Goal: Communication & Community: Answer question/provide support

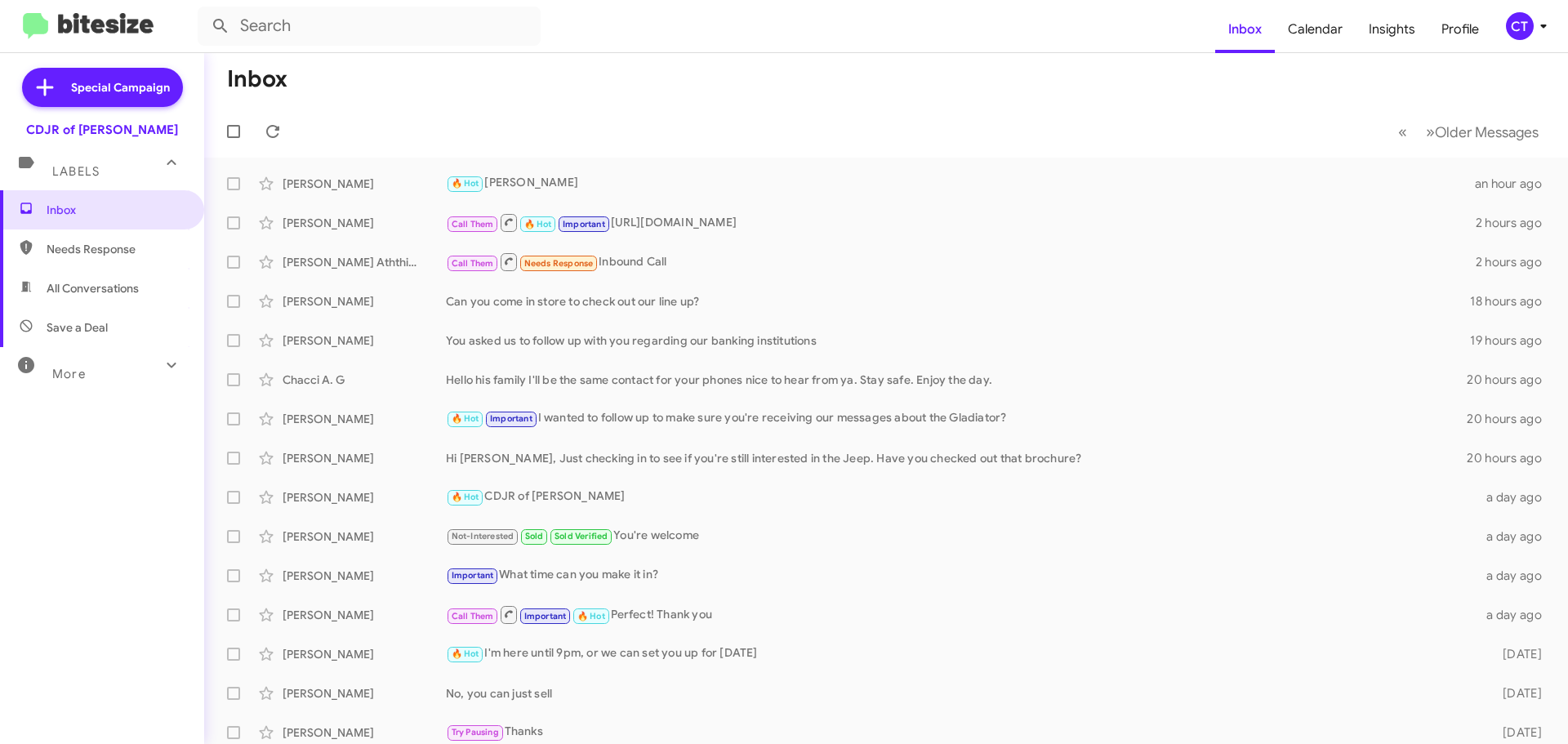
click at [1540, 23] on icon at bounding box center [1543, 26] width 20 height 20
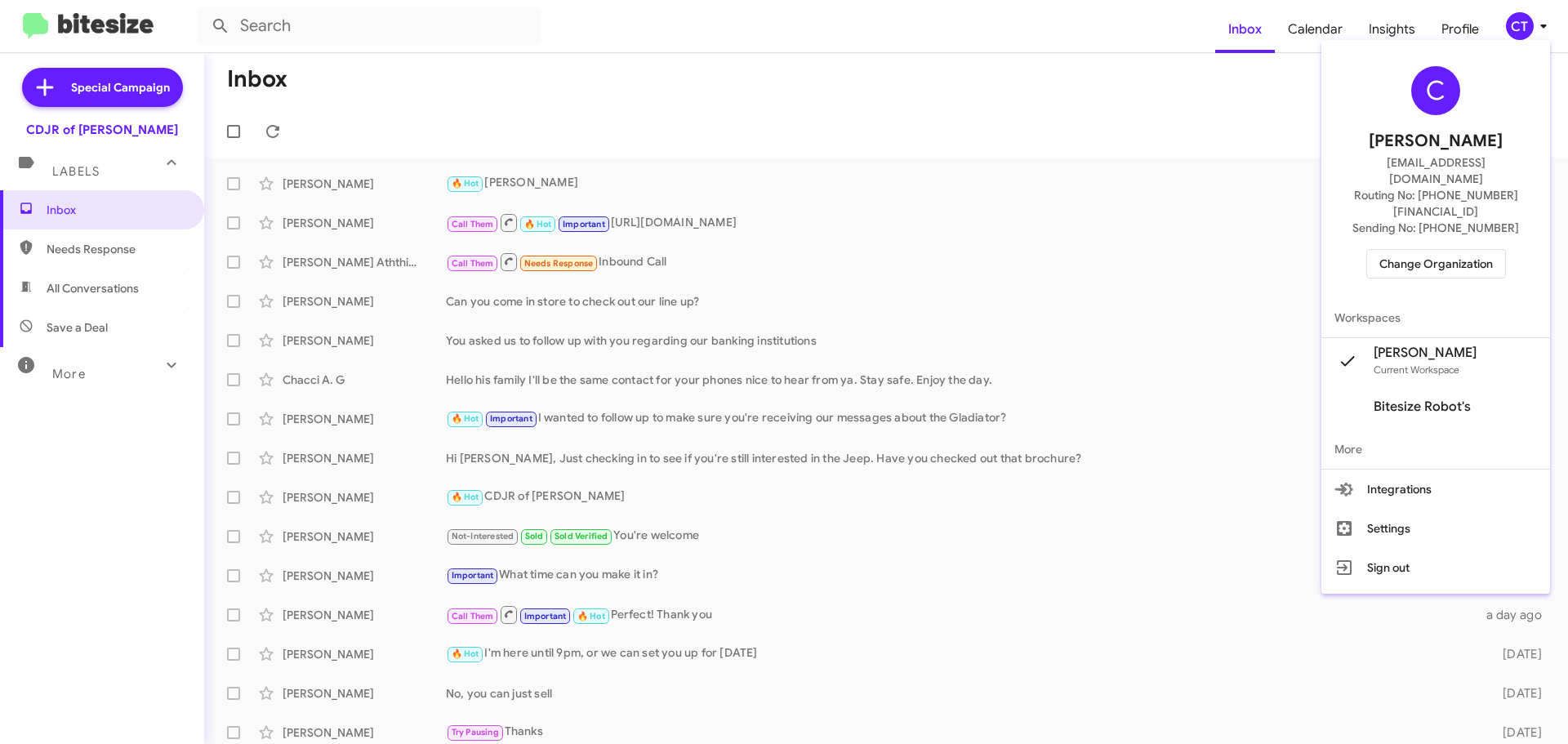
click at [1460, 250] on span "Change Organization" at bounding box center [1437, 264] width 113 height 28
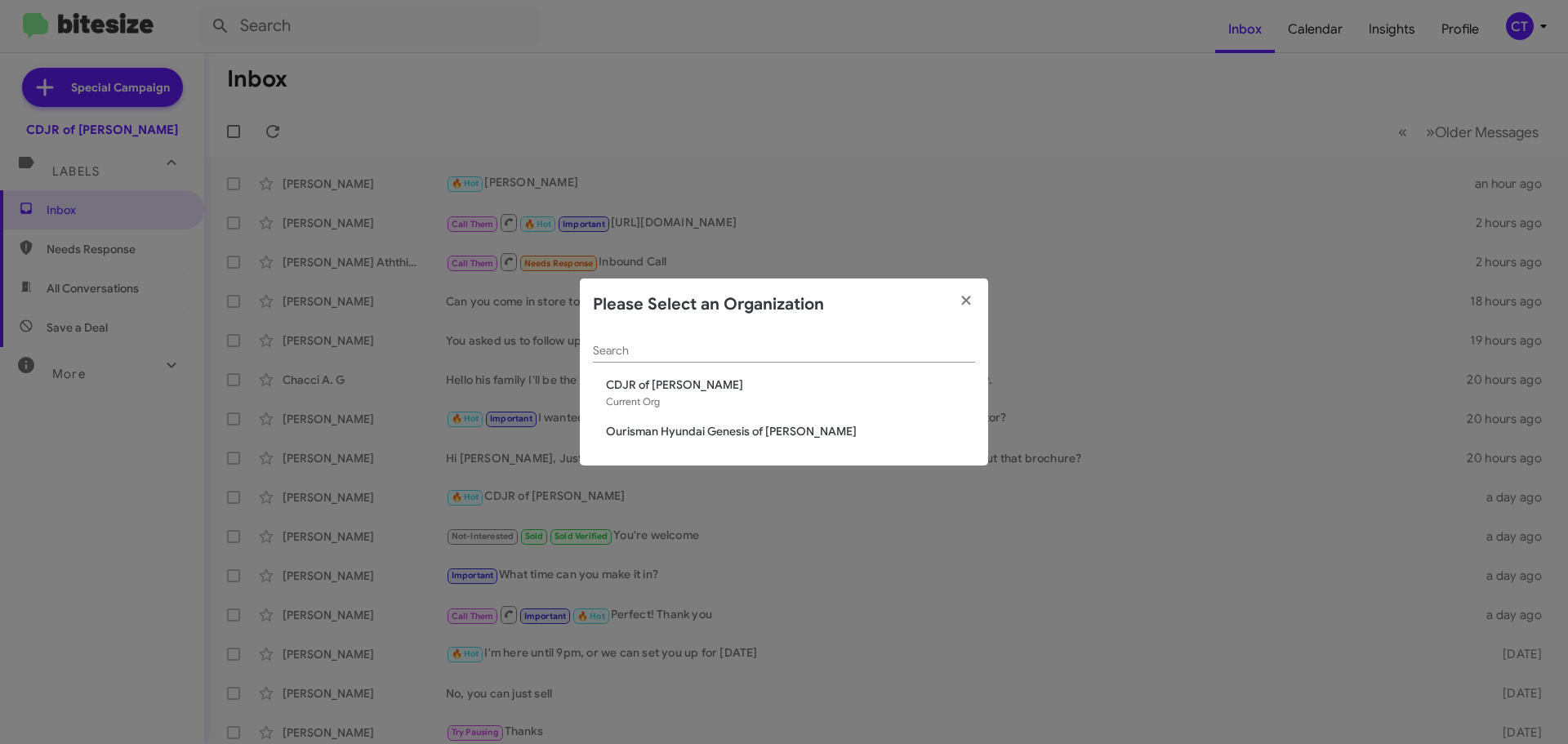
click at [748, 427] on span "Ourisman Hyundai Genesis of [PERSON_NAME]" at bounding box center [790, 432] width 369 height 16
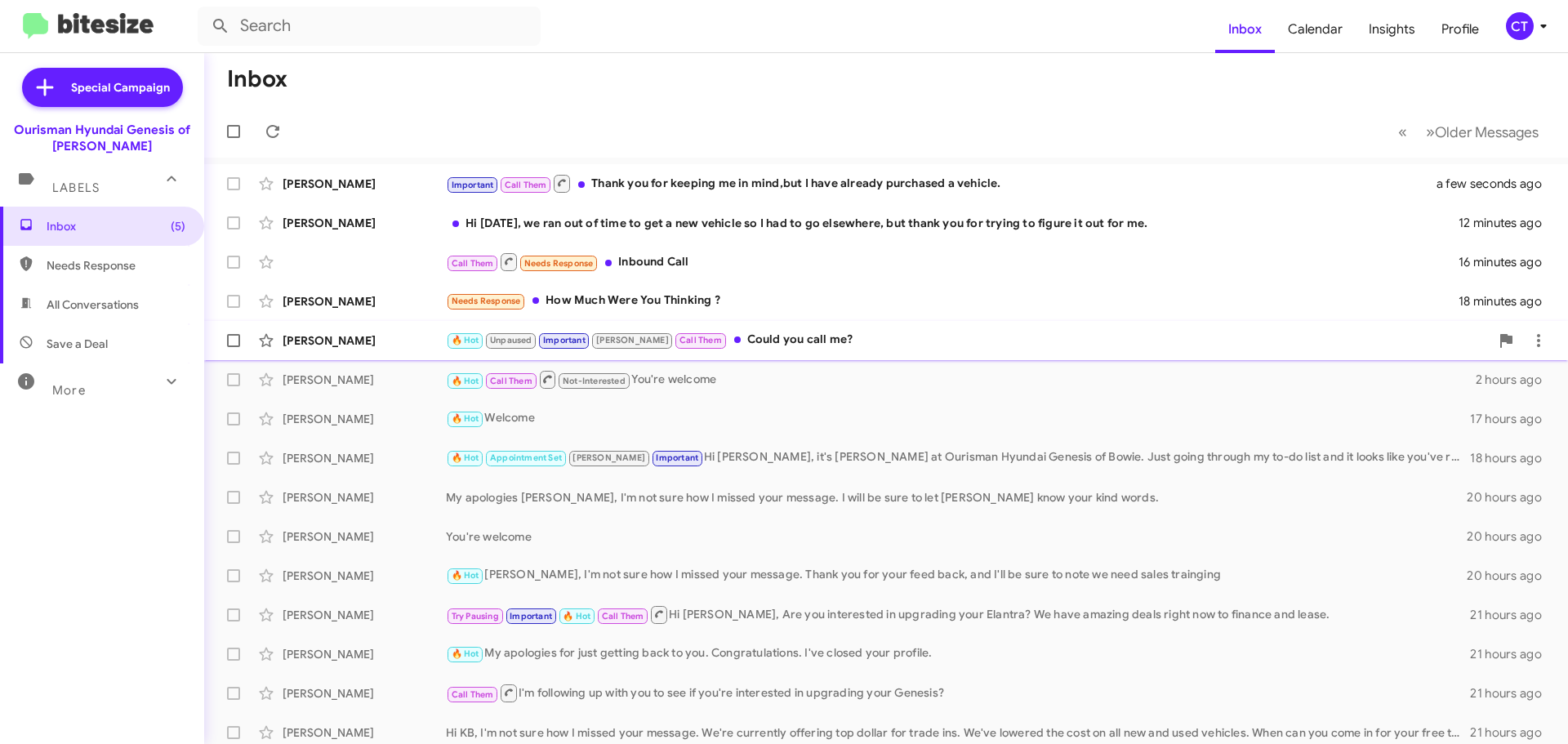
drag, startPoint x: 765, startPoint y: 340, endPoint x: 758, endPoint y: 355, distance: 16.6
click at [763, 340] on div "🔥 Hot Unpaused Important Stephanie Call Them Could you call me?" at bounding box center [968, 340] width 1044 height 19
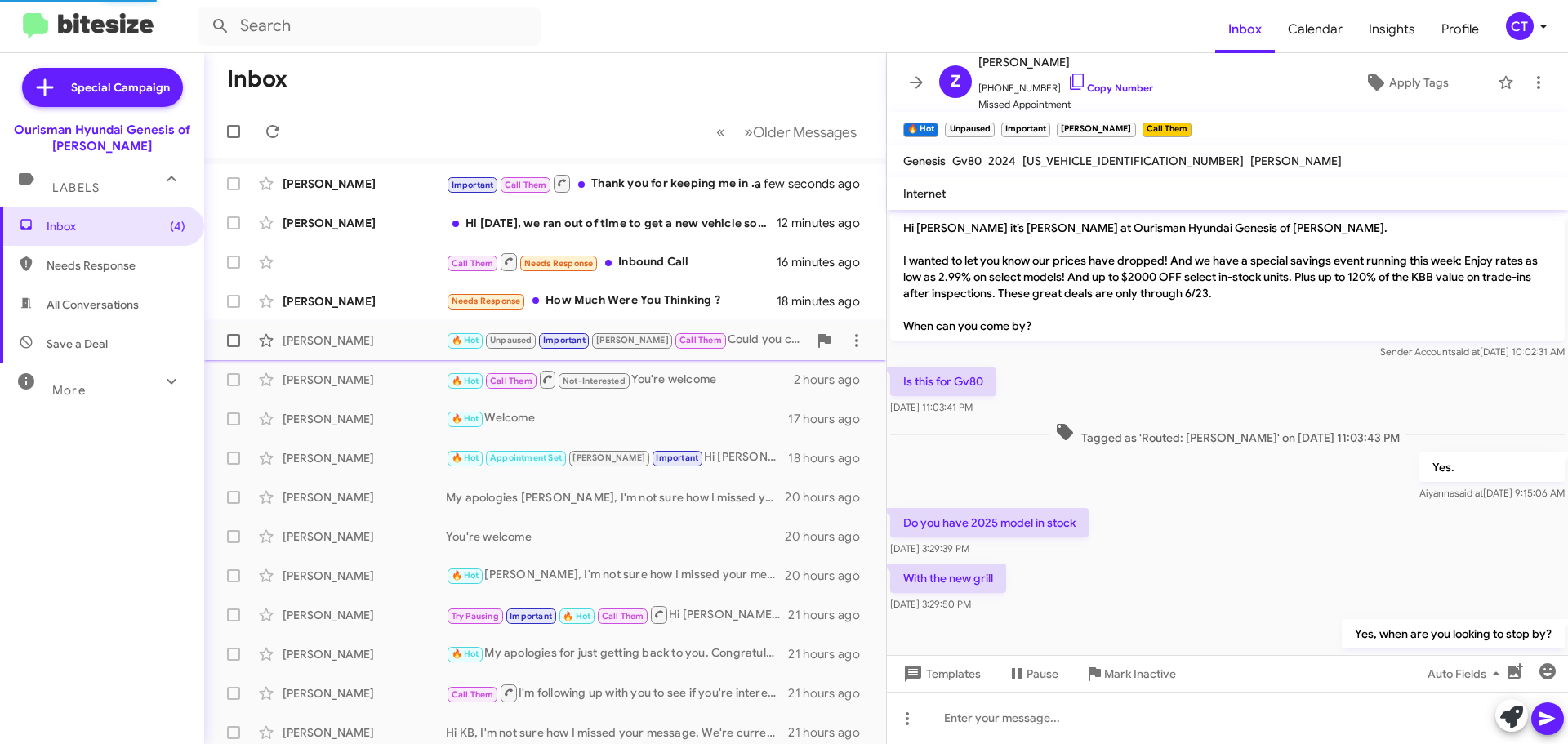
scroll to position [917, 0]
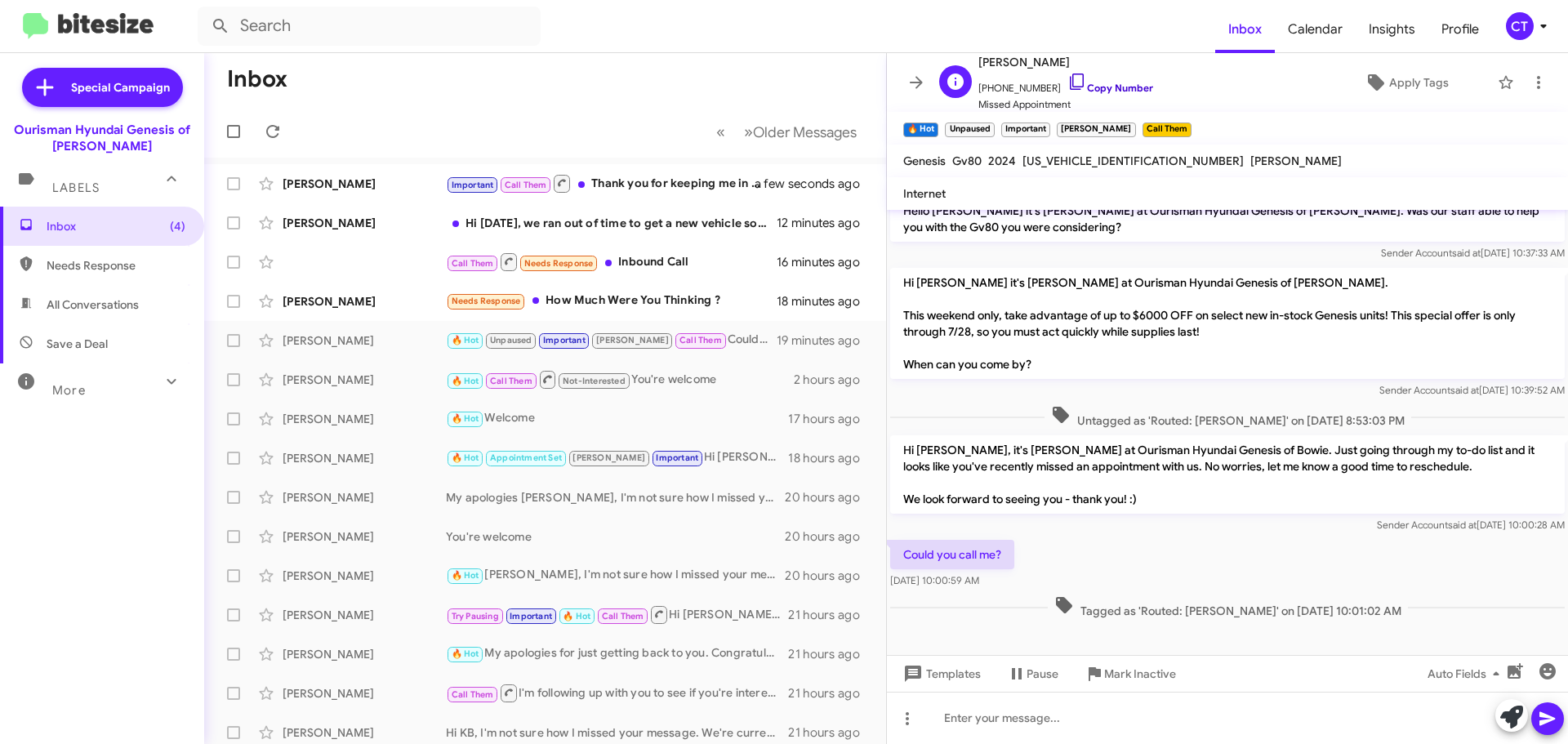
click at [1068, 81] on icon at bounding box center [1077, 81] width 20 height 20
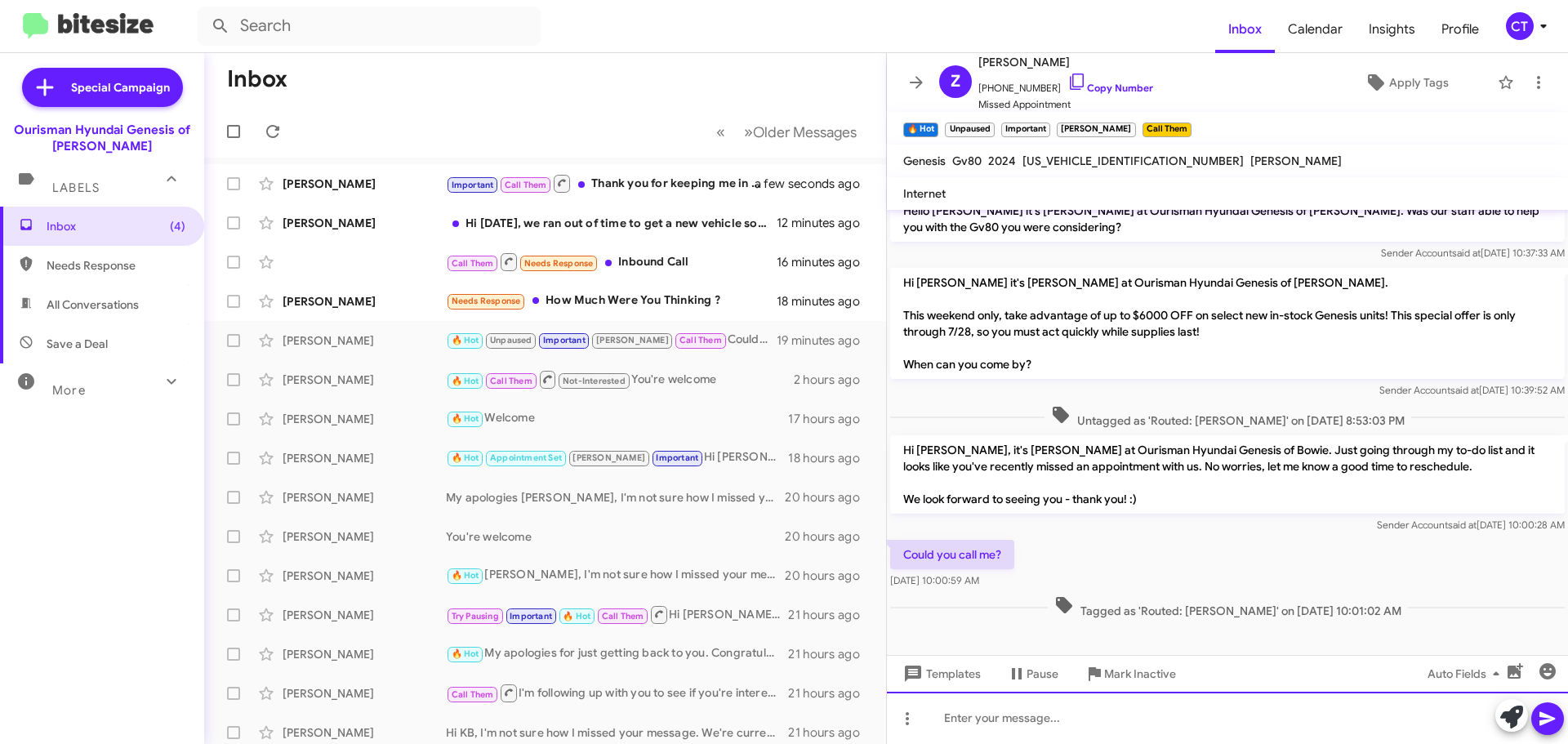
drag, startPoint x: 980, startPoint y: 710, endPoint x: 977, endPoint y: 722, distance: 12.4
click at [978, 718] on div at bounding box center [1227, 719] width 681 height 53
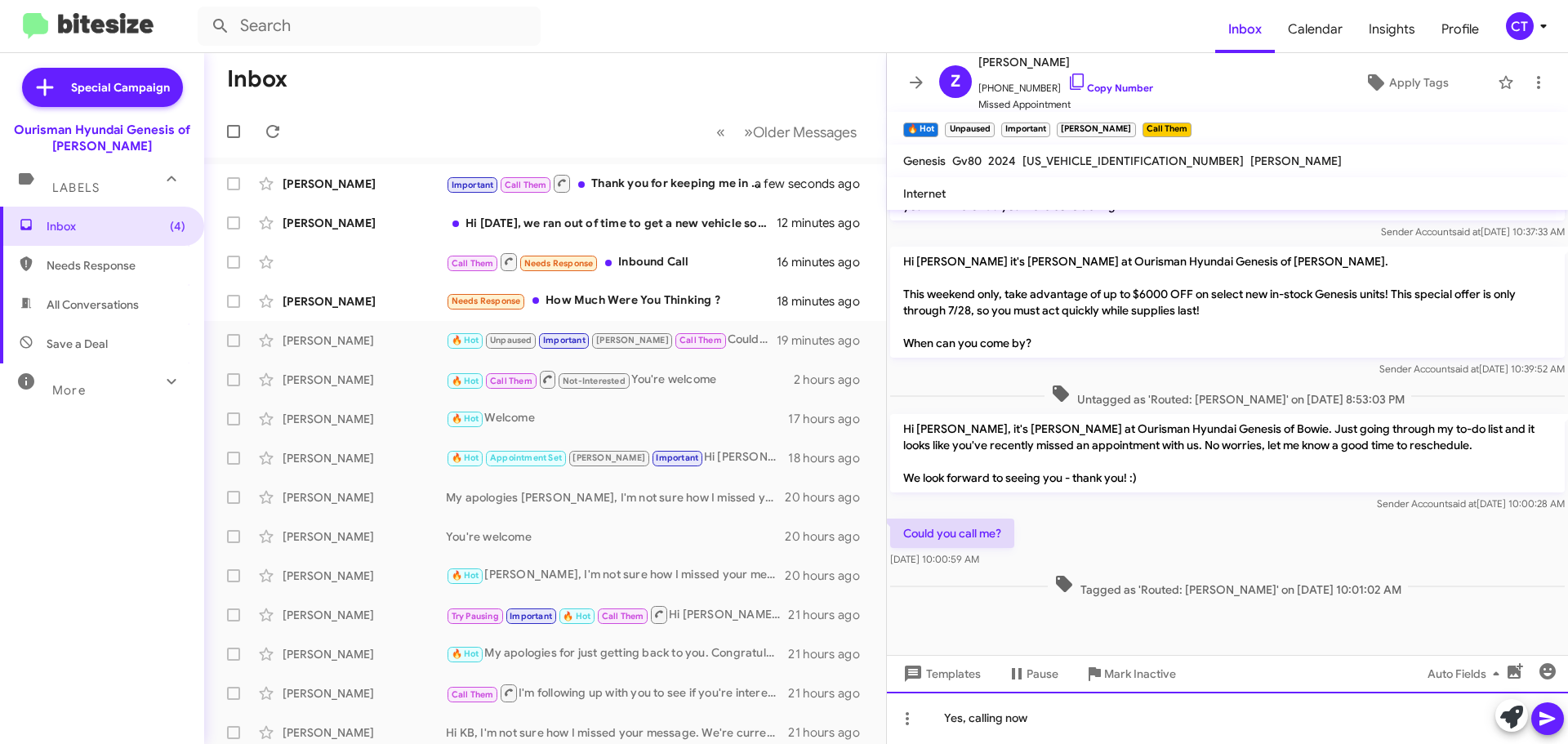
scroll to position [950, 0]
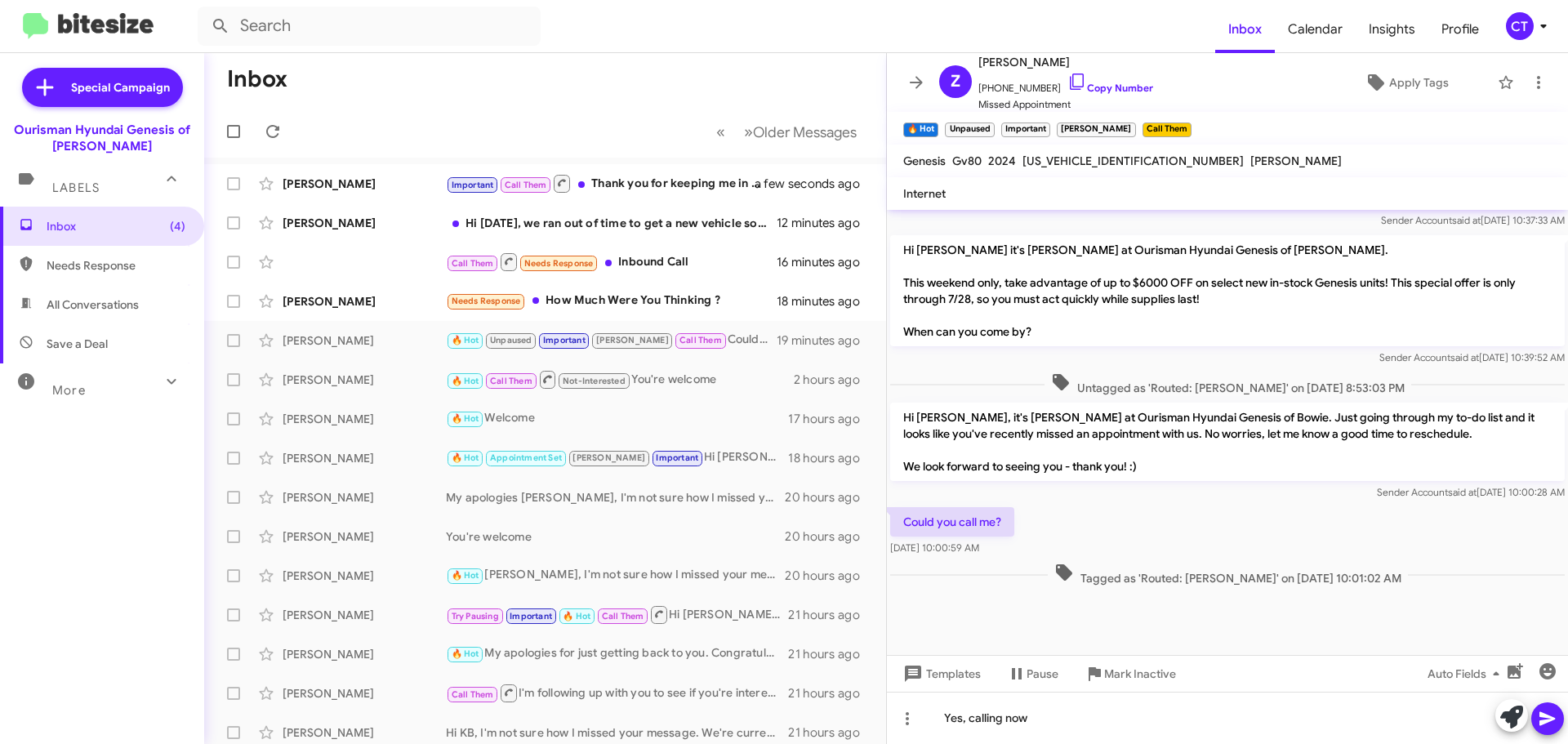
click at [1551, 716] on icon at bounding box center [1547, 719] width 20 height 20
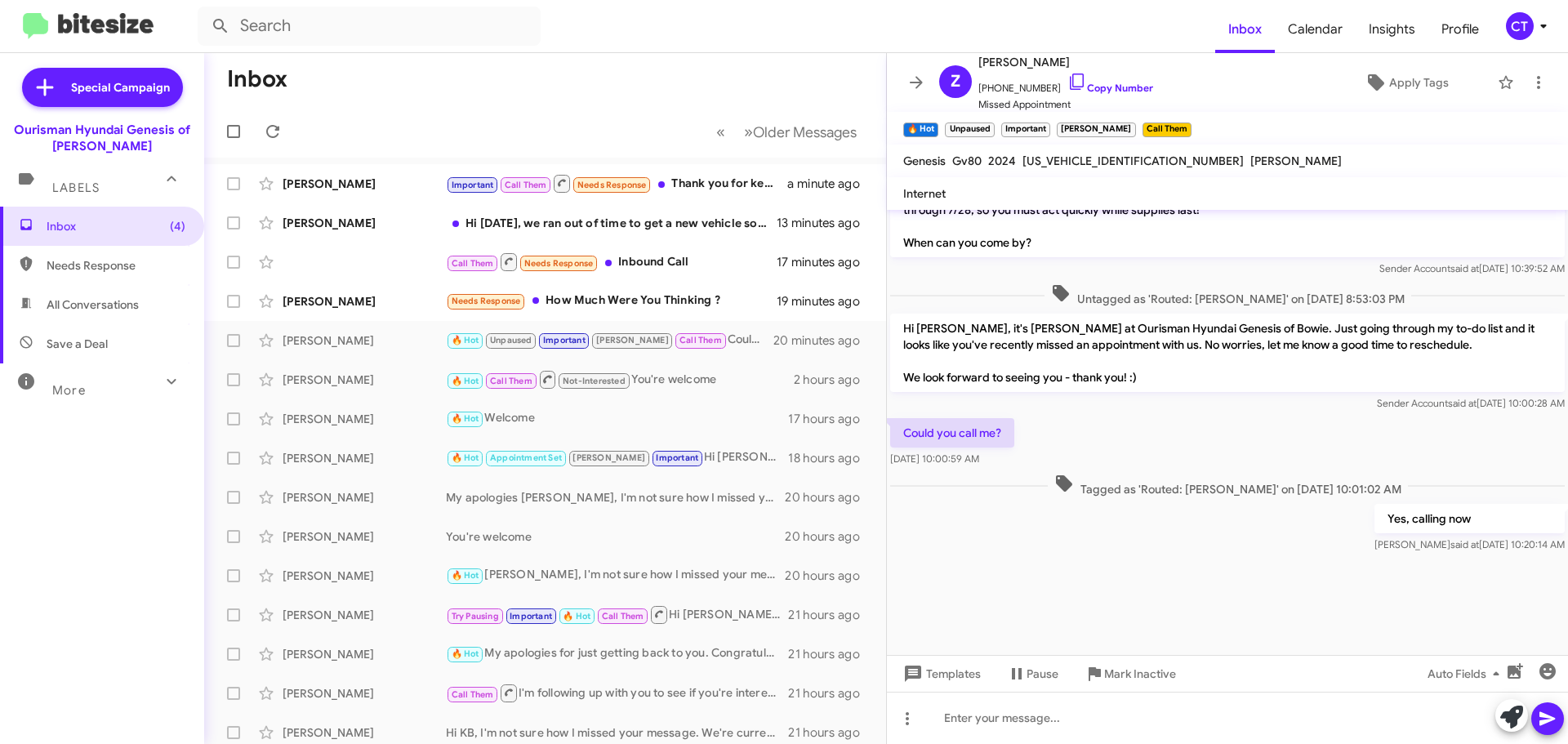
scroll to position [2904, 0]
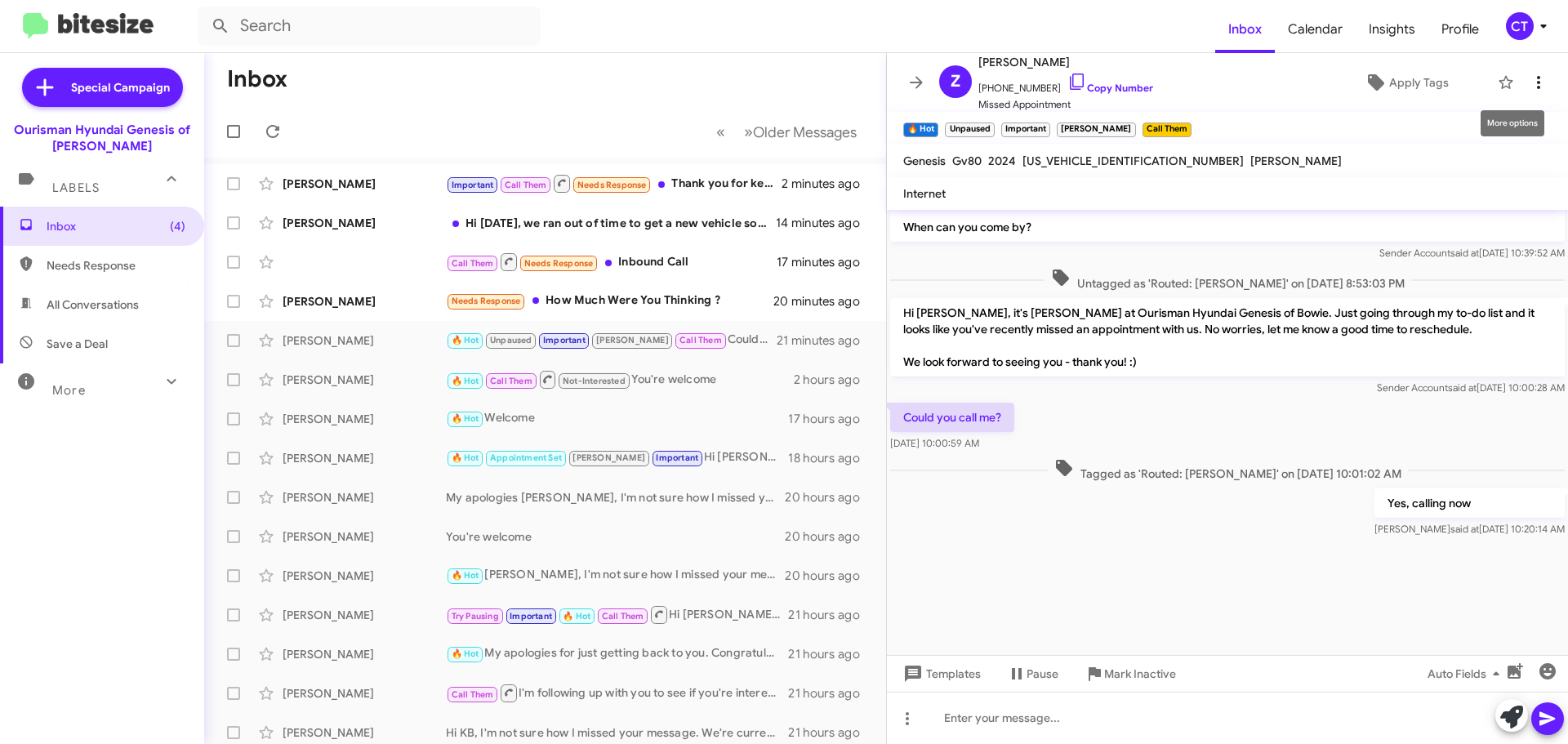
click at [1529, 78] on icon at bounding box center [1538, 82] width 20 height 20
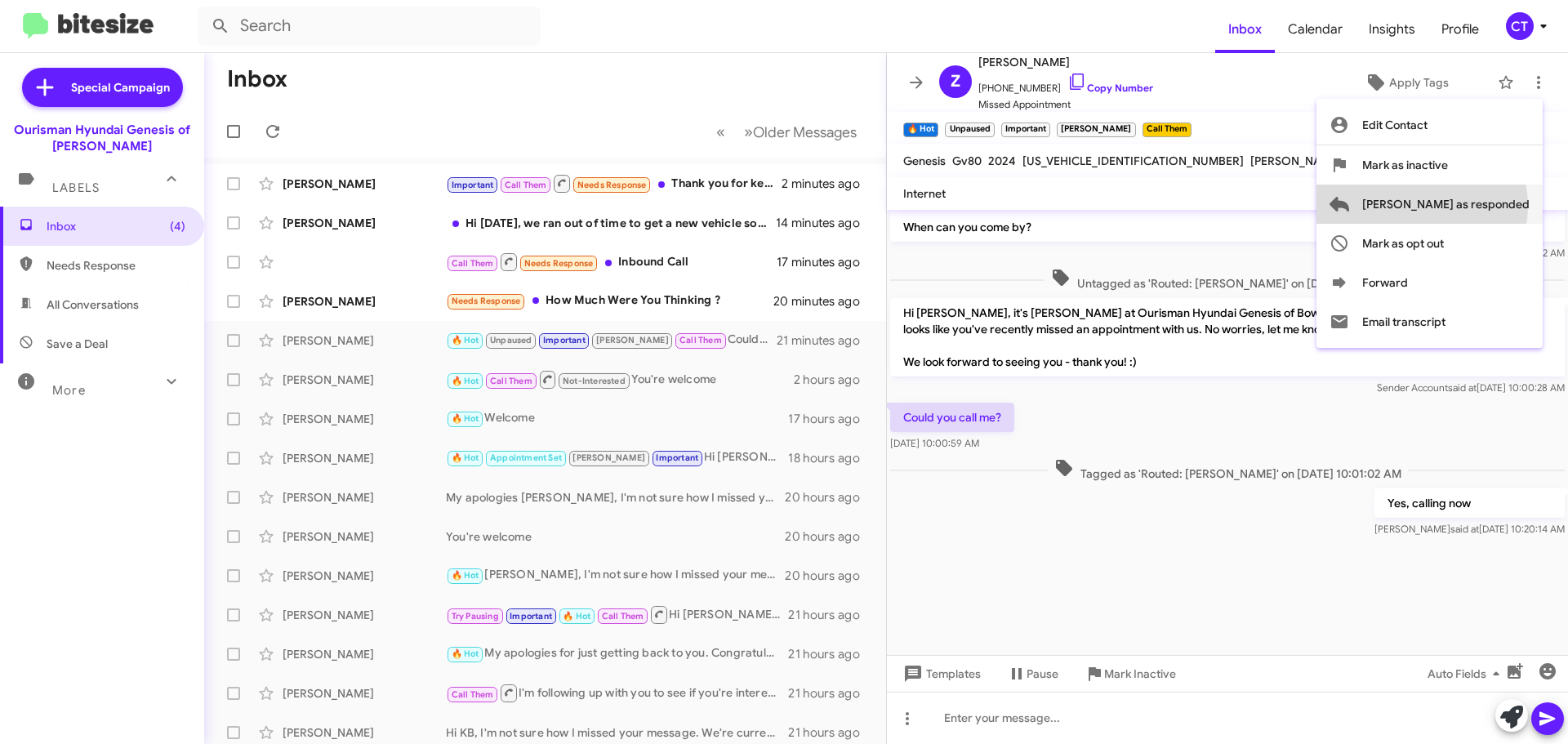
click at [1487, 206] on span "Mark as responded" at bounding box center [1446, 205] width 168 height 39
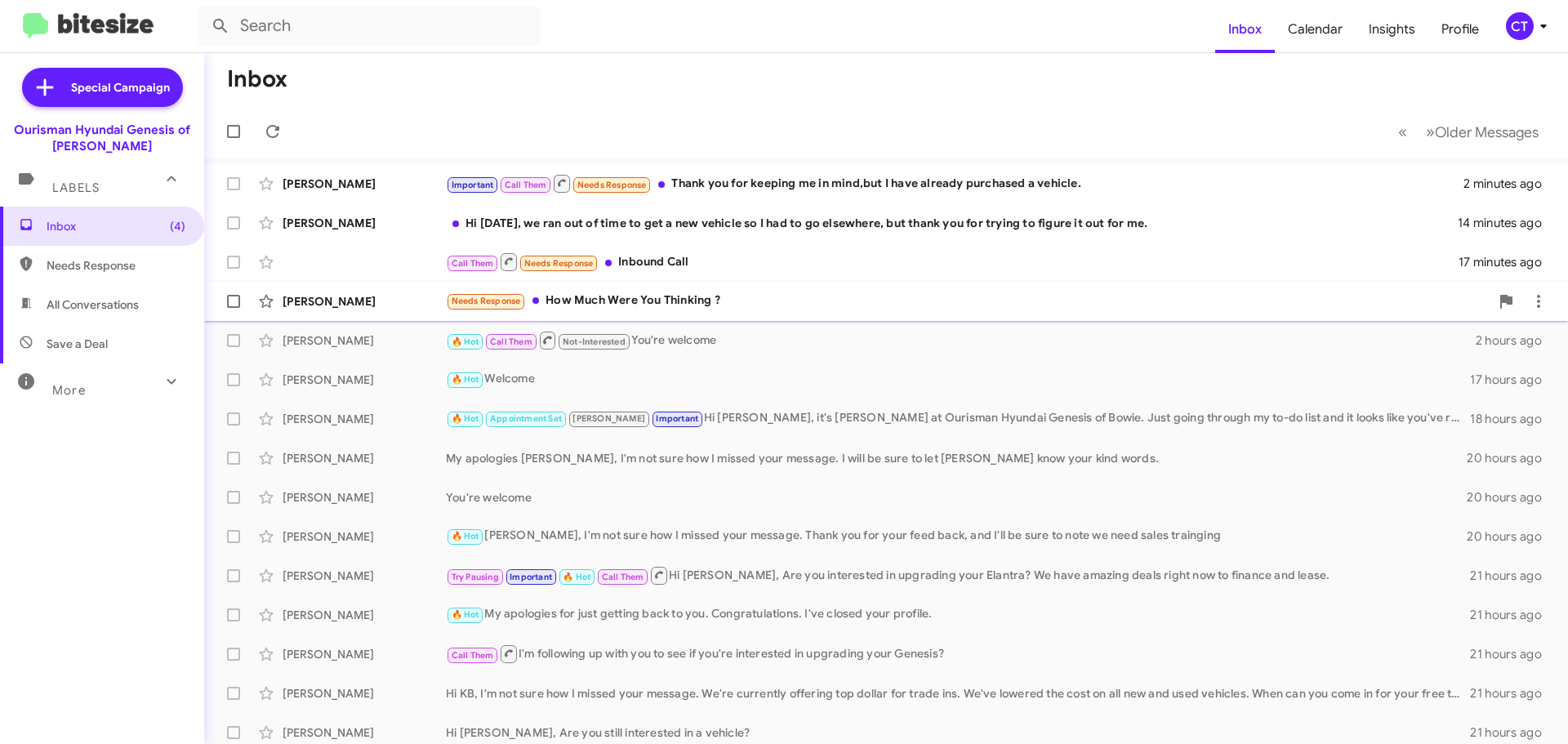
click at [633, 303] on div "Needs Response How Much Were You Thinking ?" at bounding box center [968, 301] width 1044 height 19
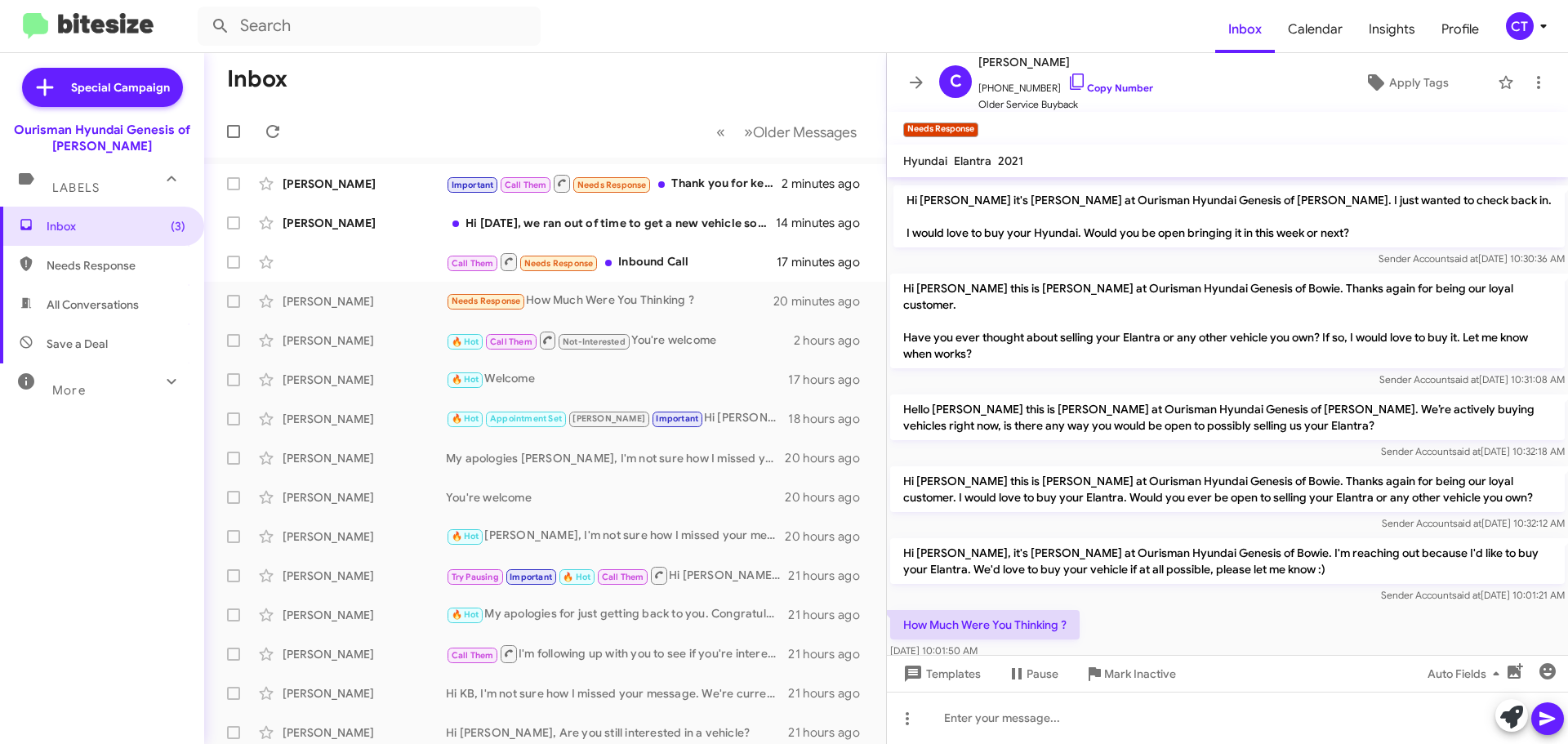
scroll to position [615, 0]
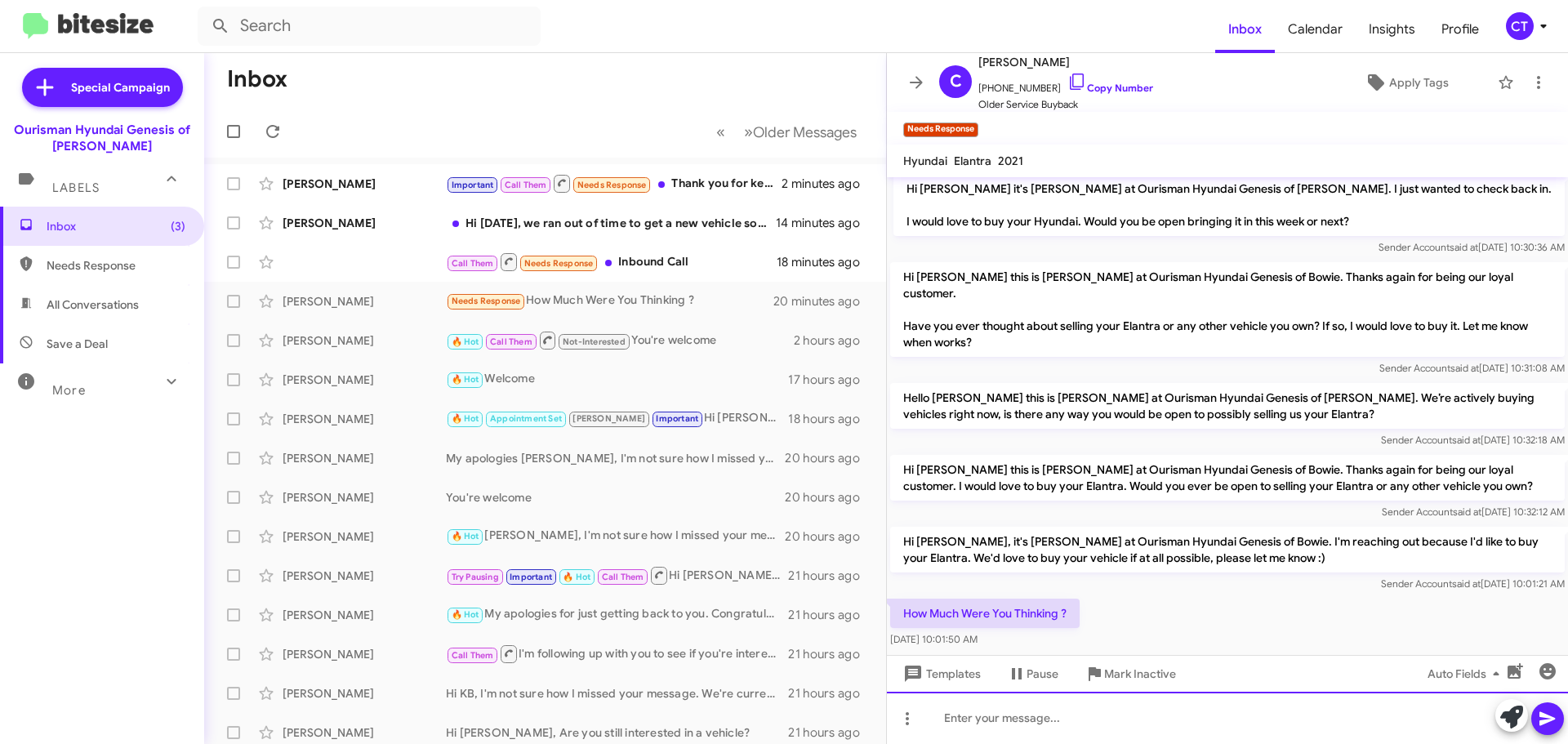
click at [1003, 700] on div at bounding box center [1227, 719] width 681 height 53
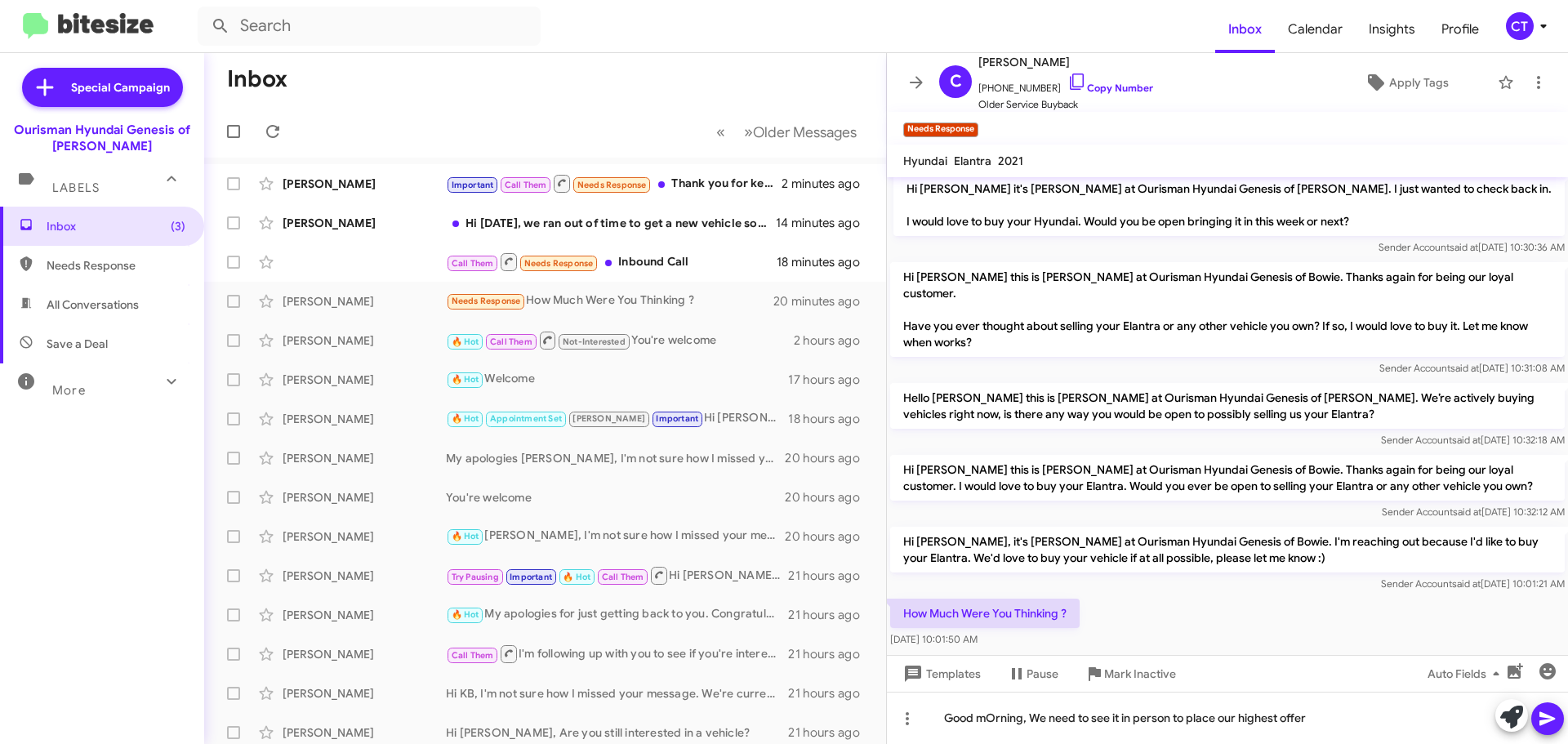
click at [1548, 728] on span at bounding box center [1547, 719] width 20 height 33
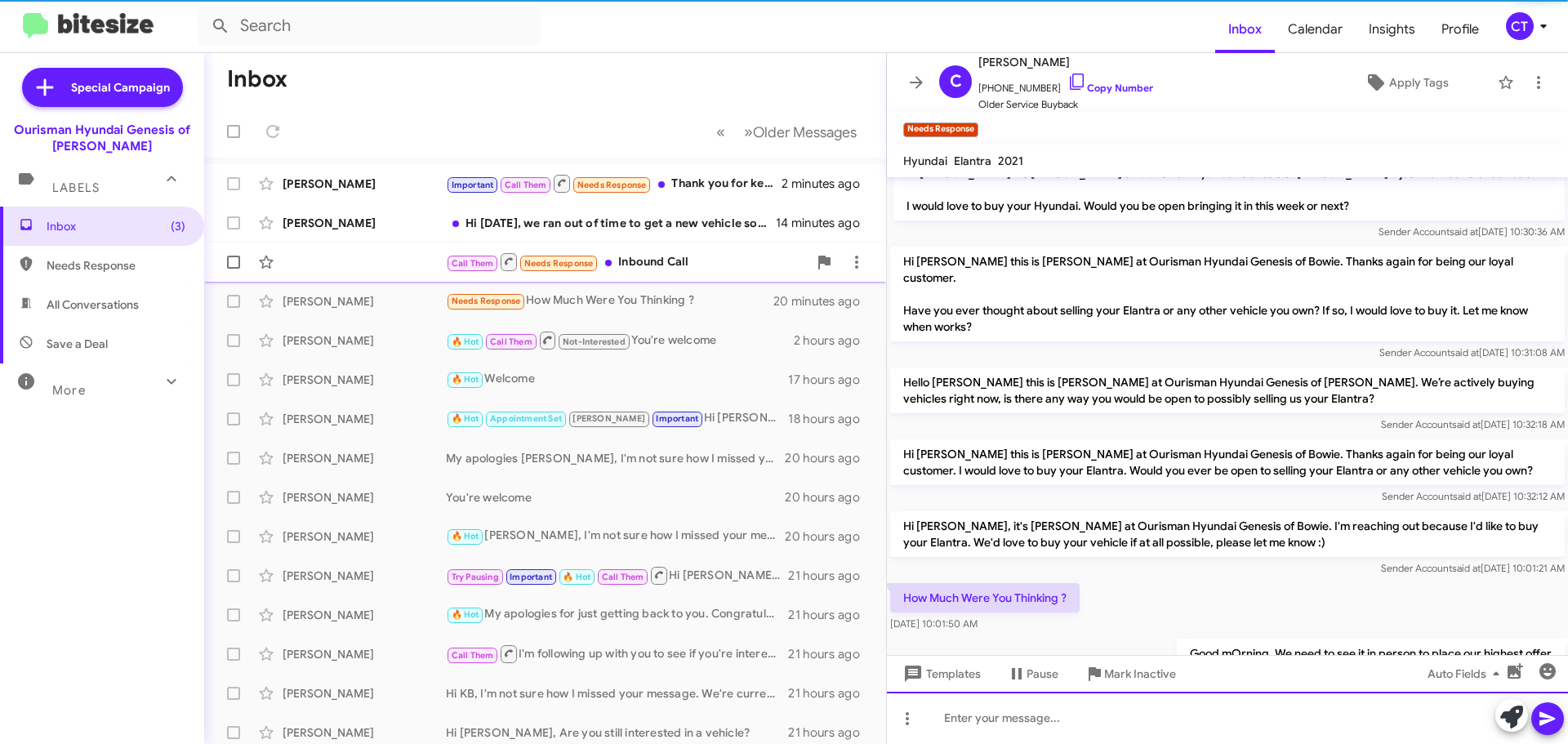
scroll to position [642, 0]
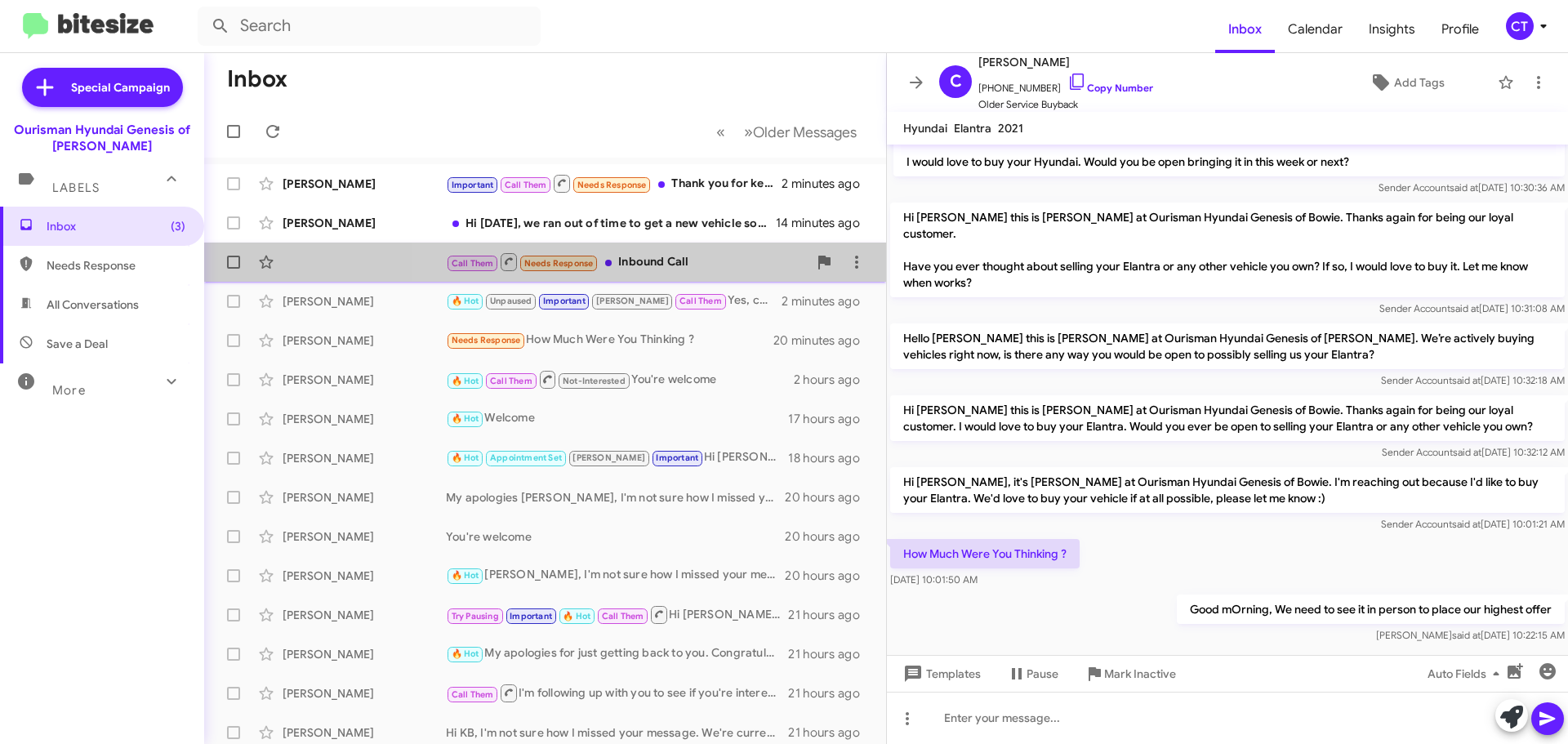
click at [669, 261] on div "Call Them Needs Response Inbound Call" at bounding box center [627, 261] width 362 height 21
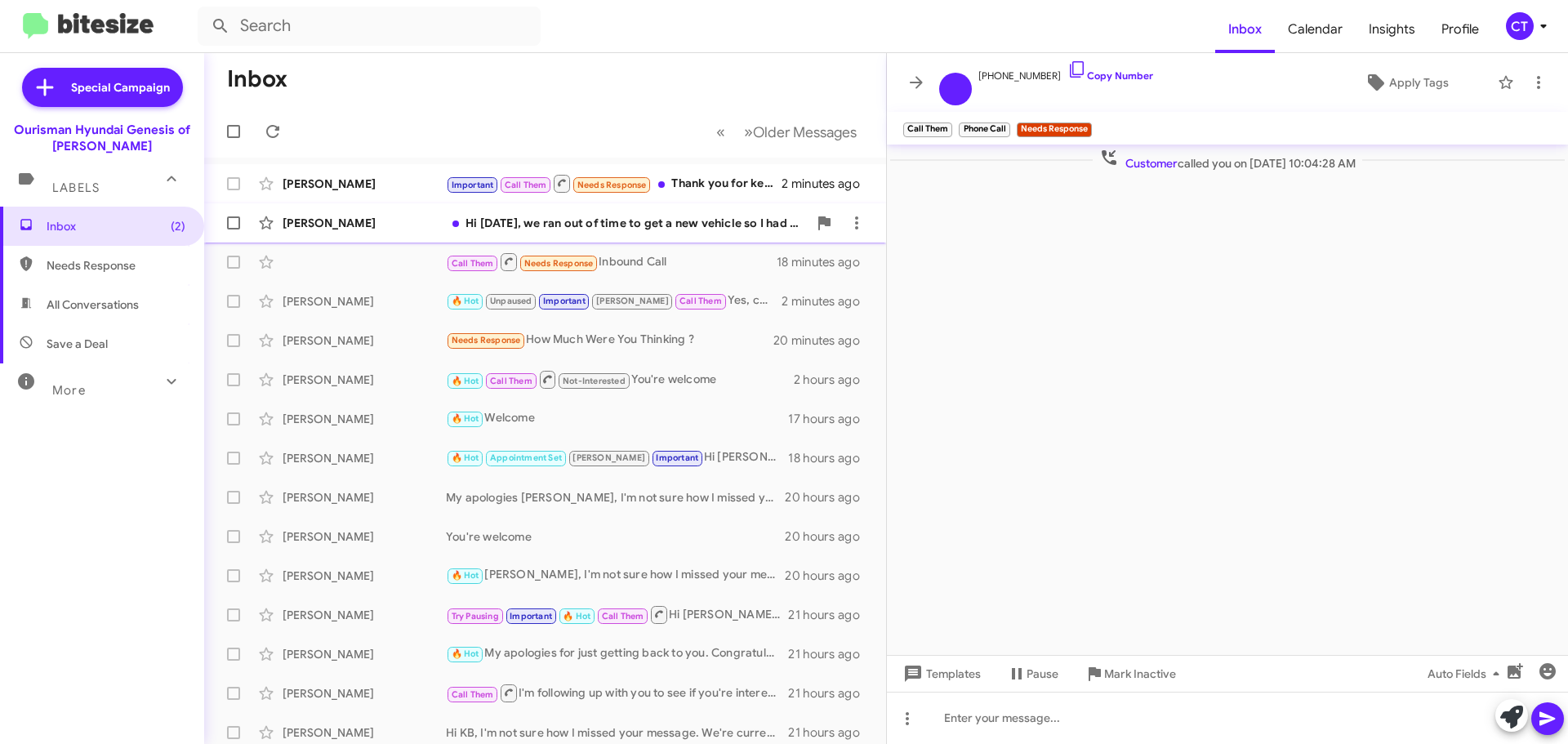
click at [681, 215] on div "Hi yesterday, we ran out of time to get a new vehicle so I had to go elsewhere,…" at bounding box center [627, 223] width 362 height 16
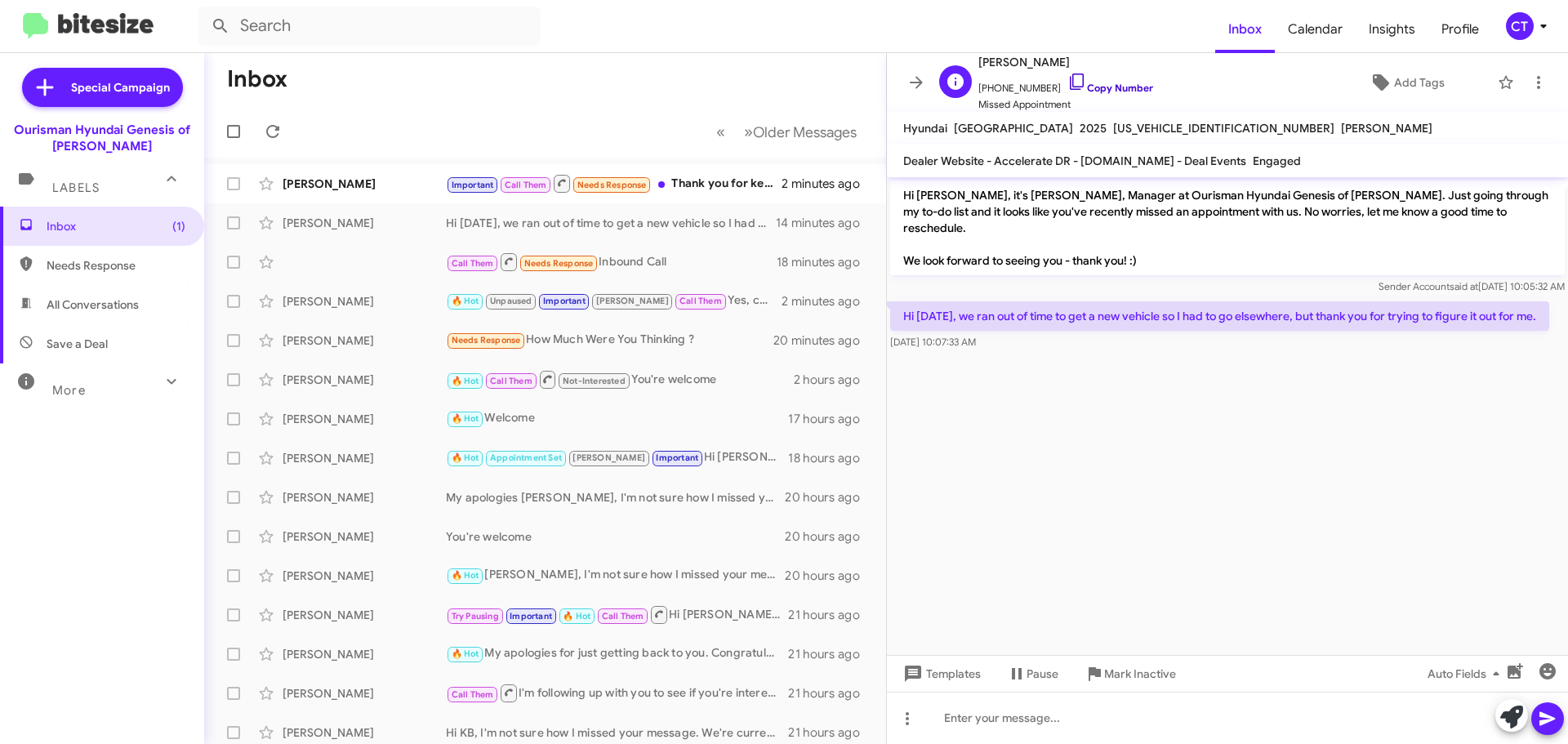
click at [1068, 80] on icon at bounding box center [1077, 81] width 20 height 20
drag, startPoint x: 1008, startPoint y: 340, endPoint x: 901, endPoint y: 293, distance: 116.9
click at [901, 293] on body "Inbox Calendar Insights Profile CT Special Campaign Ourisman Hyundai Genesis of…" at bounding box center [784, 372] width 1568 height 744
drag, startPoint x: 887, startPoint y: 282, endPoint x: 1105, endPoint y: 356, distance: 230.2
click at [1105, 356] on cdk-virtual-scroll-viewport "Hi Brandi, it's Ciara Taylor, Manager at Ourisman Hyundai Genesis of Bowie. Jus…" at bounding box center [1227, 416] width 681 height 478
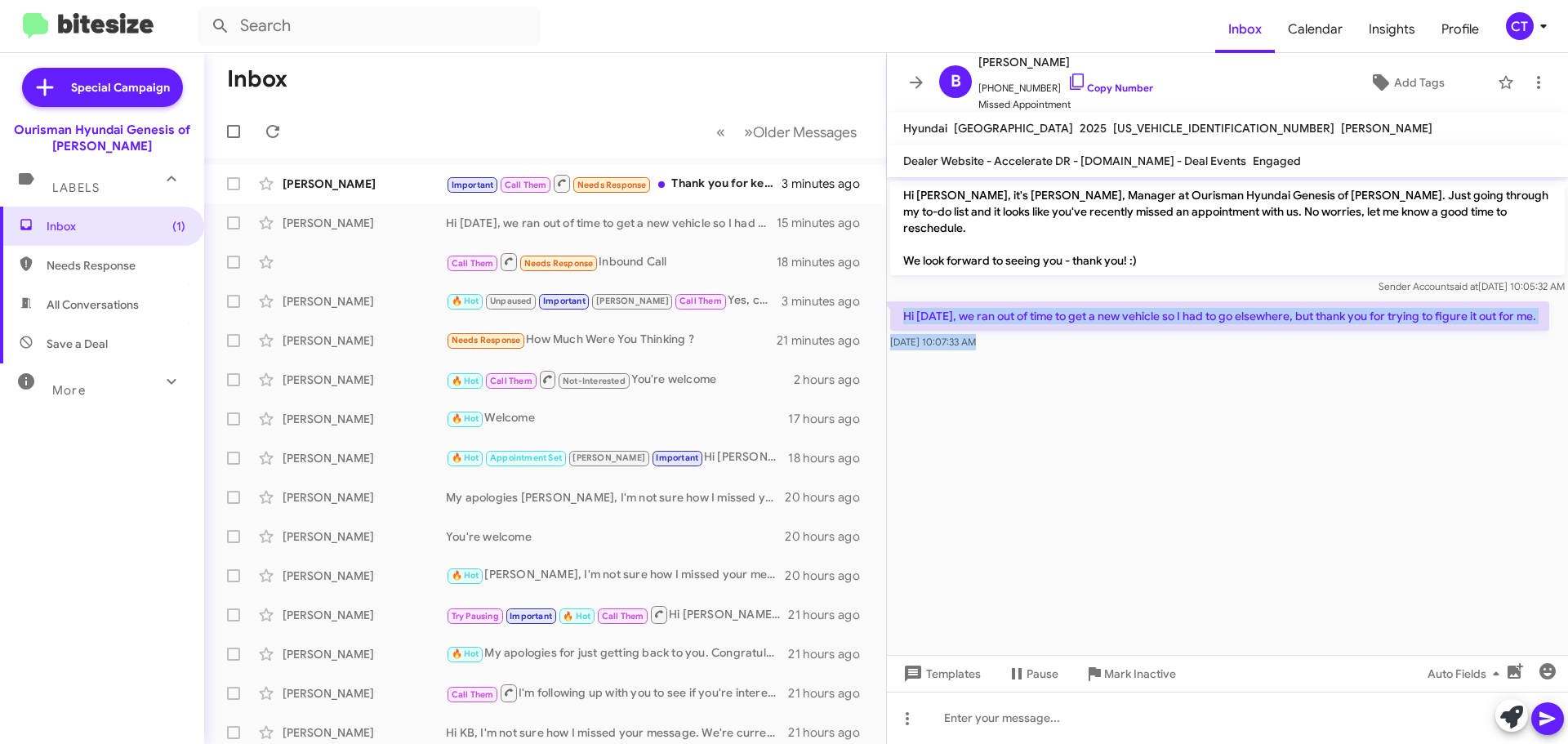
copy div "Hi yesterday, we ran out of time to get a new vehicle so I had to go elsewhere,…"
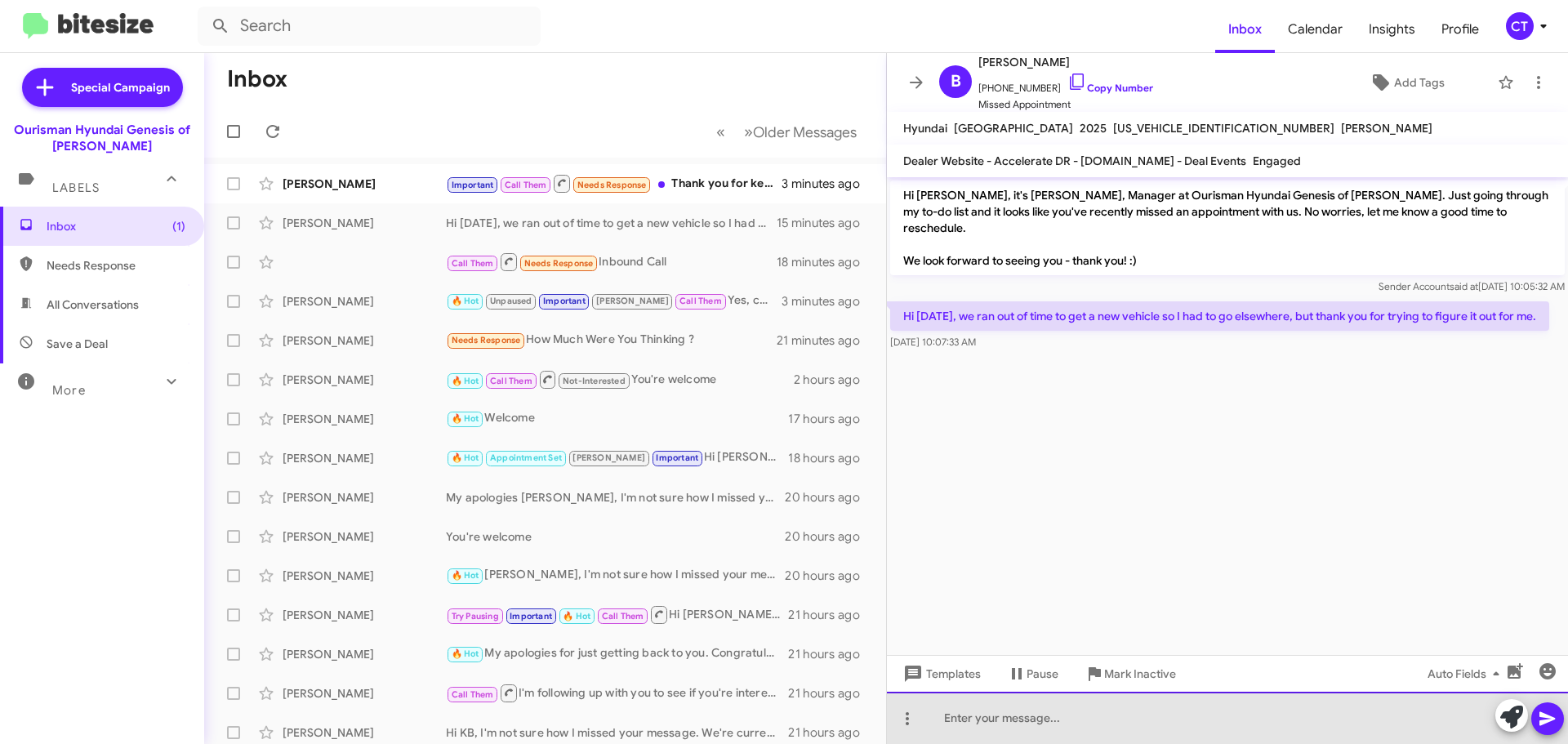
click at [945, 730] on div at bounding box center [1227, 719] width 681 height 53
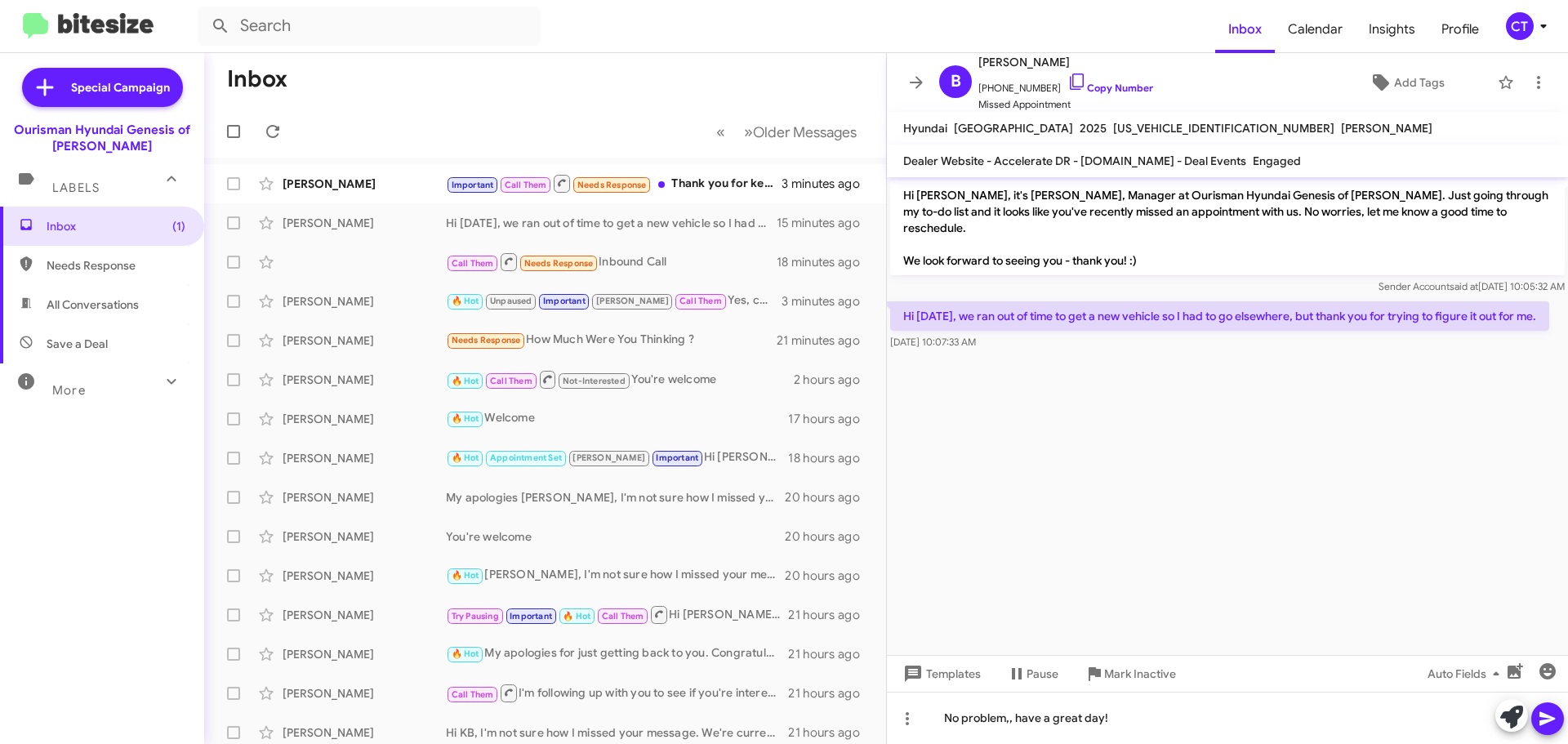
click at [1552, 727] on icon at bounding box center [1547, 719] width 20 height 20
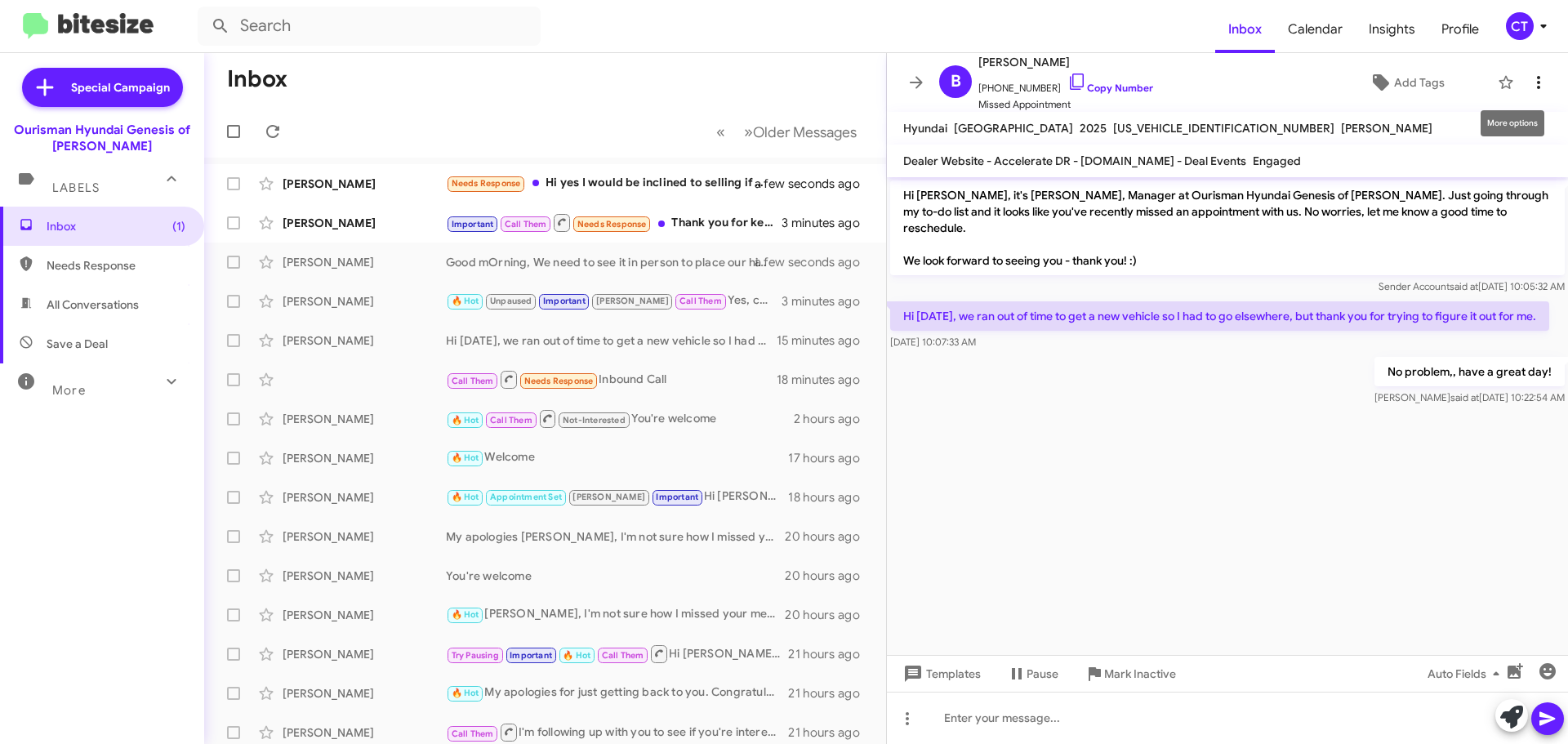
click at [1529, 84] on icon at bounding box center [1538, 82] width 20 height 20
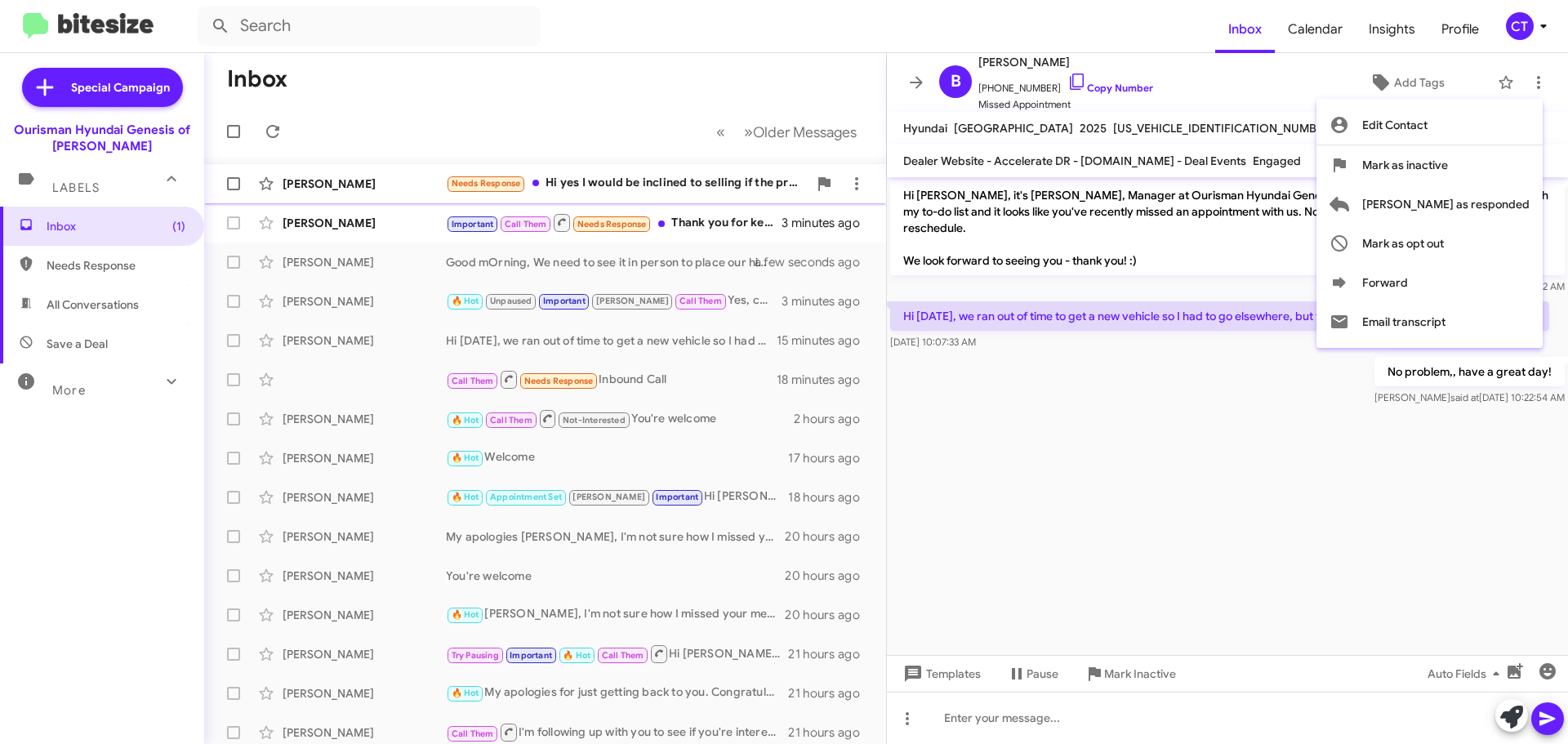
click at [1479, 199] on span "[PERSON_NAME] as responded" at bounding box center [1446, 205] width 168 height 39
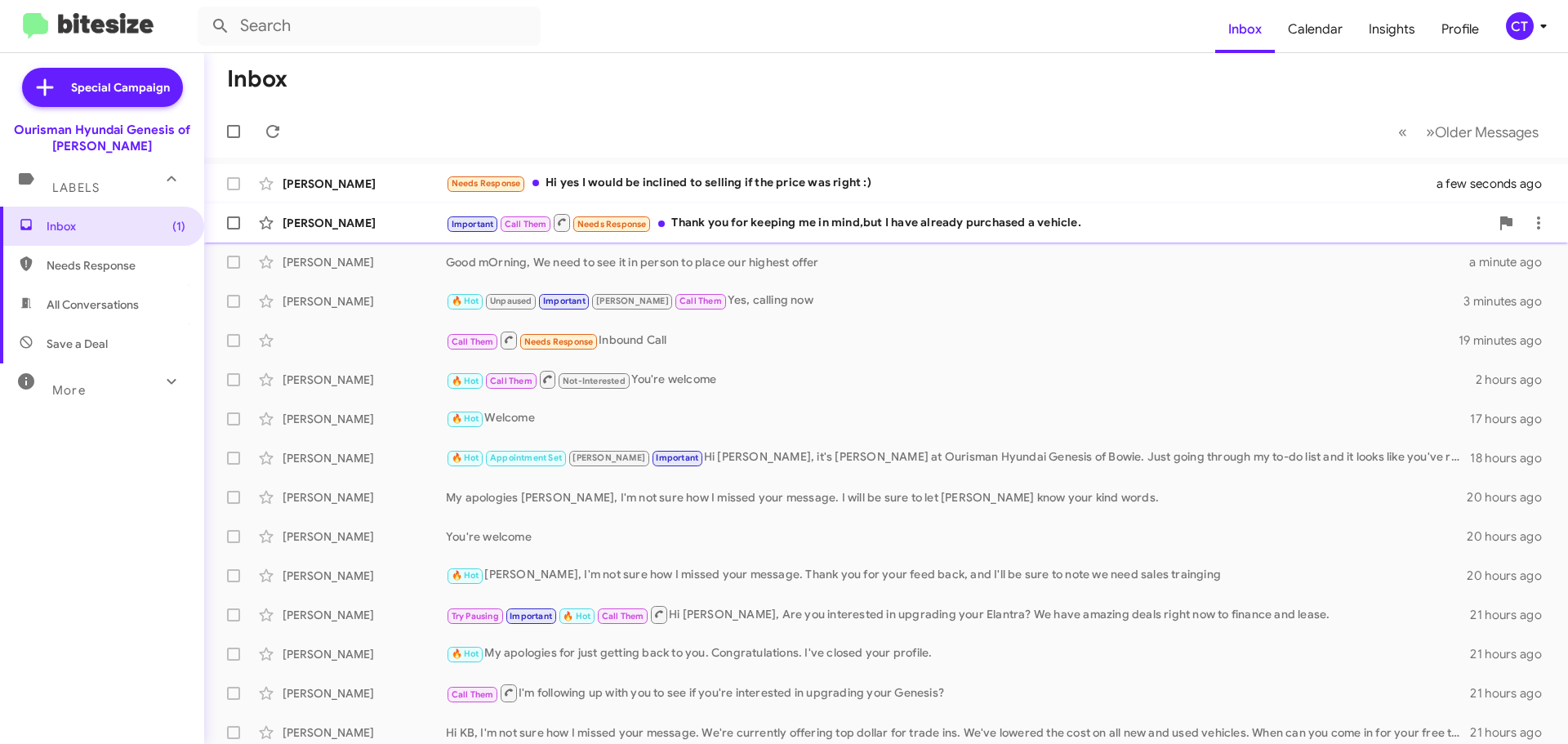
click at [788, 210] on div "Faustino Labrador Important Call Them Needs Response Thank you for keeping me i…" at bounding box center [886, 223] width 1338 height 33
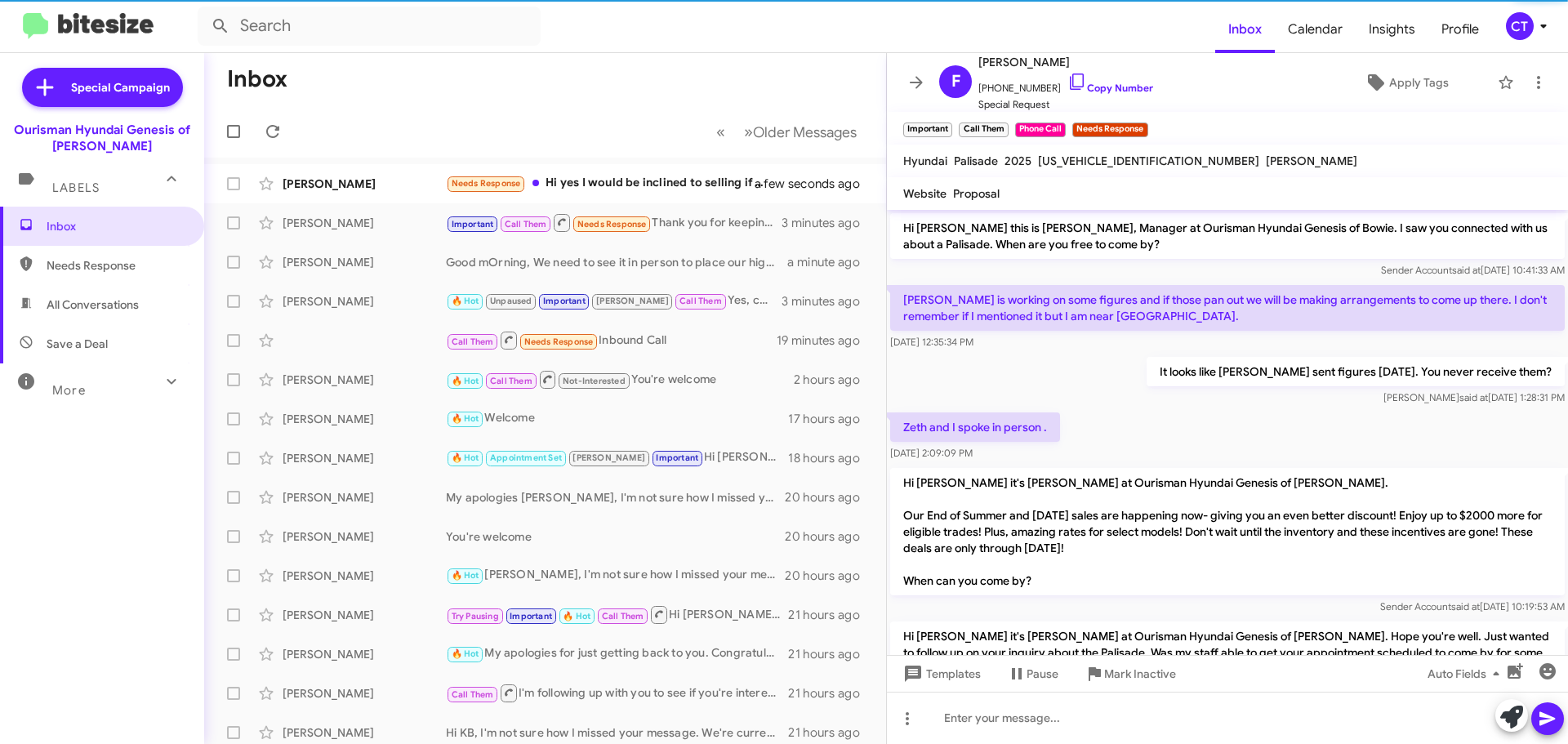
scroll to position [756, 0]
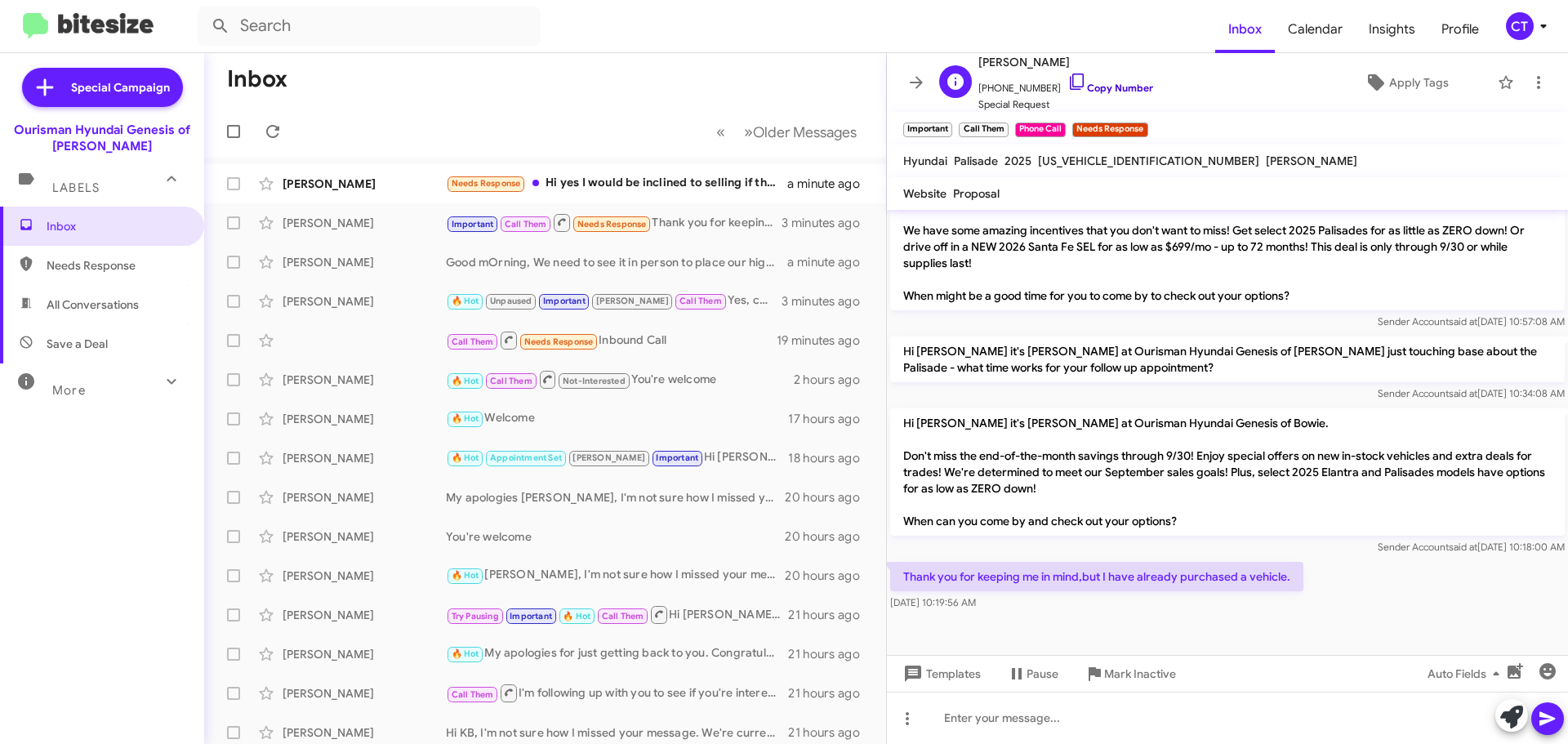
click at [1068, 81] on icon at bounding box center [1077, 81] width 20 height 20
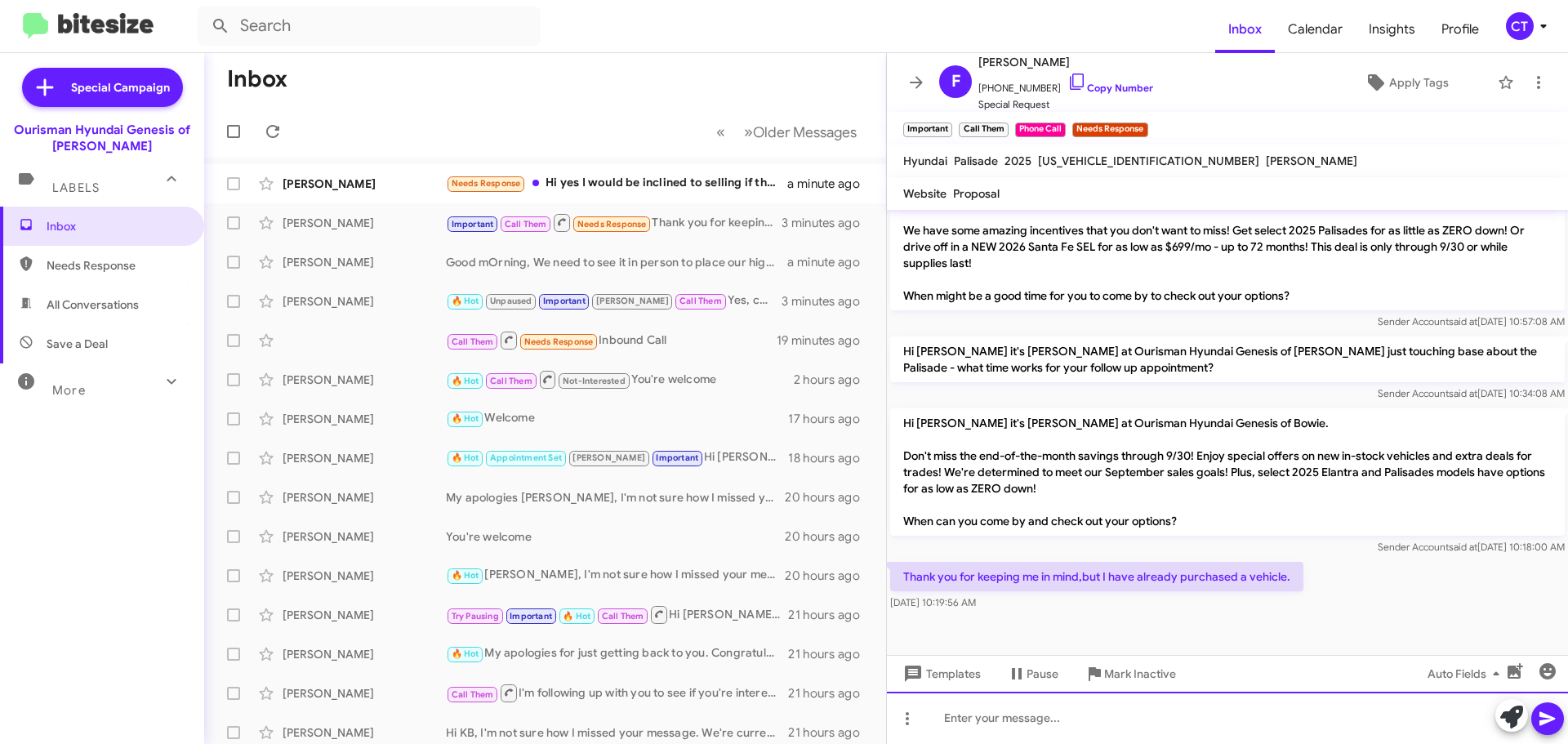
click at [941, 715] on div at bounding box center [1227, 719] width 681 height 53
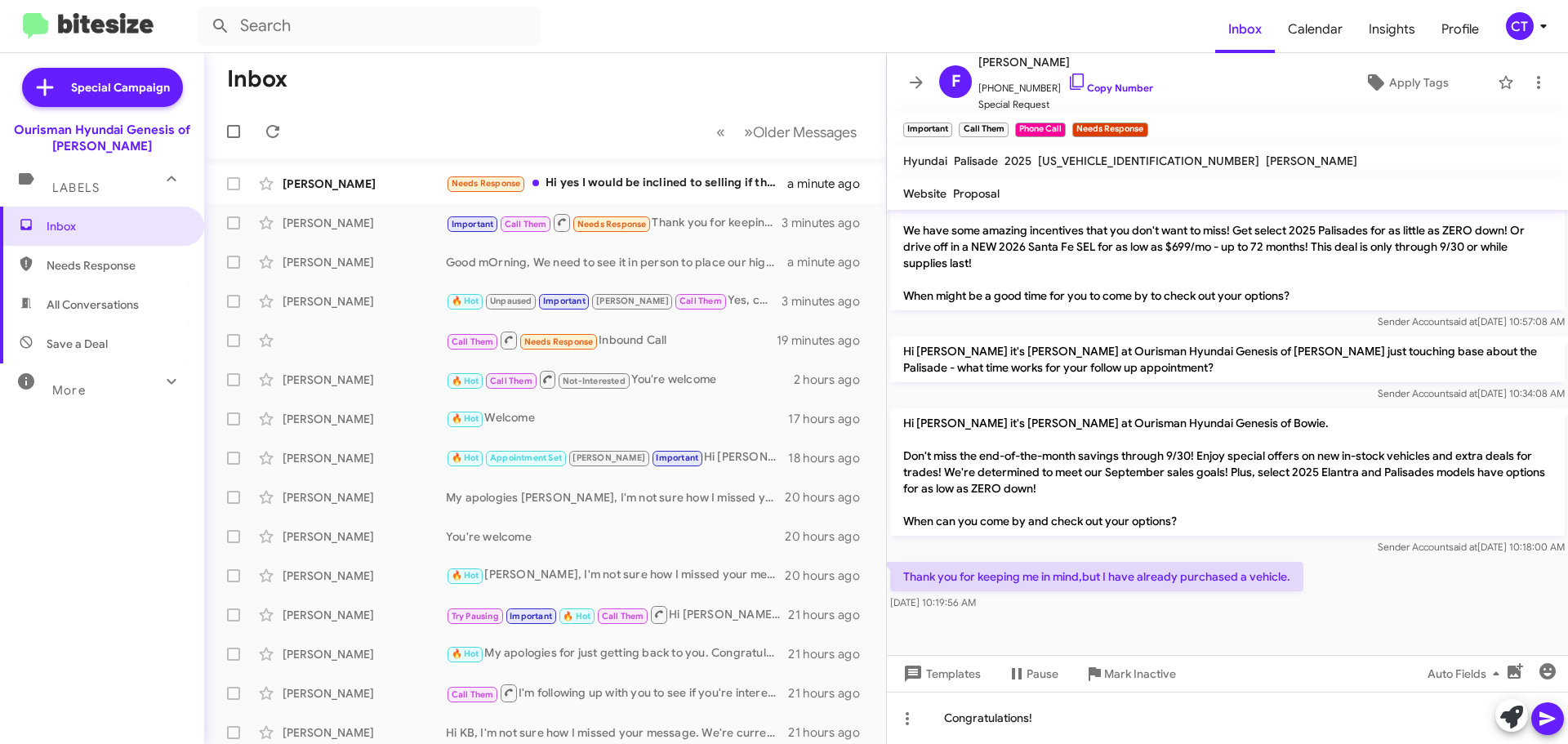
click at [1541, 717] on icon at bounding box center [1547, 719] width 16 height 14
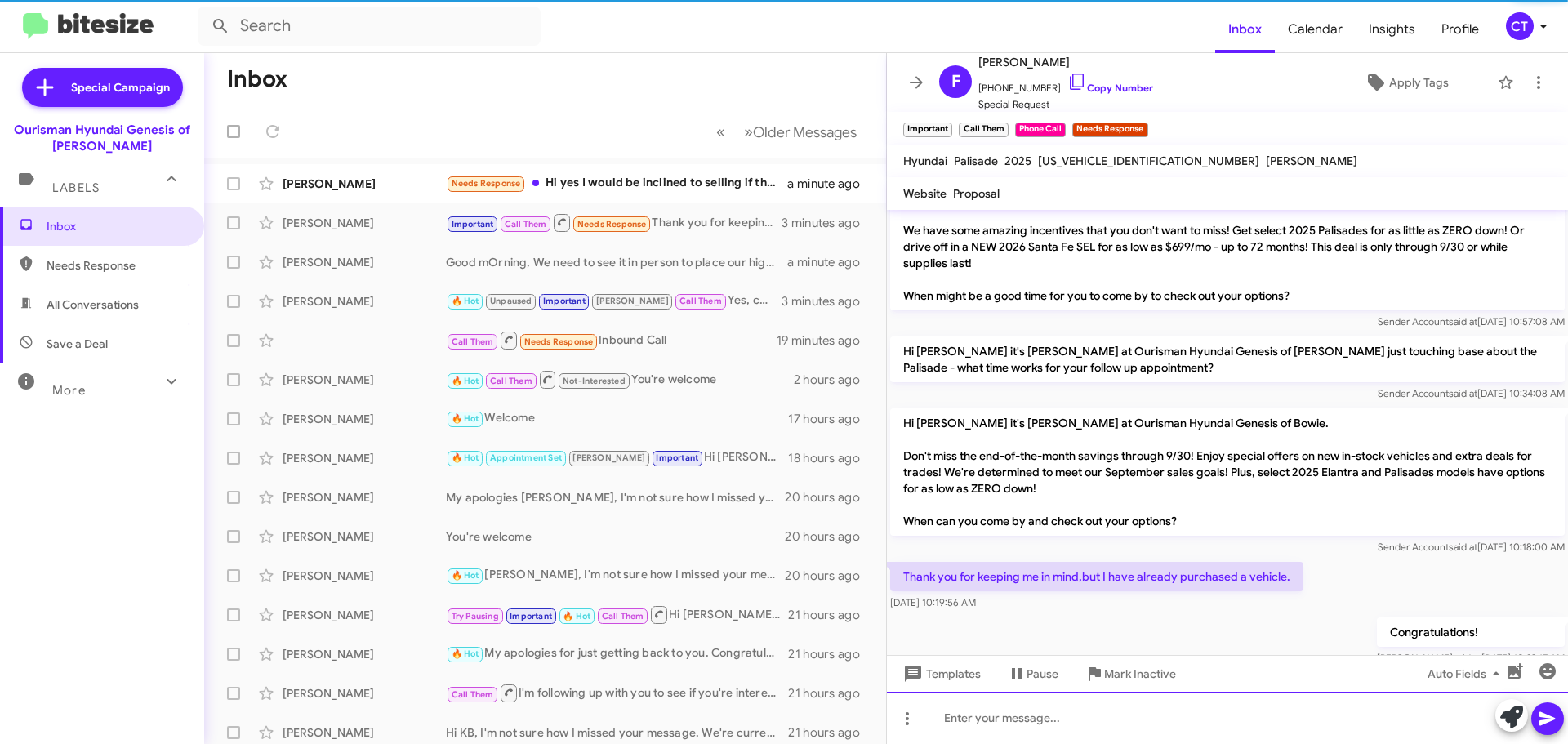
scroll to position [0, 0]
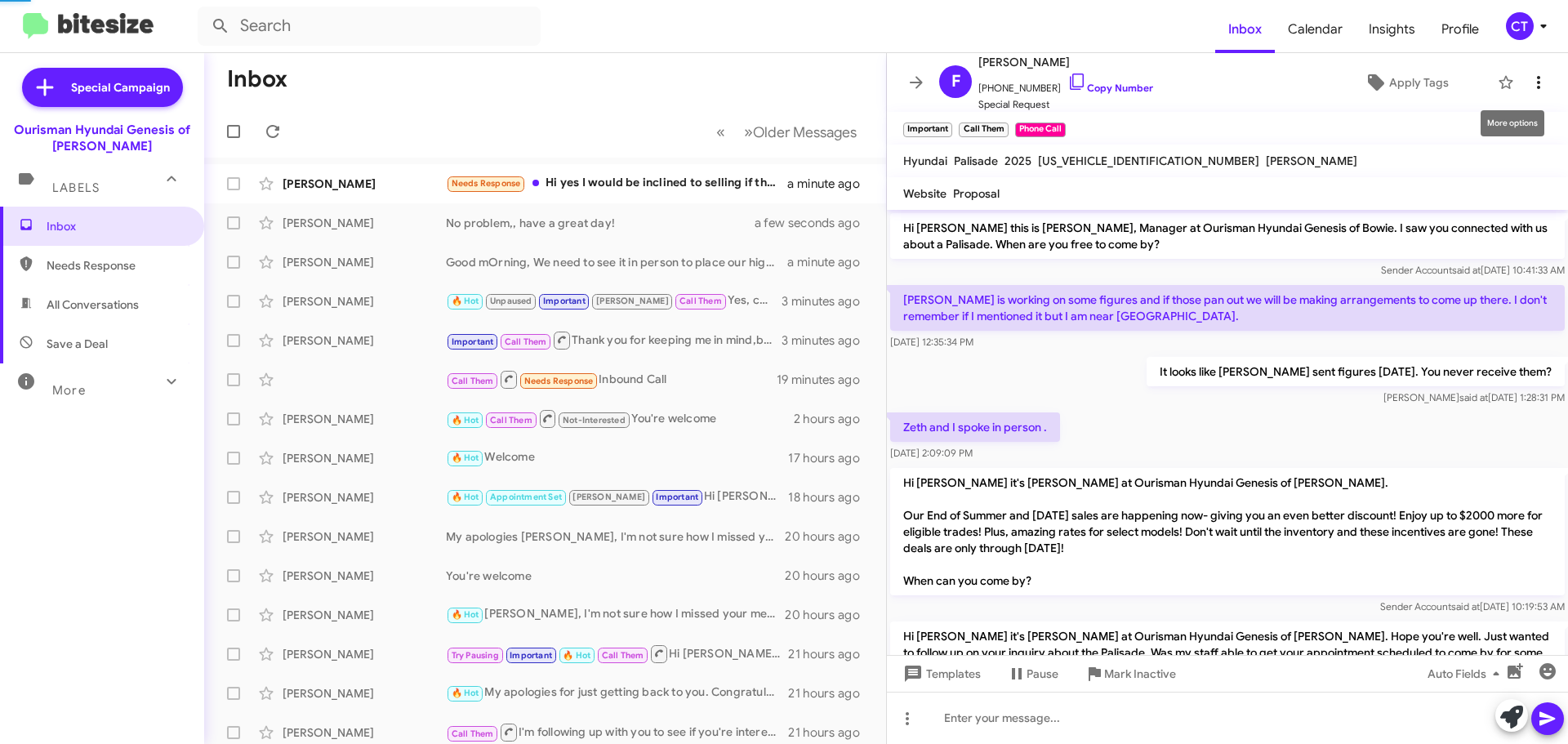
click at [1529, 87] on icon at bounding box center [1538, 82] width 20 height 20
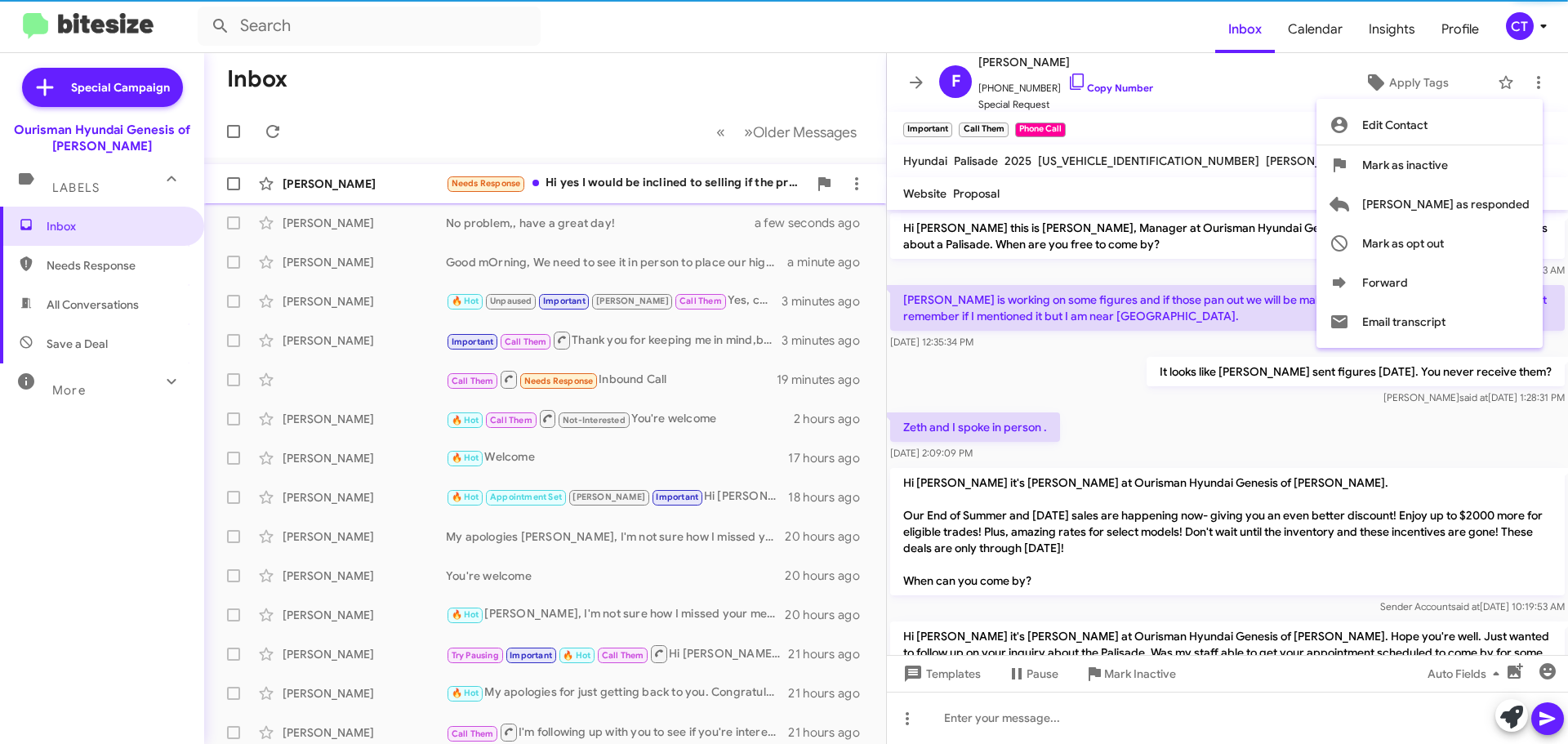
click at [1478, 200] on span "[PERSON_NAME] as responded" at bounding box center [1446, 205] width 168 height 39
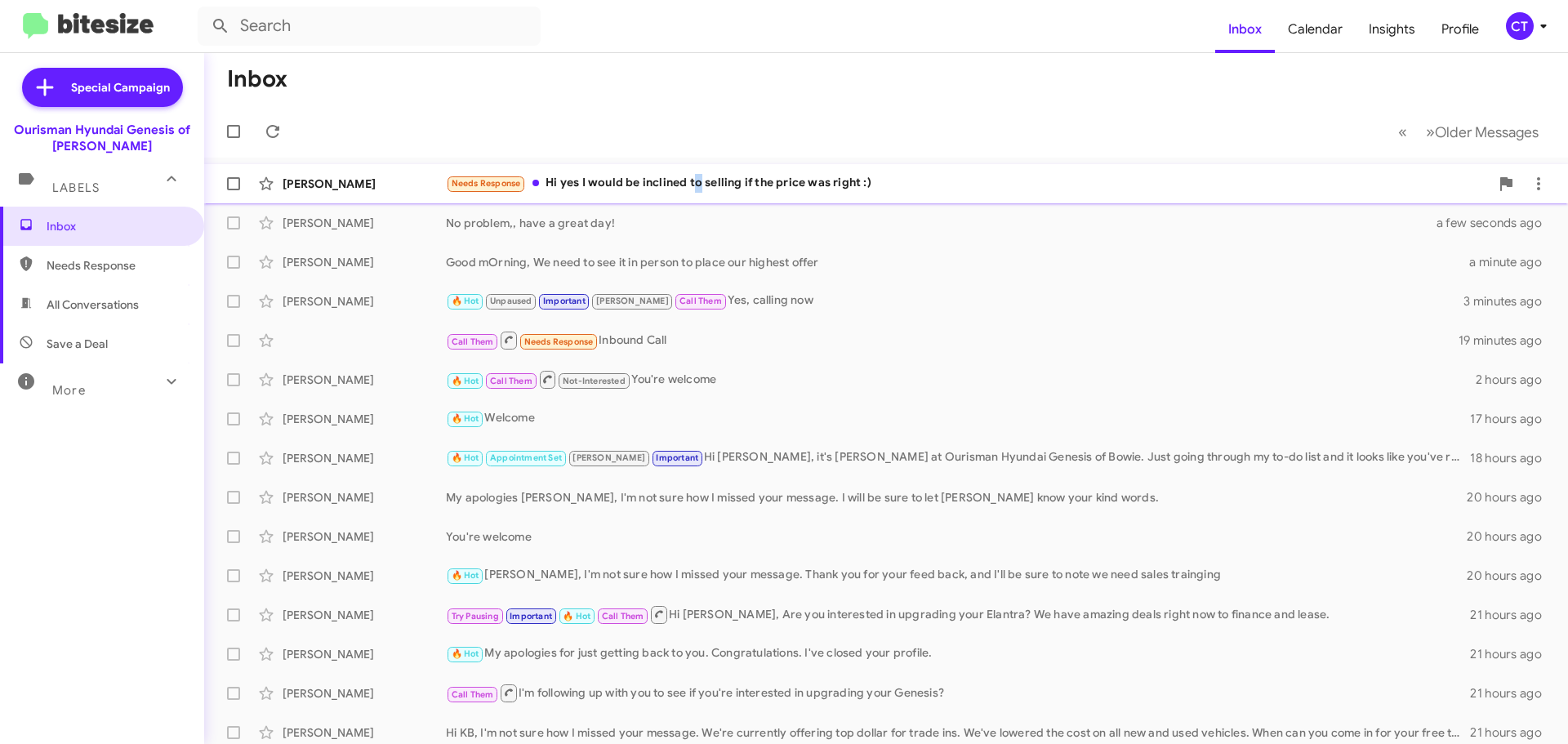
click at [697, 185] on div "Needs Response Hi yes I would be inclined to selling if the price was right :)" at bounding box center [968, 183] width 1044 height 19
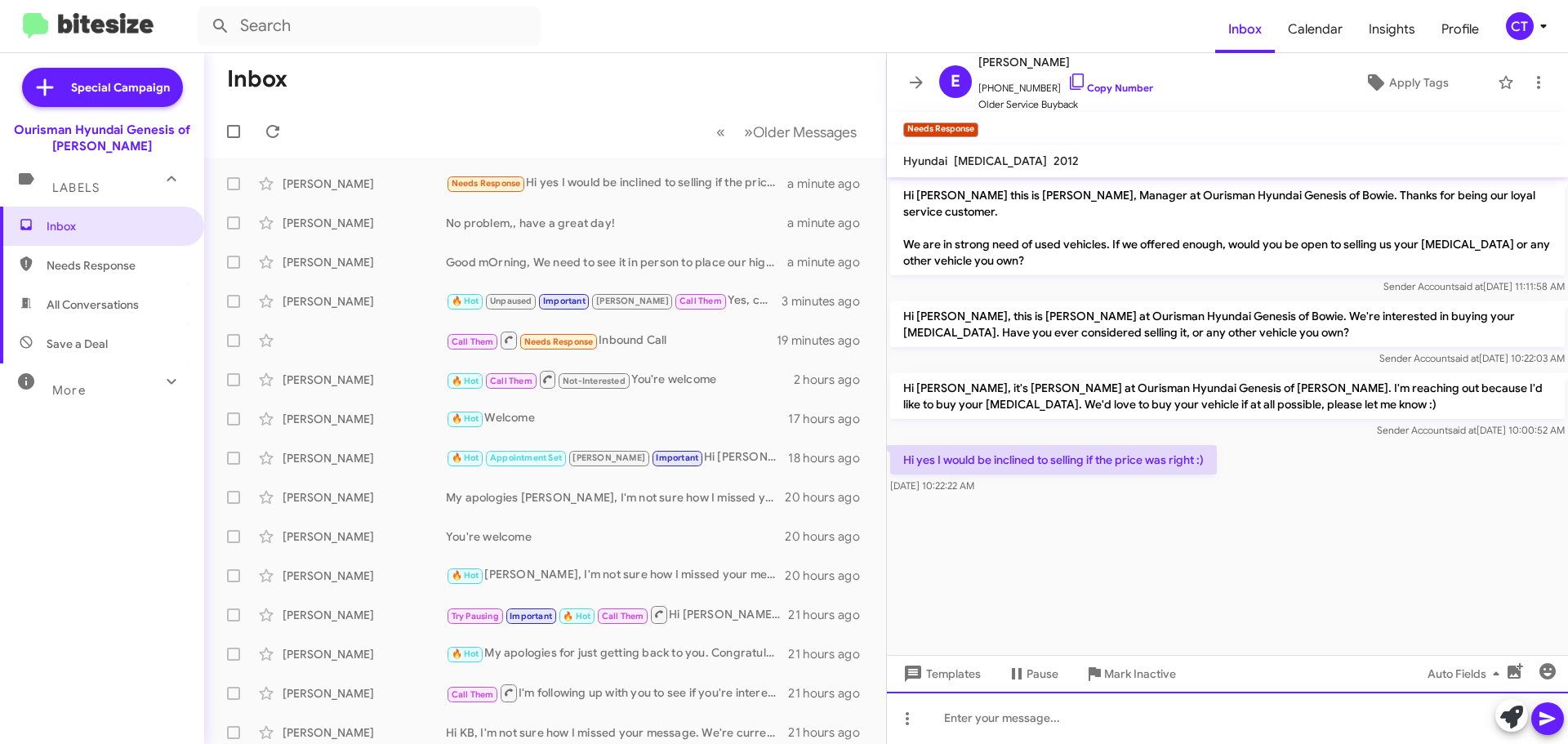
click at [966, 709] on div at bounding box center [1227, 719] width 681 height 53
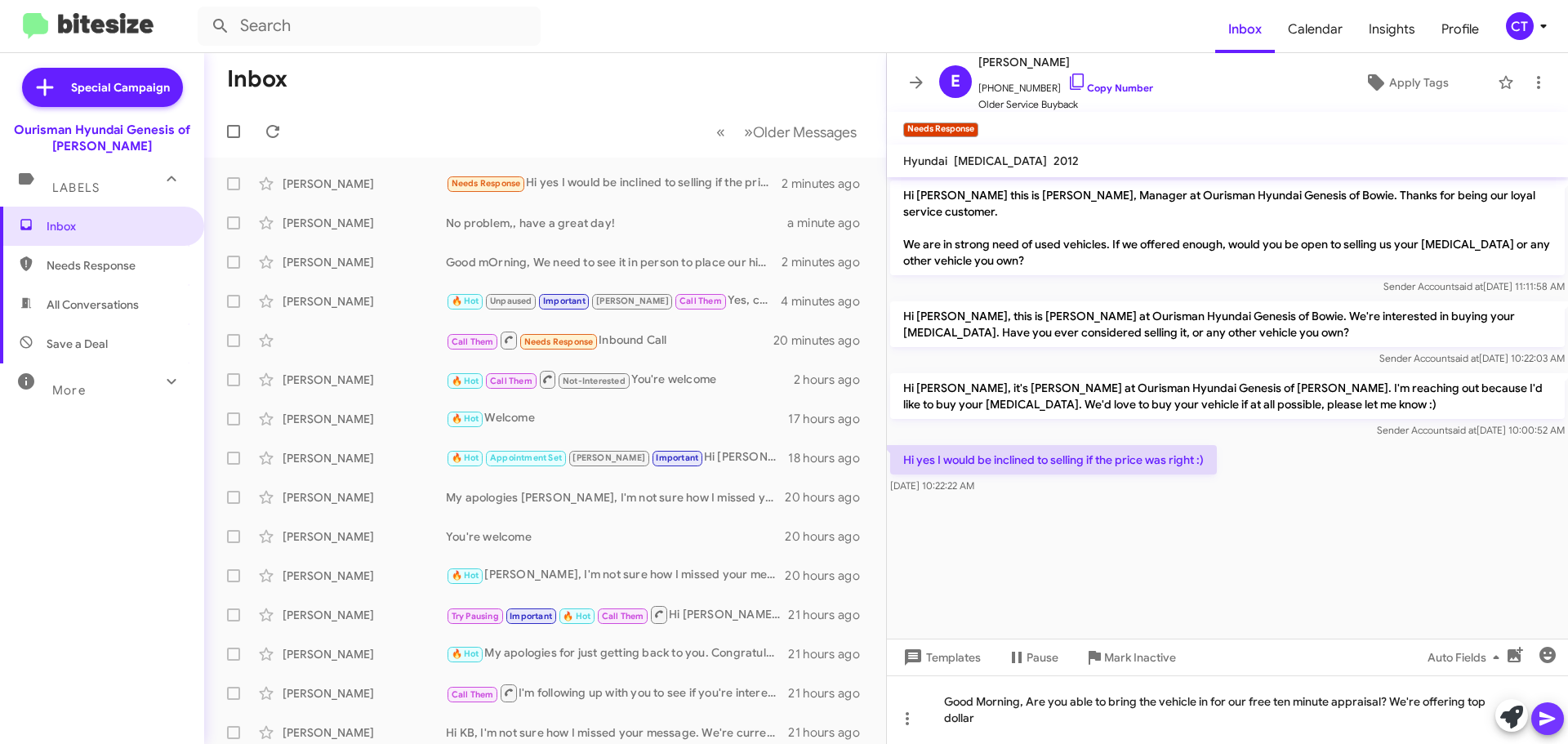
click at [1561, 718] on button at bounding box center [1547, 719] width 33 height 33
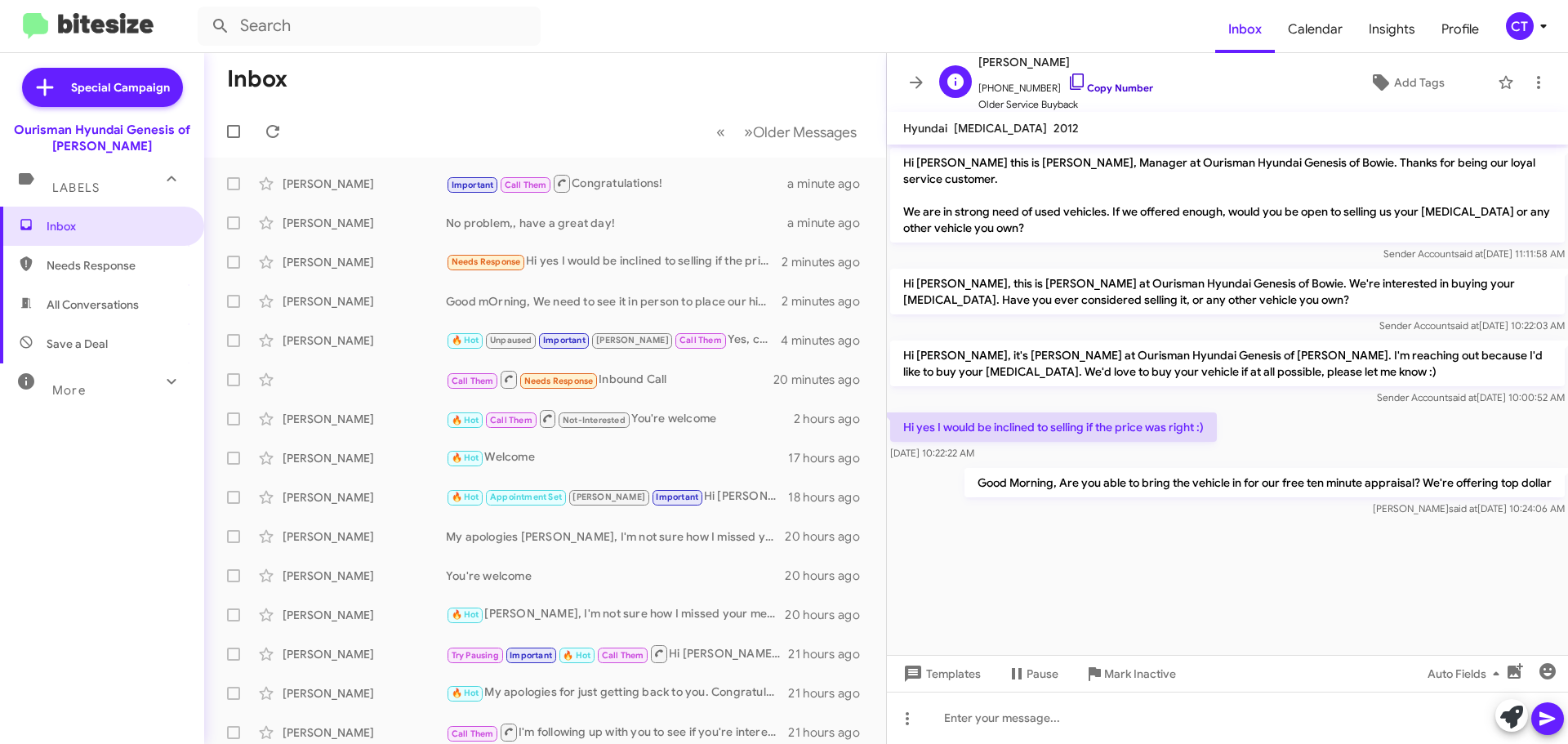
click at [1068, 81] on icon at bounding box center [1077, 81] width 20 height 20
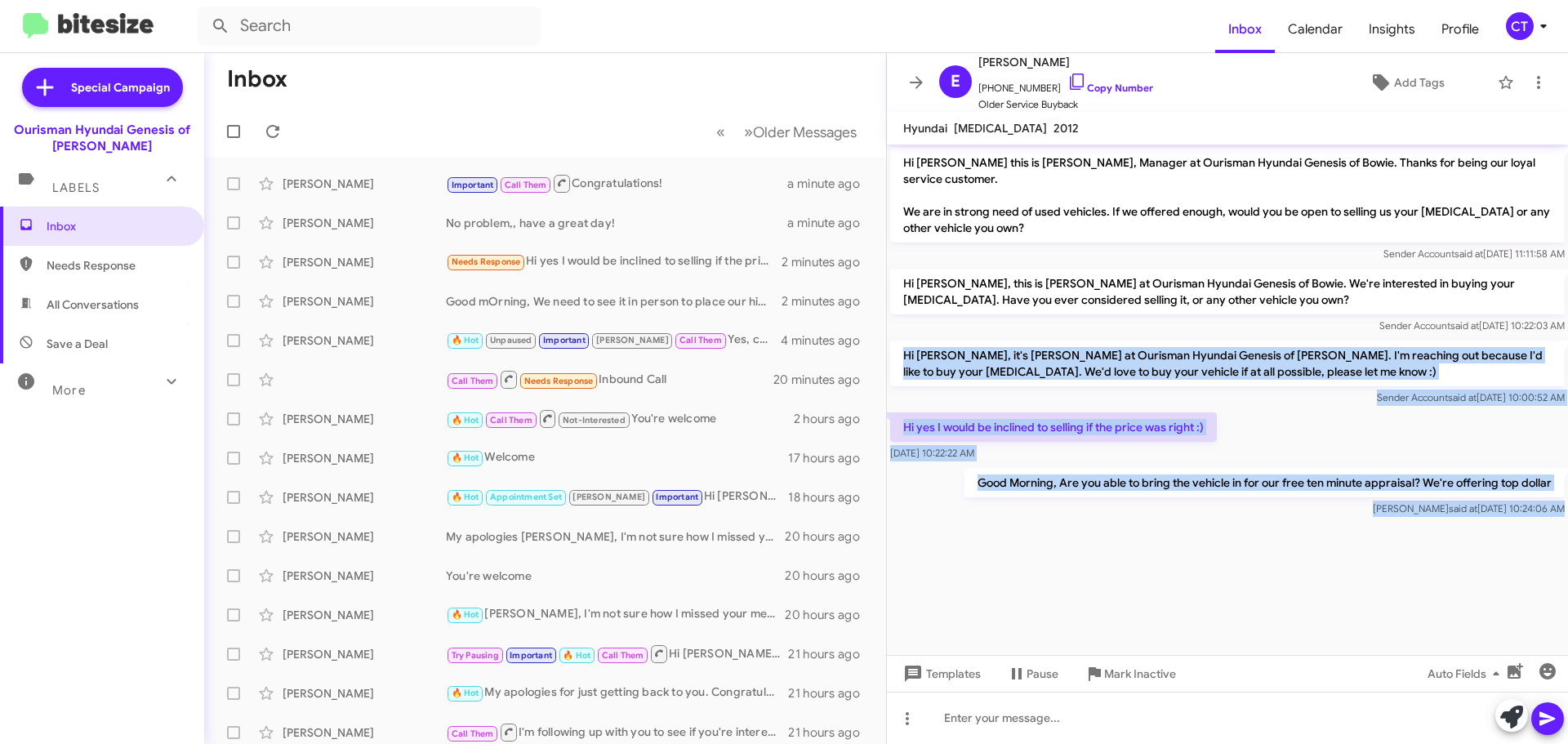
drag, startPoint x: 905, startPoint y: 350, endPoint x: 1312, endPoint y: 528, distance: 444.2
click at [1312, 528] on cdk-virtual-scroll-viewport "Hi Sahibzada this is Aiyanna Jones, Manager at Ourisman Hyundai Genesis of Bowi…" at bounding box center [1227, 400] width 681 height 511
copy div "Hi Ejaz, it's Ciara Taylor at Ourisman Hyundai Genesis of Bowie. I'm reaching o…"
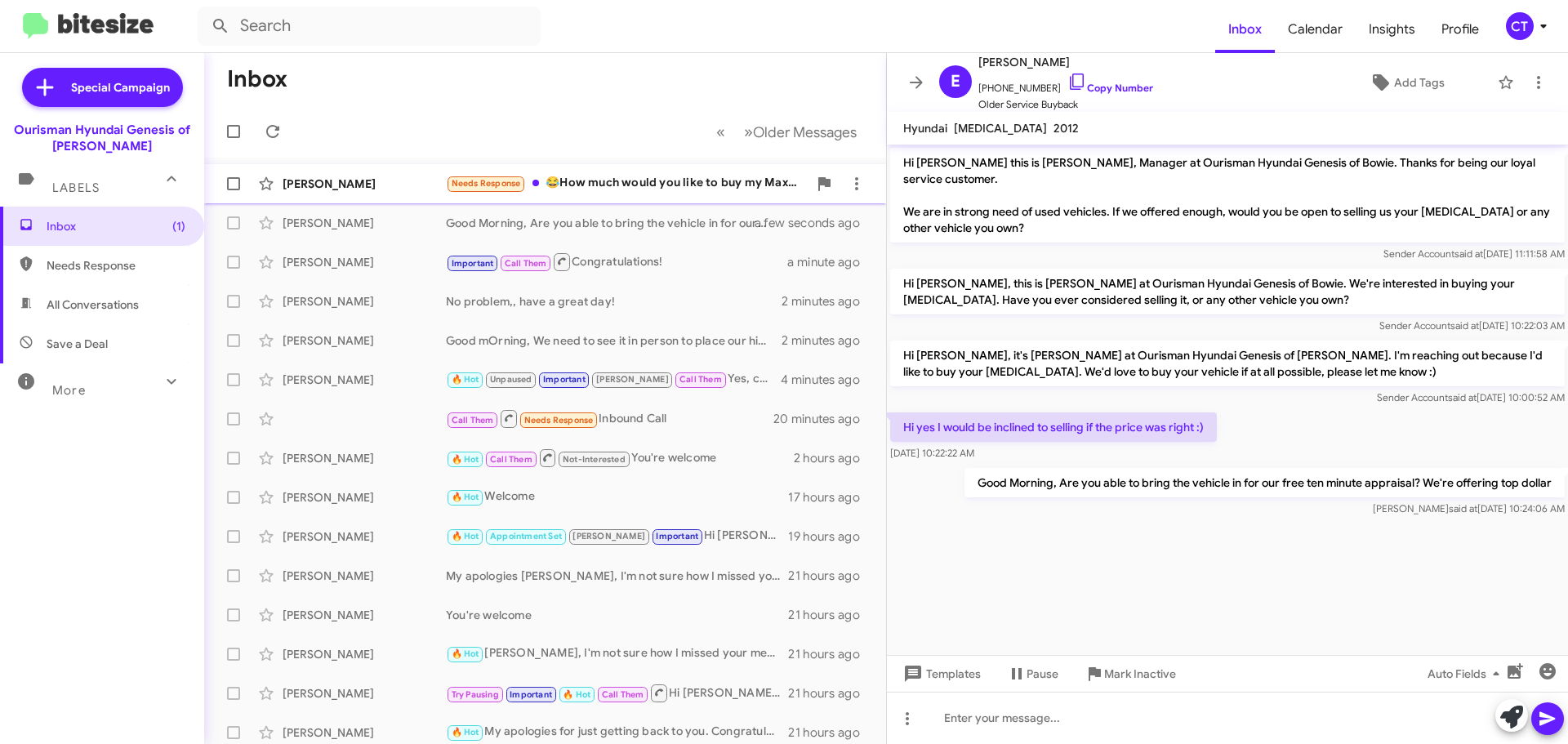
click at [672, 175] on div "Needs Response 😂How much would you like to buy my Maxima for? Apologies [PERSON…" at bounding box center [627, 183] width 362 height 19
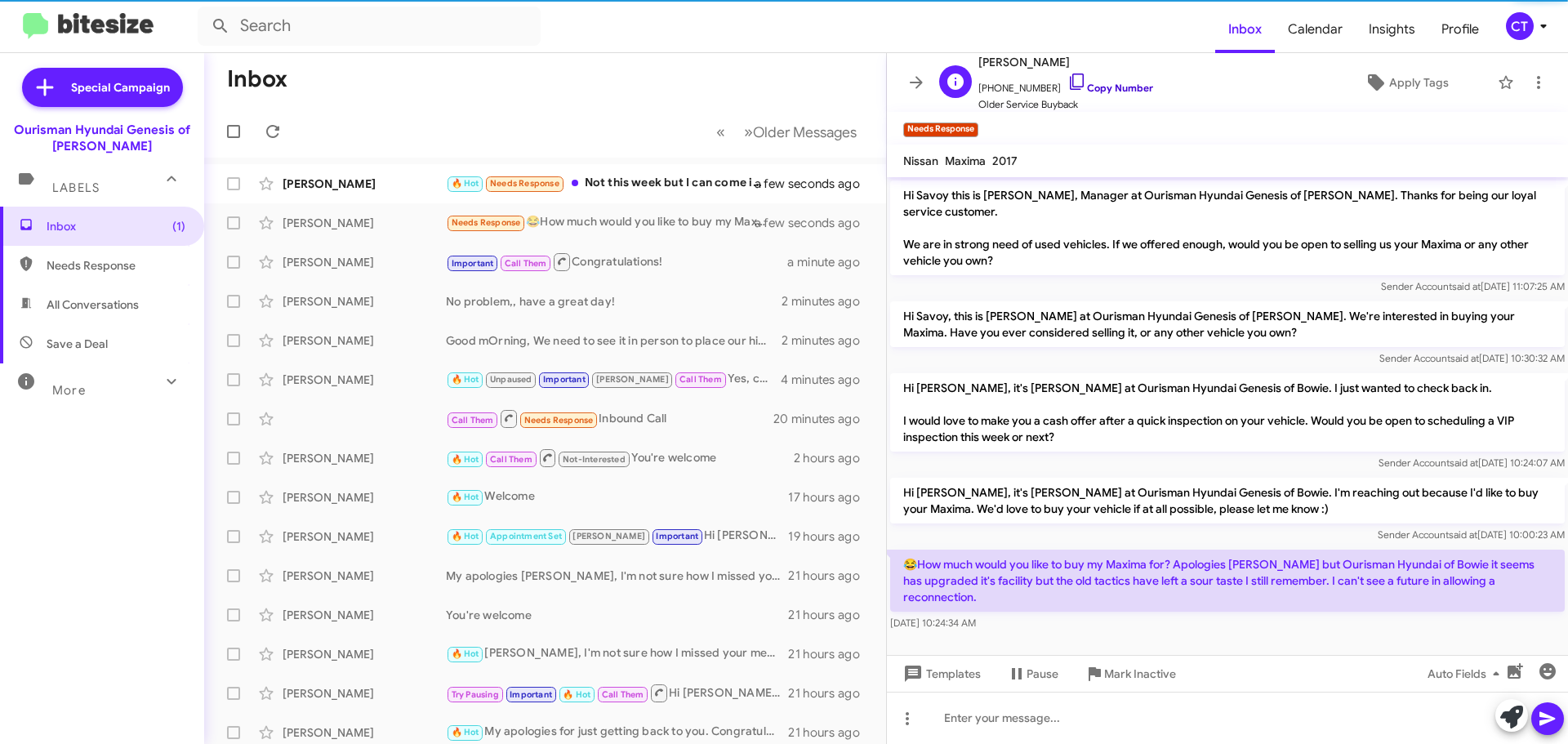
click at [1058, 71] on span "[PERSON_NAME]" at bounding box center [1066, 62] width 175 height 20
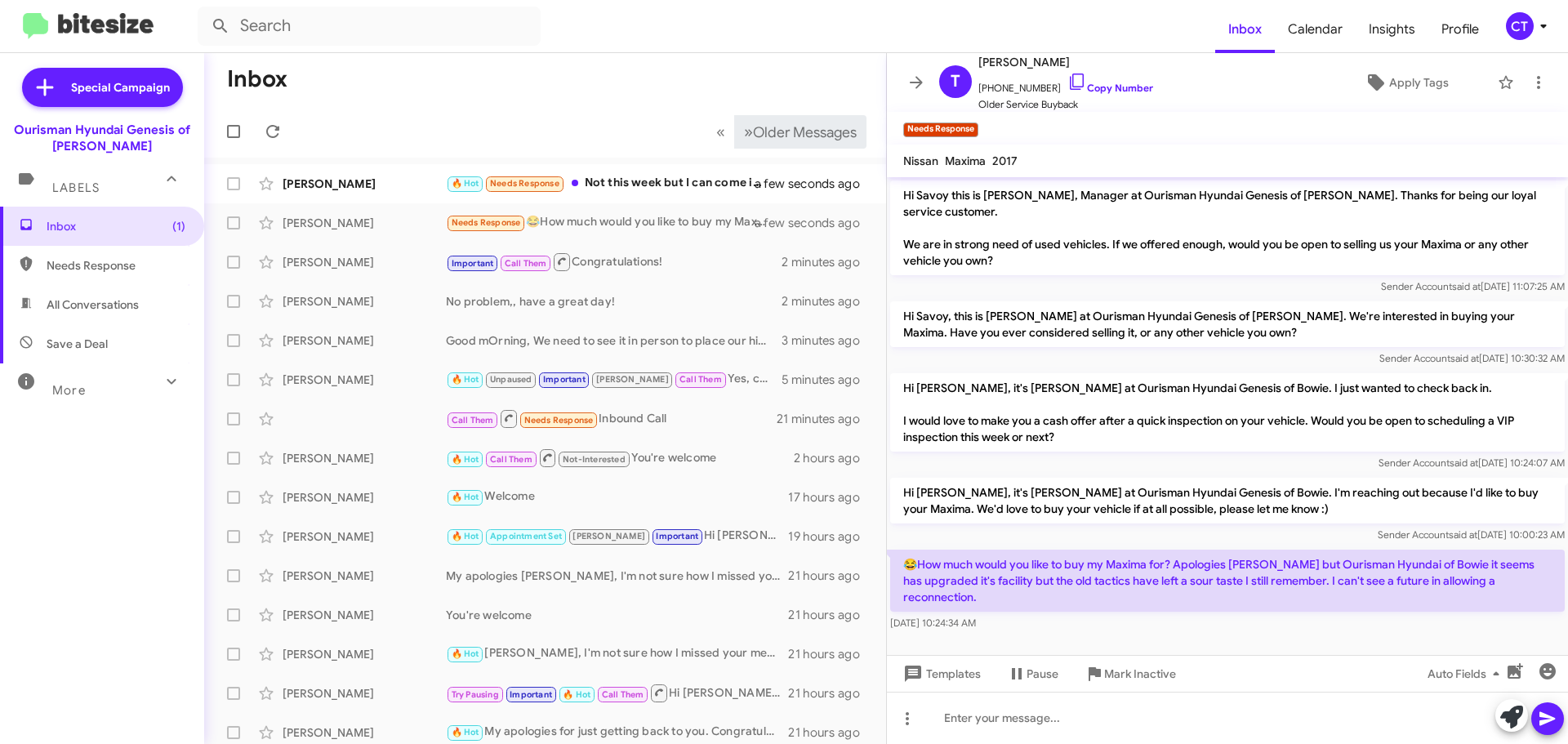
drag, startPoint x: 1059, startPoint y: 81, endPoint x: 809, endPoint y: 143, distance: 257.6
click at [1068, 81] on icon at bounding box center [1077, 81] width 20 height 20
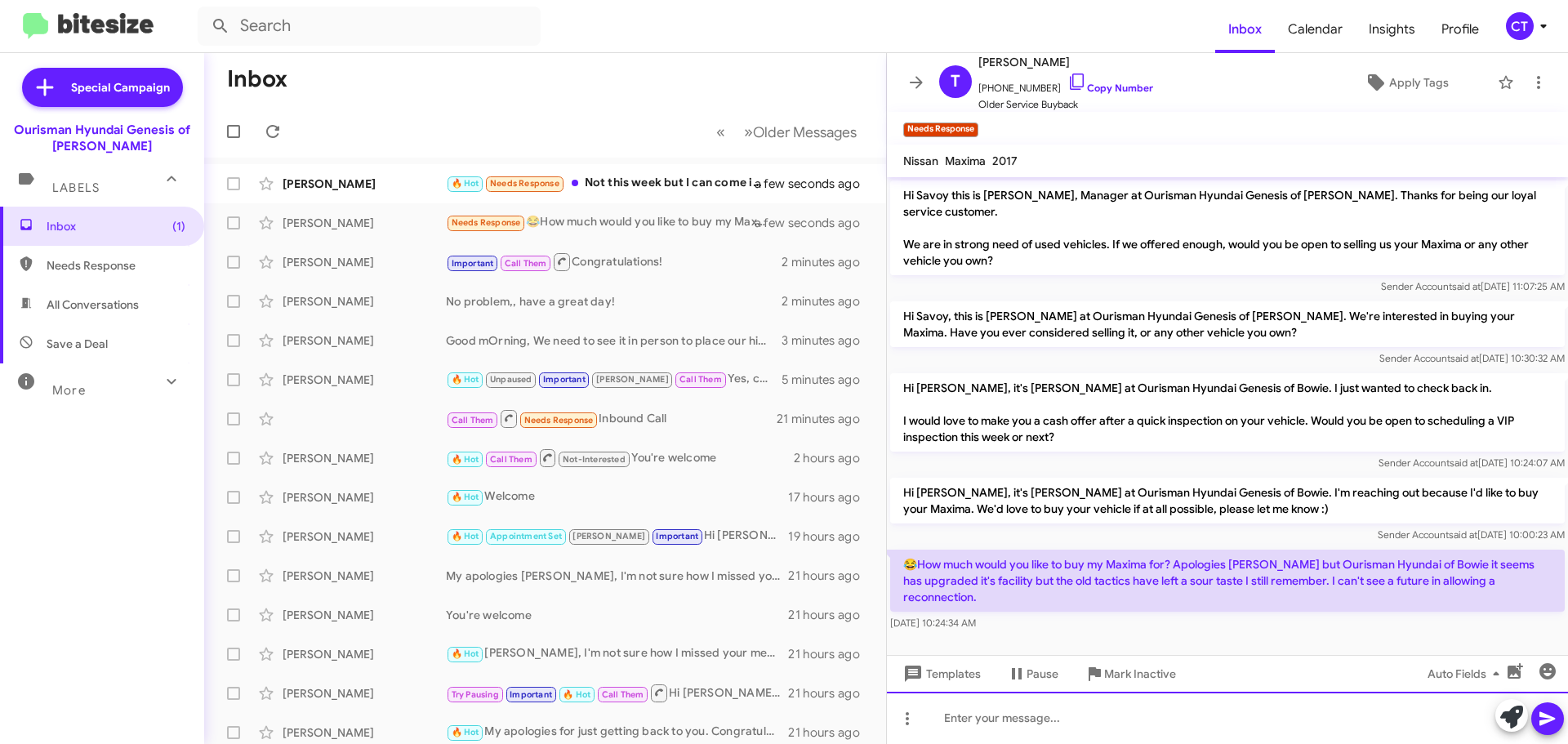
click at [931, 717] on div at bounding box center [1227, 719] width 681 height 53
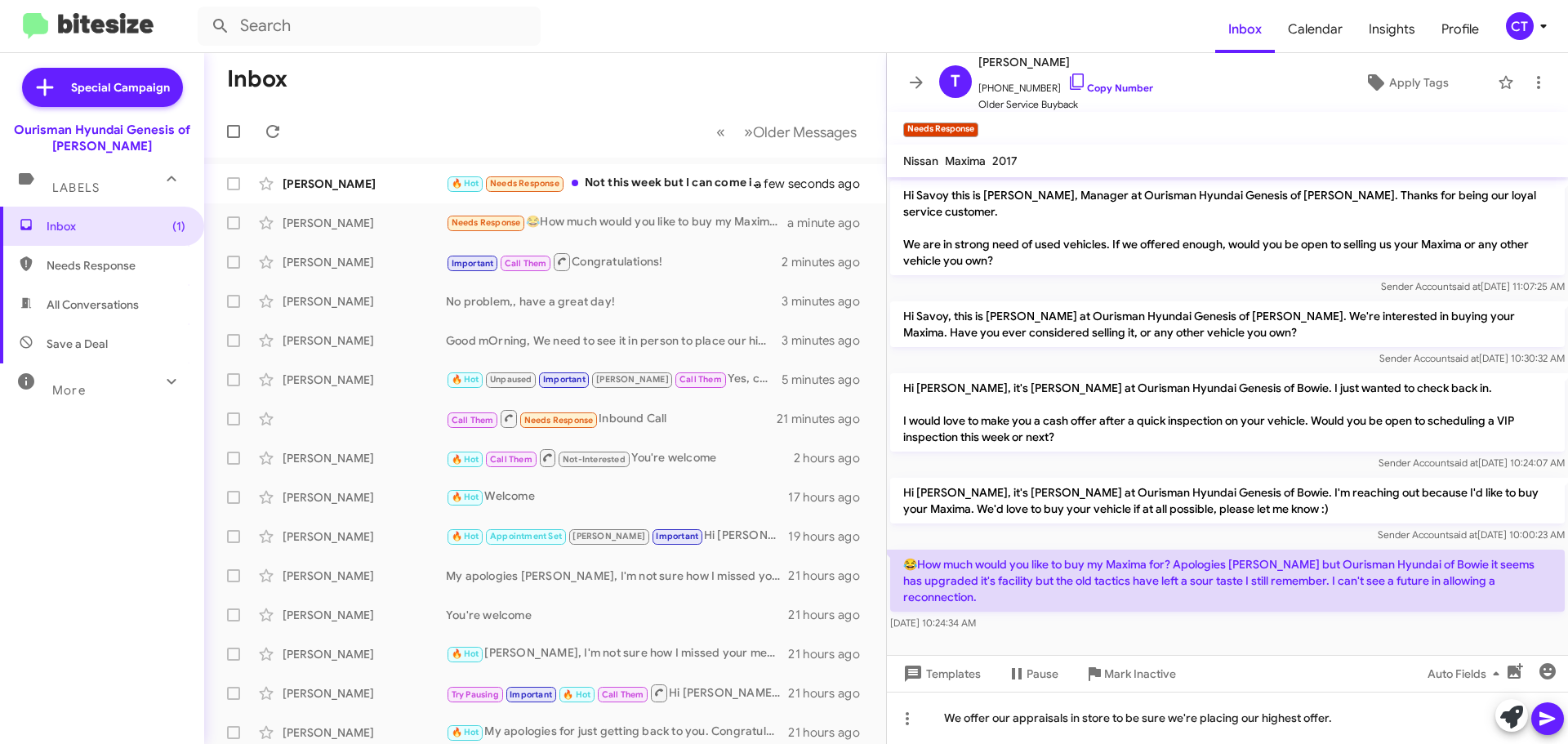
click at [1550, 719] on icon at bounding box center [1547, 719] width 16 height 14
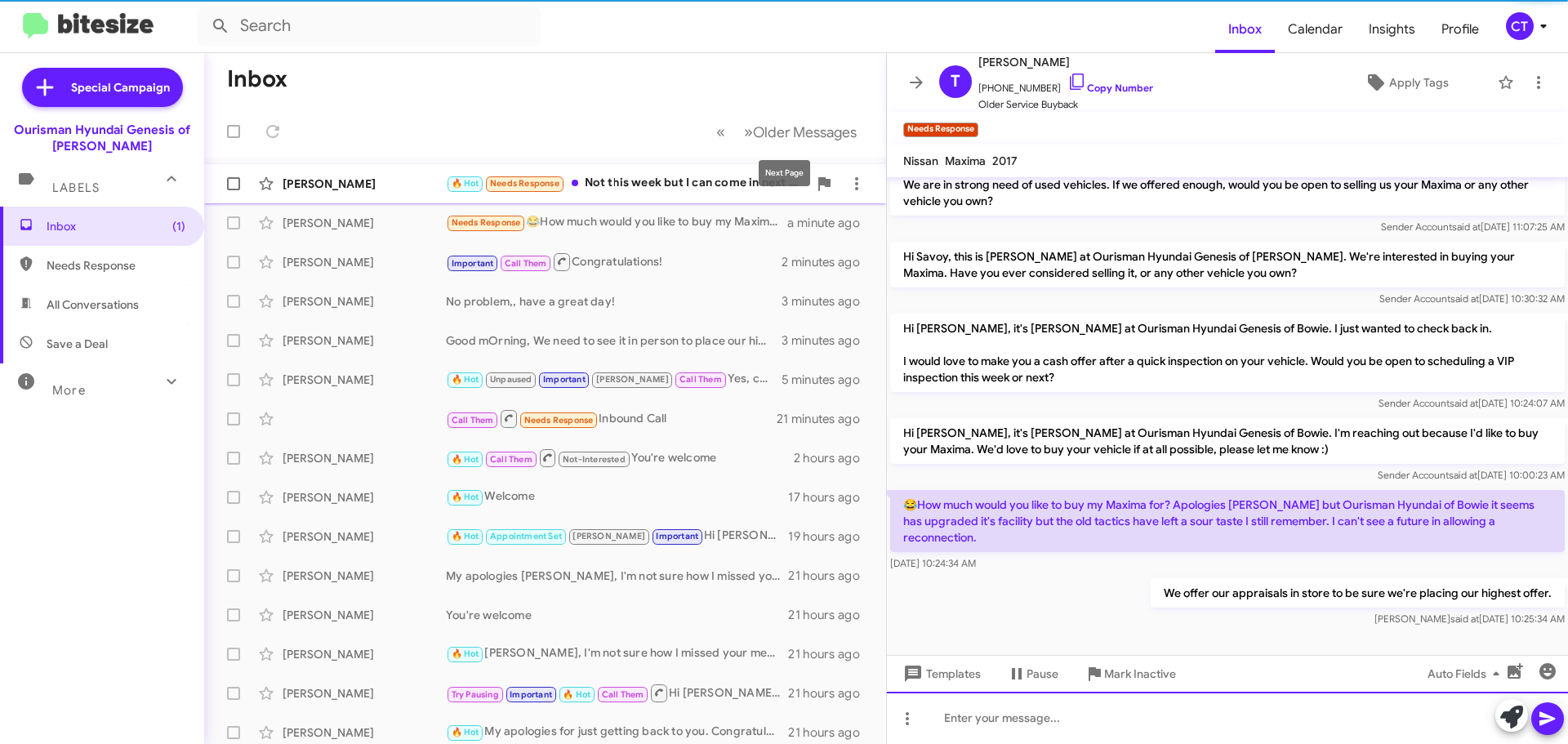
scroll to position [27, 0]
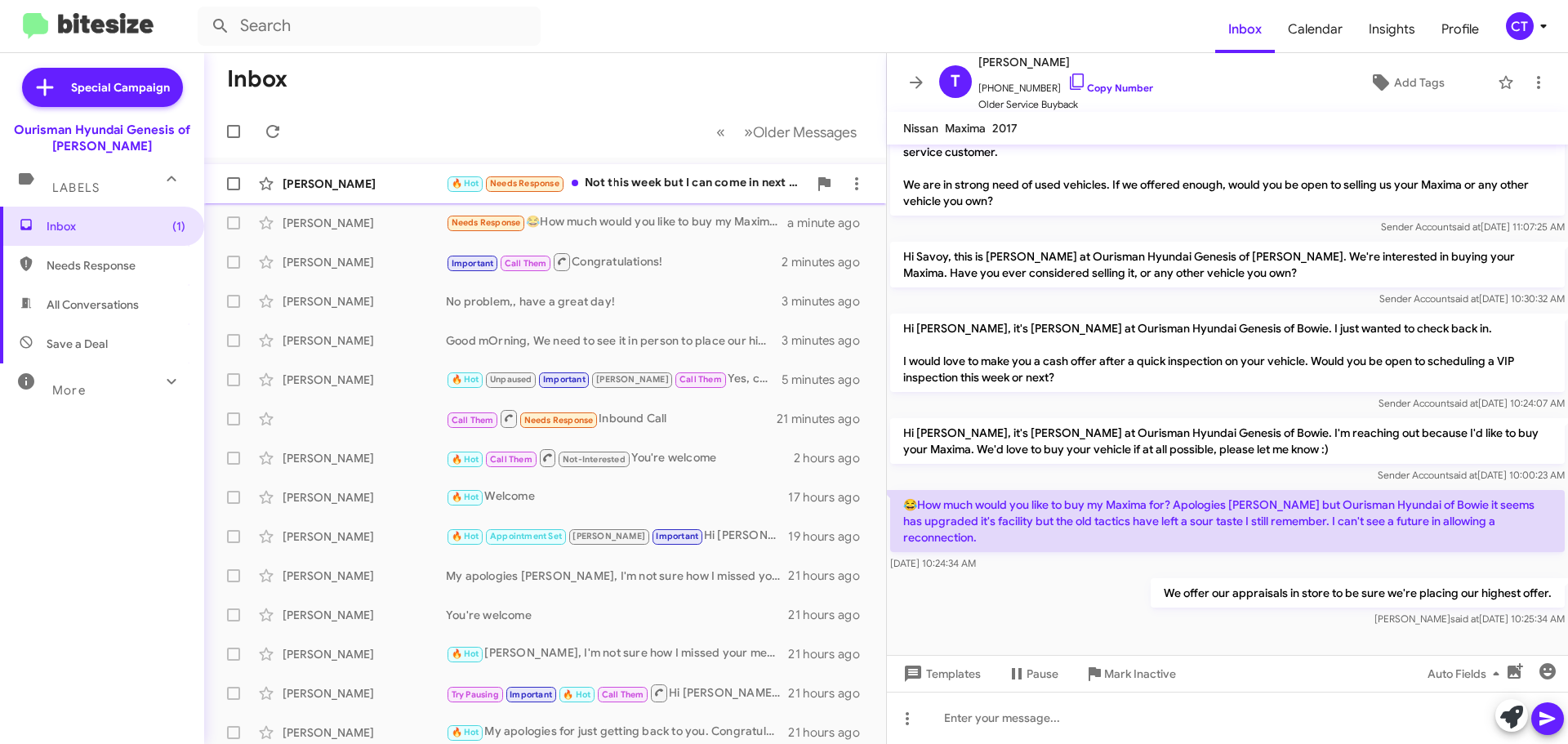
click at [678, 190] on div "🔥 Hot Needs Response Not this week but I can come in next week or so?" at bounding box center [627, 183] width 362 height 19
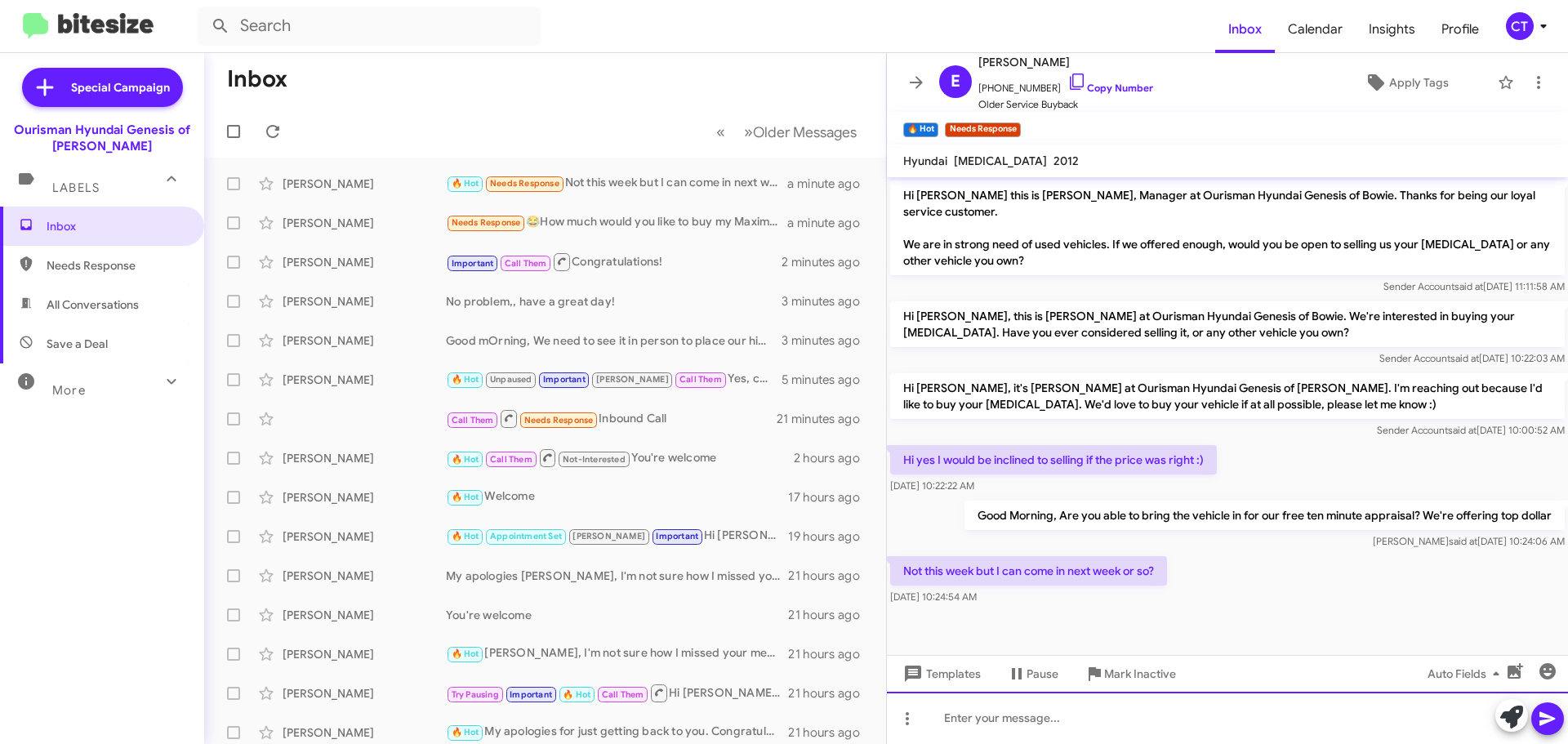
click at [1081, 731] on div at bounding box center [1227, 719] width 681 height 53
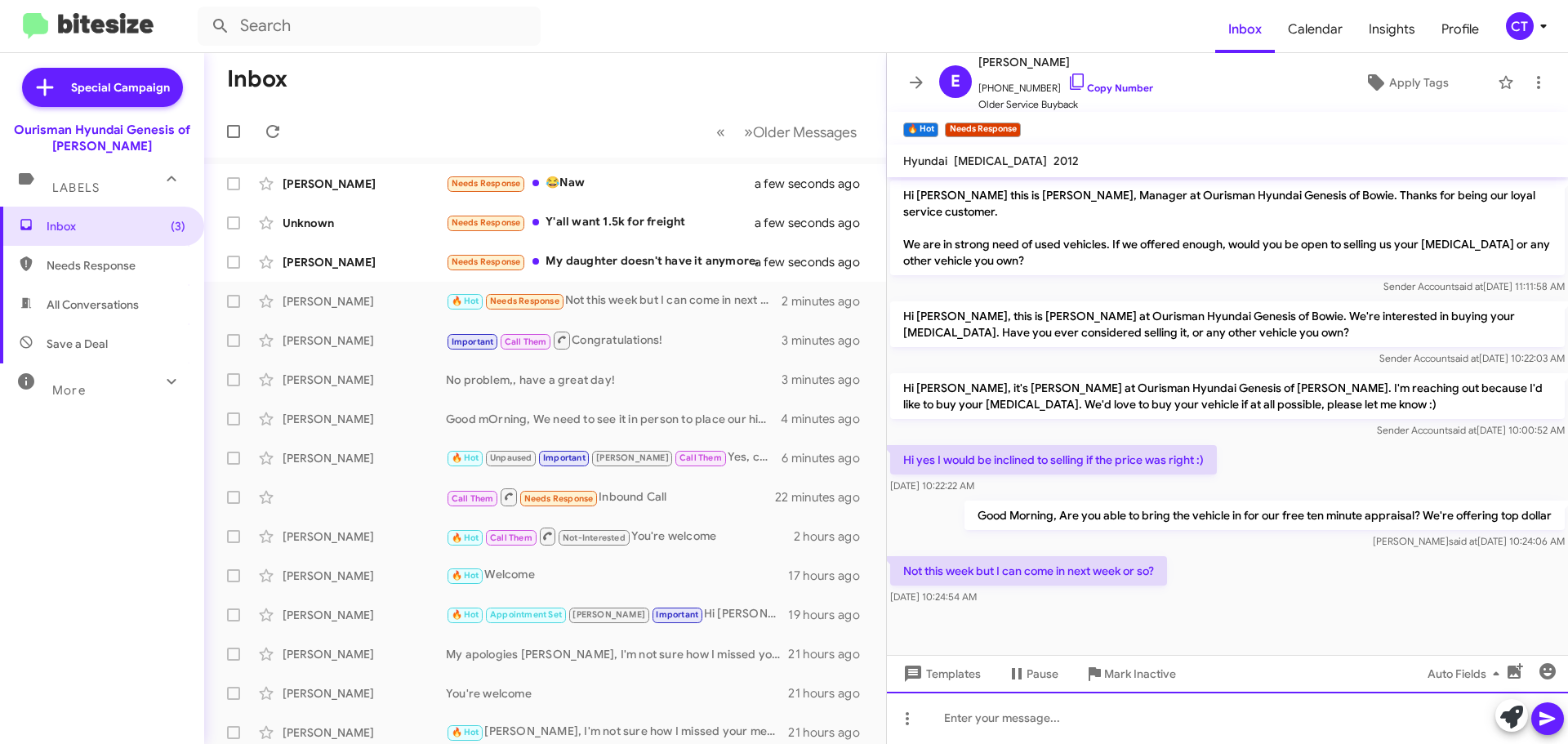
drag, startPoint x: 1019, startPoint y: 724, endPoint x: 1071, endPoint y: 721, distance: 52.1
click at [1019, 724] on div at bounding box center [1227, 719] width 681 height 53
drag, startPoint x: 1088, startPoint y: 719, endPoint x: 1097, endPoint y: 739, distance: 21.9
click at [1087, 719] on div "Does the weekend work foir you?" at bounding box center [1227, 719] width 681 height 53
click at [1173, 731] on div "Does the weekend work for you?" at bounding box center [1227, 719] width 681 height 53
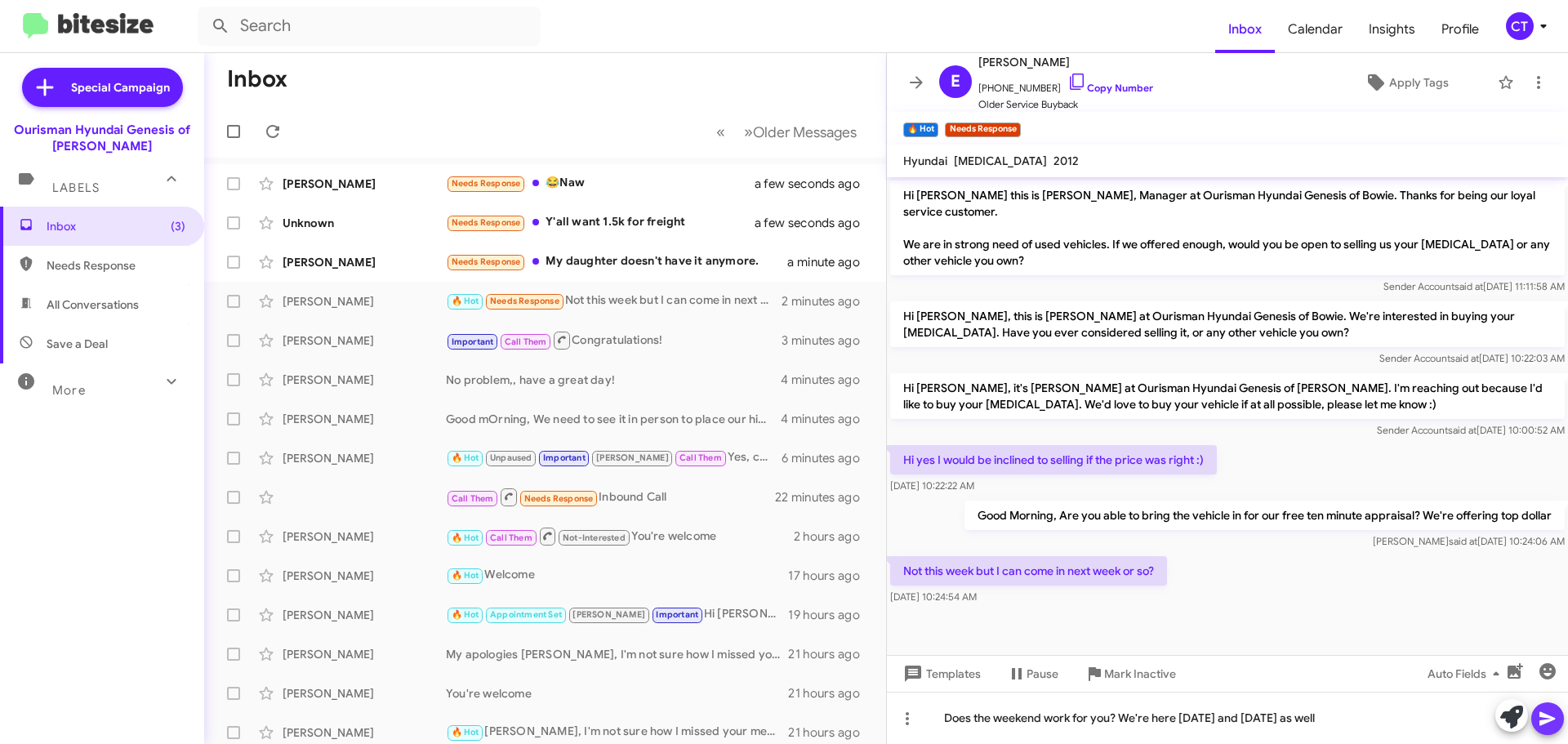
click at [1545, 732] on span at bounding box center [1547, 719] width 20 height 33
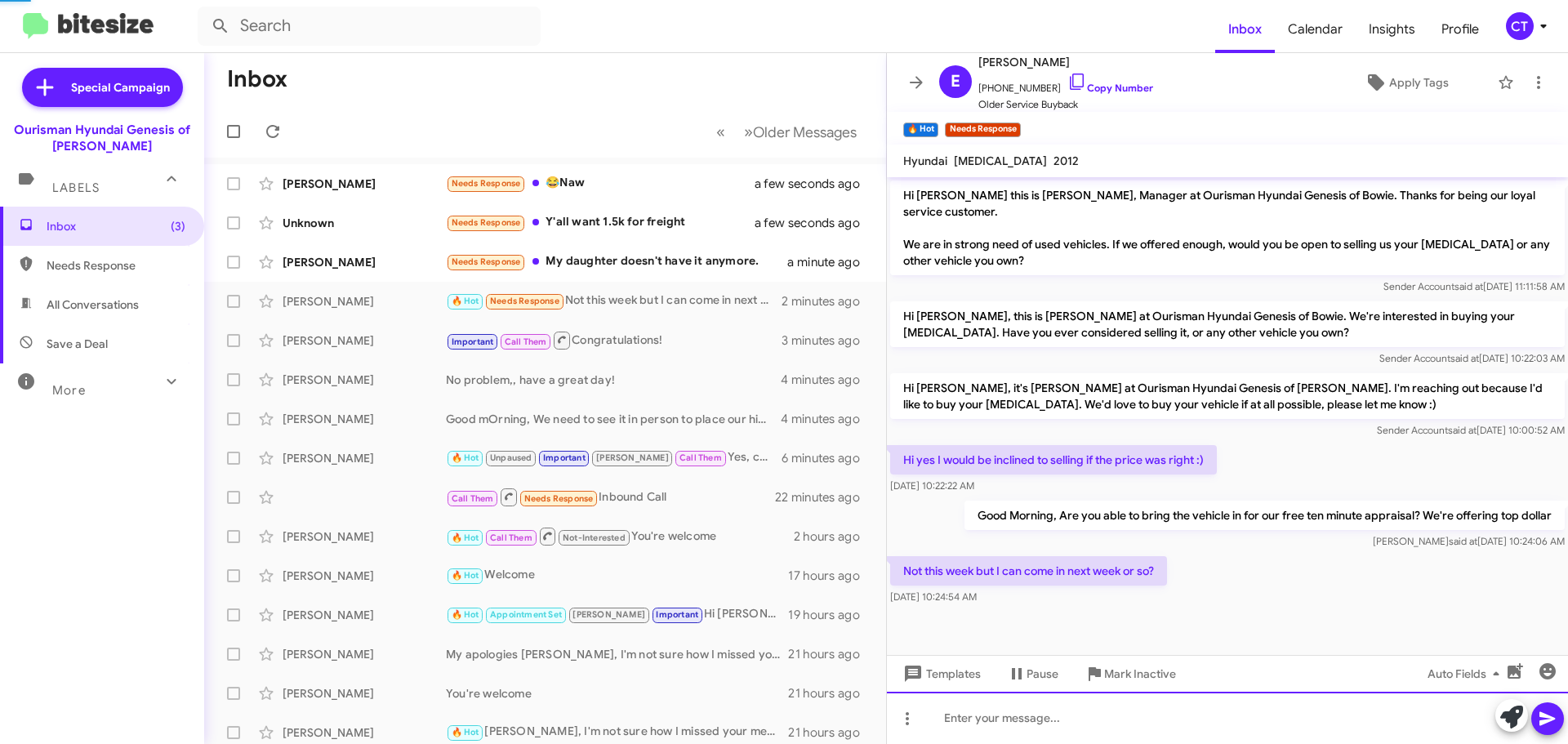
scroll to position [38, 0]
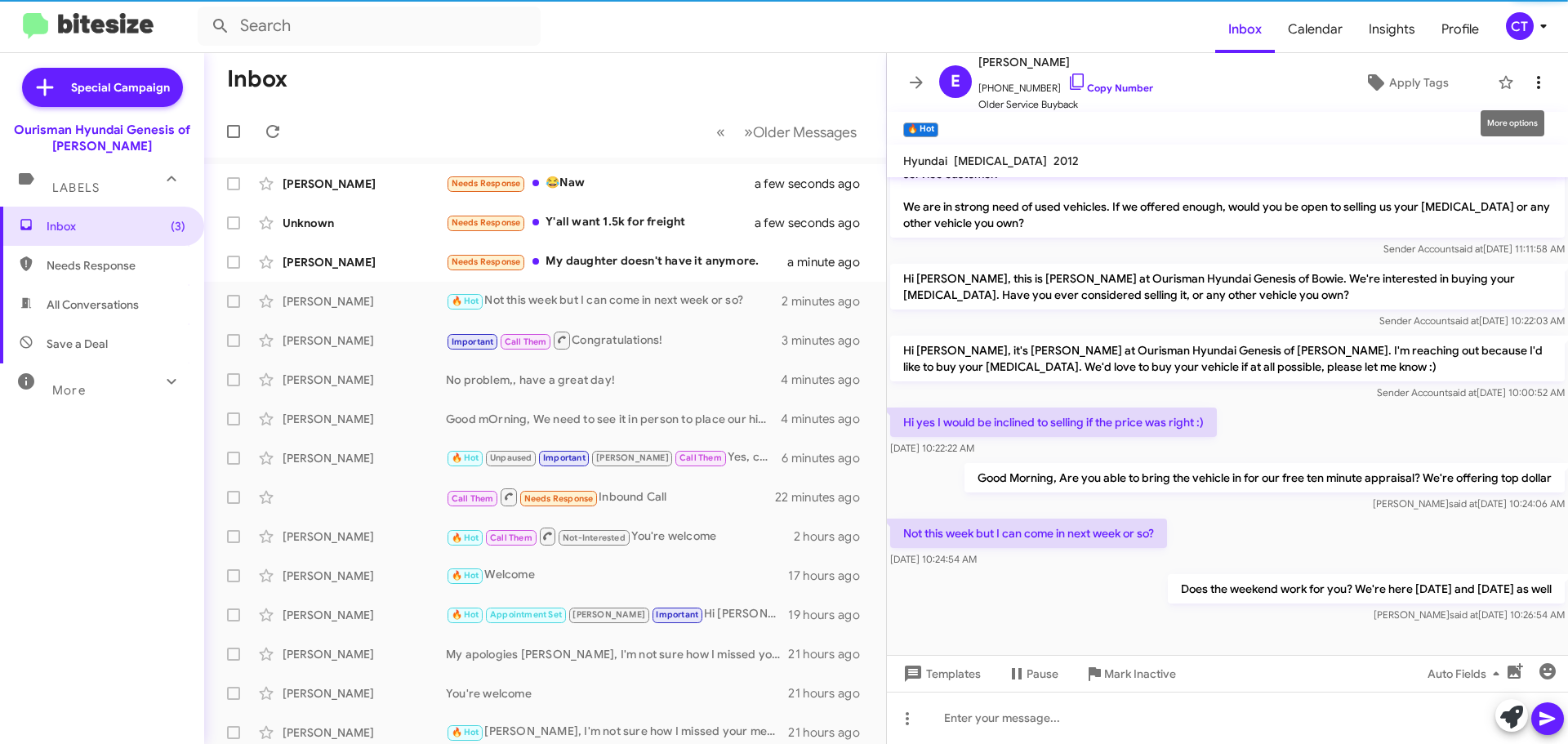
click at [1529, 82] on icon at bounding box center [1538, 82] width 20 height 20
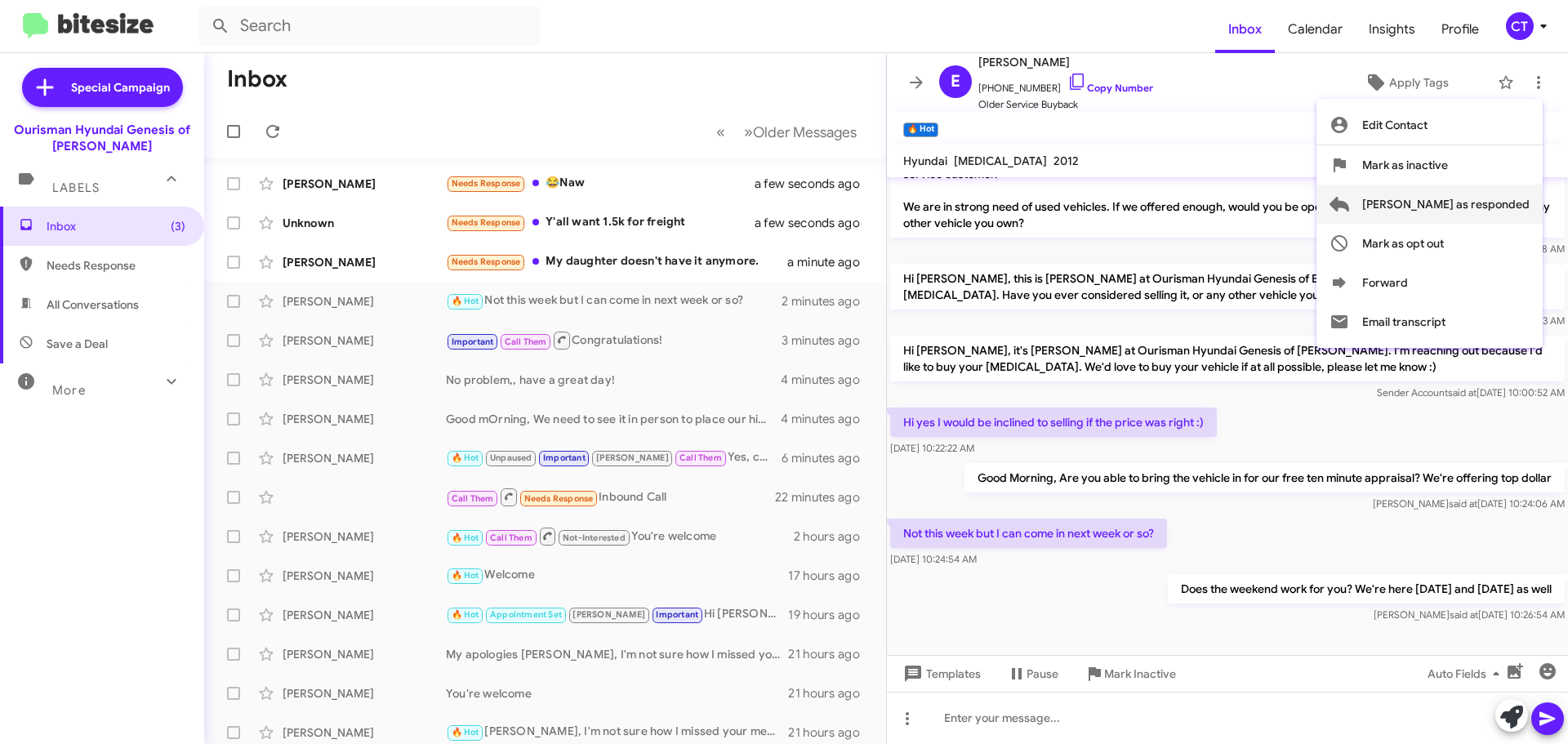
click at [1474, 203] on span "Mark as responded" at bounding box center [1446, 205] width 168 height 39
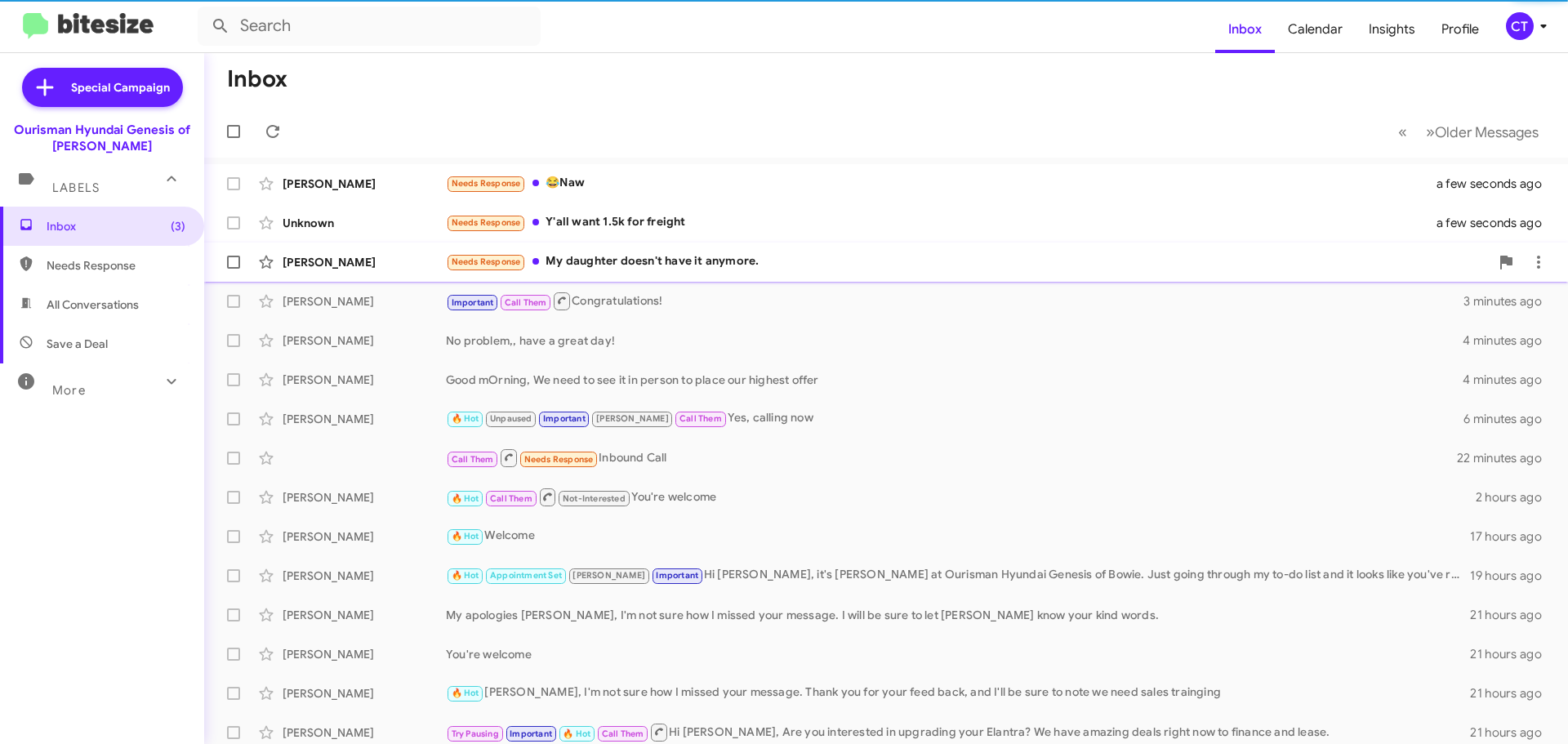
click at [698, 273] on div "Tyrone Young Needs Response My daughter doesn't have it anymore. a minute ago" at bounding box center [886, 262] width 1338 height 33
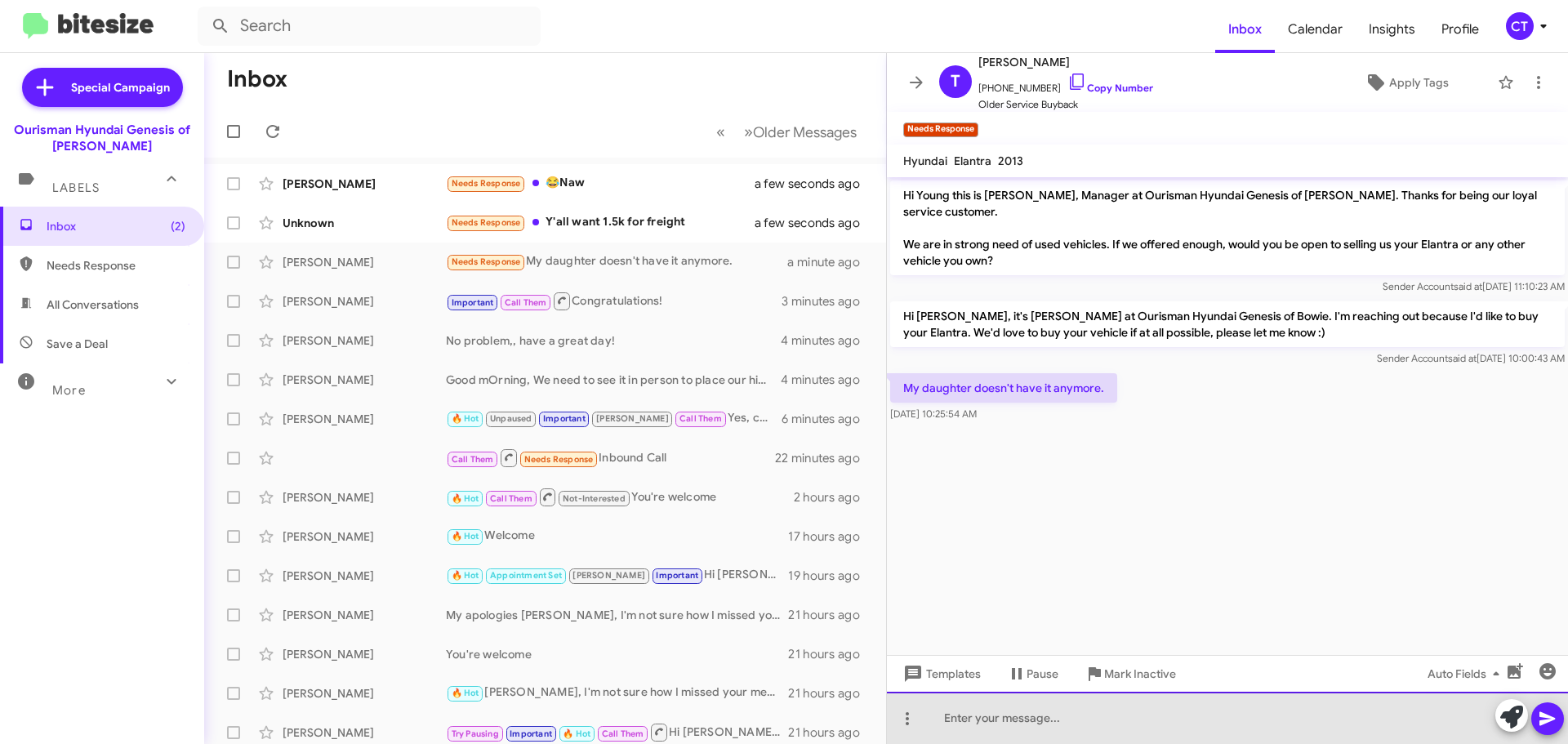
click at [979, 726] on div at bounding box center [1227, 719] width 681 height 53
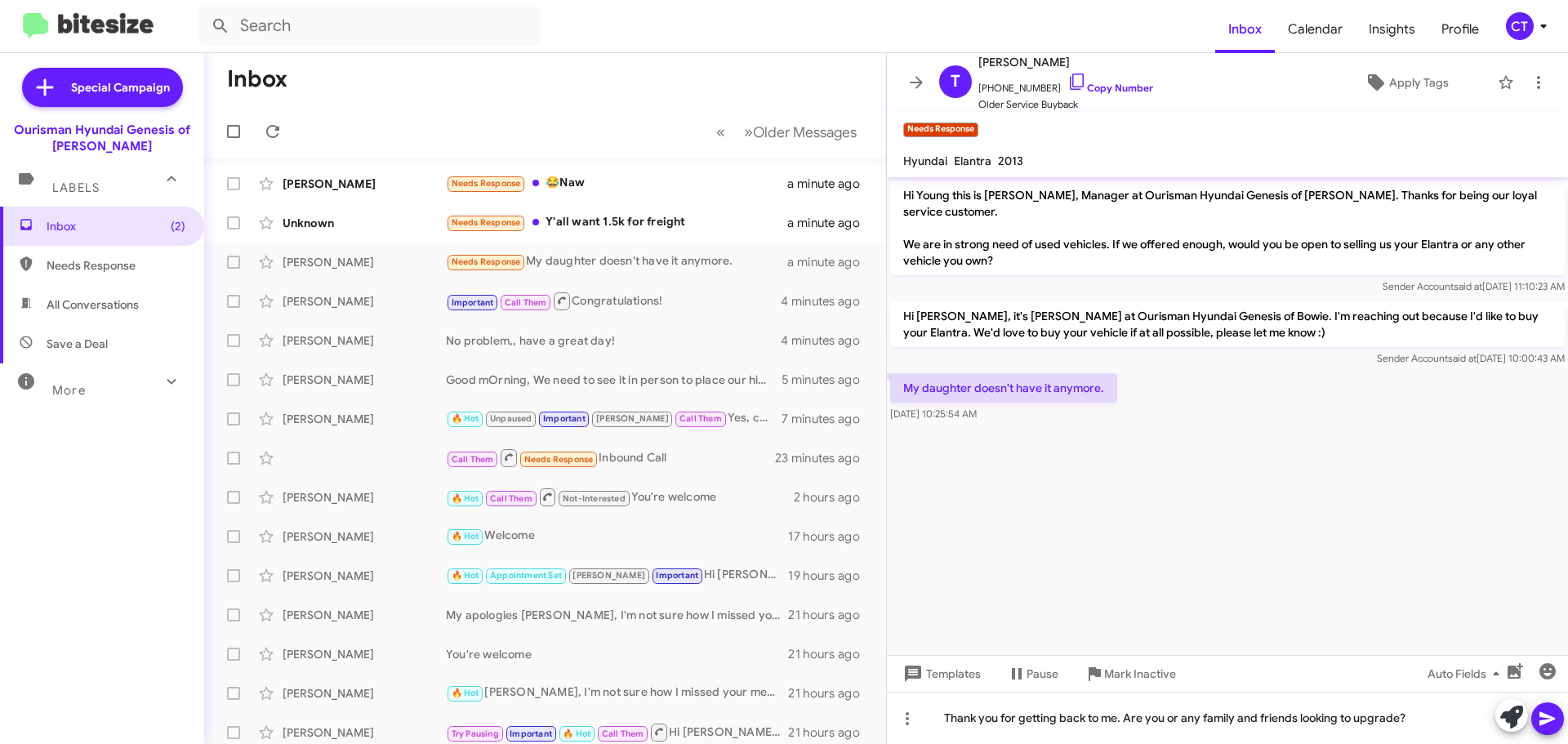
click at [1543, 712] on icon at bounding box center [1547, 719] width 20 height 20
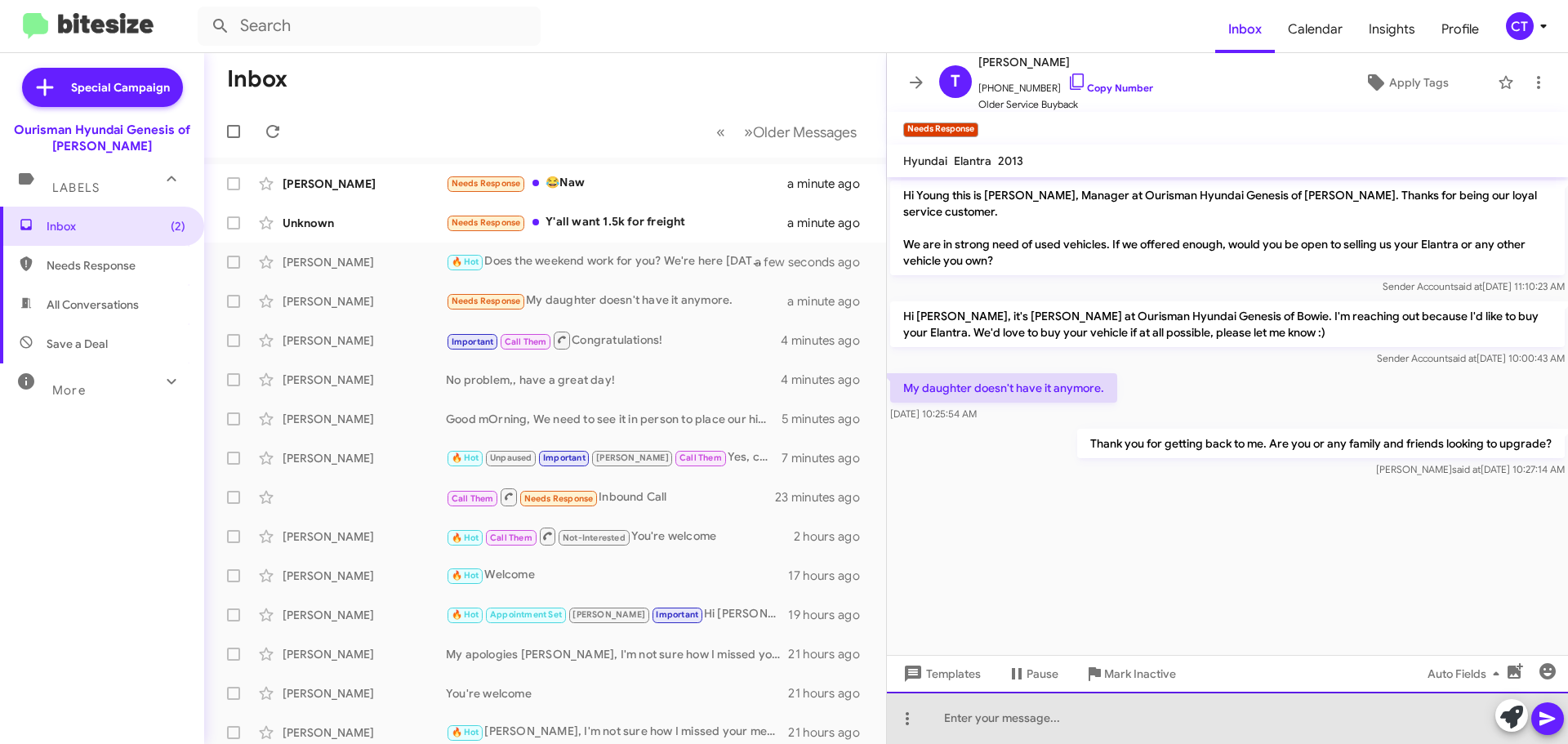
click at [1023, 739] on div at bounding box center [1227, 719] width 681 height 53
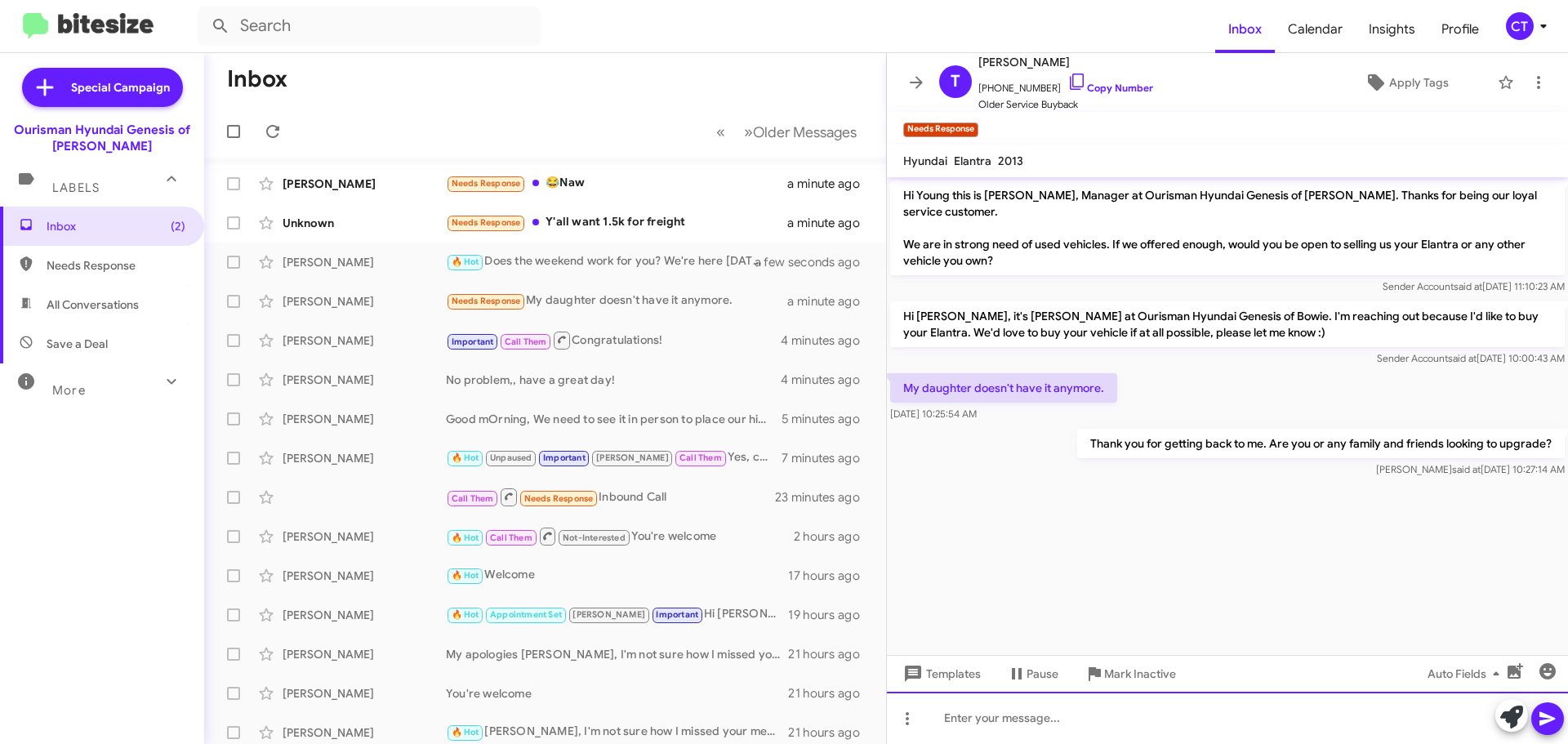
click at [1019, 714] on div at bounding box center [1227, 719] width 681 height 53
click at [1168, 719] on div "We're pretty much letting the 2025 Elantras go. We're making all deals to upgra…" at bounding box center [1227, 719] width 681 height 53
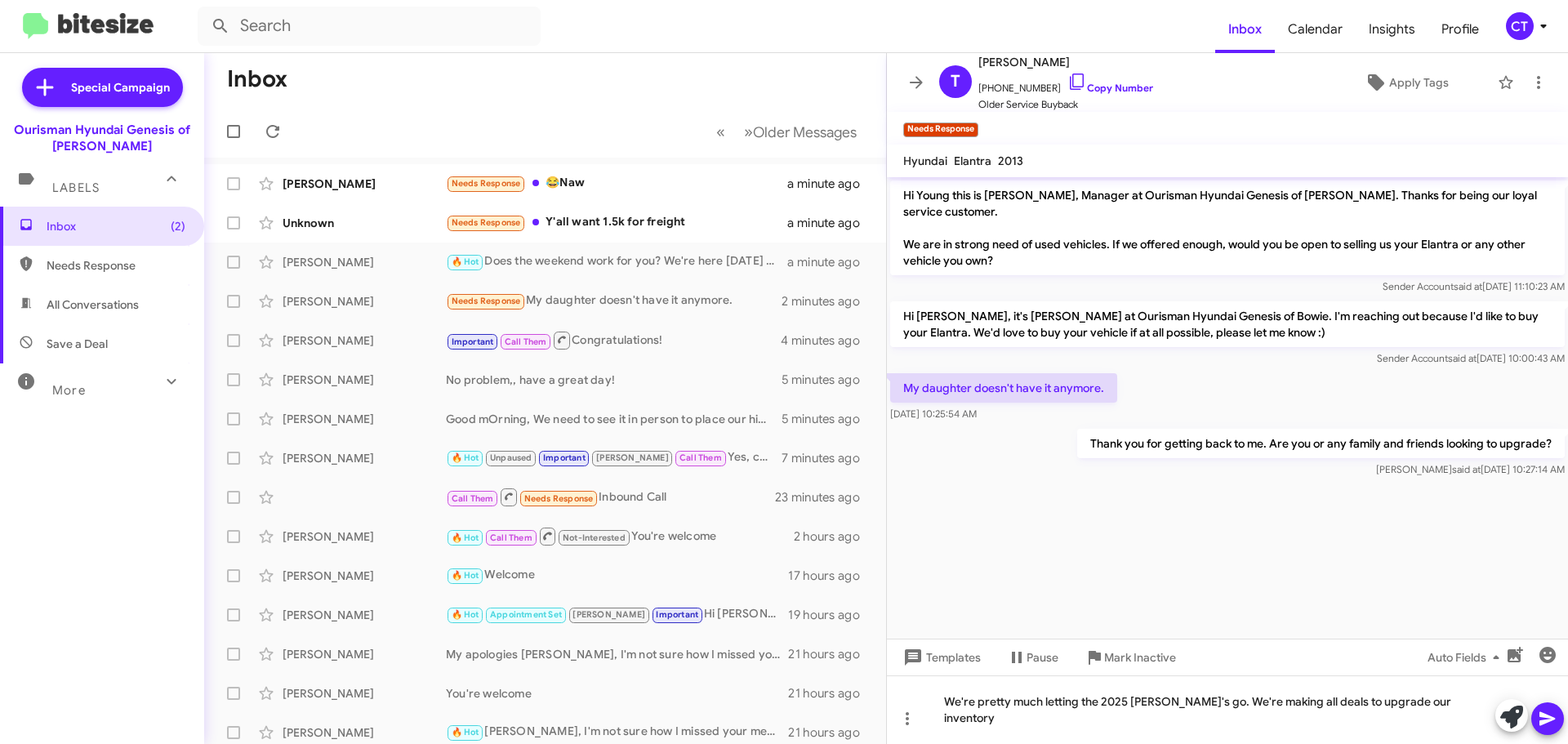
click at [1544, 727] on icon at bounding box center [1547, 719] width 20 height 20
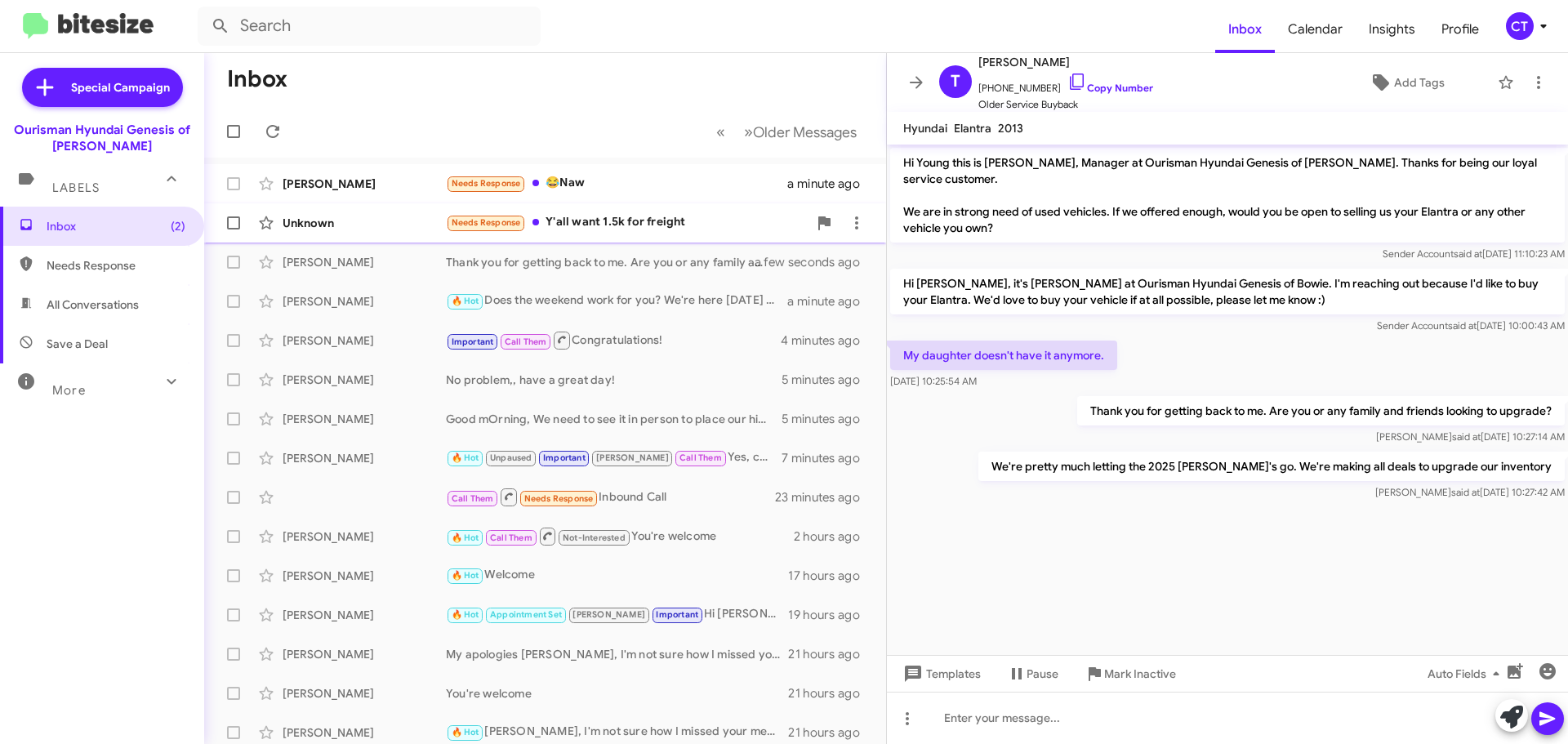
click at [548, 231] on div "Needs Response Y'all want 1.5k for freight" at bounding box center [627, 222] width 362 height 19
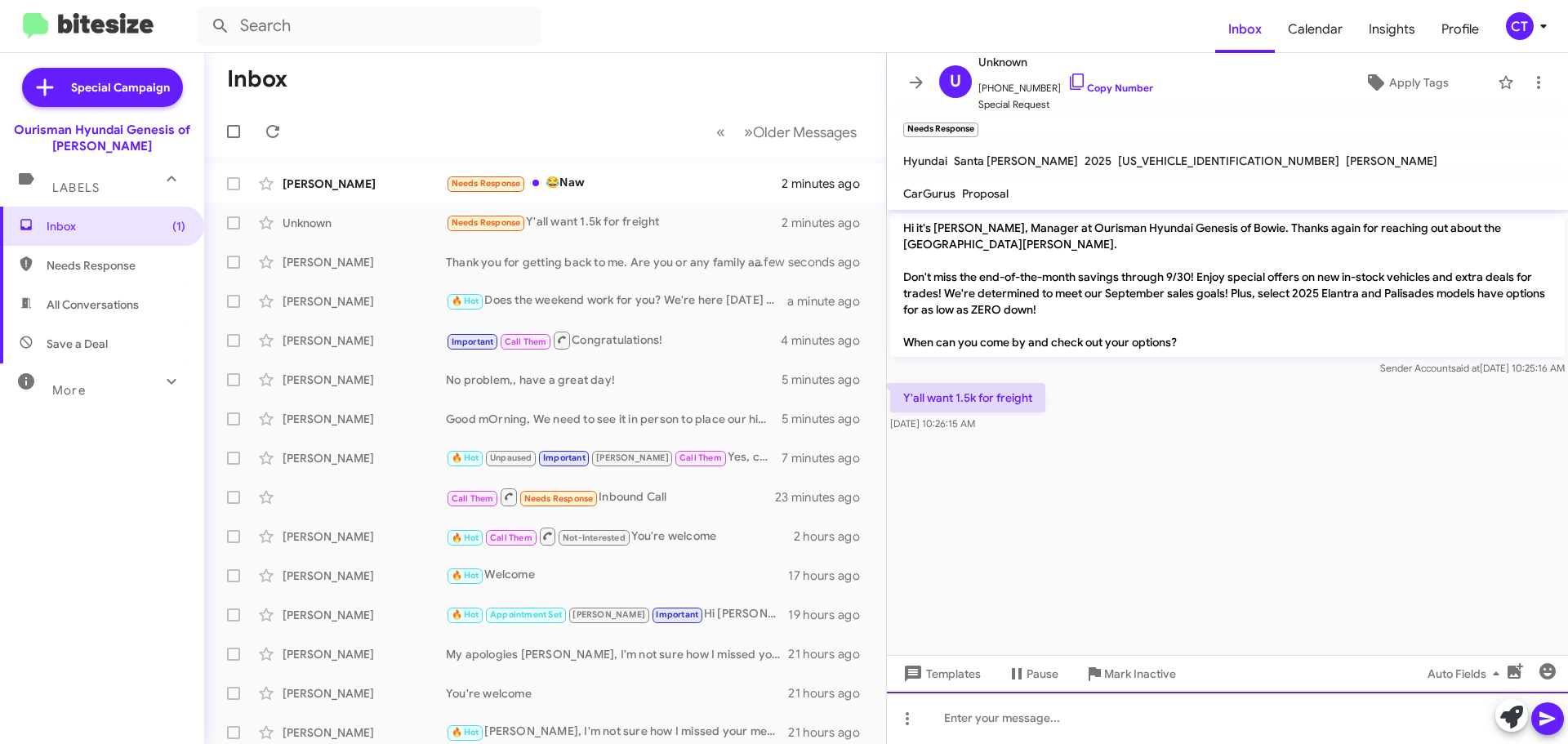
click at [985, 714] on div at bounding box center [1227, 719] width 681 height 53
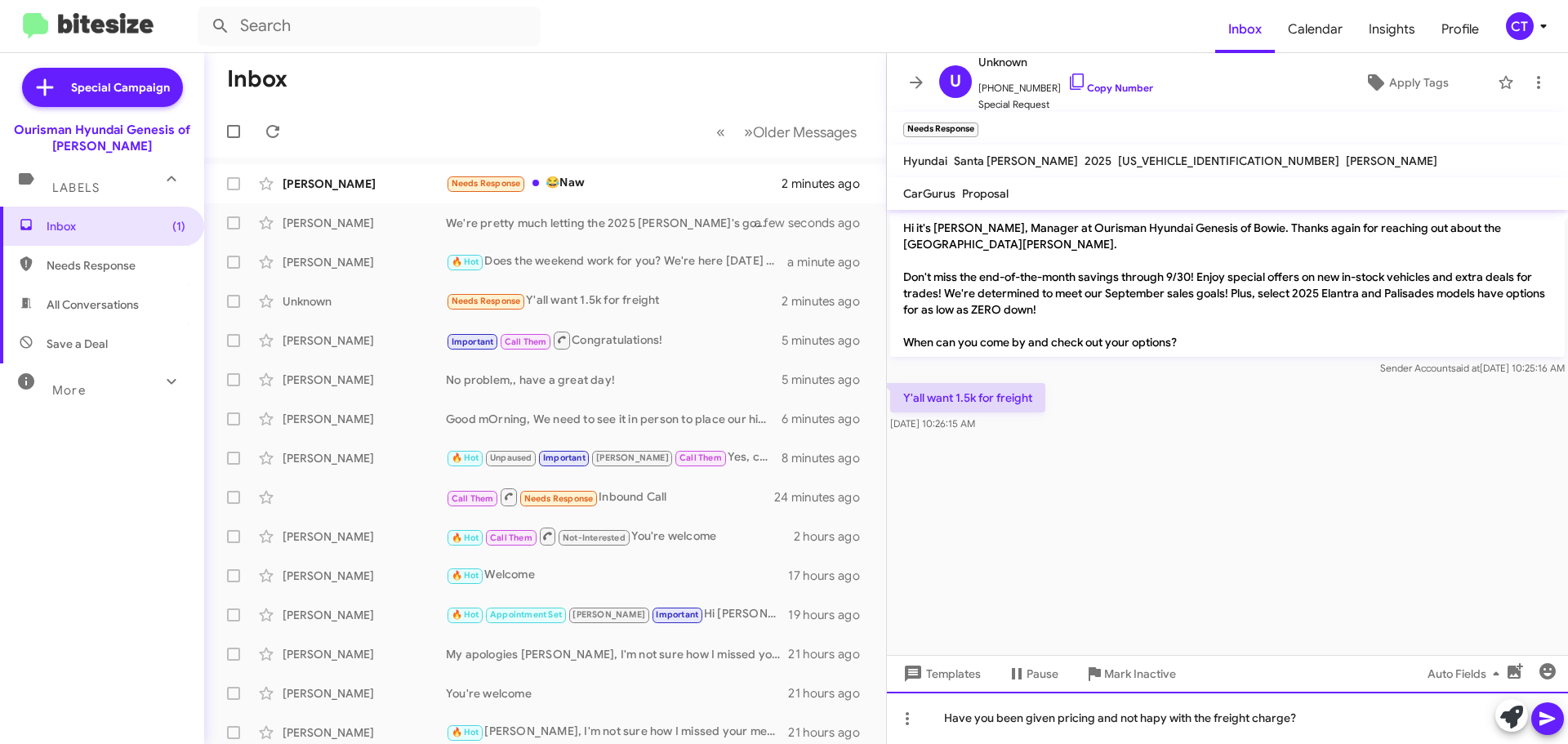
click at [1157, 718] on div "Have you been given pricing and not hapy with the freight charge?" at bounding box center [1227, 719] width 681 height 53
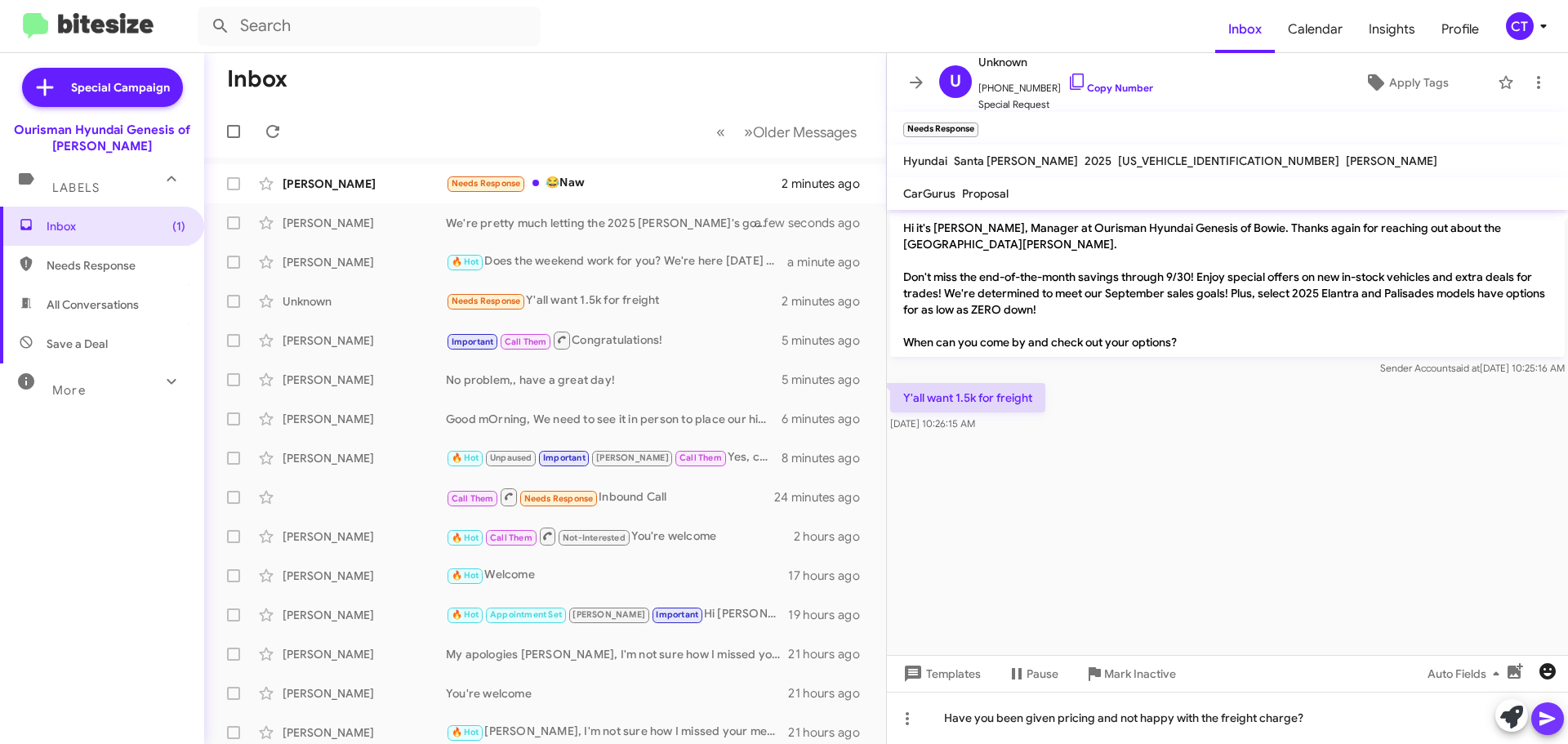
drag, startPoint x: 1550, startPoint y: 717, endPoint x: 1537, endPoint y: 660, distance: 58.5
click at [1548, 714] on icon at bounding box center [1547, 719] width 20 height 20
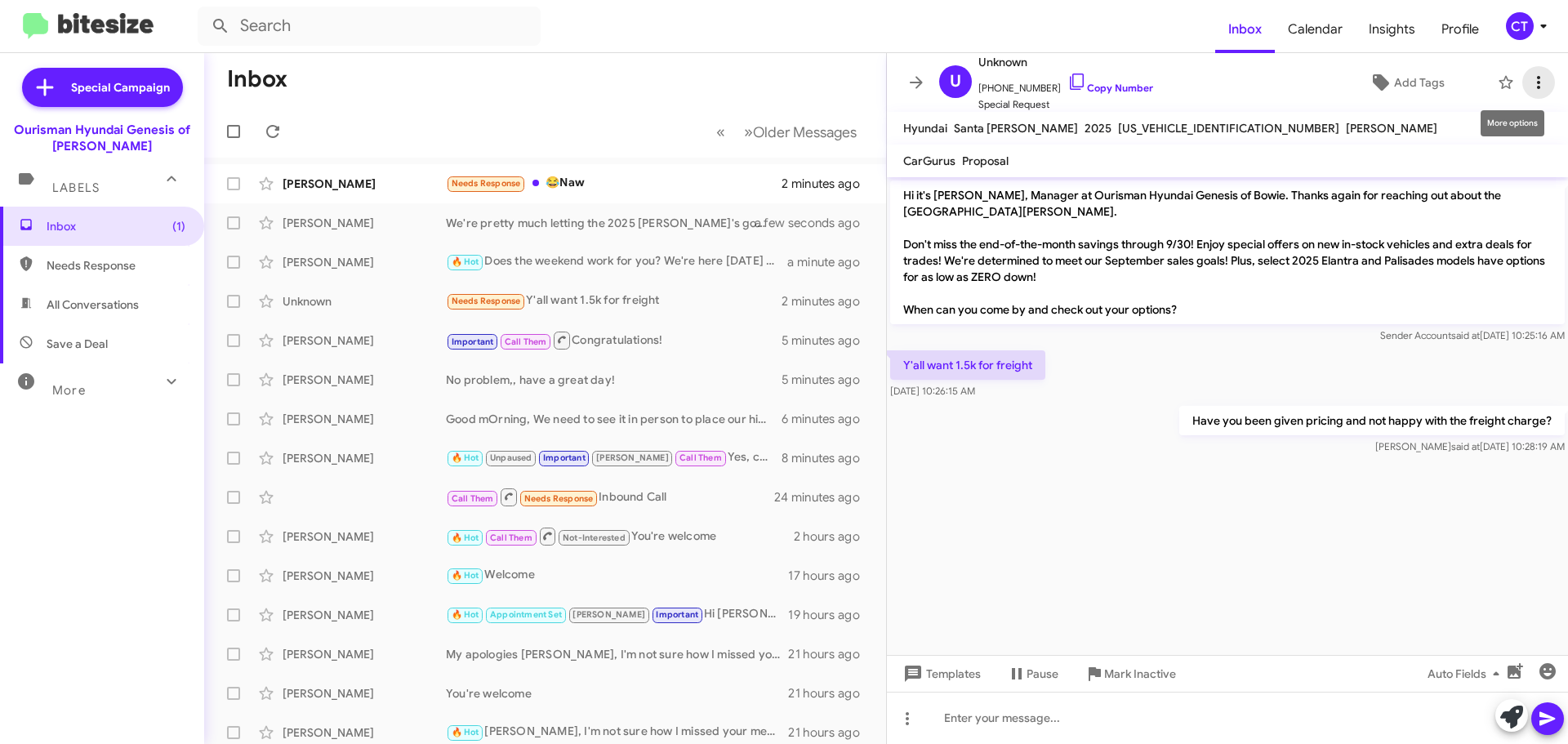
click at [1529, 76] on icon at bounding box center [1538, 82] width 20 height 20
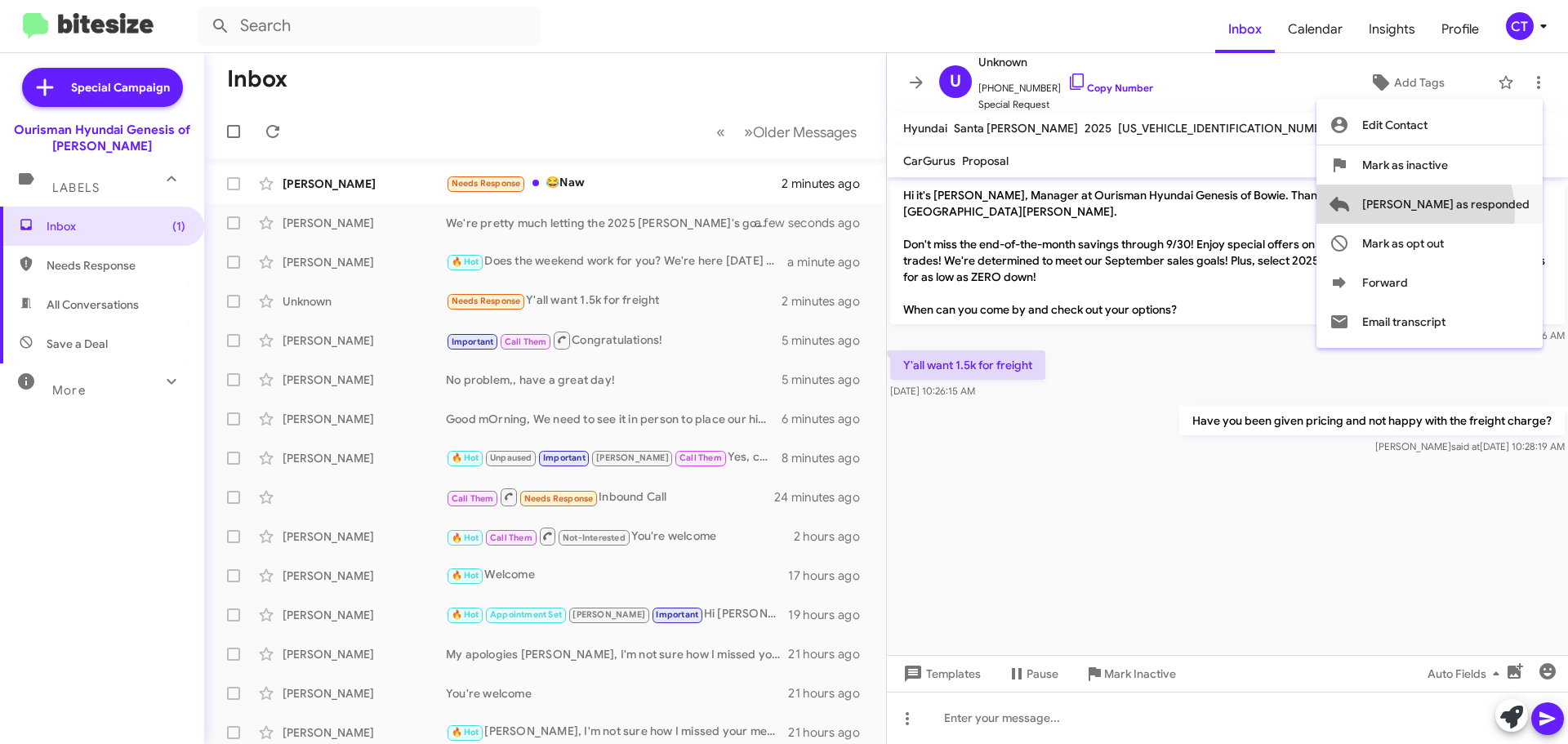
click at [1480, 211] on span "[PERSON_NAME] as responded" at bounding box center [1446, 205] width 168 height 39
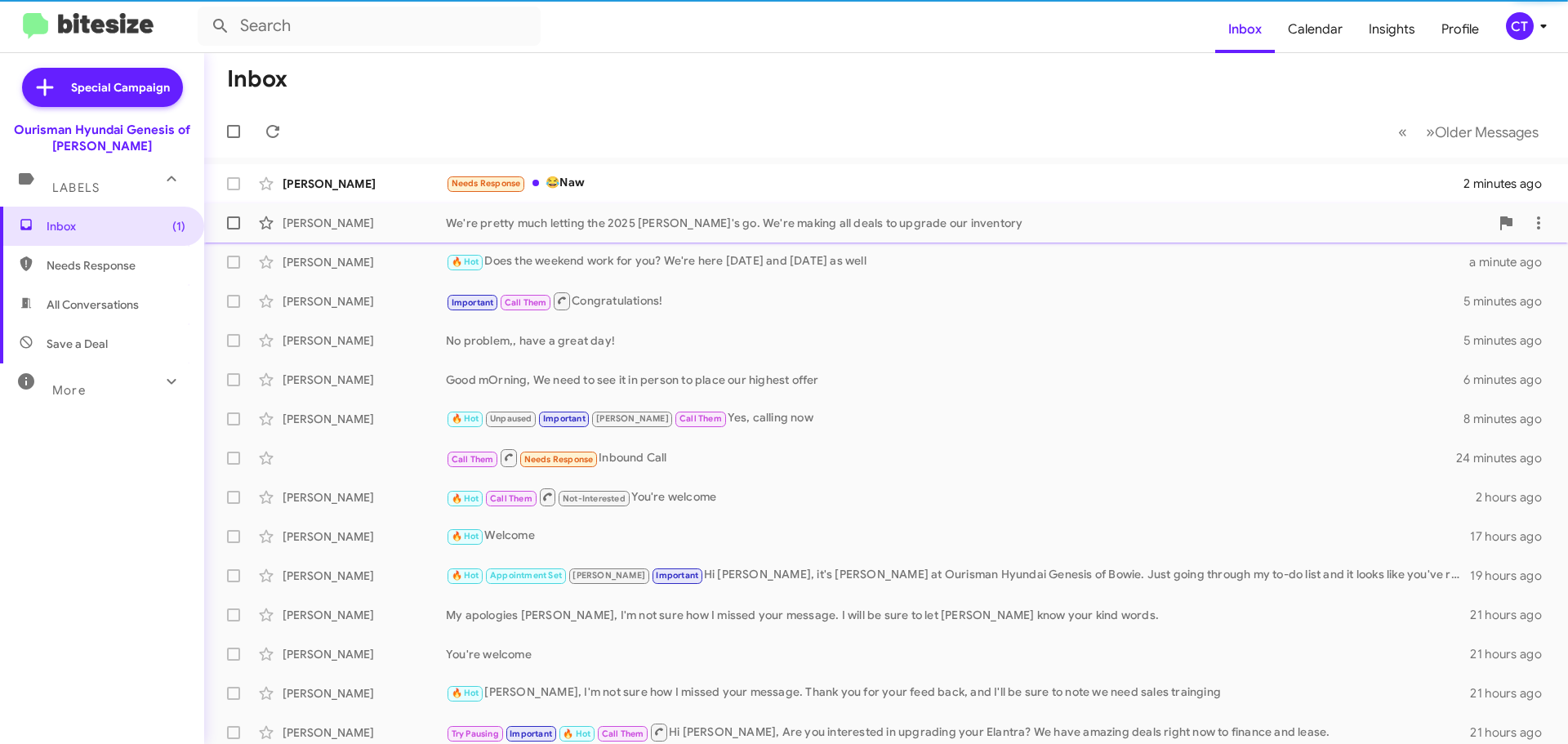
click at [581, 205] on span "Tyrone Young We're pretty much letting the 2025 Elantra's go. We're making all …" at bounding box center [886, 223] width 1364 height 39
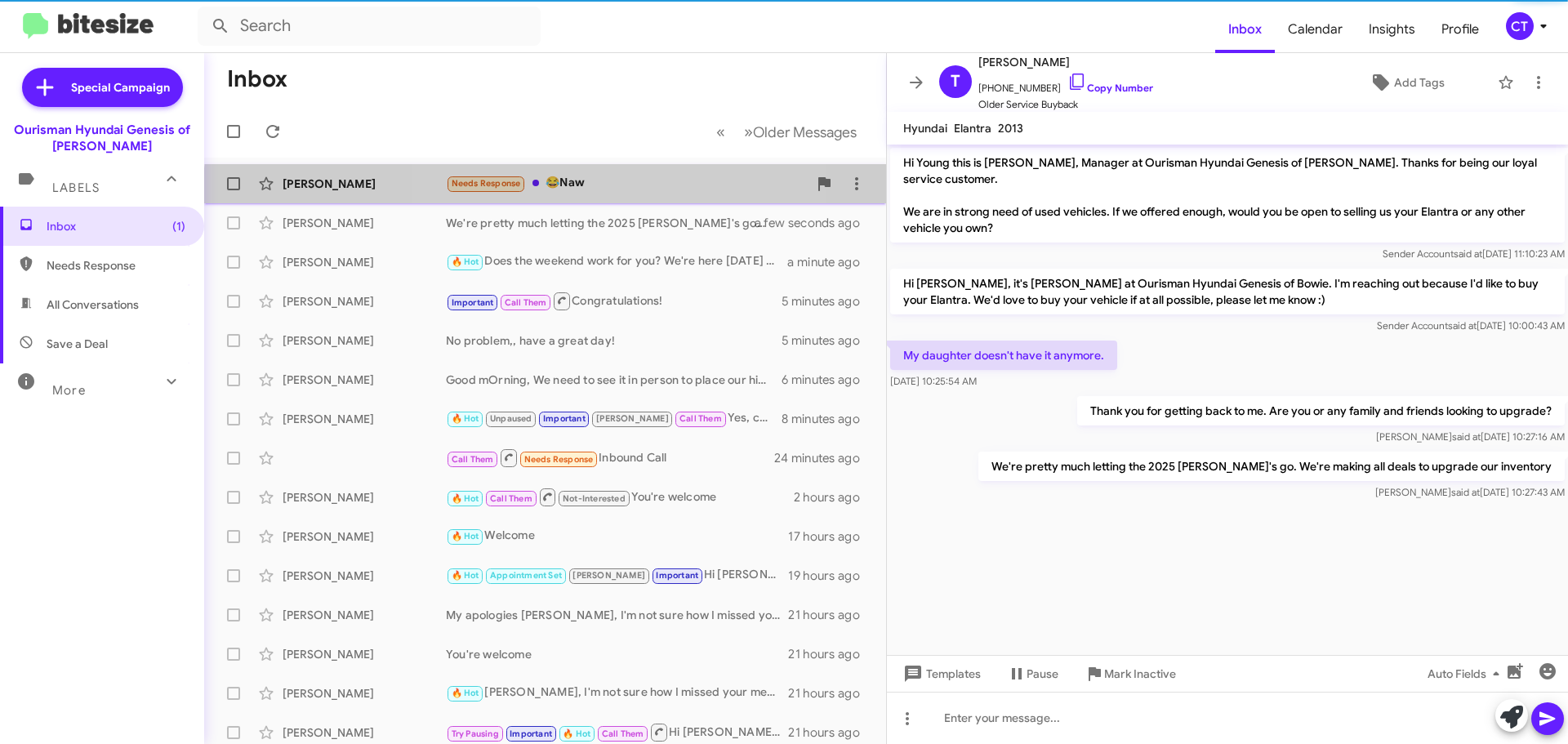
click at [583, 192] on div "Needs Response 😂Naw" at bounding box center [627, 183] width 362 height 19
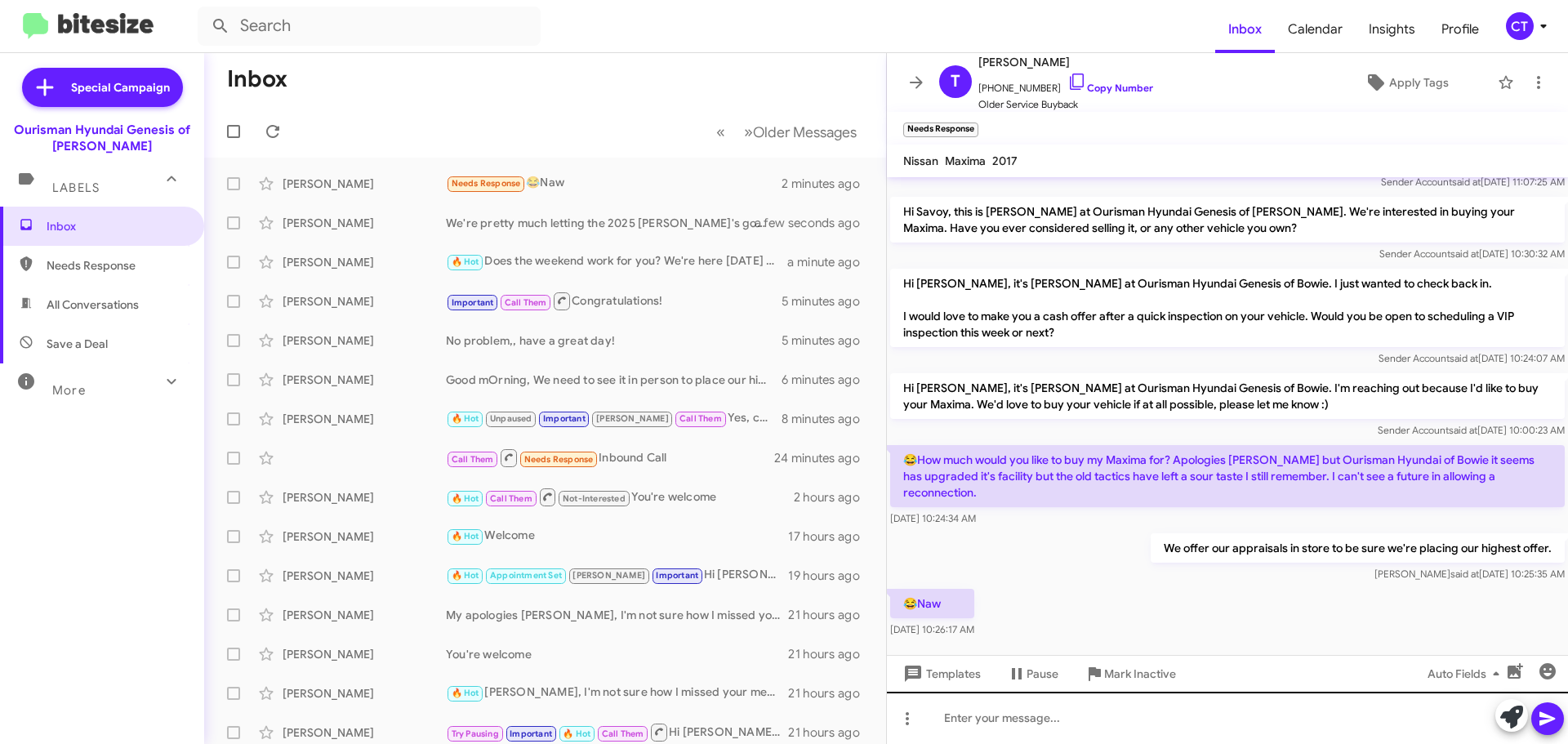
scroll to position [119, 0]
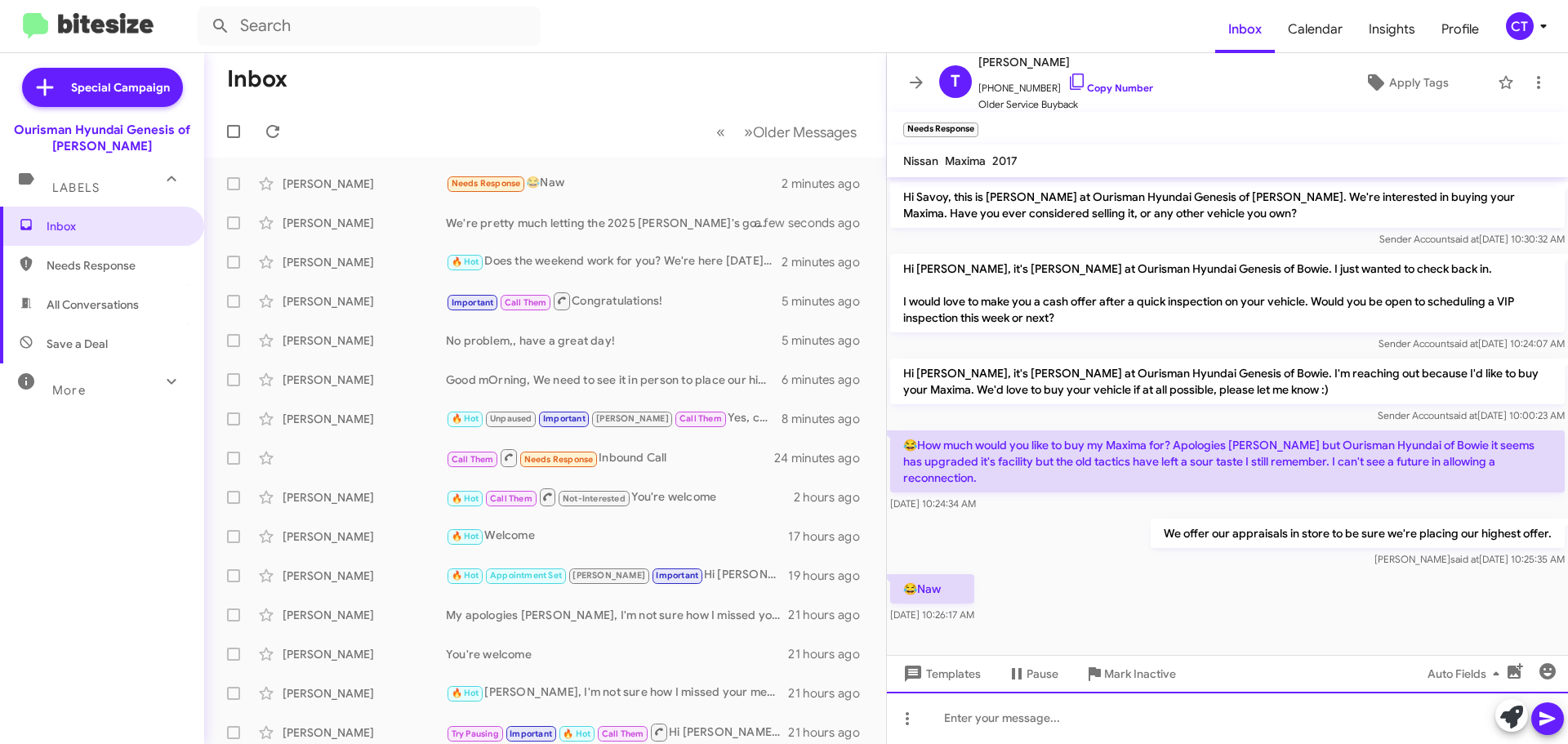
click at [1064, 719] on div at bounding box center [1227, 719] width 681 height 53
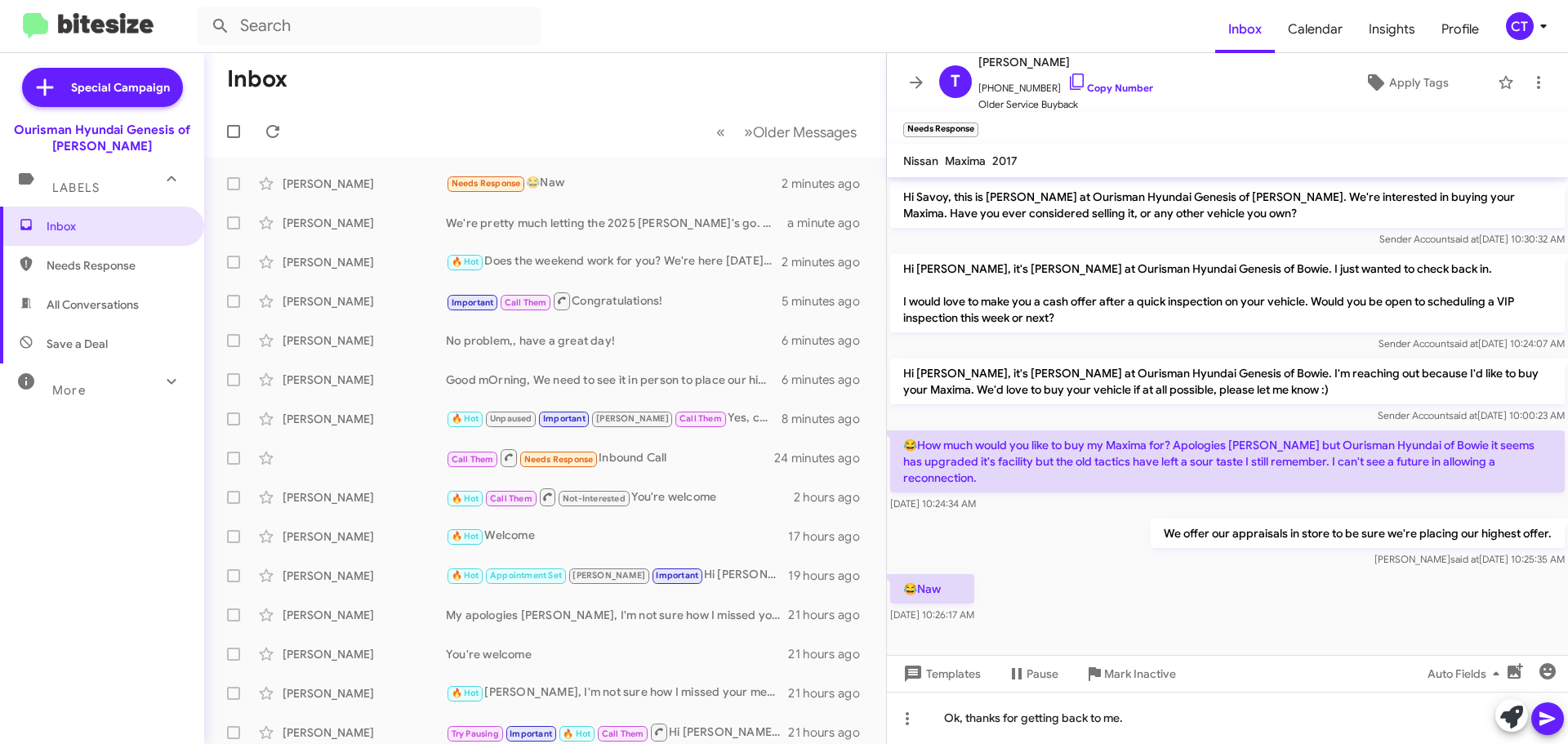
click at [1552, 720] on icon at bounding box center [1547, 719] width 16 height 14
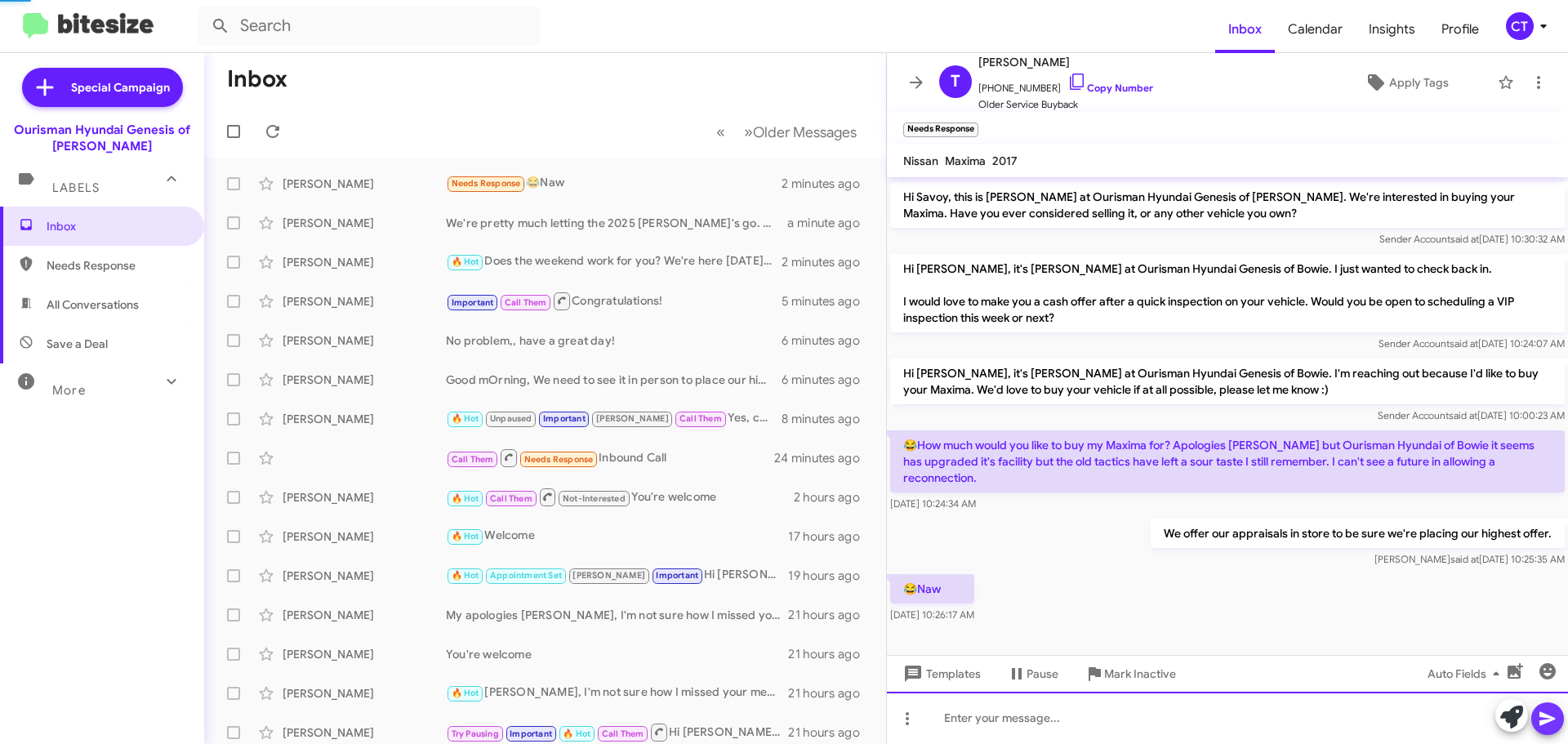
scroll to position [0, 0]
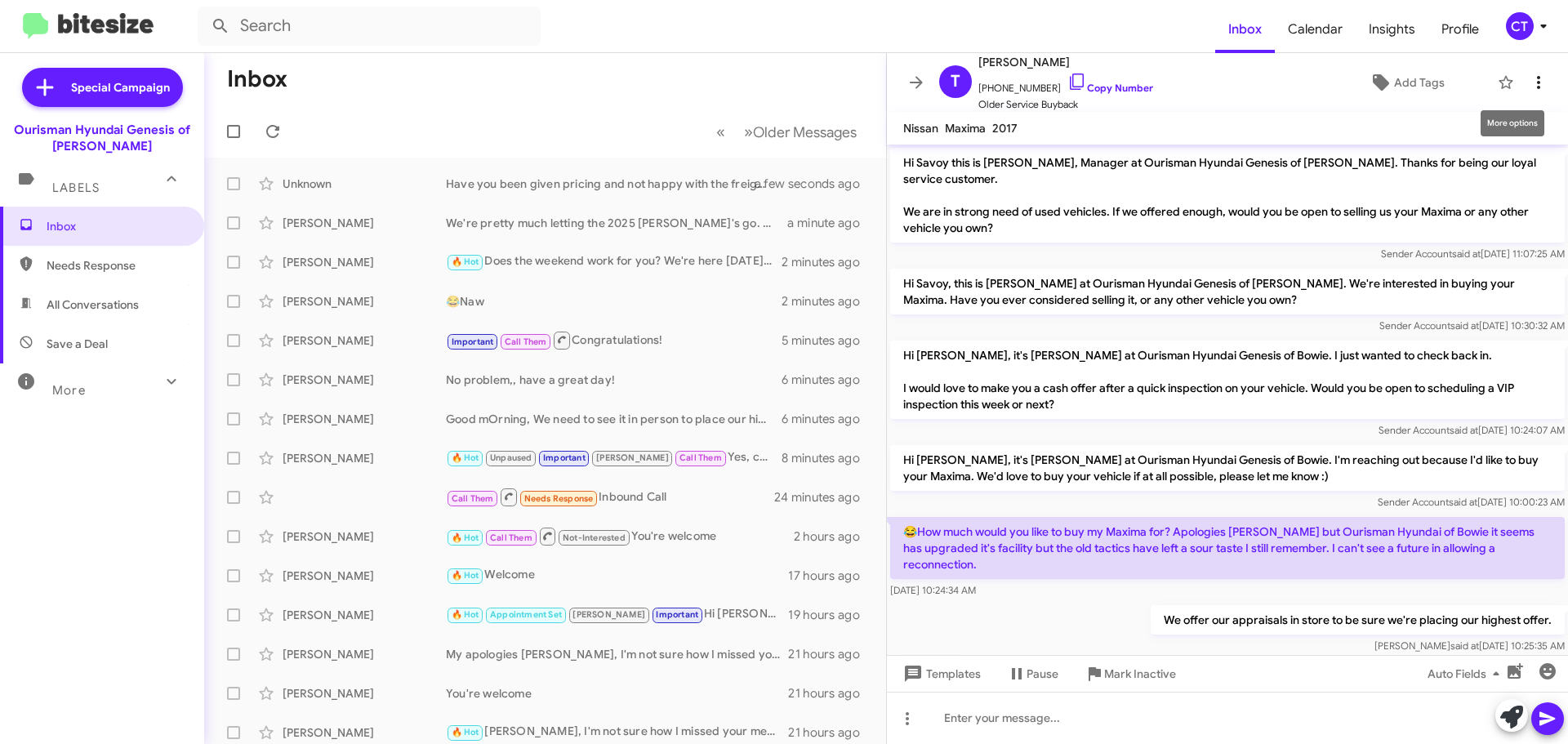
click at [1529, 85] on icon at bounding box center [1538, 82] width 20 height 20
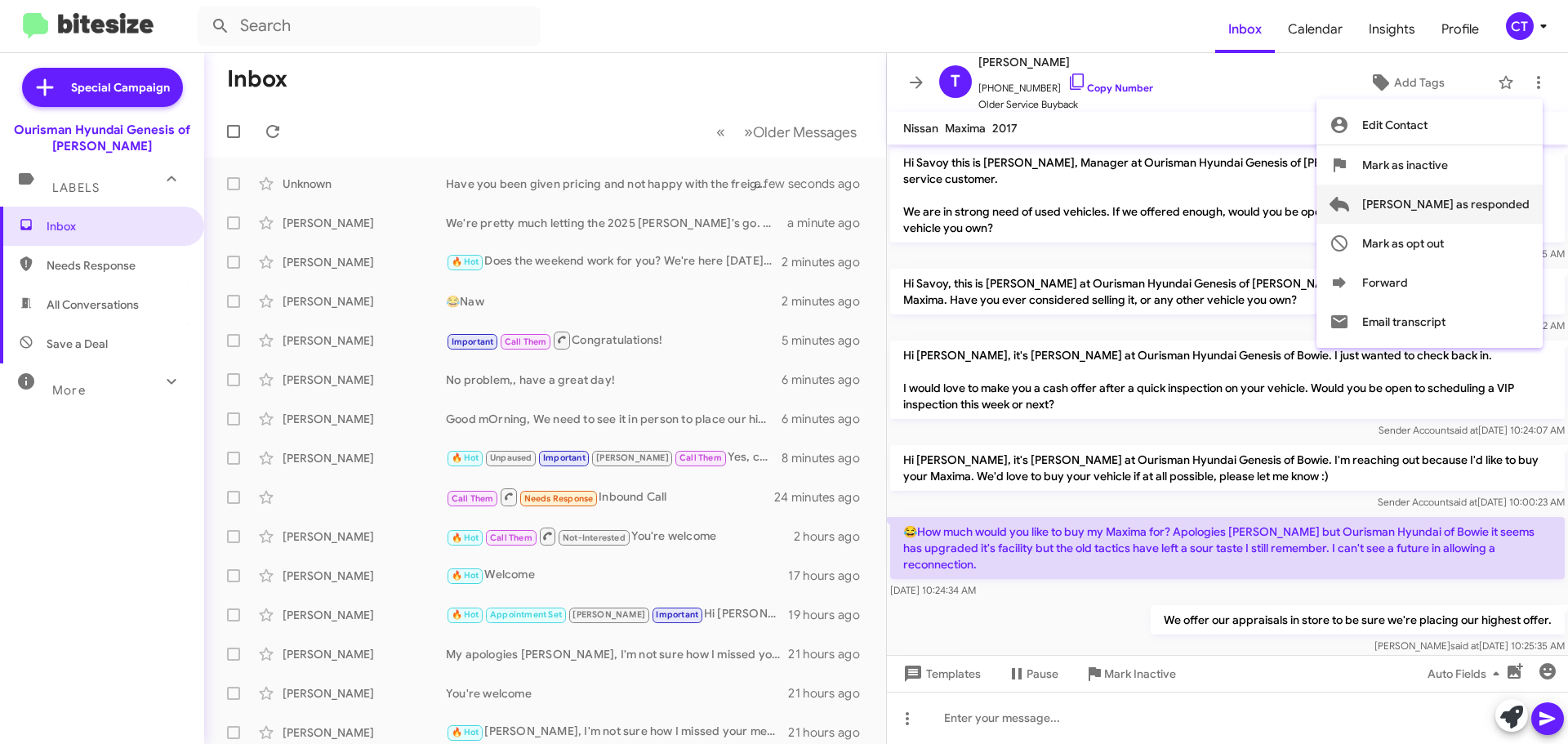
click at [1448, 202] on span "[PERSON_NAME] as responded" at bounding box center [1446, 205] width 168 height 39
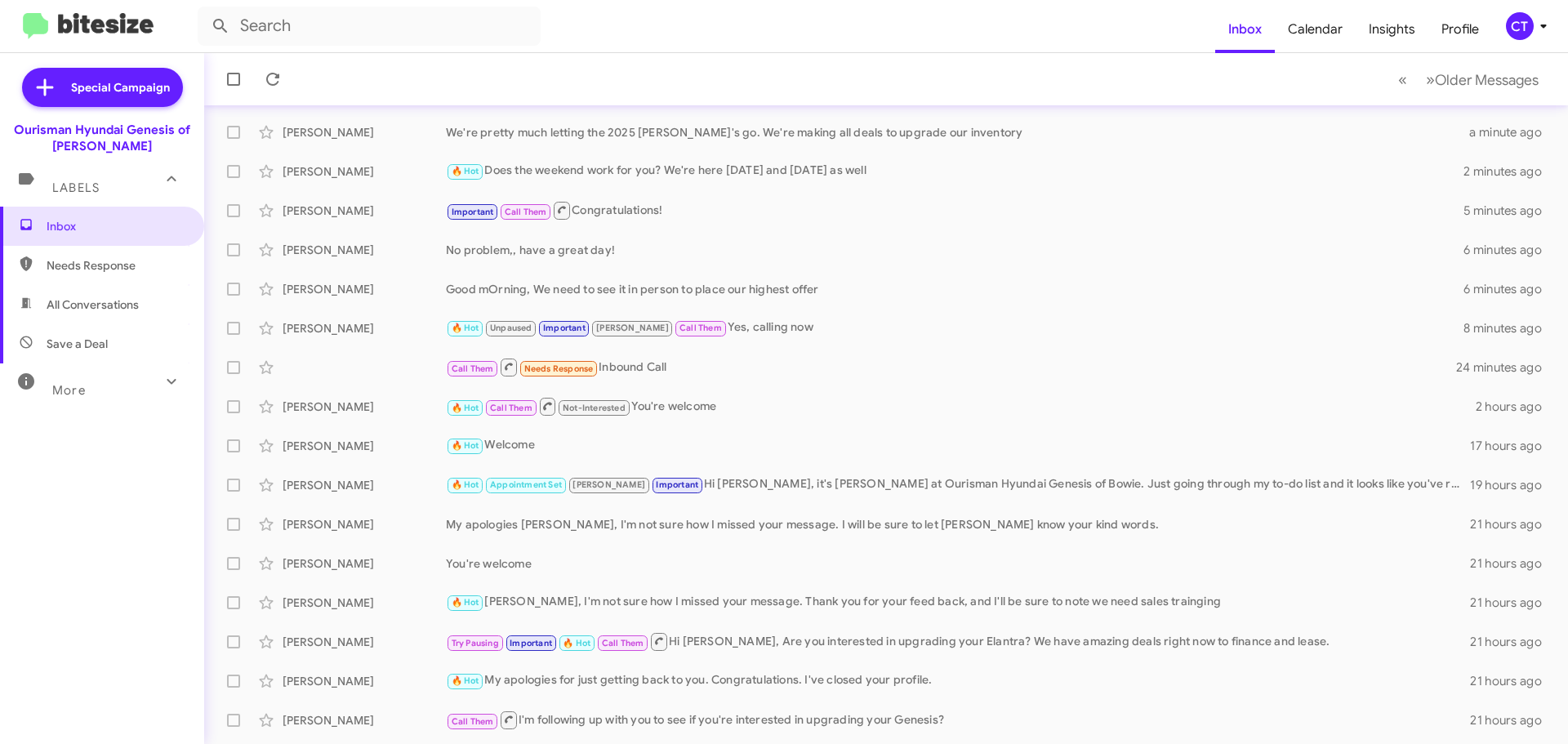
scroll to position [165, 0]
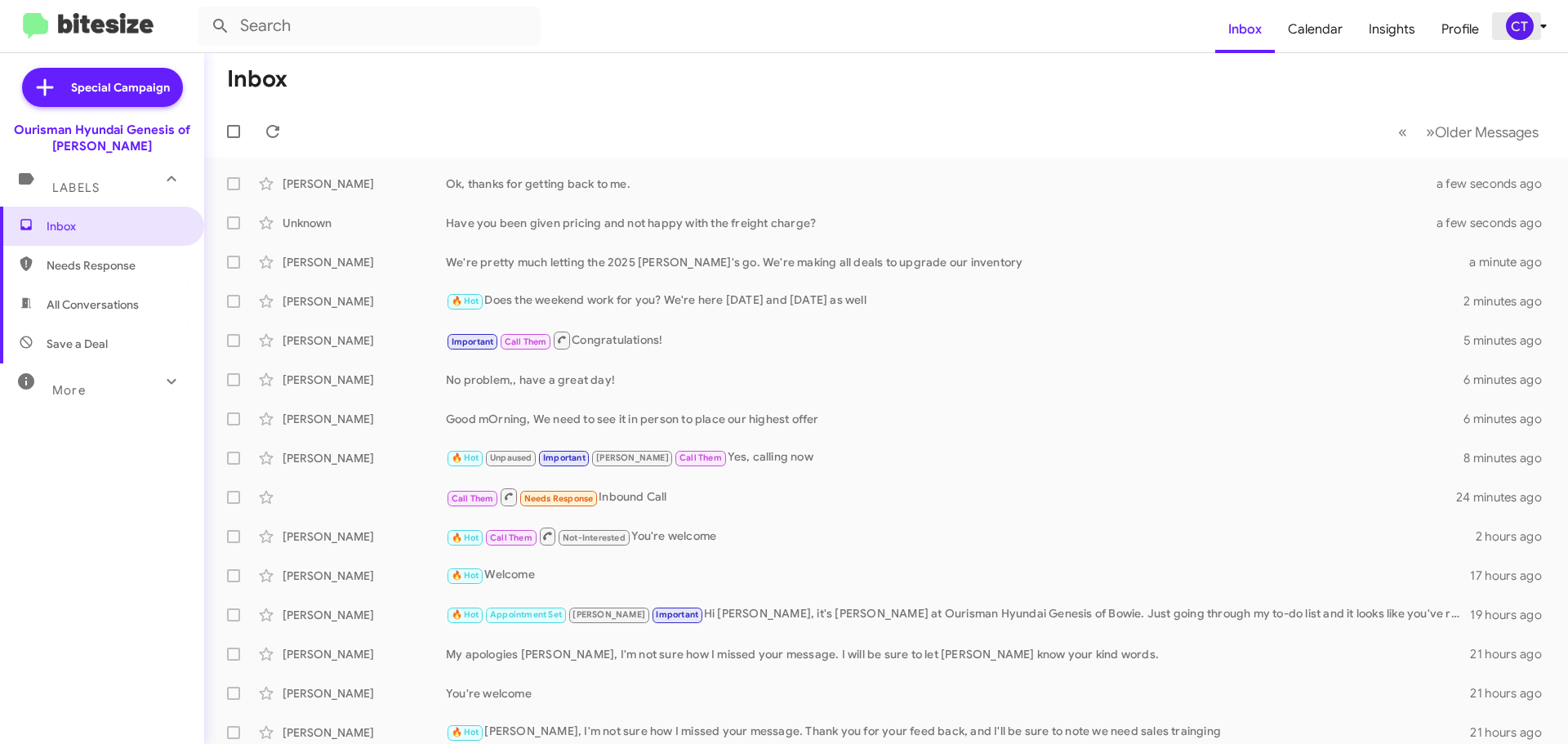
click at [1543, 23] on icon at bounding box center [1543, 26] width 20 height 20
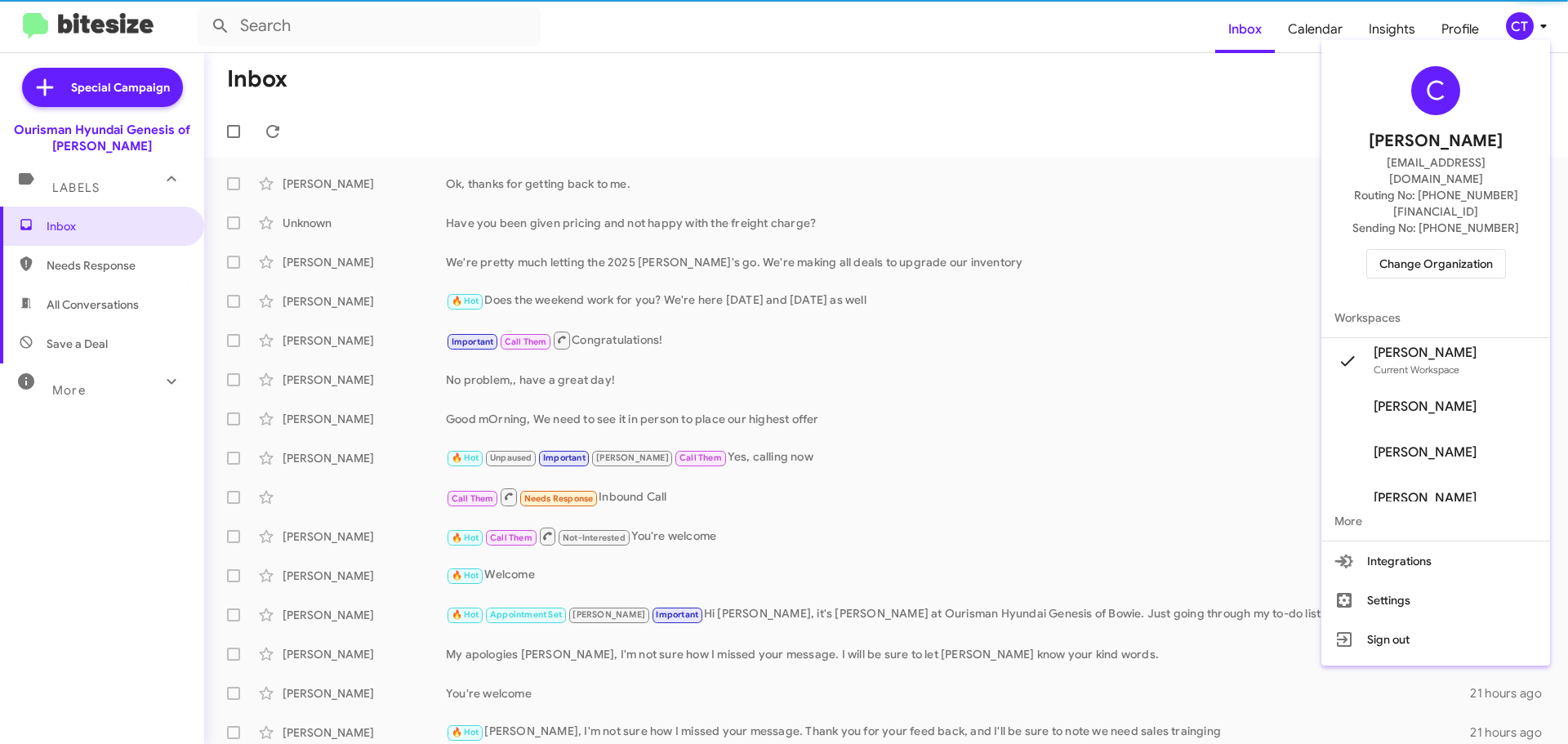
click at [1448, 250] on span "Change Organization" at bounding box center [1437, 264] width 113 height 28
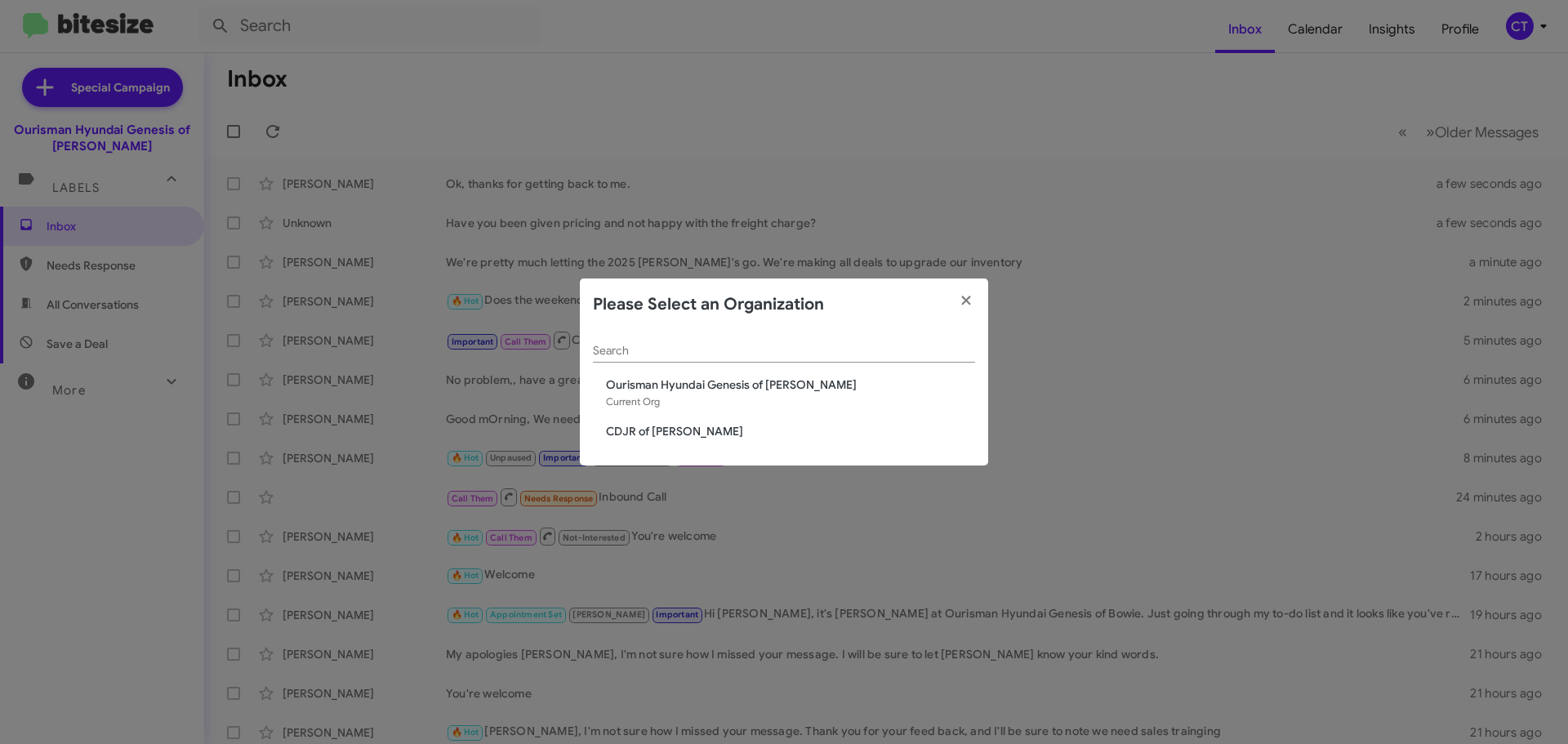
click at [650, 428] on span "CDJR of Bowie" at bounding box center [790, 432] width 369 height 16
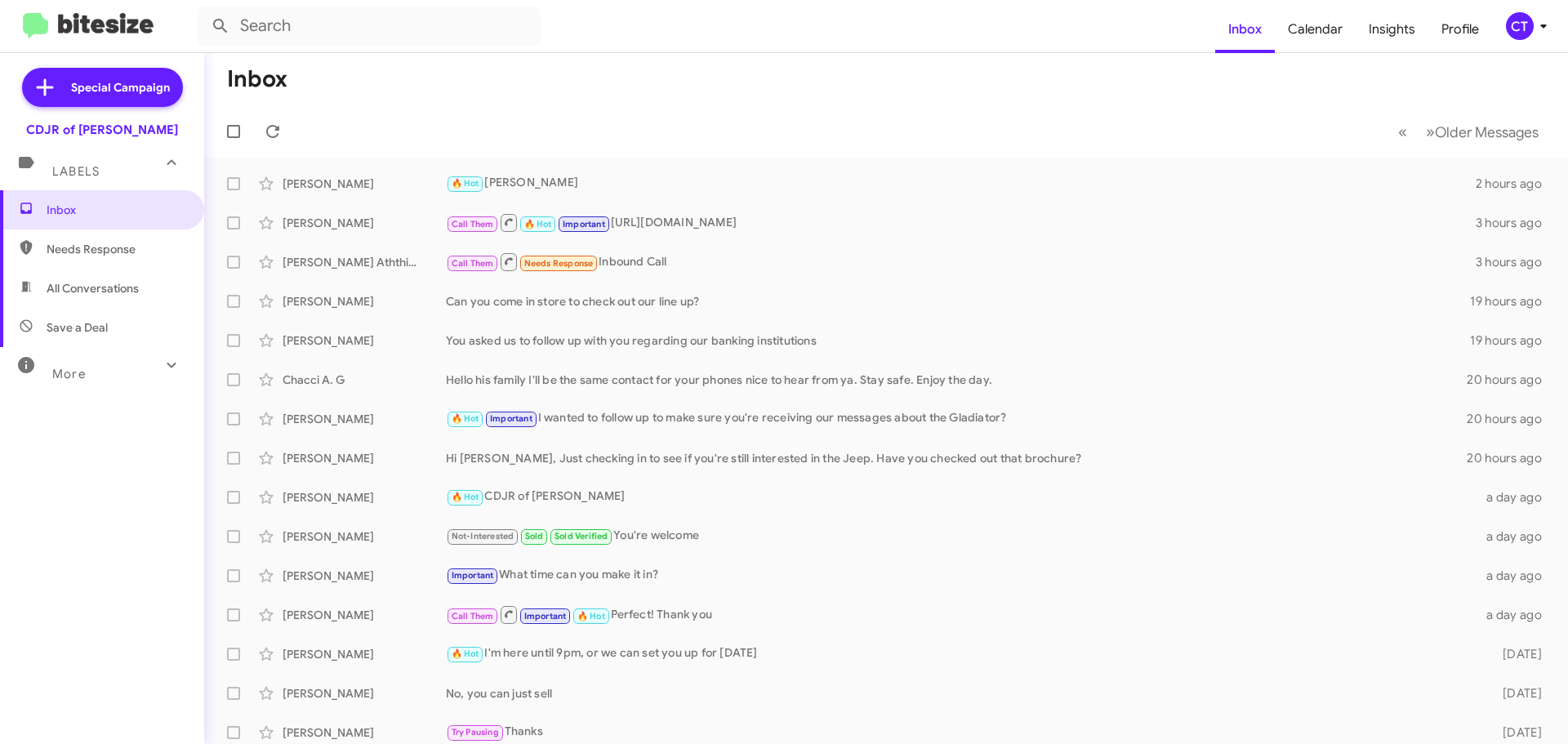
click at [1540, 27] on icon at bounding box center [1543, 26] width 20 height 20
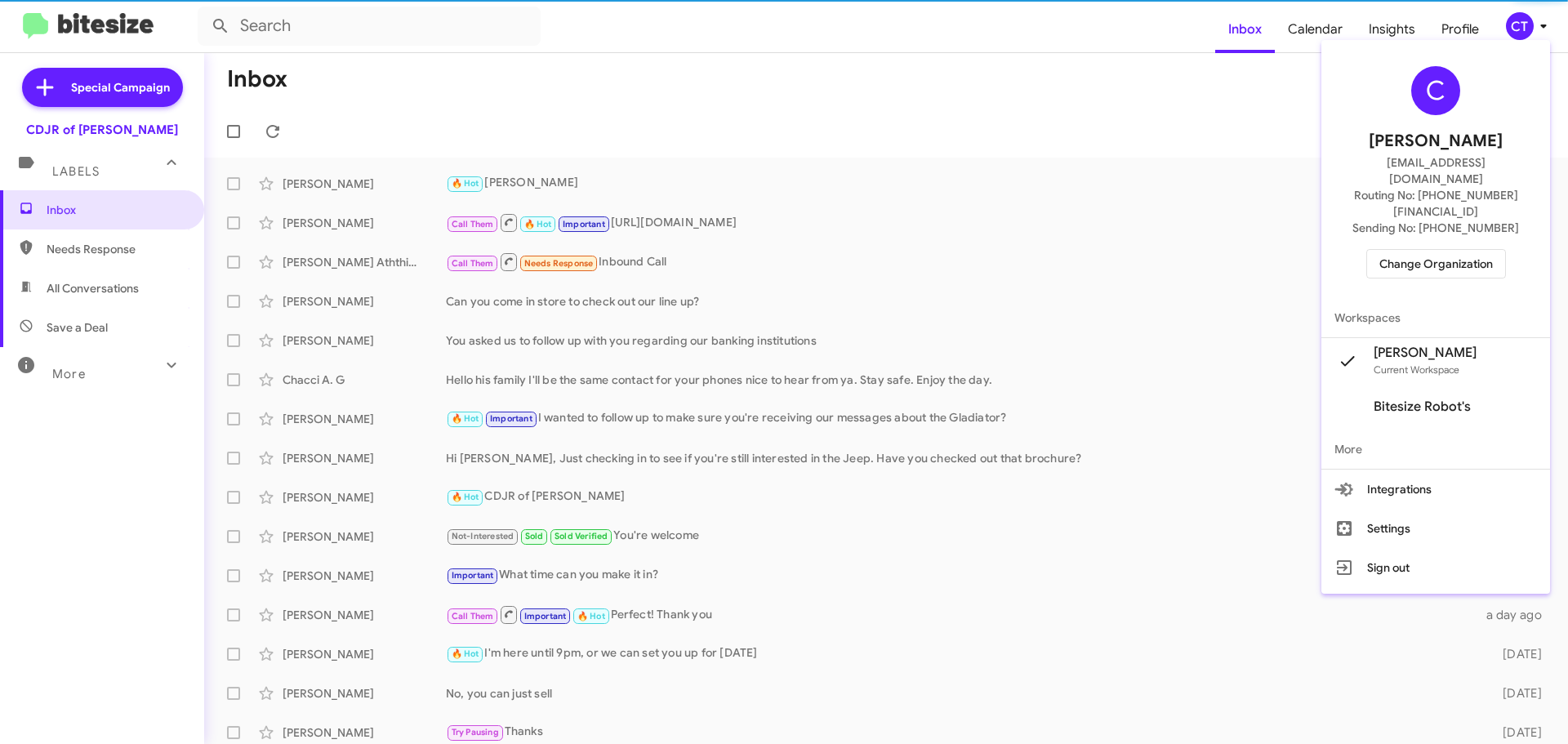
click at [1420, 250] on span "Change Organization" at bounding box center [1437, 264] width 113 height 28
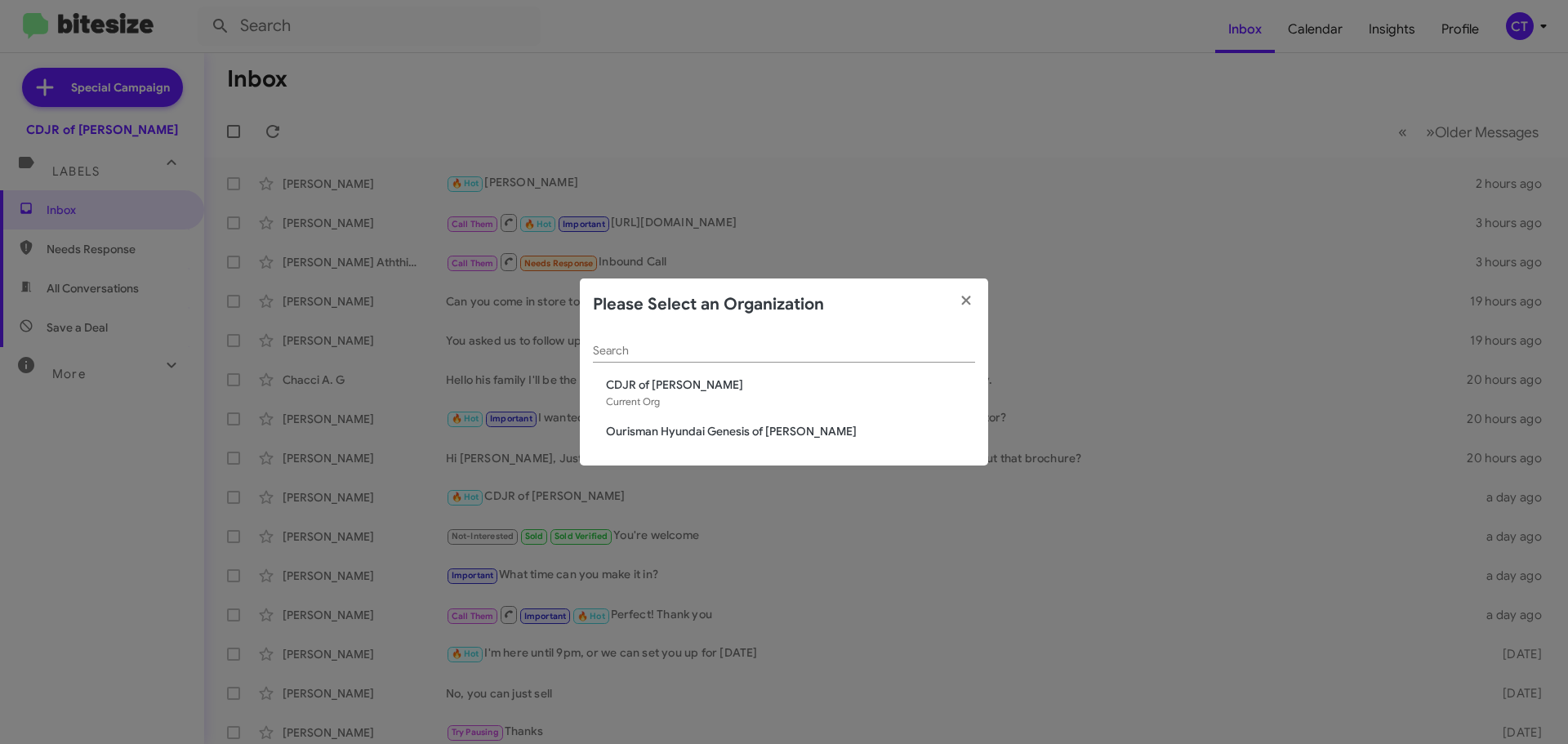
click at [785, 427] on span "Ourisman Hyundai Genesis of [PERSON_NAME]" at bounding box center [790, 432] width 369 height 16
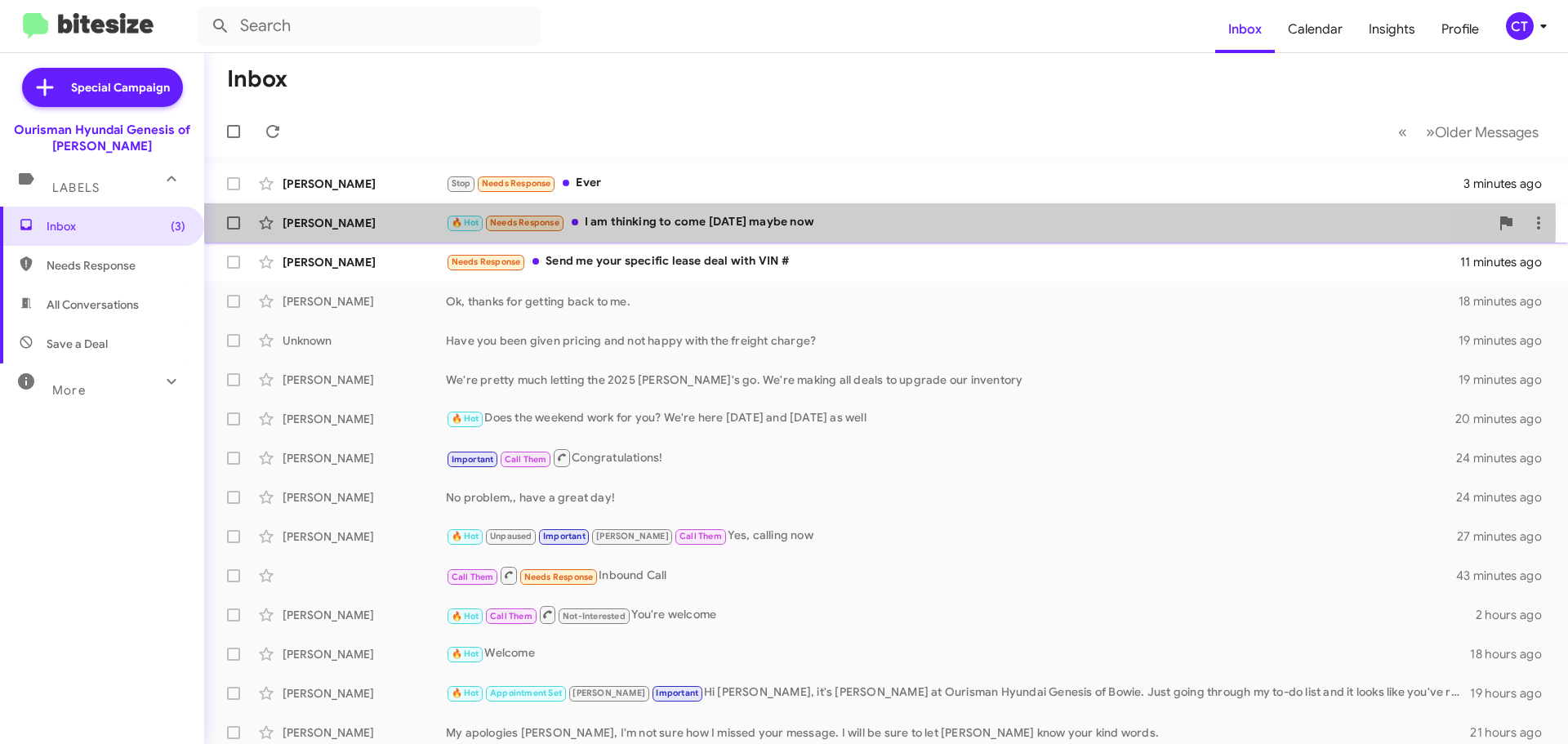
click at [674, 221] on div "🔥 Hot Needs Response I am thinking to come [DATE] maybe now" at bounding box center [968, 222] width 1044 height 19
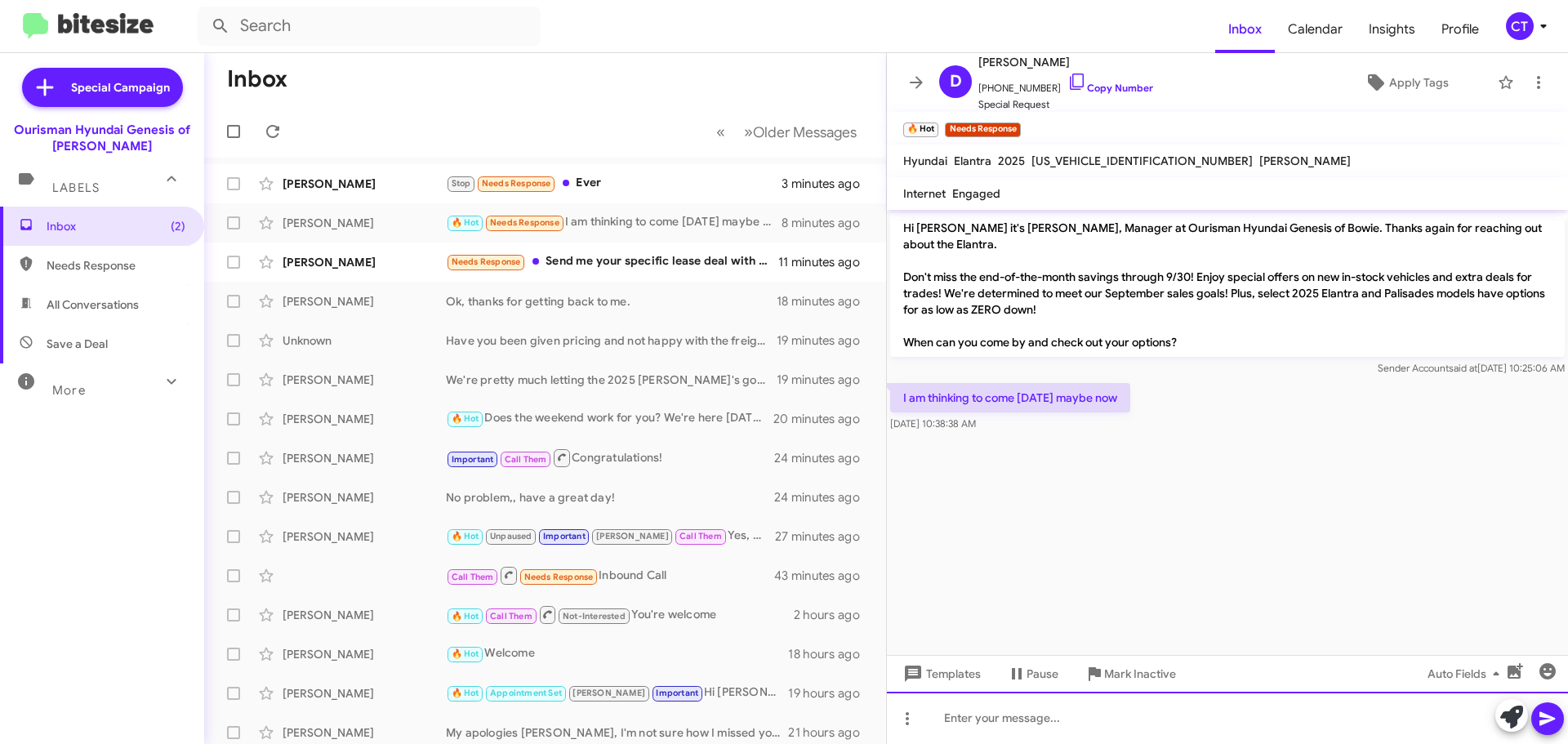
click at [1022, 725] on div at bounding box center [1227, 719] width 681 height 53
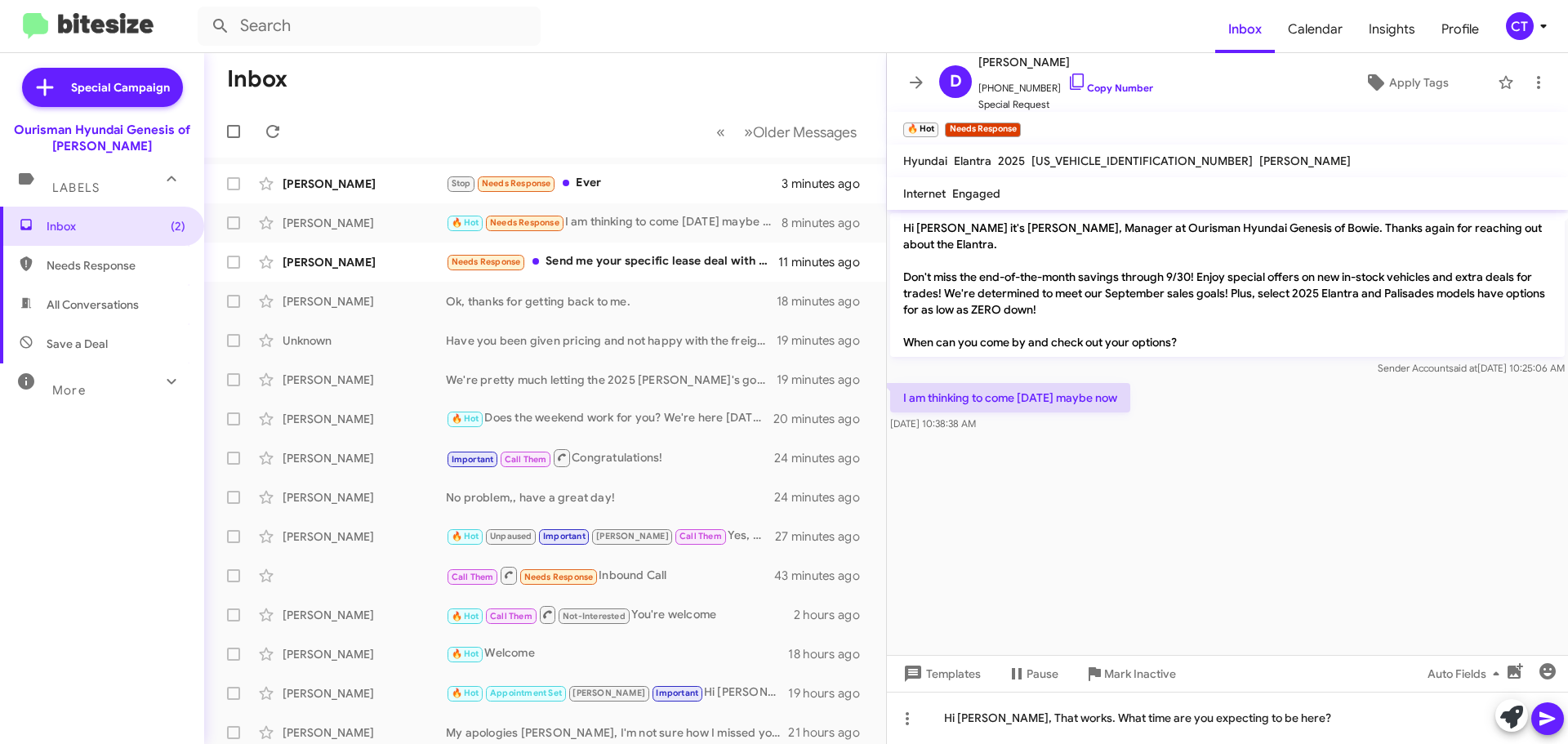
click at [1561, 731] on div at bounding box center [1529, 718] width 68 height 36
click at [1551, 723] on icon at bounding box center [1547, 719] width 20 height 20
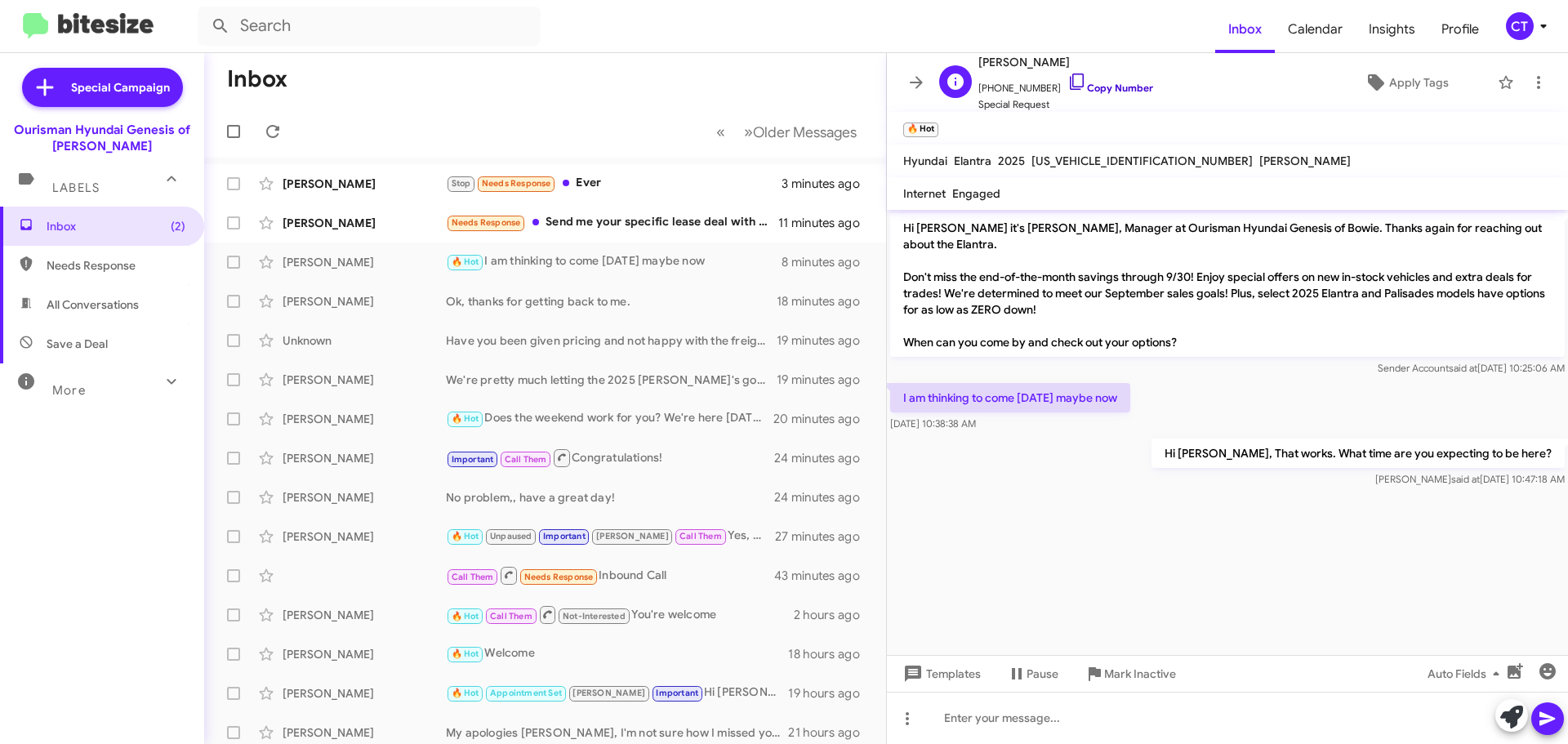
click at [1068, 75] on icon at bounding box center [1077, 81] width 20 height 20
drag, startPoint x: 892, startPoint y: 386, endPoint x: 1566, endPoint y: 470, distance: 679.2
click at [1566, 470] on div "Hi [PERSON_NAME] it's [PERSON_NAME], Manager at Ourisman Hyundai Genesis of Bow…" at bounding box center [1227, 350] width 681 height 281
copy div "I am thinking to come [DATE] maybe now [DATE] 10:38:38 AM Hi [PERSON_NAME], Tha…"
click at [1351, 525] on cdk-virtual-scroll-viewport "Hi [PERSON_NAME] it's [PERSON_NAME], Manager at Ourisman Hyundai Genesis of Bow…" at bounding box center [1227, 432] width 681 height 446
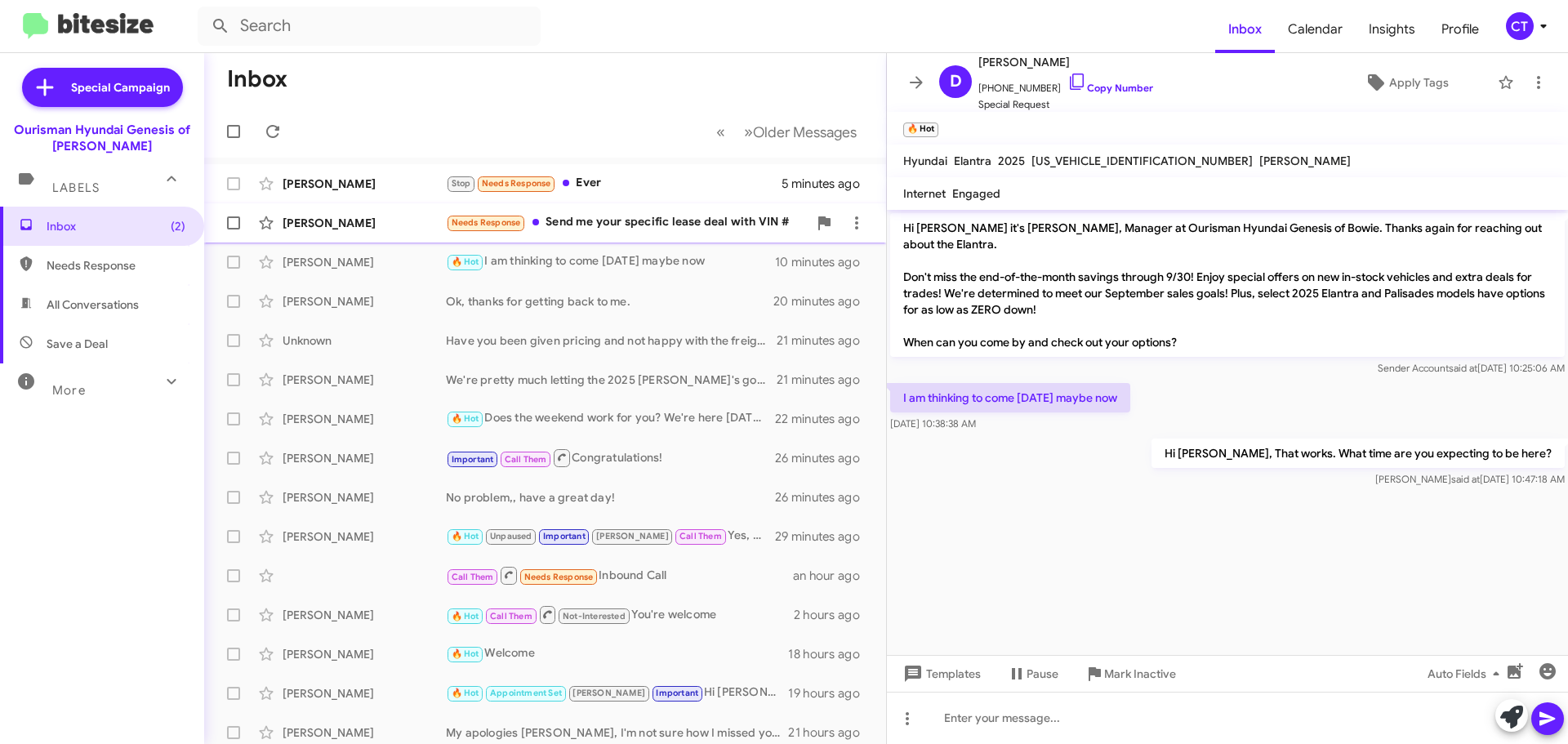
click at [653, 229] on div "Needs Response Send me your specific lease deal with VIN #" at bounding box center [627, 222] width 362 height 19
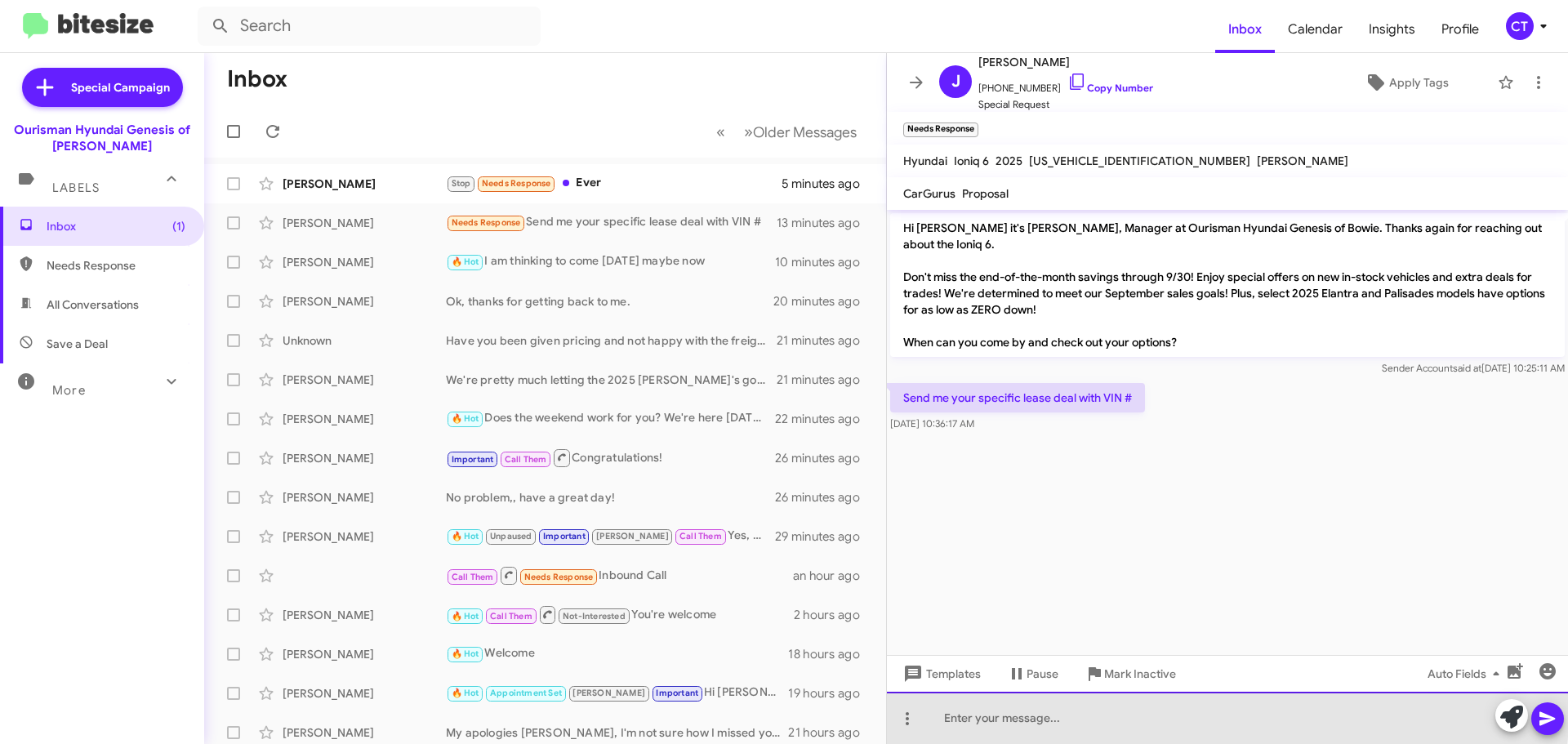
click at [1083, 711] on div at bounding box center [1227, 719] width 681 height 53
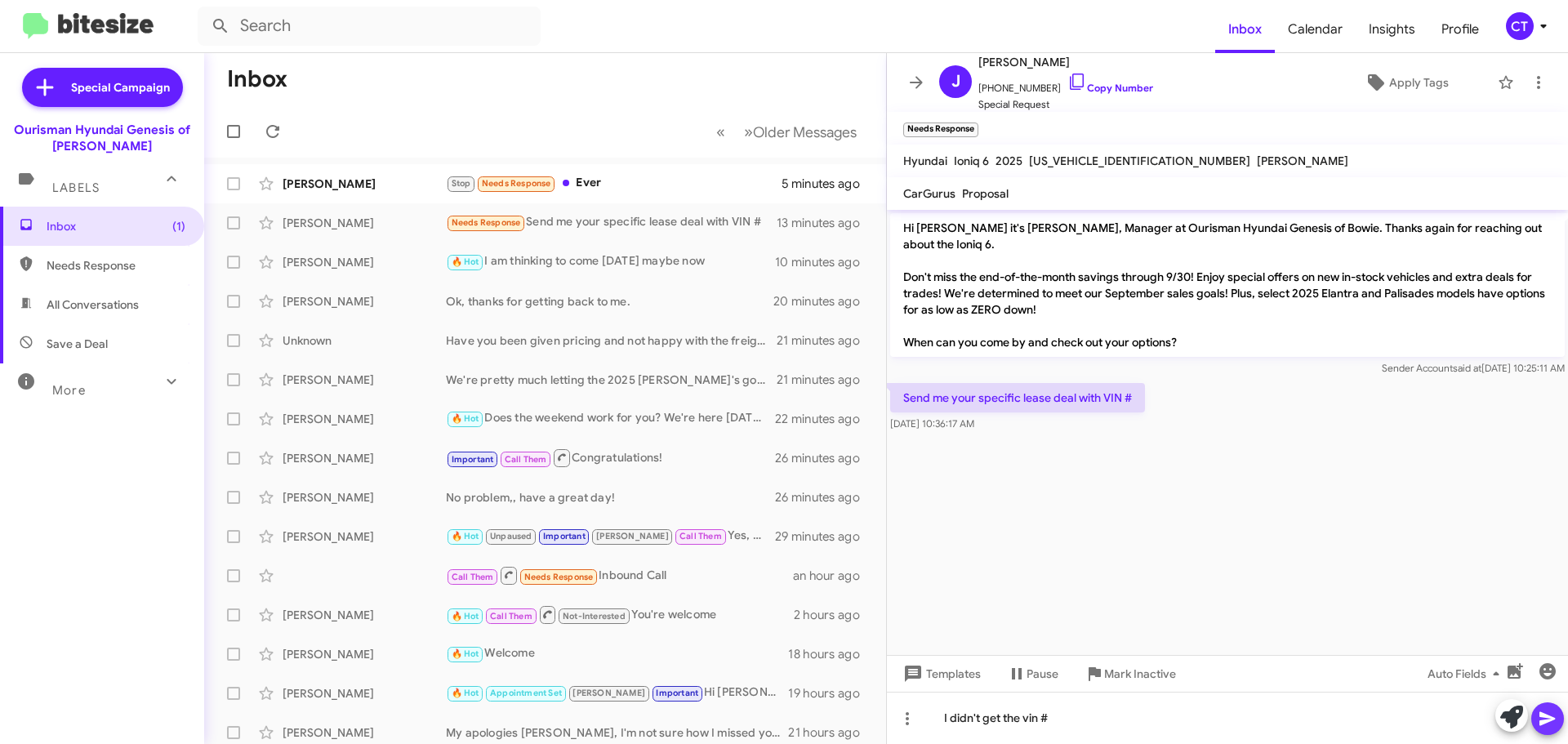
drag, startPoint x: 1546, startPoint y: 717, endPoint x: 1535, endPoint y: 727, distance: 14.9
click at [1546, 719] on icon at bounding box center [1547, 719] width 16 height 14
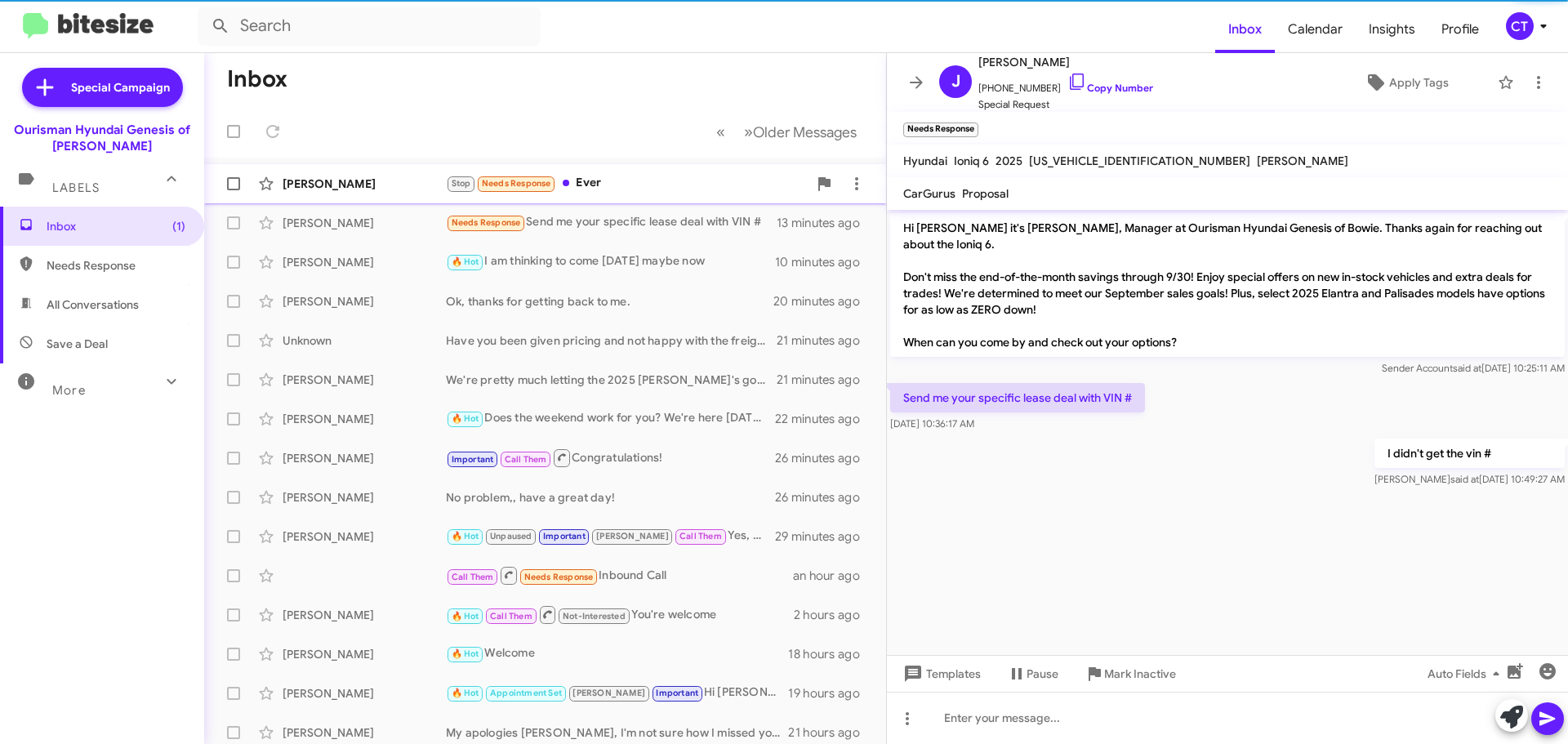
click at [684, 181] on div "Stop Needs Response Ever" at bounding box center [627, 183] width 362 height 19
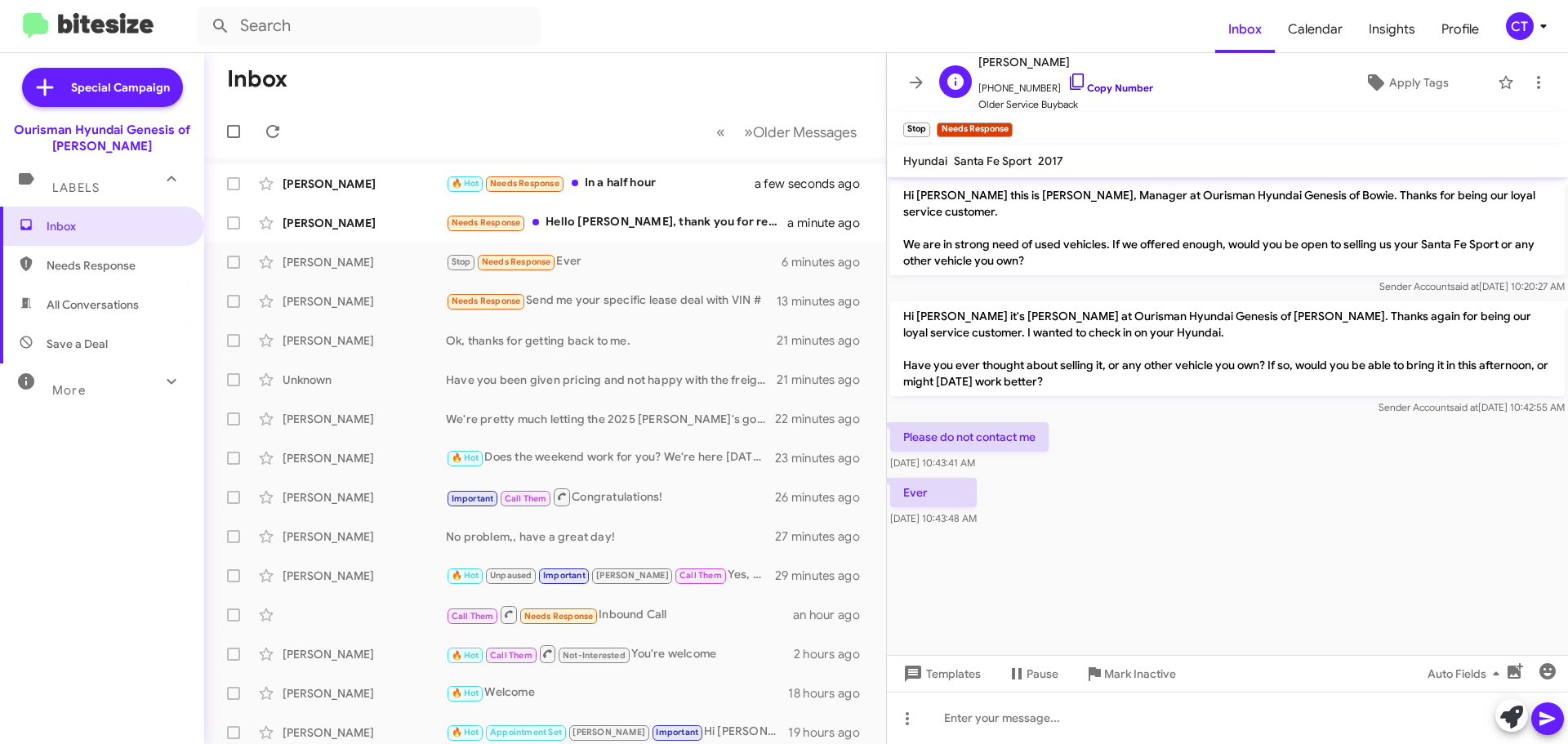
click at [1070, 79] on icon at bounding box center [1077, 81] width 14 height 16
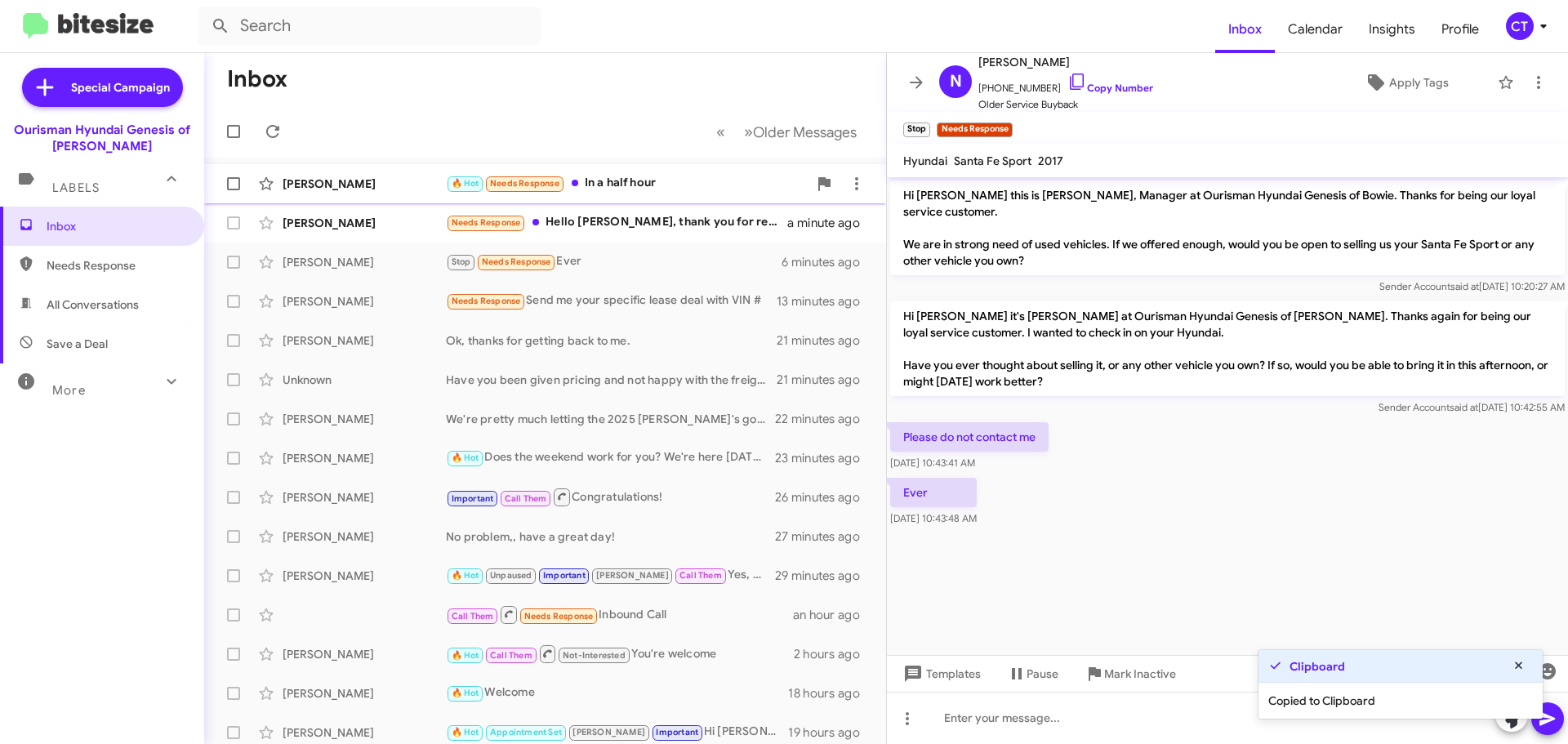
click at [606, 196] on div "[PERSON_NAME] 🔥 Hot Needs Response In a half hour a few seconds ago" at bounding box center [545, 184] width 656 height 33
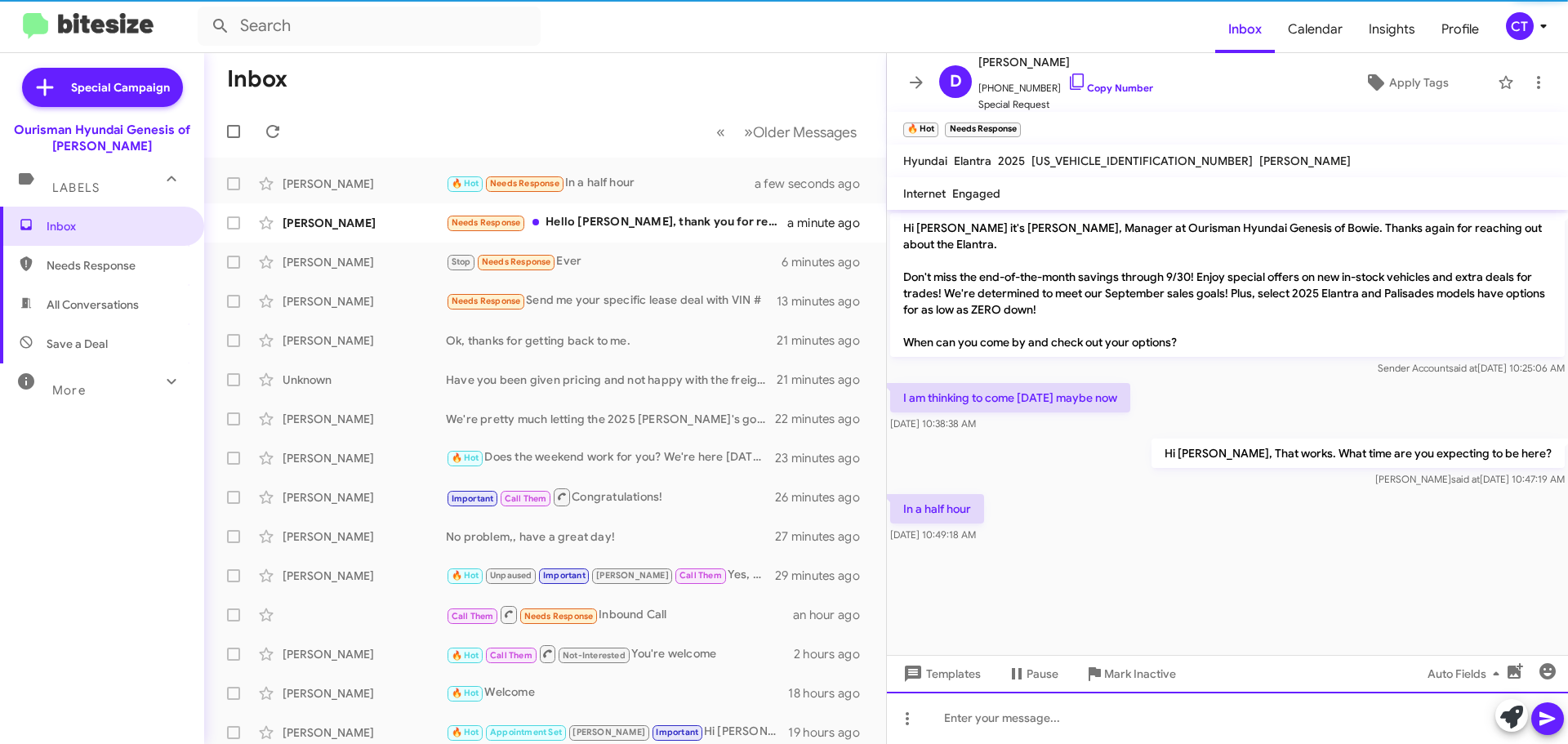
click at [1093, 732] on div at bounding box center [1227, 719] width 681 height 53
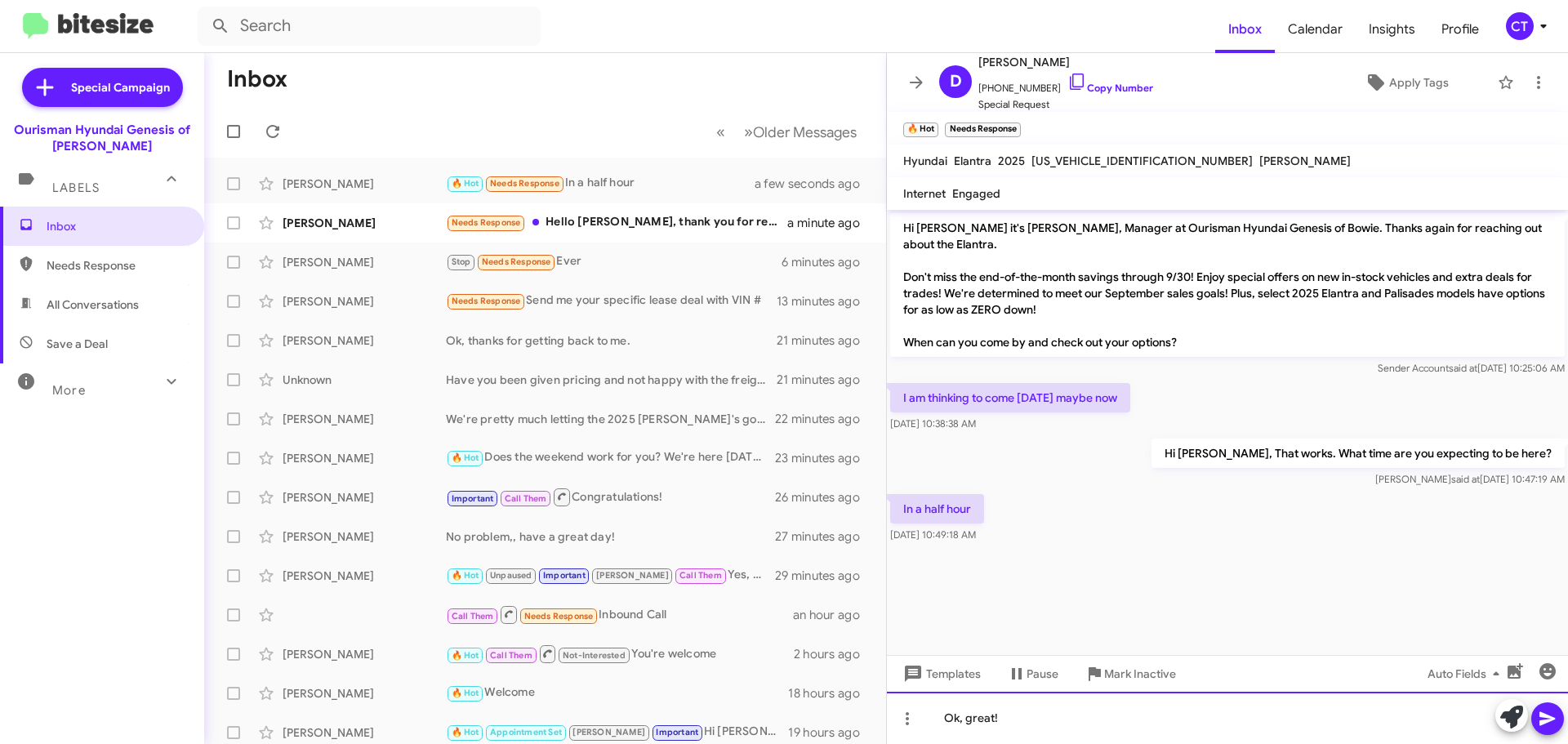
click at [1567, 712] on div "Ok, great!" at bounding box center [1227, 719] width 681 height 53
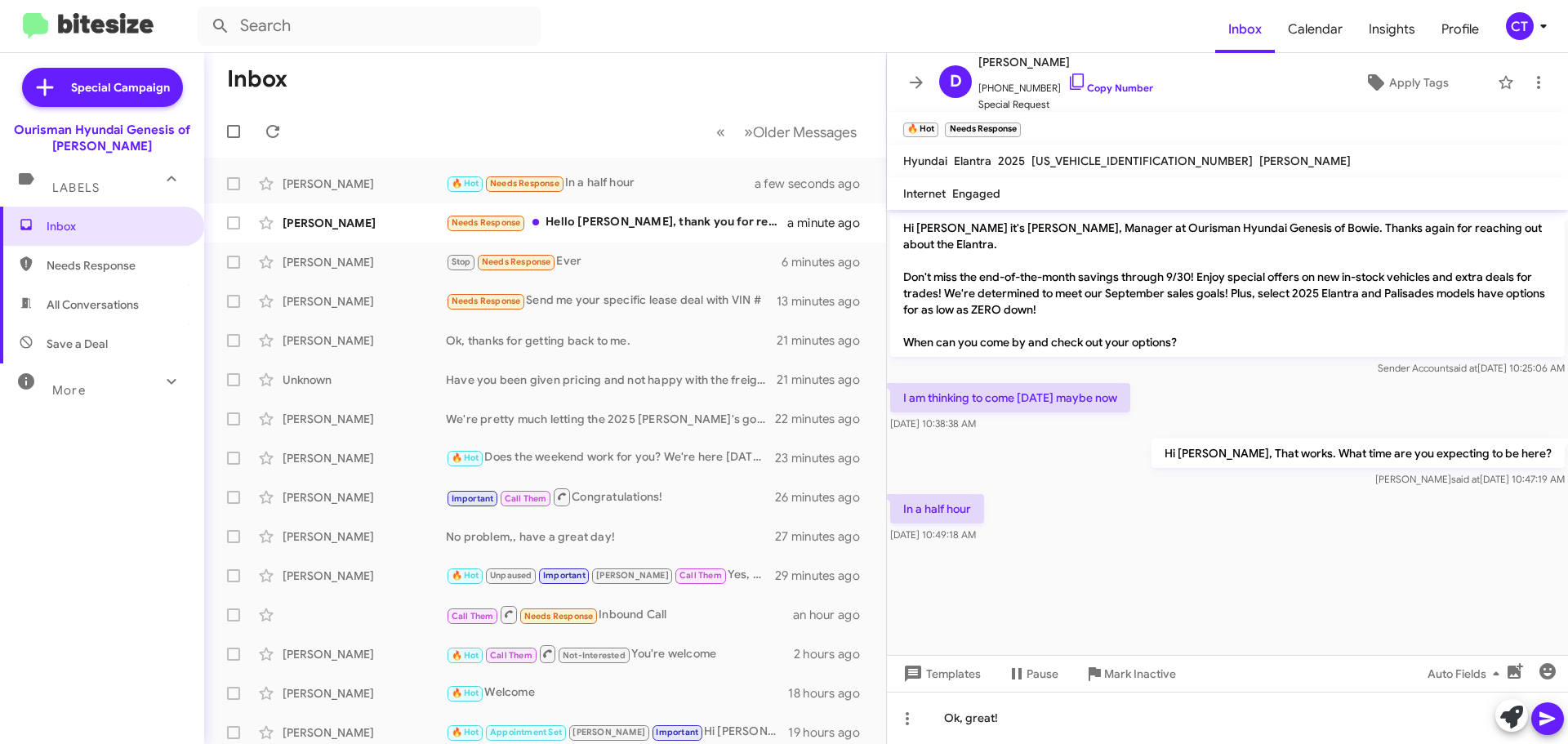
click at [1552, 722] on icon at bounding box center [1547, 719] width 20 height 20
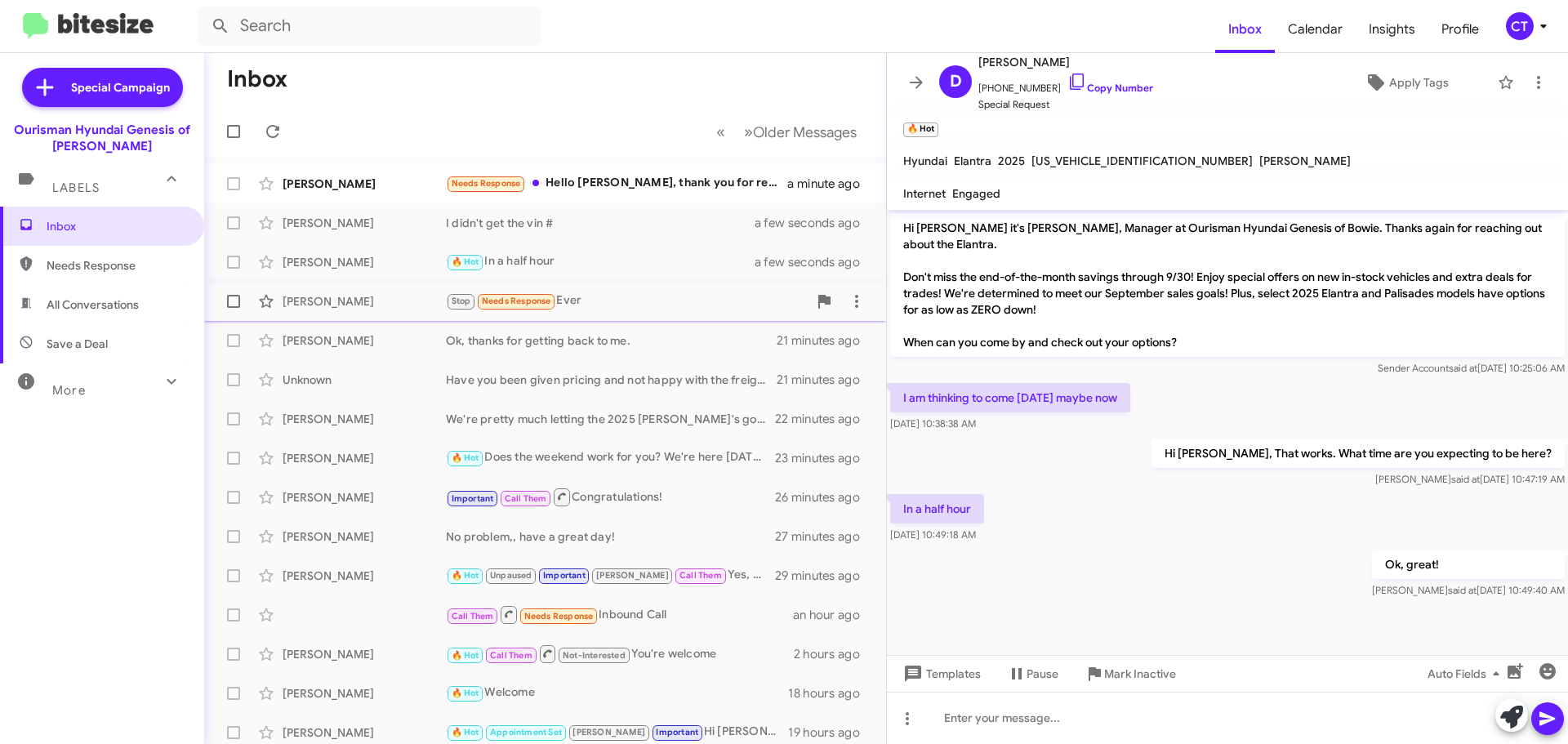
click at [625, 307] on div "Stop Needs Response Ever" at bounding box center [627, 301] width 362 height 19
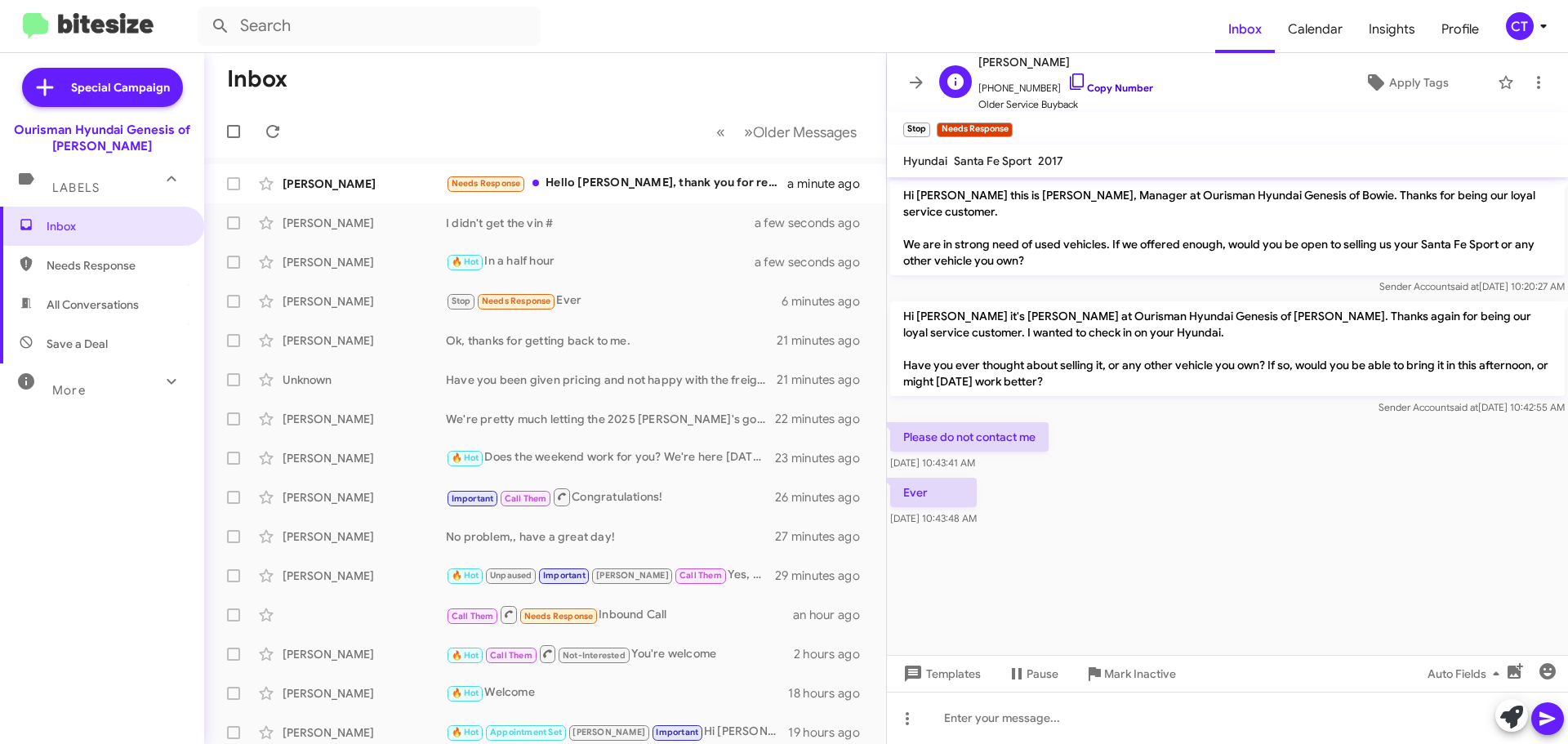
click at [1068, 76] on icon at bounding box center [1077, 81] width 20 height 20
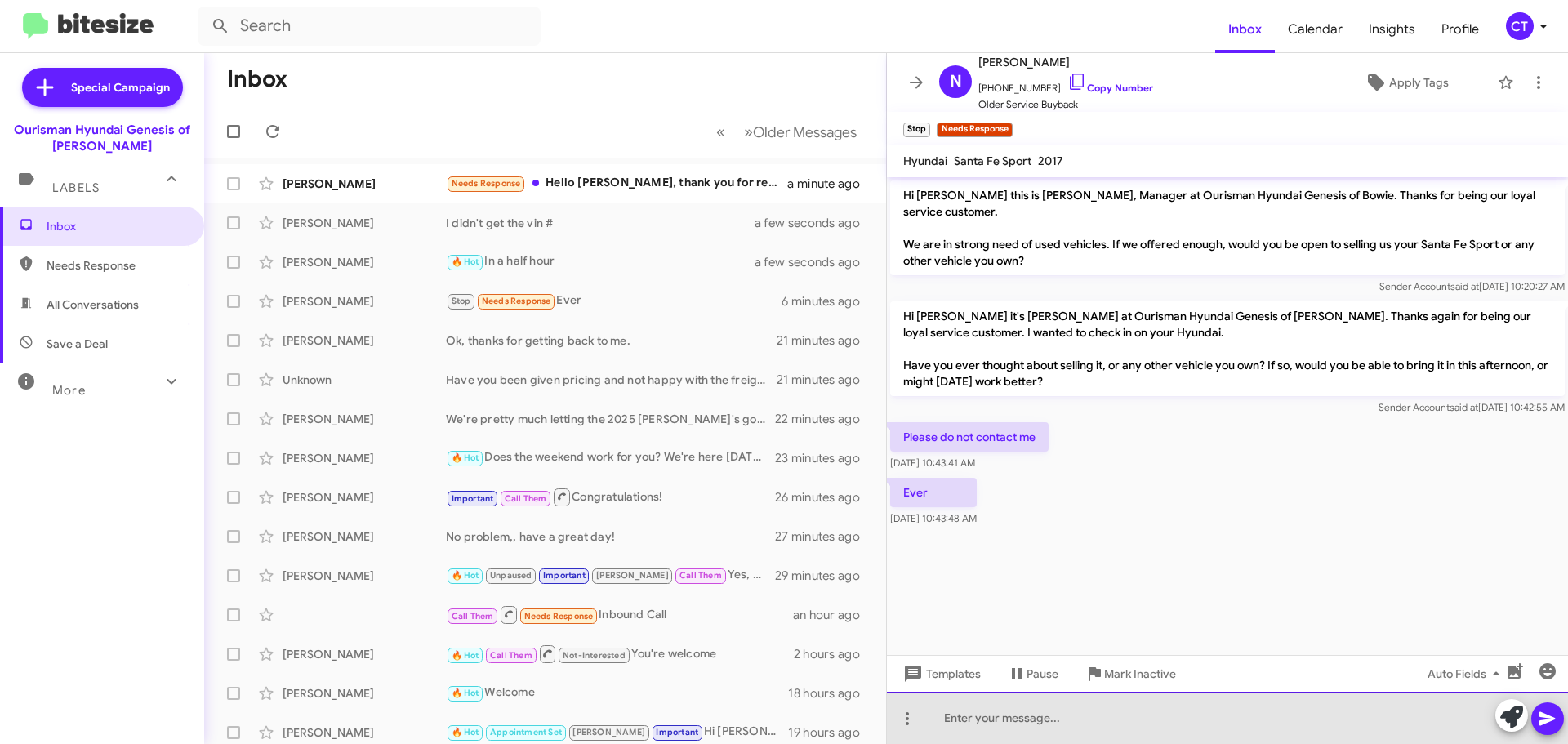
click at [990, 714] on div at bounding box center [1227, 719] width 681 height 53
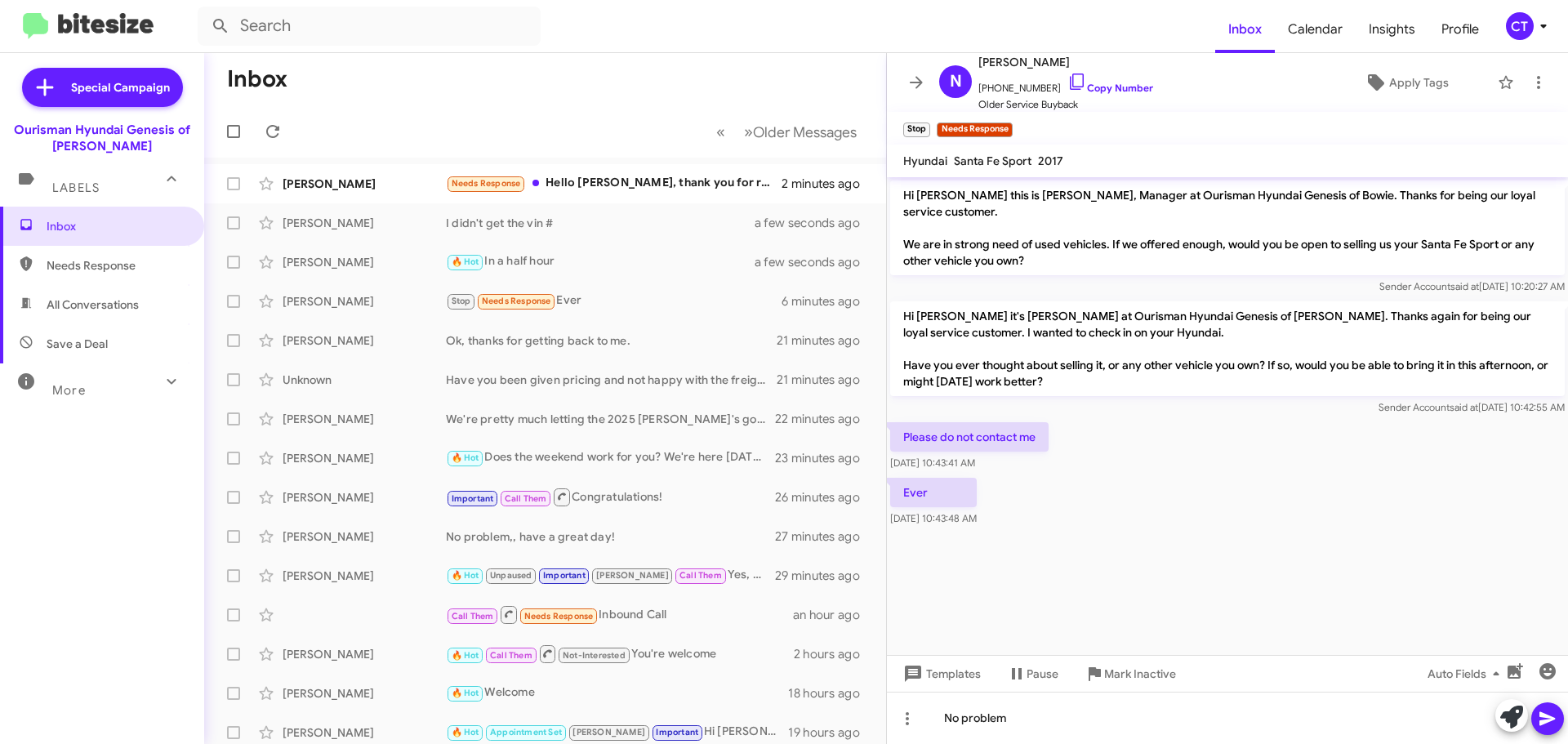
click at [1554, 727] on icon at bounding box center [1547, 719] width 20 height 20
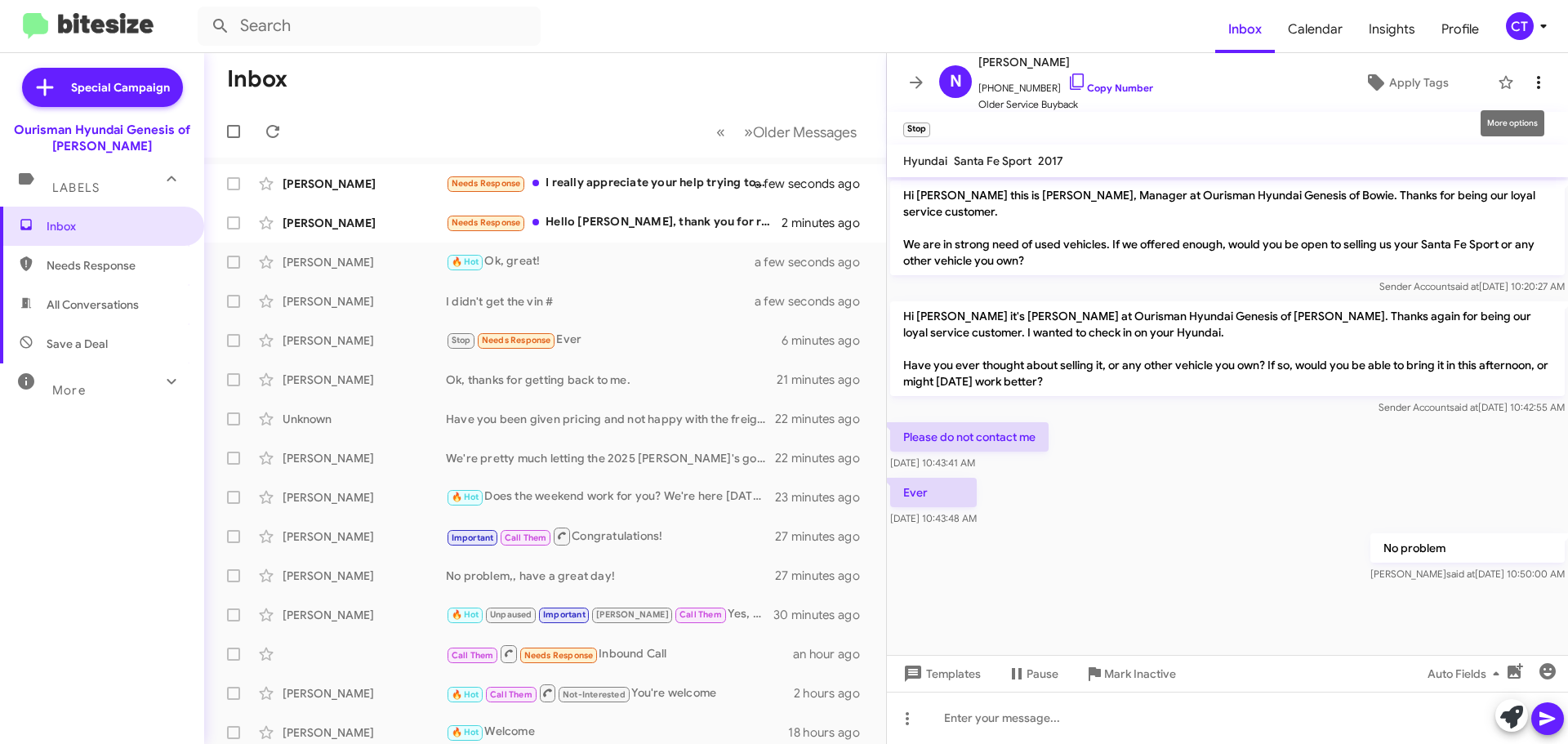
click at [1529, 84] on icon at bounding box center [1538, 82] width 20 height 20
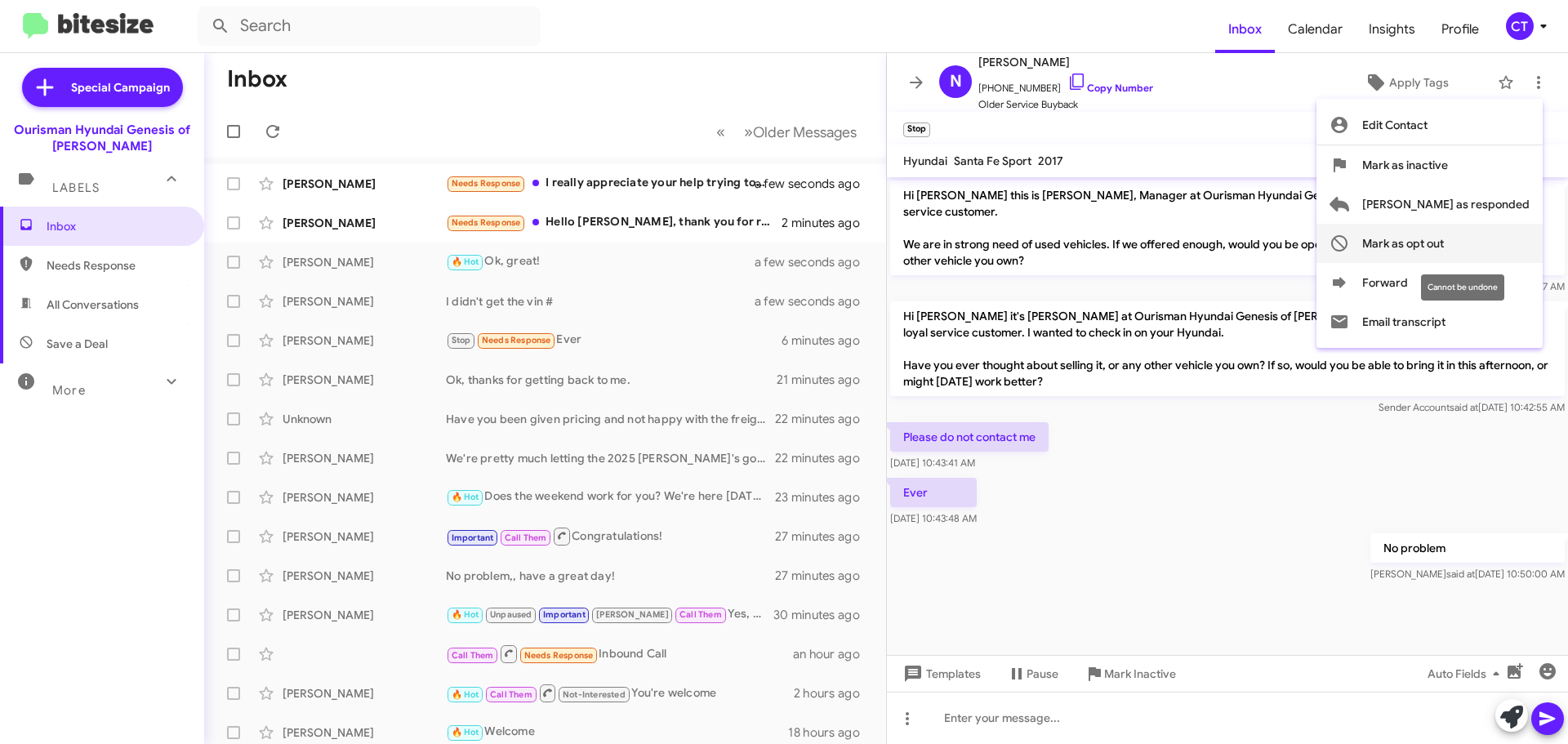
click at [1444, 243] on span "Mark as opt out" at bounding box center [1403, 243] width 81 height 39
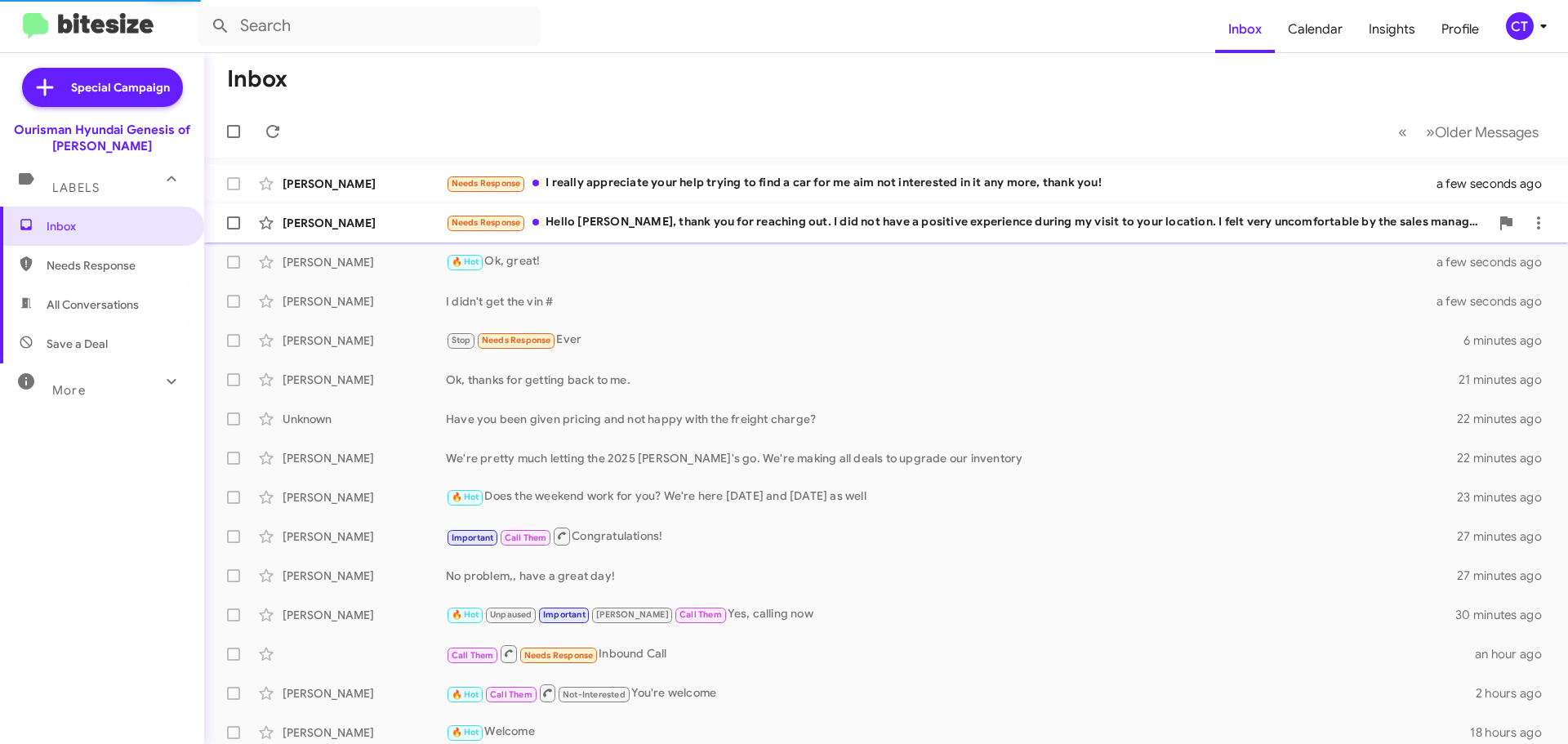
click at [588, 233] on div "Ellie Warger Needs Response Hello Ciara, thank you for reaching out. I did not …" at bounding box center [886, 223] width 1338 height 33
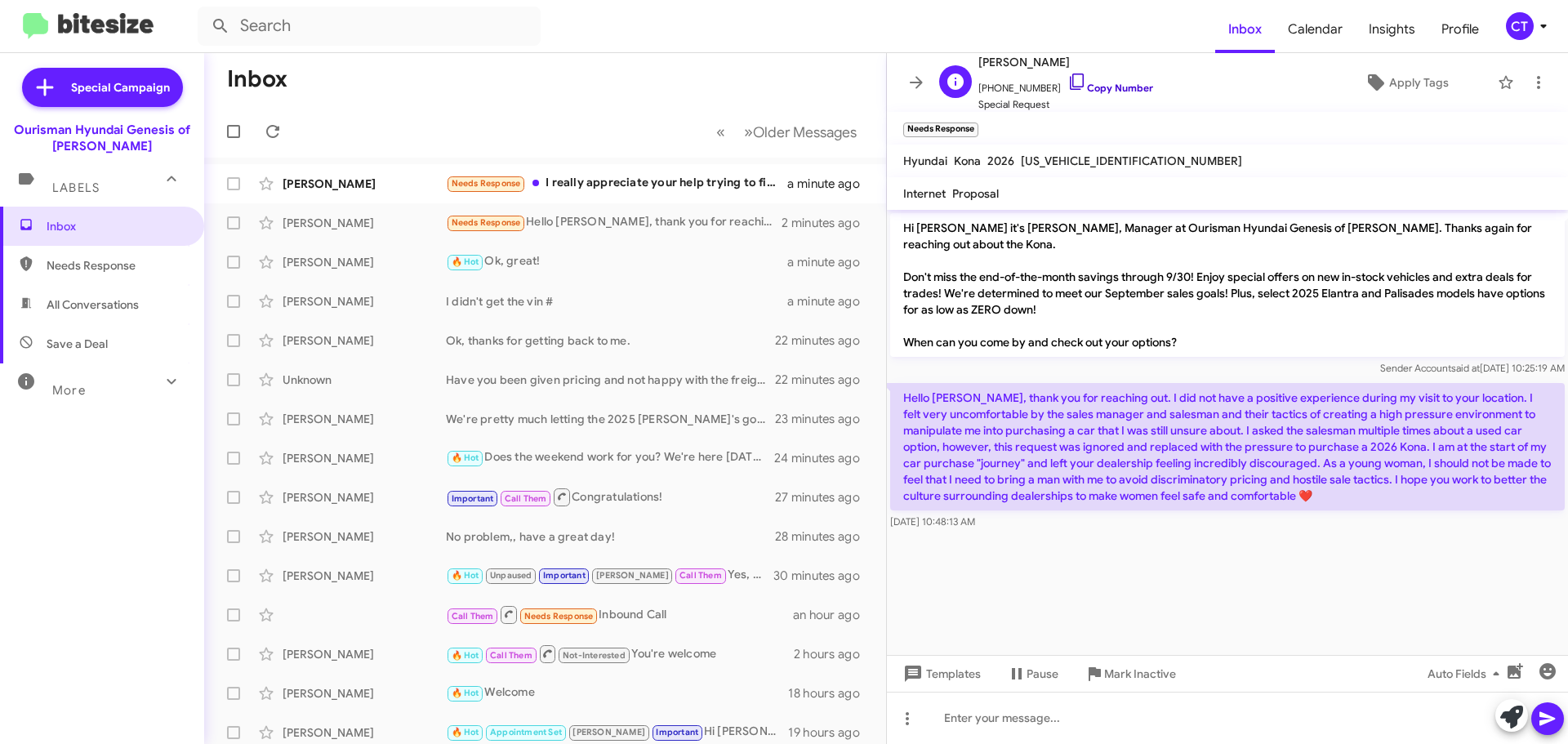
click at [1068, 77] on icon at bounding box center [1077, 81] width 20 height 20
drag, startPoint x: 908, startPoint y: 376, endPoint x: 990, endPoint y: 386, distance: 82.6
click at [990, 386] on p "Hello Ciara, thank you for reaching out. I did not have a positive experience d…" at bounding box center [1227, 446] width 675 height 127
drag, startPoint x: 980, startPoint y: 599, endPoint x: 974, endPoint y: 589, distance: 11.7
click at [979, 598] on cdk-virtual-scroll-viewport "Hi Ellie it's Ciara Taylor, Manager at Ourisman Hyundai Genesis of Bowie. Thank…" at bounding box center [1227, 432] width 681 height 446
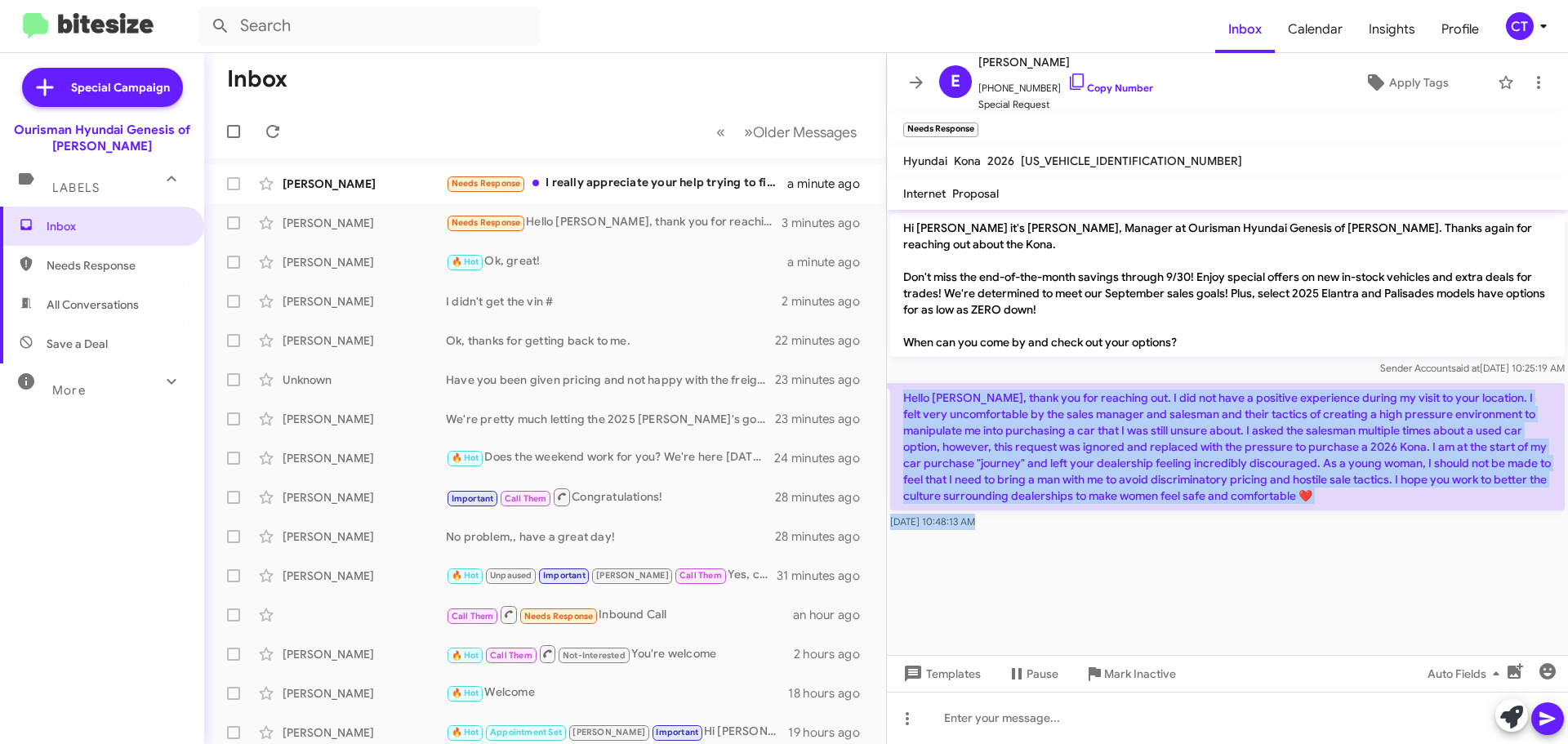
drag, startPoint x: 900, startPoint y: 378, endPoint x: 1055, endPoint y: 433, distance: 164.5
click at [1081, 524] on cdk-virtual-scroll-viewport "Hi Ellie it's Ciara Taylor, Manager at Ourisman Hyundai Genesis of Bowie. Thank…" at bounding box center [1227, 432] width 681 height 446
copy div "Hello Ciara, thank you for reaching out. I did not have a positive experience d…"
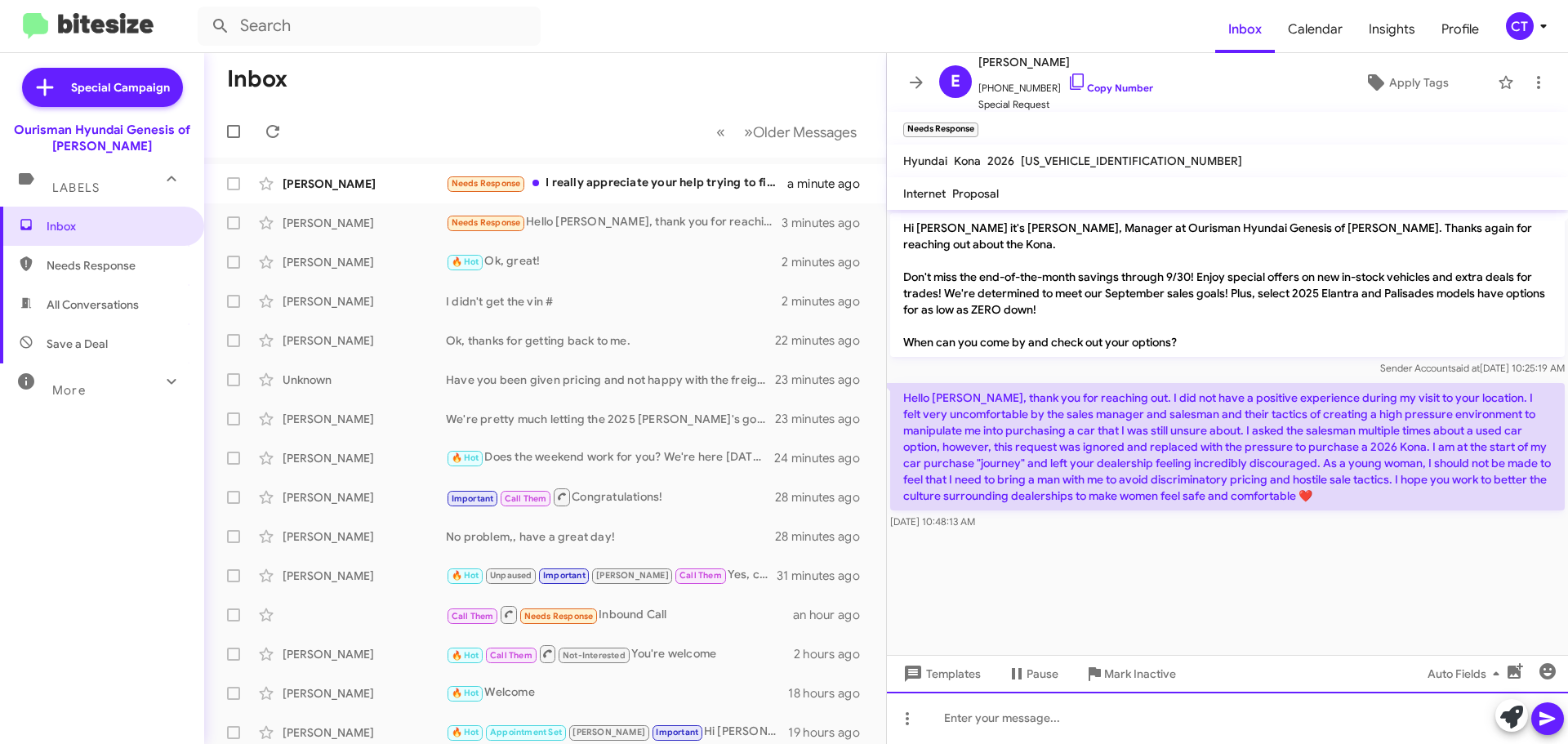
click at [1111, 714] on div at bounding box center [1227, 719] width 681 height 53
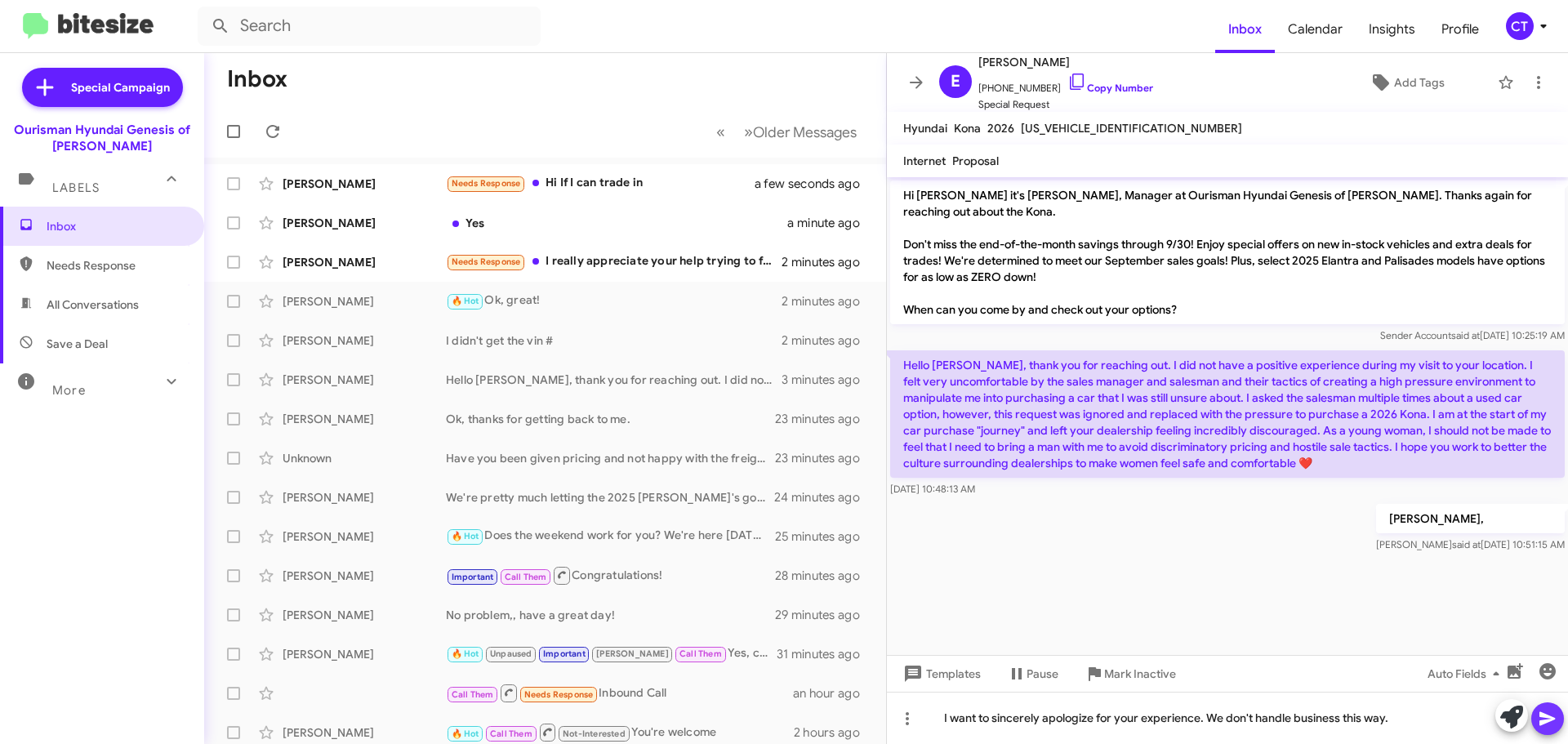
click at [1539, 723] on icon at bounding box center [1547, 719] width 20 height 20
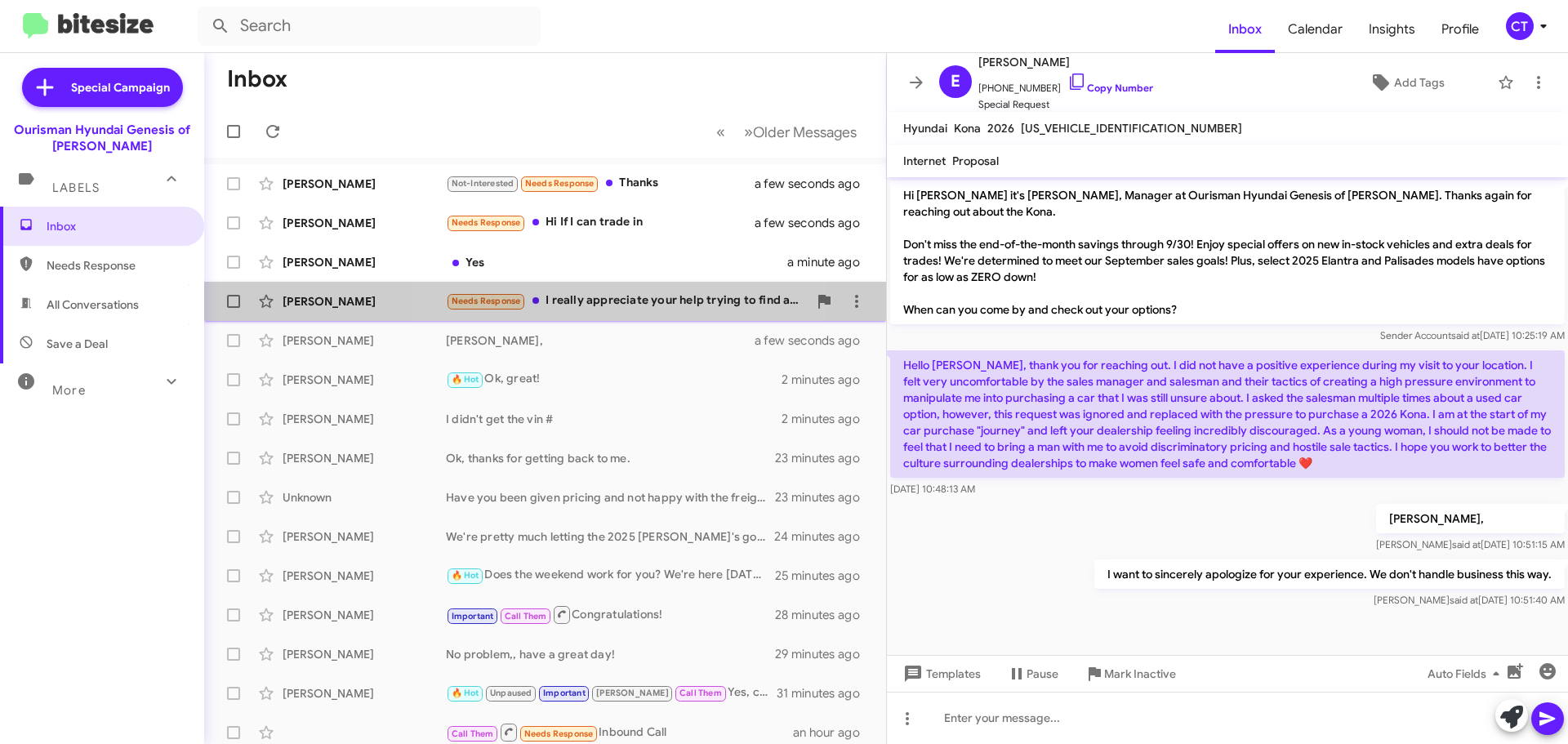
click at [622, 302] on div "Needs Response I really appreciate your help trying to find a car for me aim no…" at bounding box center [627, 301] width 362 height 19
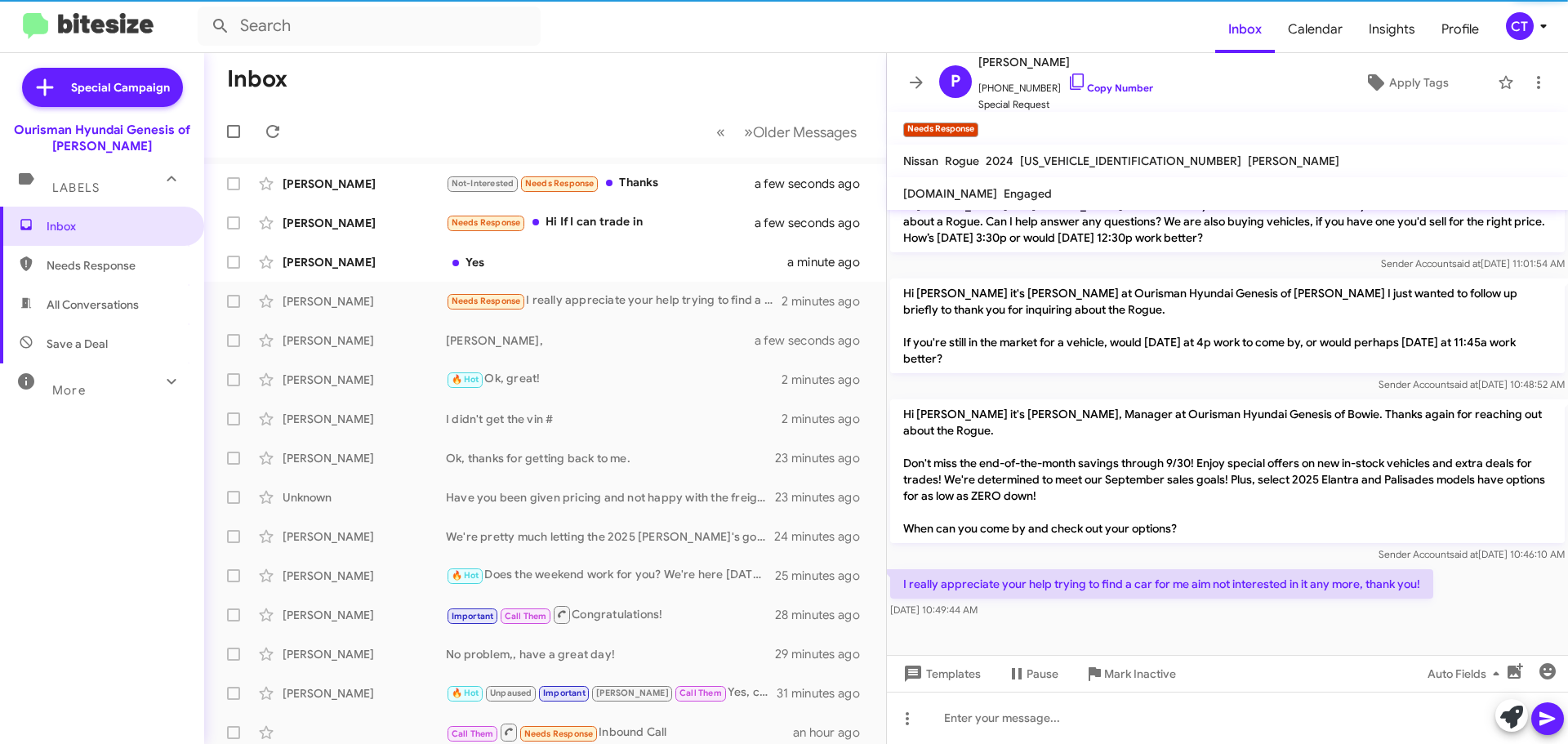
scroll to position [674, 0]
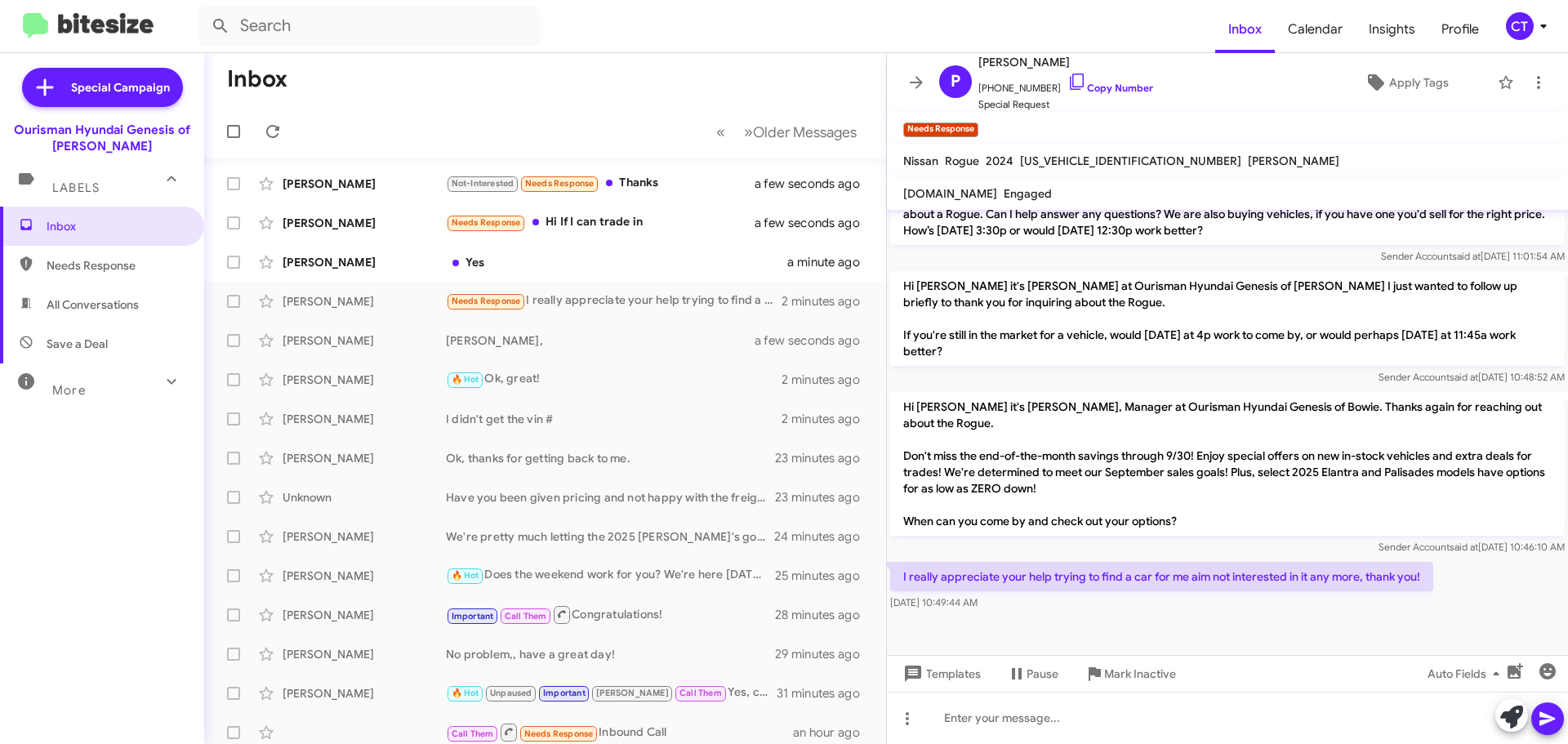
drag, startPoint x: 1061, startPoint y: 78, endPoint x: 871, endPoint y: 110, distance: 192.7
click at [1068, 78] on icon at bounding box center [1077, 81] width 20 height 20
drag, startPoint x: 896, startPoint y: 571, endPoint x: 1040, endPoint y: 609, distance: 148.9
click at [1040, 609] on div "I really appreciate your help trying to find a car for me aim not interested in…" at bounding box center [1161, 587] width 543 height 49
copy div "I really appreciate your help trying to find a car for me aim not interested in…"
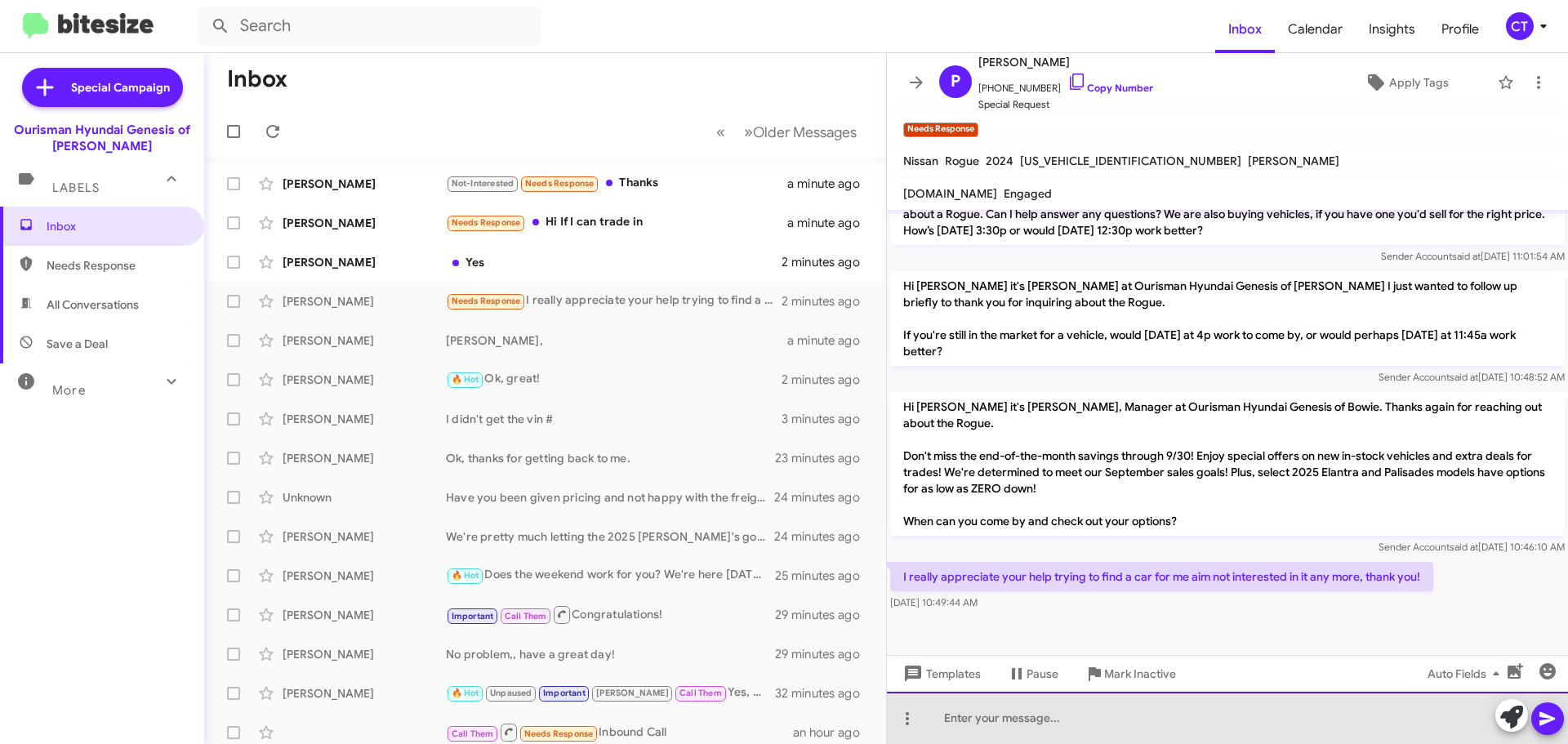
click at [1070, 723] on div at bounding box center [1227, 719] width 681 height 53
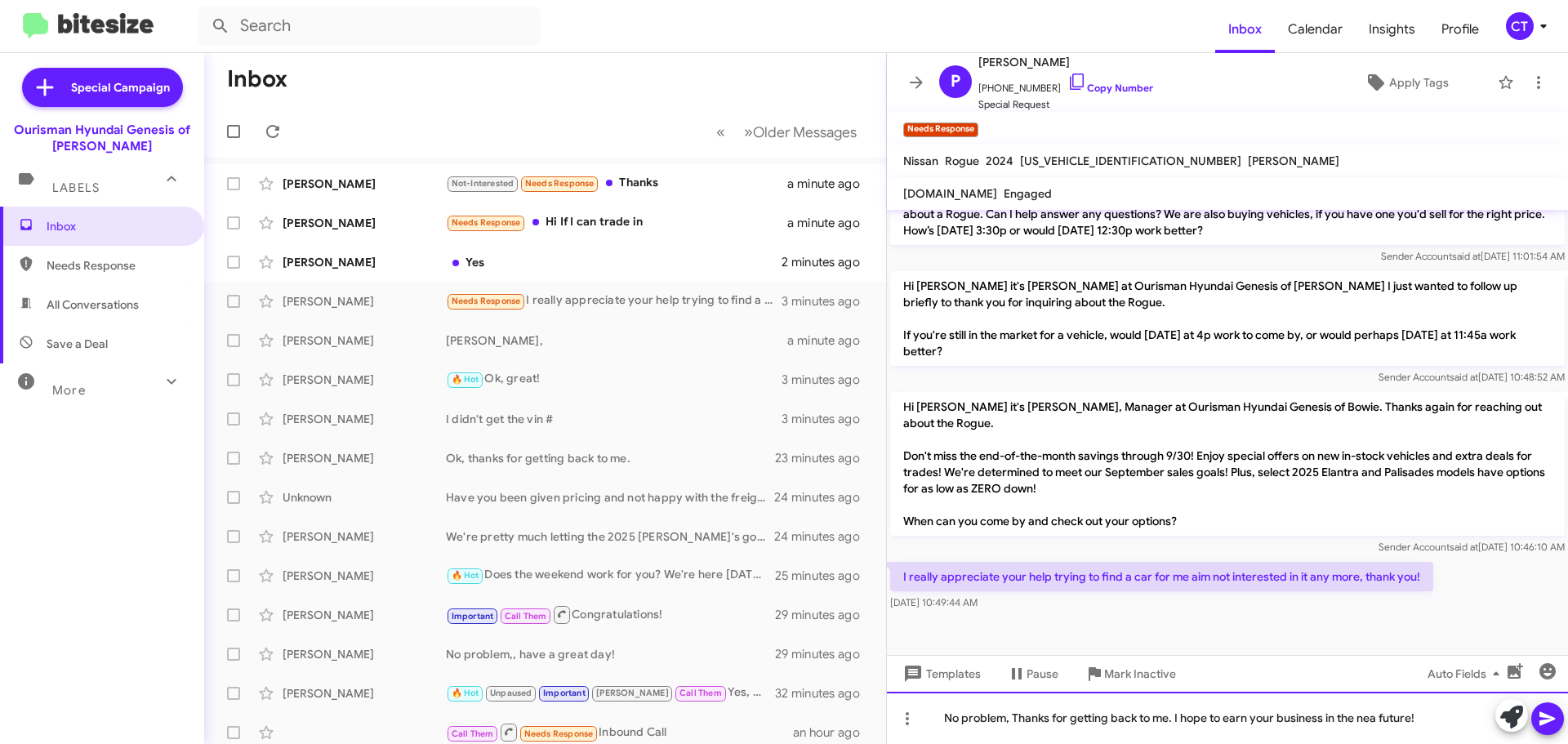
click at [1377, 723] on div "No problem, Thanks for getting back to me. I hope to earn your business in the …" at bounding box center [1227, 719] width 681 height 53
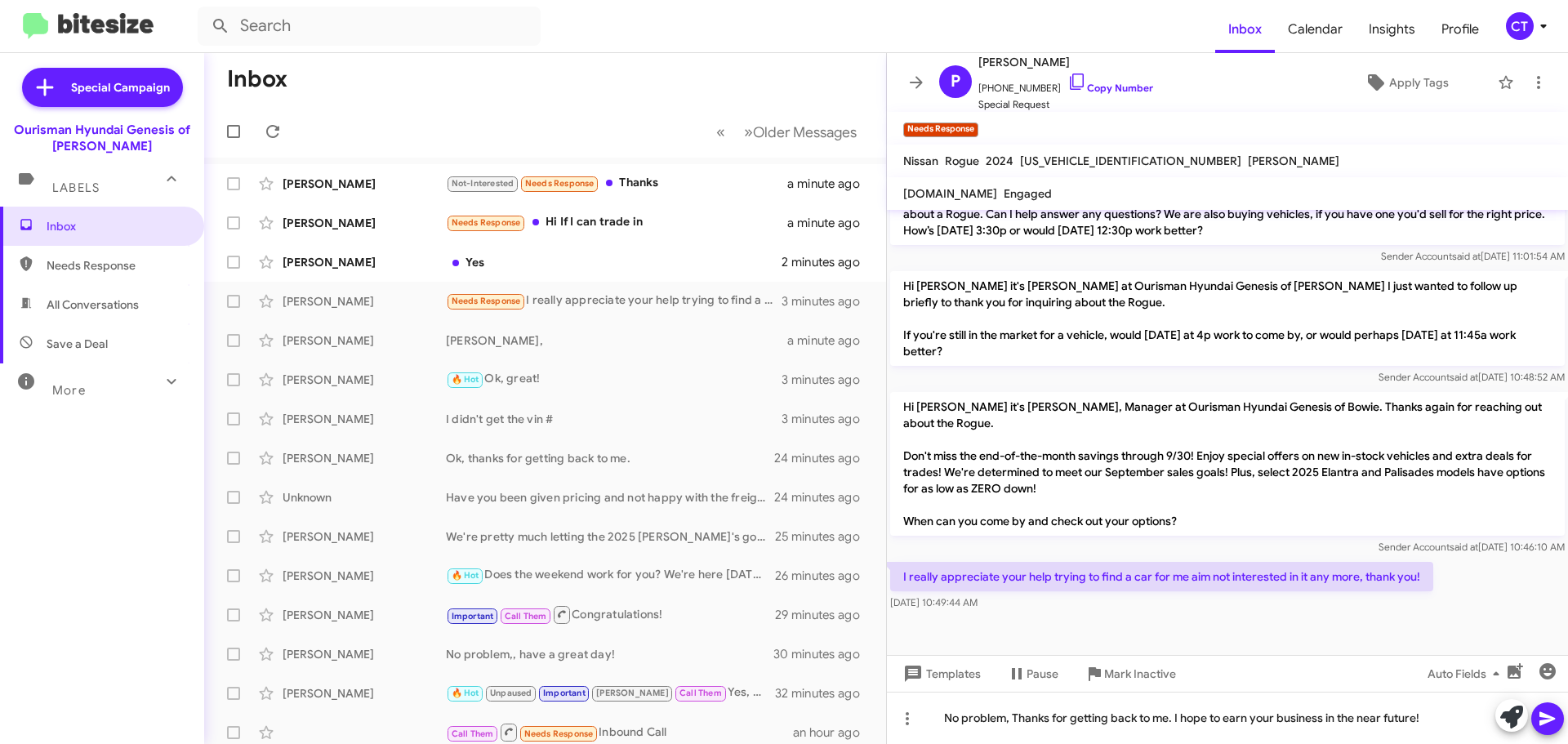
click at [1552, 719] on icon at bounding box center [1547, 719] width 16 height 14
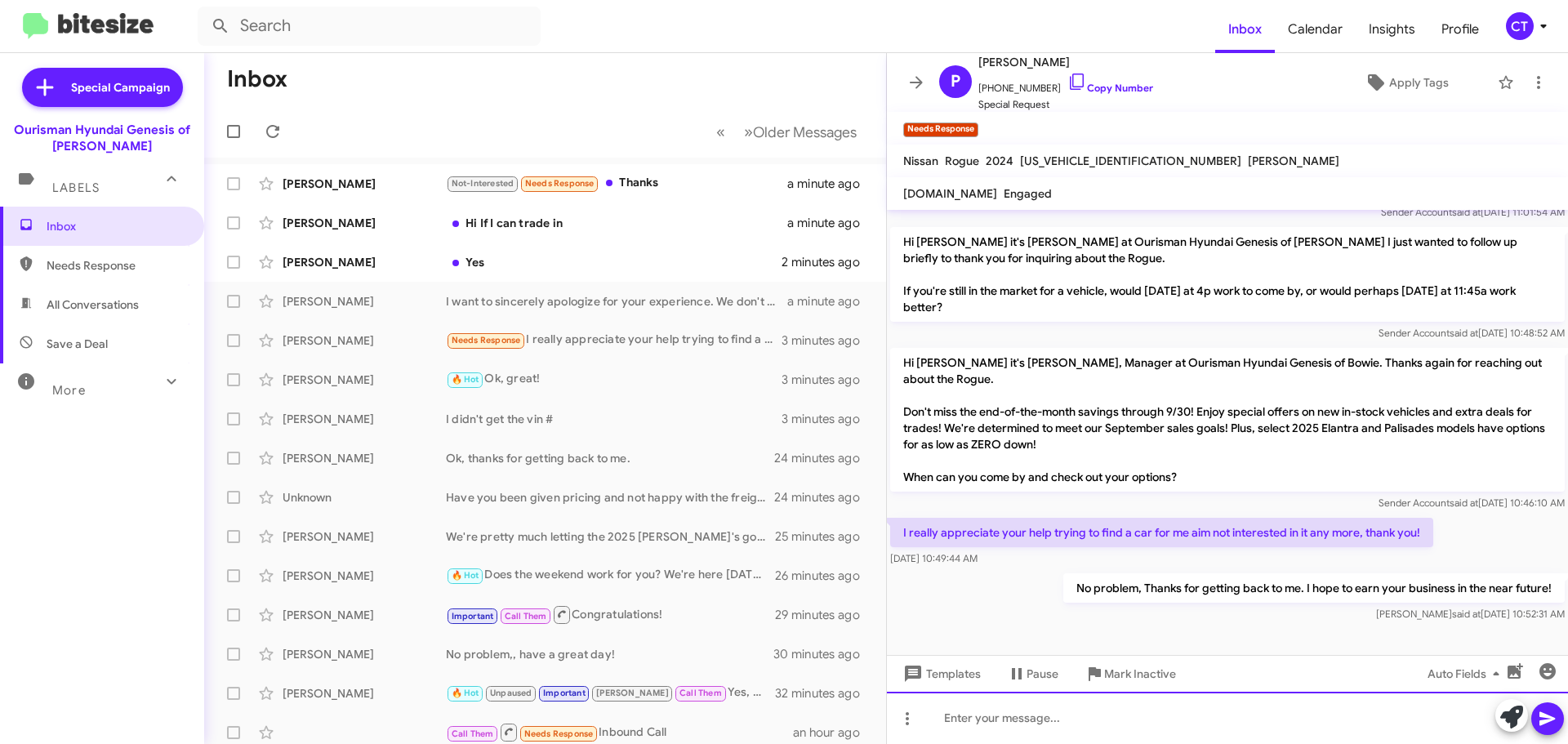
scroll to position [733, 0]
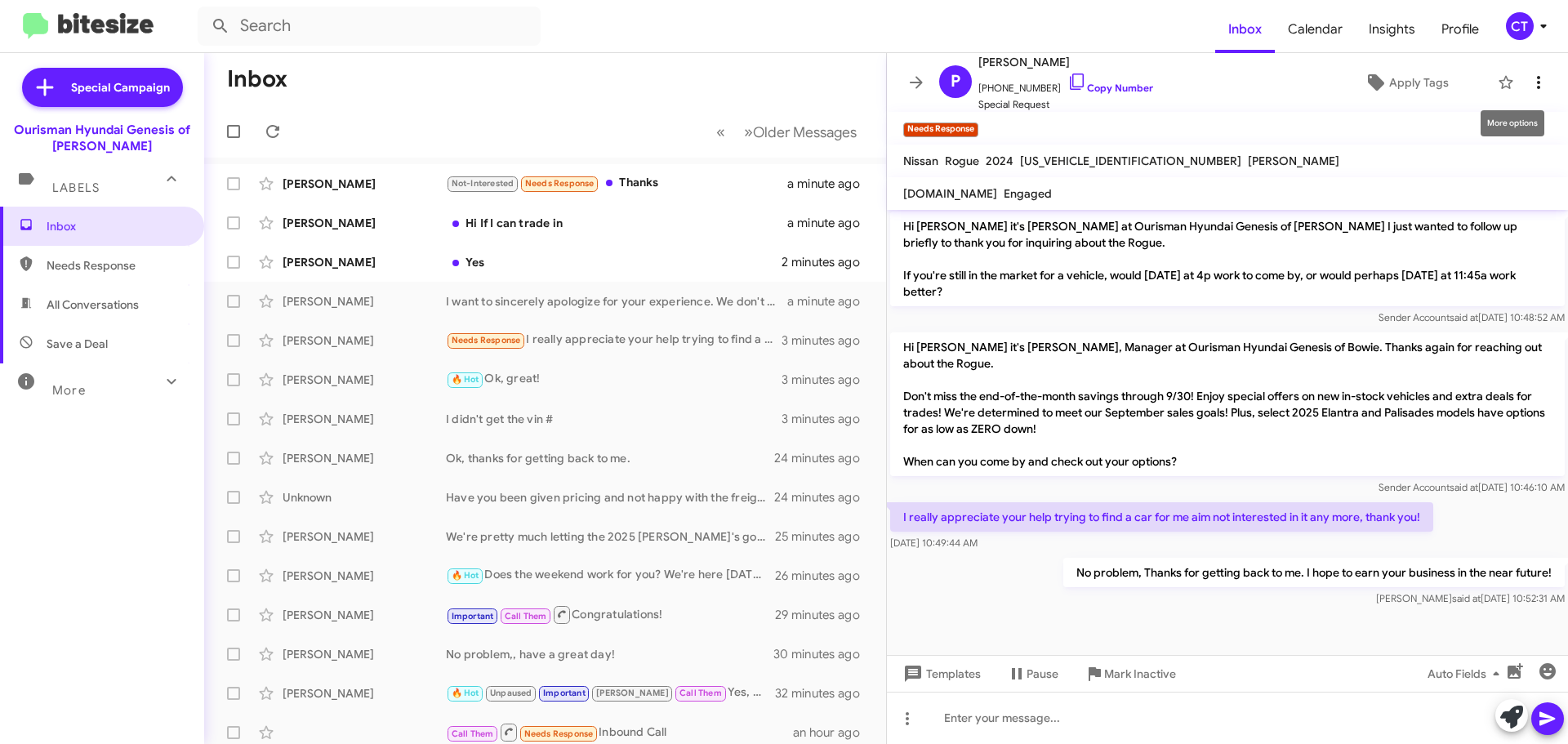
click at [1531, 76] on icon at bounding box center [1538, 82] width 20 height 20
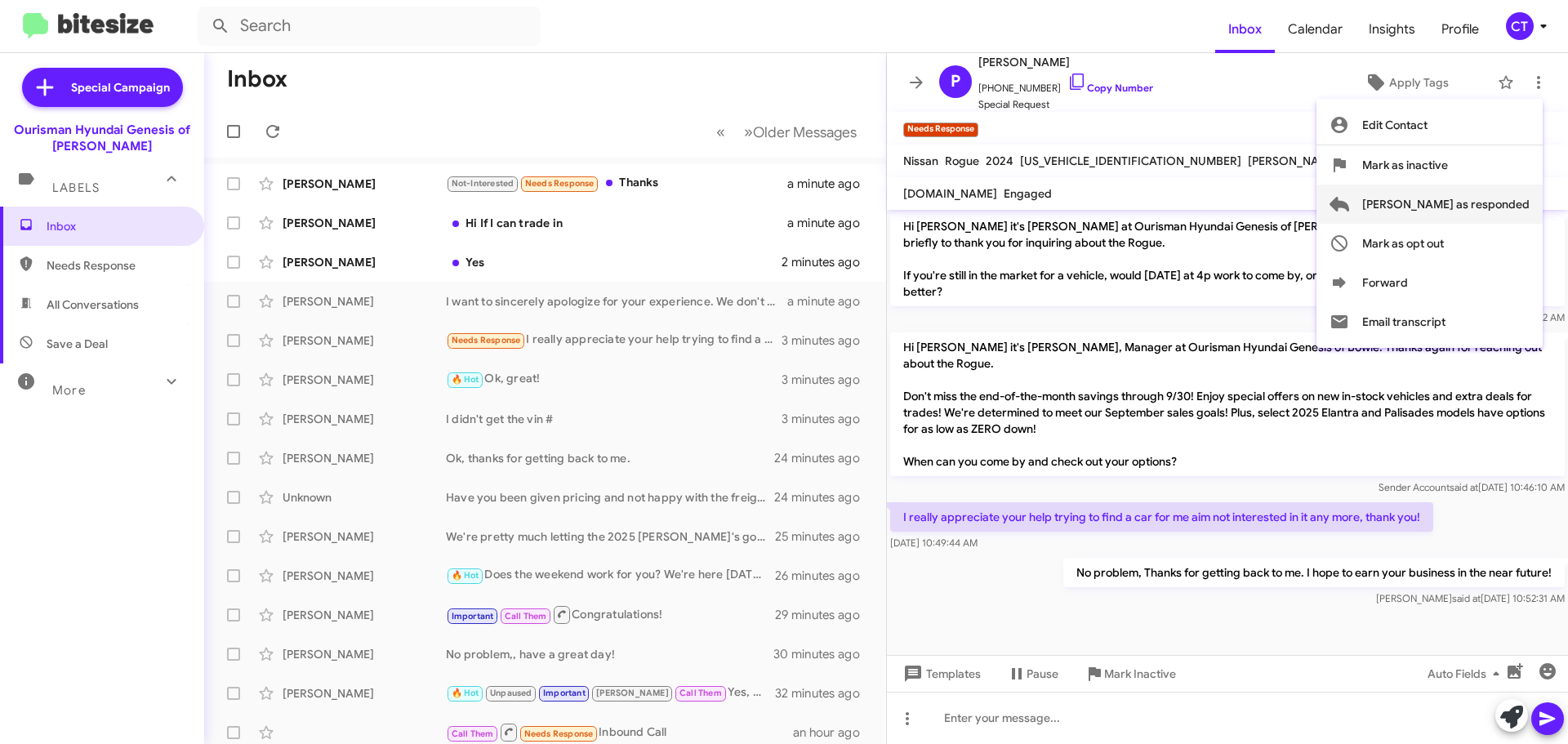
click at [1508, 199] on span "[PERSON_NAME] as responded" at bounding box center [1446, 205] width 168 height 39
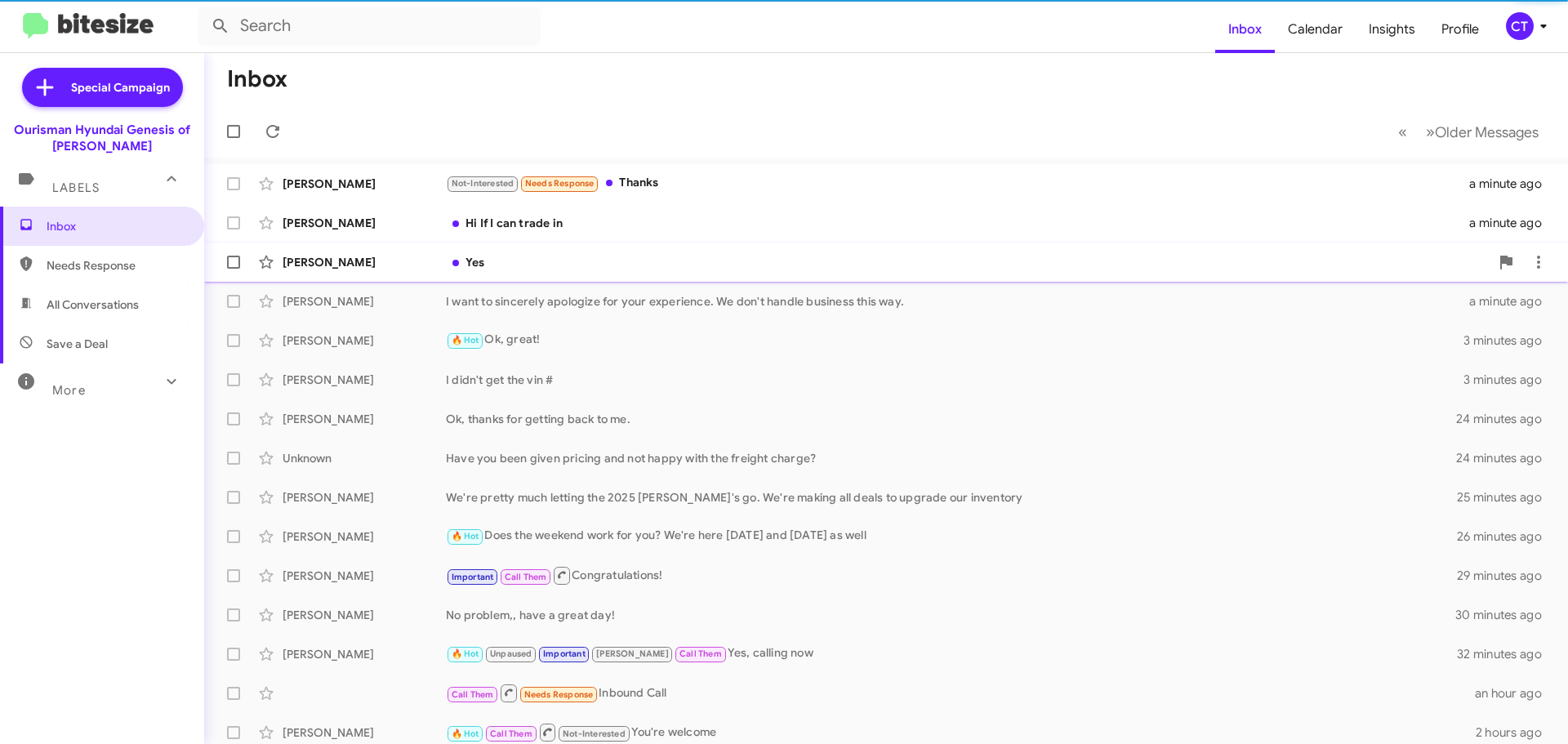
click at [593, 261] on div "Yes" at bounding box center [968, 262] width 1044 height 16
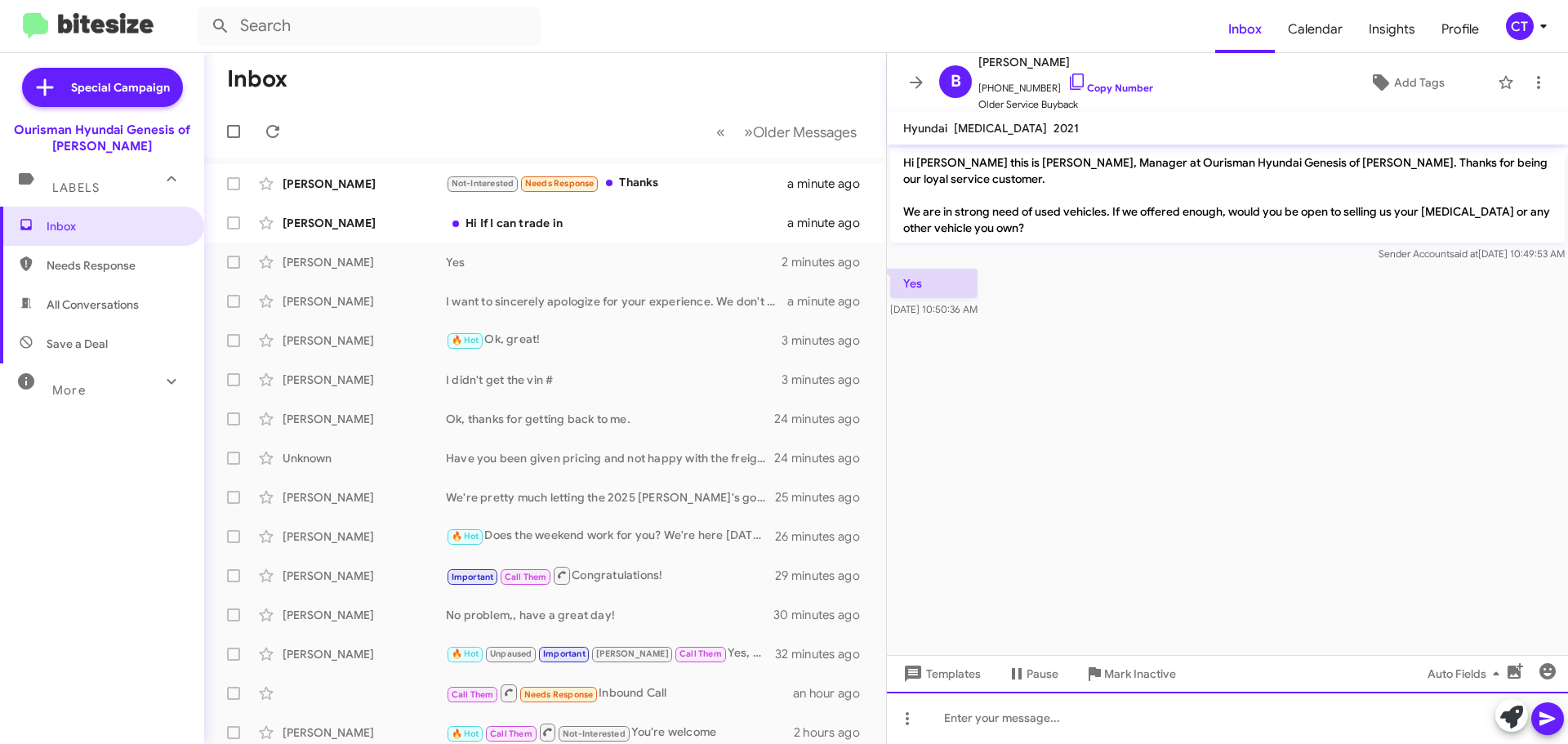
click at [999, 706] on div at bounding box center [1227, 719] width 681 height 53
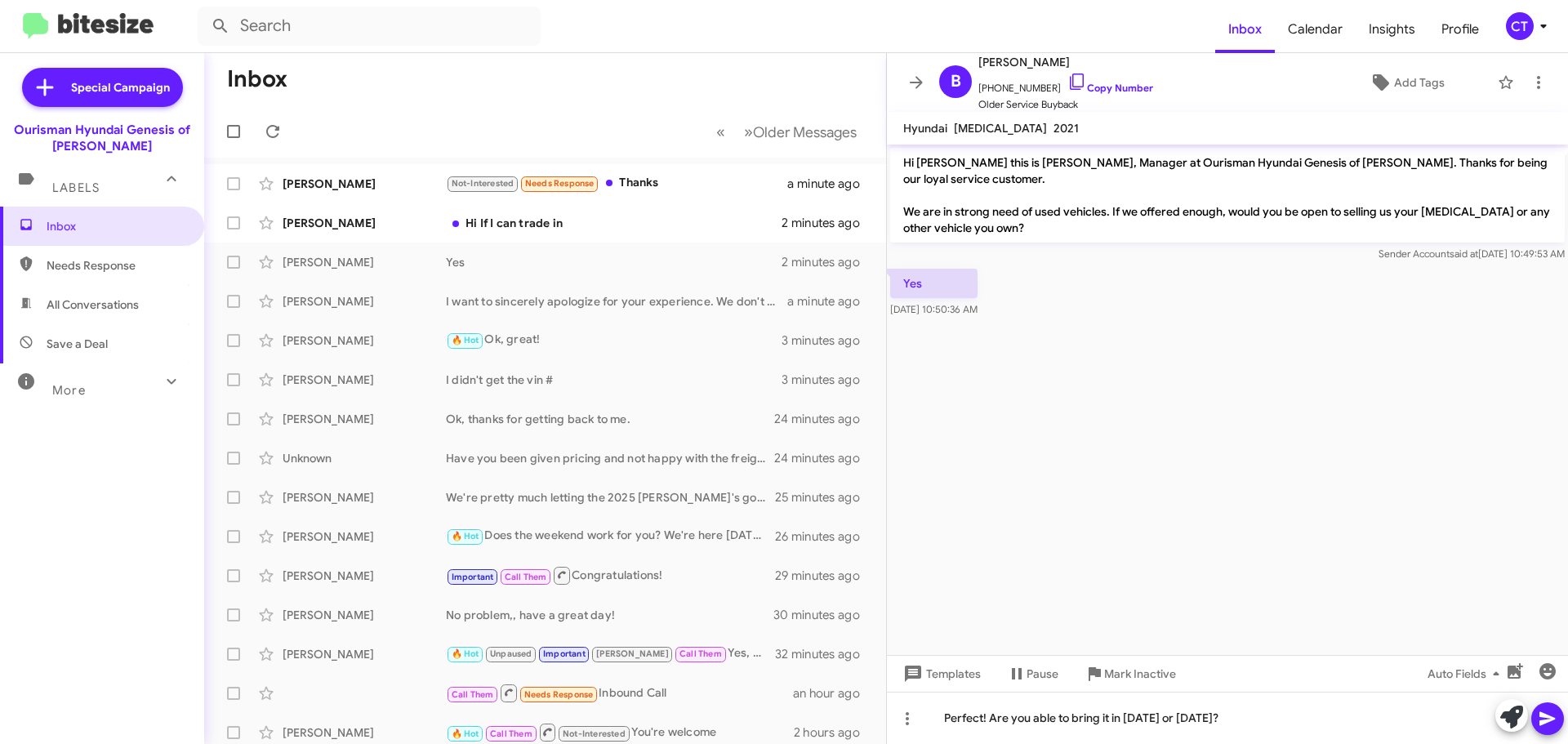
click at [1553, 719] on icon at bounding box center [1547, 719] width 16 height 14
click at [511, 229] on div "Hi If I can trade in" at bounding box center [627, 223] width 362 height 16
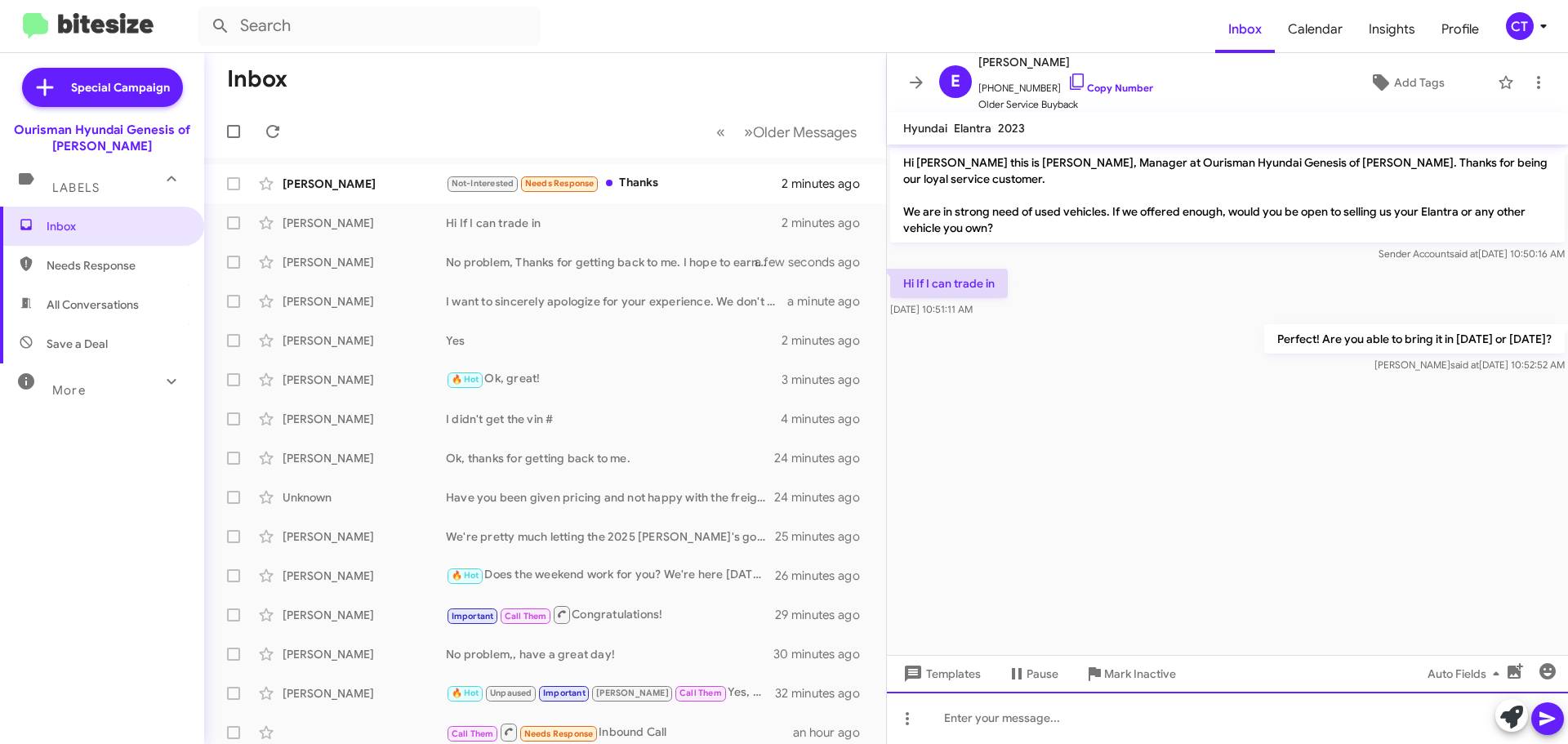
click at [1058, 732] on div at bounding box center [1227, 719] width 681 height 53
click at [975, 722] on div at bounding box center [1227, 719] width 681 height 53
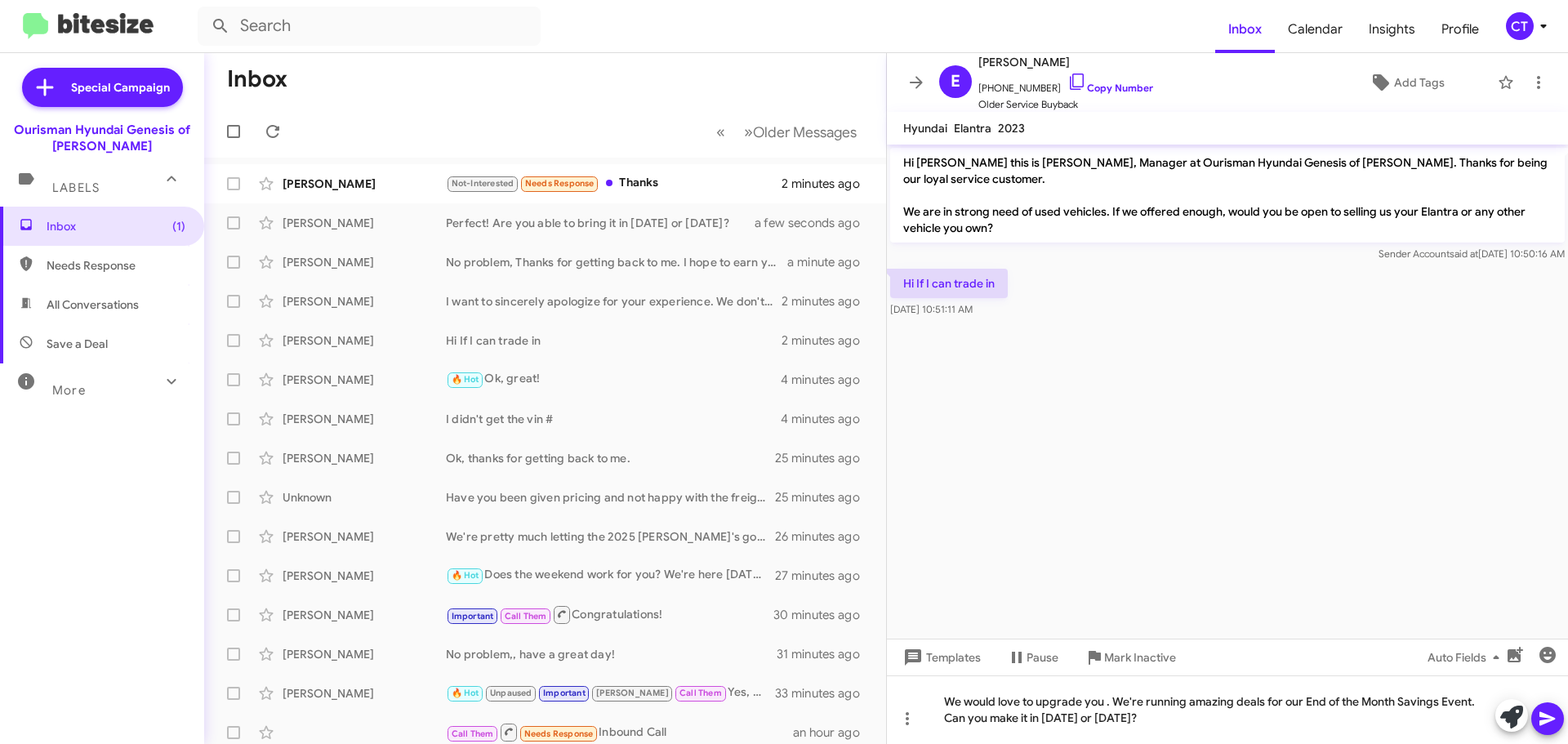
click at [1554, 719] on icon at bounding box center [1547, 719] width 16 height 14
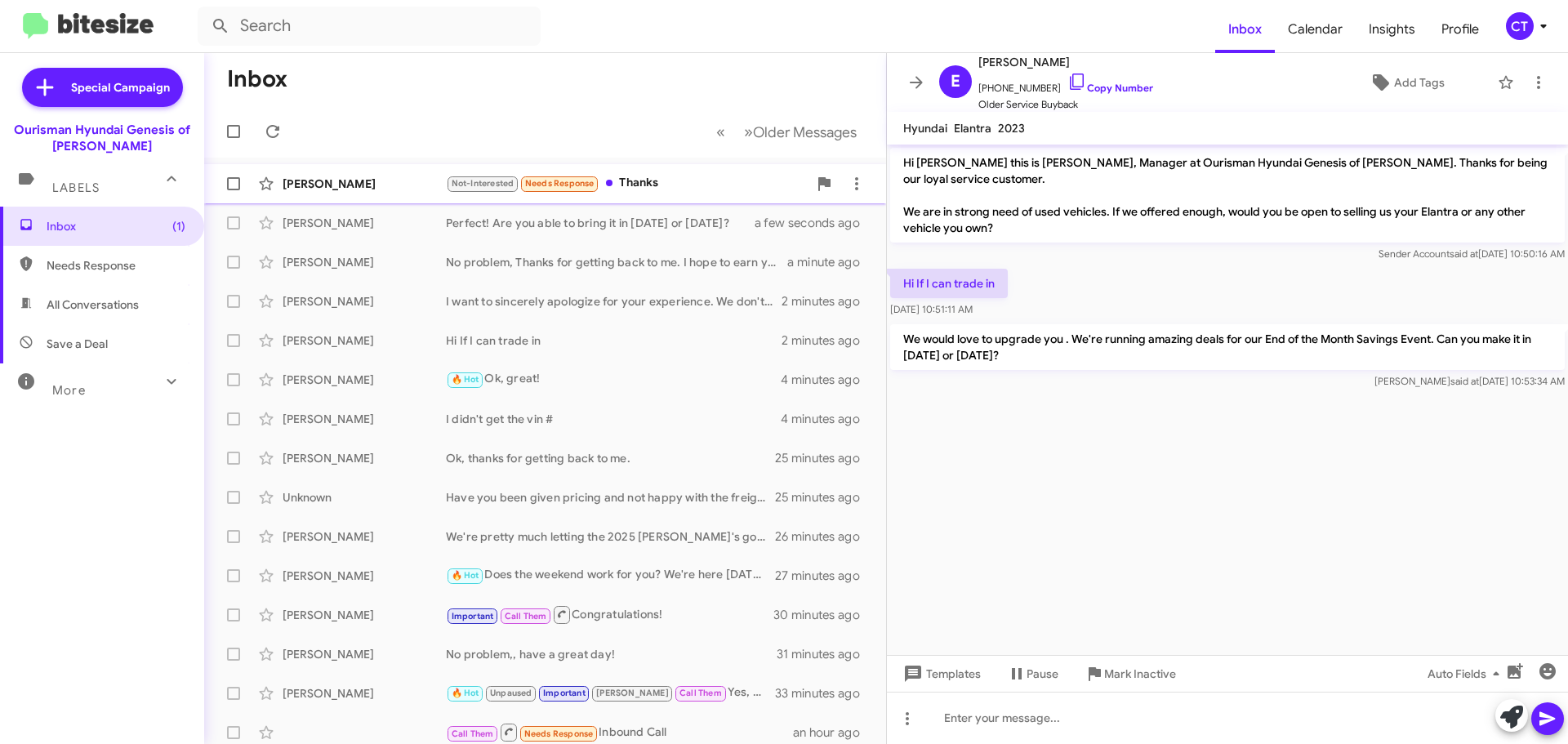
click at [717, 194] on div "Laura Hernandez Not-Interested Needs Response Thanks 2 minutes ago" at bounding box center [545, 184] width 656 height 33
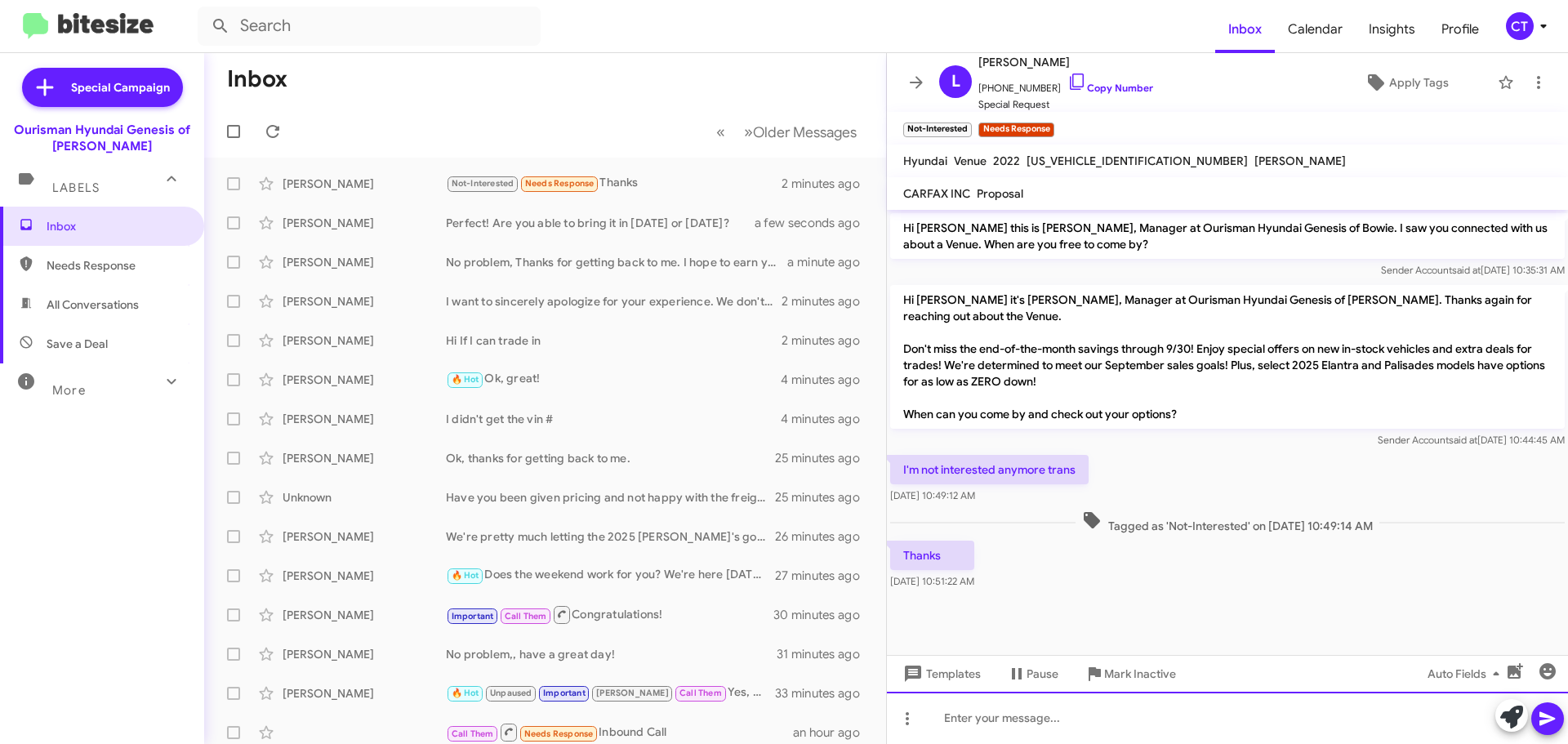
click at [1066, 728] on div at bounding box center [1227, 719] width 681 height 53
drag, startPoint x: 1024, startPoint y: 715, endPoint x: 1034, endPoint y: 732, distance: 19.7
click at [1024, 716] on div "No problem, YOu're welcome" at bounding box center [1227, 719] width 681 height 53
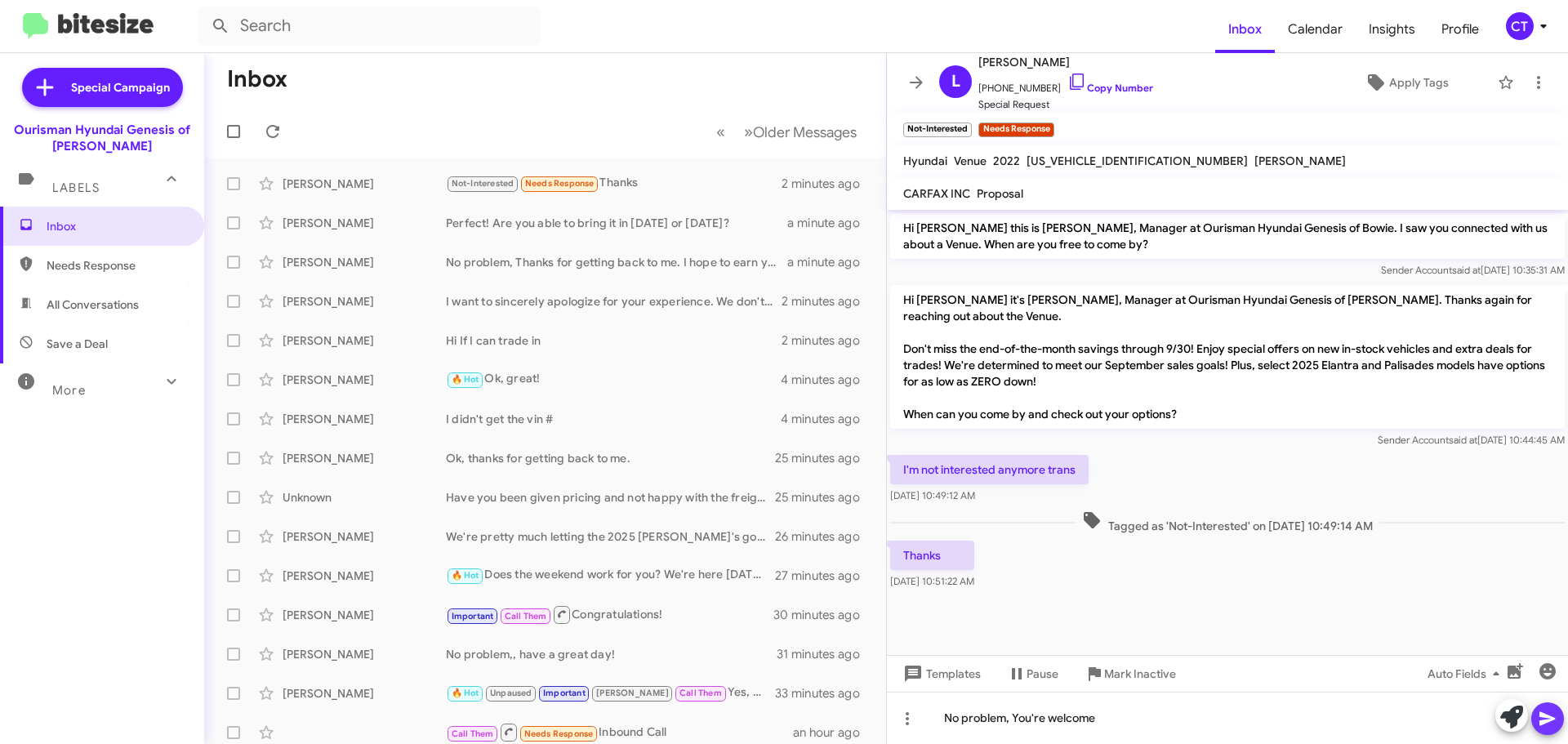
click at [1540, 726] on icon at bounding box center [1547, 719] width 16 height 14
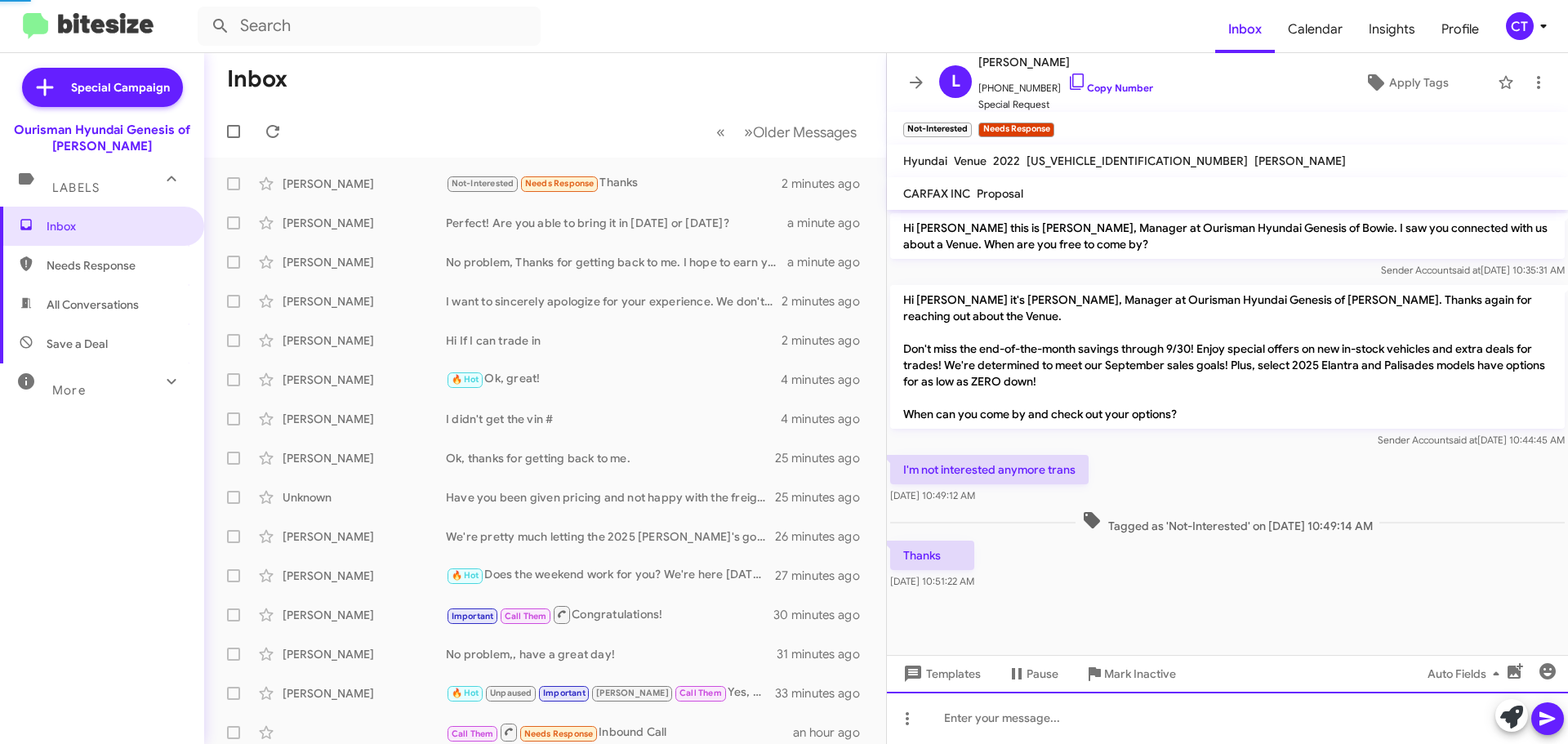
scroll to position [18, 0]
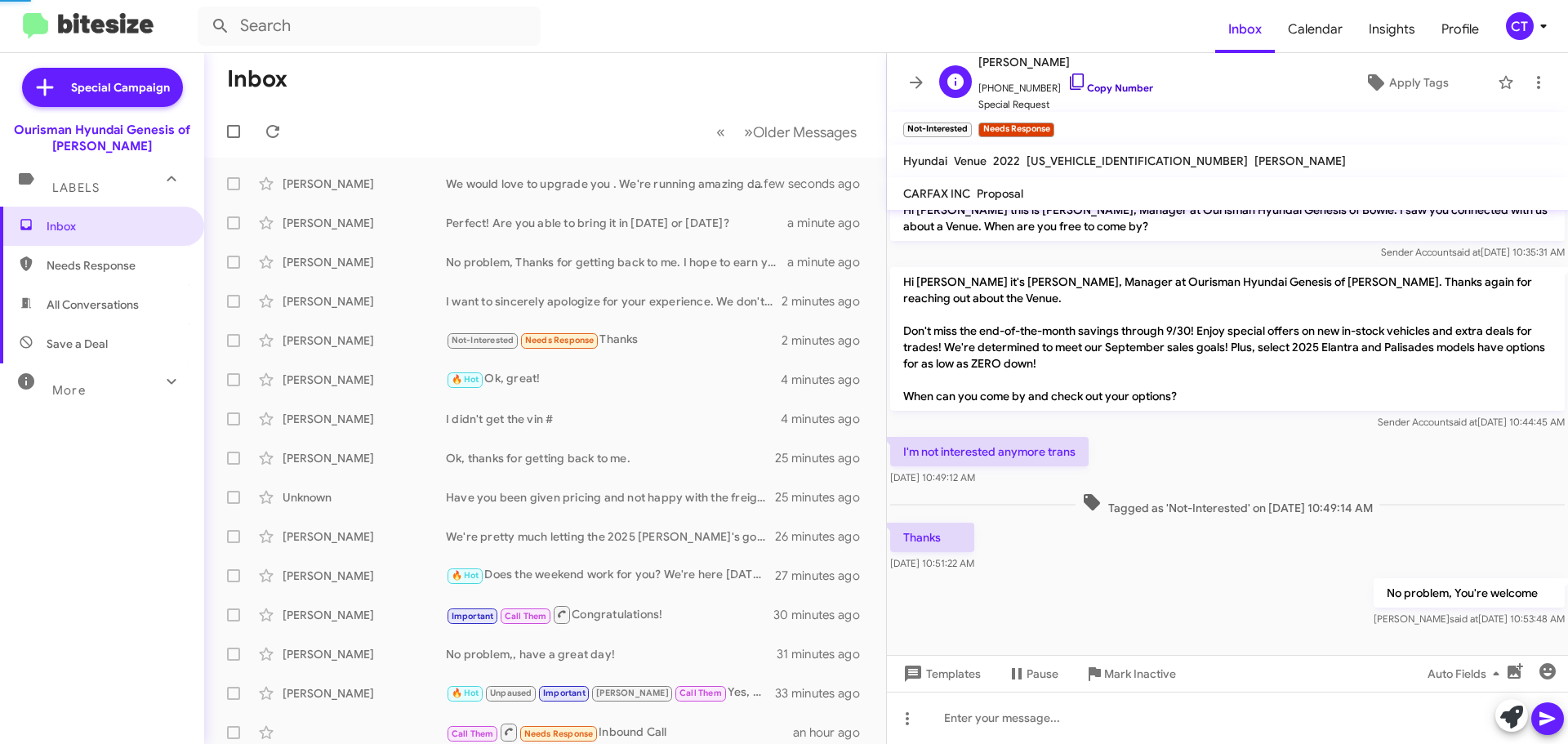
click at [1068, 81] on icon at bounding box center [1077, 81] width 20 height 20
click at [1529, 72] on button at bounding box center [1539, 83] width 33 height 33
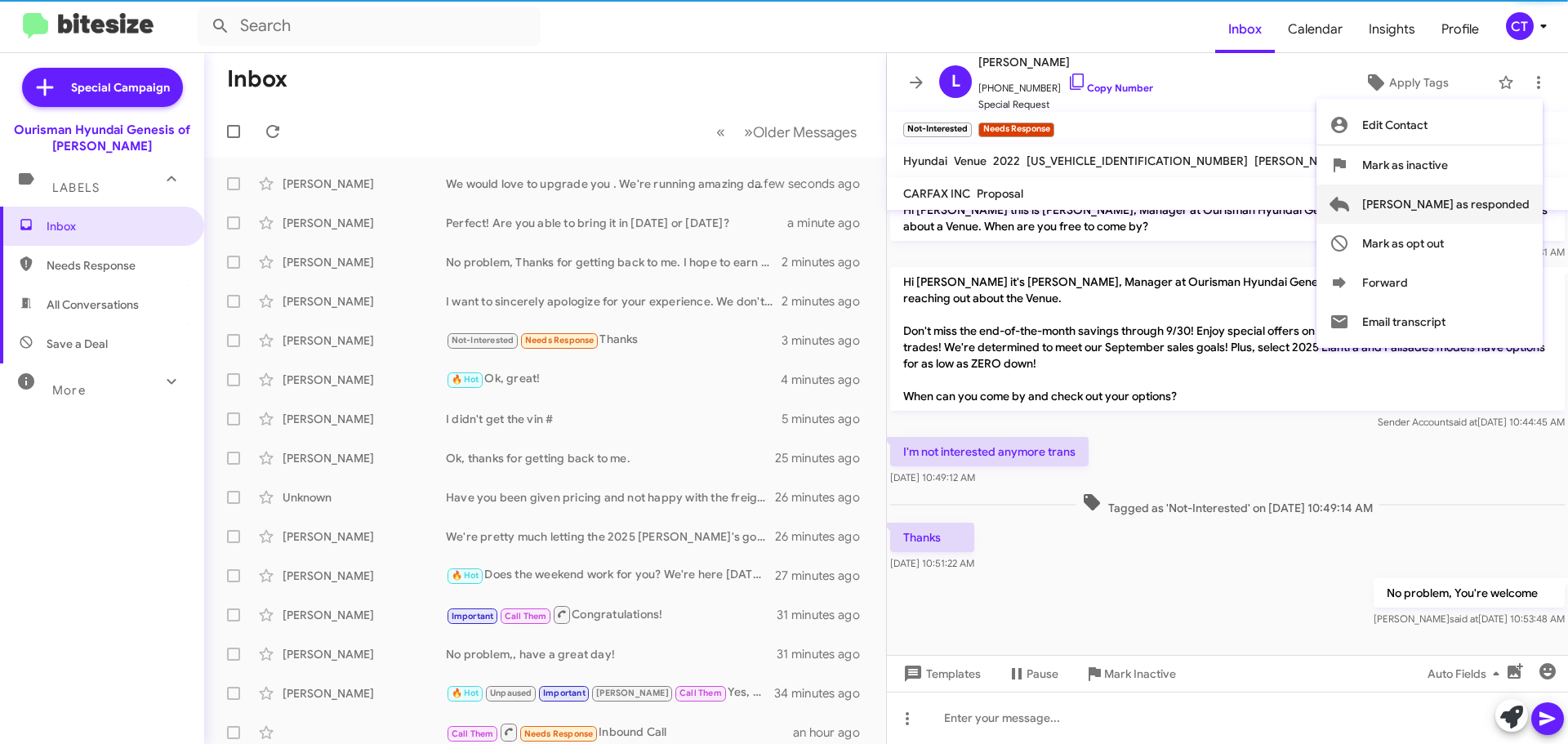
click at [1513, 204] on span "Mark as responded" at bounding box center [1446, 205] width 168 height 39
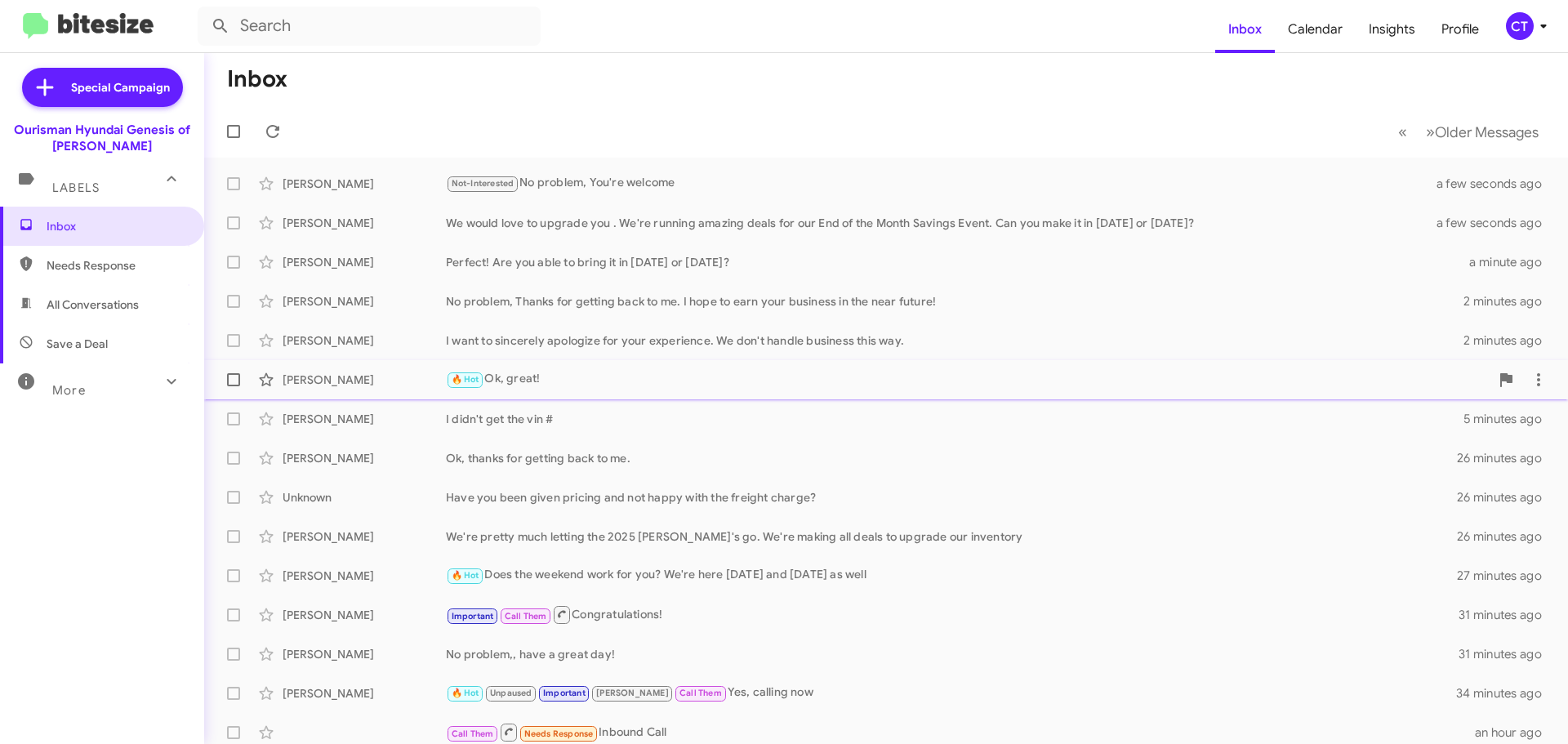
drag, startPoint x: 577, startPoint y: 371, endPoint x: 579, endPoint y: 392, distance: 21.1
click at [576, 369] on div "[PERSON_NAME] 🔥 Hot Ok, great! 4 minutes ago" at bounding box center [886, 380] width 1338 height 33
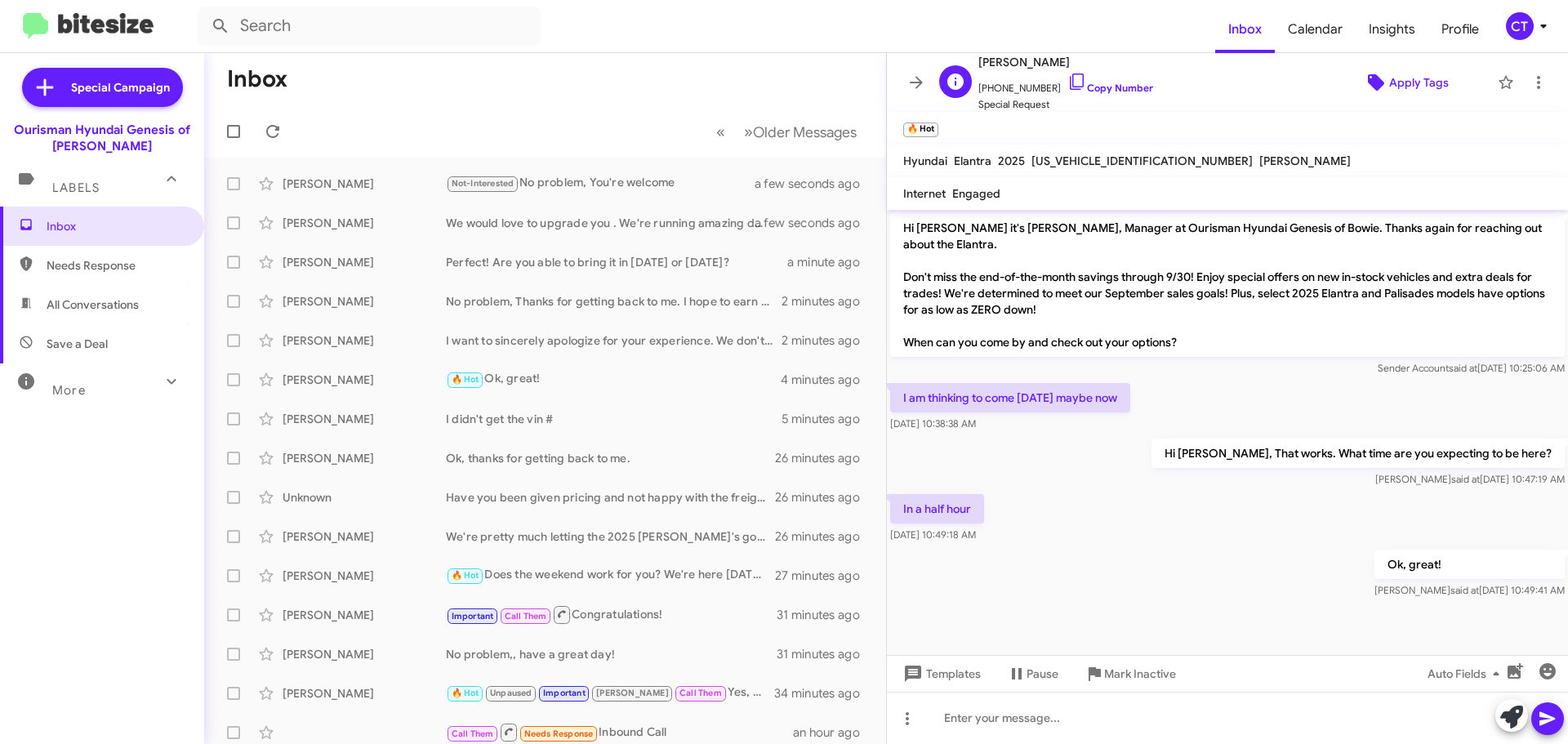
click at [1419, 85] on span "Apply Tags" at bounding box center [1419, 82] width 60 height 30
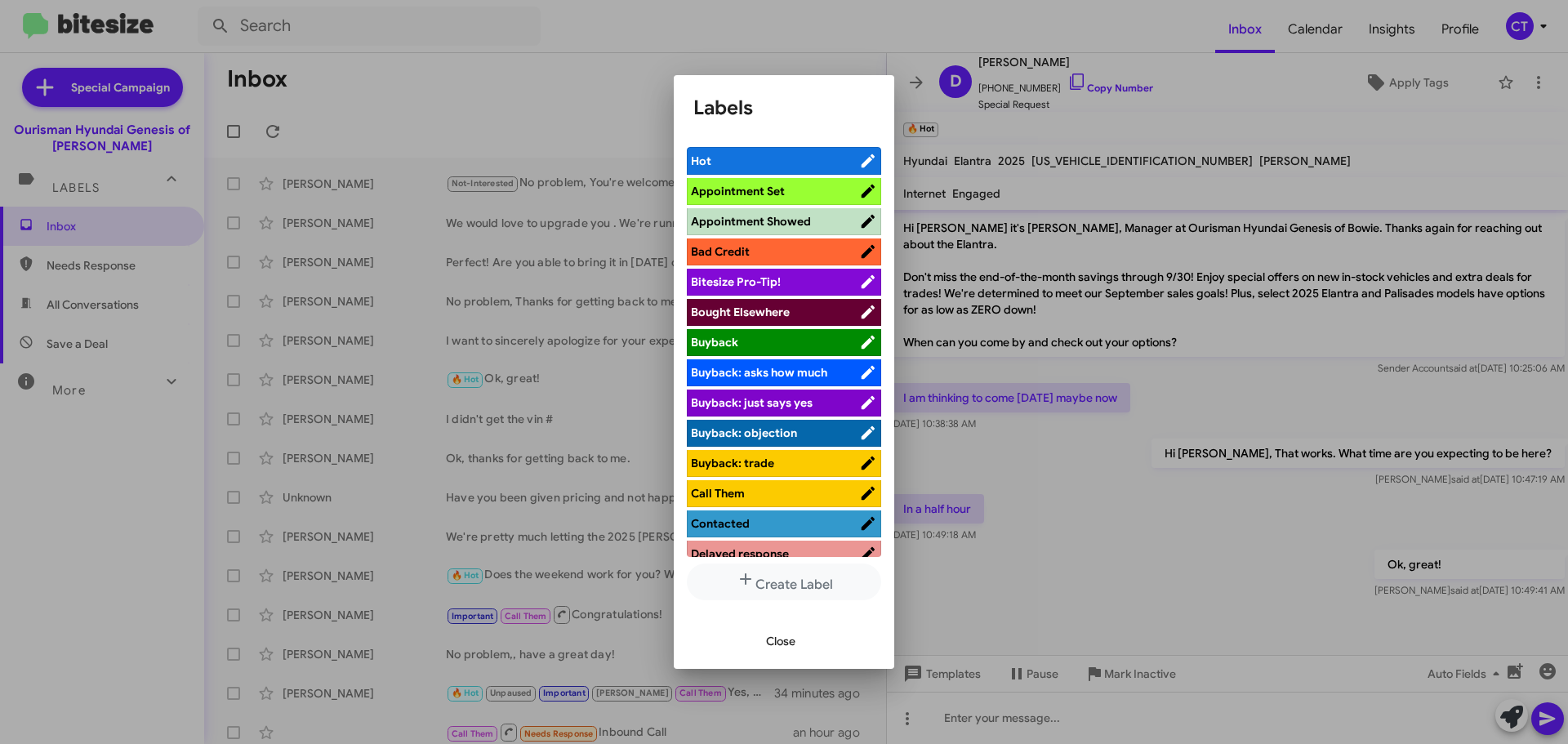
click at [842, 188] on span "Appointment Set" at bounding box center [775, 192] width 168 height 16
click at [1216, 529] on div at bounding box center [784, 372] width 1568 height 744
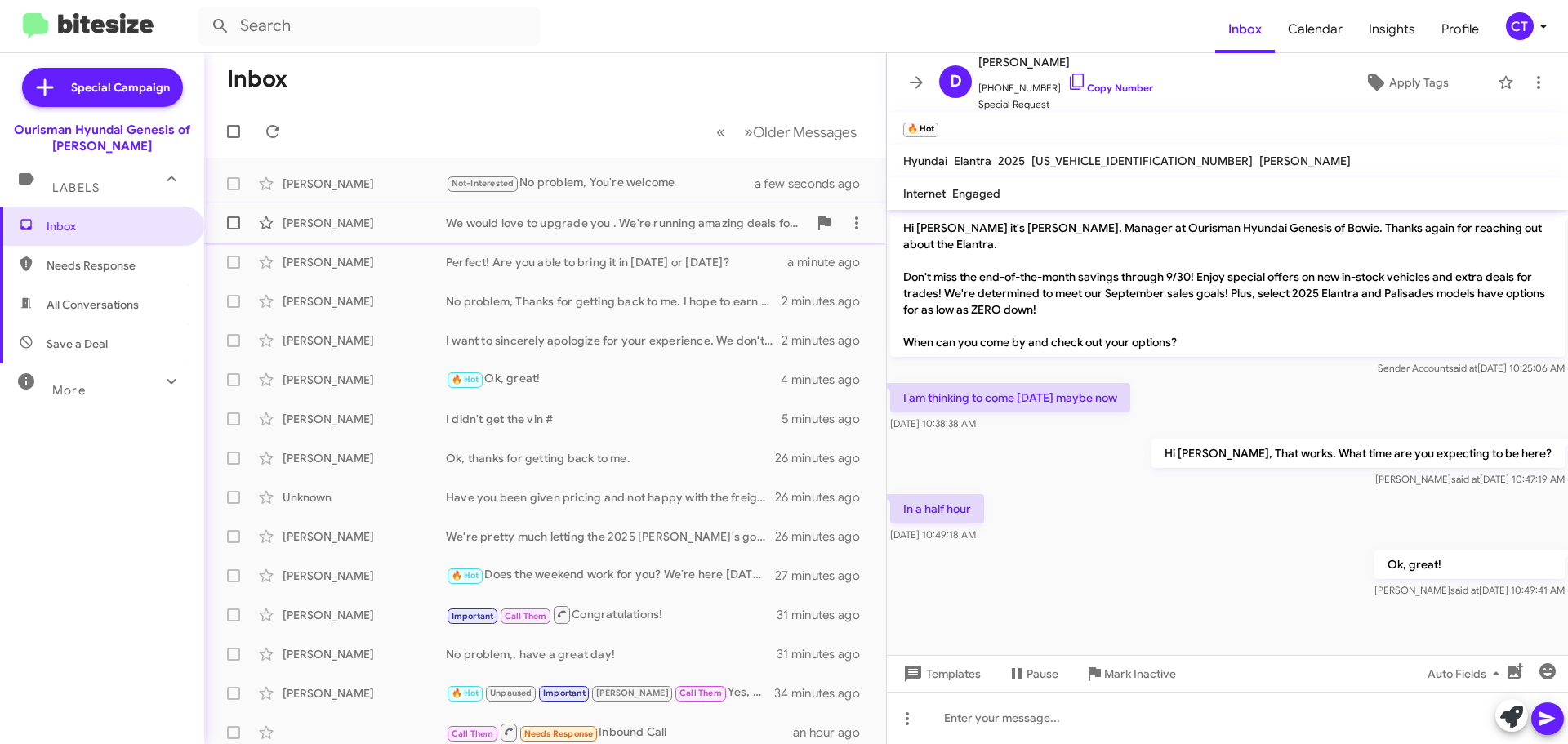
click at [597, 225] on div "We would love to upgrade you . We're running amazing deals for our End of the M…" at bounding box center [627, 223] width 362 height 16
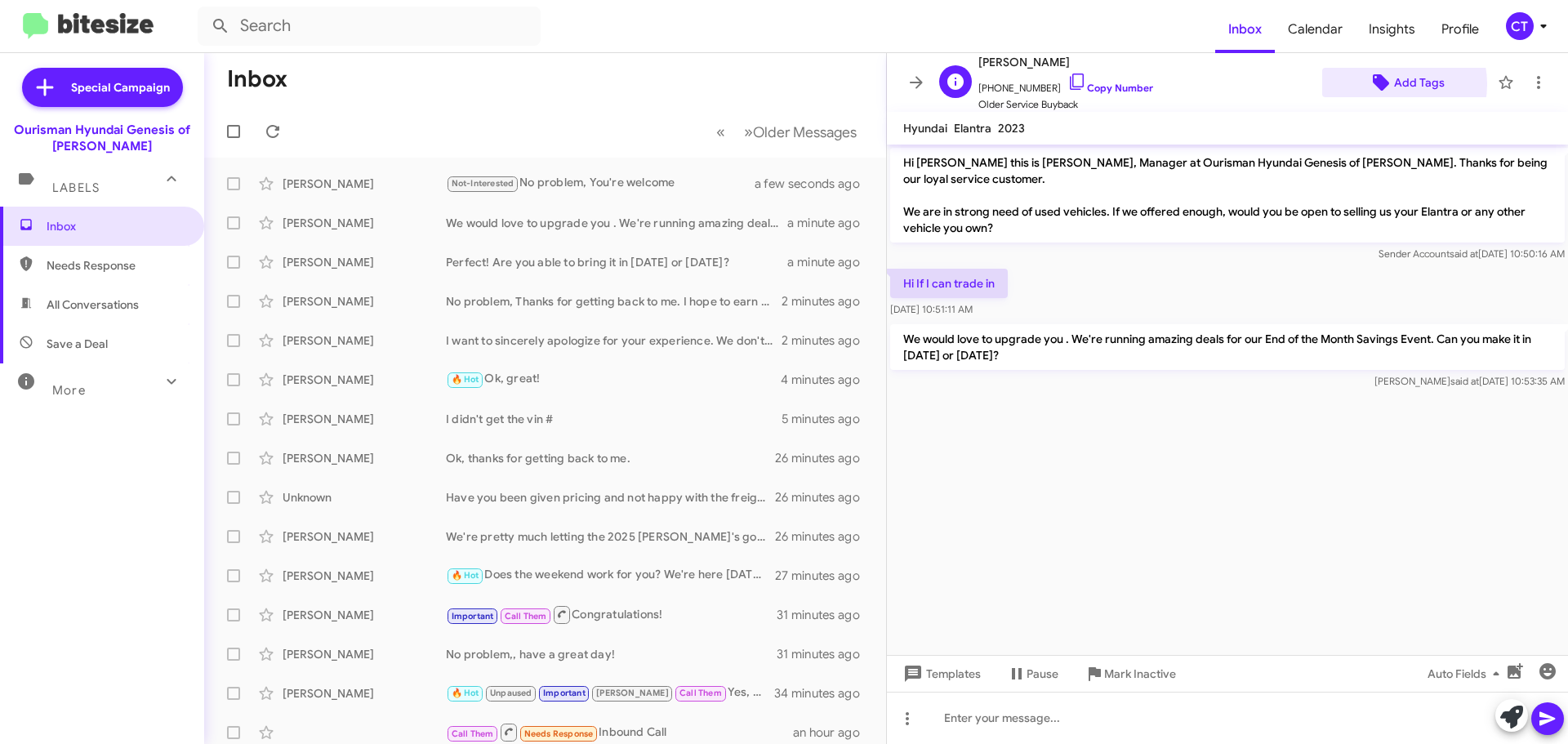
click at [1382, 84] on span "Add Tags" at bounding box center [1406, 82] width 141 height 30
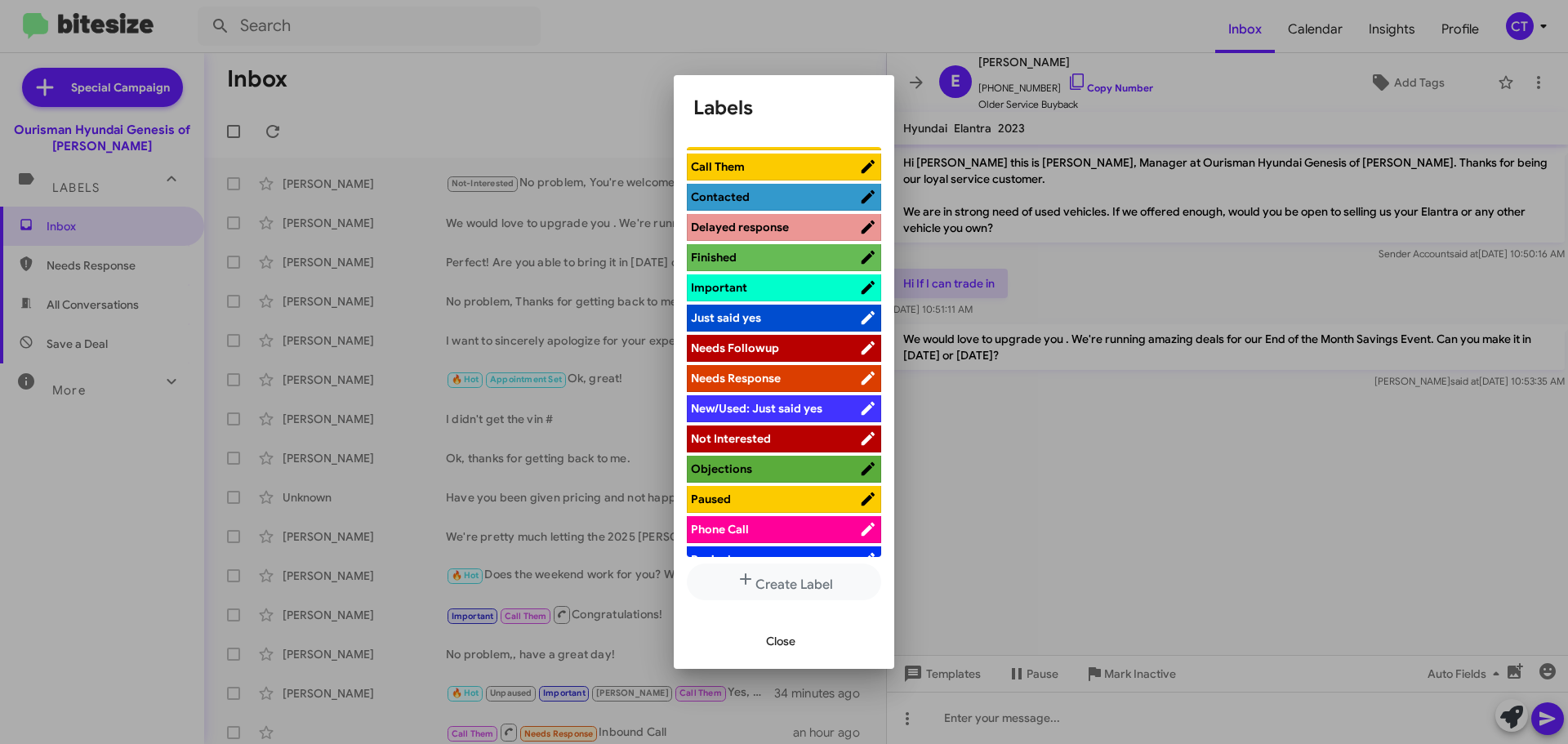
scroll to position [409, 0]
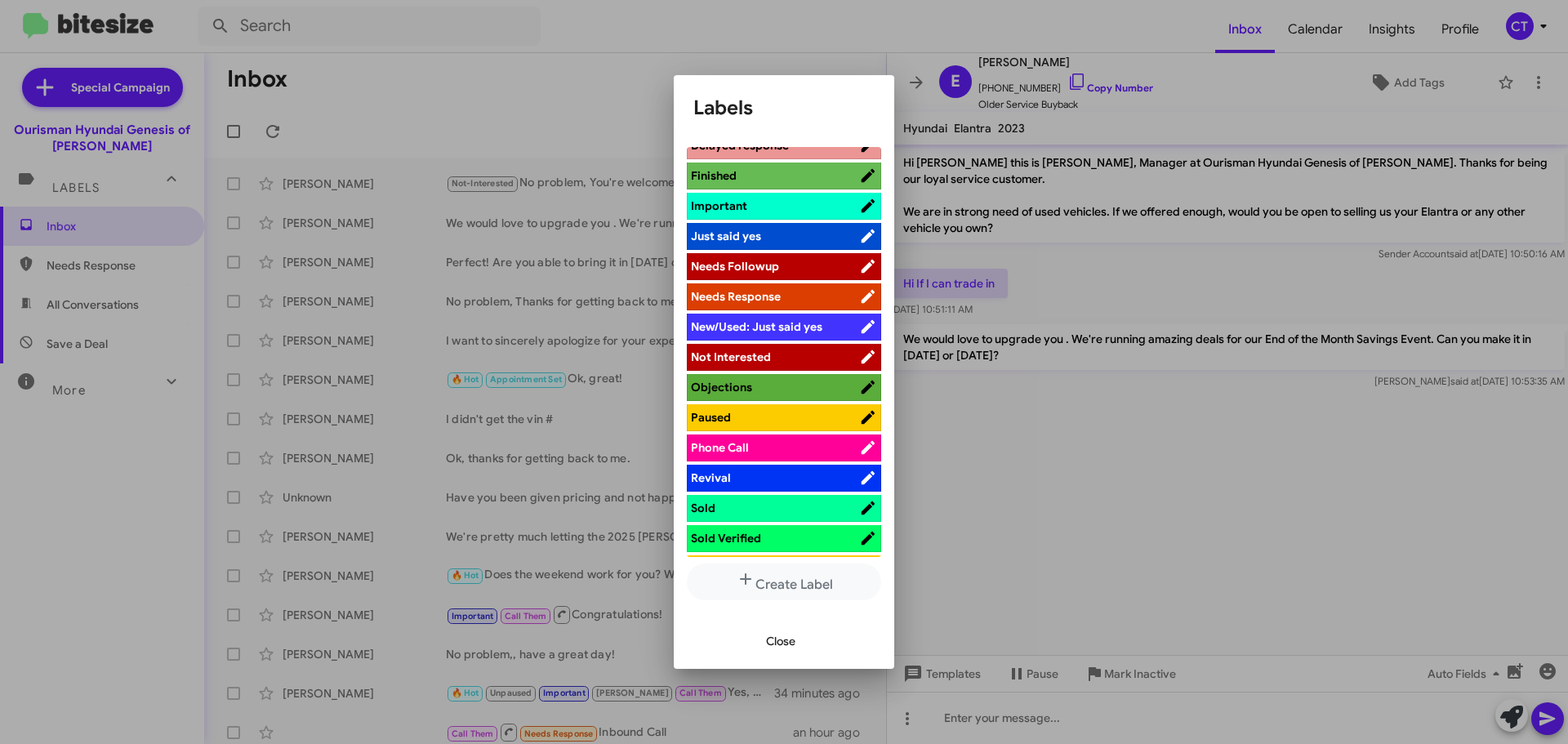
click at [1304, 502] on div at bounding box center [784, 372] width 1568 height 744
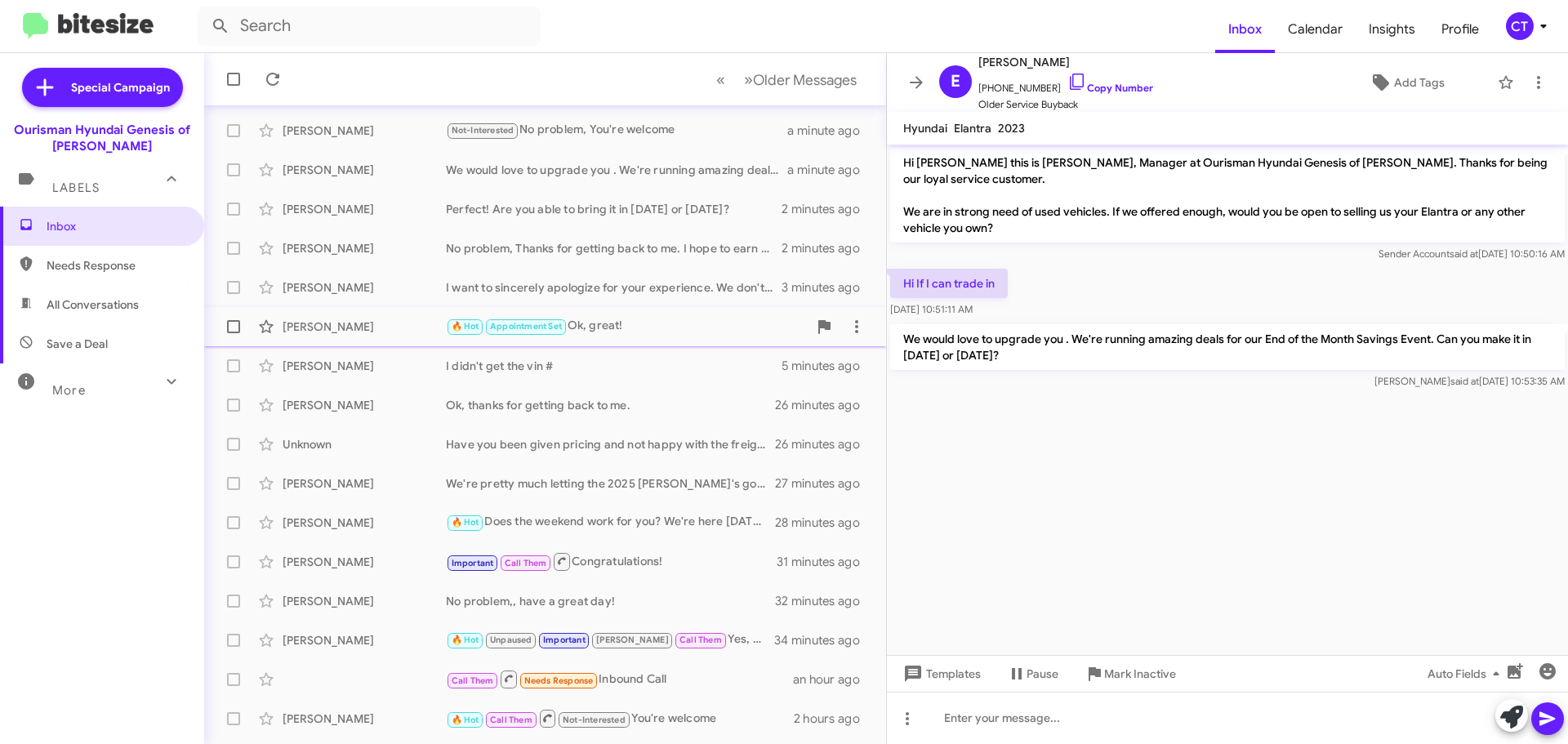
scroll to position [81, 0]
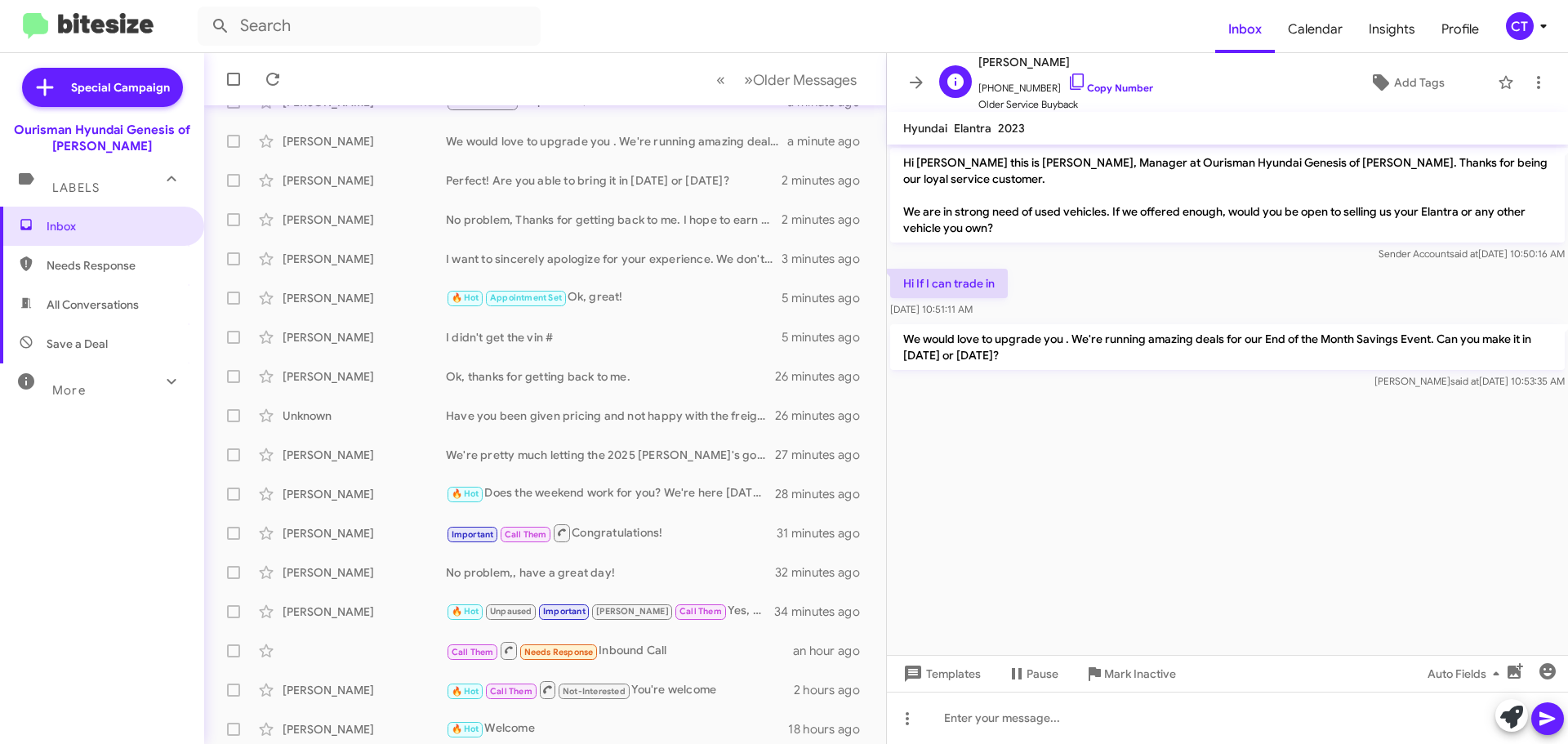
drag, startPoint x: 1061, startPoint y: 80, endPoint x: 973, endPoint y: 95, distance: 89.3
click at [1068, 80] on icon at bounding box center [1077, 81] width 20 height 20
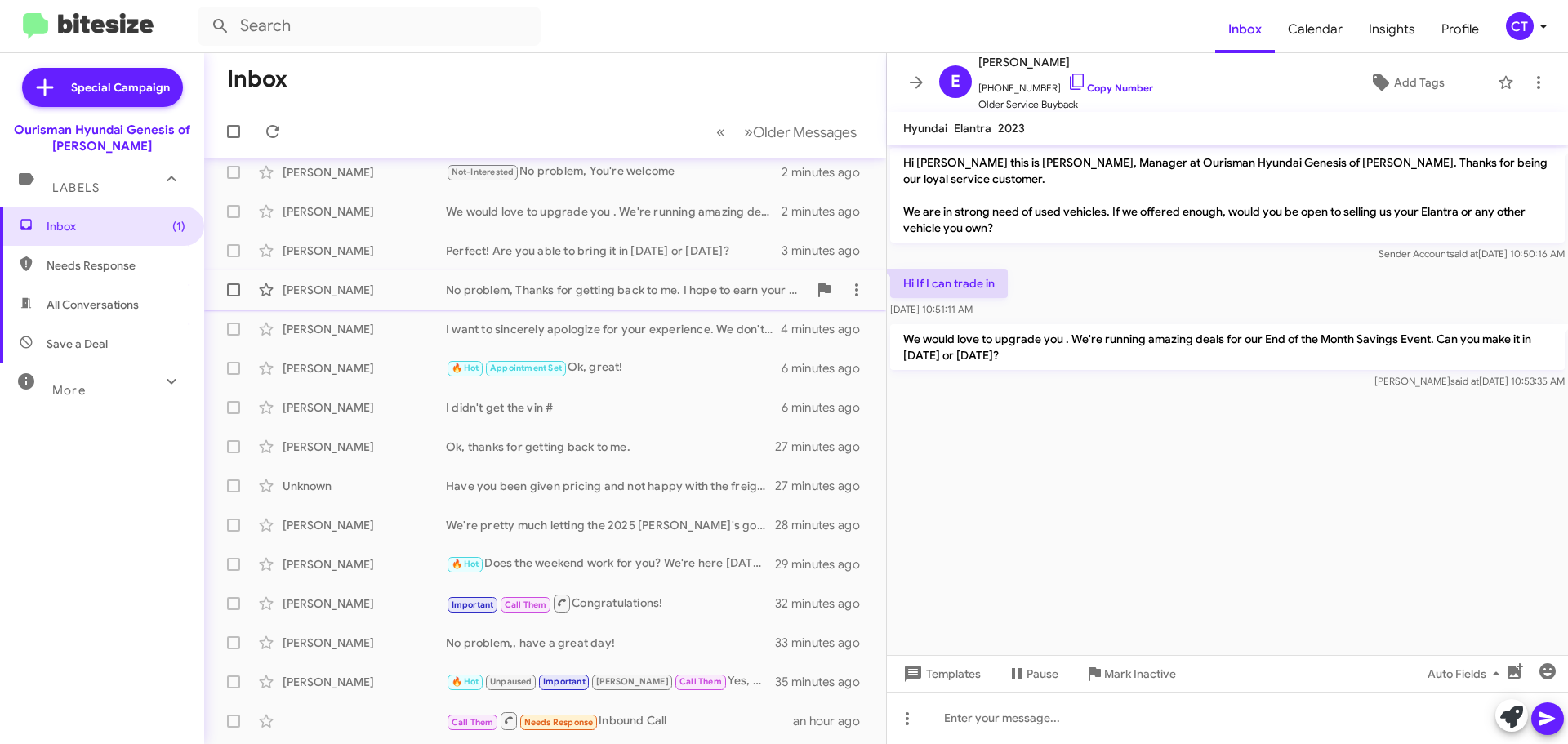
scroll to position [0, 0]
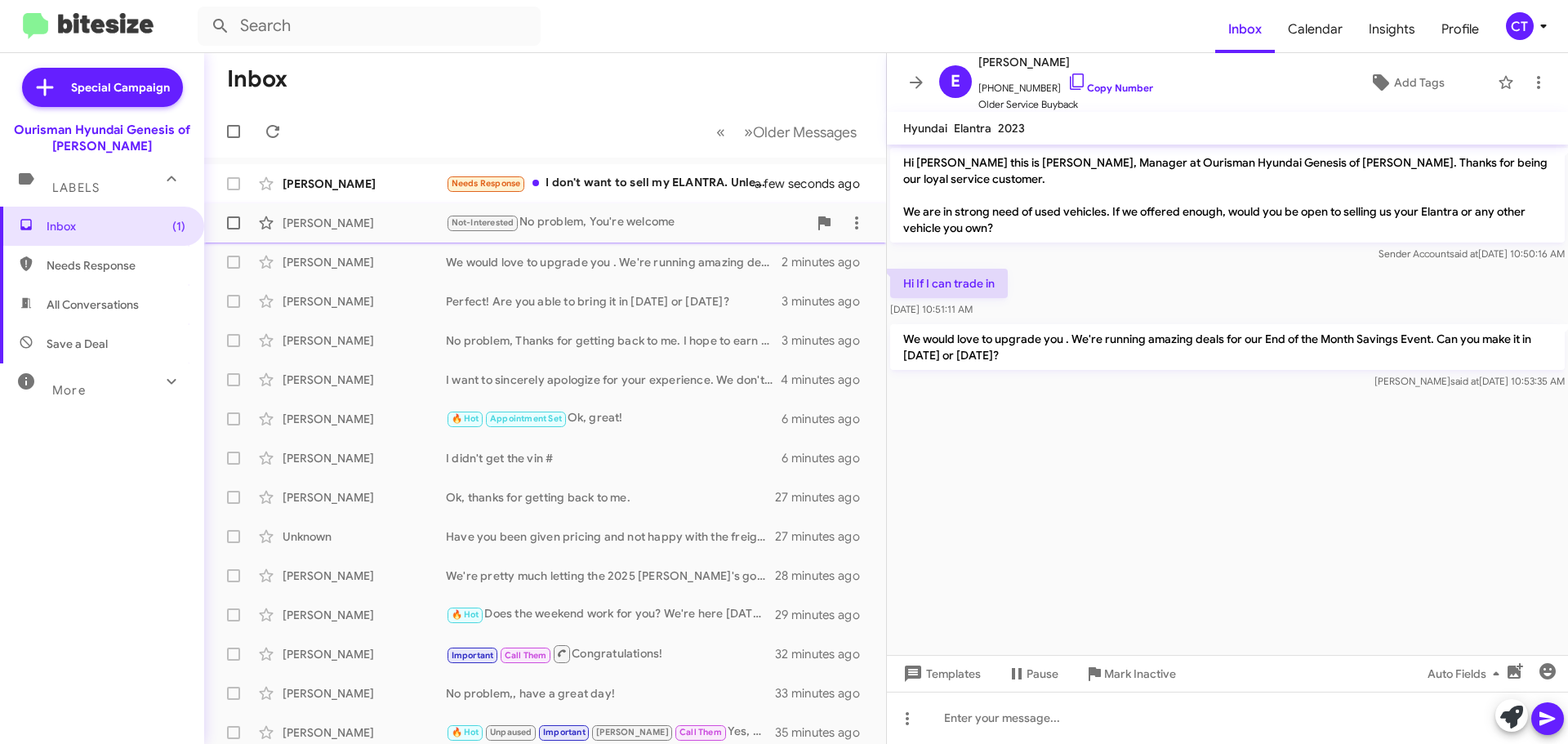
drag, startPoint x: 643, startPoint y: 183, endPoint x: 603, endPoint y: 221, distance: 55.2
click at [643, 183] on div "Needs Response I don't want to sell my ELANTRA. Unless you can give me a really…" at bounding box center [611, 183] width 330 height 19
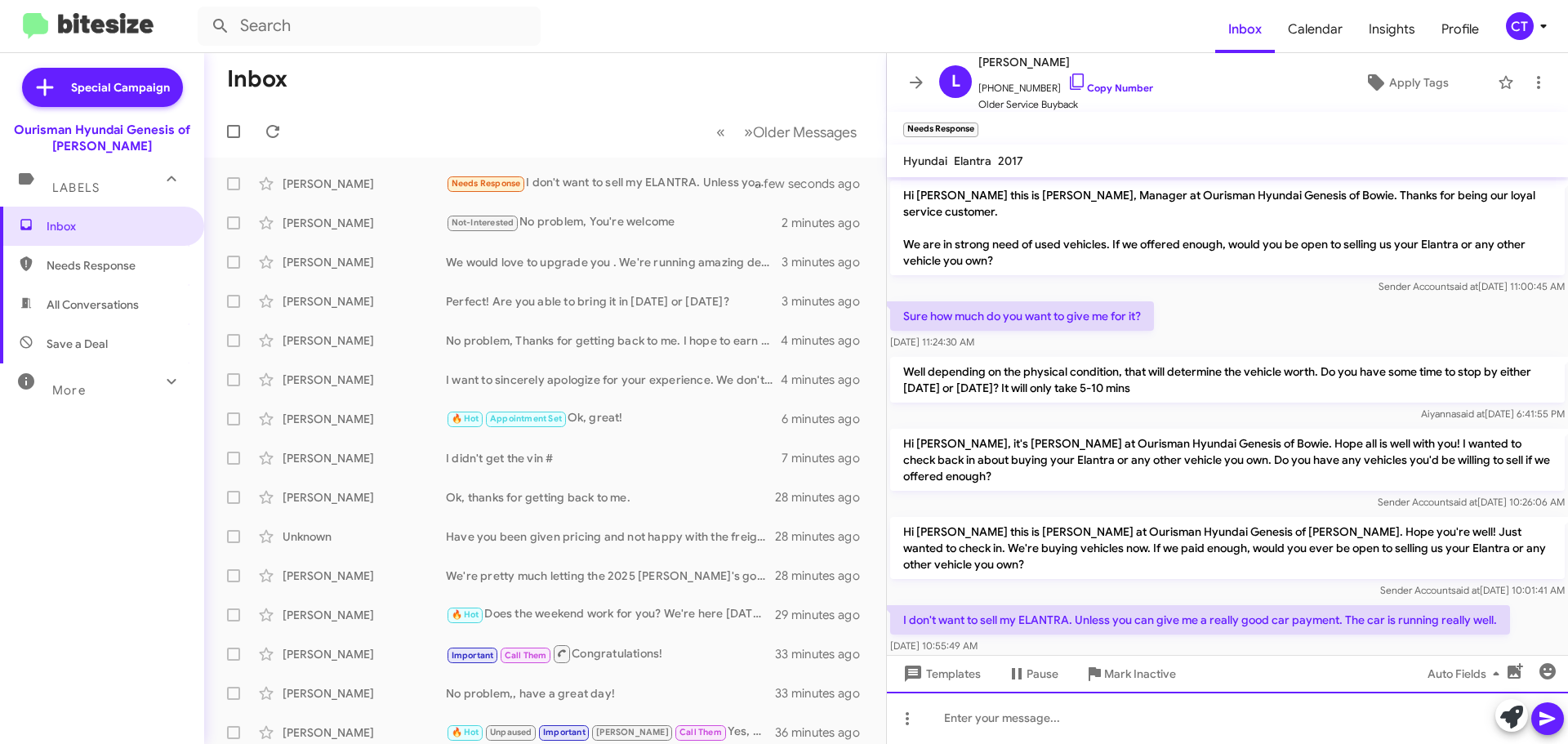
click at [1023, 713] on div at bounding box center [1227, 719] width 681 height 53
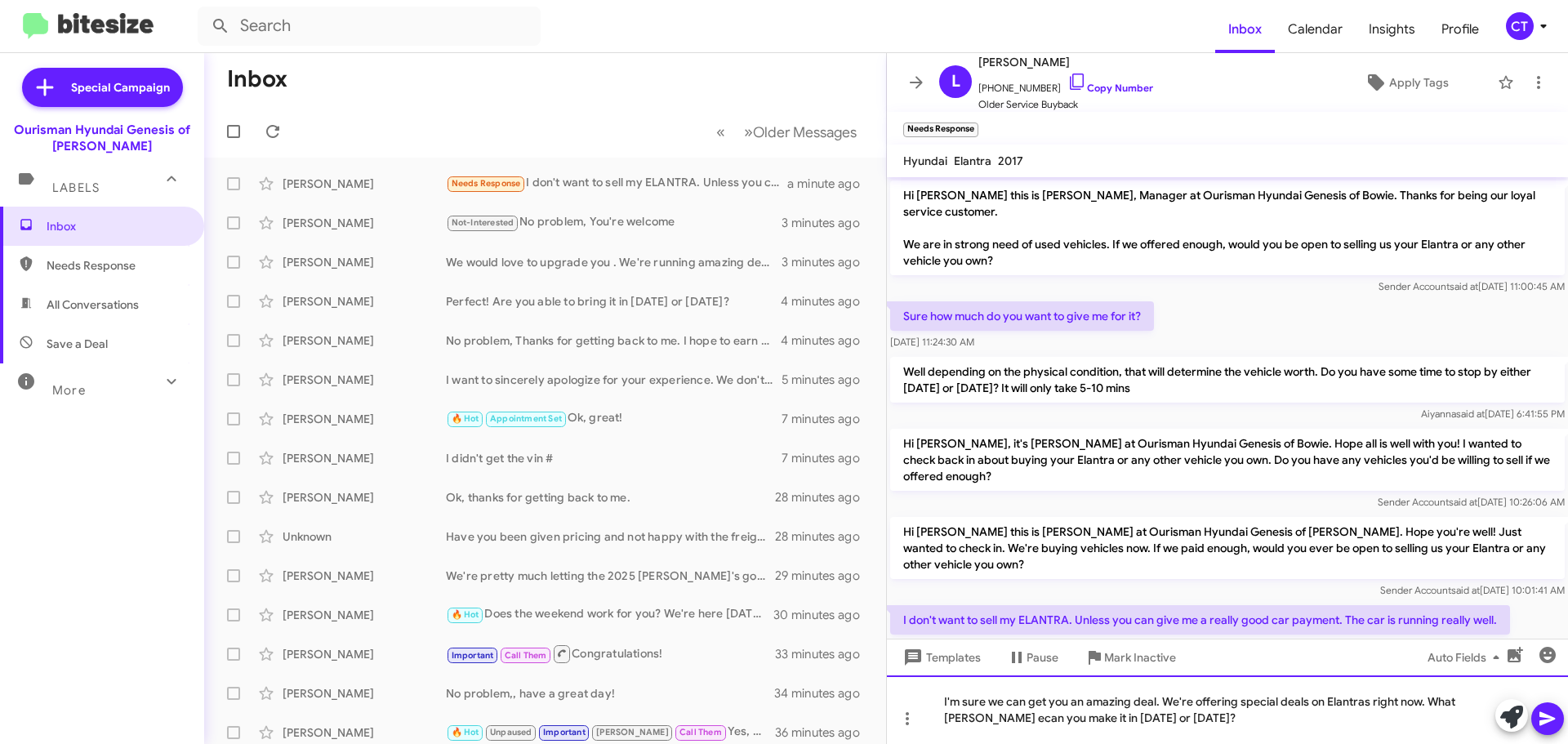
click at [945, 717] on div "I'm sure we can get you an amazing deal. We're offering special deals on Elantr…" at bounding box center [1227, 709] width 681 height 68
click at [968, 720] on div "I'm sure we can get you an amazing deal. We're offering special deals on Elantr…" at bounding box center [1227, 709] width 681 height 68
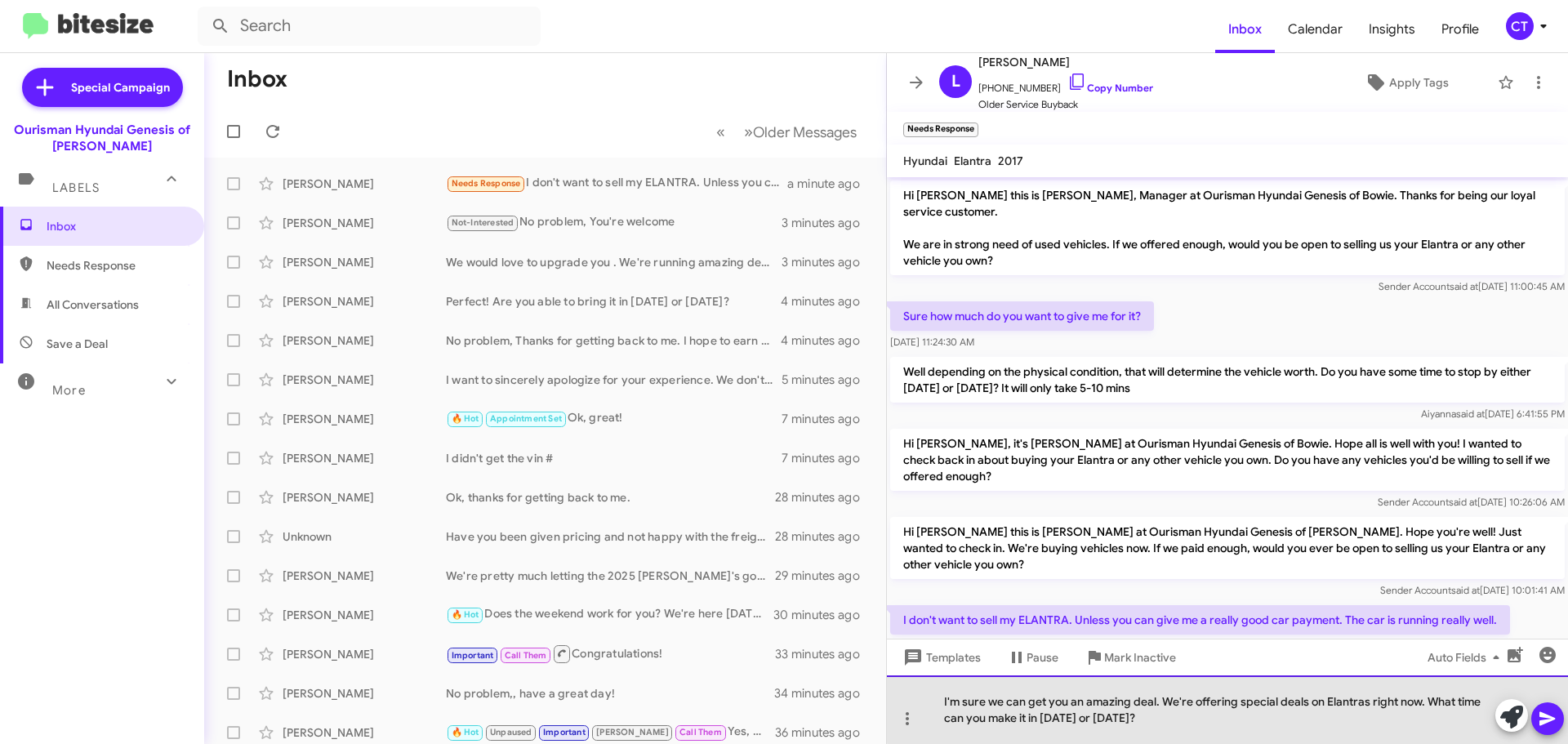
click at [1363, 705] on div "I'm sure we can get you an amazing deal. We're offering special deals on Elantr…" at bounding box center [1227, 709] width 681 height 68
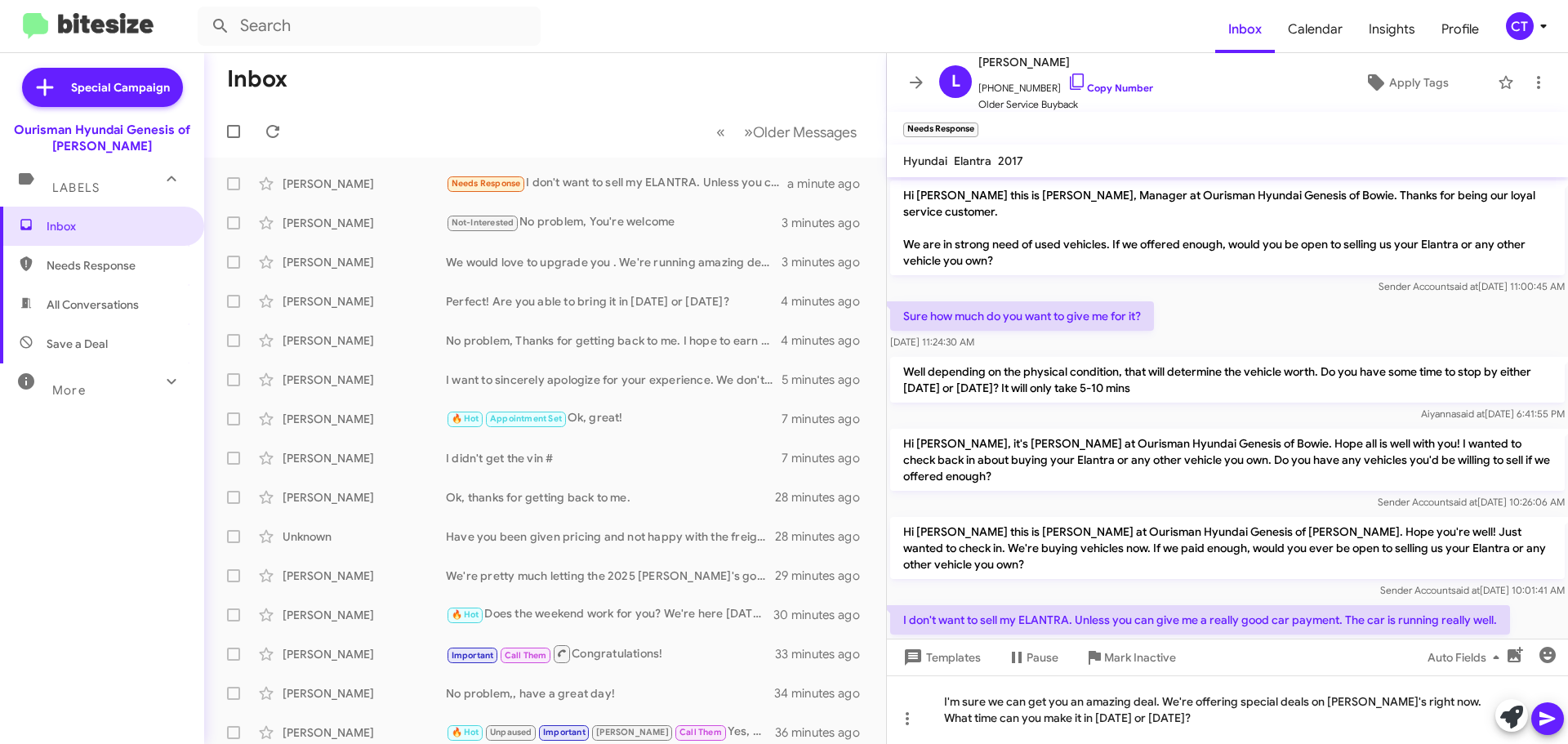
click at [1539, 723] on icon at bounding box center [1547, 719] width 20 height 20
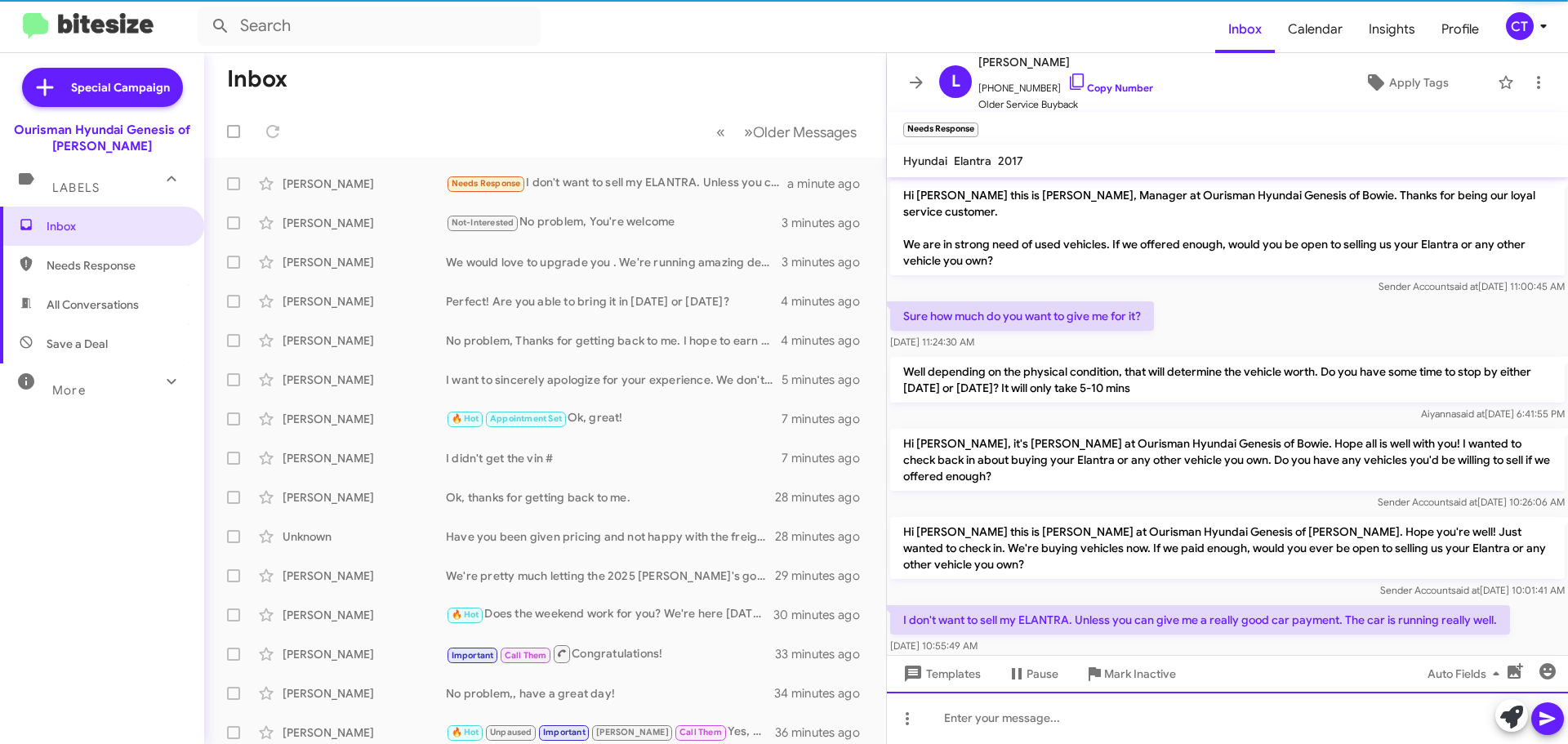
scroll to position [70, 0]
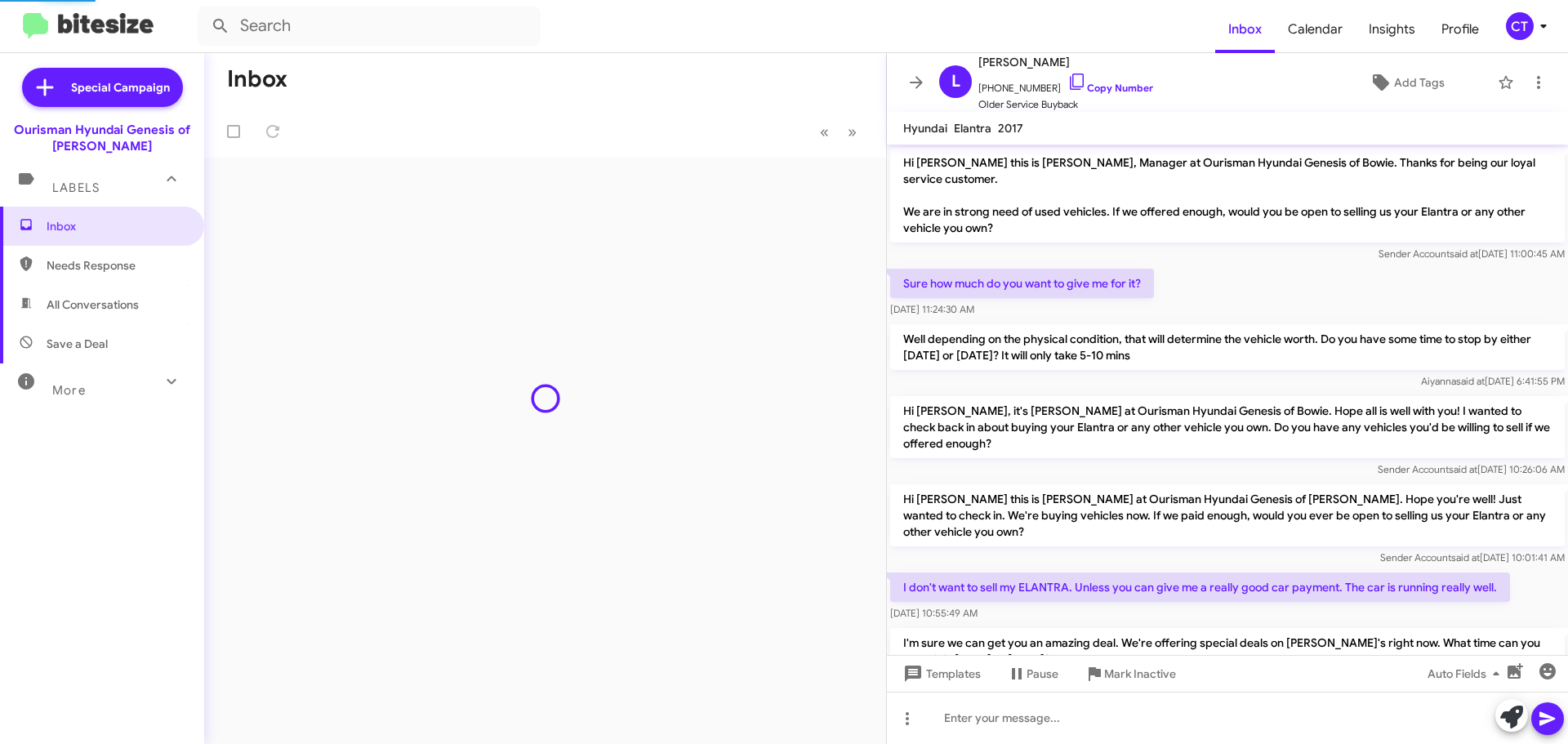
scroll to position [38, 0]
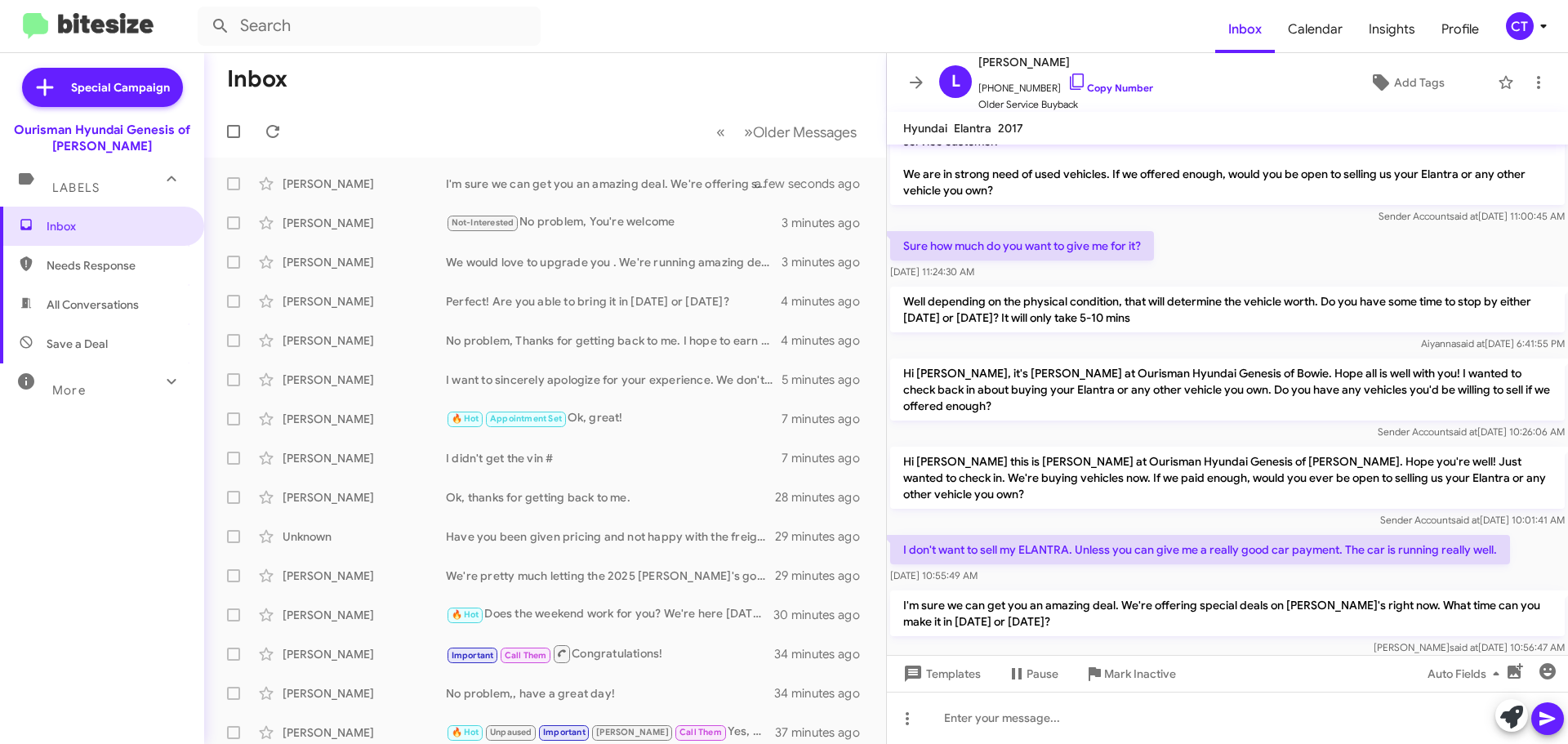
click at [1543, 29] on icon at bounding box center [1543, 26] width 20 height 20
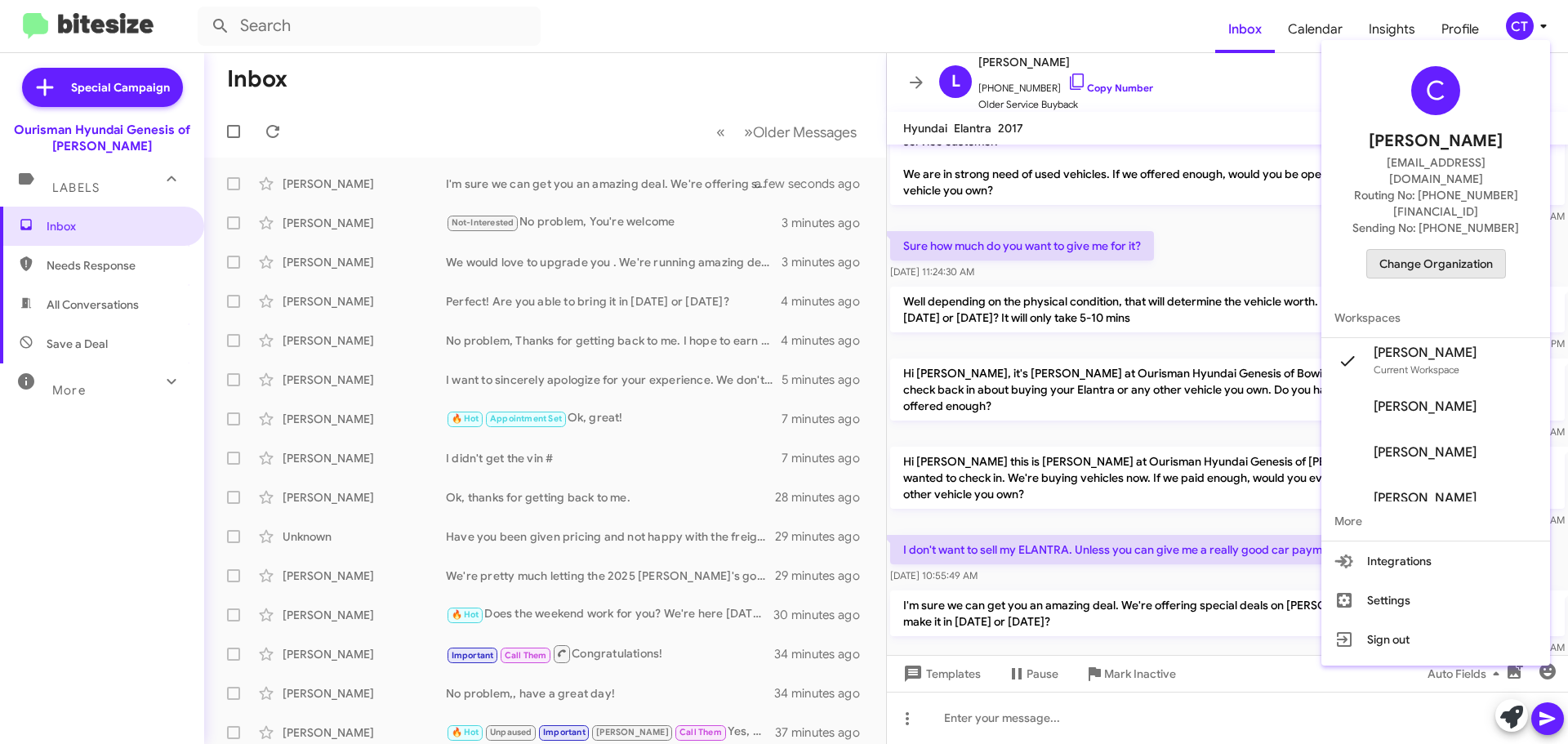
click at [1434, 250] on span "Change Organization" at bounding box center [1437, 264] width 113 height 28
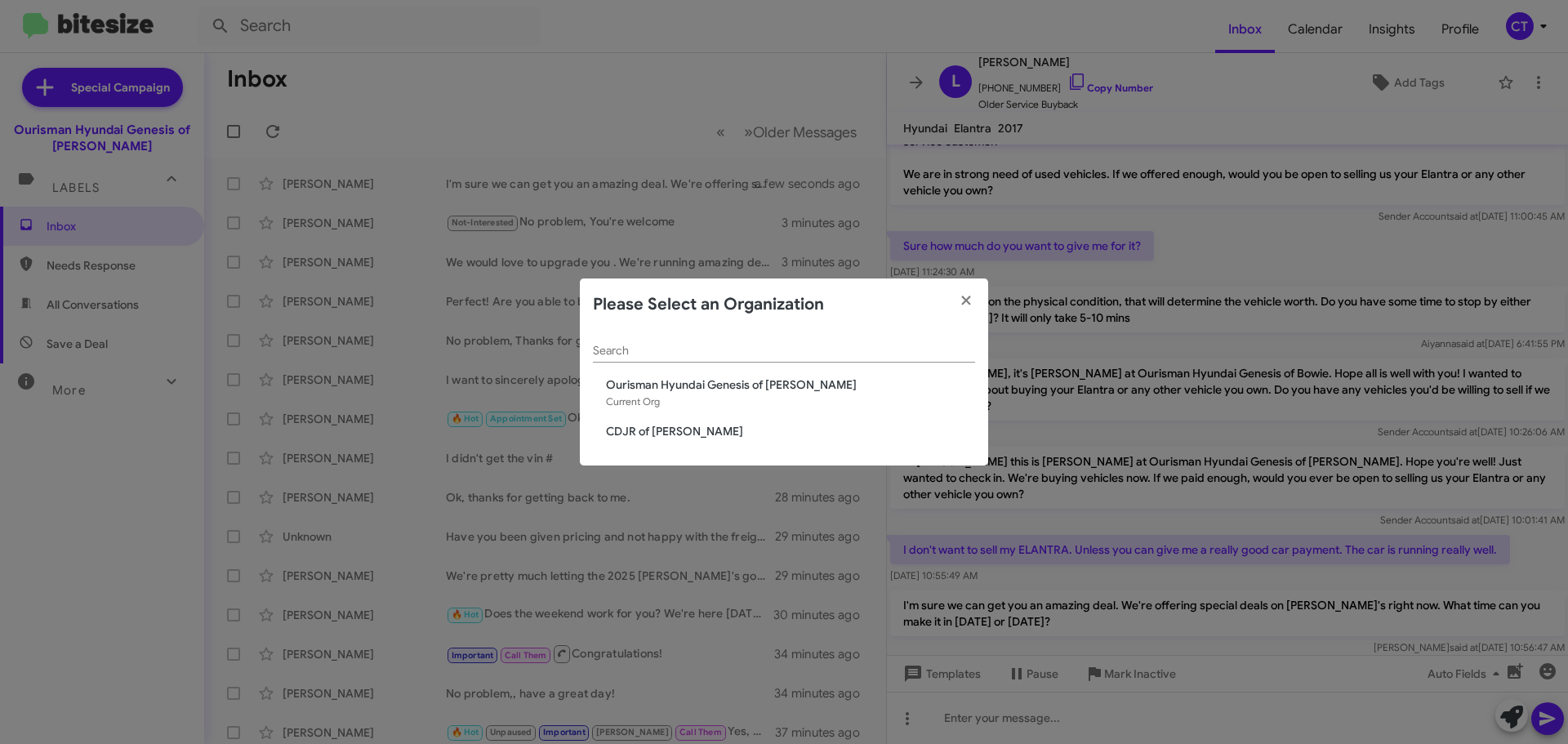
click at [642, 432] on span "CDJR of [PERSON_NAME]" at bounding box center [790, 432] width 369 height 16
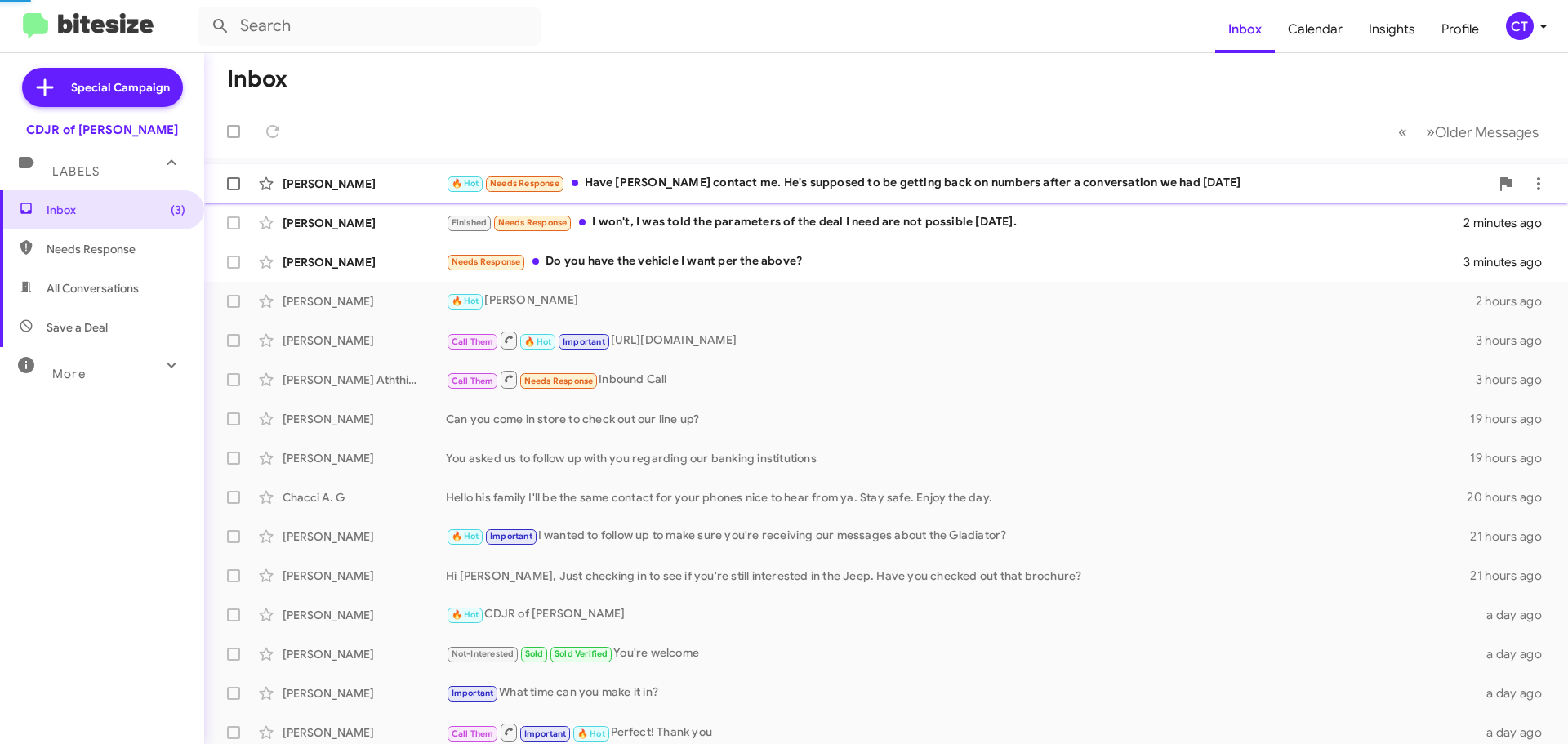
click at [666, 195] on div "Don Carroll 🔥 Hot Needs Response Have patrick contact me. He's supposed to be g…" at bounding box center [886, 184] width 1338 height 33
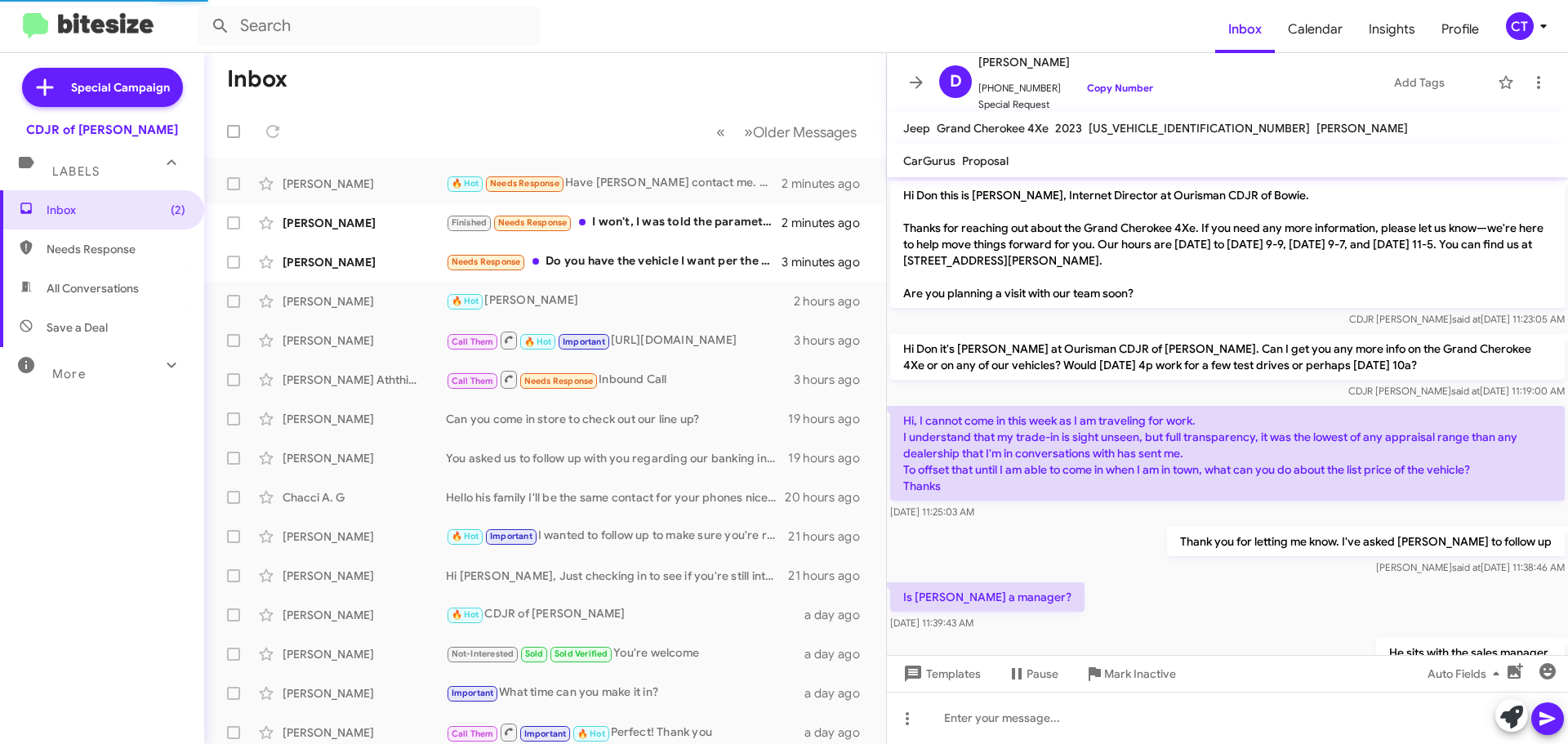
scroll to position [488, 0]
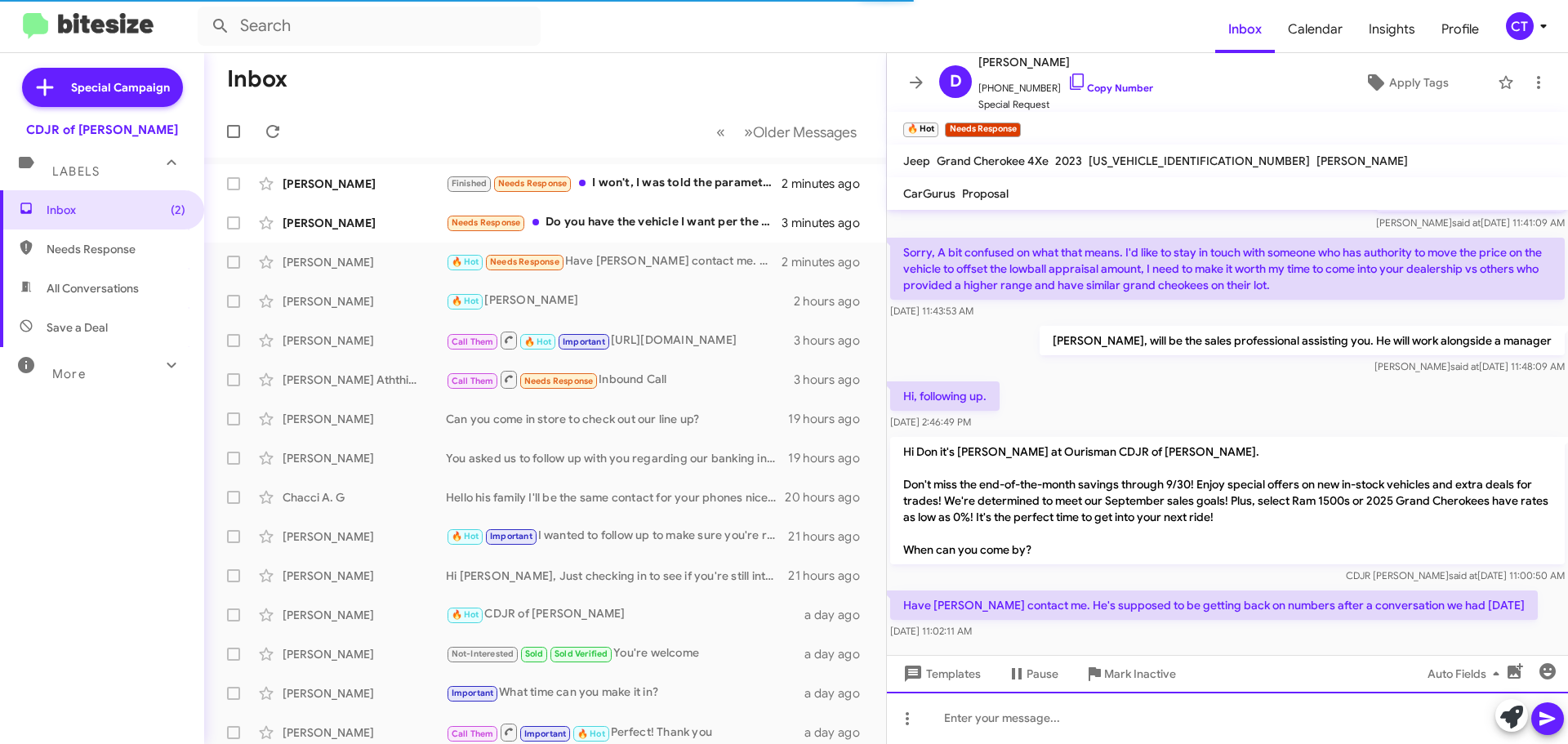
click at [1009, 723] on div at bounding box center [1227, 719] width 681 height 53
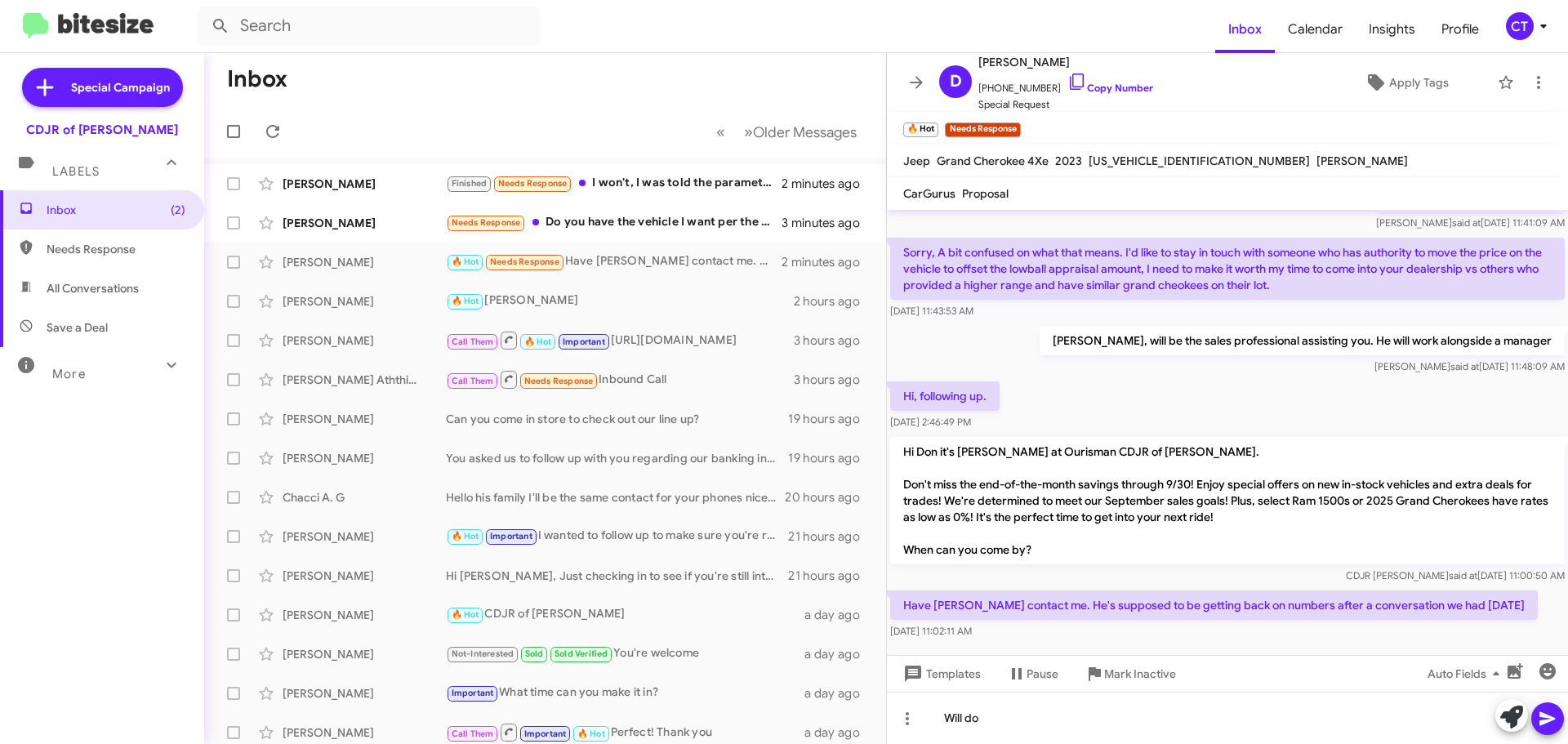
click at [1547, 724] on icon at bounding box center [1547, 719] width 20 height 20
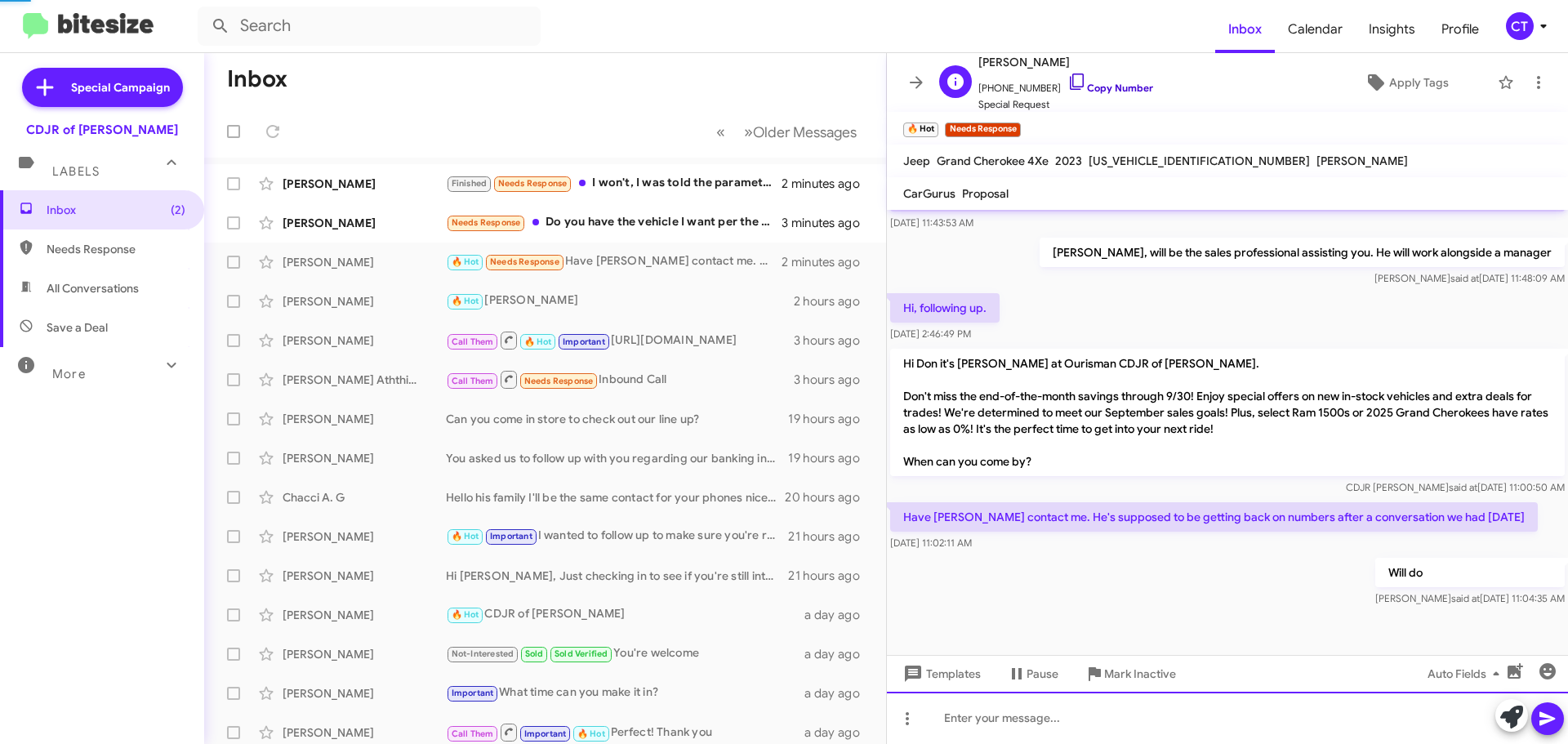
scroll to position [581, 0]
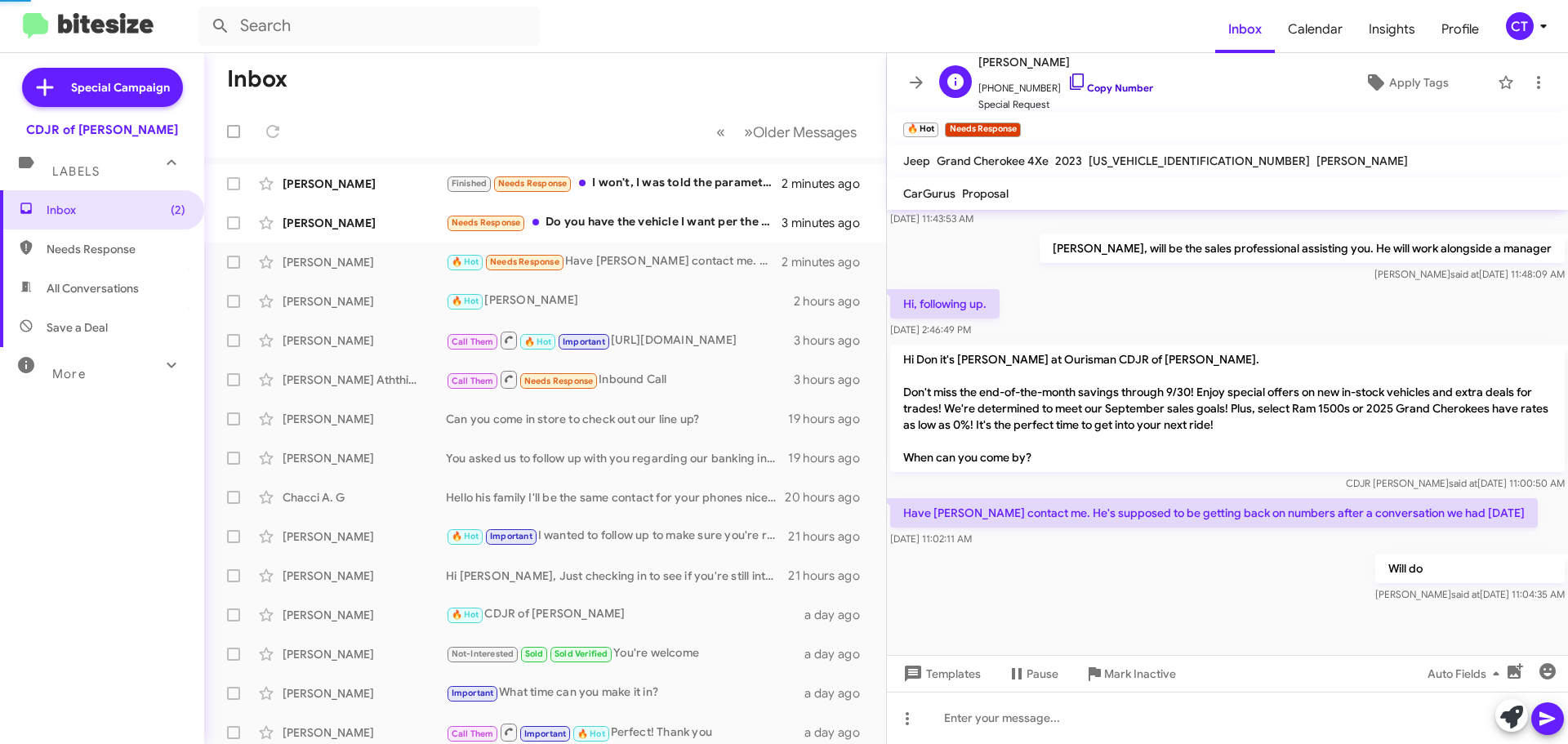
click at [1070, 86] on icon at bounding box center [1077, 81] width 14 height 16
drag, startPoint x: 898, startPoint y: 507, endPoint x: 1016, endPoint y: 546, distance: 124.3
click at [1016, 546] on div "Have patrick contact me. He's supposed to be getting back on numbers after a co…" at bounding box center [1214, 523] width 648 height 49
copy div "Have patrick contact me. He's supposed to be getting back on numbers after a co…"
click at [671, 225] on div "Needs Response Do you have the vehicle I want per the above?" at bounding box center [627, 222] width 362 height 19
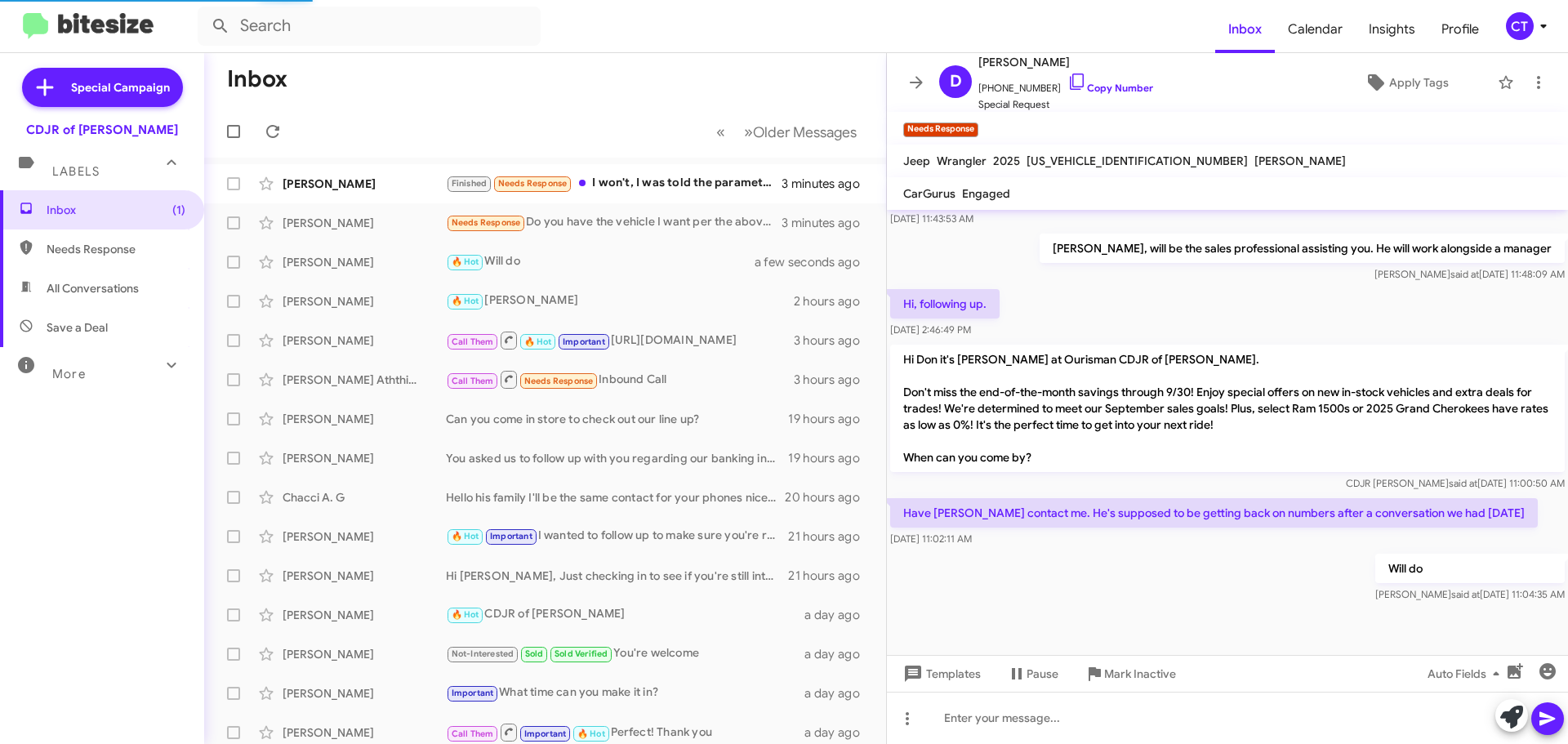
scroll to position [244, 0]
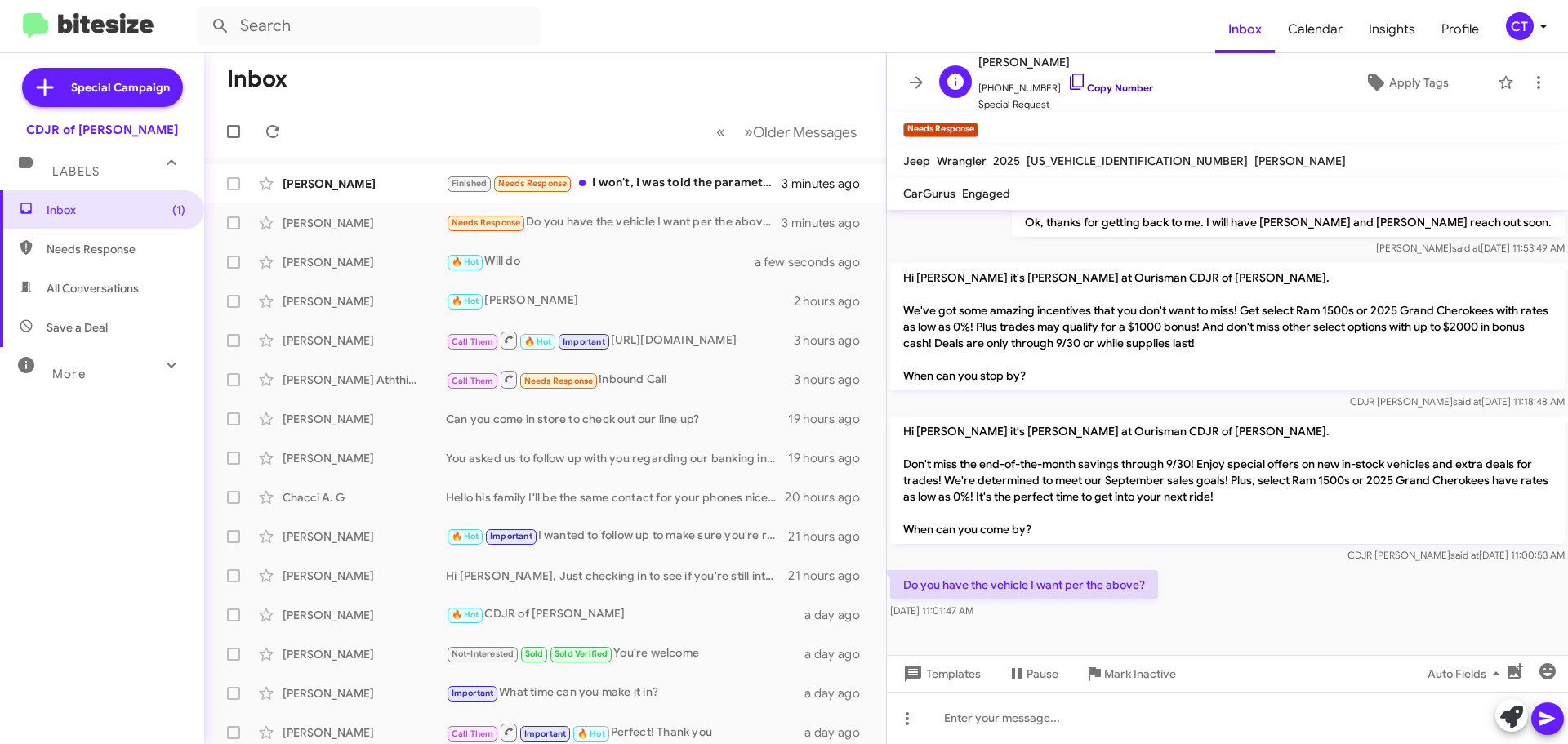
click at [1068, 80] on icon at bounding box center [1077, 81] width 20 height 20
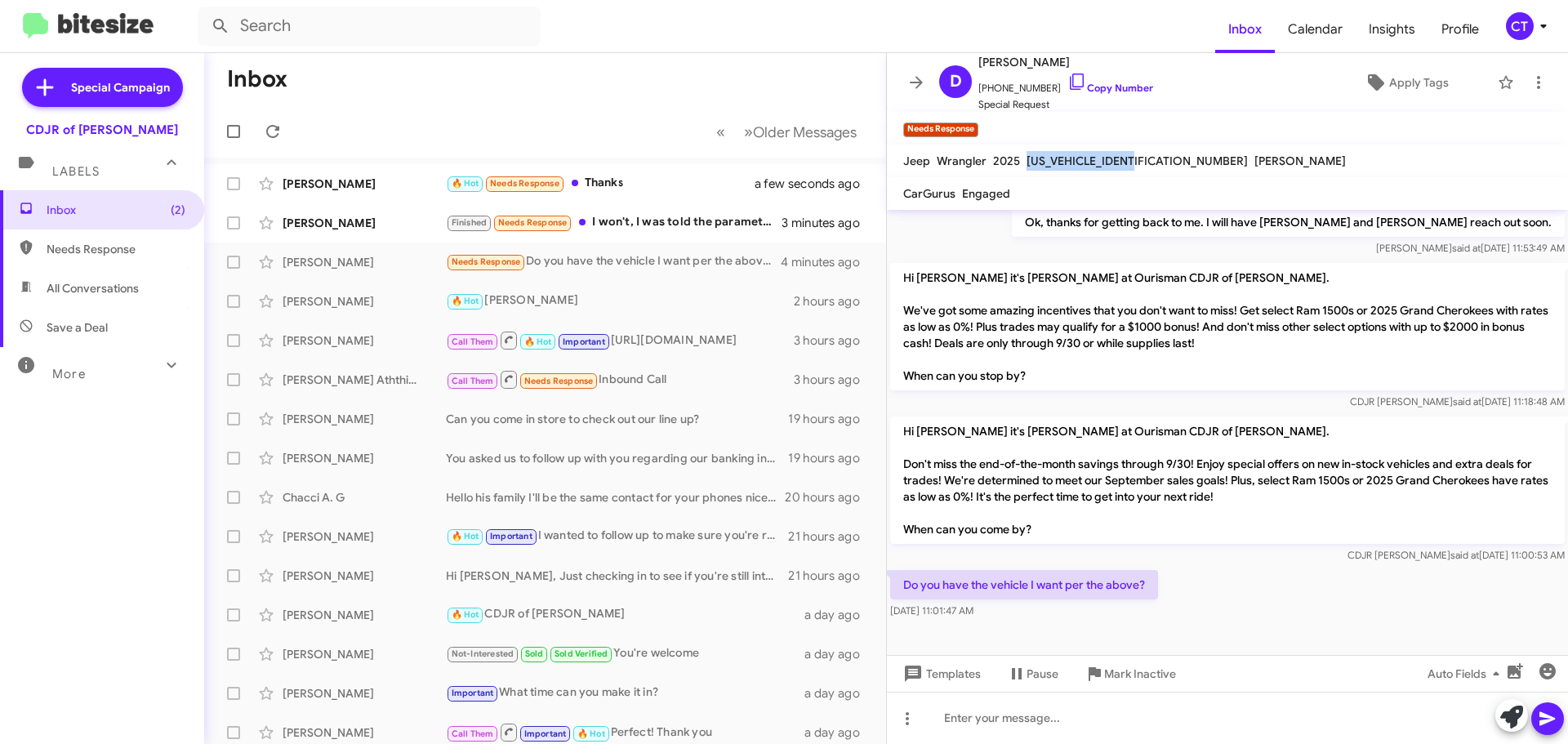
drag, startPoint x: 1139, startPoint y: 161, endPoint x: 1022, endPoint y: 163, distance: 117.0
click at [1023, 163] on div "1C4RJXFG3SW632248" at bounding box center [1137, 161] width 228 height 20
copy span "1C4RJXFG3SW632248"
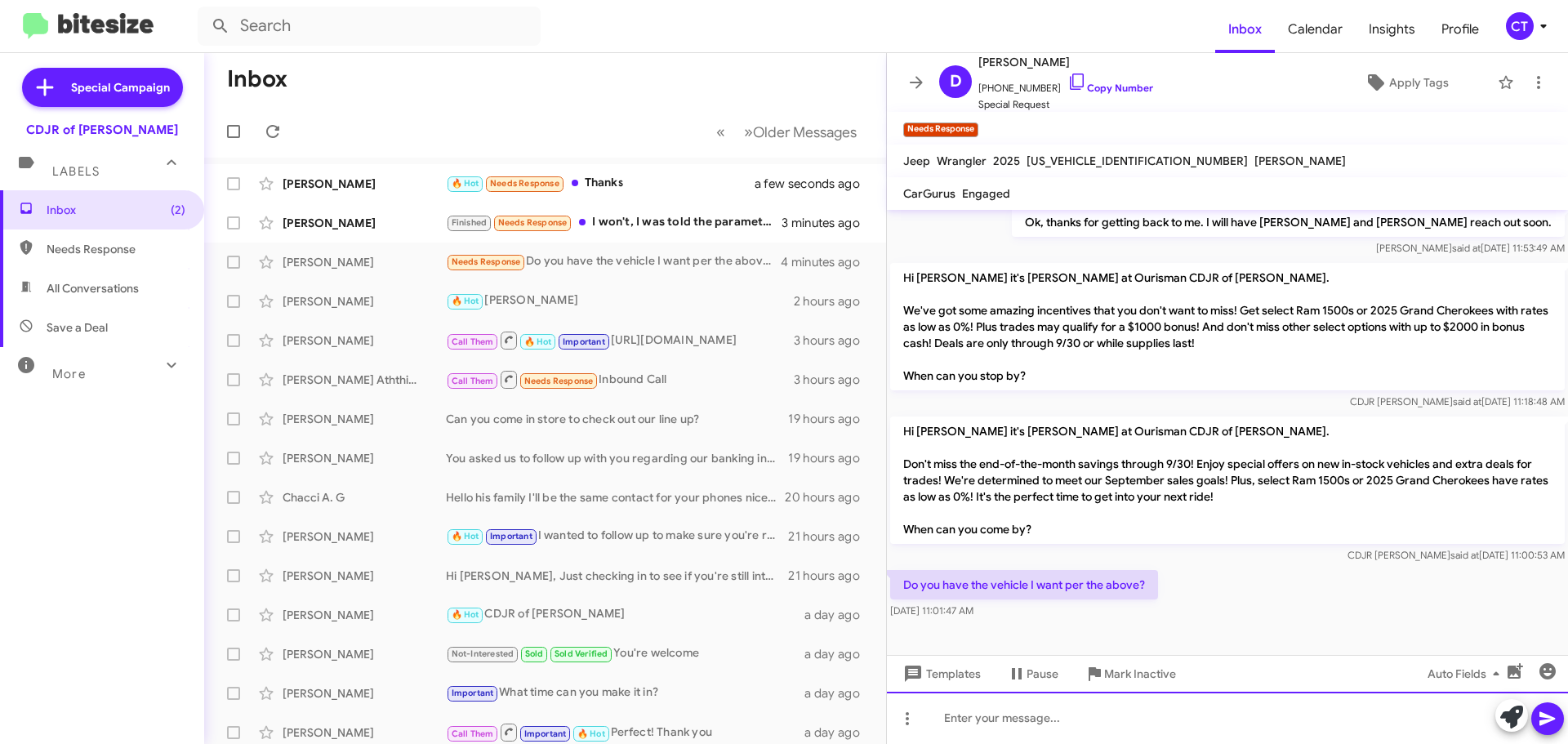
click at [1017, 727] on div at bounding box center [1227, 719] width 681 height 53
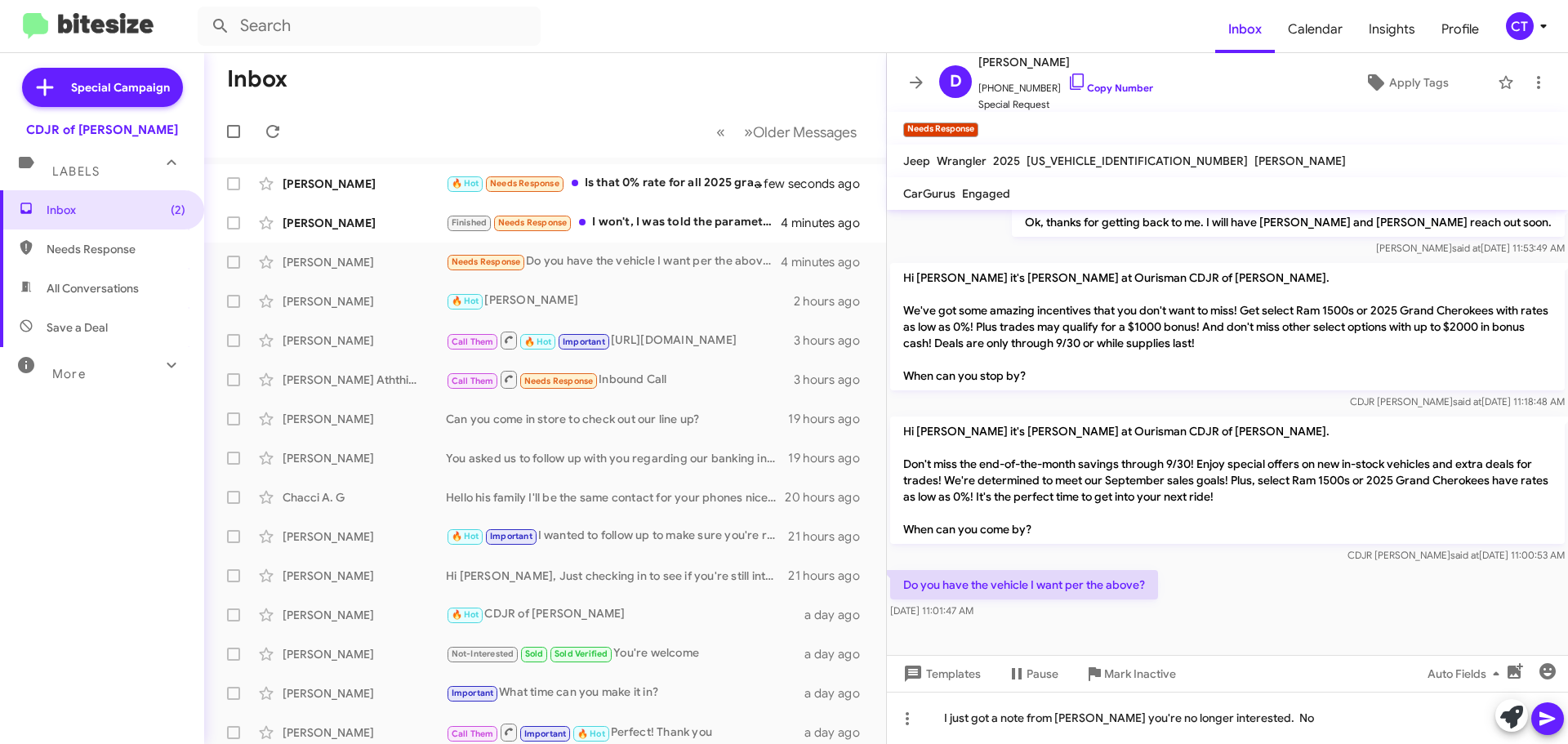
click at [1552, 721] on icon at bounding box center [1547, 719] width 16 height 14
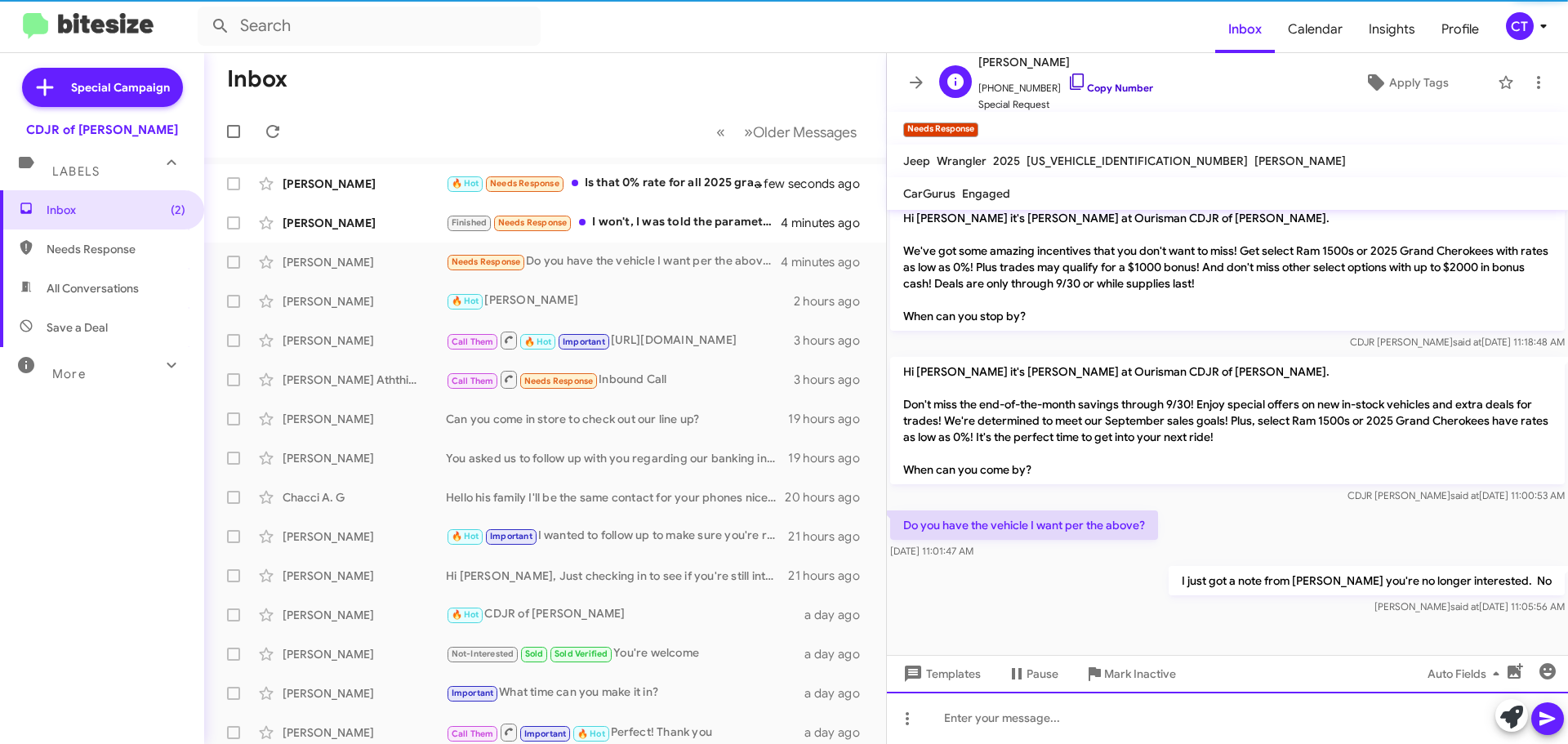
scroll to position [271, 0]
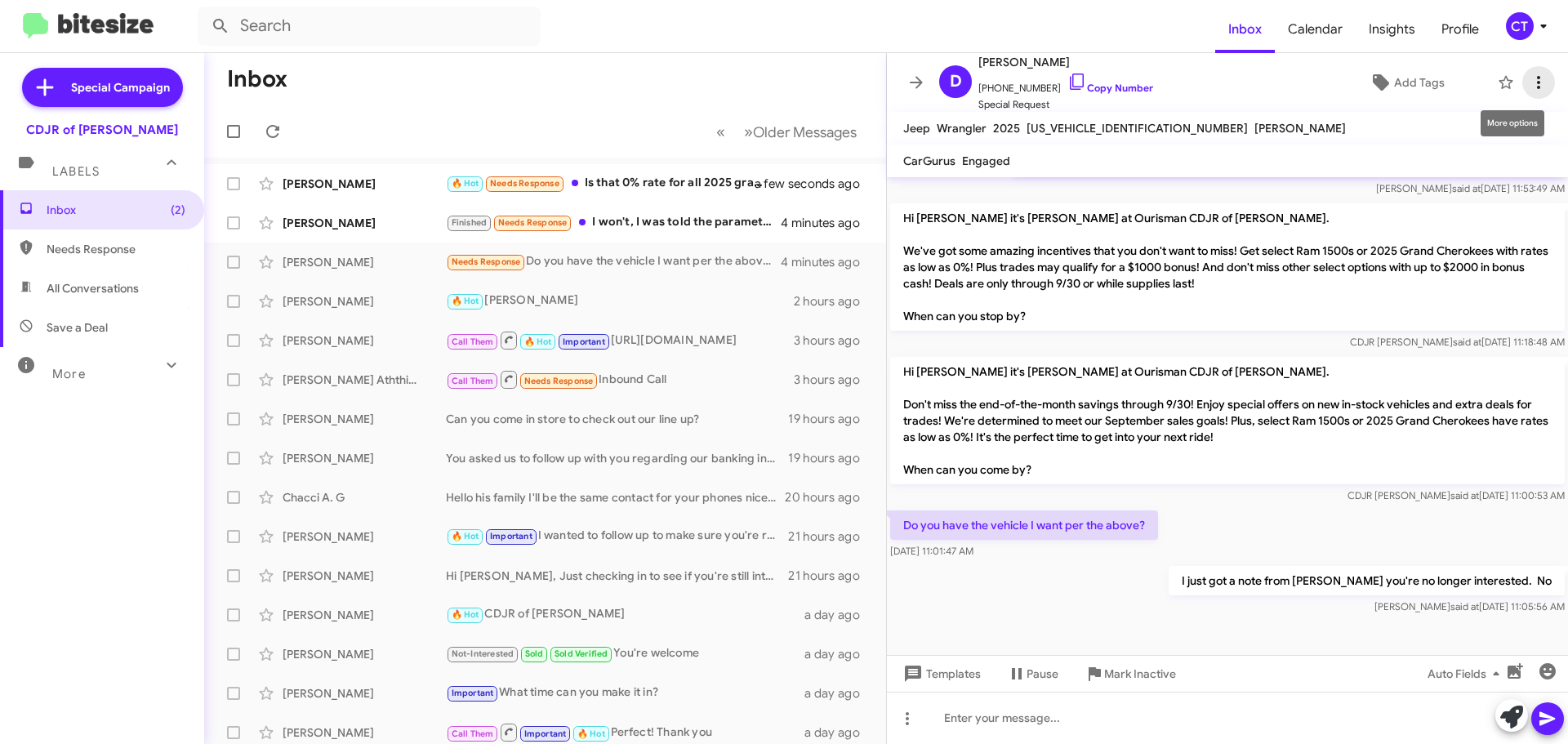
drag, startPoint x: 1522, startPoint y: 75, endPoint x: 1513, endPoint y: 74, distance: 9.1
click at [1529, 74] on icon at bounding box center [1538, 82] width 20 height 20
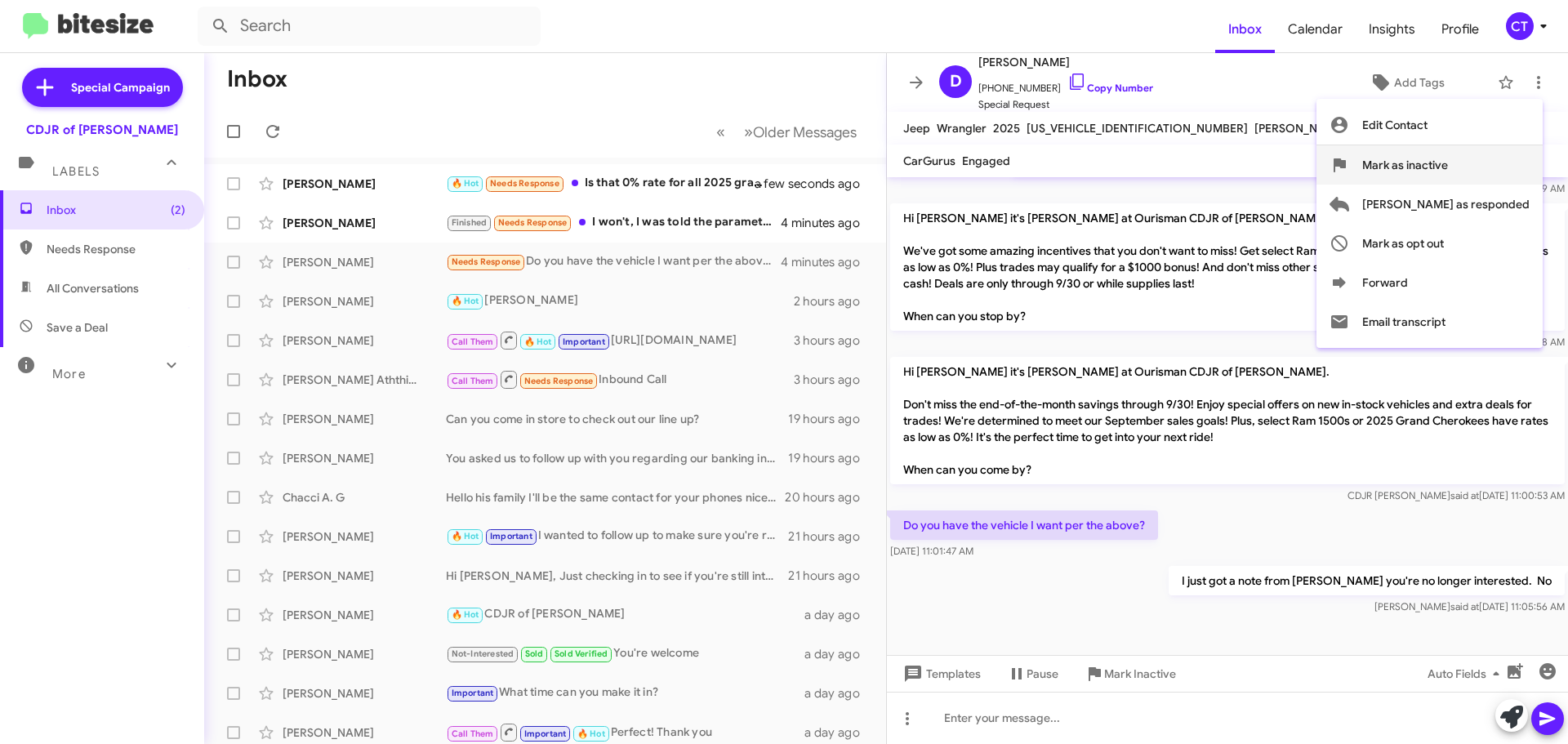
click at [1448, 165] on span "Mark as inactive" at bounding box center [1405, 165] width 85 height 39
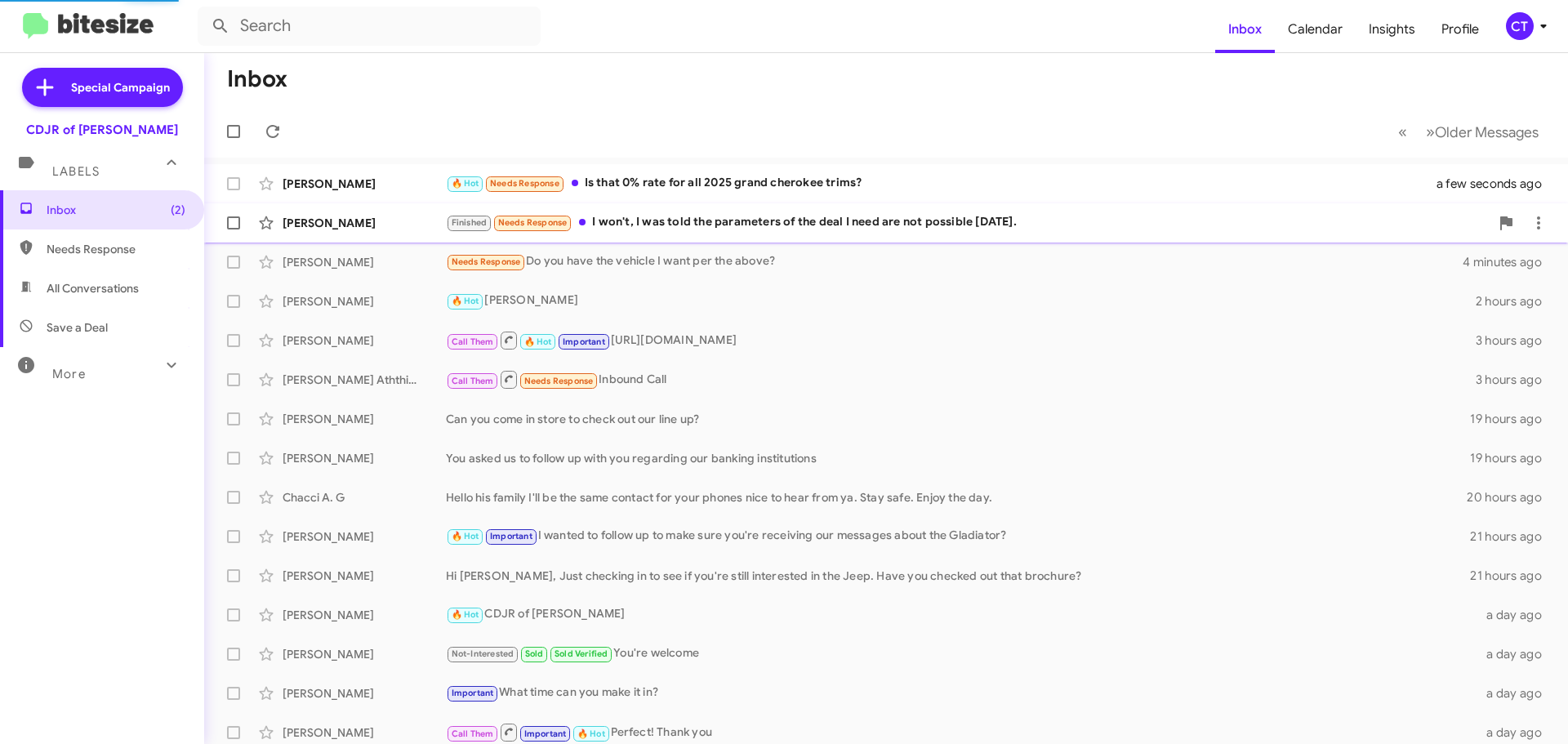
click at [672, 221] on div "Finished Needs Response I won't, I was told the parameters of the deal I need a…" at bounding box center [968, 222] width 1044 height 19
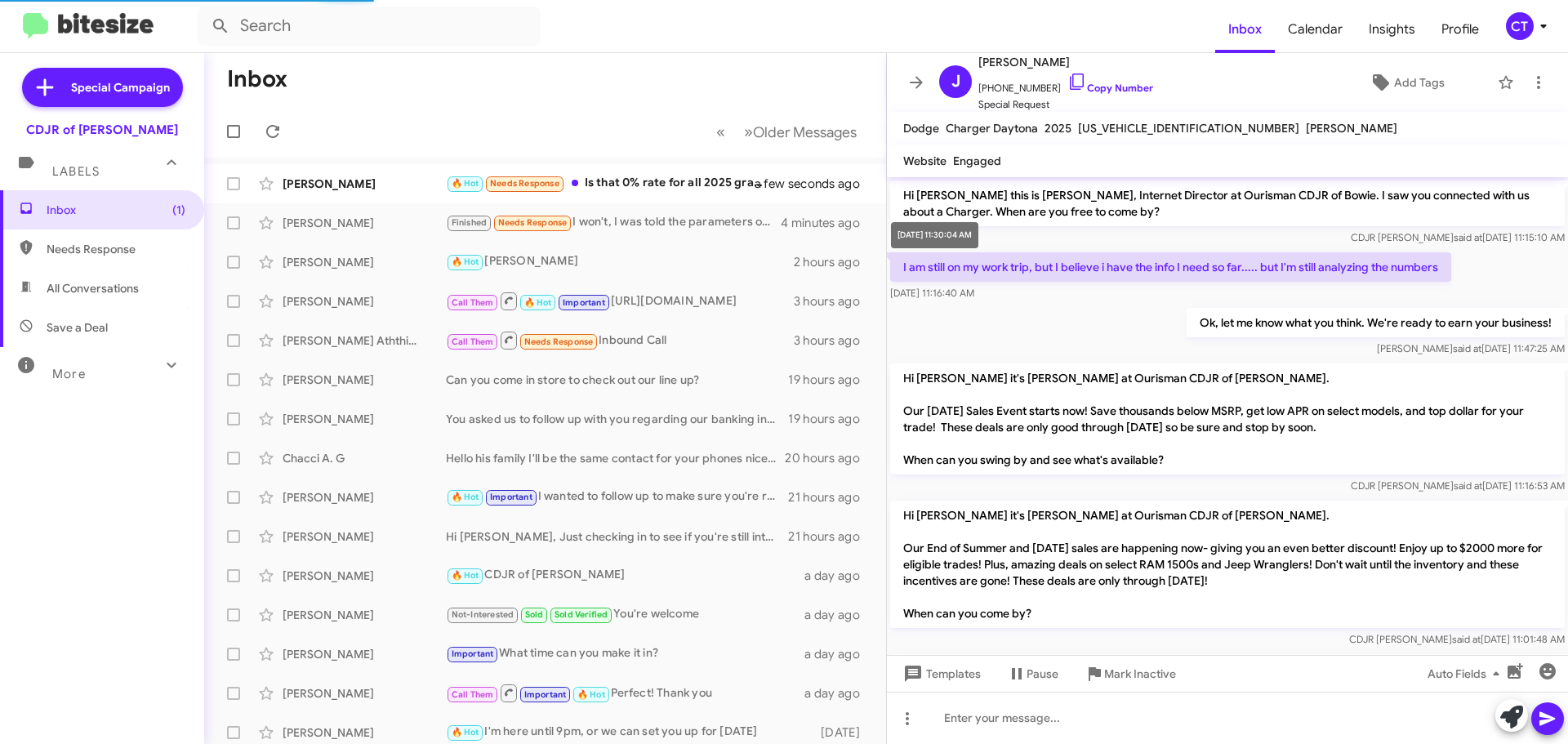
scroll to position [642, 0]
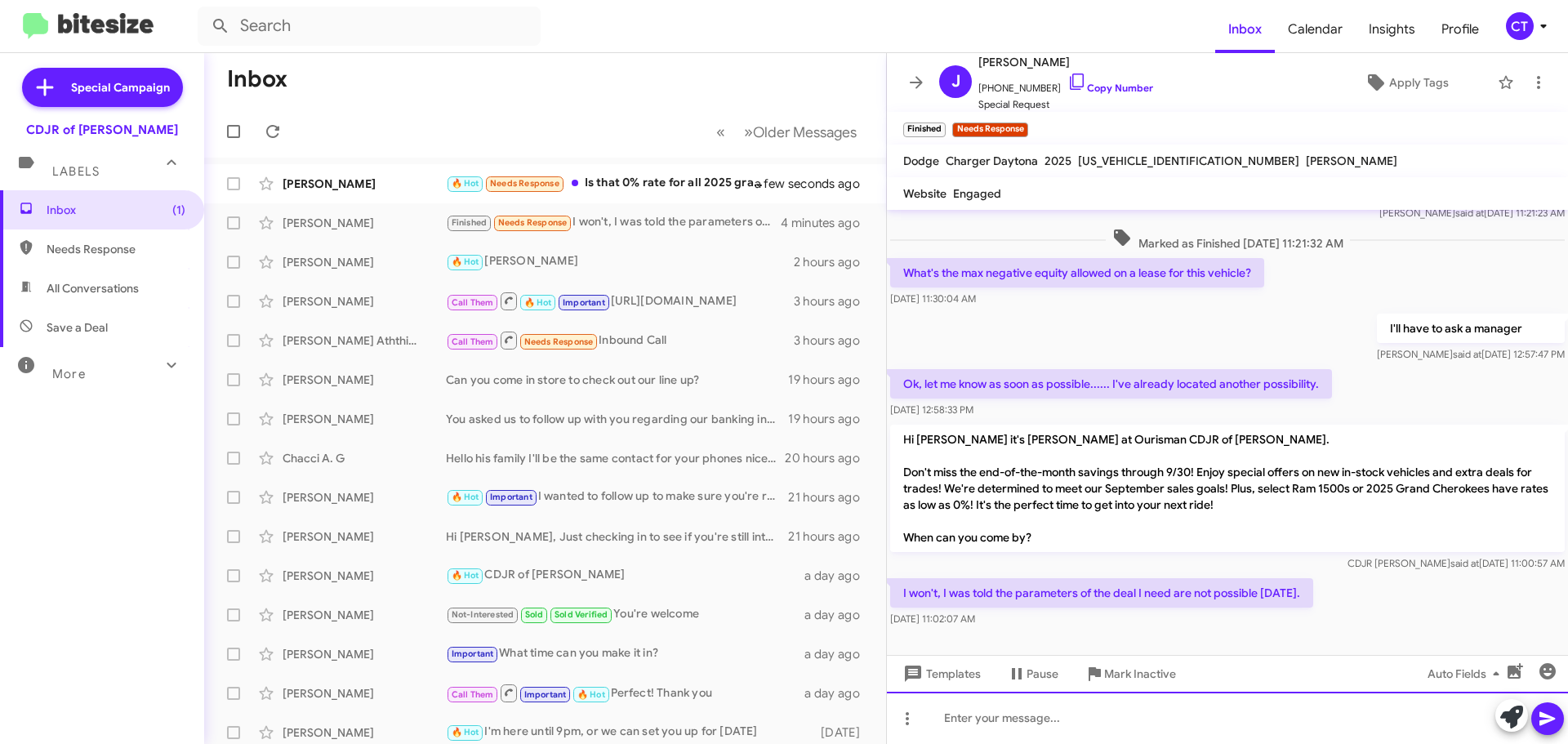
click at [995, 728] on div at bounding box center [1227, 719] width 681 height 53
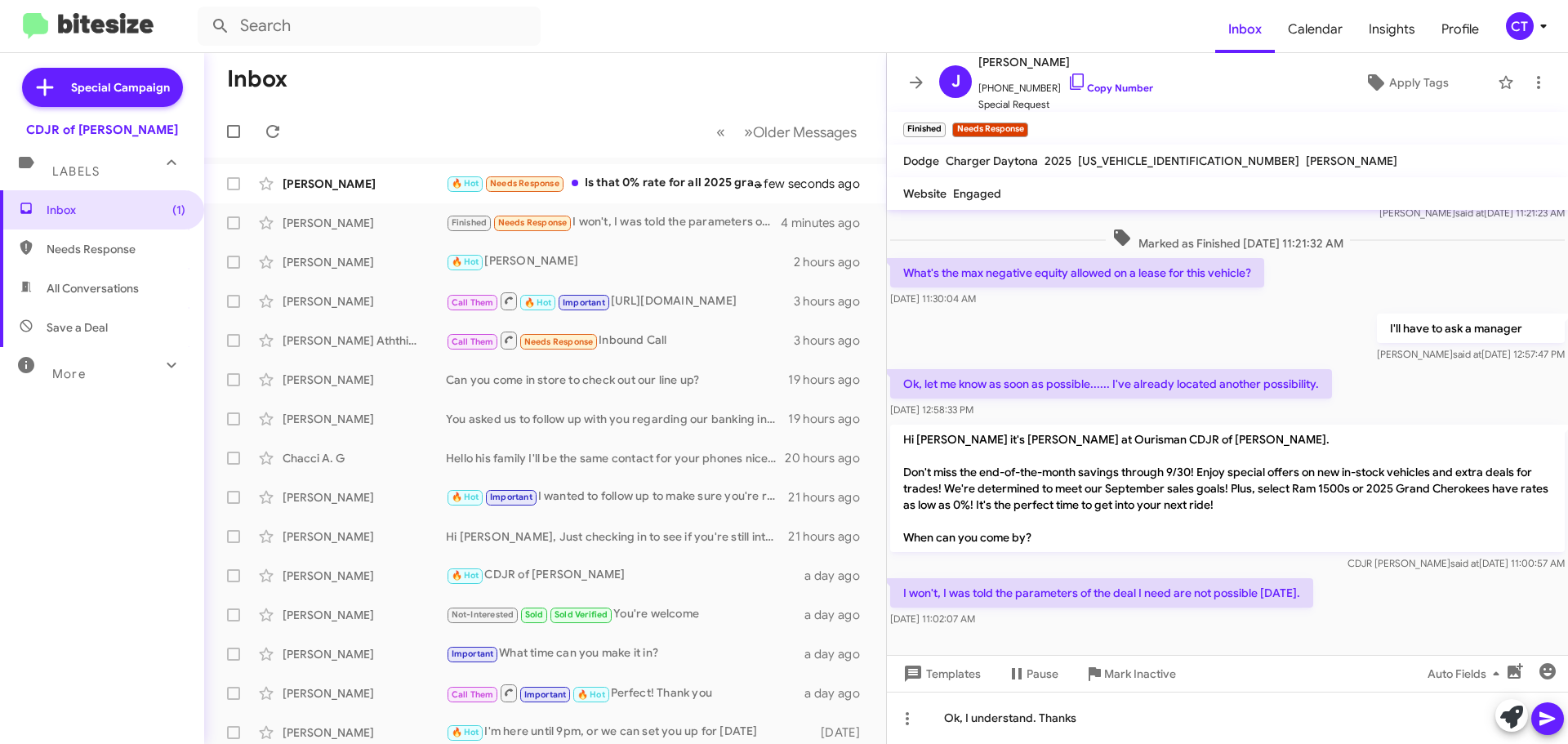
click at [1556, 714] on button at bounding box center [1547, 719] width 33 height 33
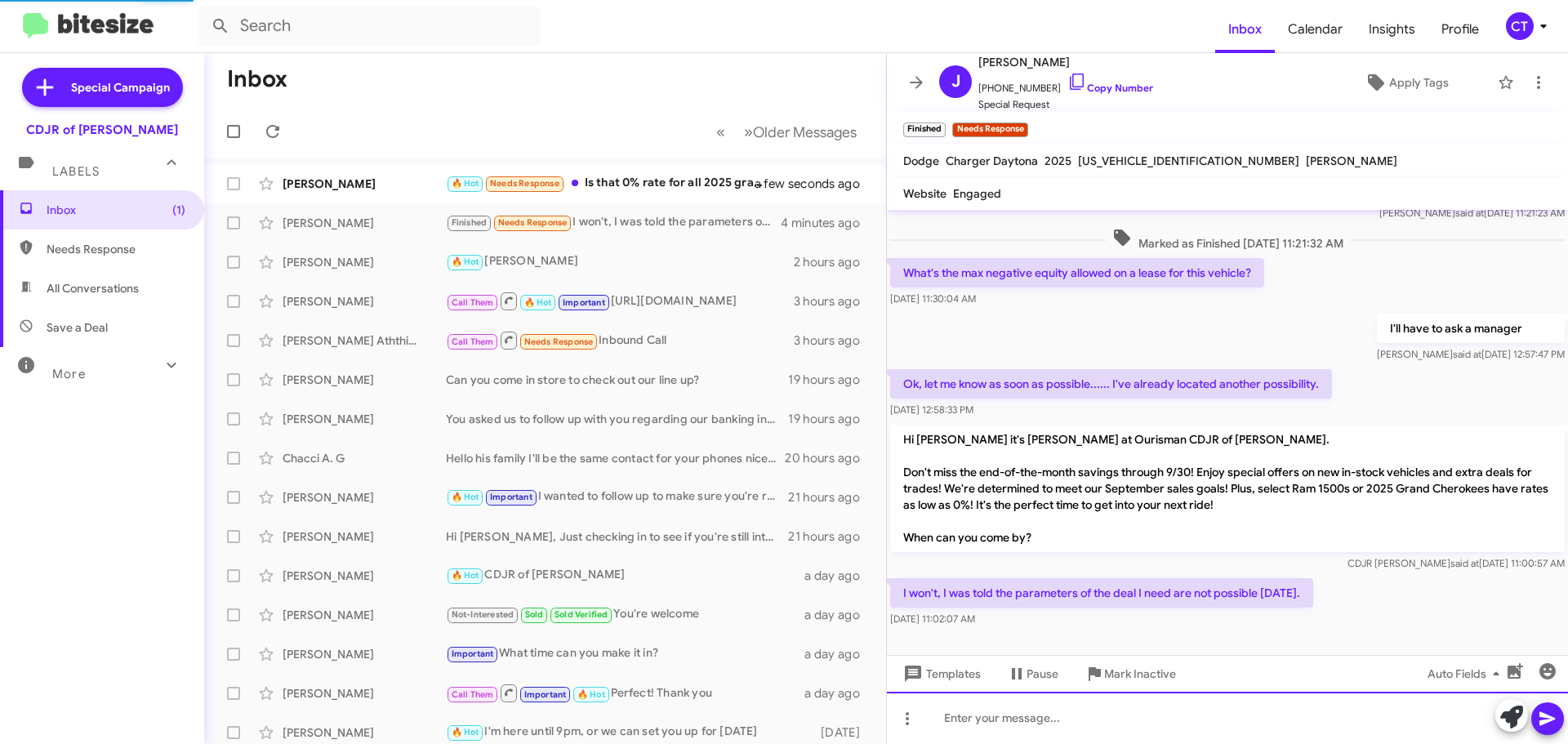
scroll to position [0, 0]
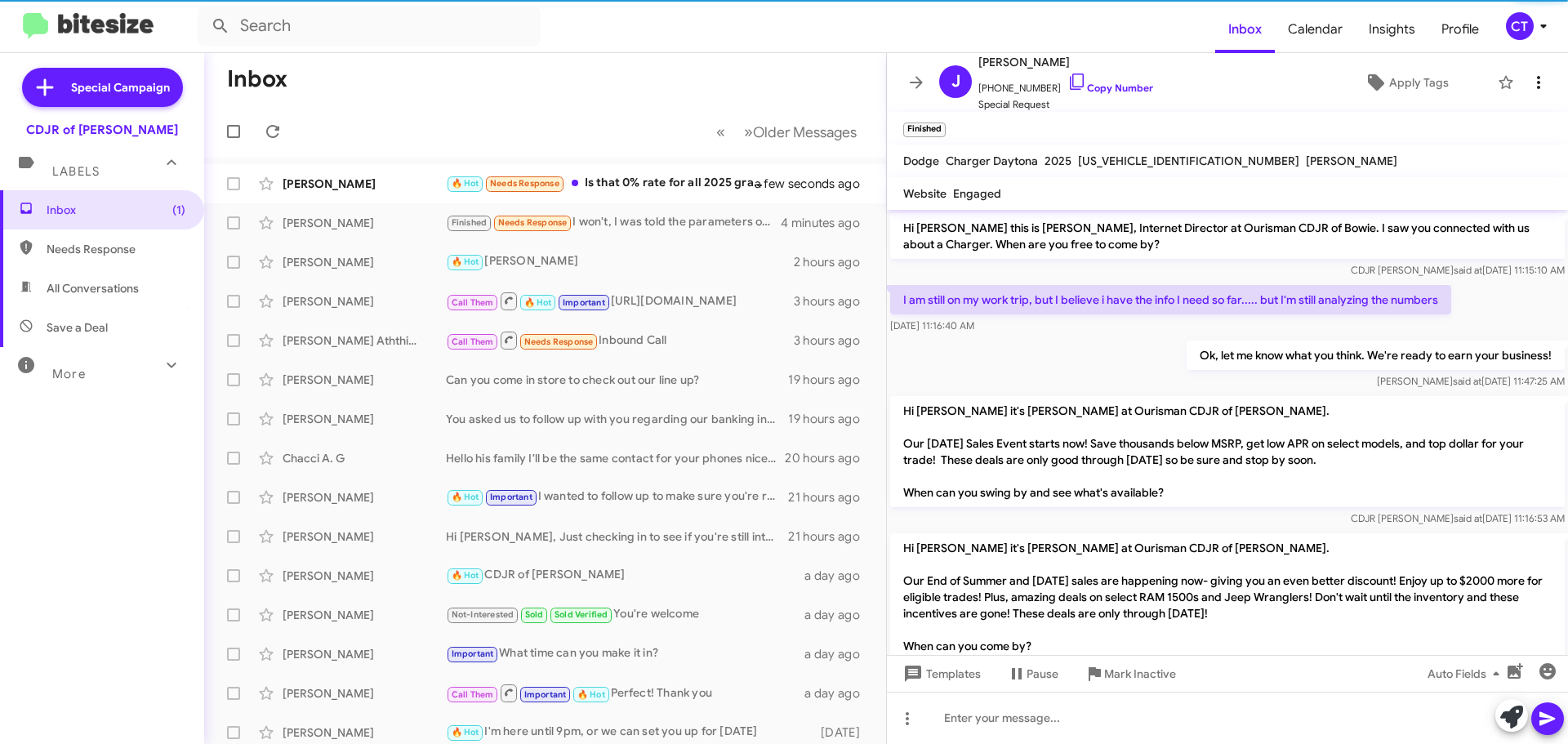
click at [1529, 83] on icon at bounding box center [1538, 82] width 20 height 20
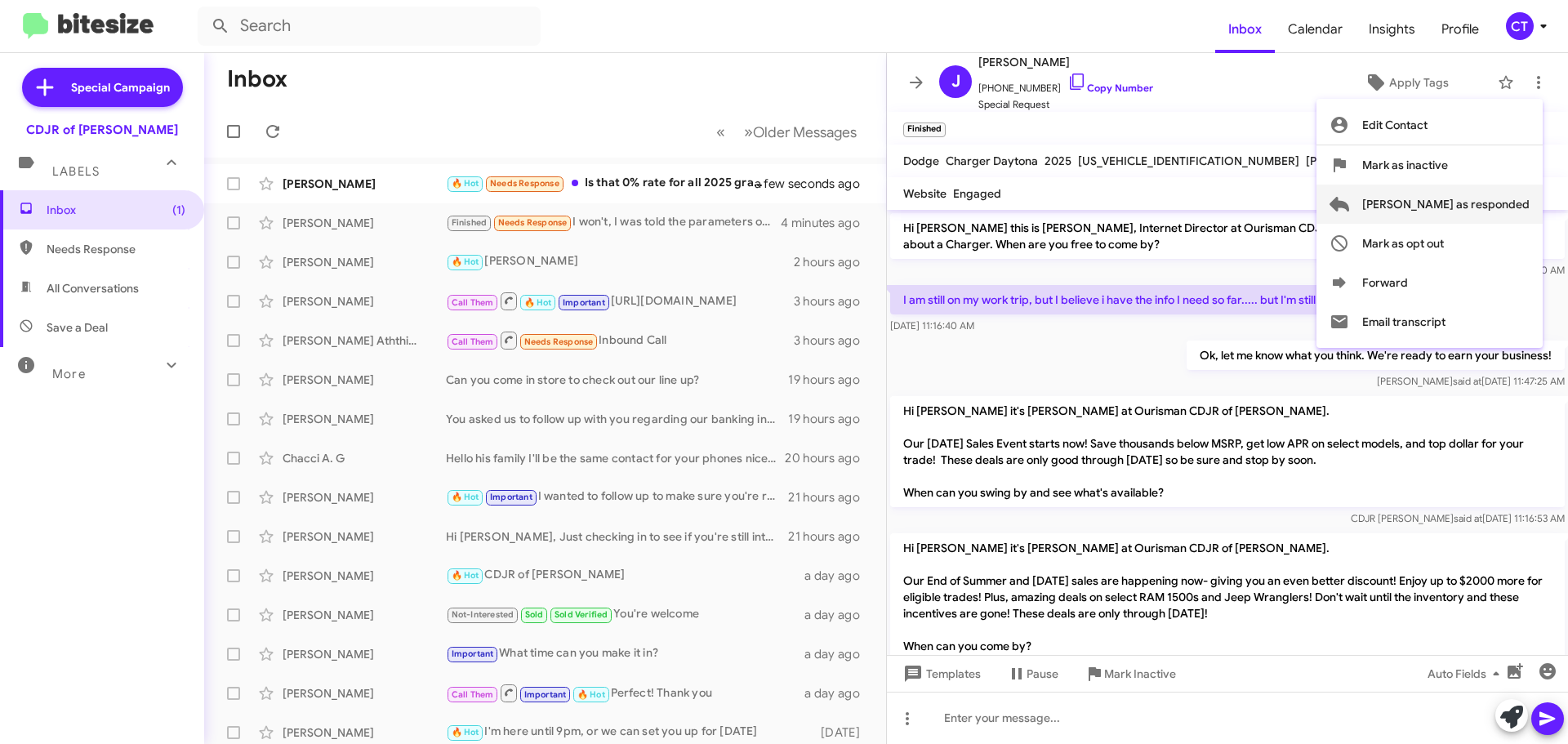
click at [1513, 204] on span "Mark as responded" at bounding box center [1446, 205] width 168 height 39
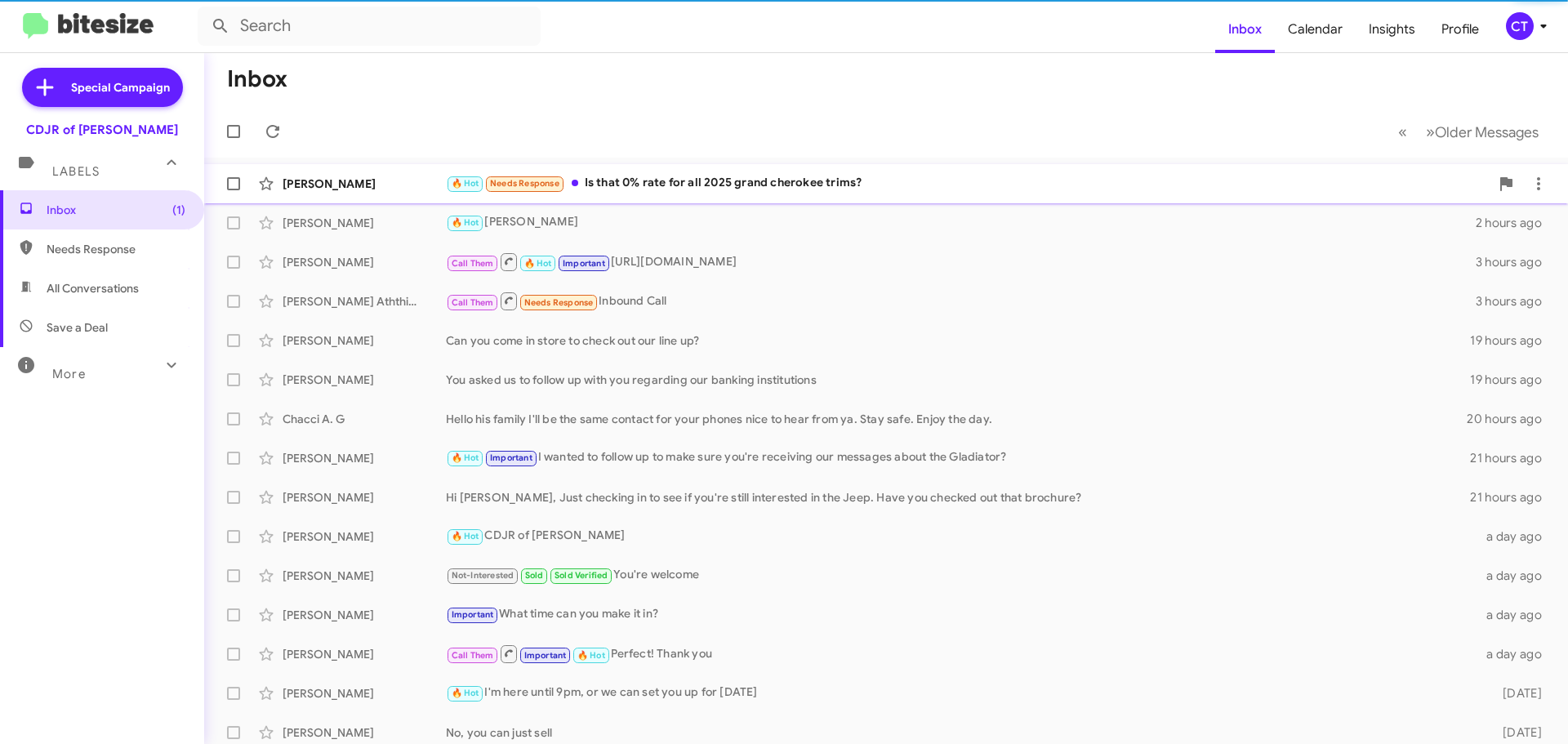
click at [714, 185] on div "🔥 Hot Needs Response Is that 0% rate for all 2025 grand cherokee trims?" at bounding box center [968, 183] width 1044 height 19
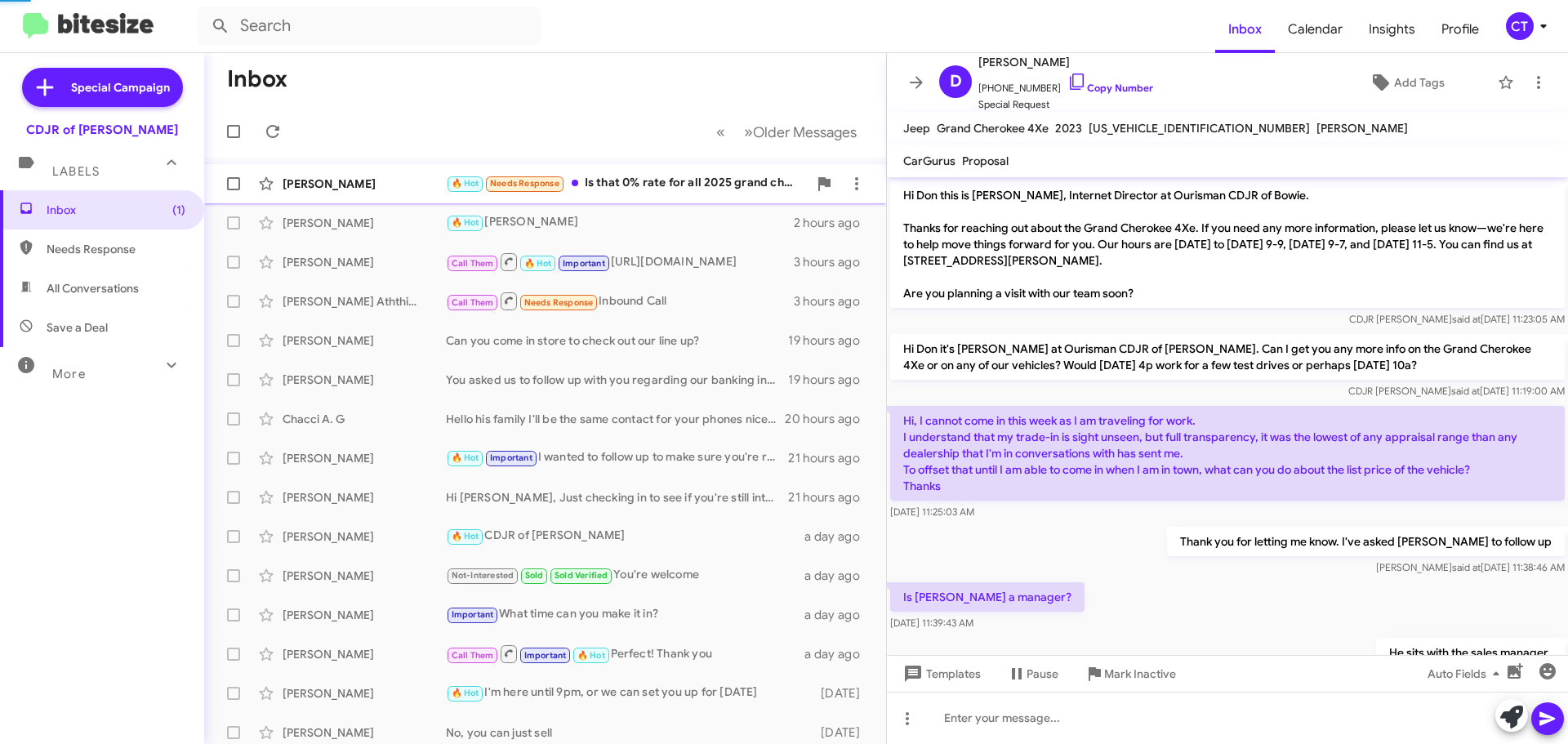
scroll to position [668, 0]
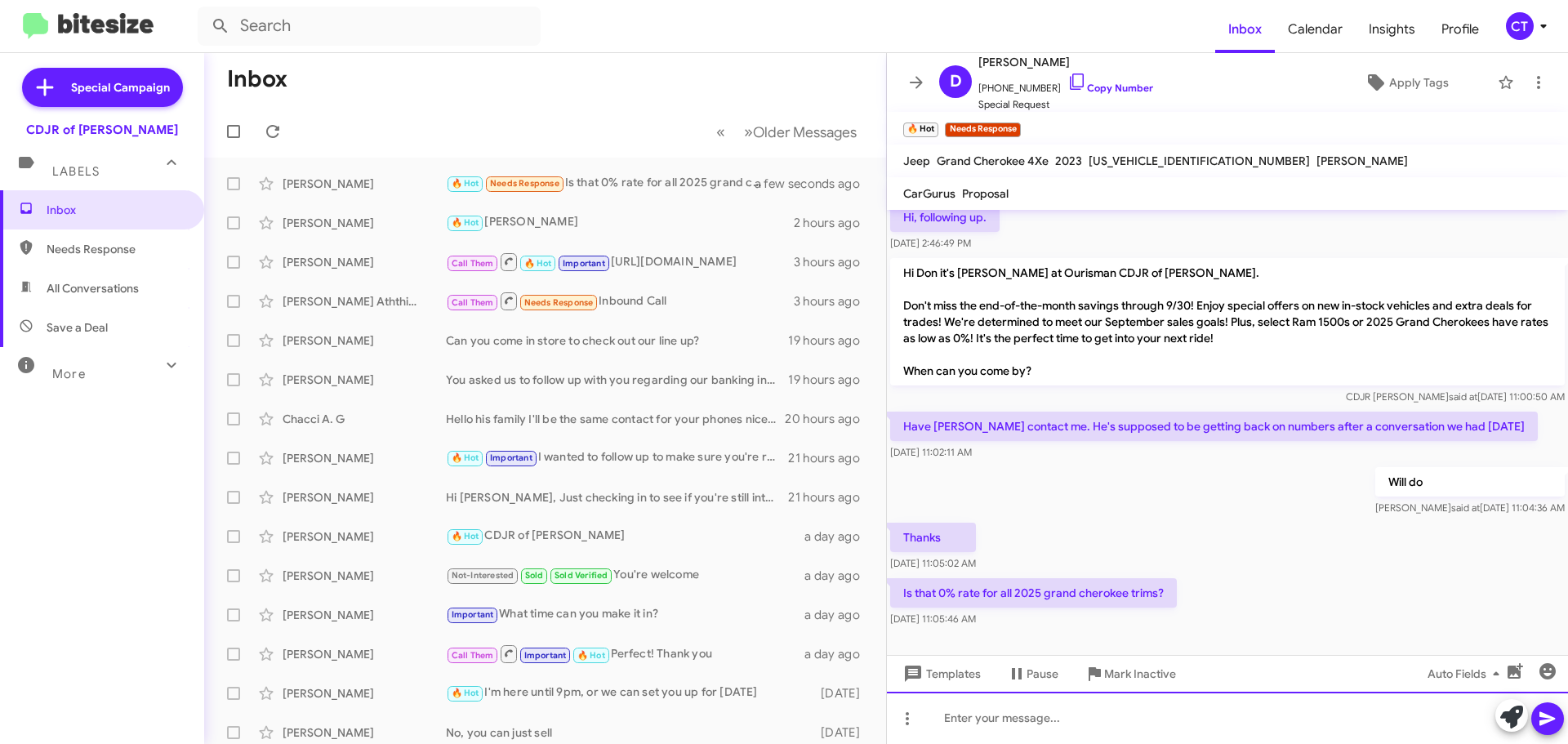
drag, startPoint x: 1020, startPoint y: 721, endPoint x: 1012, endPoint y: 735, distance: 16.1
click at [1020, 721] on div at bounding box center [1227, 719] width 681 height 53
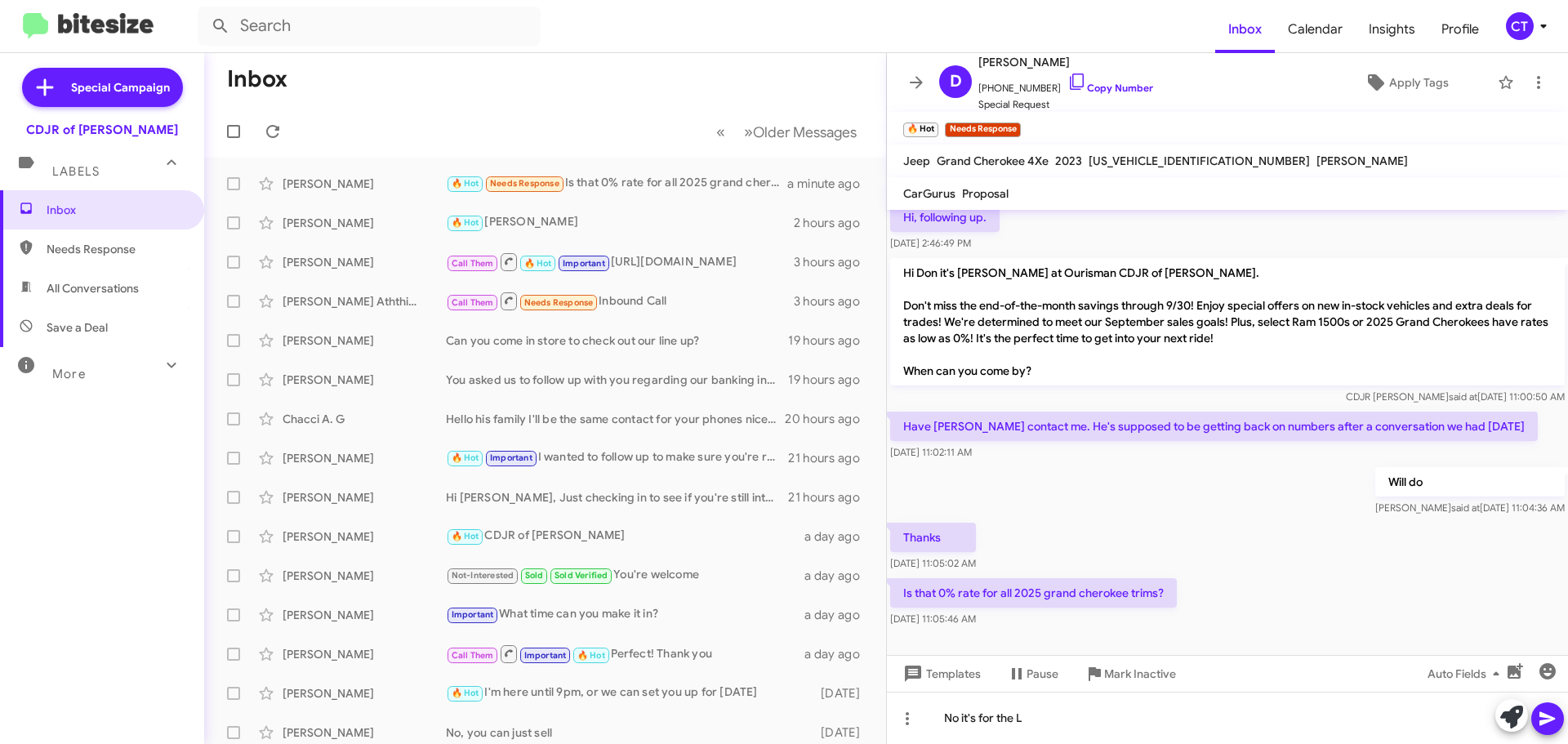
click at [1542, 709] on span at bounding box center [1547, 719] width 20 height 33
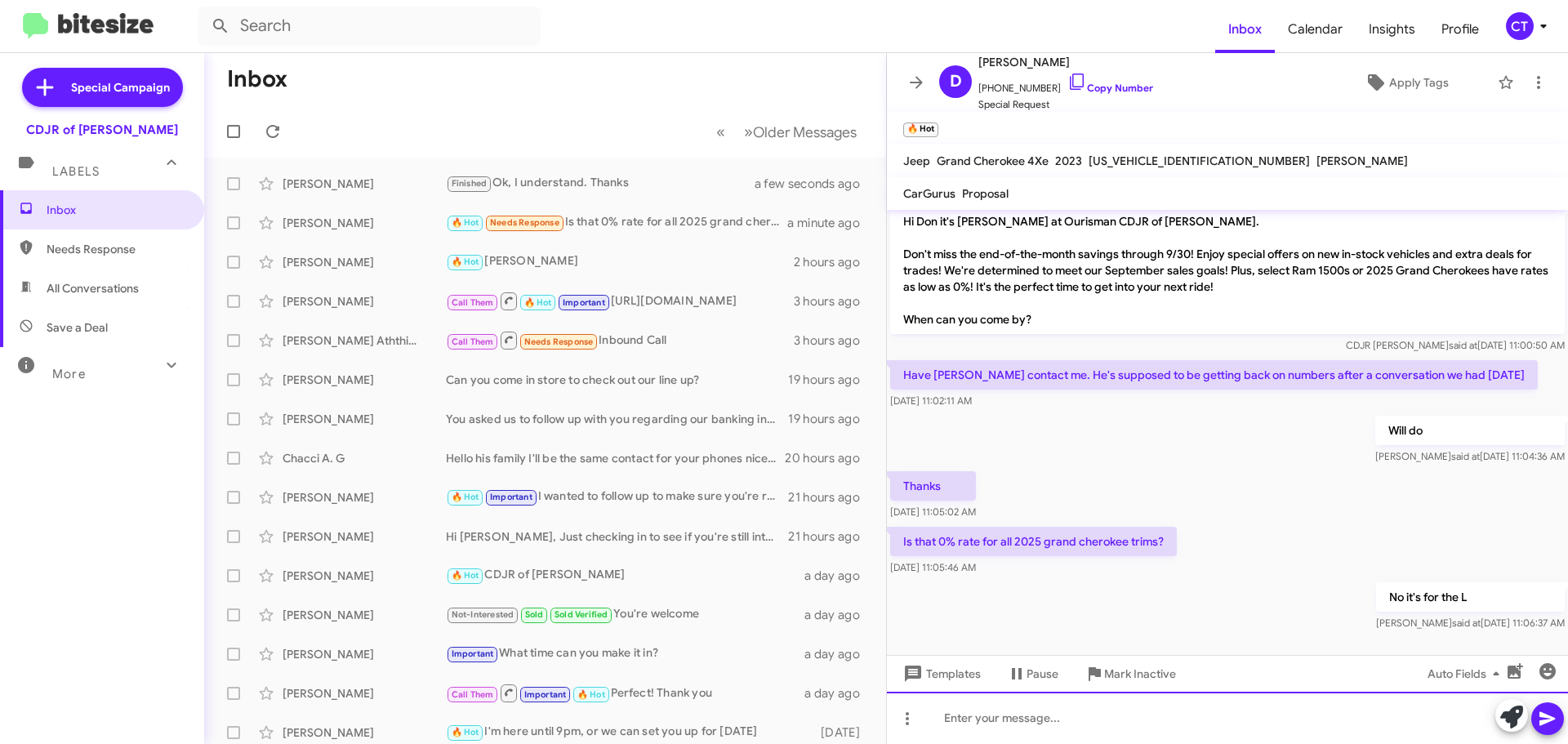
scroll to position [760, 0]
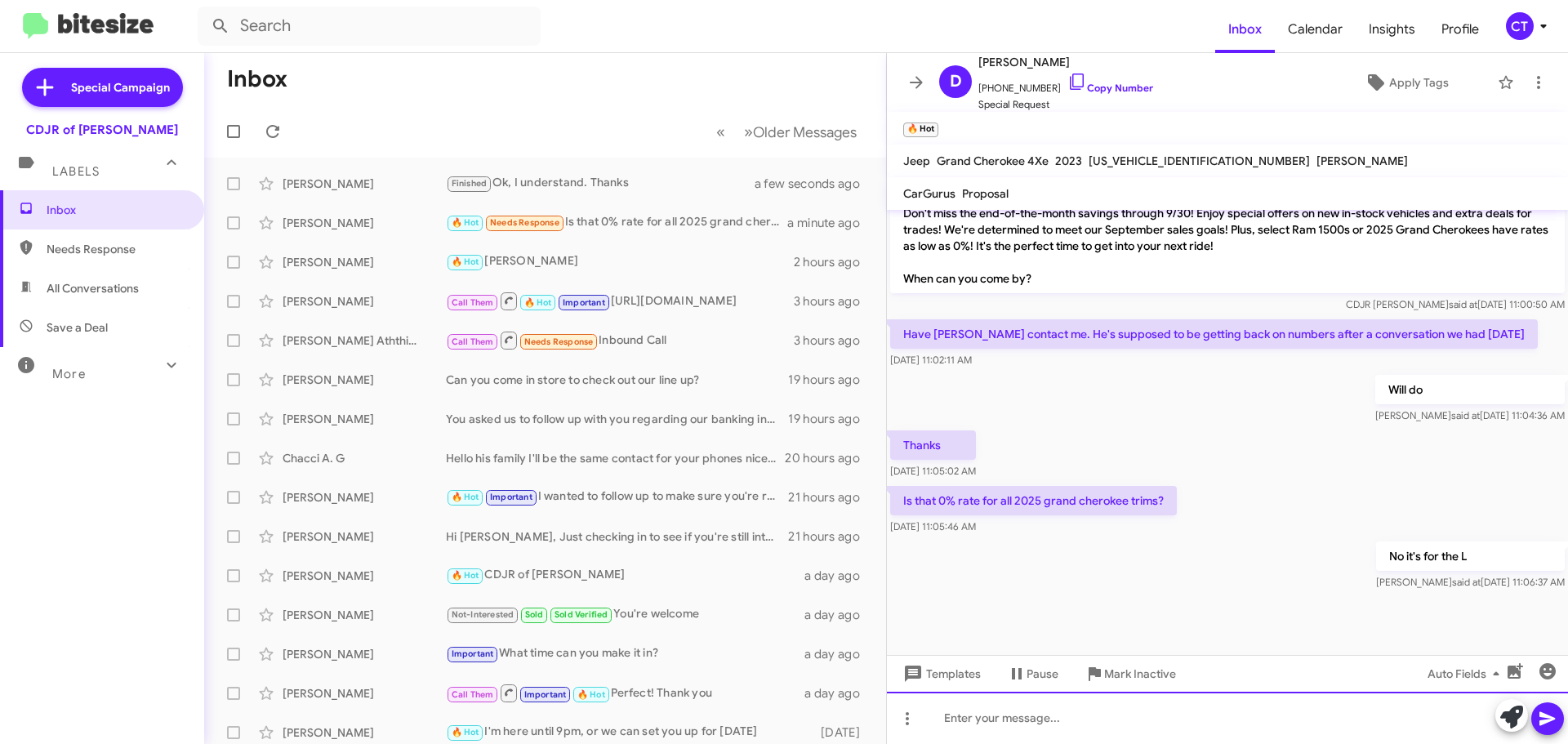
click at [1018, 722] on div at bounding box center [1227, 719] width 681 height 53
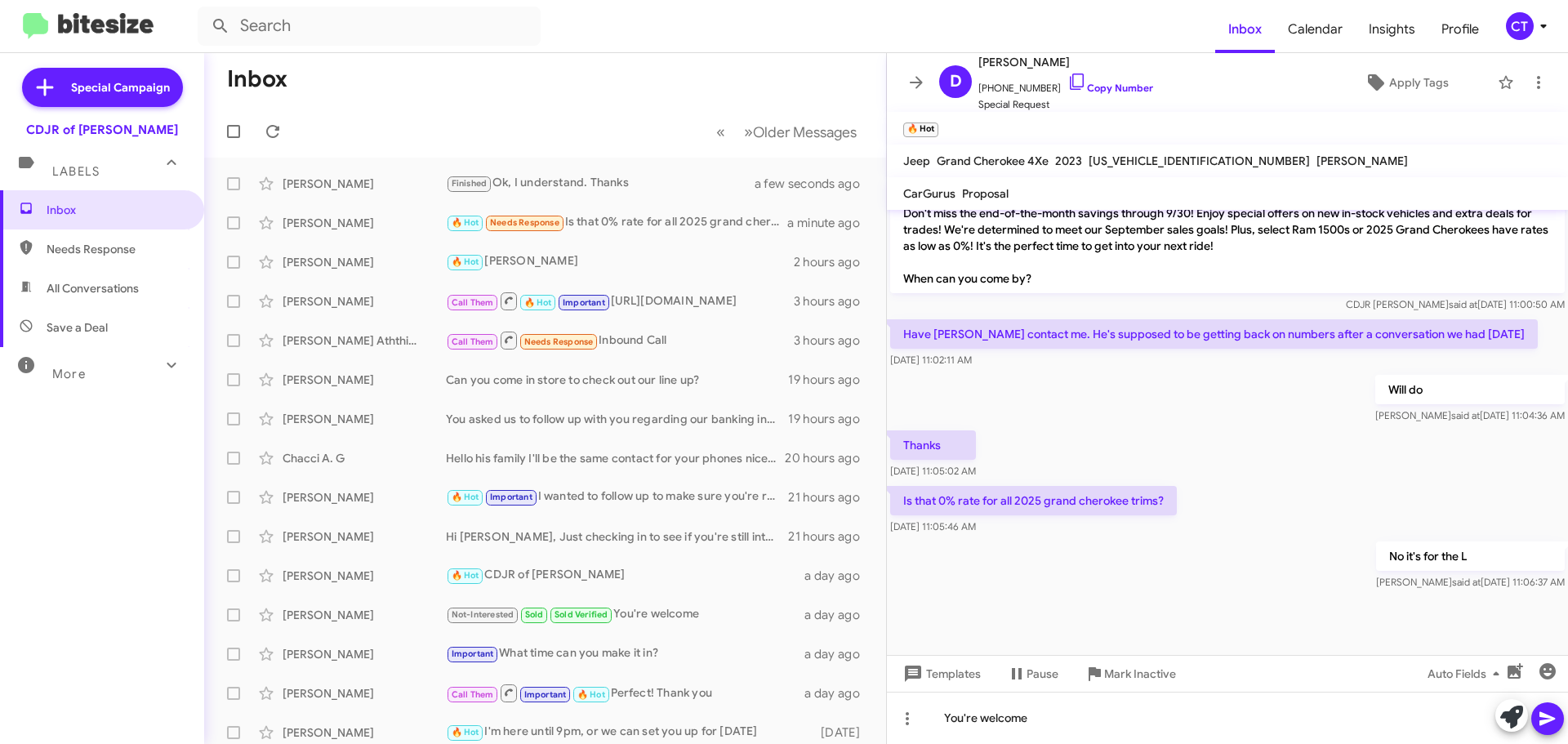
click at [1548, 716] on icon at bounding box center [1547, 719] width 16 height 14
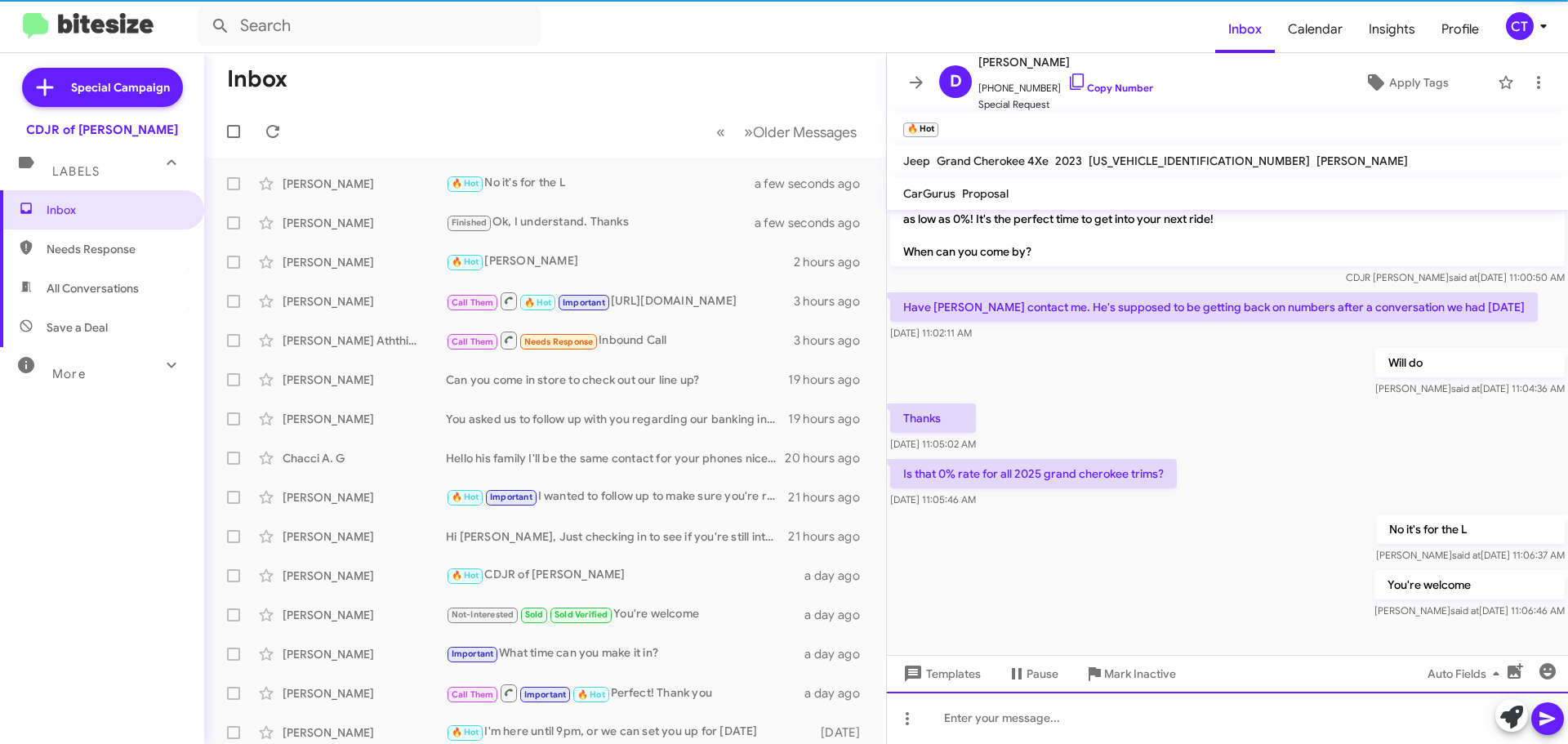
scroll to position [820, 0]
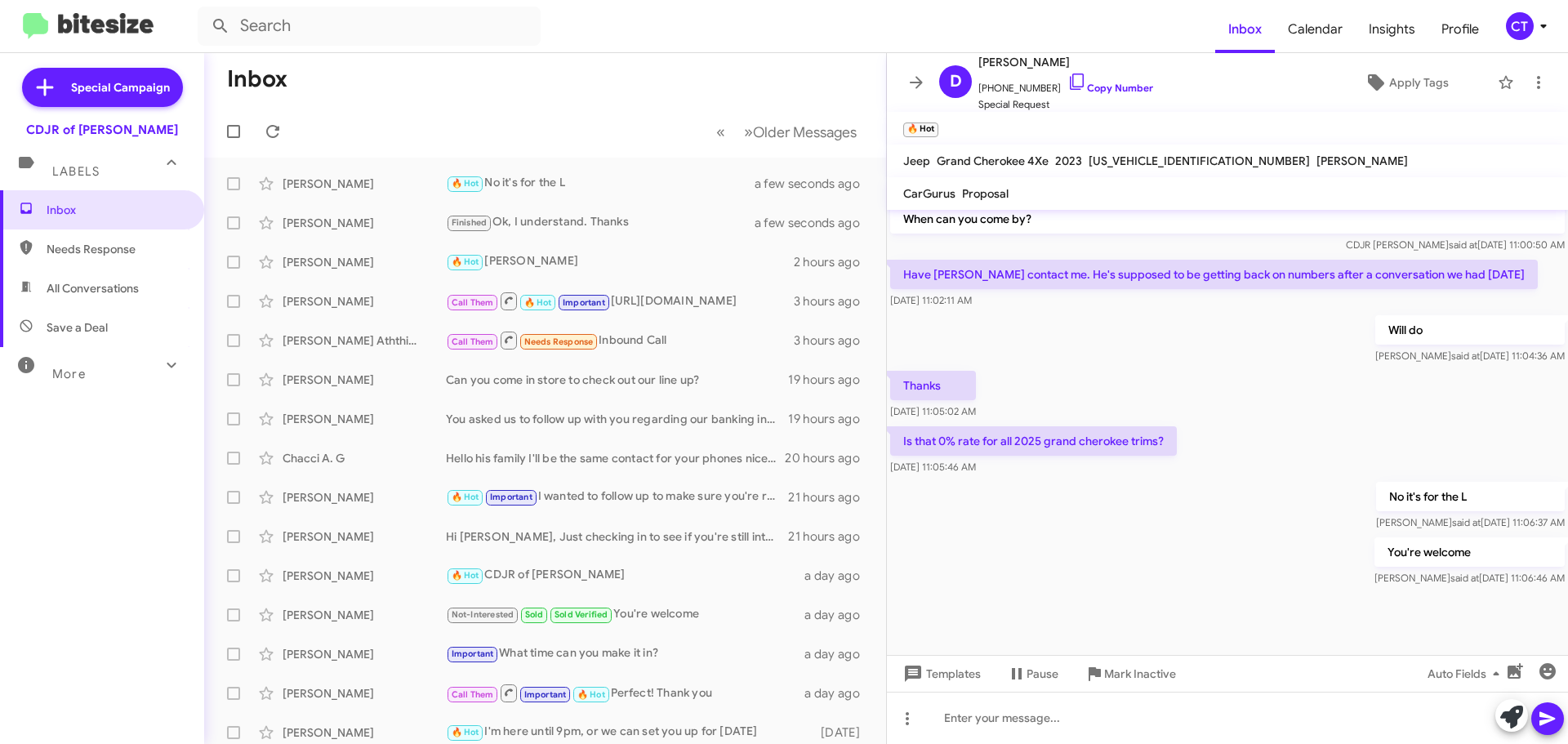
drag, startPoint x: 893, startPoint y: 431, endPoint x: 1095, endPoint y: 468, distance: 205.4
click at [1095, 468] on div "Is that 0% rate for all 2025 grand cherokee trims? Sep 24, 2025, 11:05:46 AM" at bounding box center [1033, 451] width 287 height 49
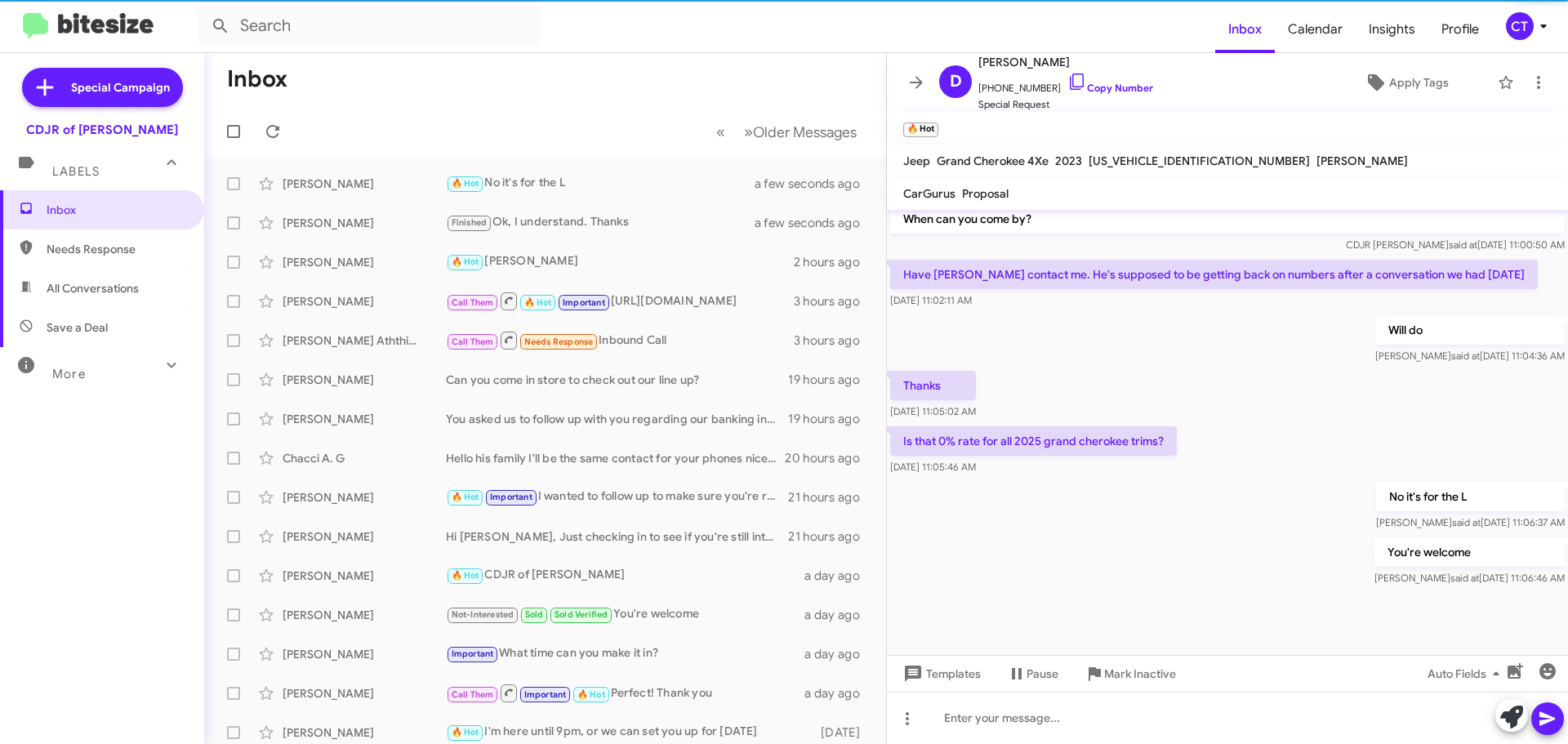
copy div "Is that 0% rate for all 2025 grand cherokee trims? Sep 24, 2025, 11:05:46 AM"
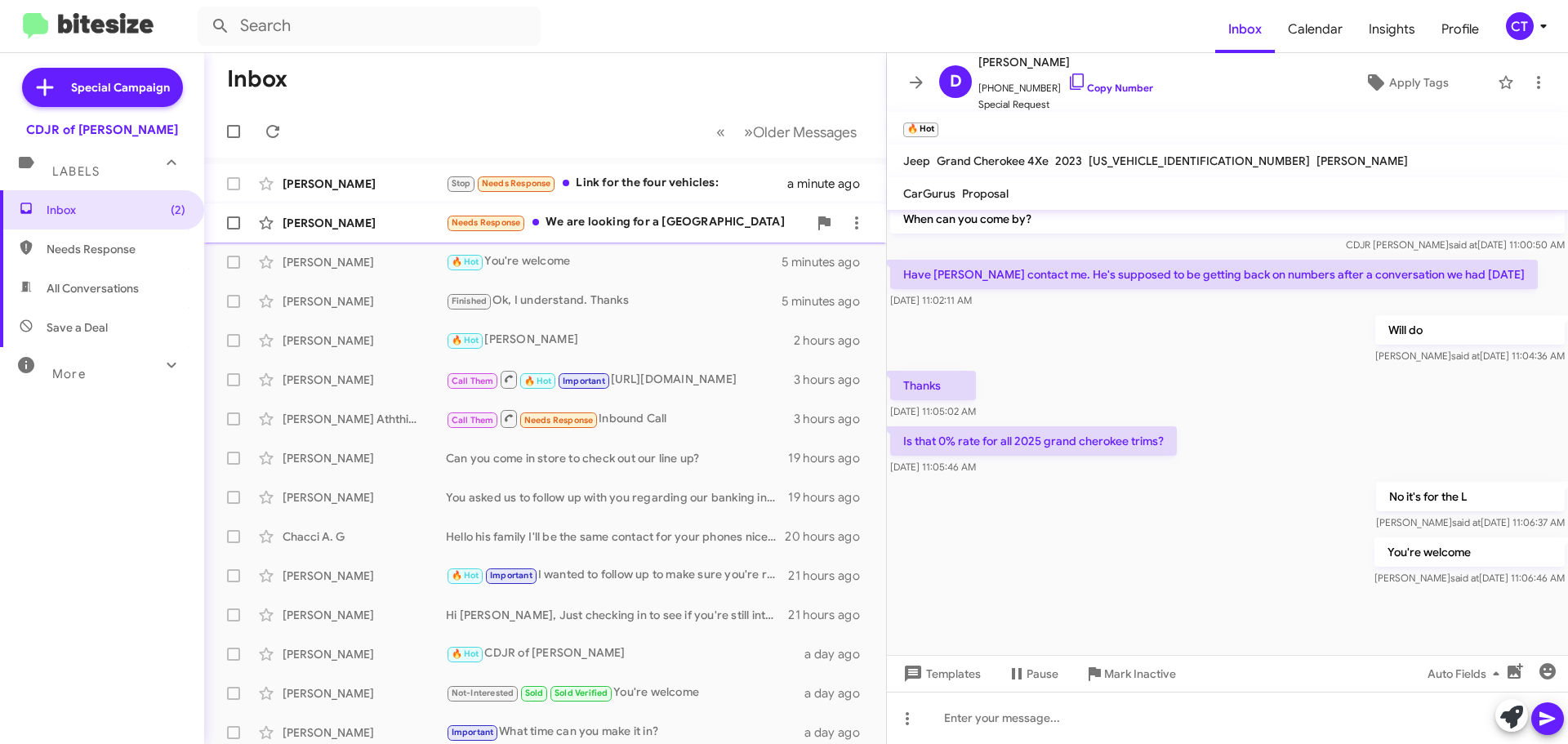
click at [619, 223] on div "Needs Response We are looking for a Durango" at bounding box center [627, 222] width 362 height 19
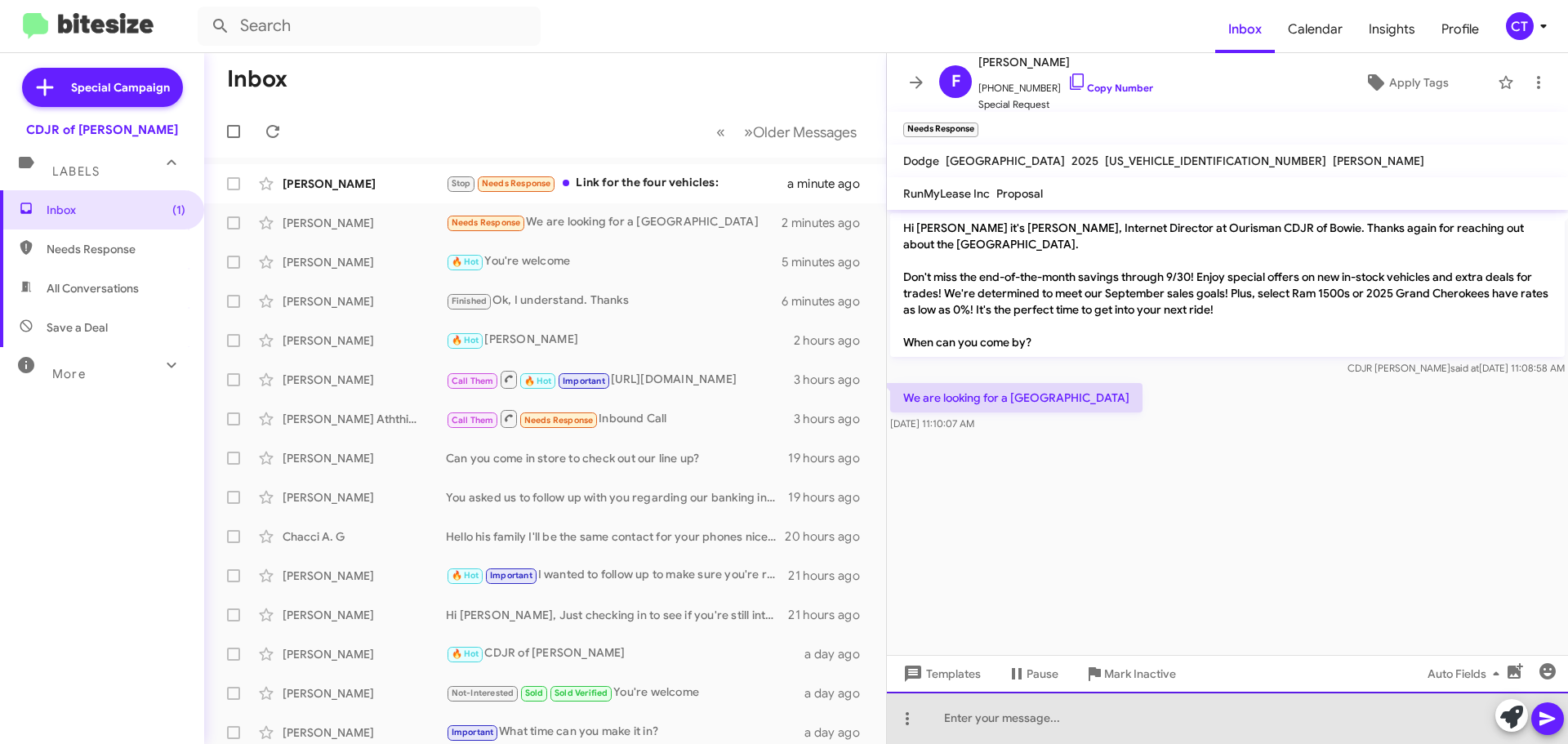
click at [1035, 733] on div at bounding box center [1227, 719] width 681 height 53
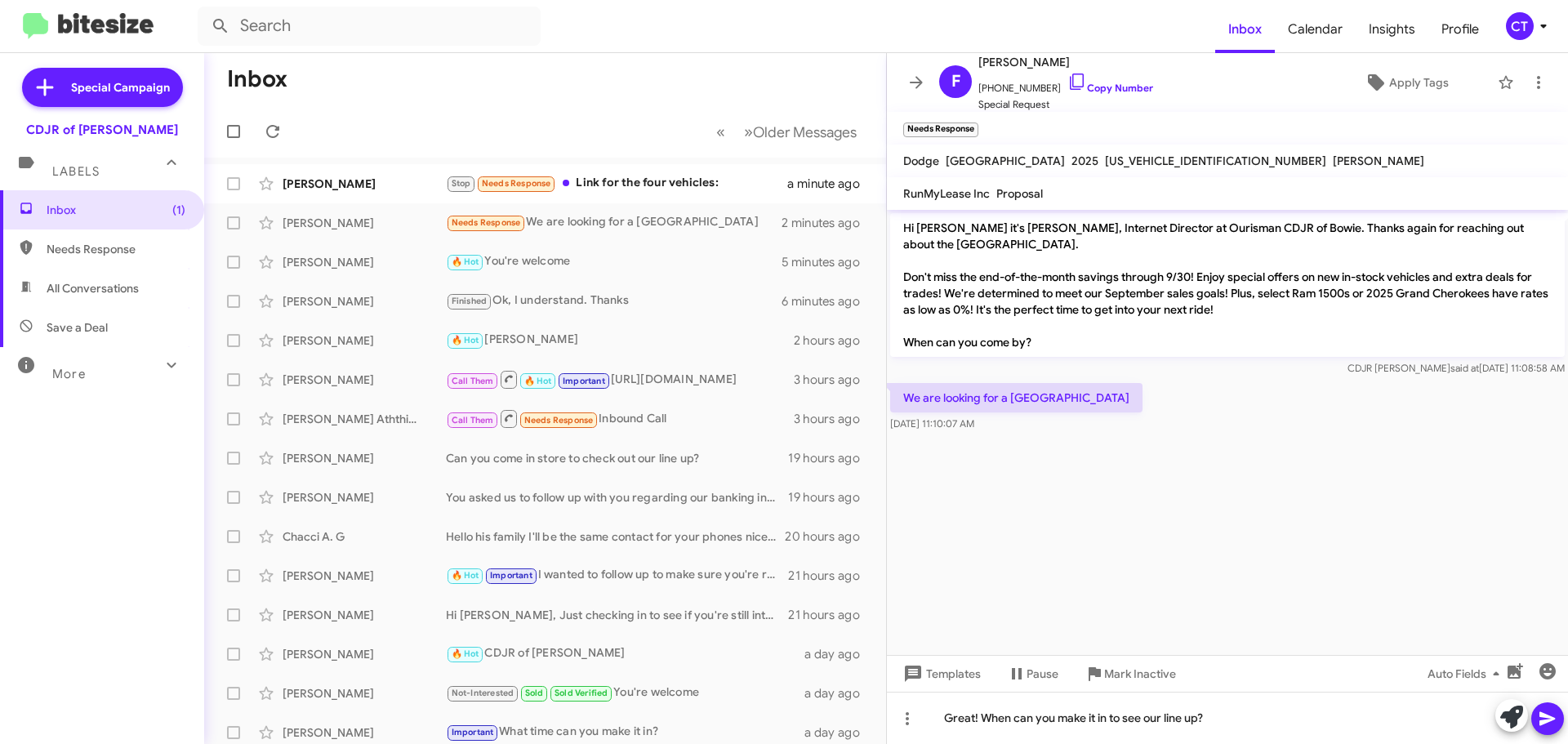
click at [1534, 726] on button at bounding box center [1547, 719] width 33 height 33
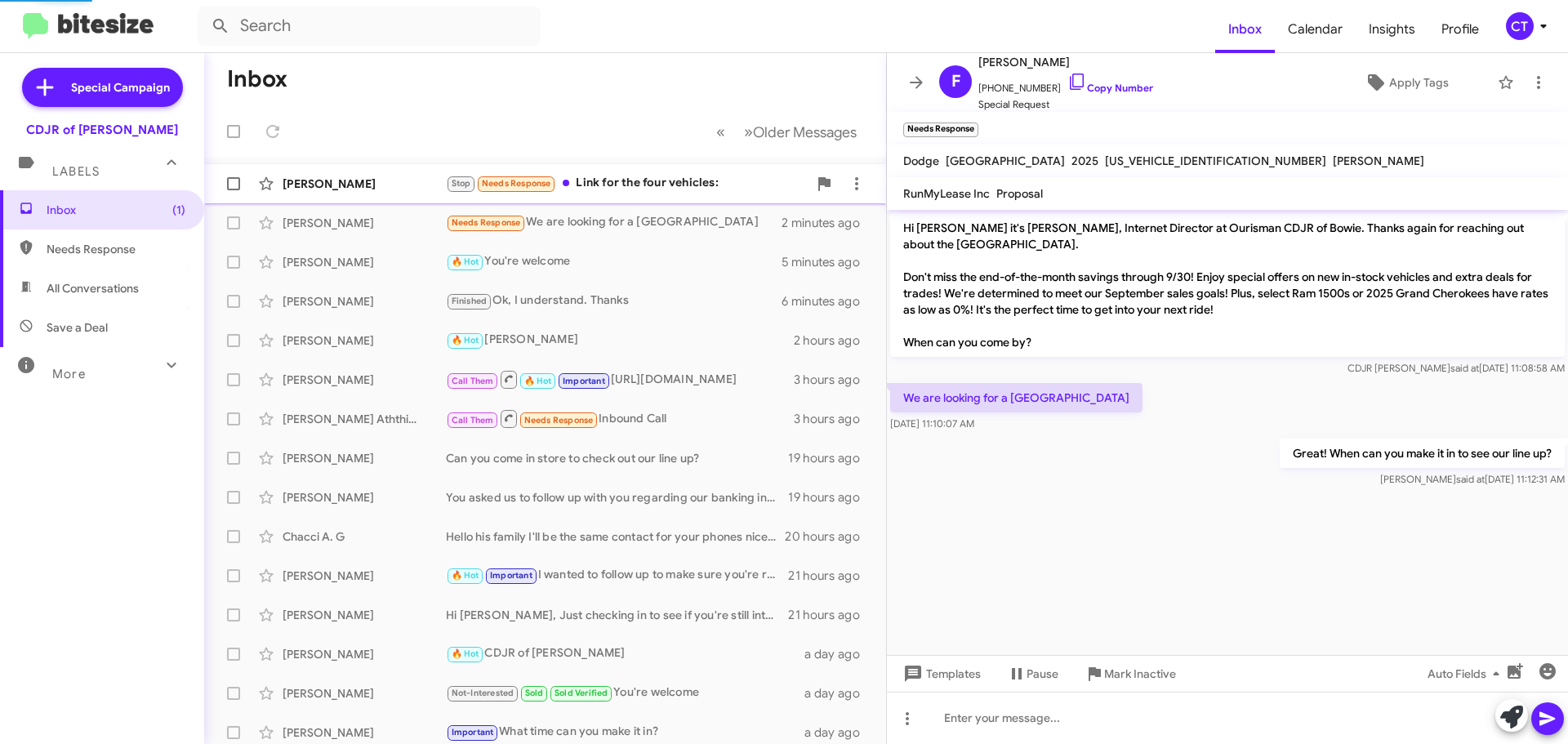
click at [628, 171] on div "Jake Rotter Stop Needs Response Link for the four vehicles: a minute ago" at bounding box center [545, 184] width 656 height 33
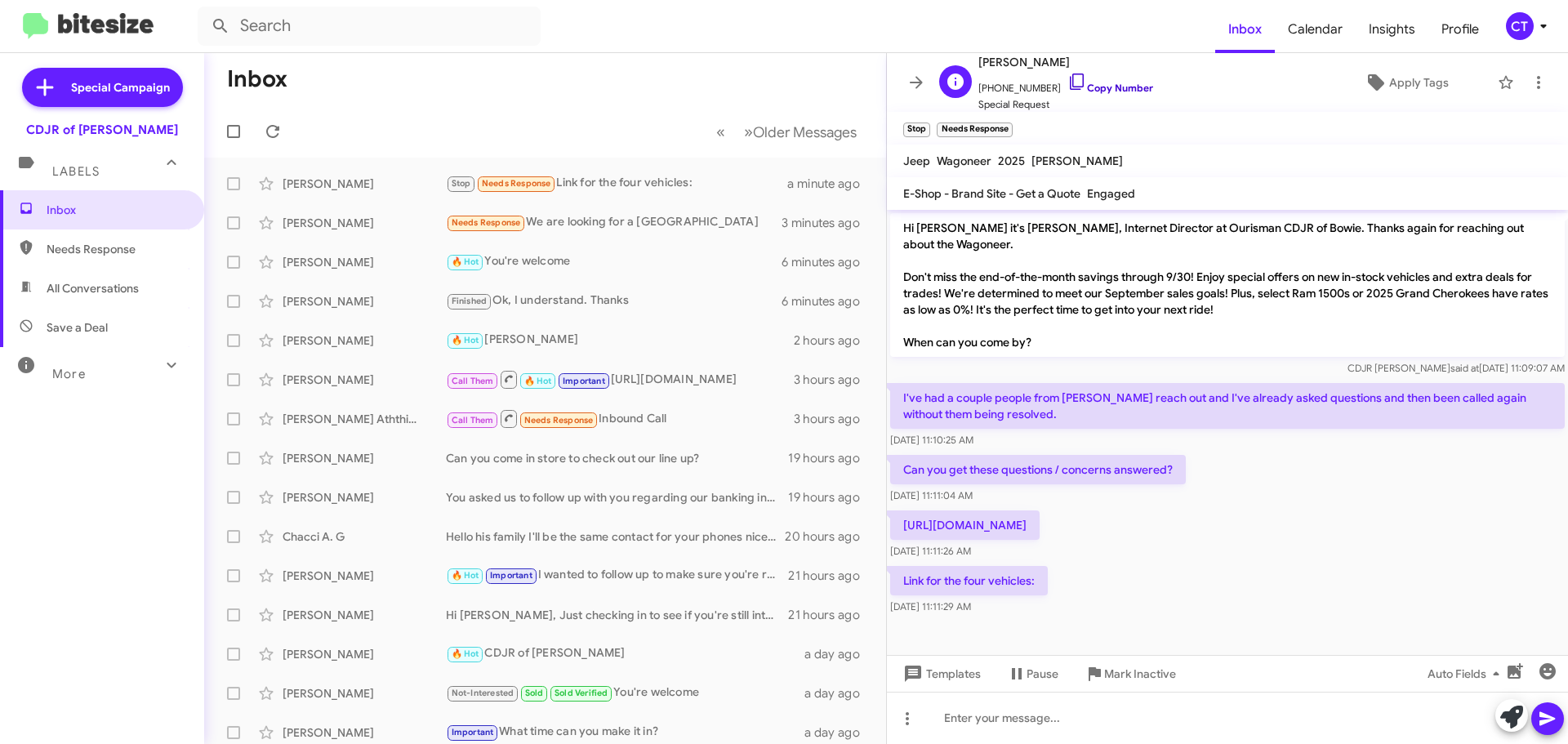
click at [1068, 79] on icon at bounding box center [1077, 81] width 20 height 20
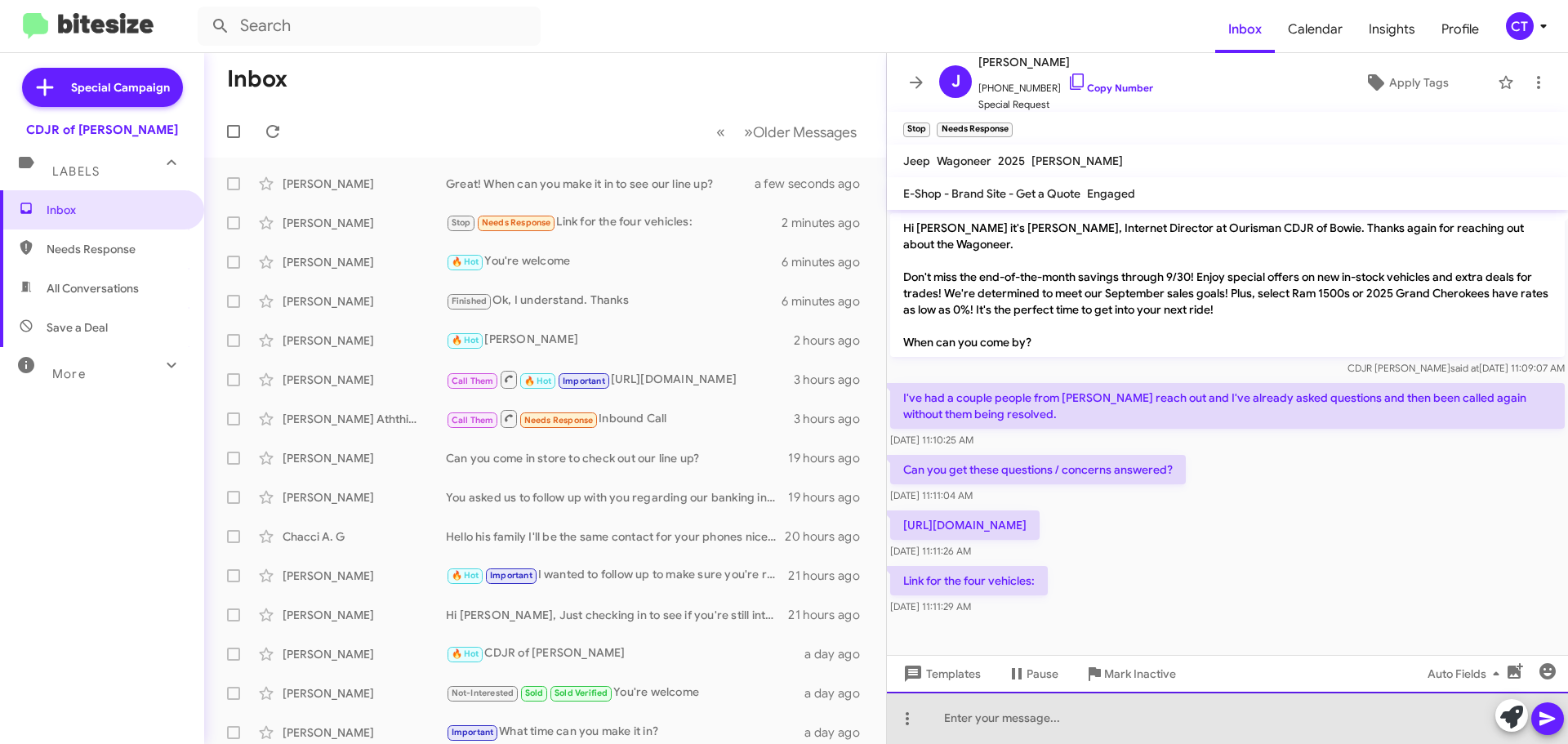
click at [1118, 726] on div at bounding box center [1227, 719] width 681 height 53
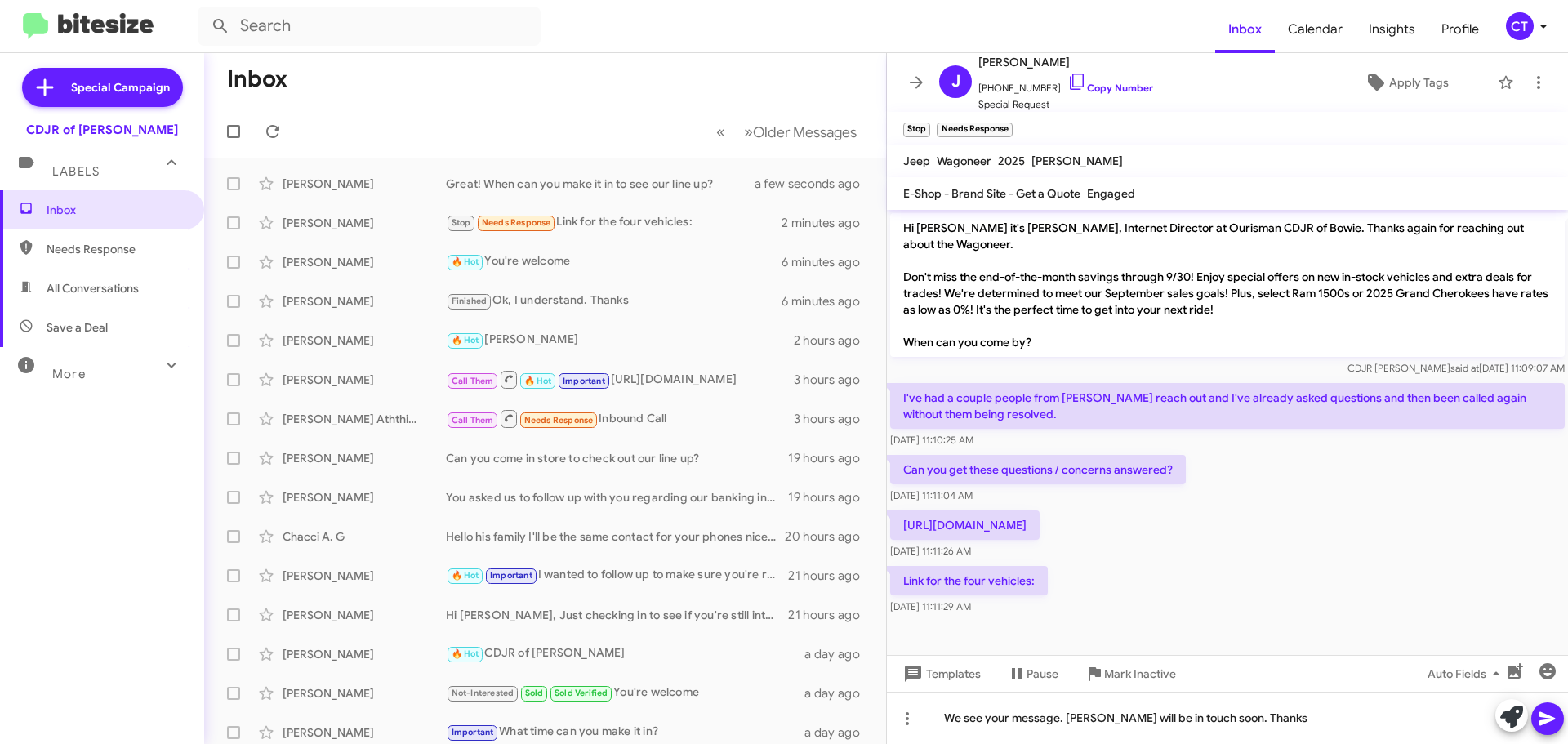
click at [1540, 723] on icon at bounding box center [1547, 719] width 16 height 14
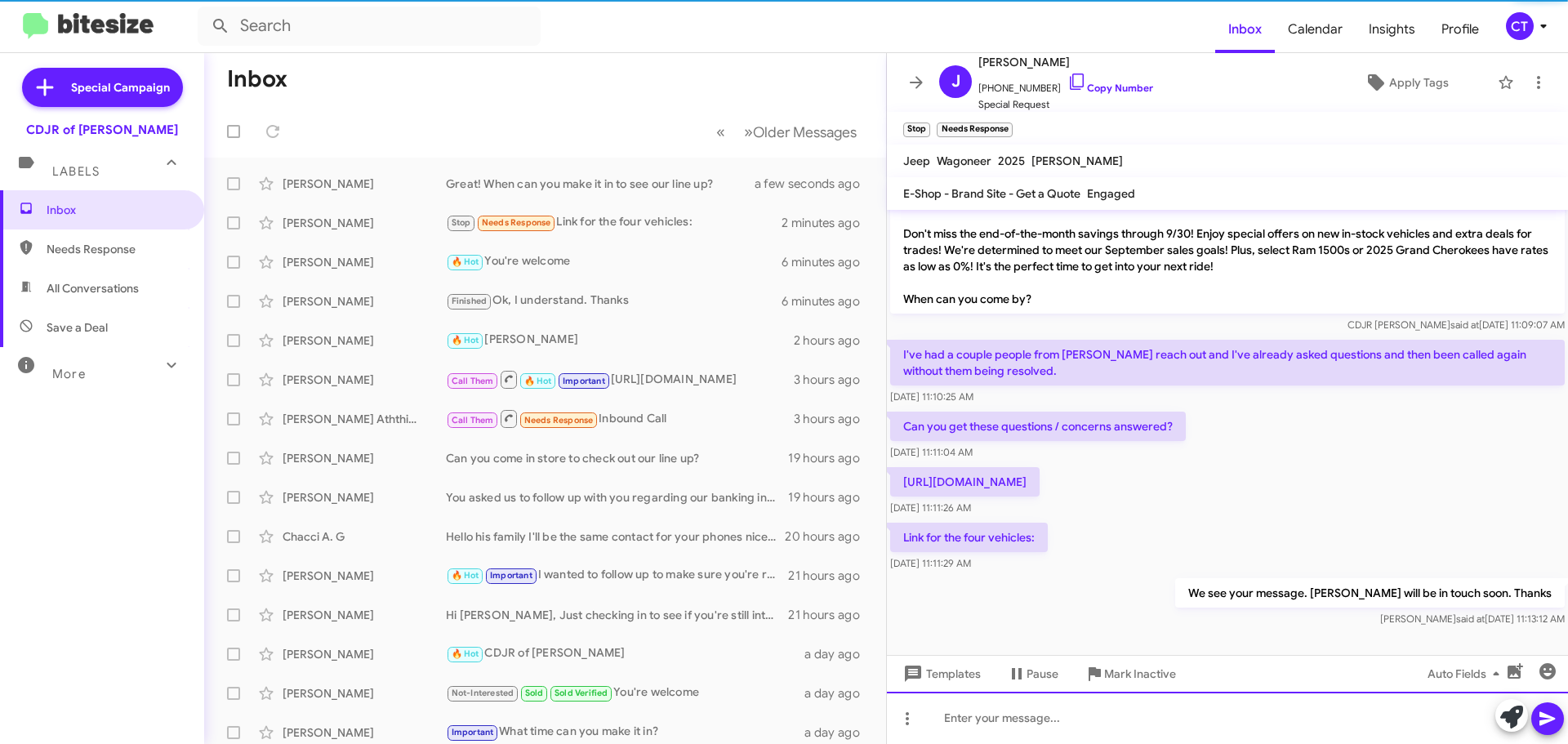
scroll to position [60, 0]
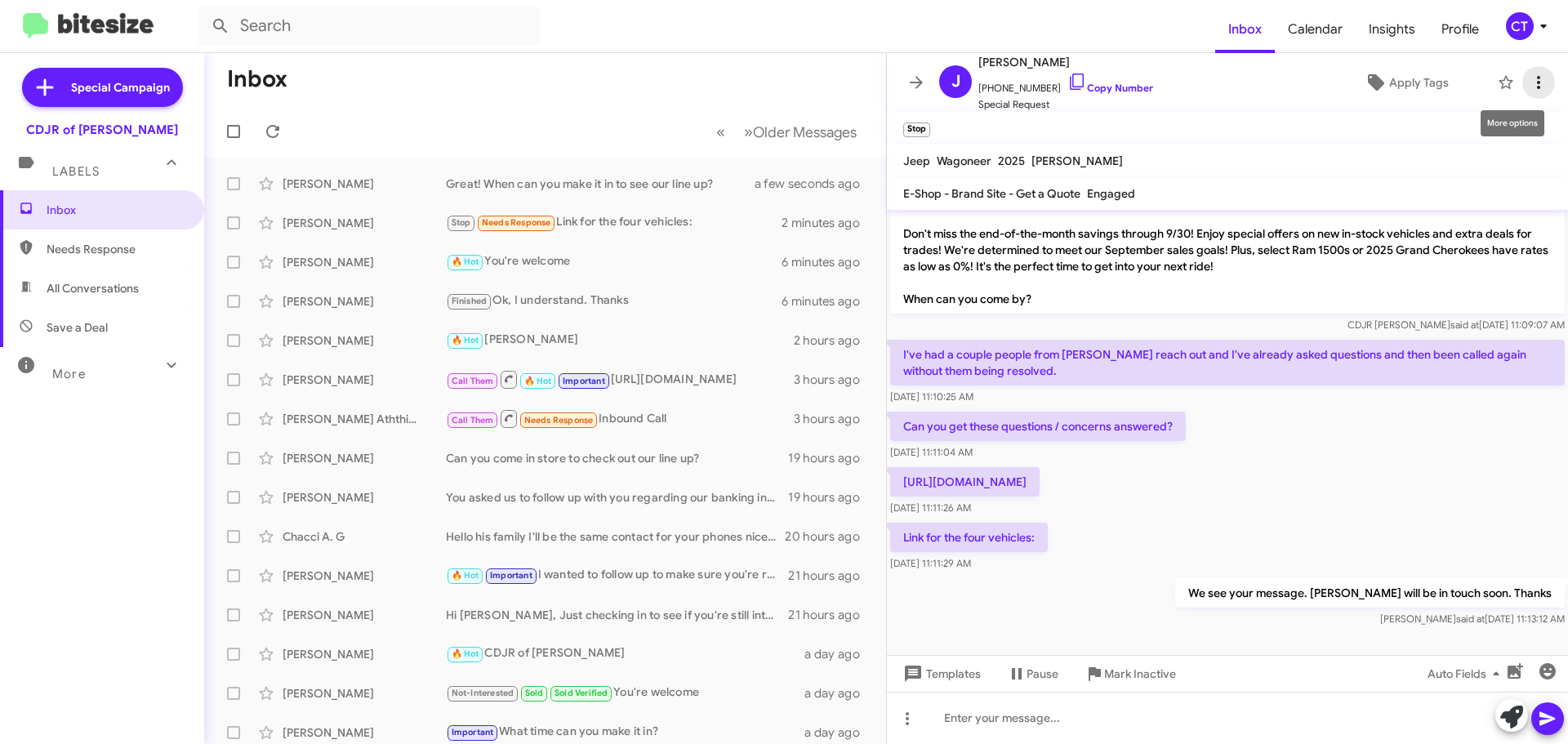
click at [1529, 89] on icon at bounding box center [1538, 82] width 20 height 20
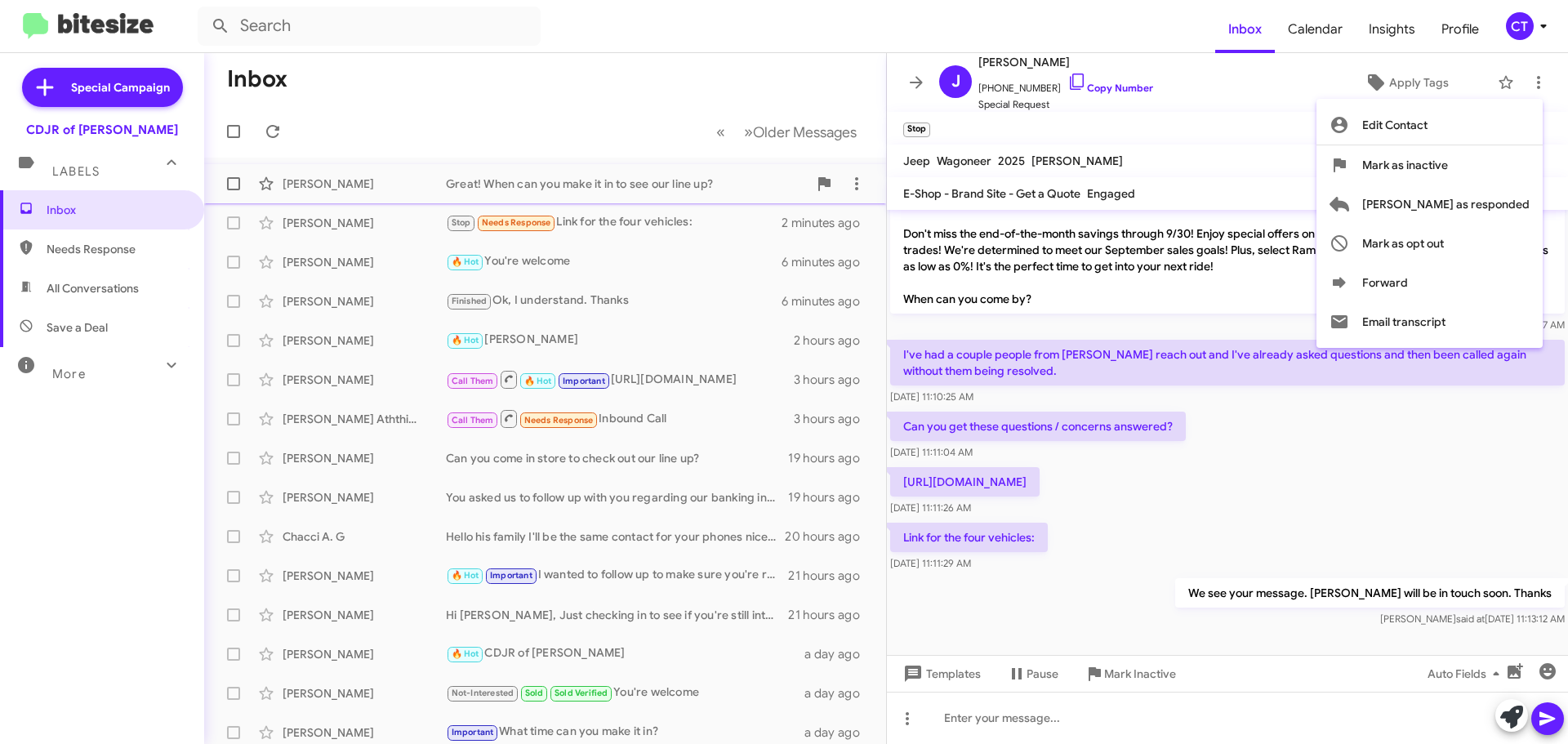
click at [1469, 197] on span "Mark as responded" at bounding box center [1446, 205] width 168 height 39
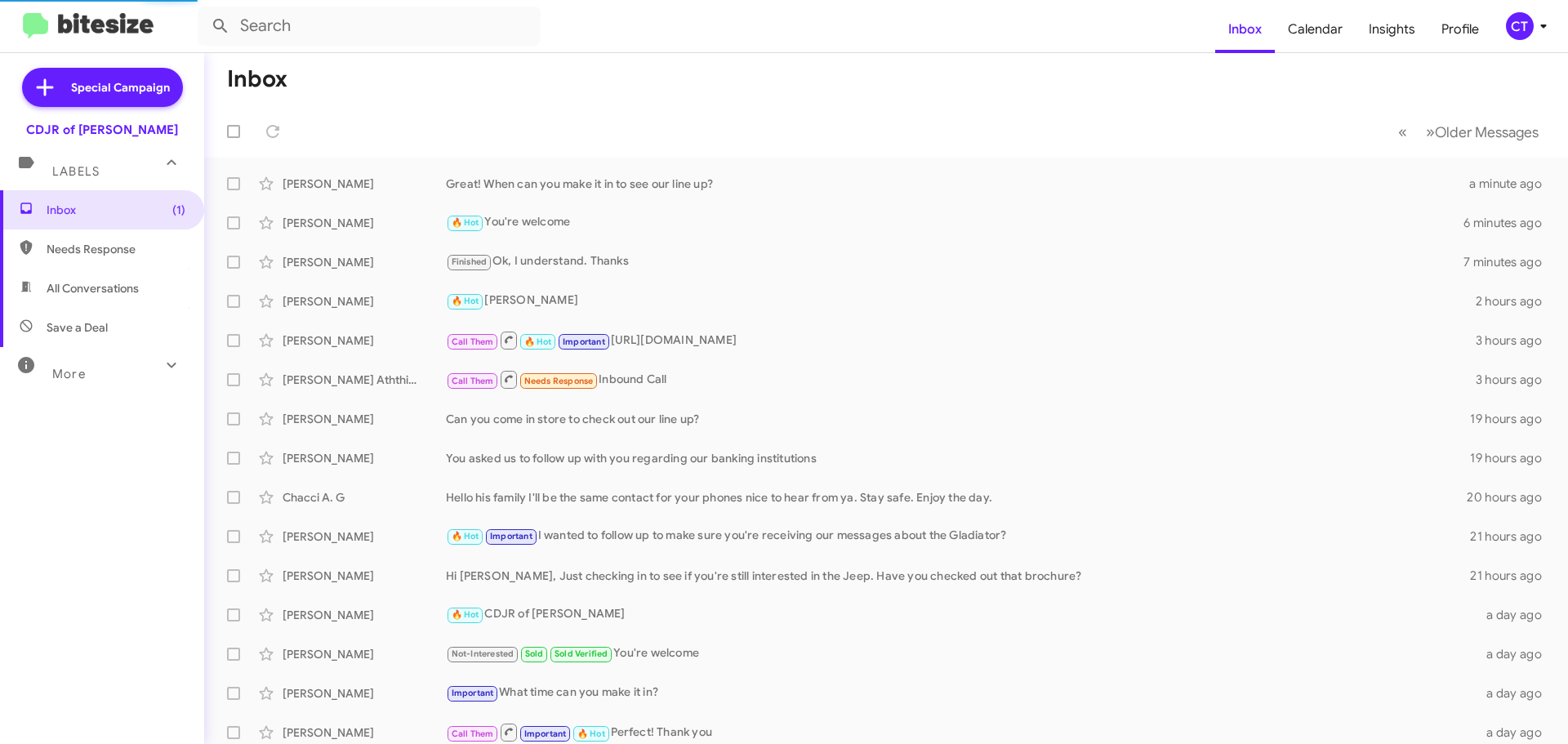
drag, startPoint x: 1519, startPoint y: 19, endPoint x: 1511, endPoint y: 14, distance: 9.4
click at [1516, 14] on div "CT" at bounding box center [1520, 26] width 28 height 28
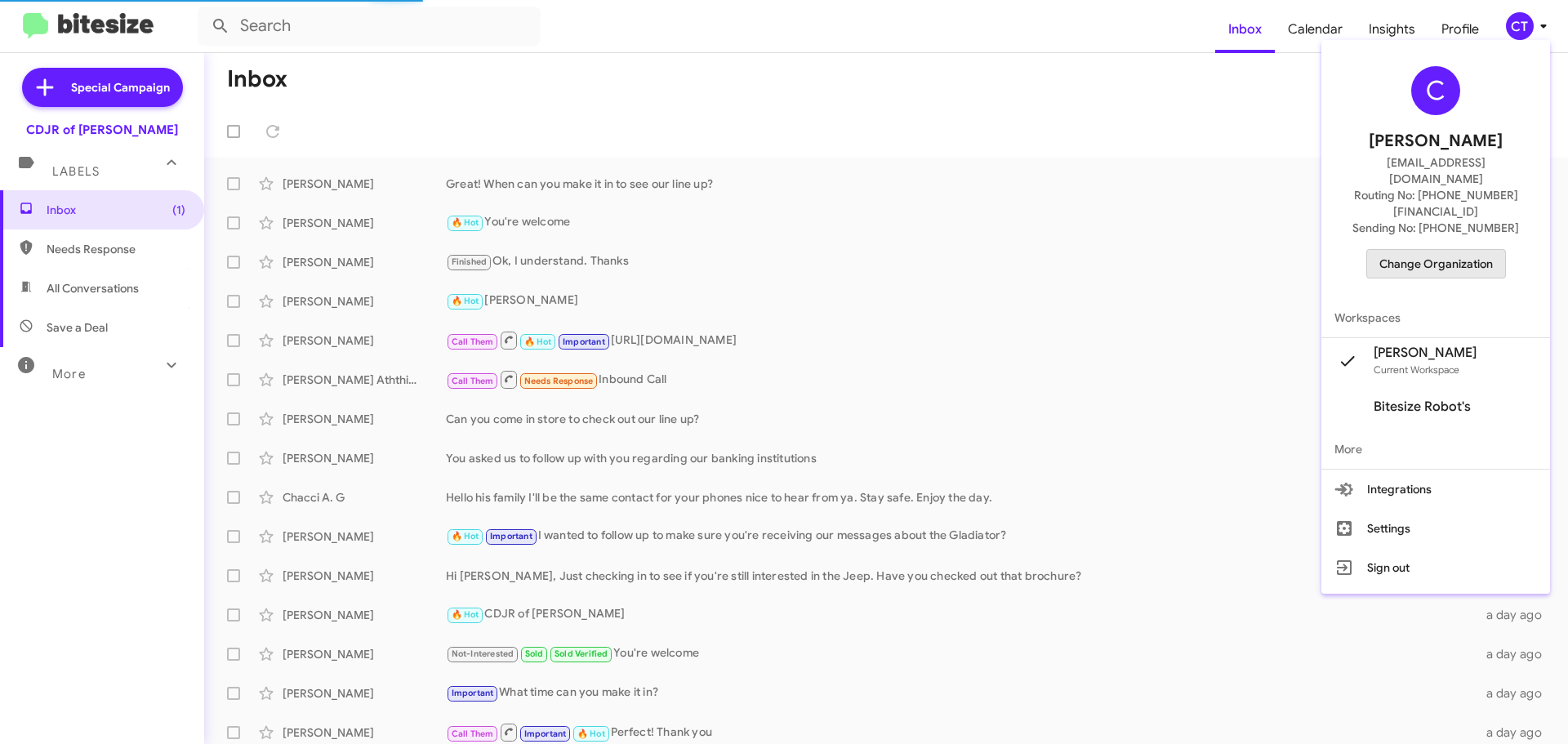
click at [1459, 250] on span "Change Organization" at bounding box center [1437, 264] width 113 height 28
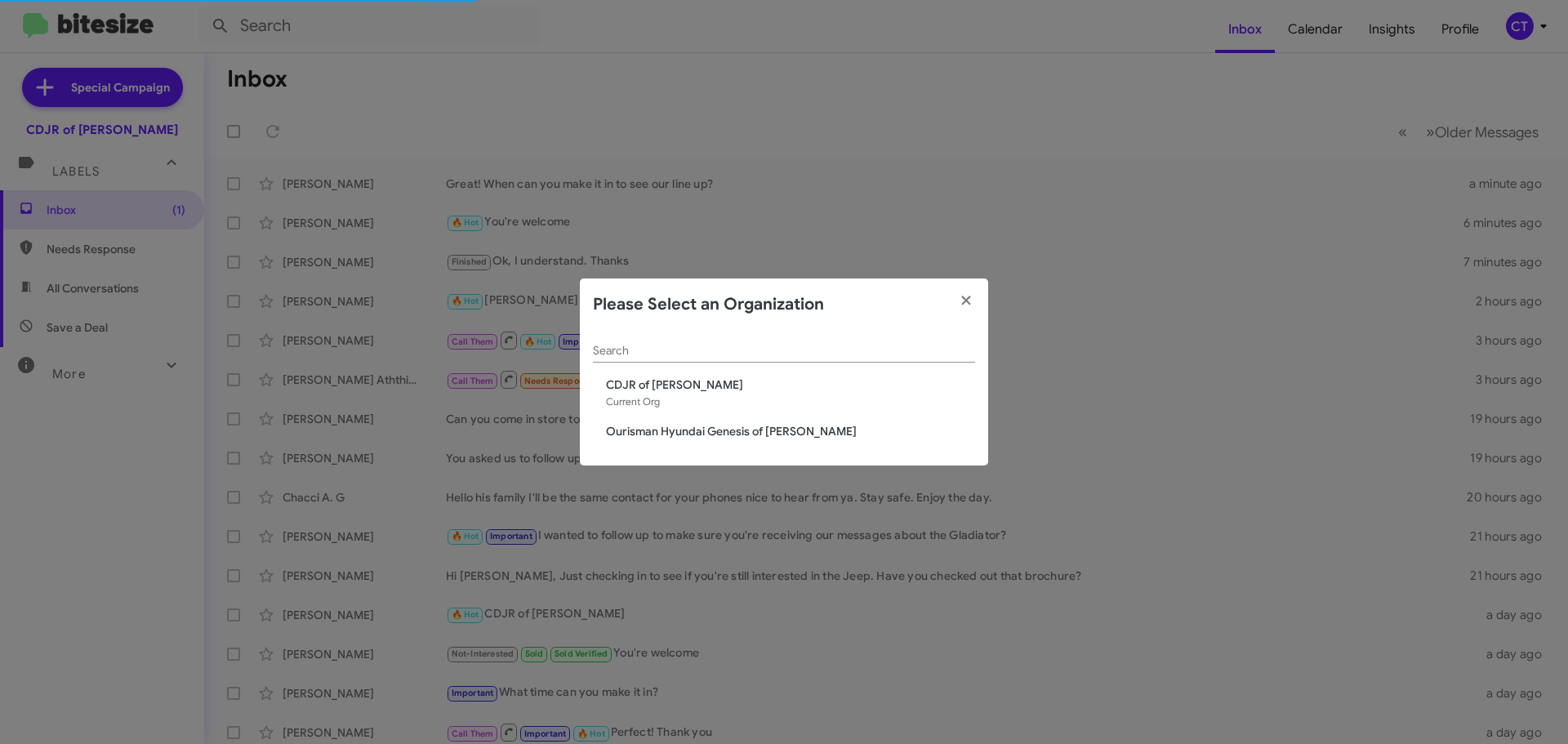
click at [639, 433] on span "Ourisman Hyundai Genesis of Bowie" at bounding box center [790, 432] width 369 height 16
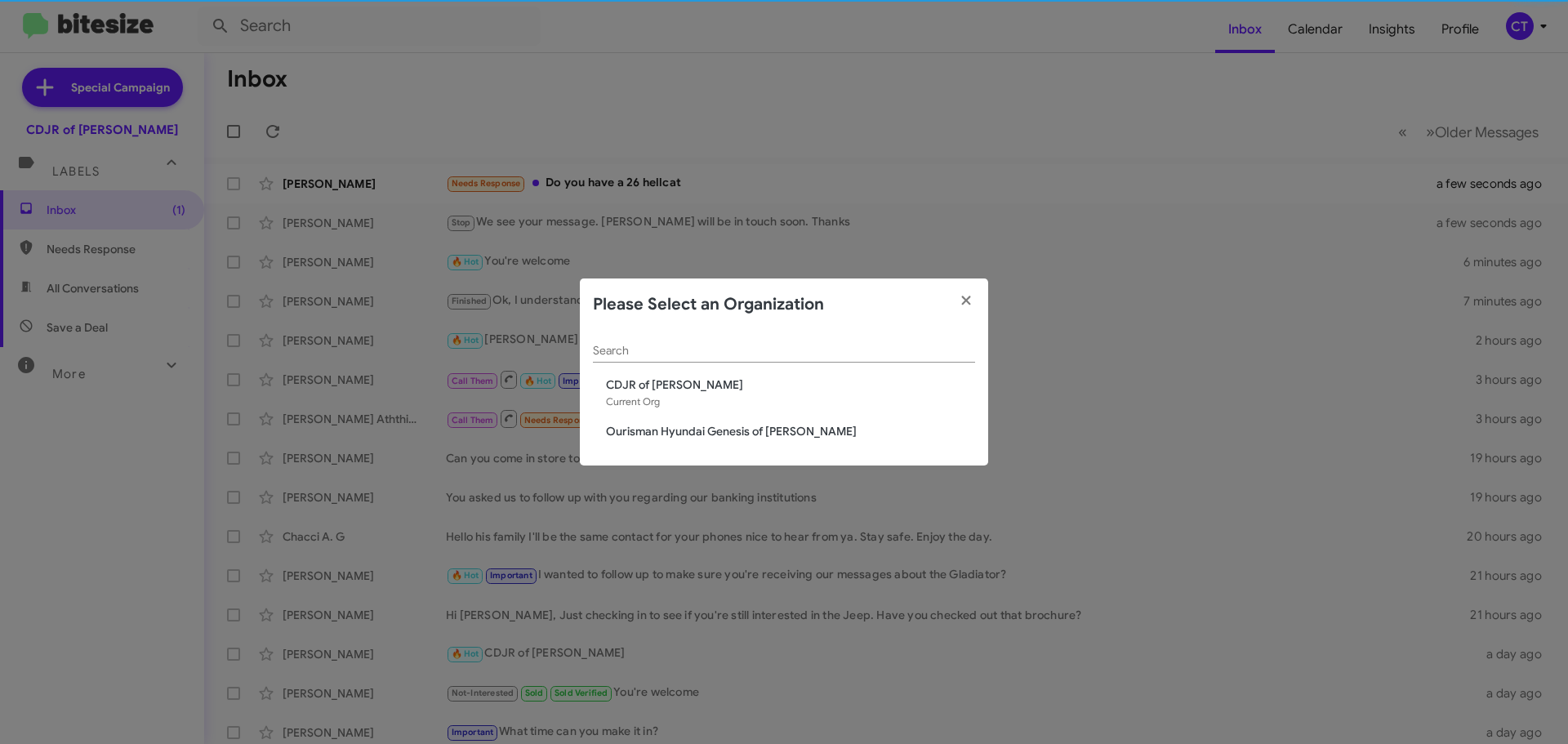
click at [673, 187] on modal-container "Please Select an Organization Search CDJR of Bowie Current Org Ourisman Hyundai…" at bounding box center [784, 372] width 1568 height 744
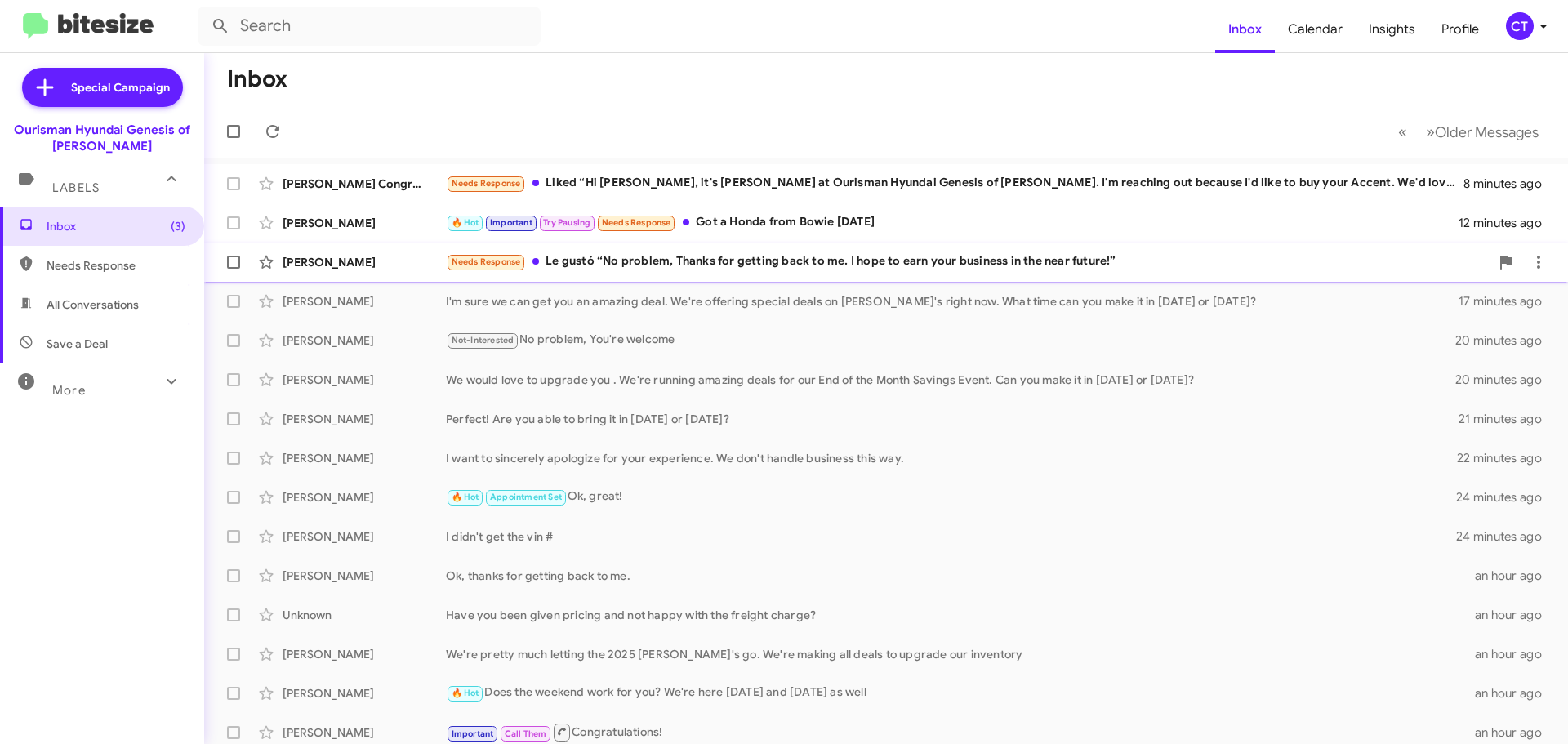
click at [637, 260] on div "Needs Response Le gustó “No problem, Thanks for getting back to me. I hope to e…" at bounding box center [968, 261] width 1044 height 19
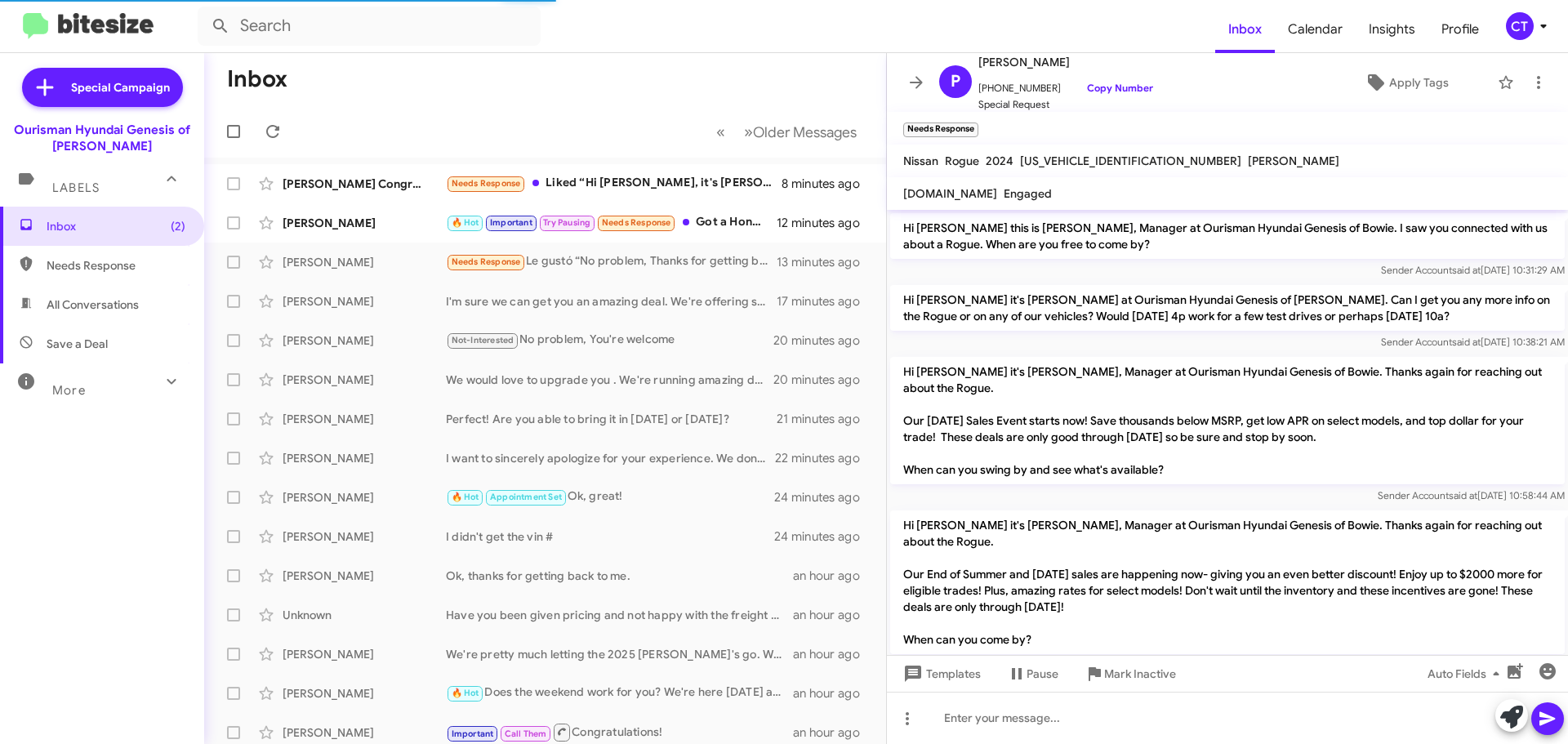
scroll to position [793, 0]
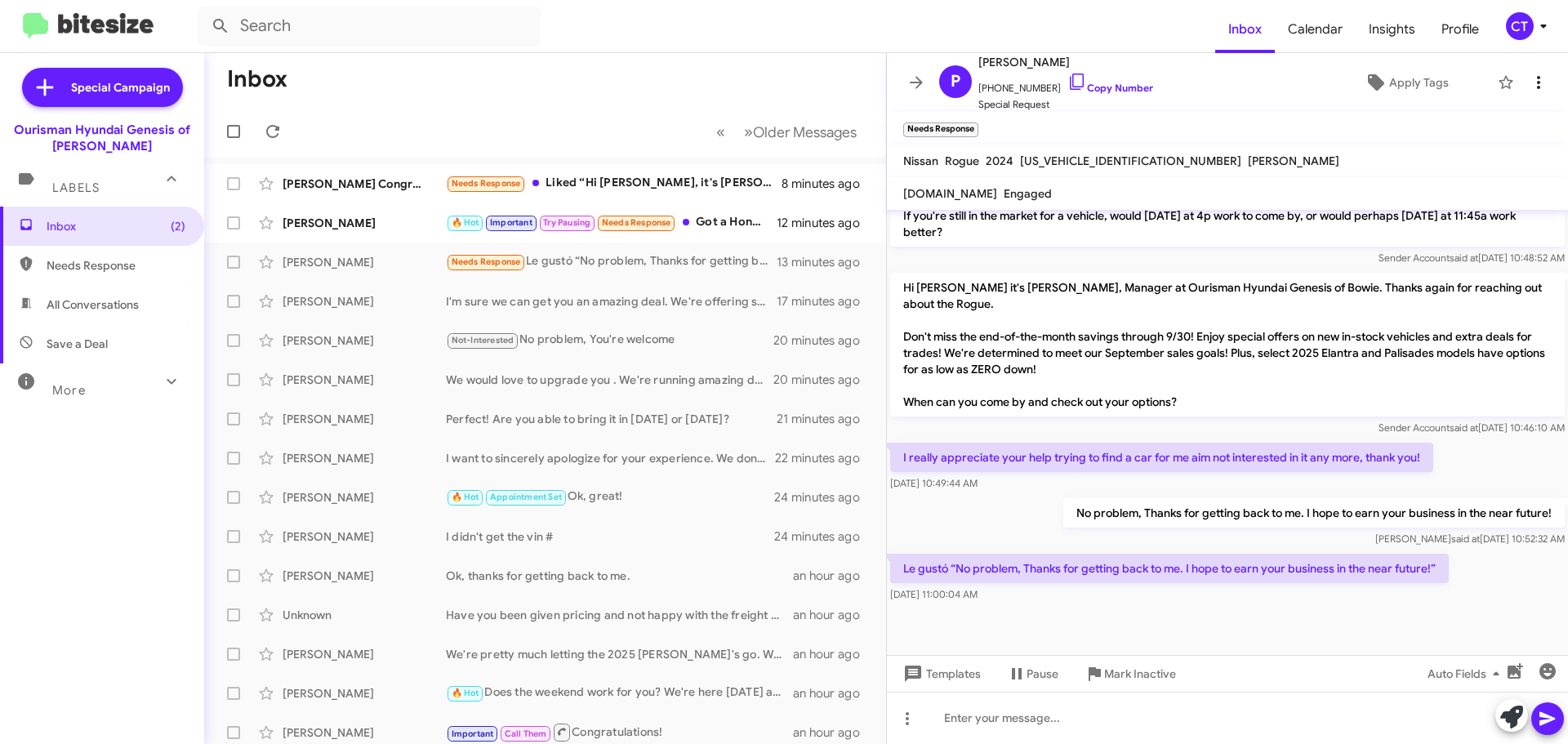
click at [1541, 73] on span at bounding box center [1539, 82] width 33 height 20
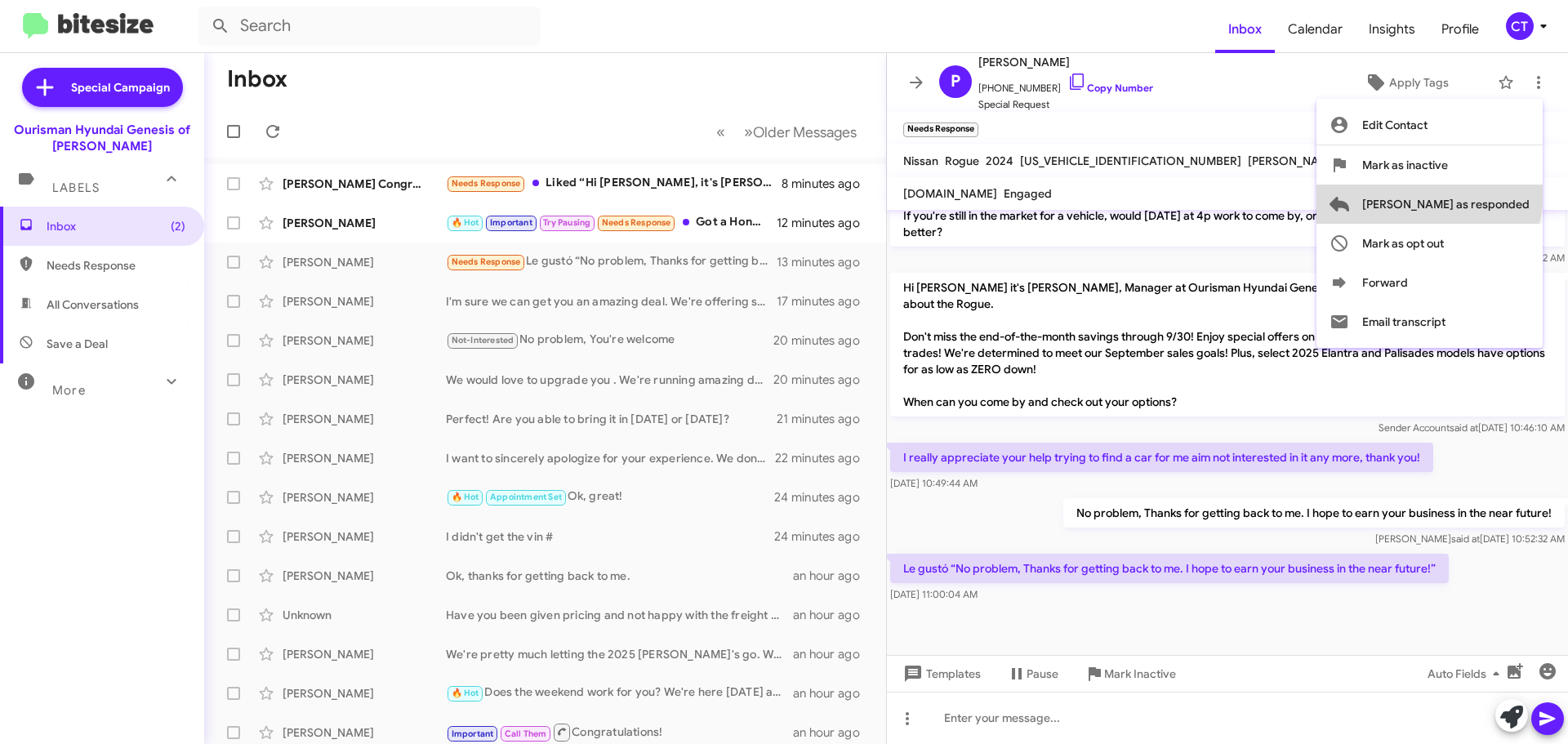
click at [1494, 194] on span "[PERSON_NAME] as responded" at bounding box center [1446, 205] width 168 height 39
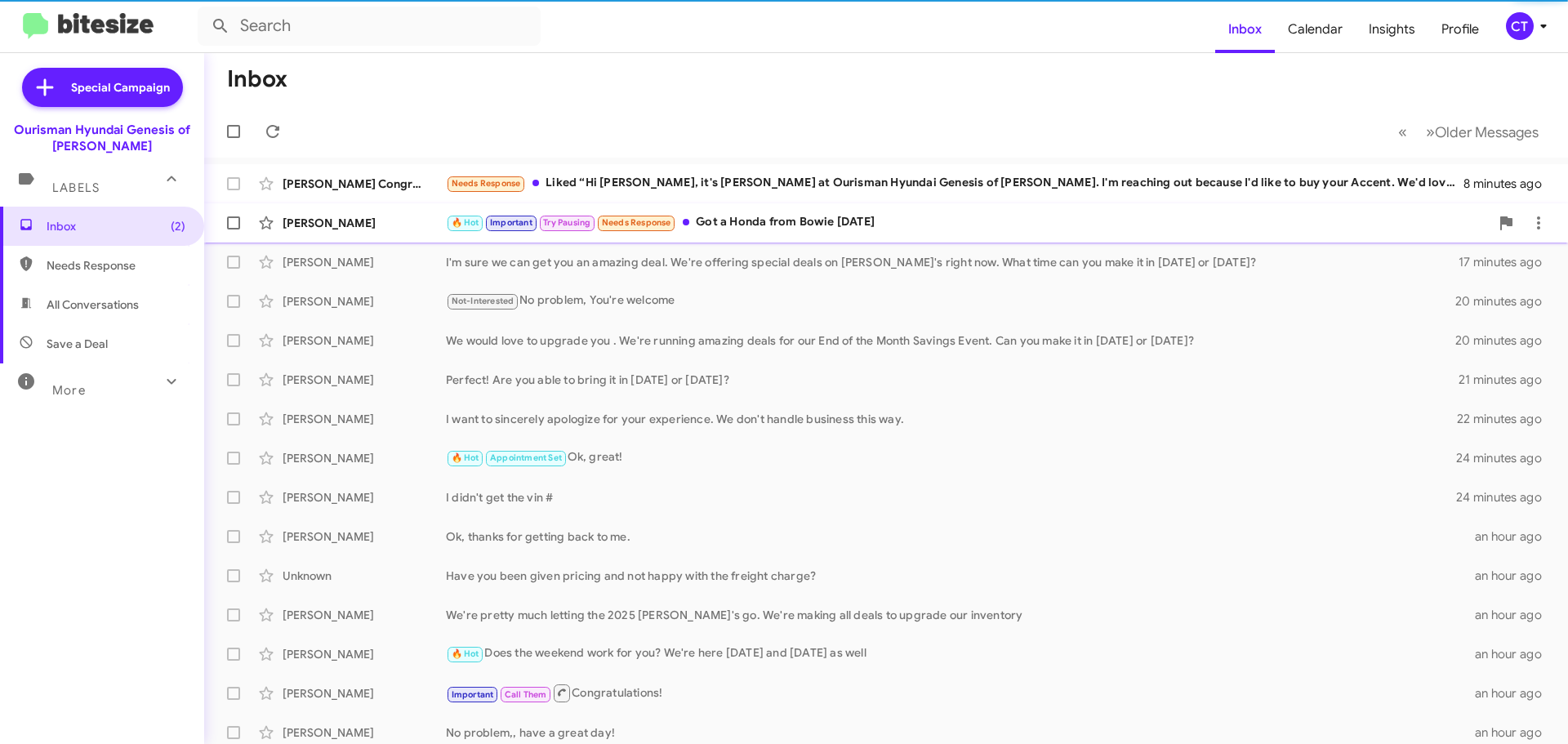
click at [799, 234] on div "[PERSON_NAME] 🔥 Hot Important Try Pausing Needs Response Got a Honda from [PERS…" at bounding box center [886, 223] width 1338 height 33
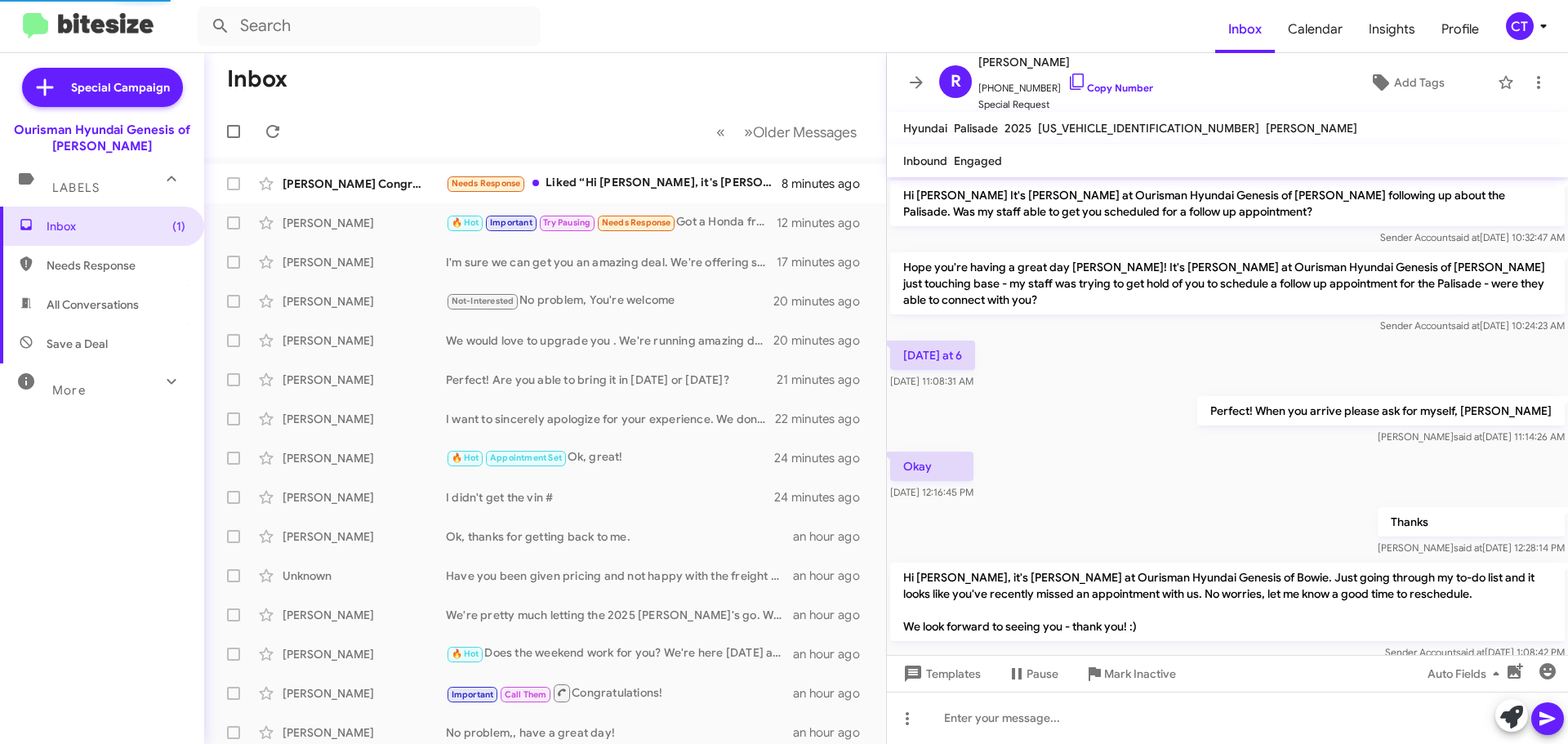
scroll to position [1124, 0]
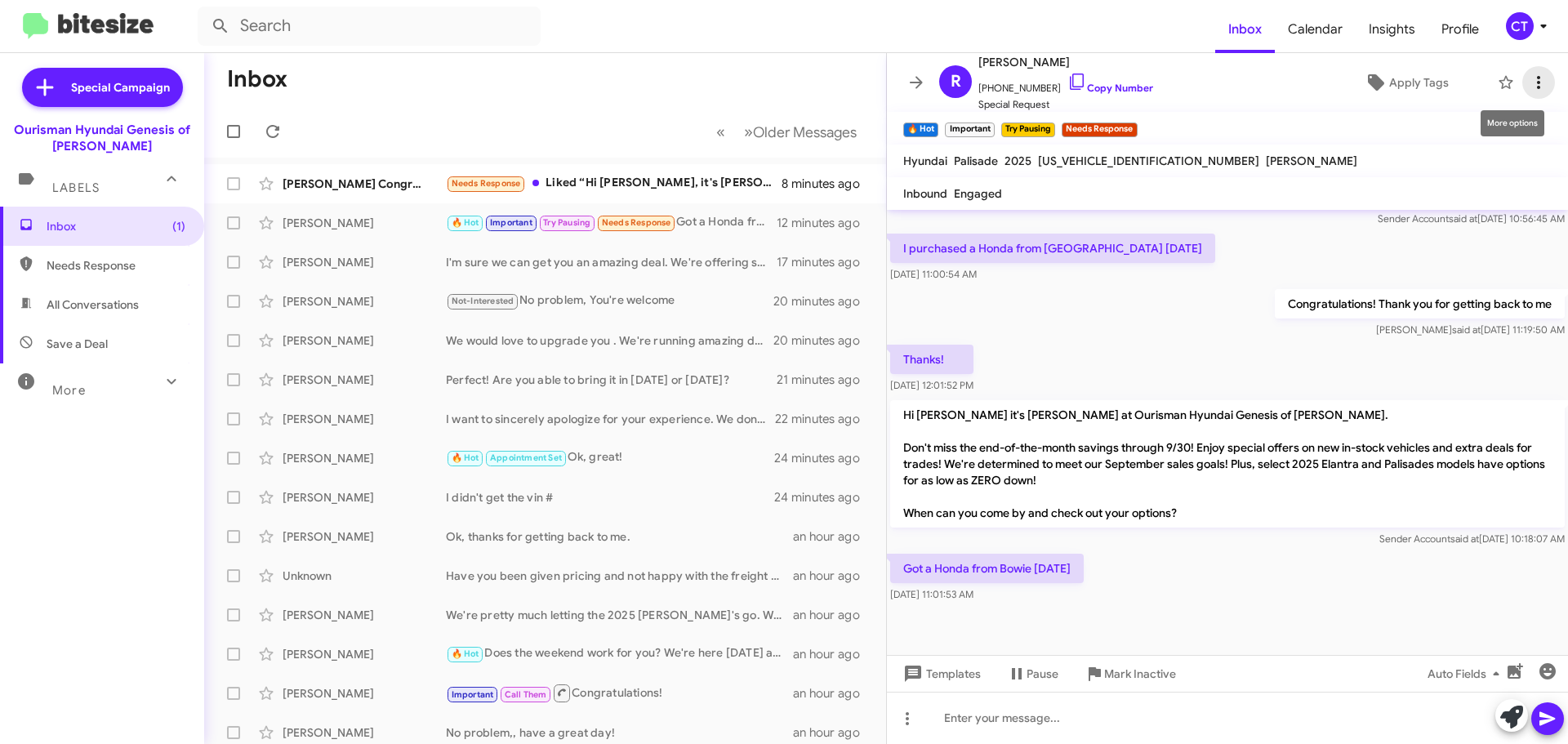
click at [1529, 80] on icon at bounding box center [1538, 82] width 20 height 20
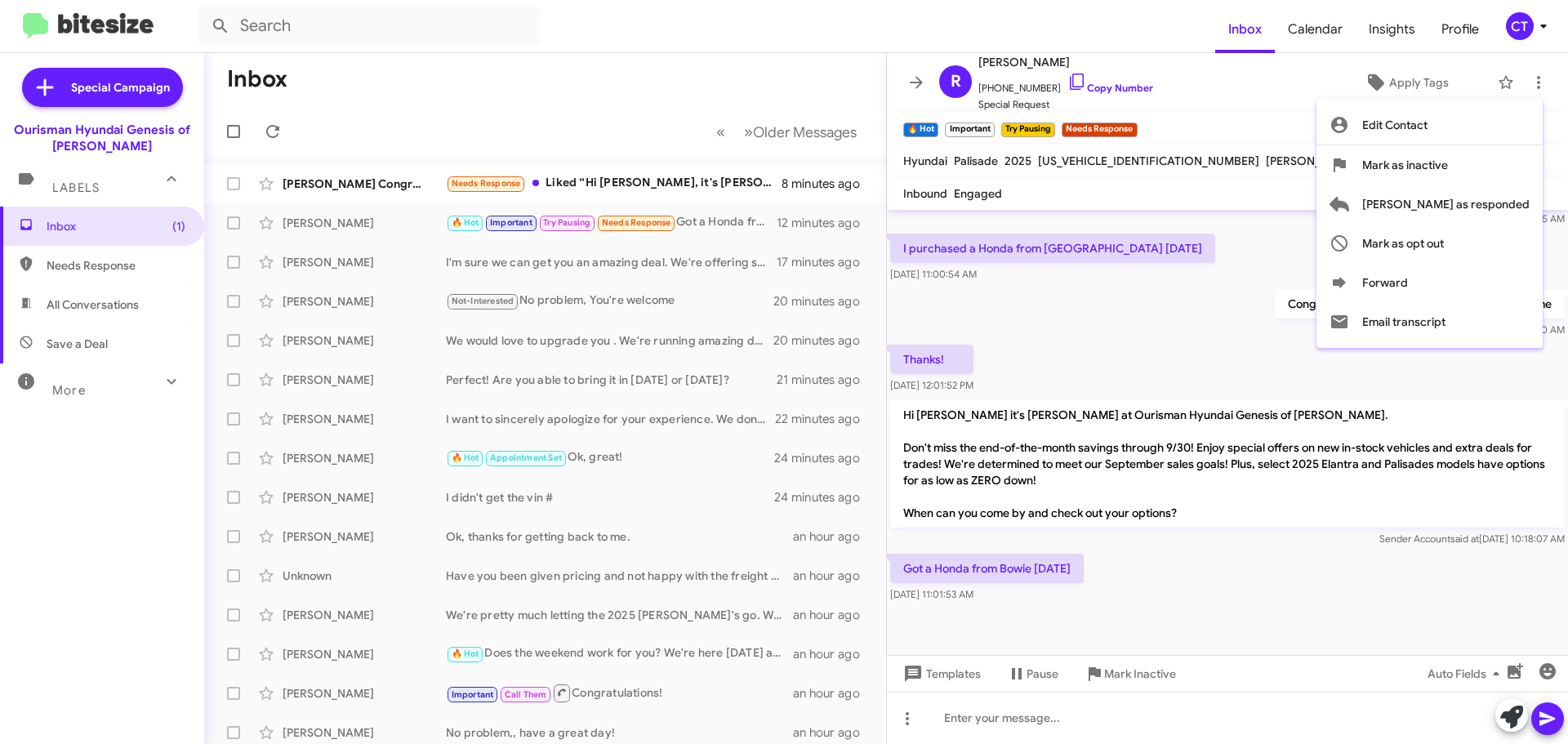
click at [1298, 263] on div at bounding box center [784, 372] width 1568 height 744
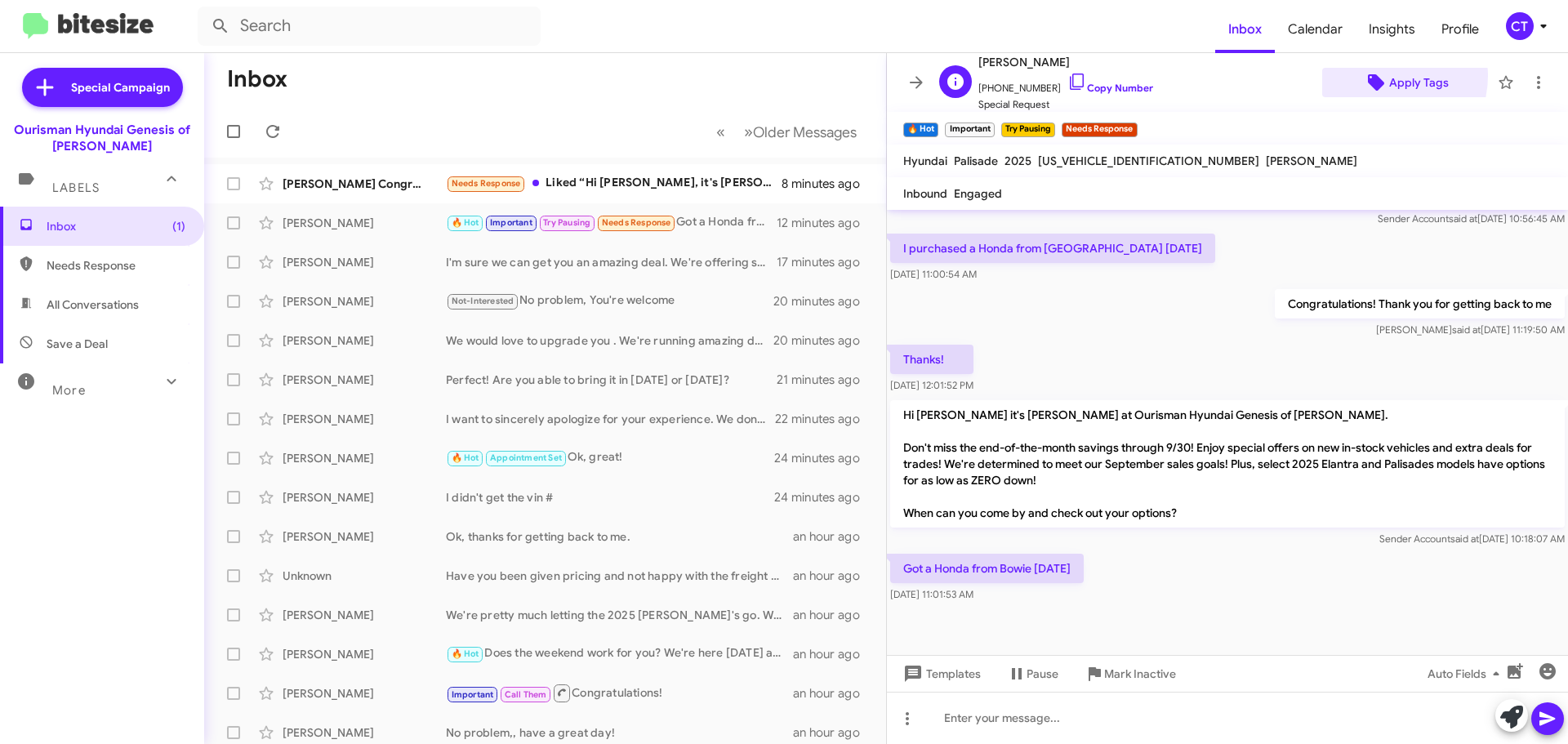
click at [1372, 75] on icon at bounding box center [1377, 82] width 20 height 20
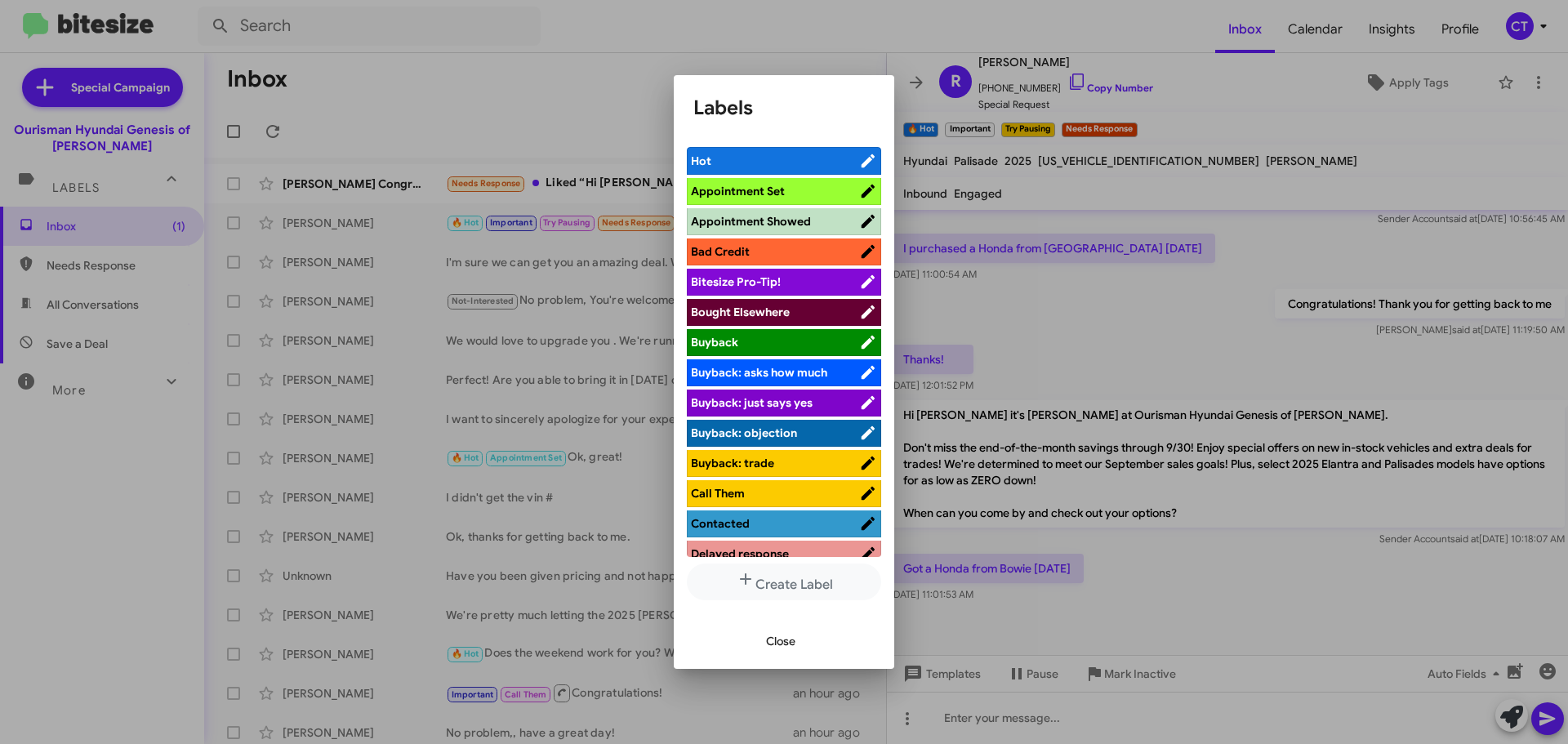
click at [860, 309] on icon at bounding box center [869, 312] width 18 height 20
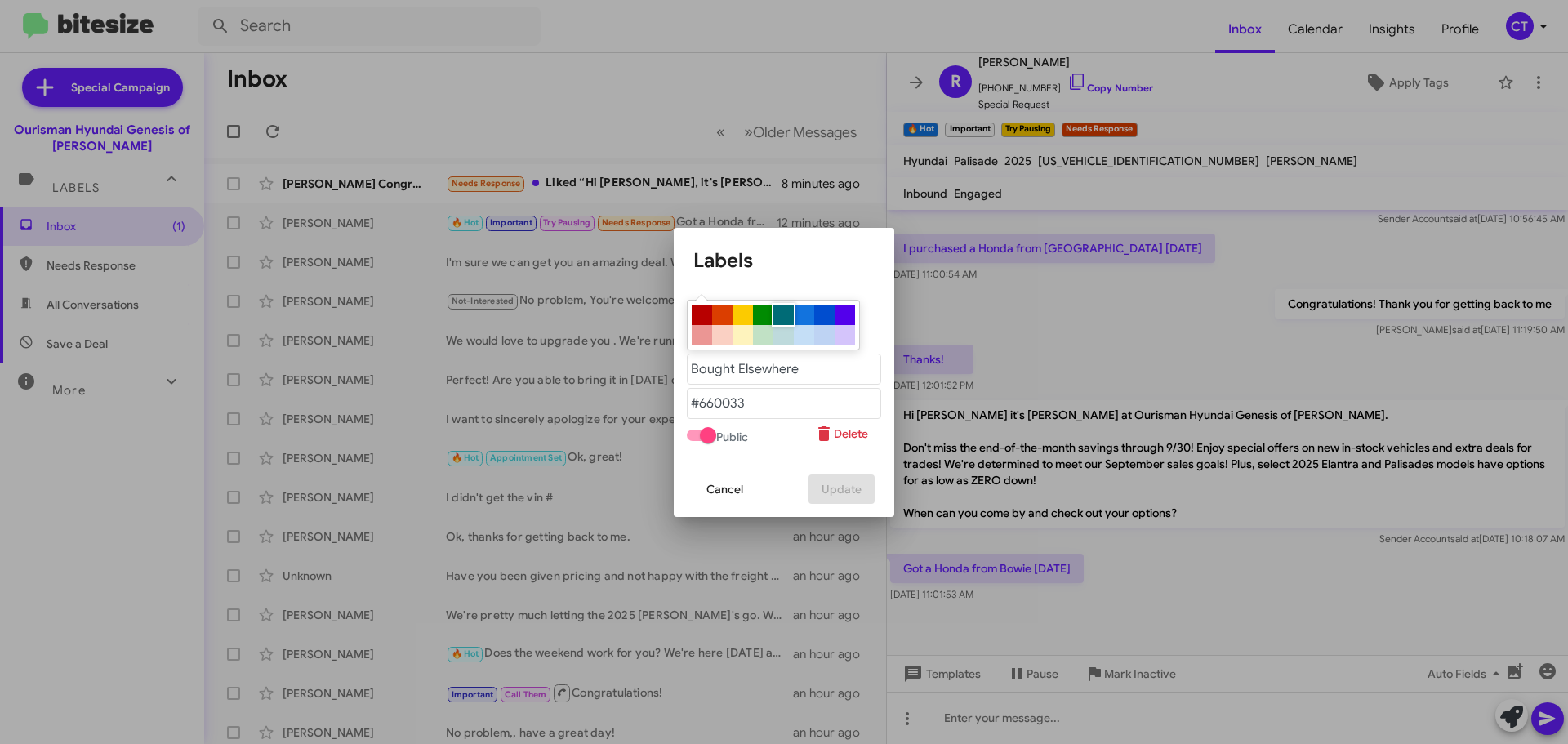
click at [776, 323] on div at bounding box center [783, 315] width 21 height 21
type "#006b76"
click at [998, 256] on div at bounding box center [784, 372] width 1568 height 744
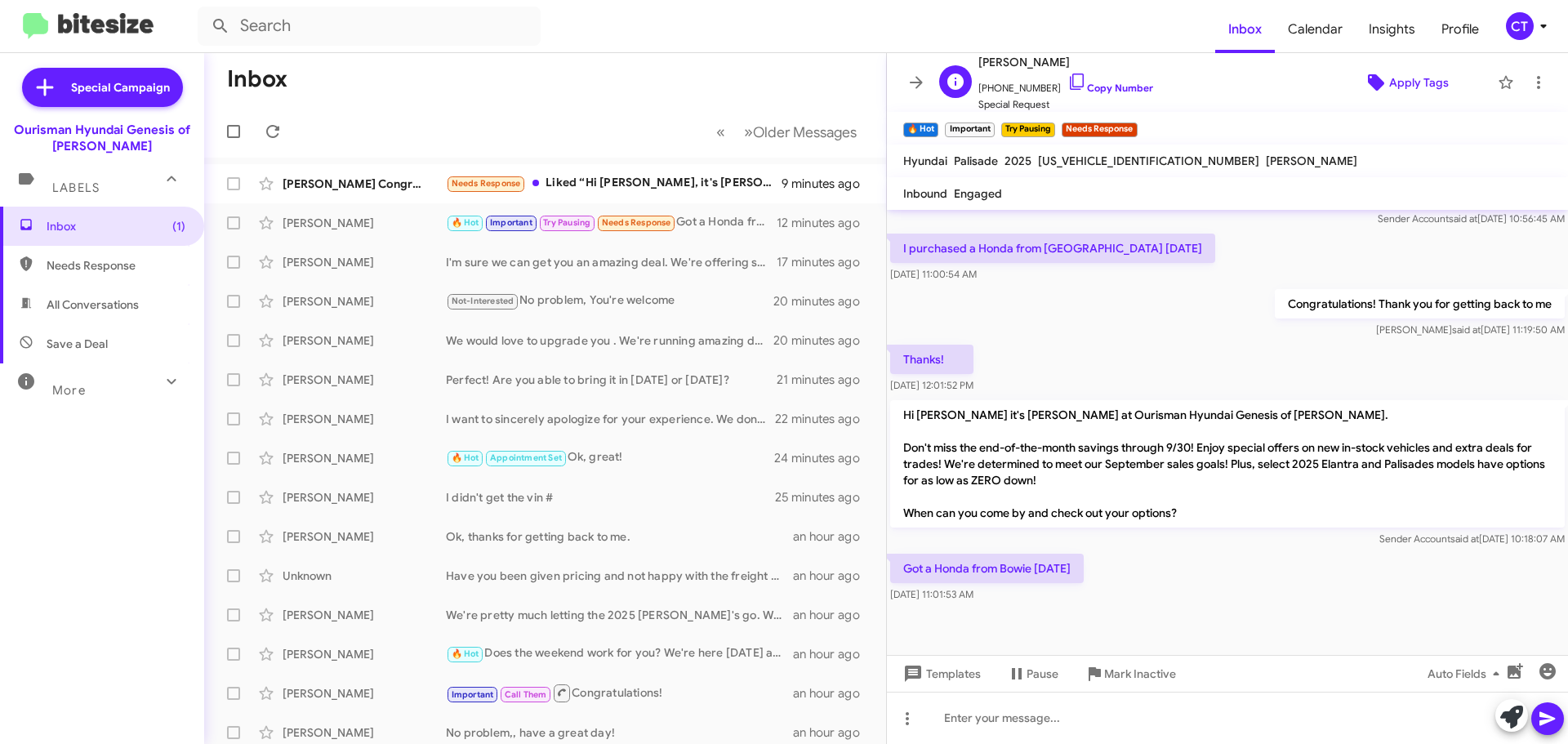
click at [1374, 82] on icon at bounding box center [1377, 82] width 16 height 16
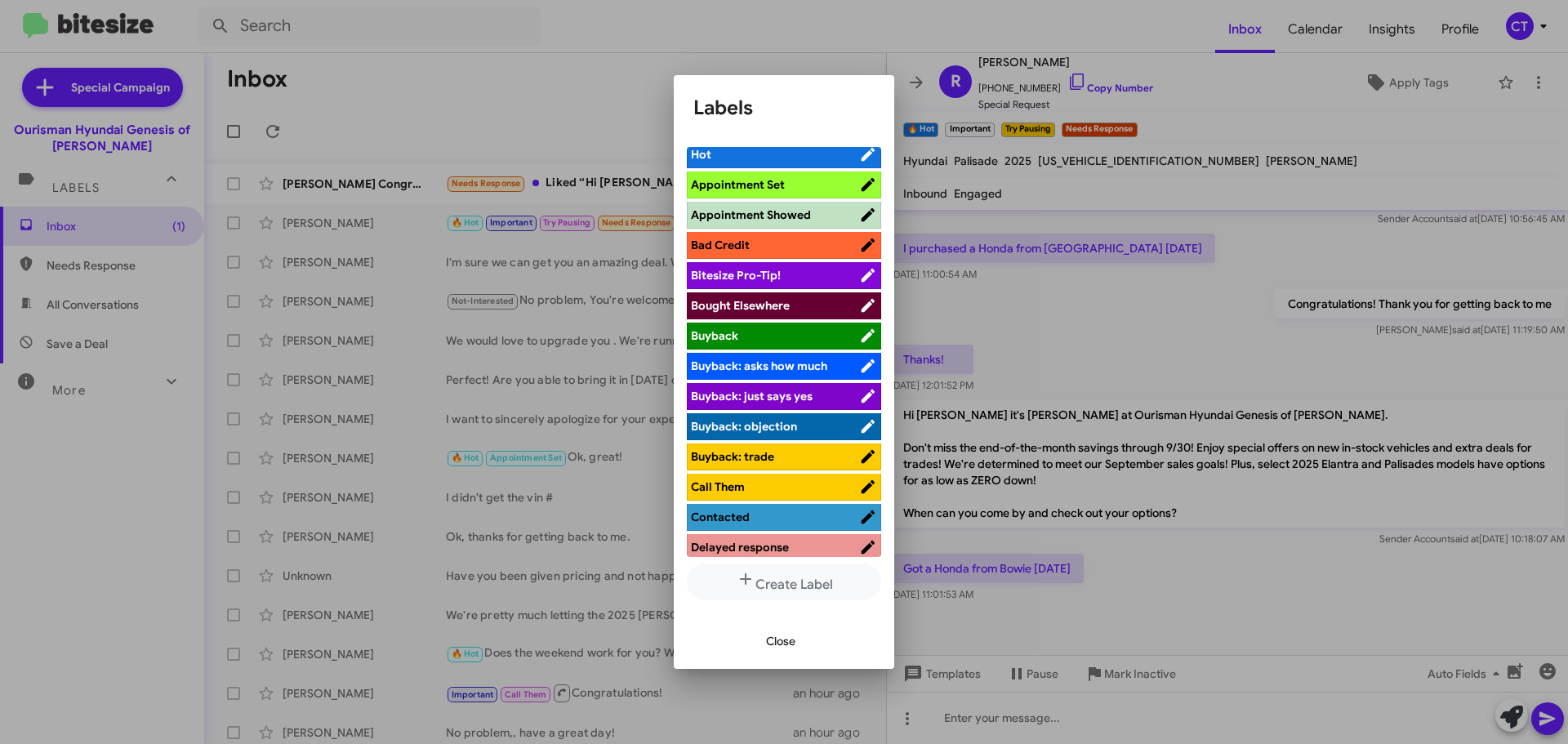
scroll to position [0, 0]
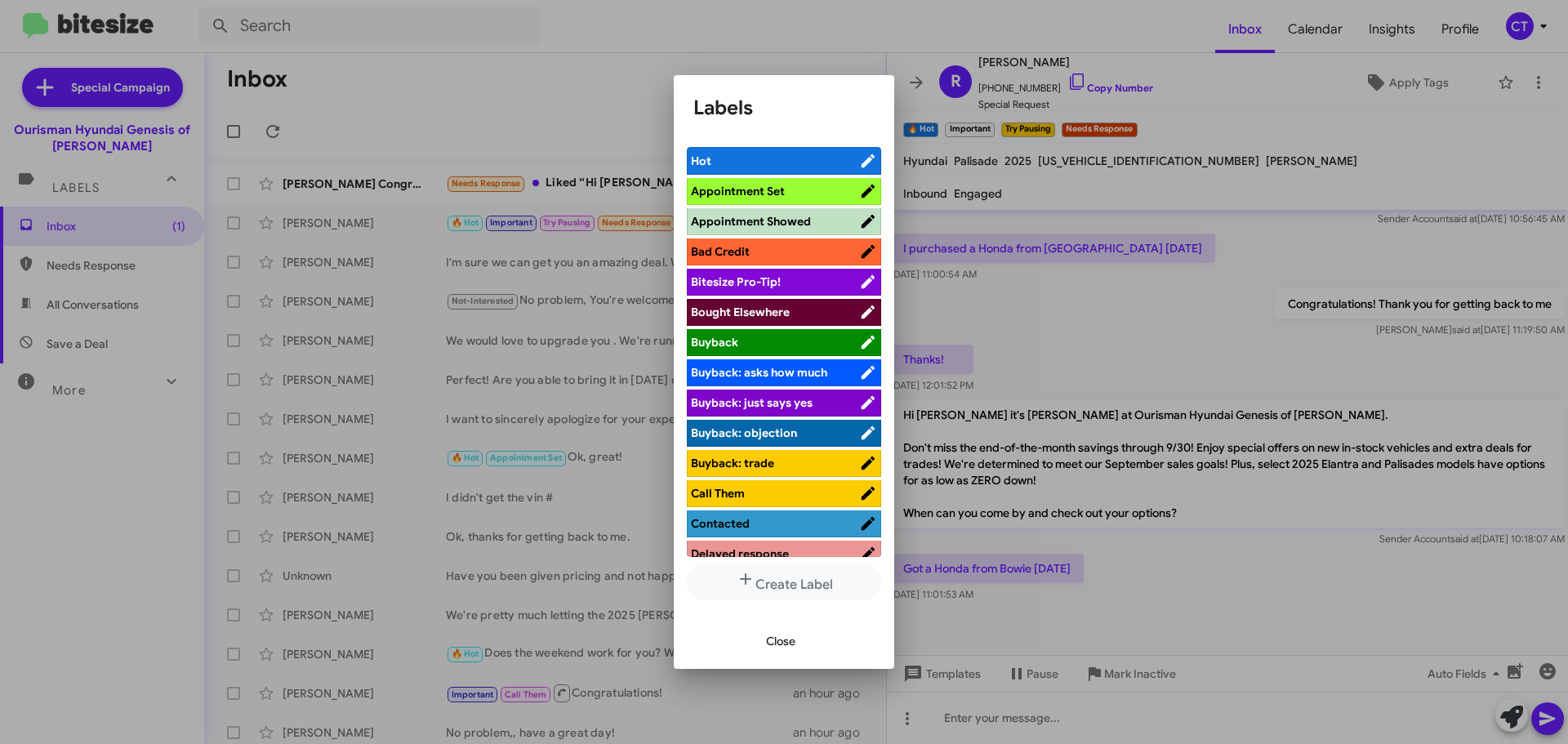
click at [731, 309] on span "Bought Elsewhere" at bounding box center [740, 312] width 99 height 15
click at [786, 637] on span "Close" at bounding box center [781, 641] width 30 height 30
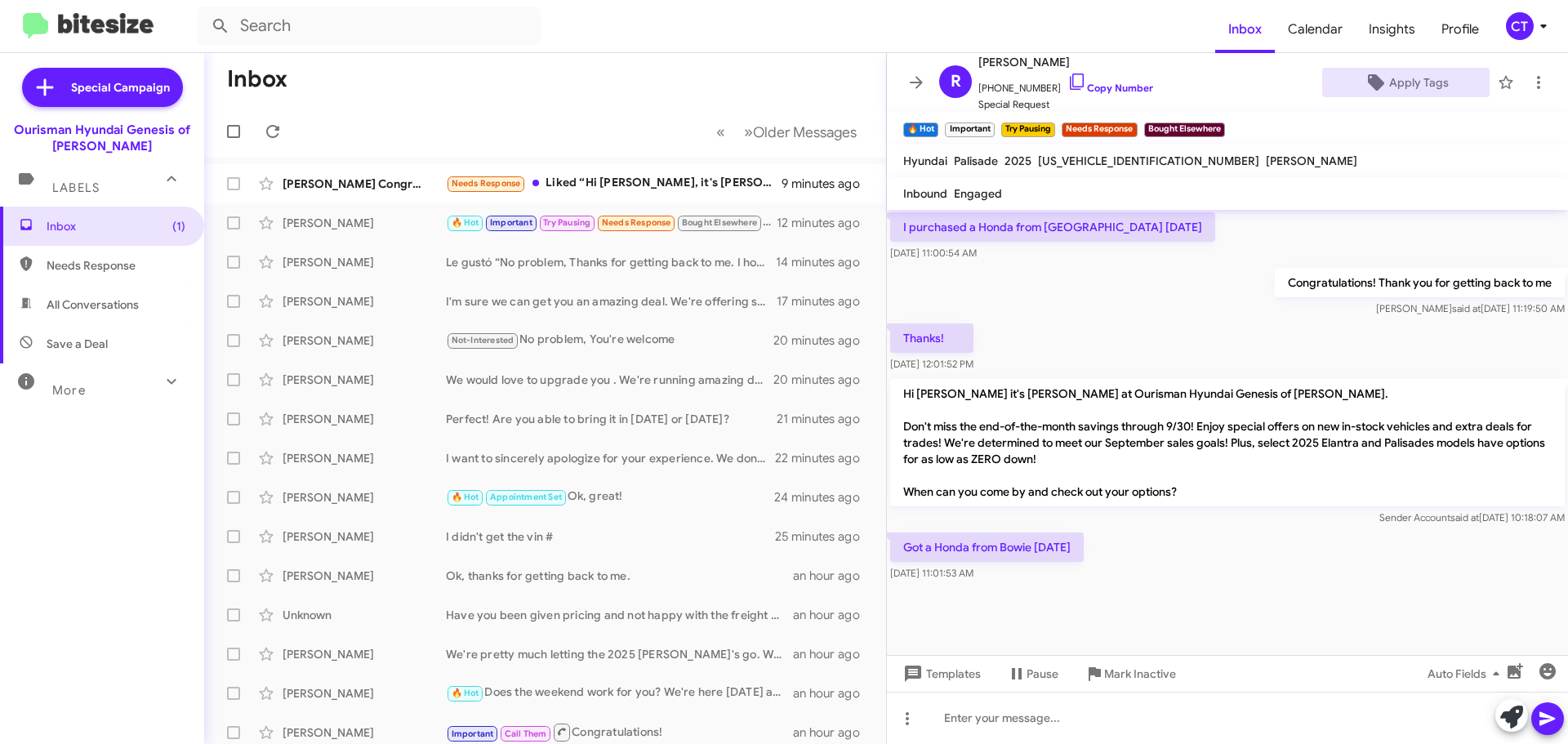
scroll to position [1156, 0]
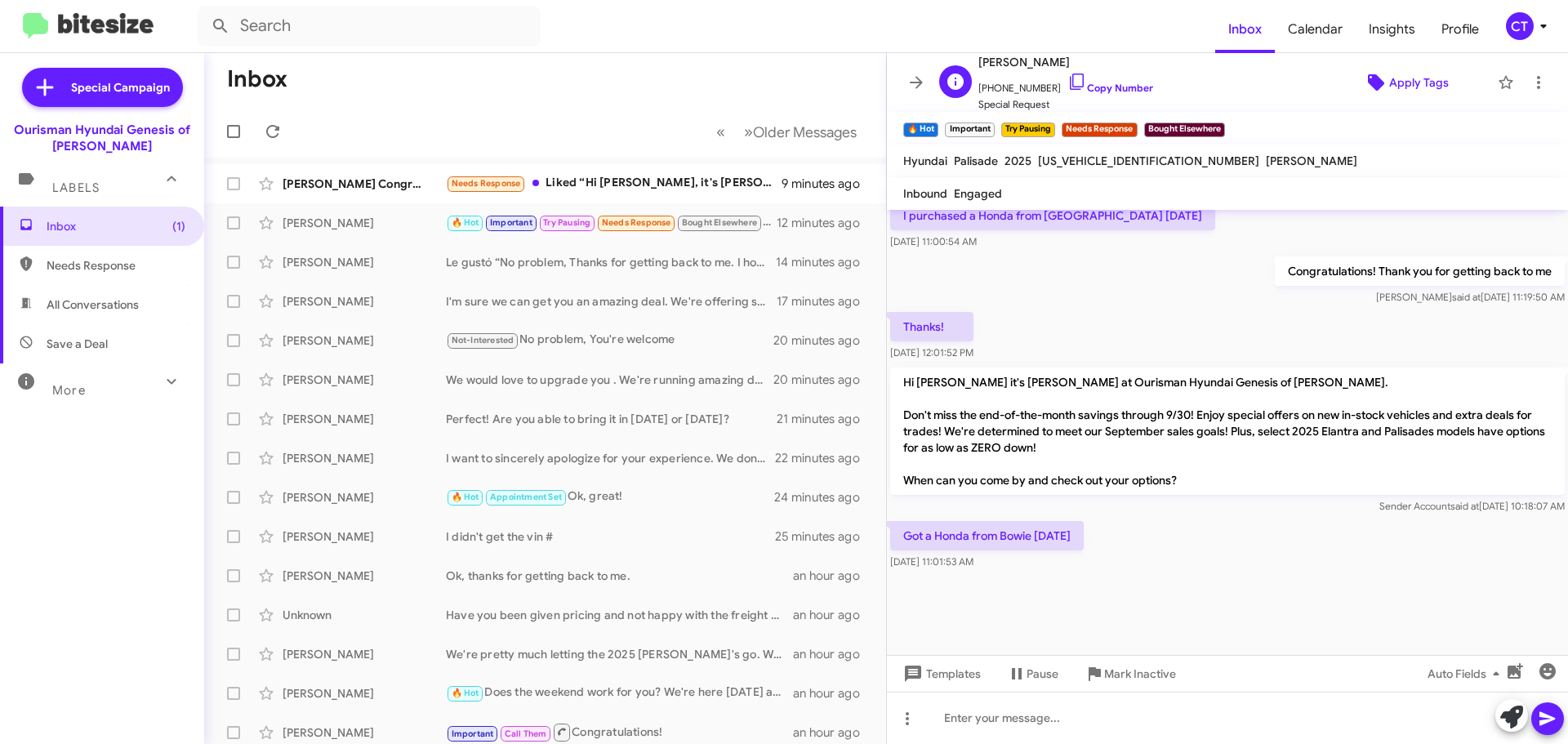
click at [1449, 89] on span "Apply Tags" at bounding box center [1406, 82] width 141 height 30
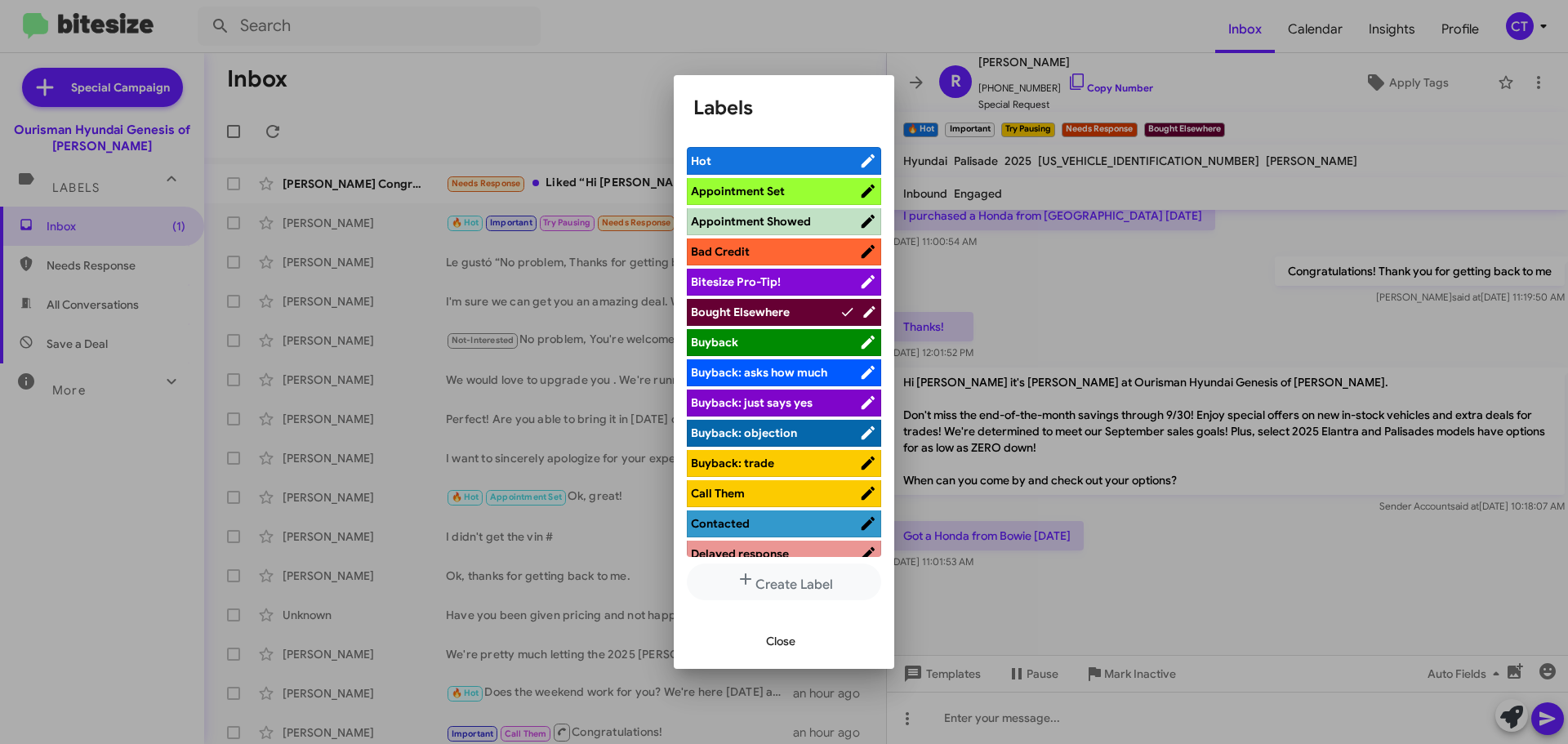
click at [771, 641] on span "Close" at bounding box center [781, 641] width 30 height 30
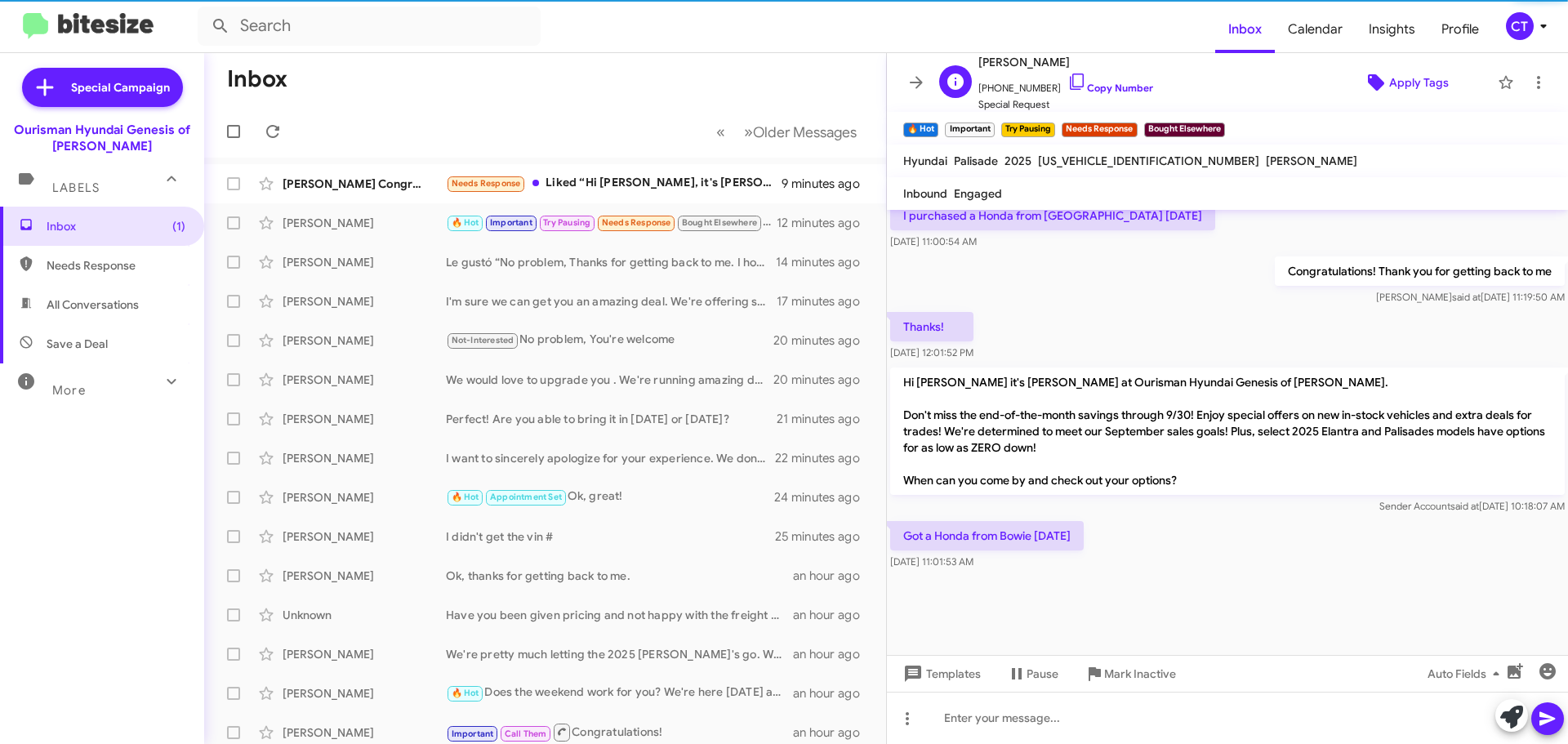
click at [1469, 86] on button "Apply Tags" at bounding box center [1406, 82] width 168 height 30
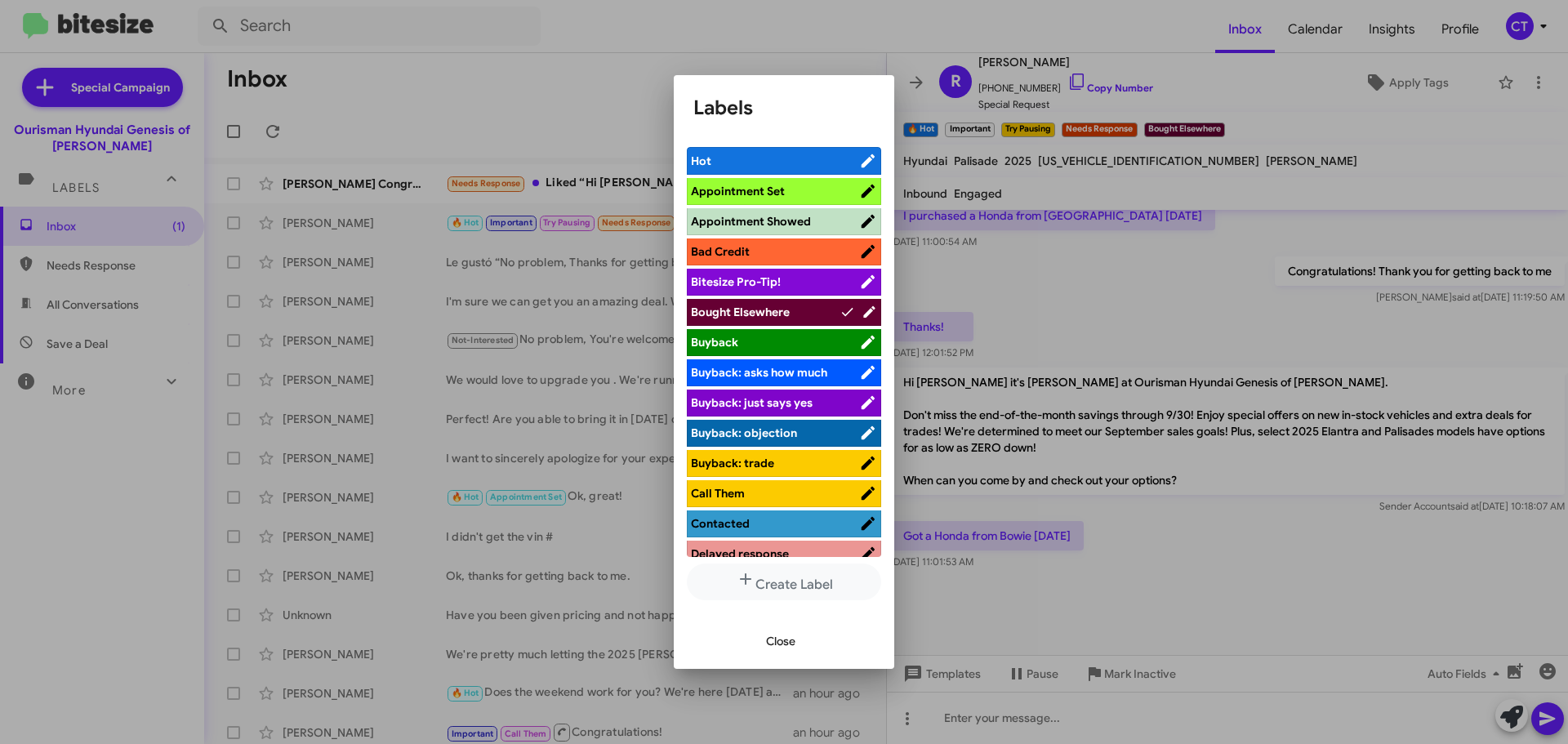
click at [1343, 168] on div at bounding box center [784, 372] width 1568 height 744
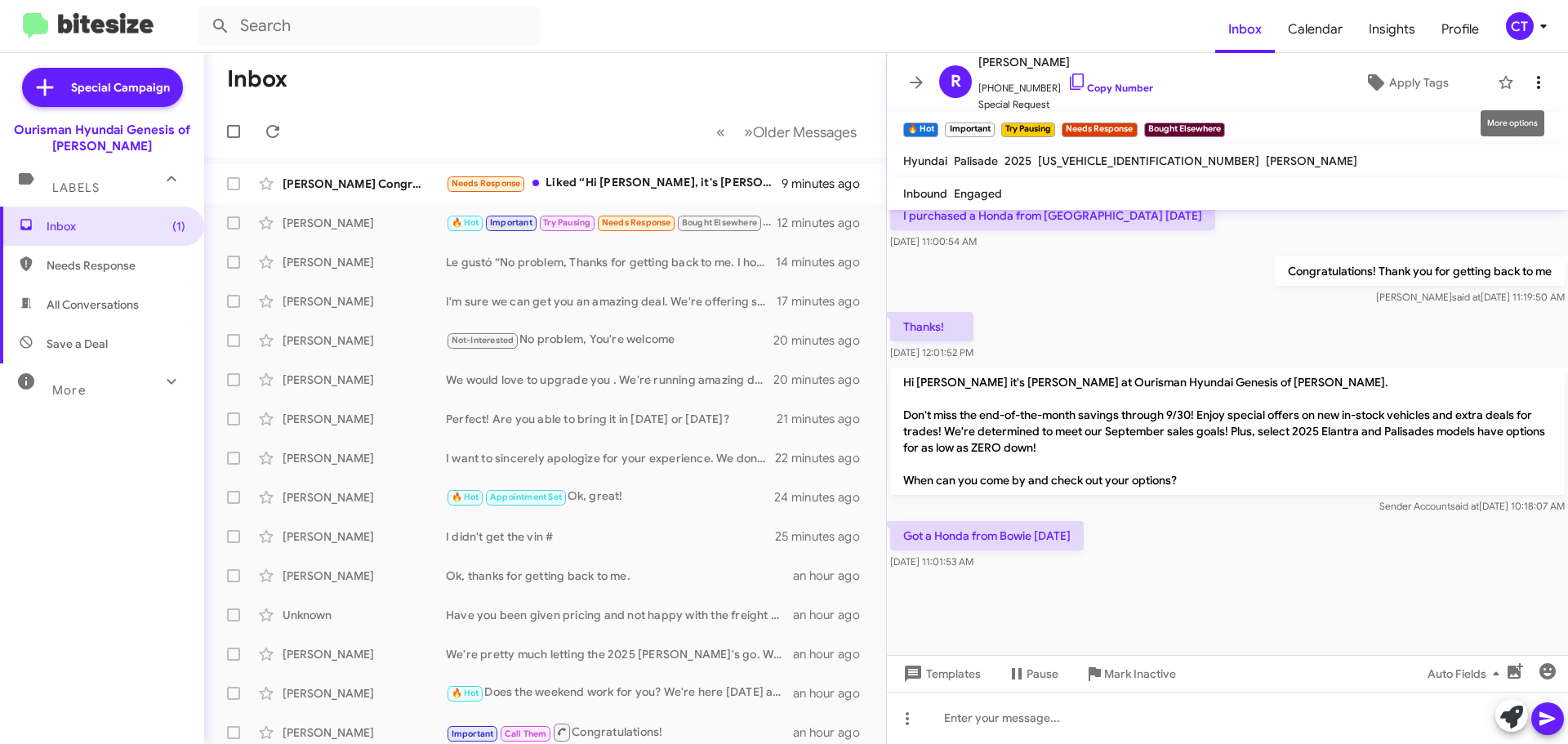
click at [1529, 91] on icon at bounding box center [1538, 82] width 20 height 20
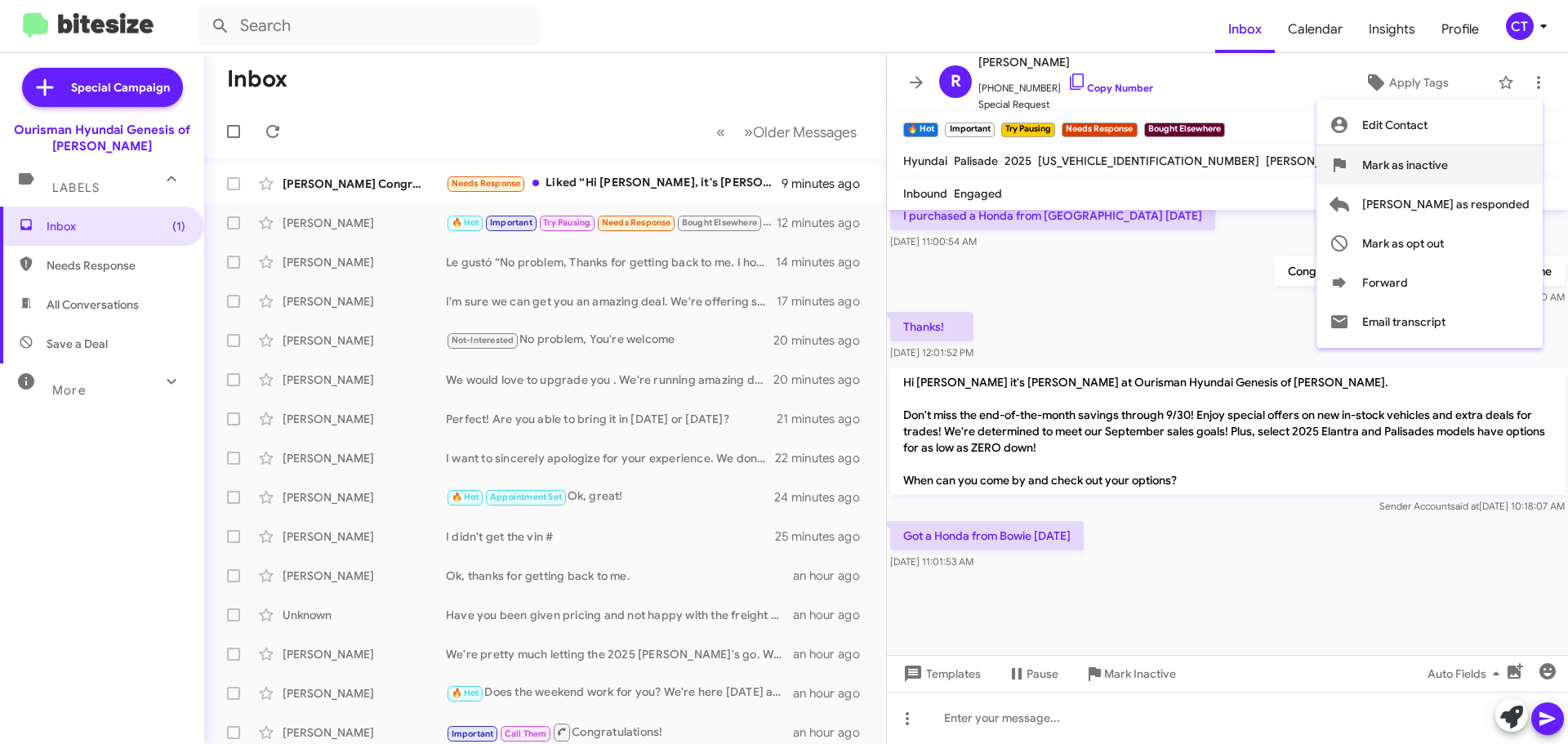
click at [1349, 166] on icon at bounding box center [1340, 165] width 20 height 20
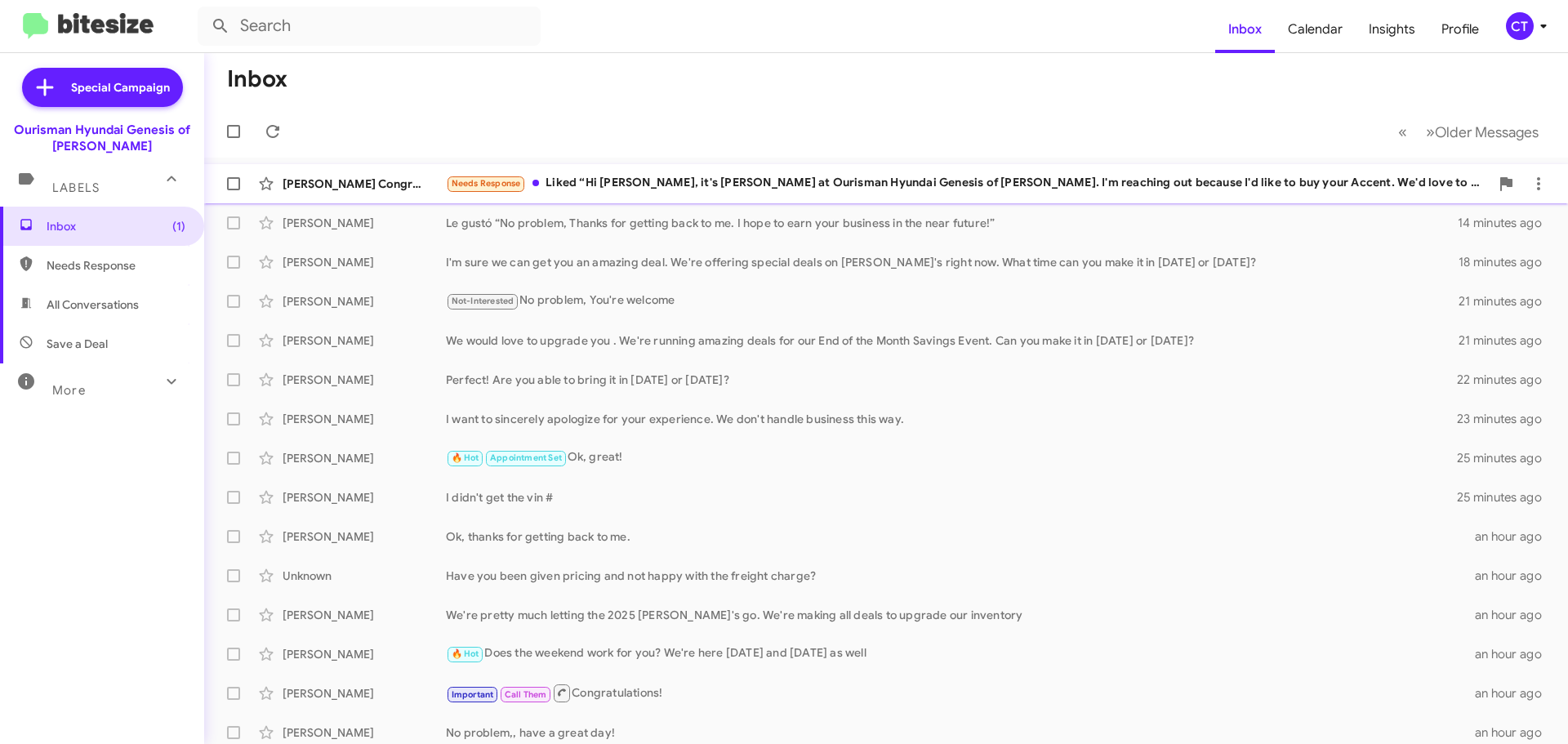
click at [914, 173] on div "Trina Congress Needs Response Liked “Hi Trina, it's Ciara Taylor at Ourisman Hy…" at bounding box center [886, 184] width 1338 height 33
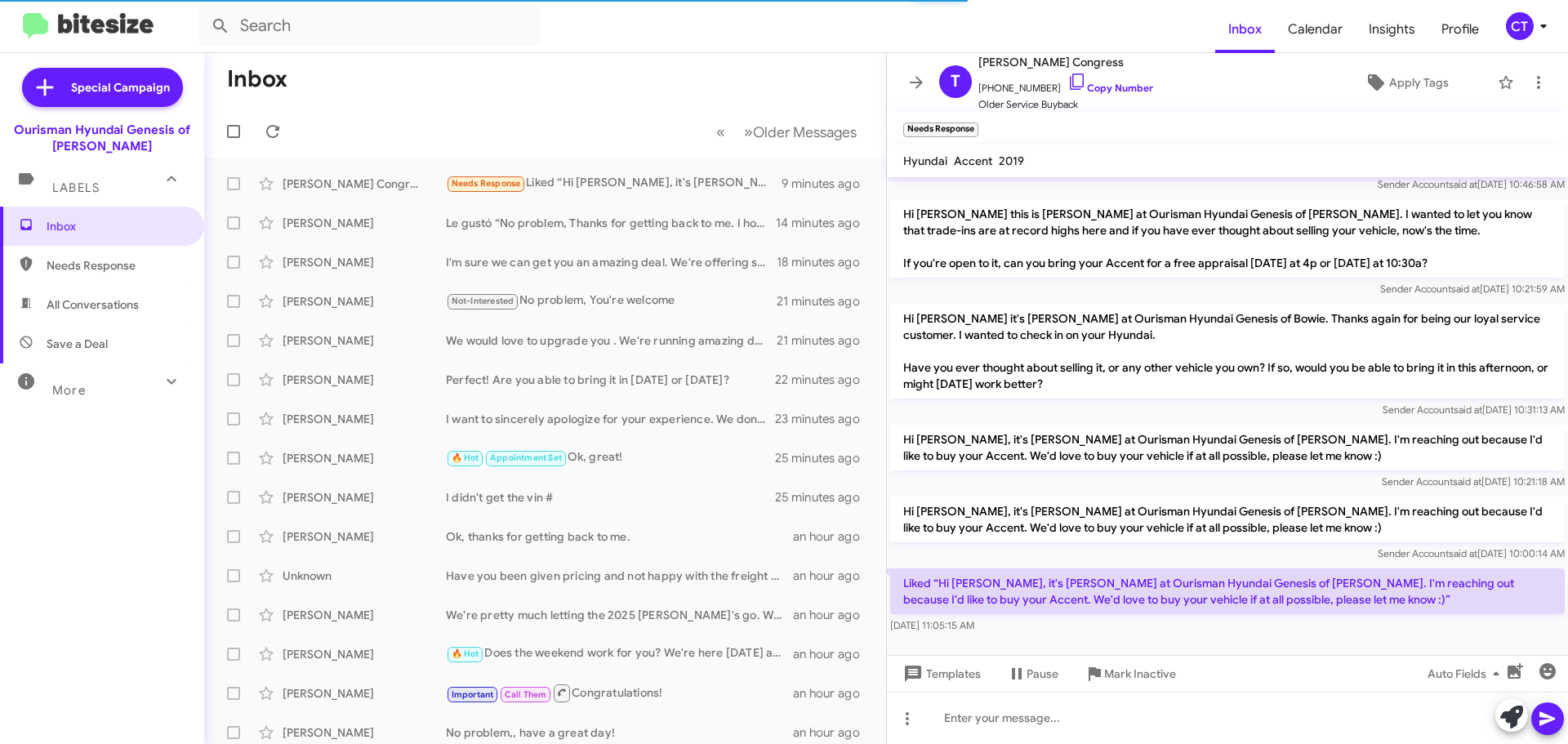
scroll to position [527, 0]
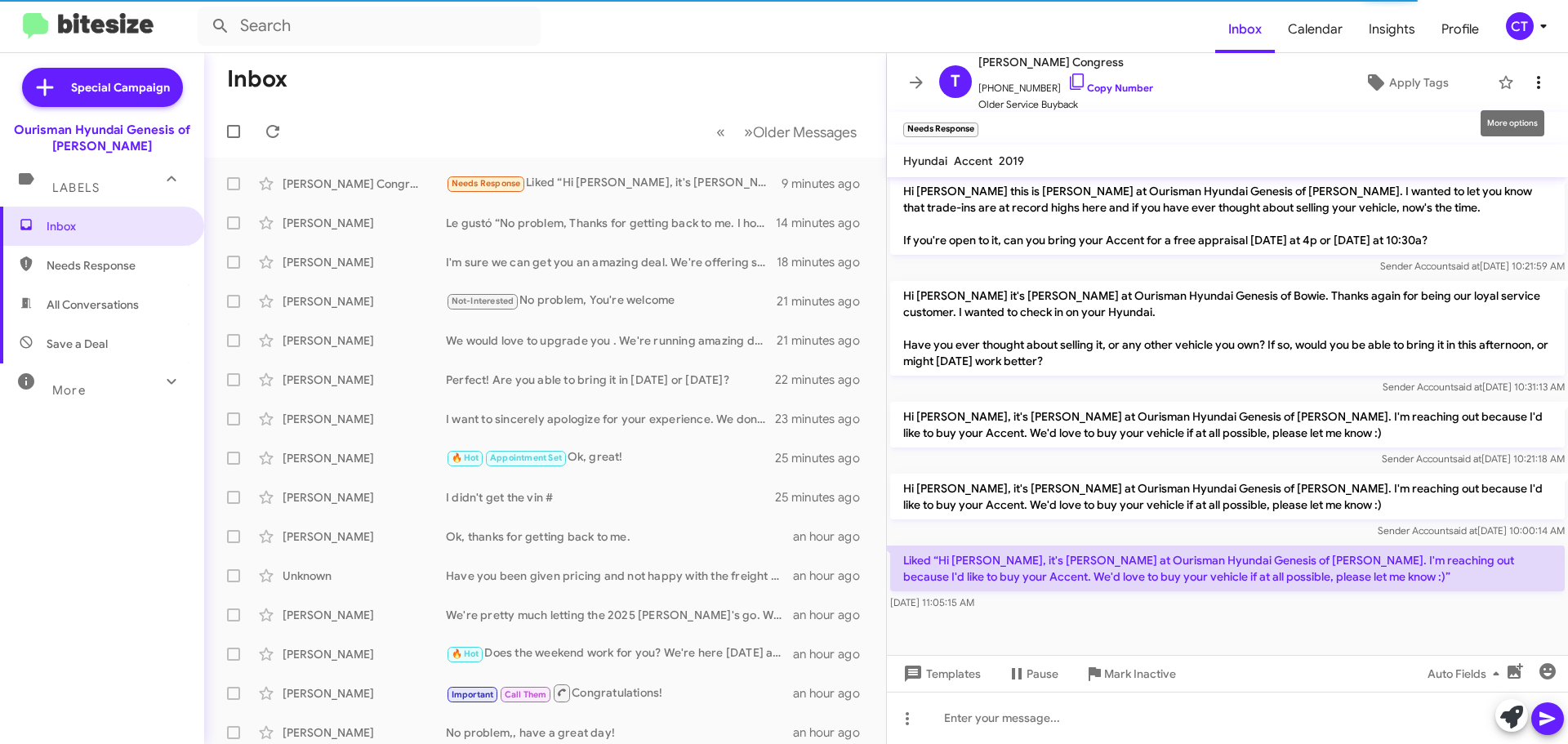
click at [1529, 84] on icon at bounding box center [1538, 82] width 20 height 20
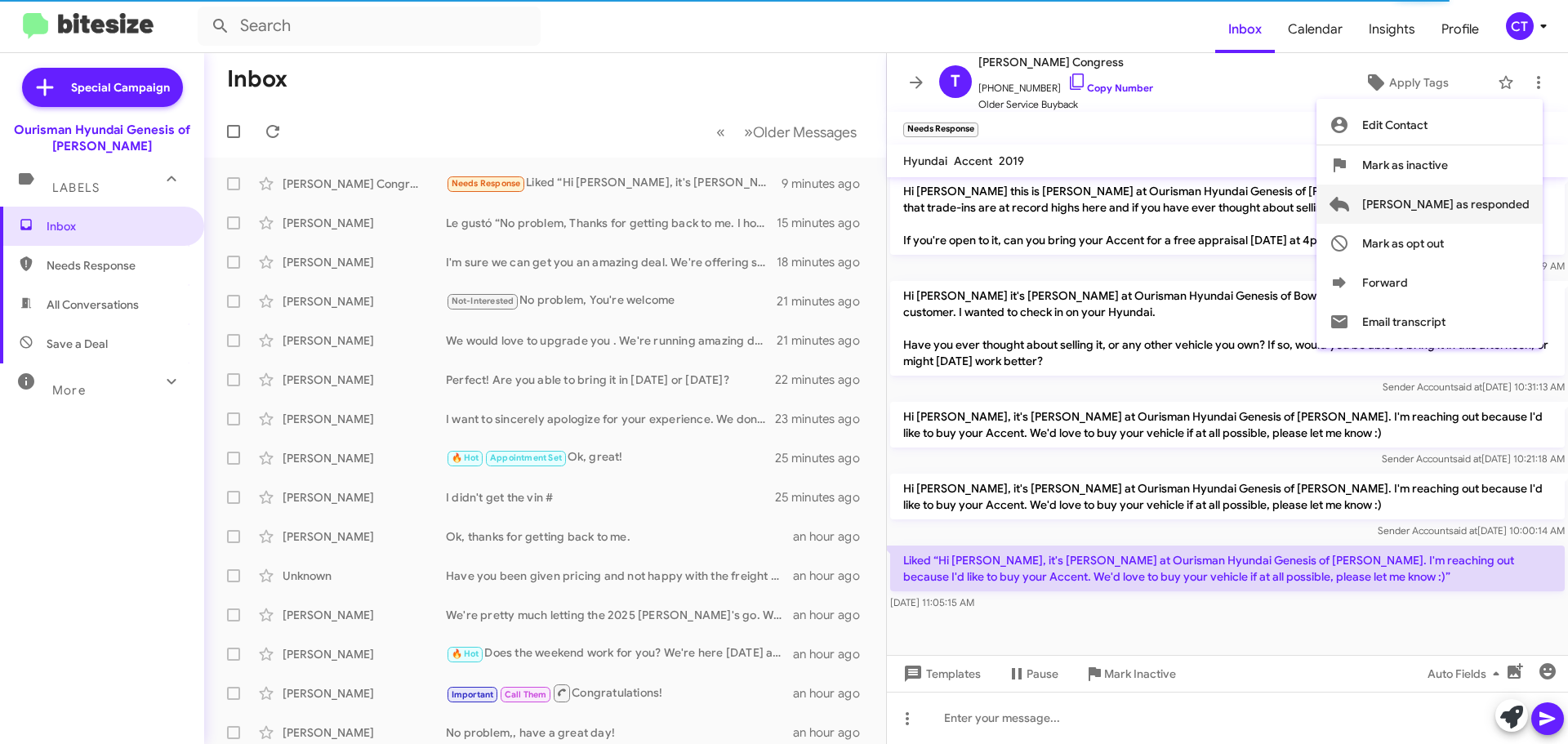
click at [1471, 211] on span "Mark as responded" at bounding box center [1446, 205] width 168 height 39
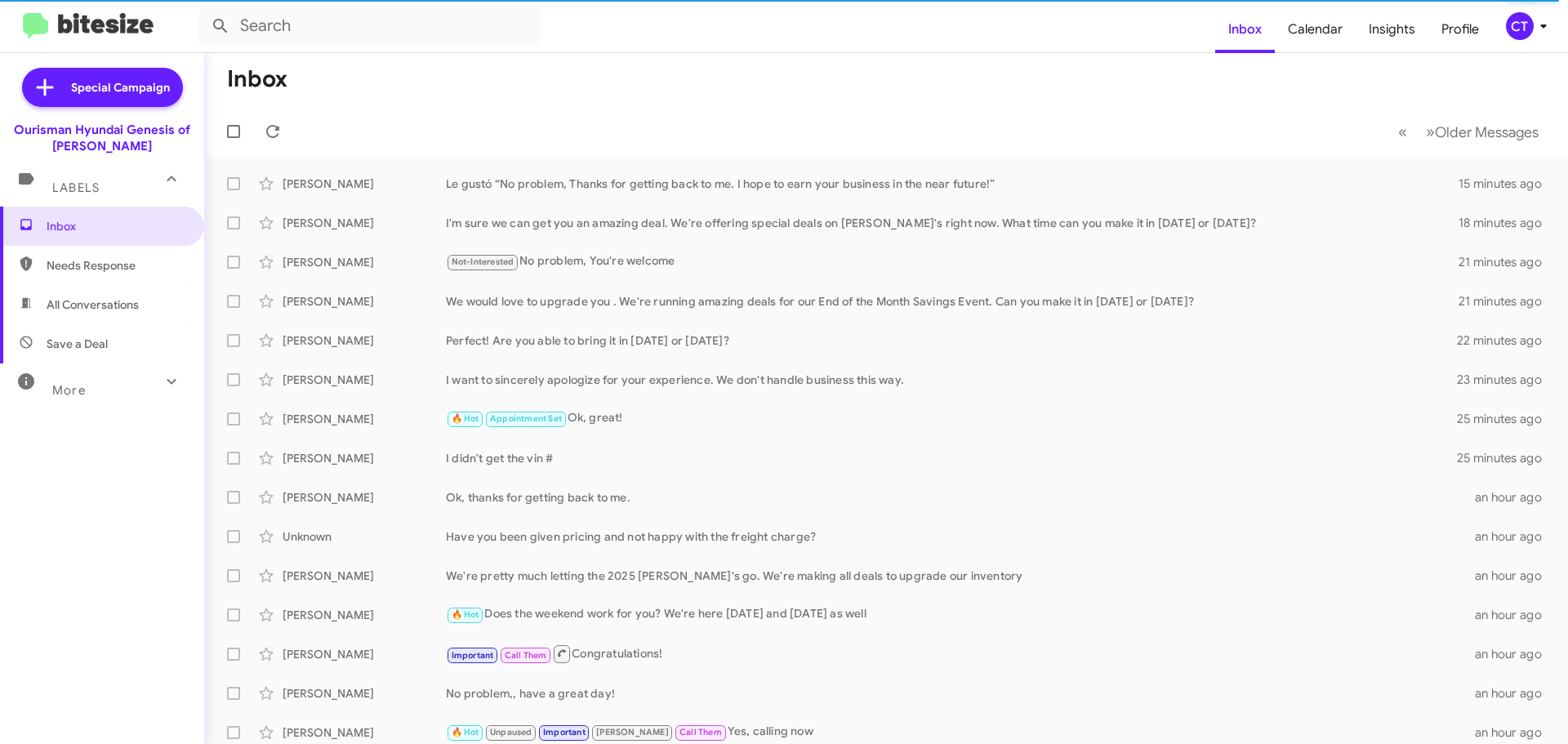
click at [71, 252] on span "Needs Response" at bounding box center [102, 266] width 204 height 39
type input "in:needs-response"
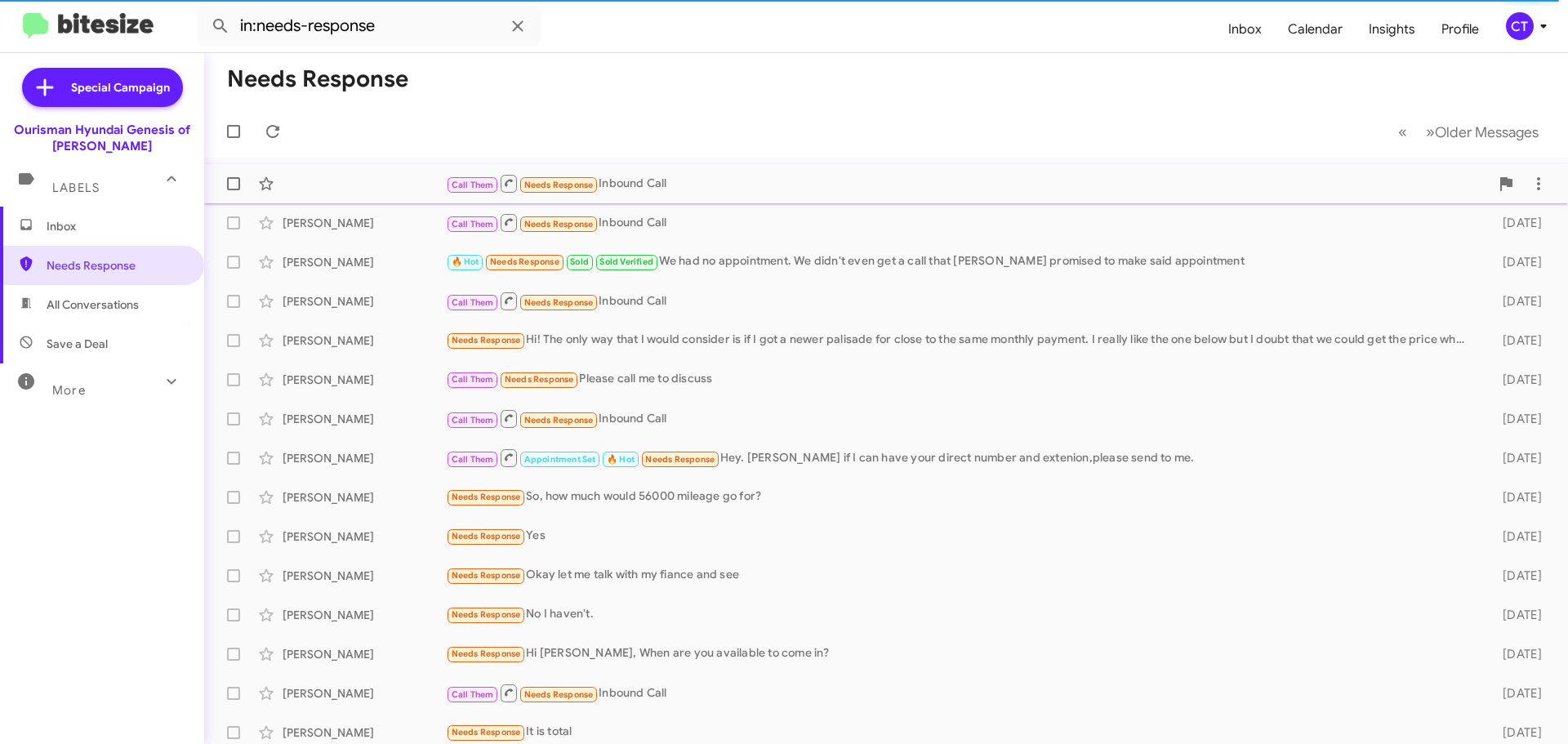
click at [837, 180] on div "Call Them Needs Response Inbound Call" at bounding box center [968, 183] width 1044 height 21
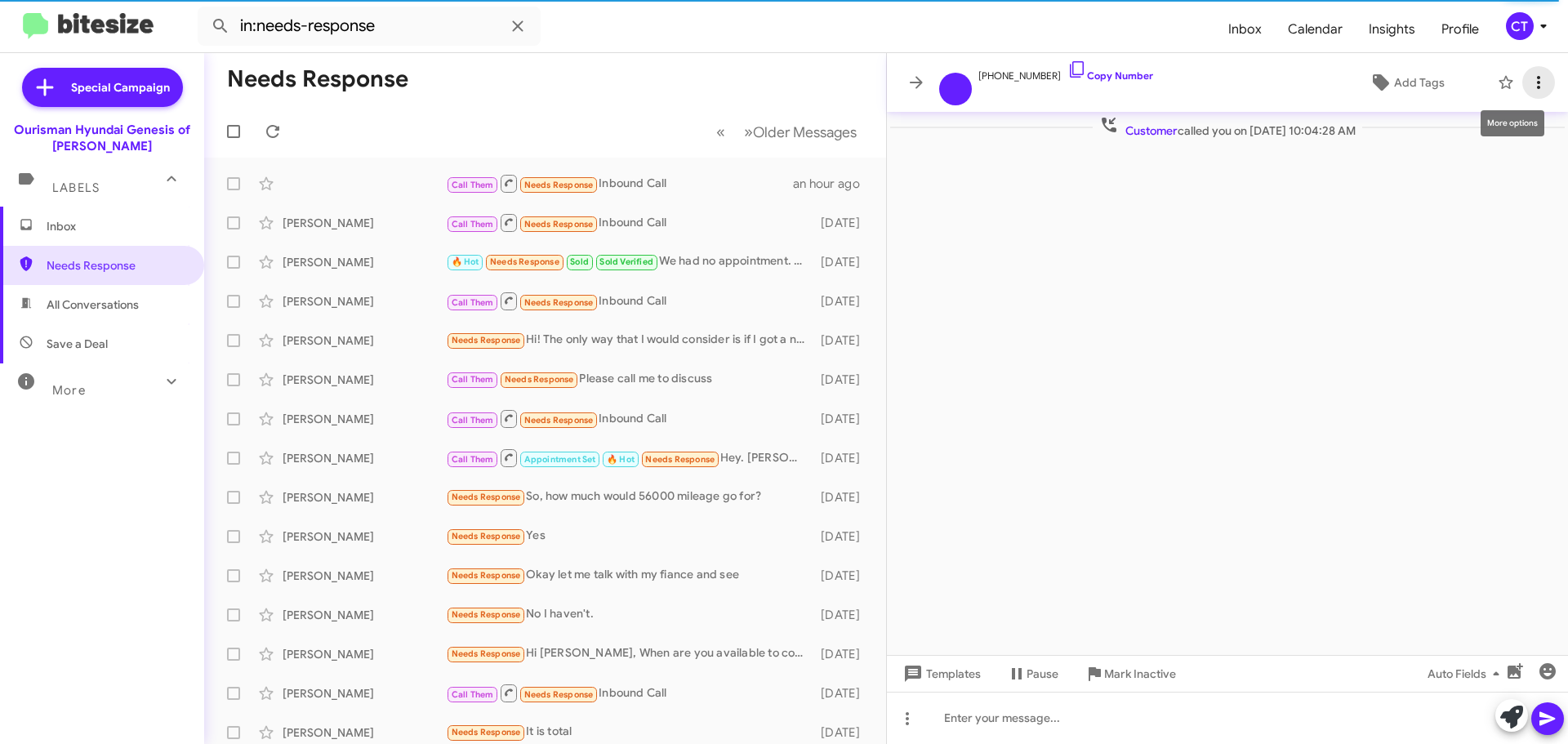
click at [1529, 87] on icon at bounding box center [1538, 82] width 20 height 20
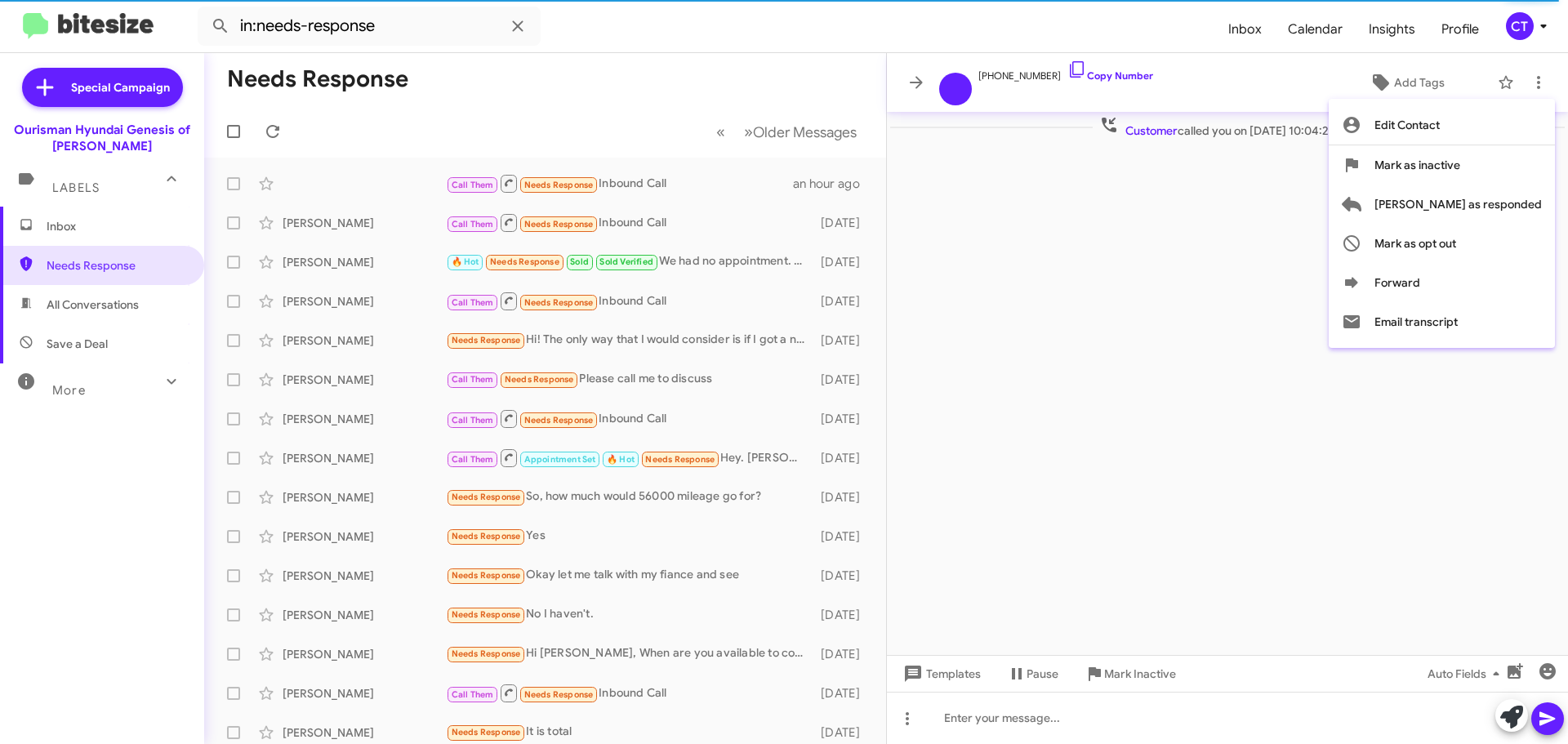
click at [1060, 63] on div at bounding box center [784, 372] width 1568 height 744
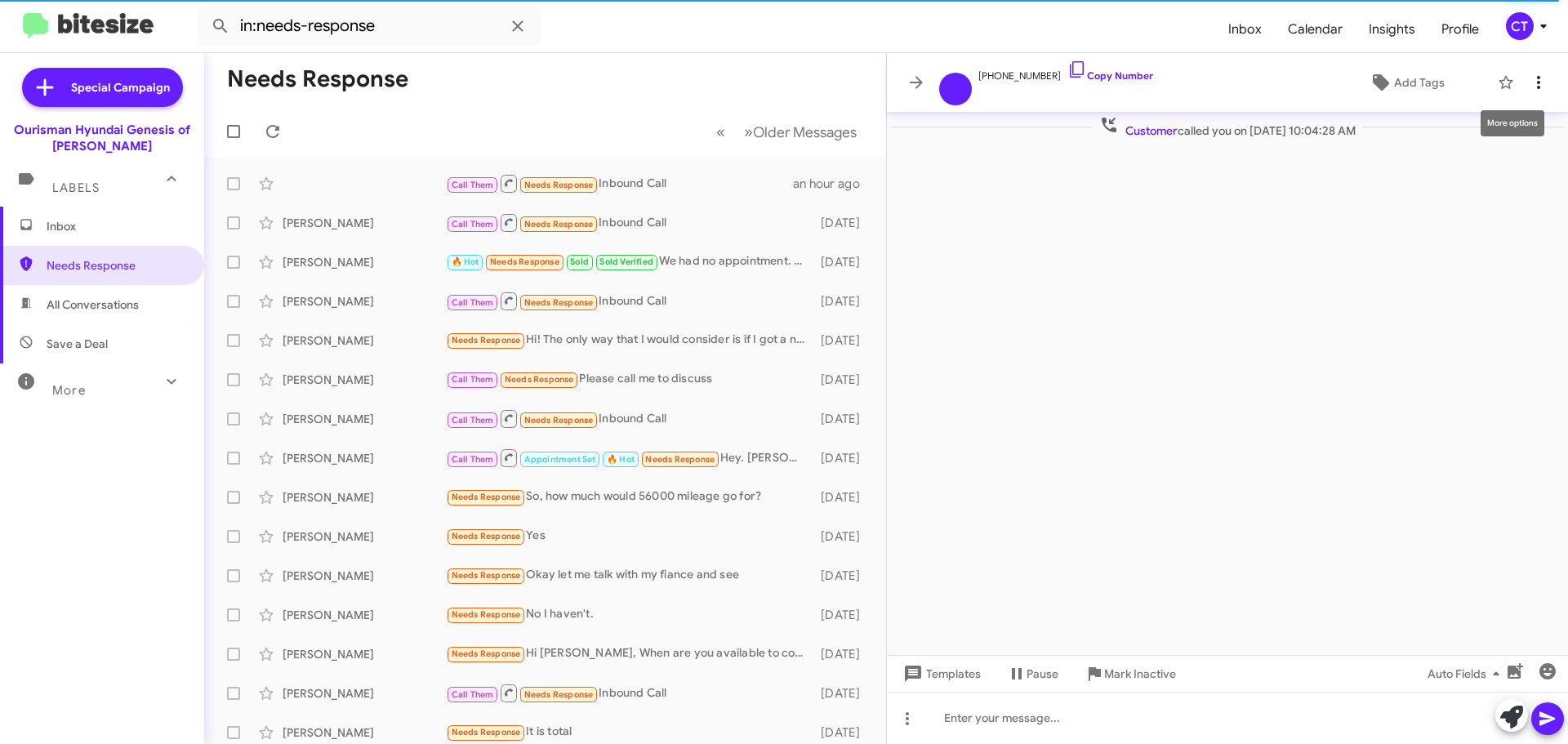
click at [1543, 77] on icon at bounding box center [1538, 82] width 20 height 20
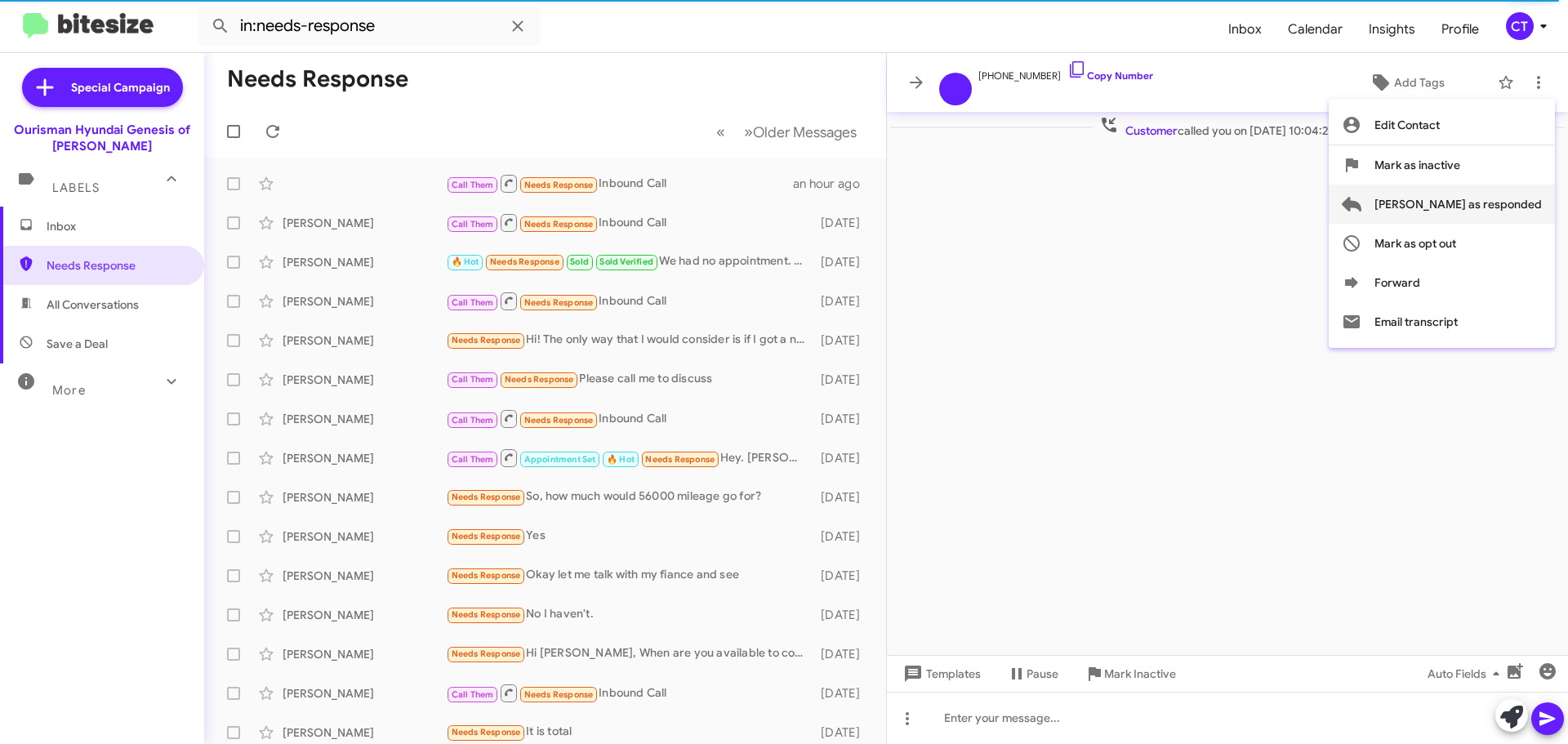
click at [1492, 201] on span "[PERSON_NAME] as responded" at bounding box center [1459, 205] width 168 height 39
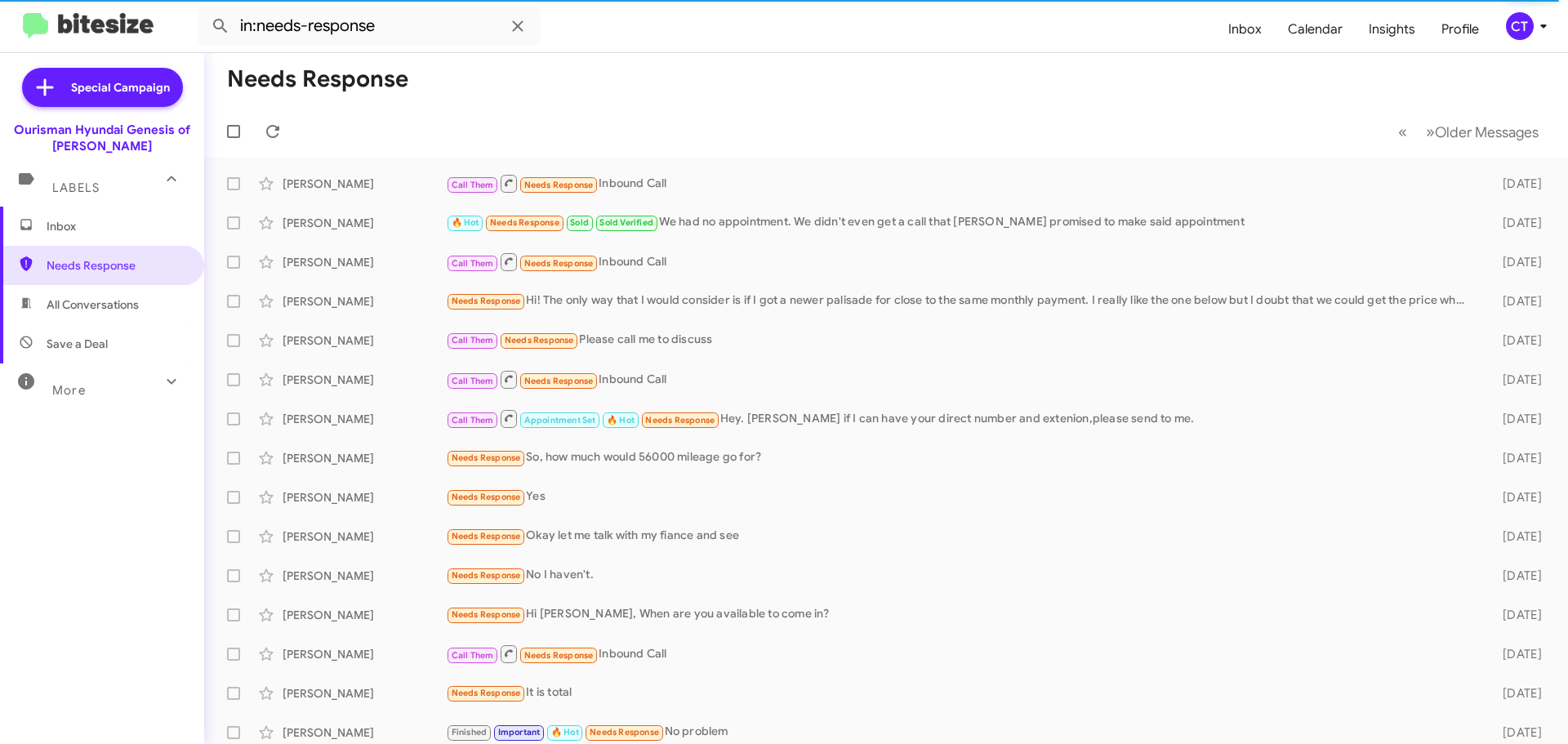
drag, startPoint x: 69, startPoint y: 211, endPoint x: 58, endPoint y: 229, distance: 21.1
click at [69, 211] on span "Inbox" at bounding box center [102, 226] width 204 height 39
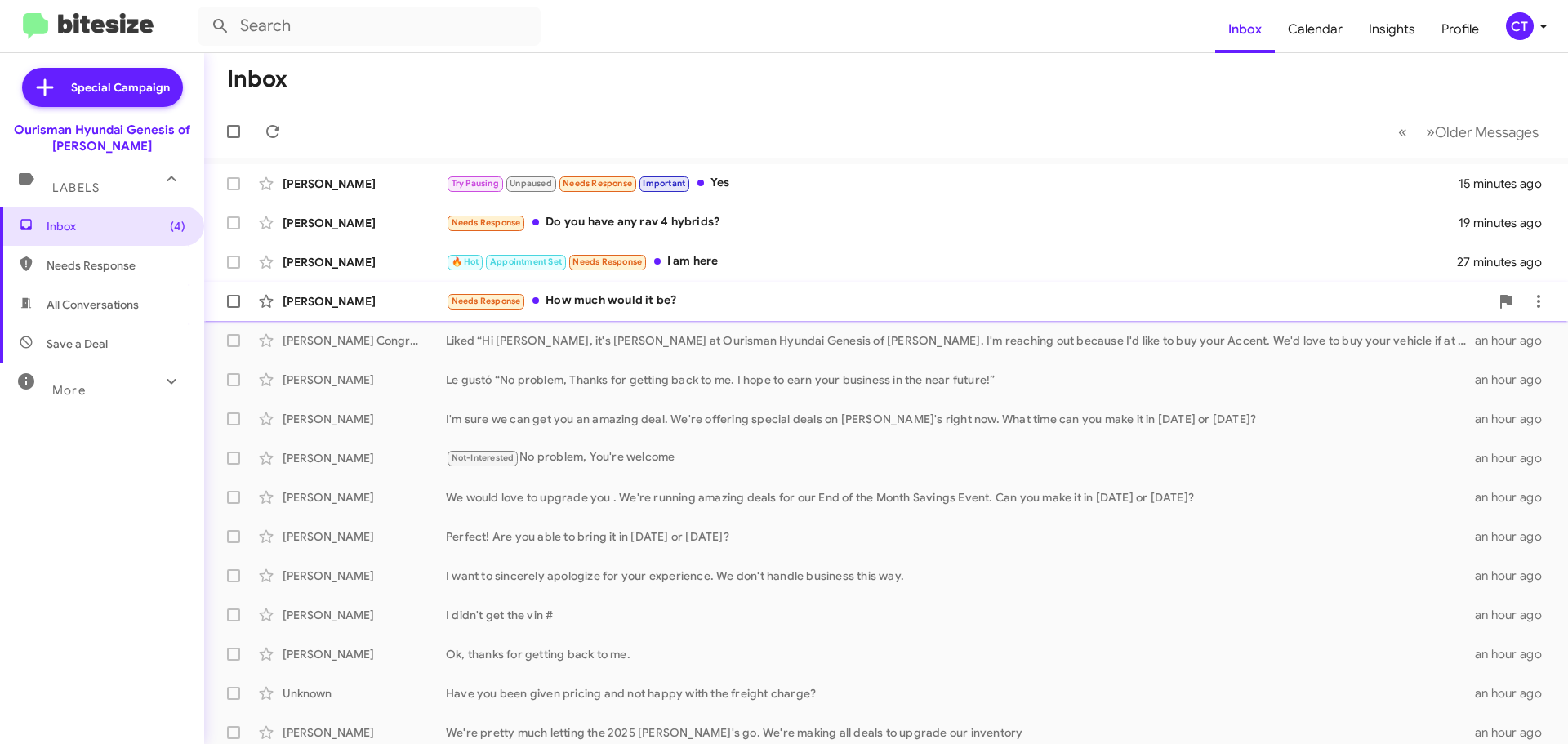
click at [627, 314] on div "[PERSON_NAME] Needs Response How much would it be? 33 minutes ago" at bounding box center [886, 302] width 1338 height 33
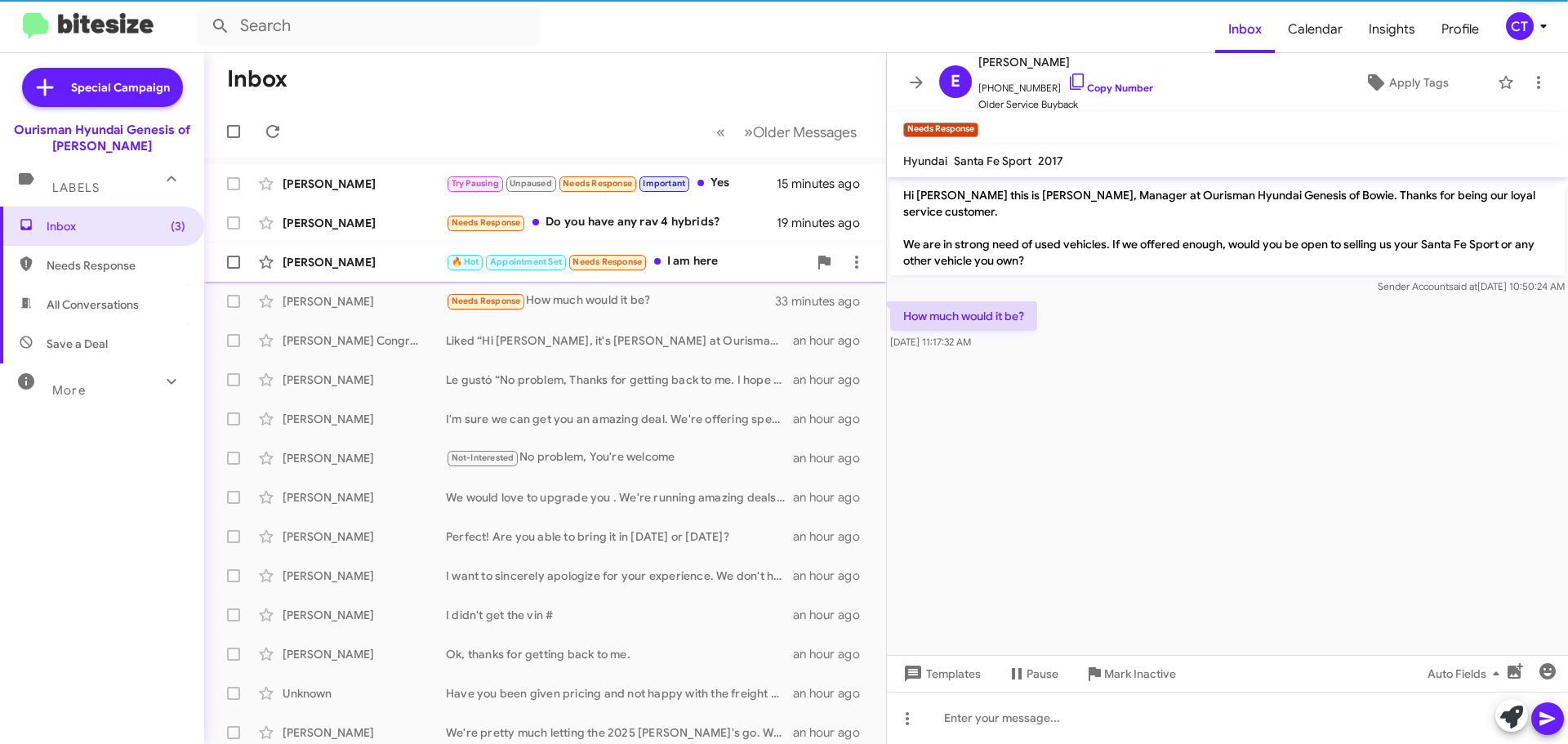
click at [676, 268] on div "🔥 Hot Appointment Set Needs Response I am here" at bounding box center [627, 261] width 362 height 19
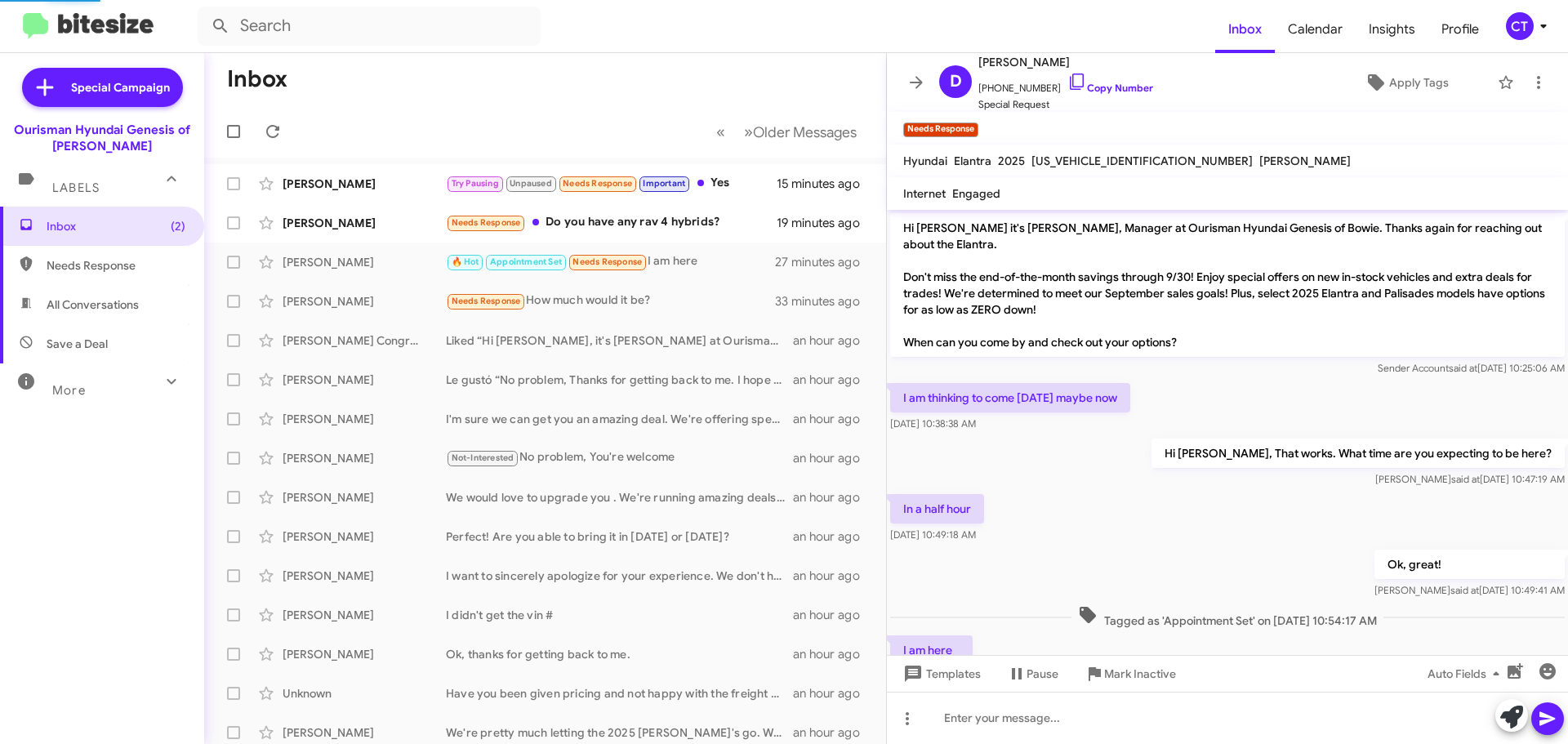
scroll to position [62, 0]
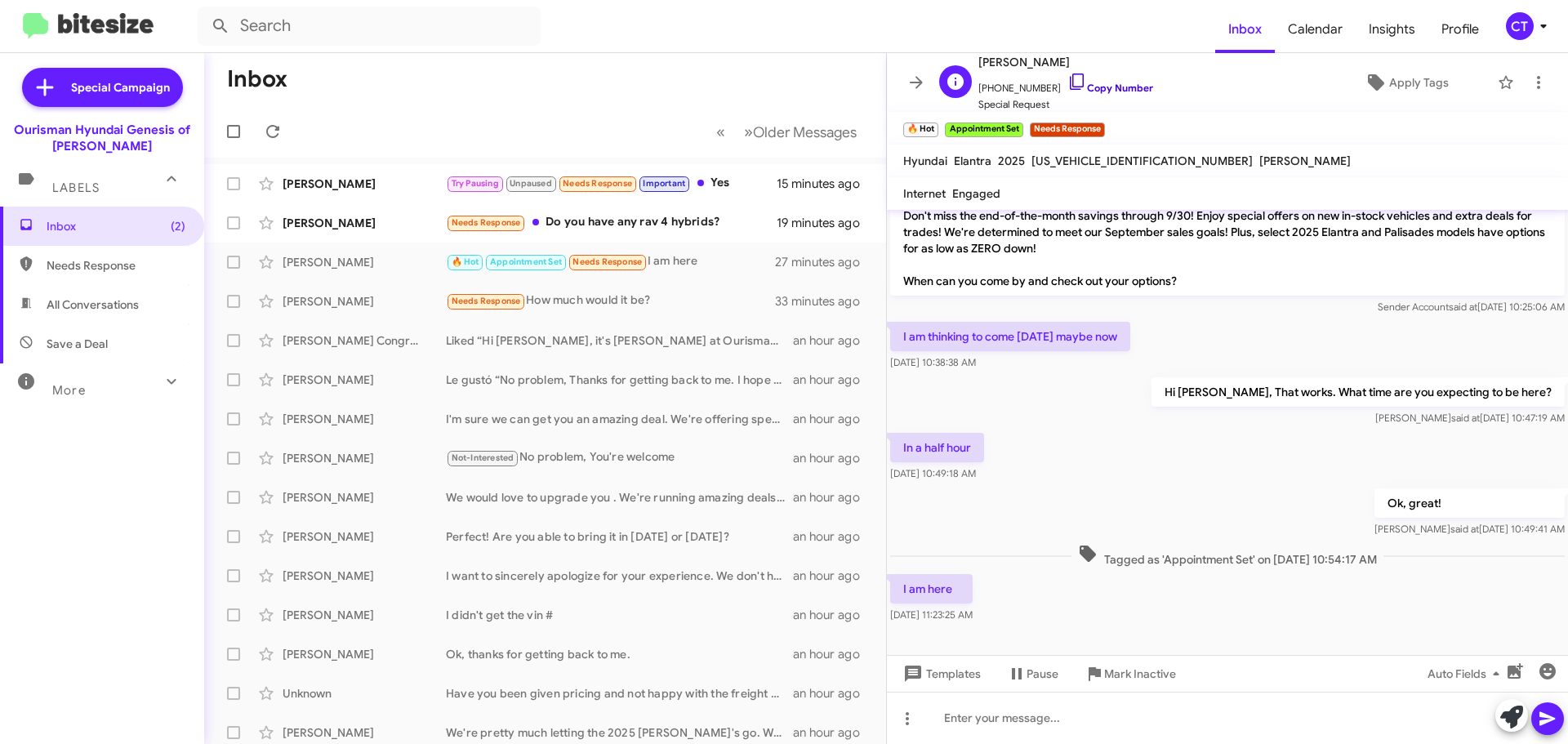
click at [1068, 80] on icon at bounding box center [1077, 81] width 20 height 20
drag, startPoint x: 908, startPoint y: 585, endPoint x: 1008, endPoint y: 617, distance: 105.0
click at [1008, 617] on div "I am here [DATE] 11:23:25 AM" at bounding box center [1227, 599] width 681 height 56
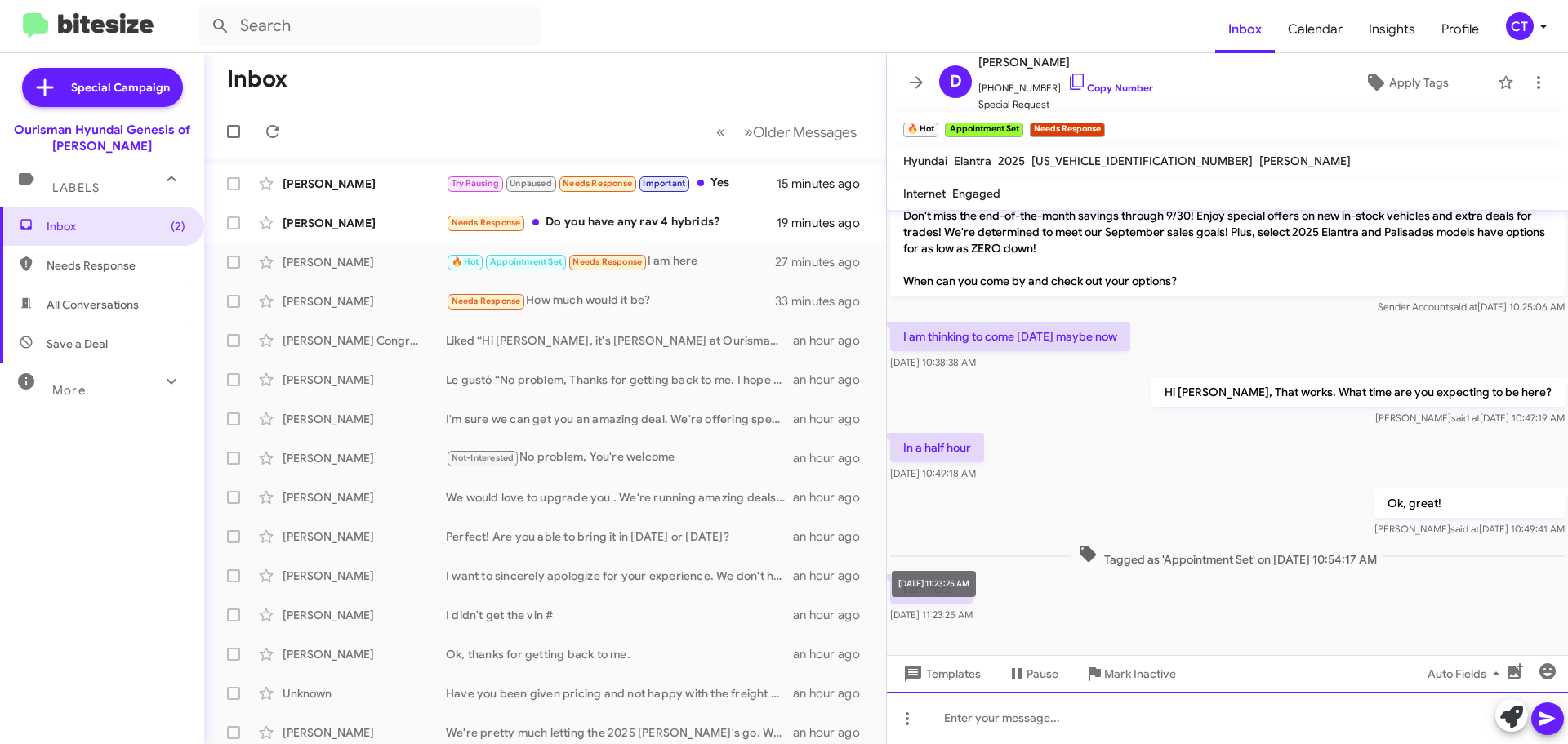
drag, startPoint x: 962, startPoint y: 580, endPoint x: 1104, endPoint y: 732, distance: 208.0
click at [1104, 732] on div at bounding box center [1227, 719] width 681 height 53
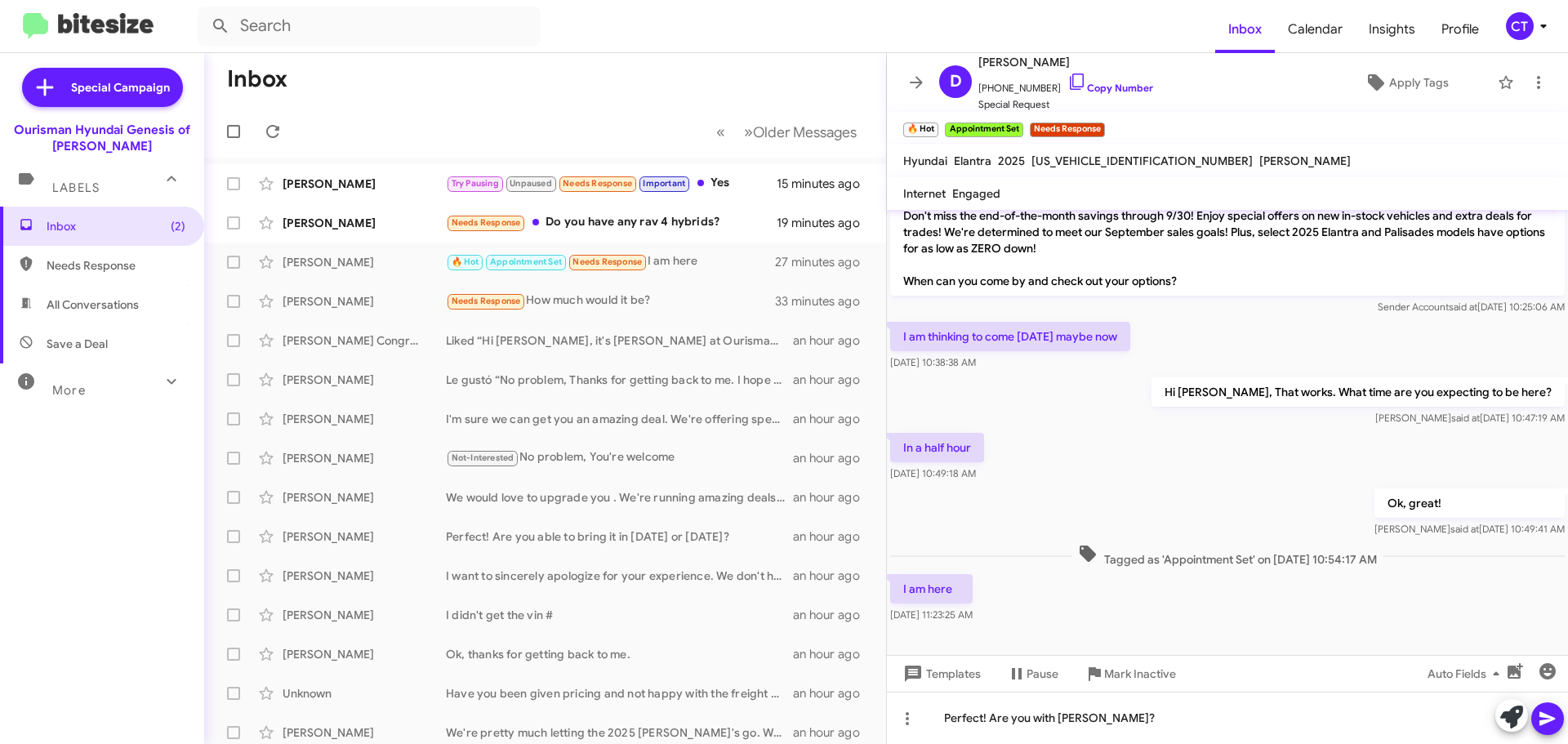
click at [1554, 719] on icon at bounding box center [1547, 719] width 16 height 14
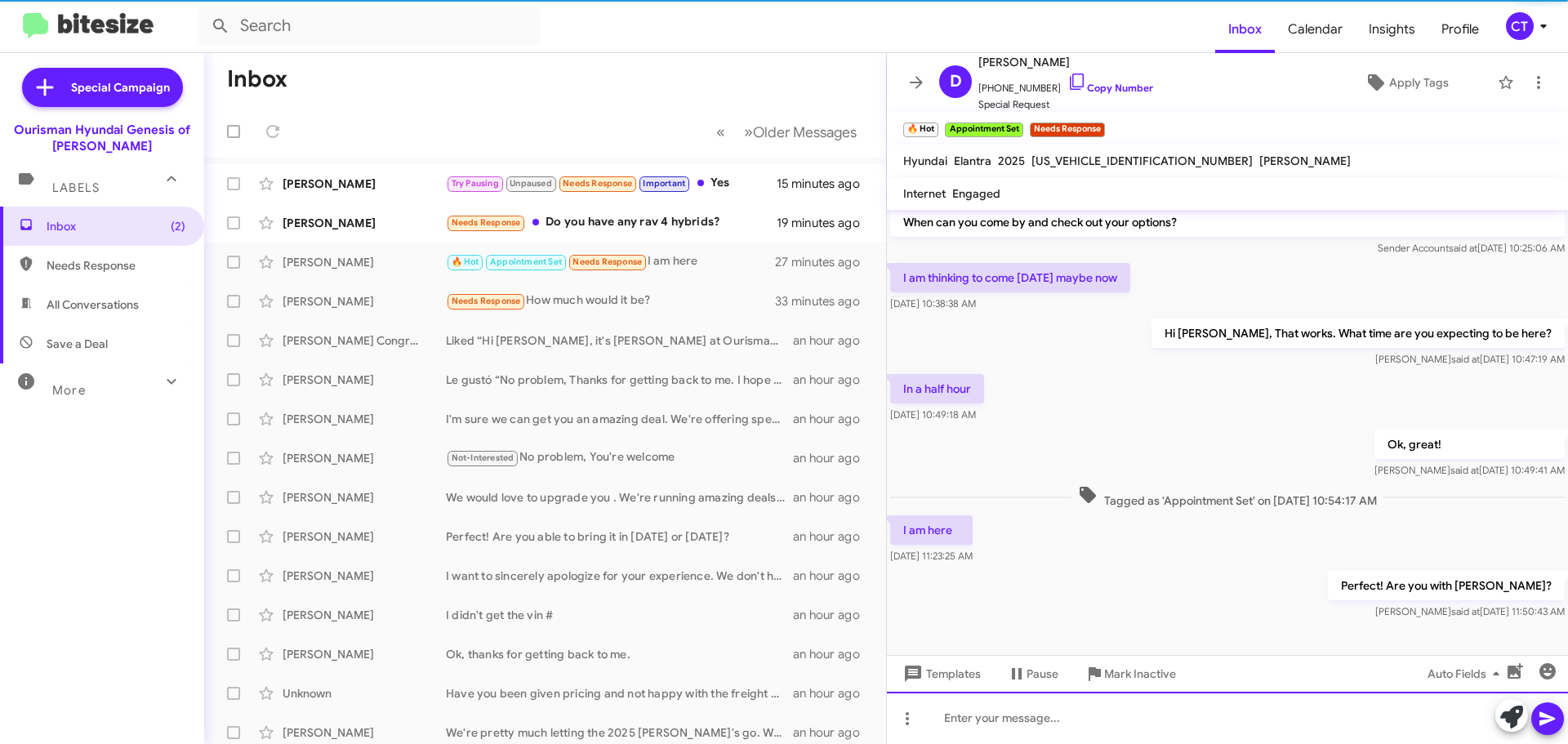
scroll to position [121, 0]
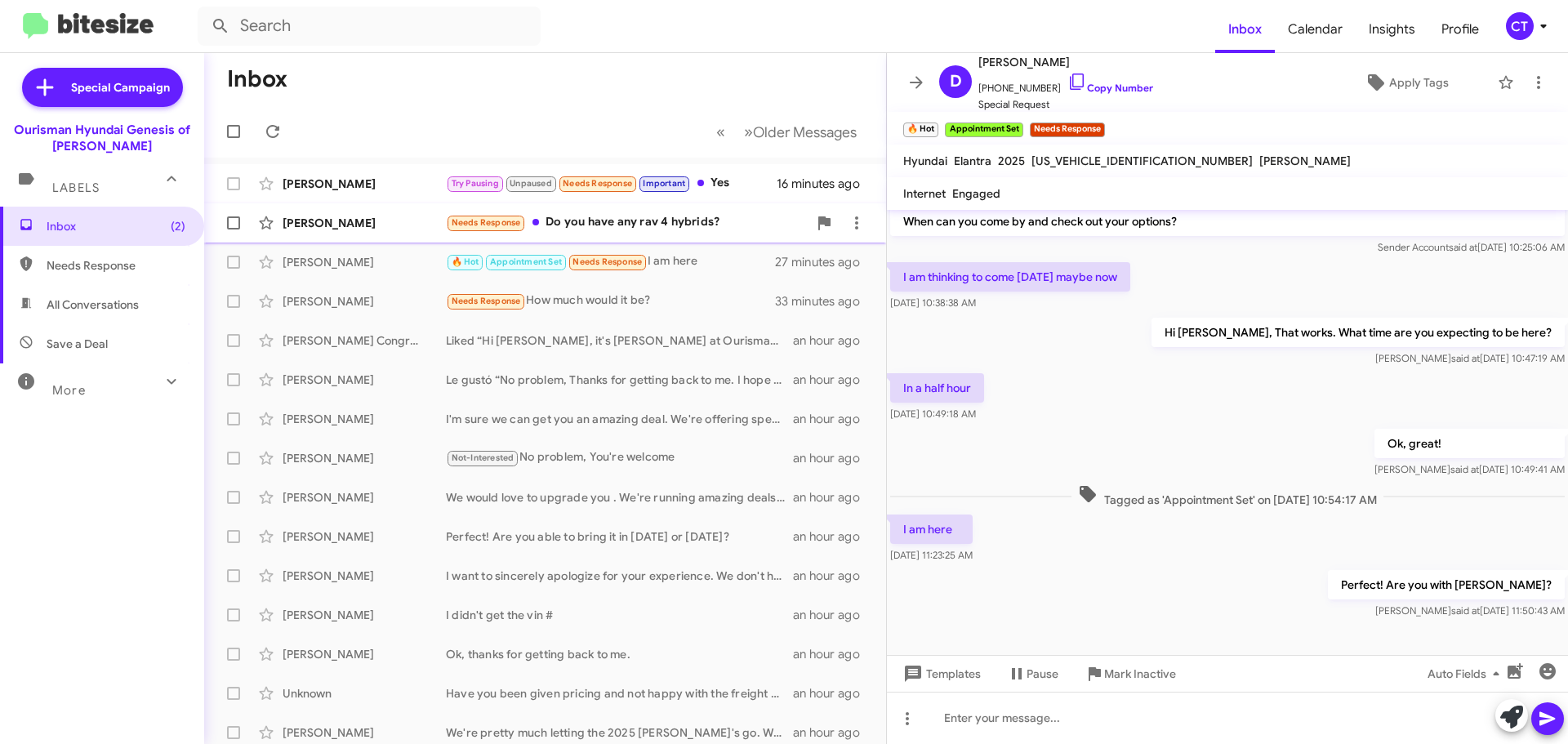
click at [673, 229] on div "Needs Response Do you have any rav 4 hybrids?" at bounding box center [627, 222] width 362 height 19
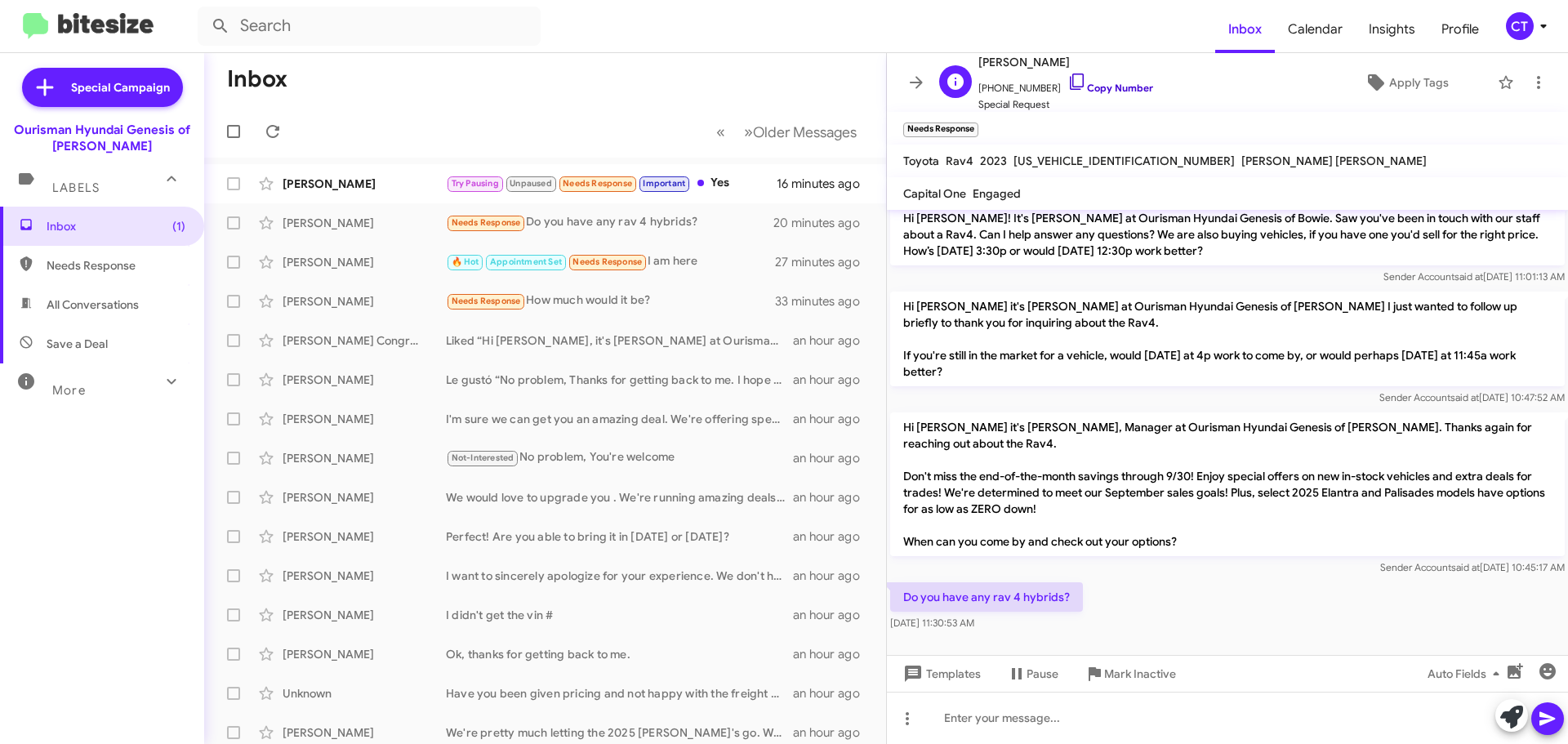
click at [1068, 79] on icon at bounding box center [1077, 81] width 20 height 20
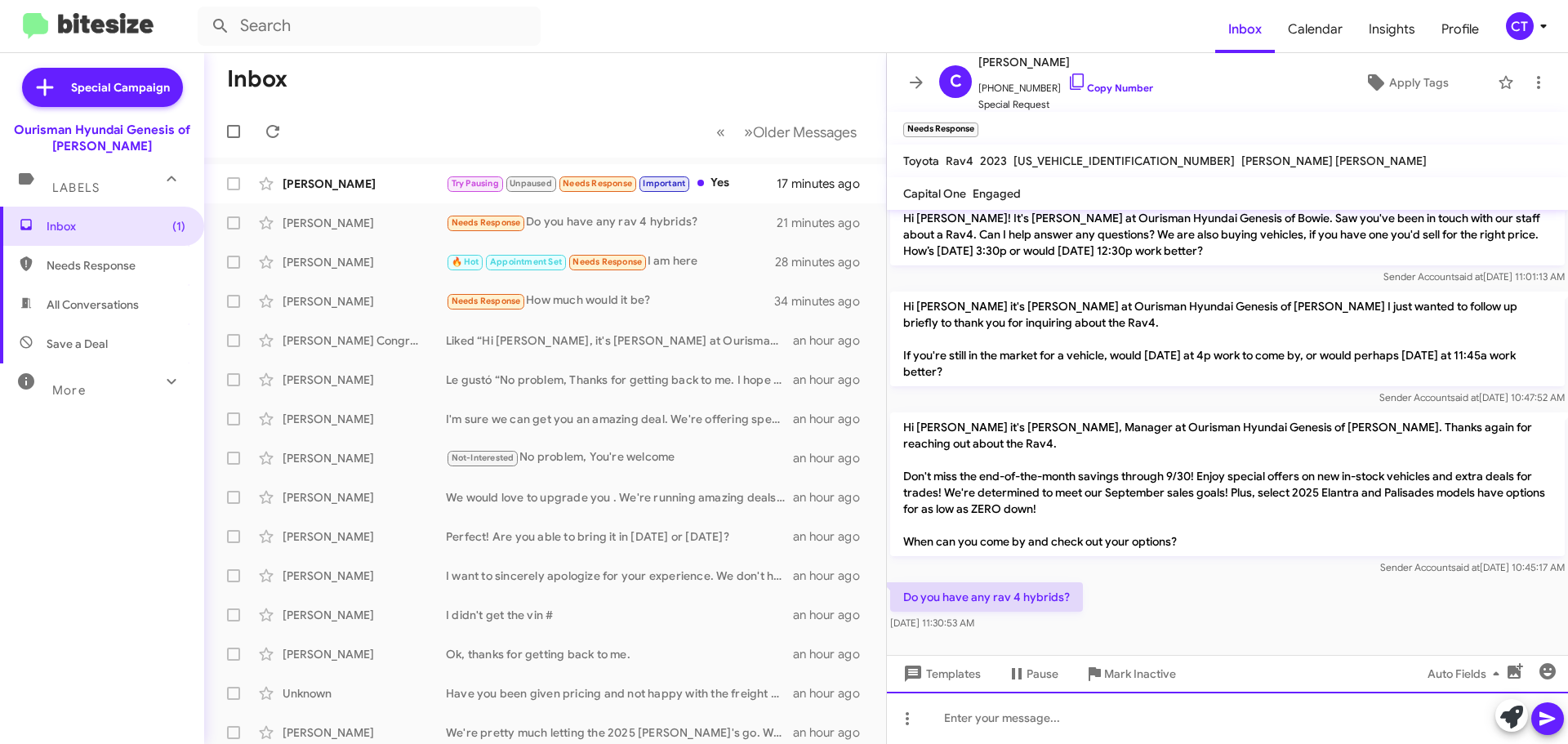
click at [1025, 719] on div at bounding box center [1227, 719] width 681 height 53
click at [1079, 723] on div "Yes, here is the link to chek them out" at bounding box center [1227, 719] width 681 height 53
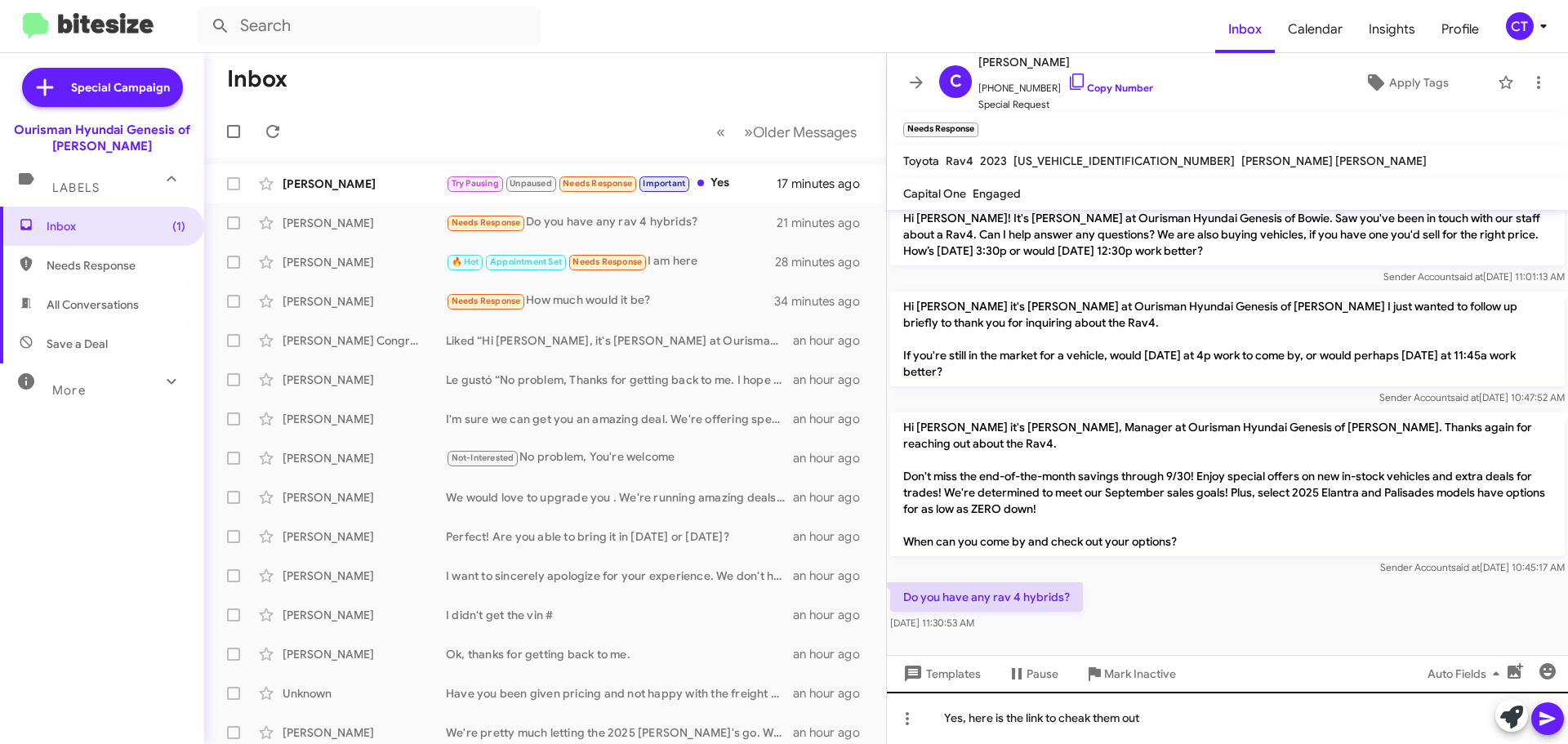
click at [1543, 719] on icon at bounding box center [1547, 719] width 20 height 20
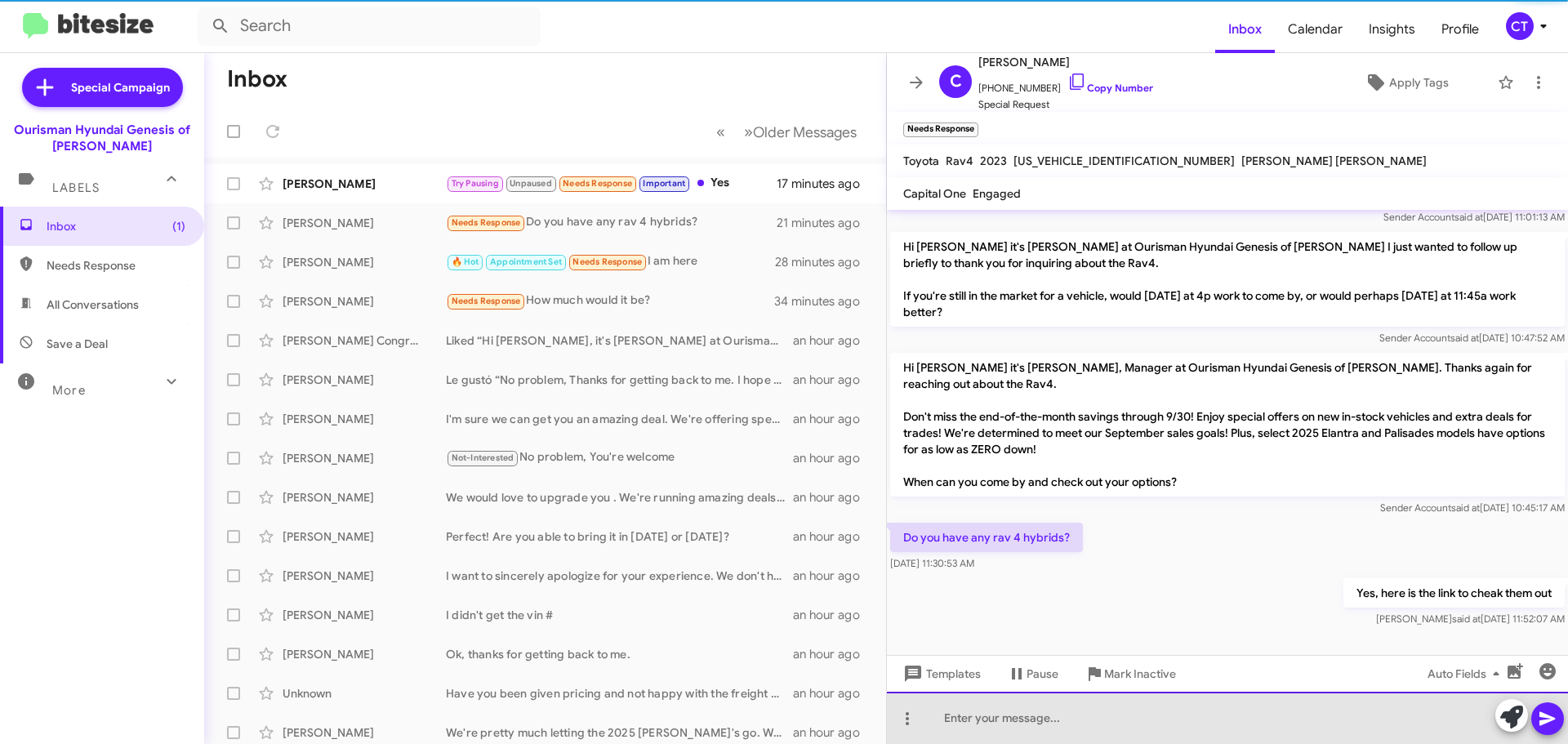
click at [1067, 716] on div at bounding box center [1227, 719] width 681 height 53
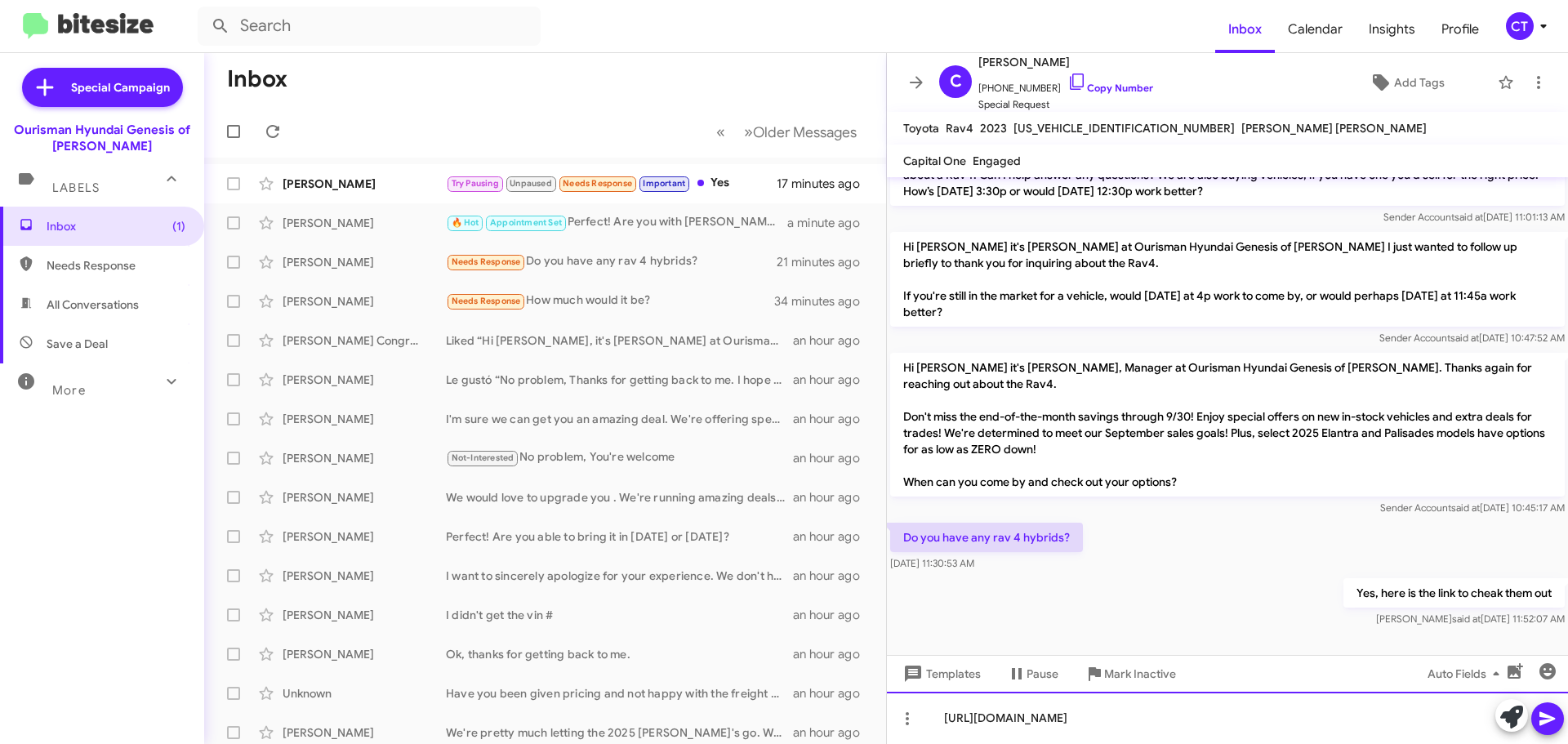
scroll to position [125, 0]
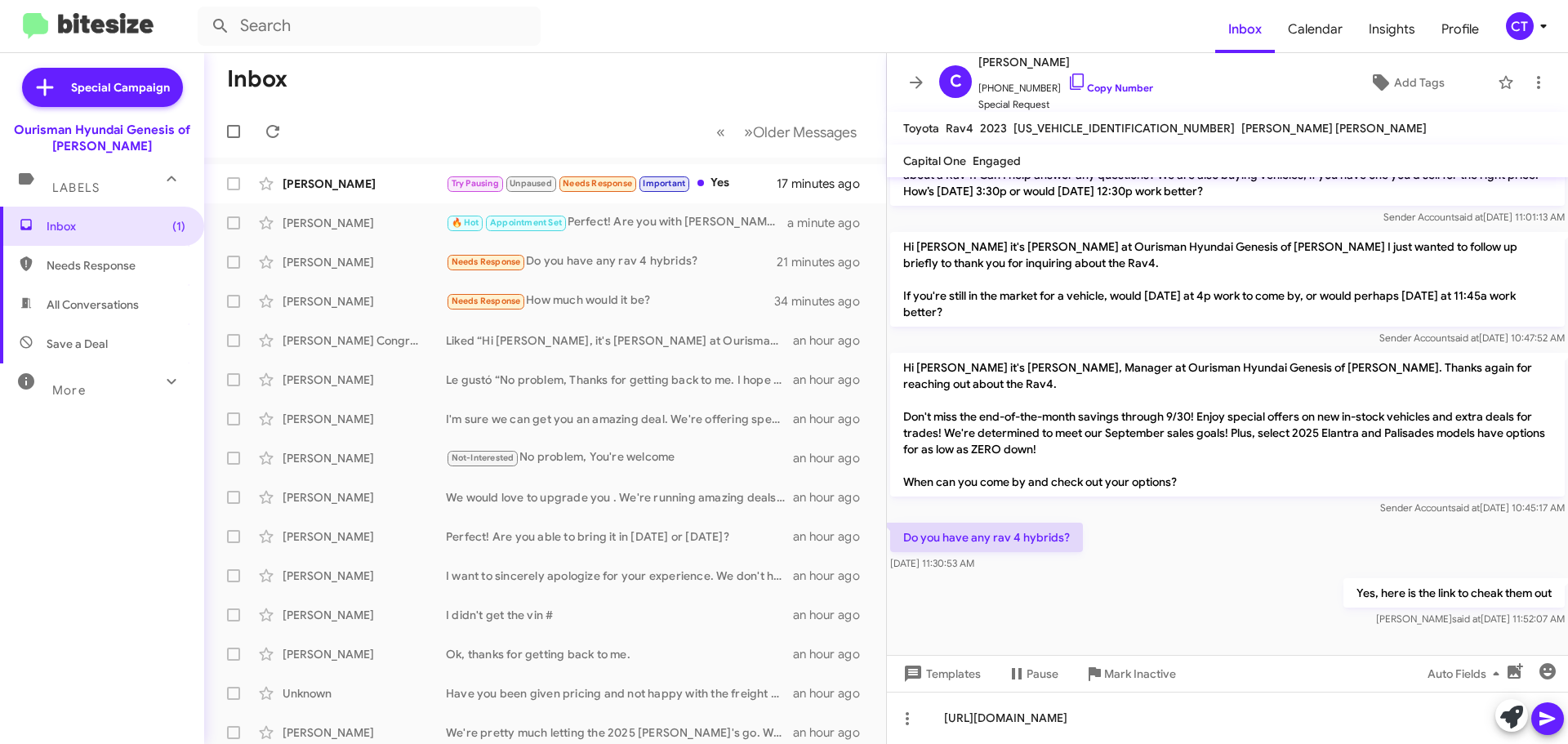
click at [1548, 720] on icon at bounding box center [1547, 719] width 16 height 14
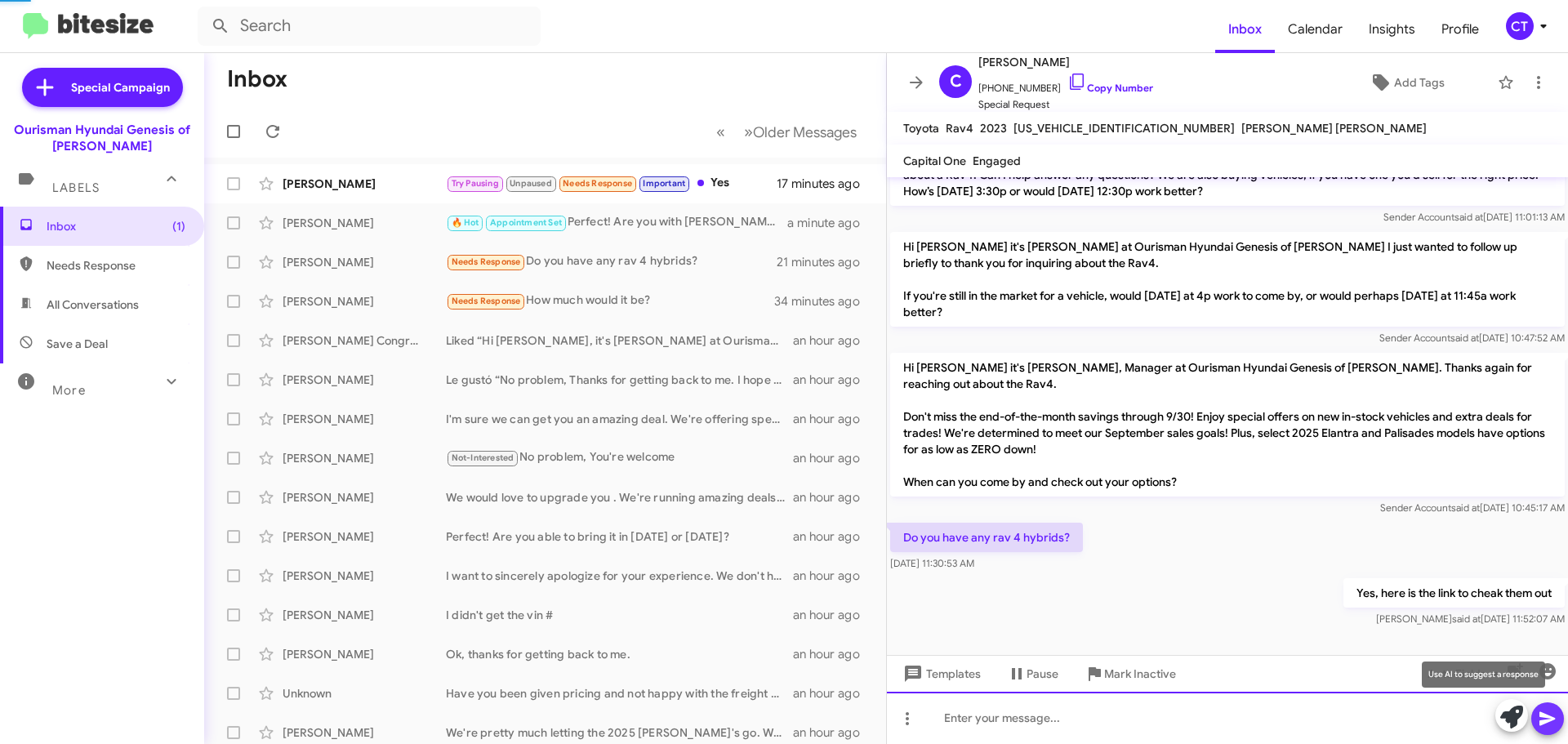
scroll to position [0, 0]
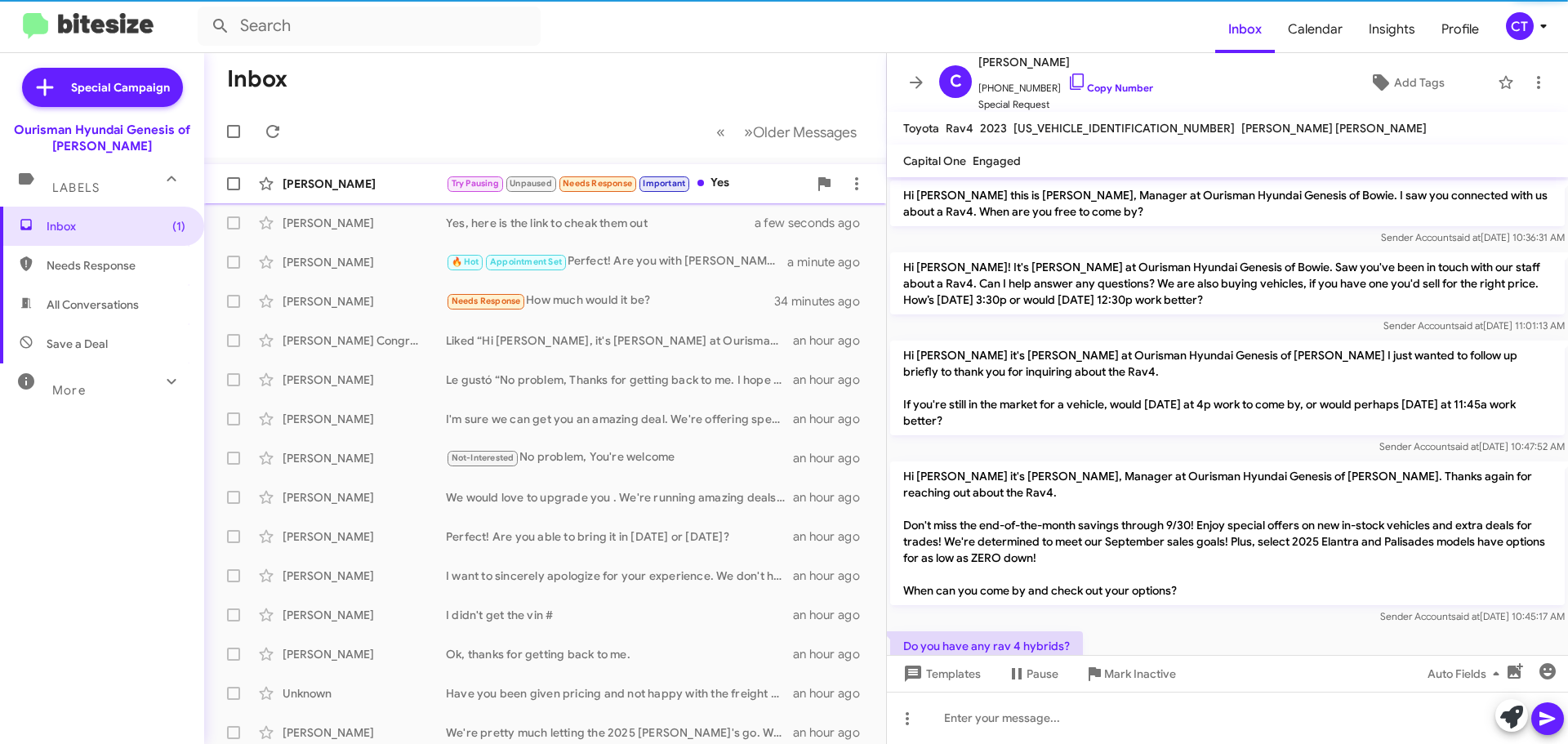
click at [373, 190] on div "[PERSON_NAME]" at bounding box center [364, 184] width 164 height 16
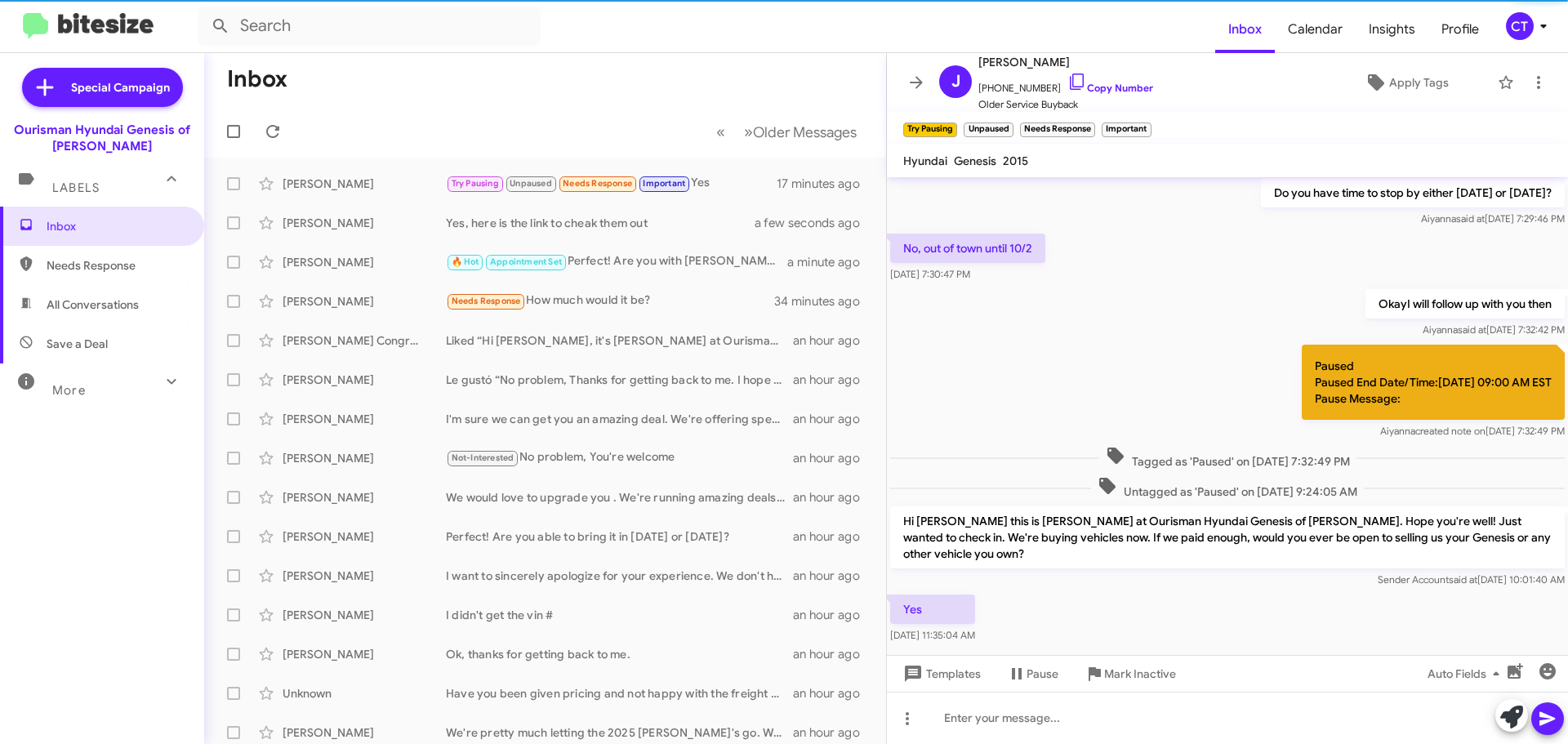
scroll to position [196, 0]
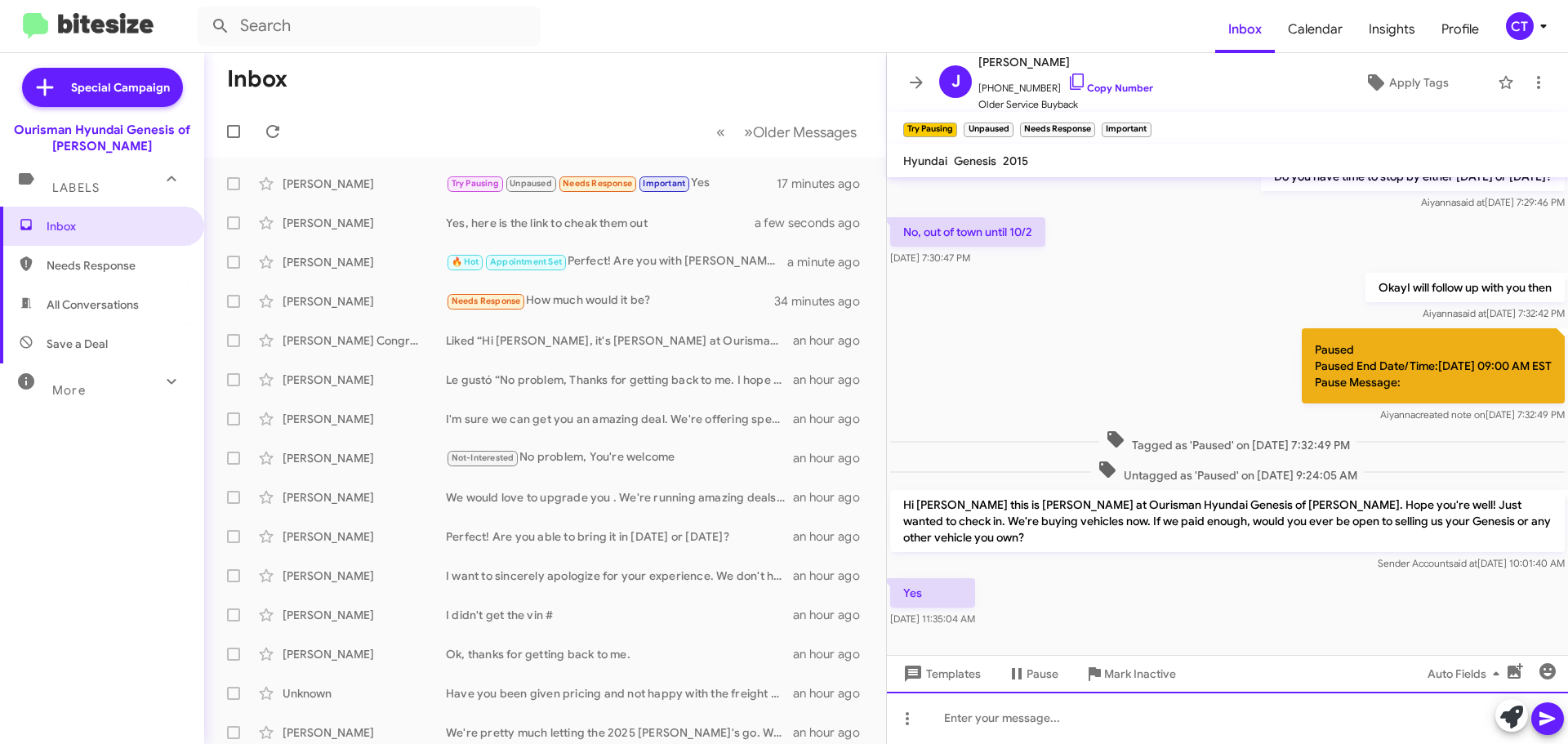
click at [1012, 723] on div at bounding box center [1227, 719] width 681 height 53
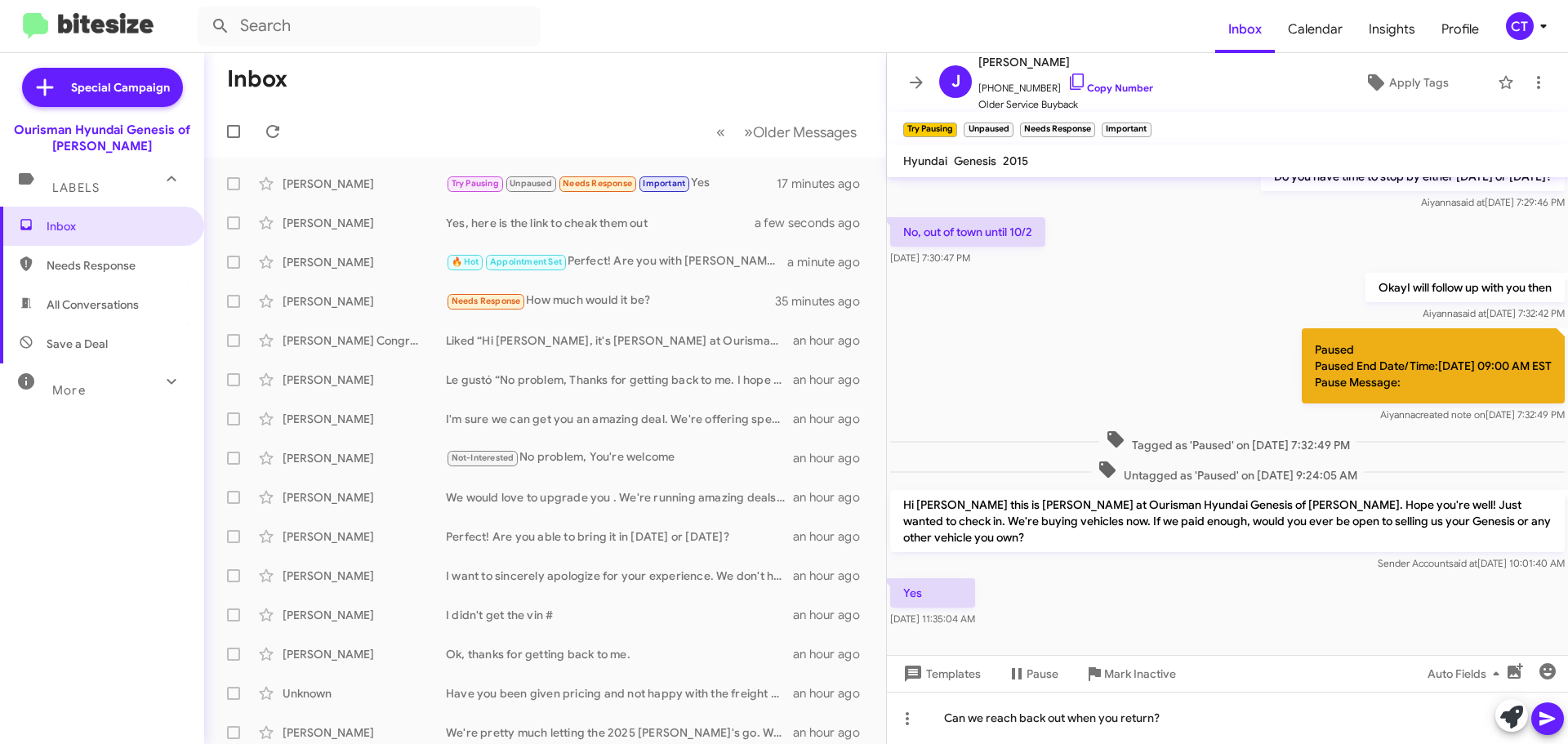
click at [1553, 727] on icon at bounding box center [1547, 719] width 20 height 20
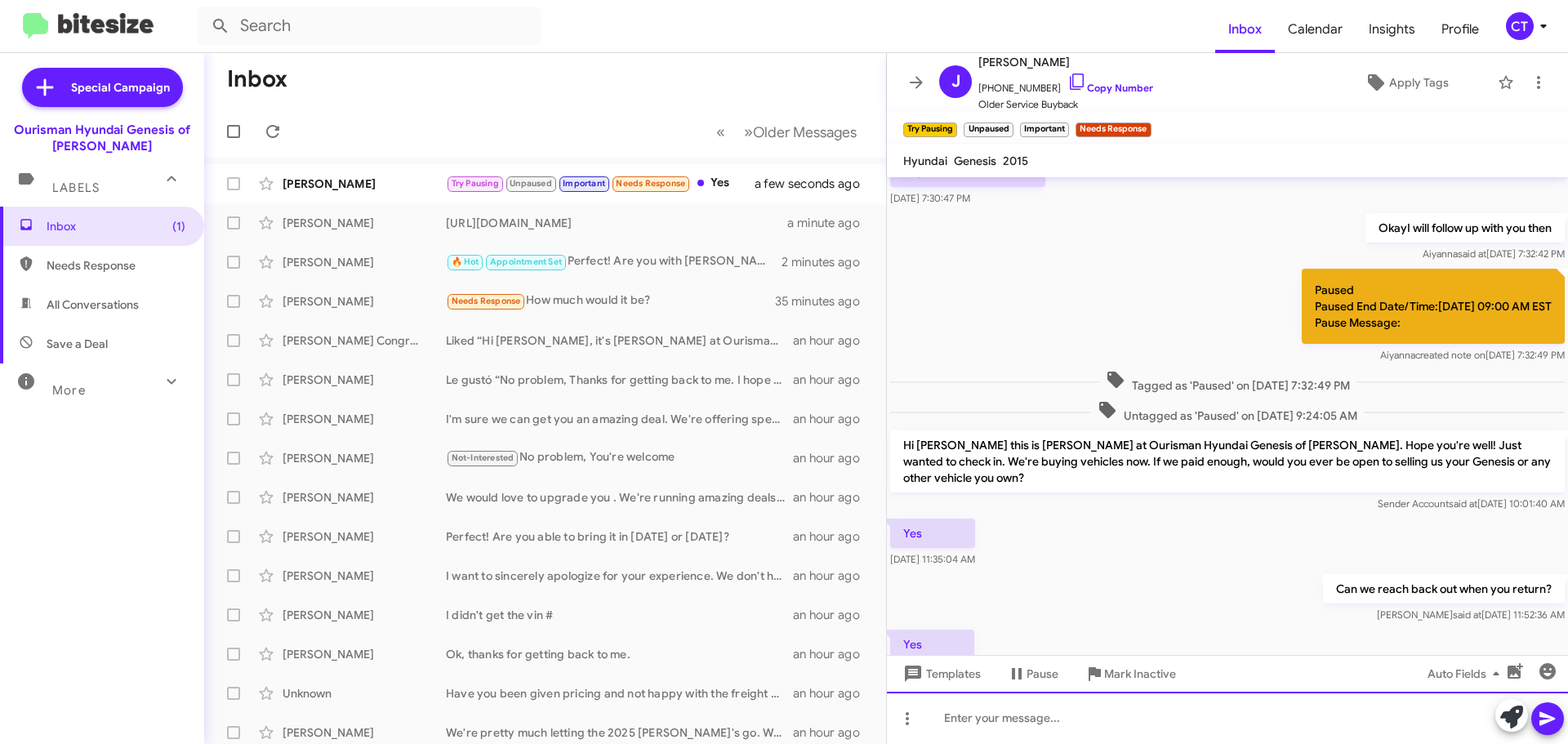
scroll to position [0, 0]
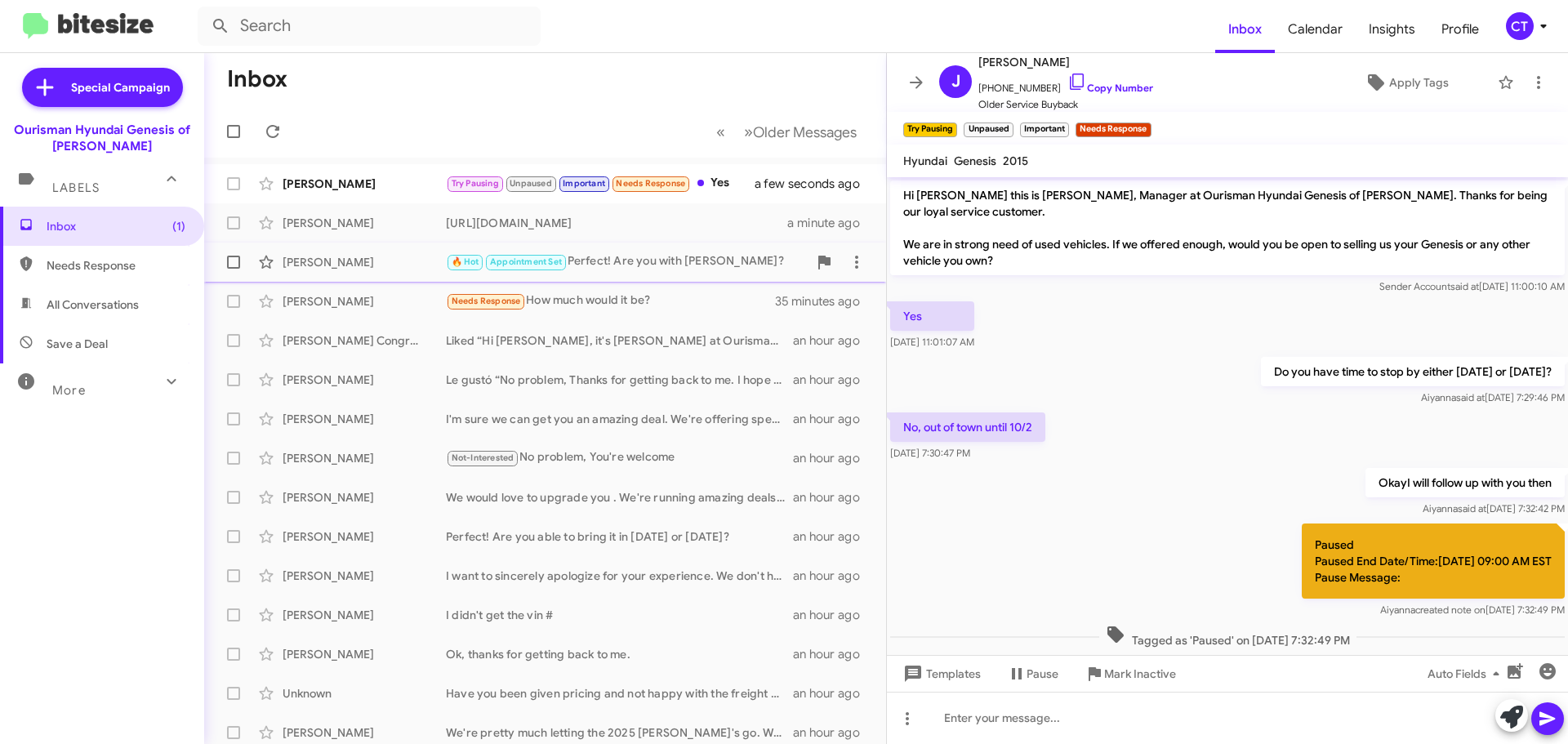
click at [694, 262] on div "🔥 Hot Appointment Set Perfect! Are you with Mark?" at bounding box center [627, 261] width 362 height 19
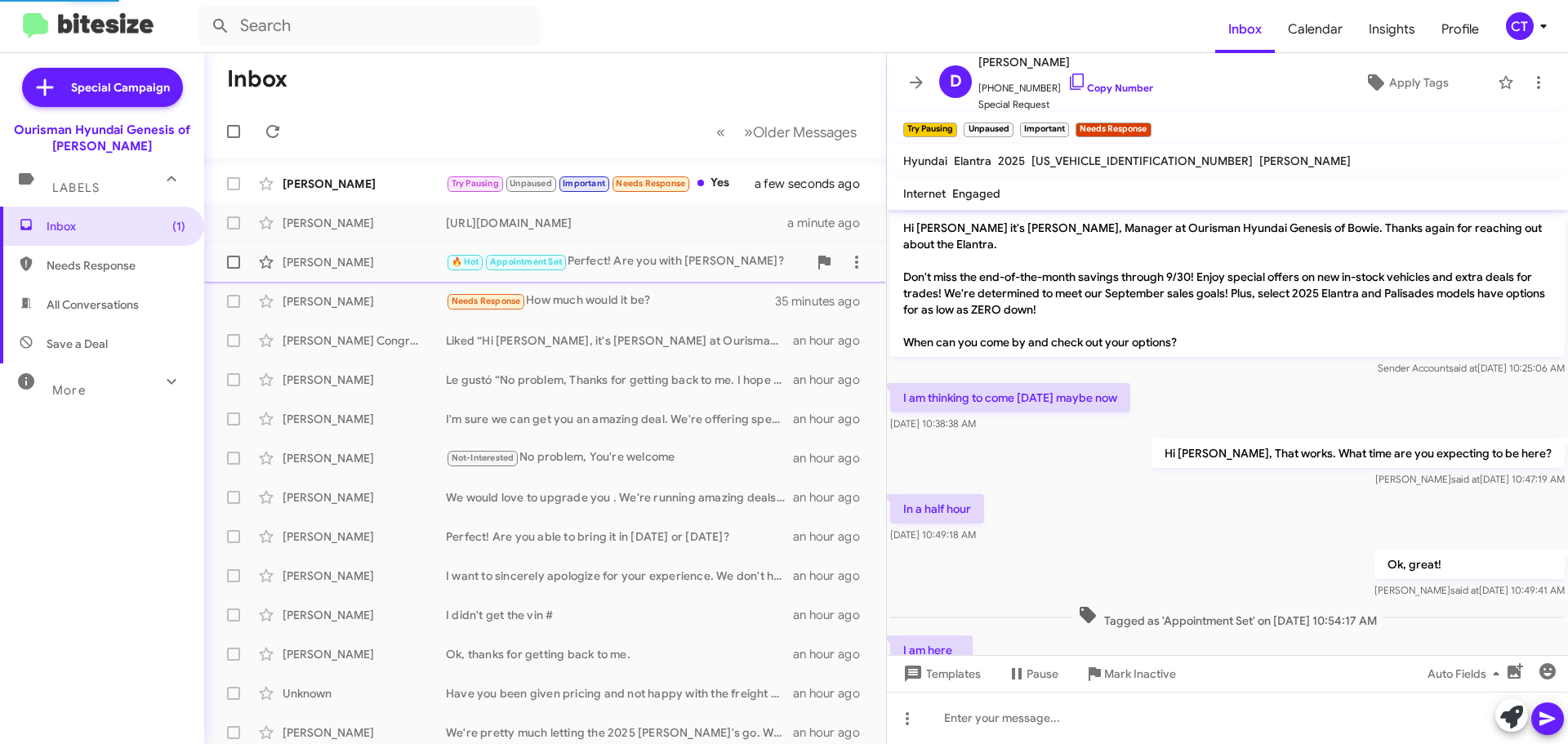
scroll to position [121, 0]
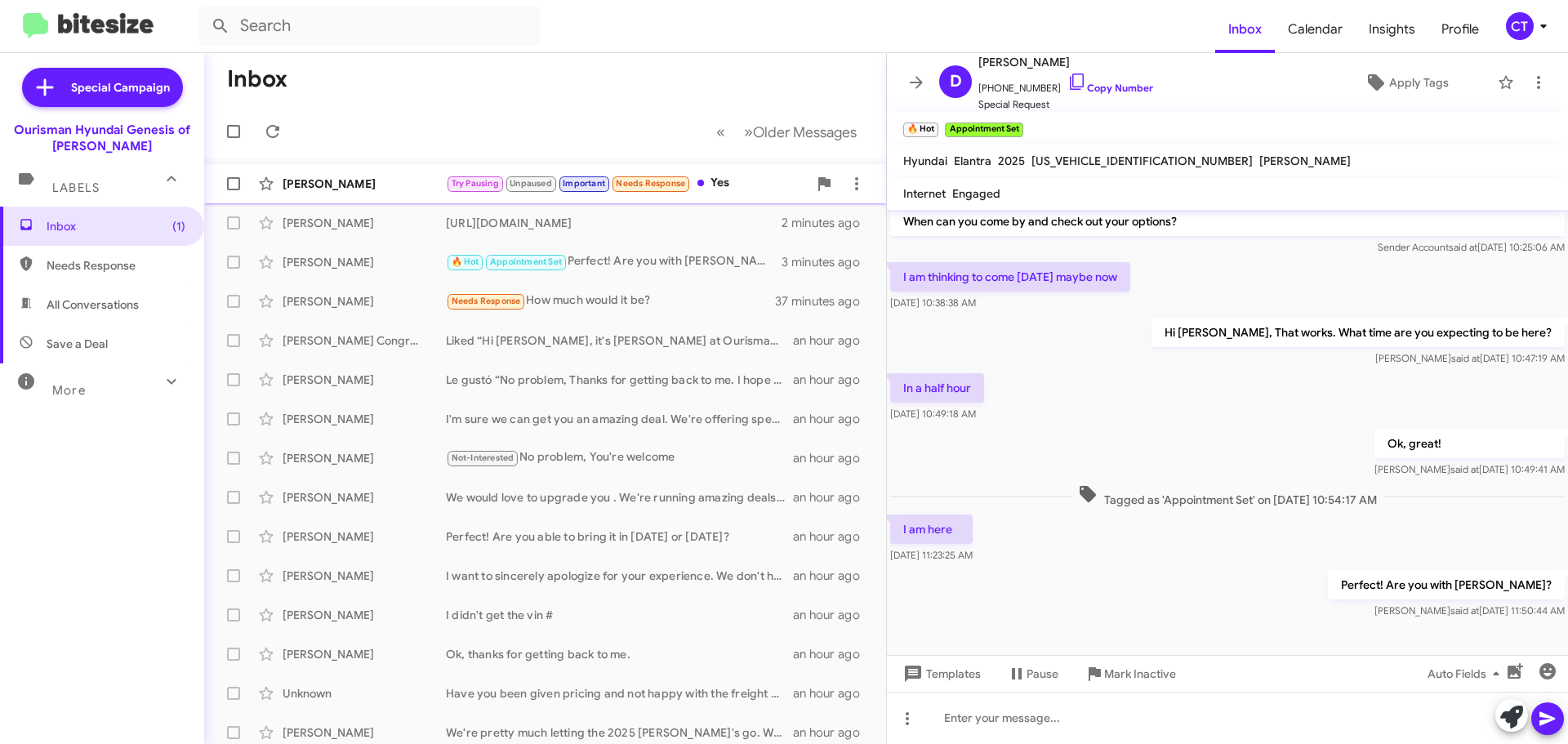
drag, startPoint x: 367, startPoint y: 168, endPoint x: 363, endPoint y: 176, distance: 8.9
click at [367, 168] on div "Joseph Freeman Try Pausing Unpaused Important Needs Response Yes a minute ago" at bounding box center [545, 184] width 656 height 33
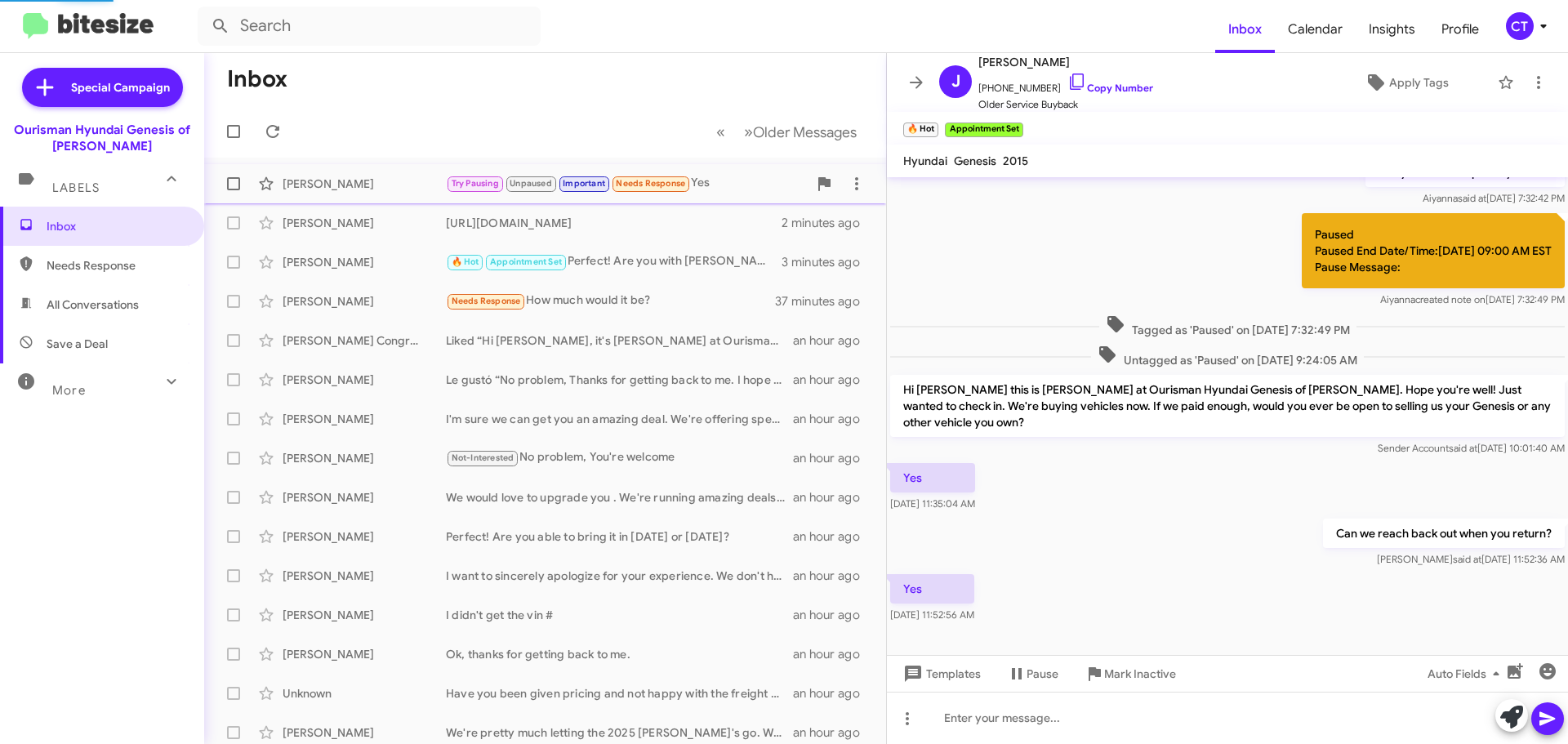
scroll to position [194, 0]
click at [625, 266] on div "🔥 Hot Appointment Set Perfect! Are you with Mark?" at bounding box center [627, 261] width 362 height 19
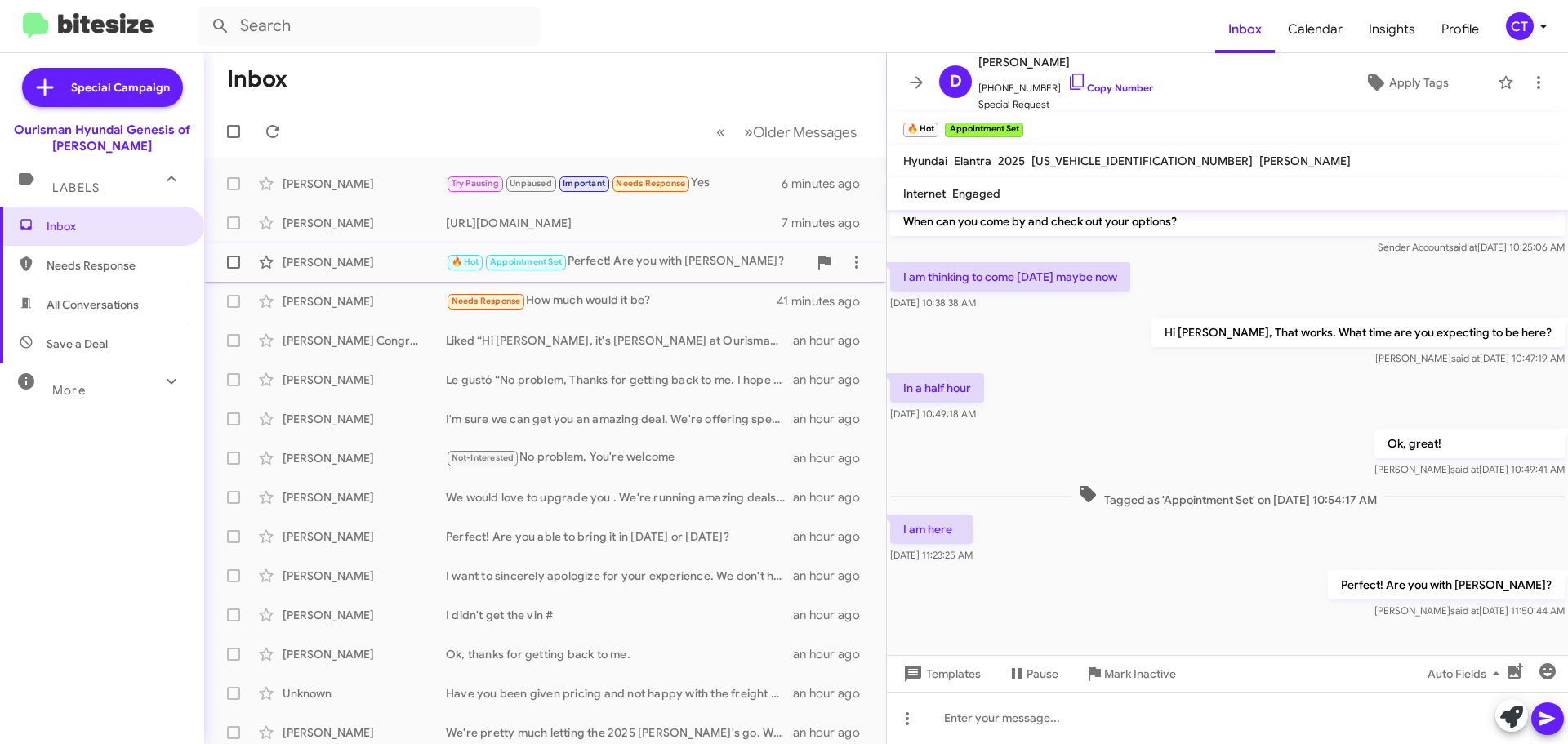
click at [605, 267] on div "🔥 Hot Appointment Set Perfect! Are you with Mark?" at bounding box center [627, 261] width 362 height 19
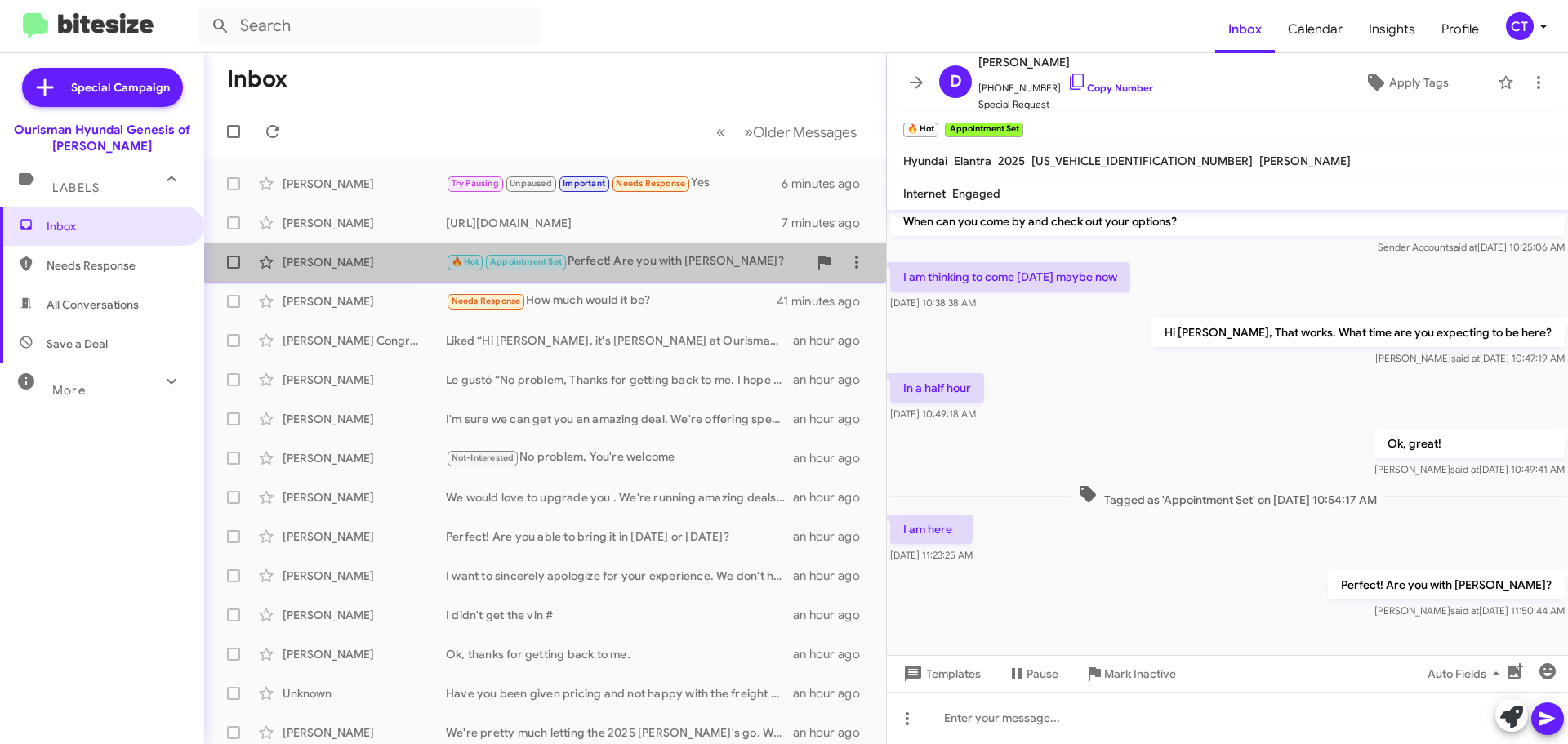
click at [639, 268] on div "🔥 Hot Appointment Set Perfect! Are you with Mark?" at bounding box center [627, 261] width 362 height 19
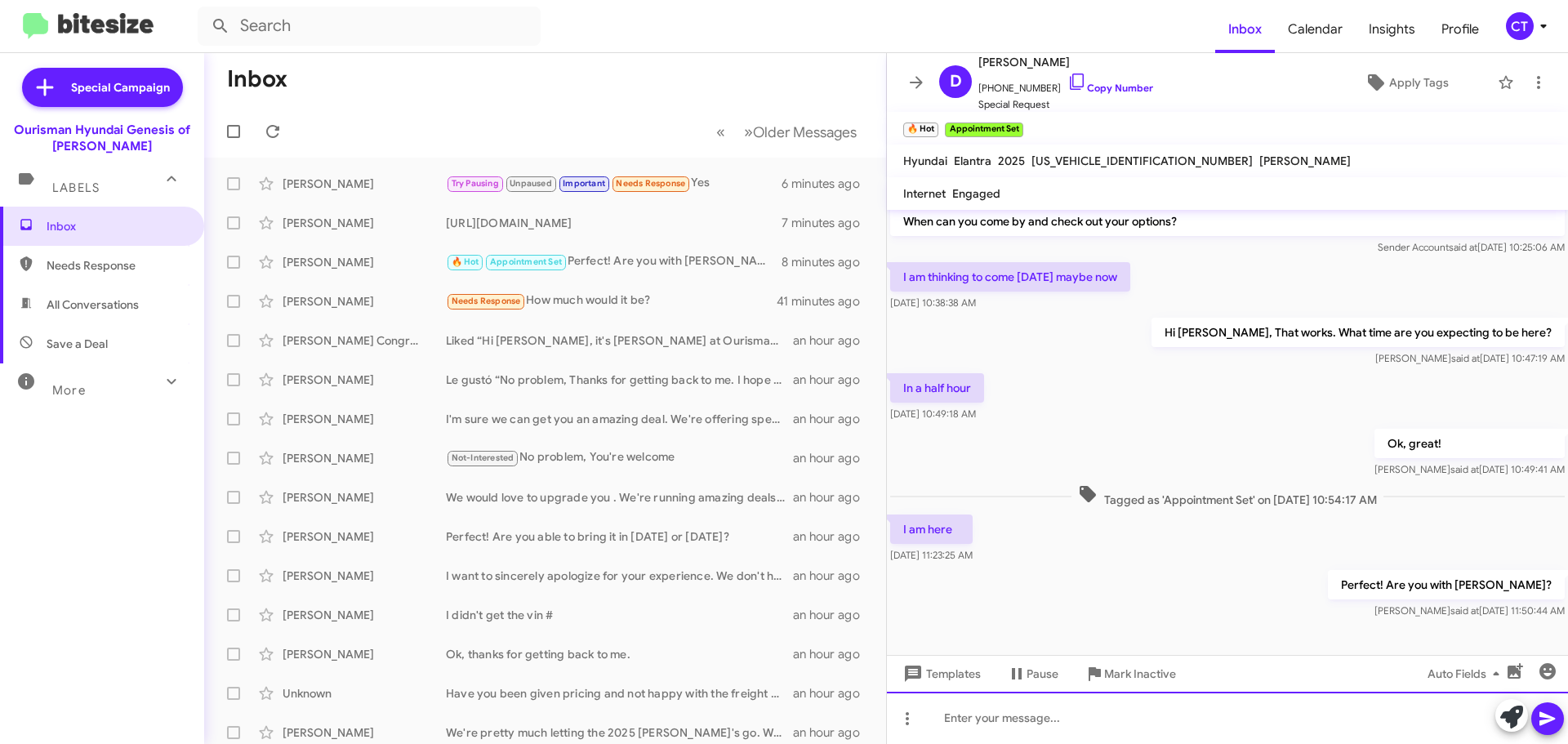
click at [971, 729] on div at bounding box center [1227, 719] width 681 height 53
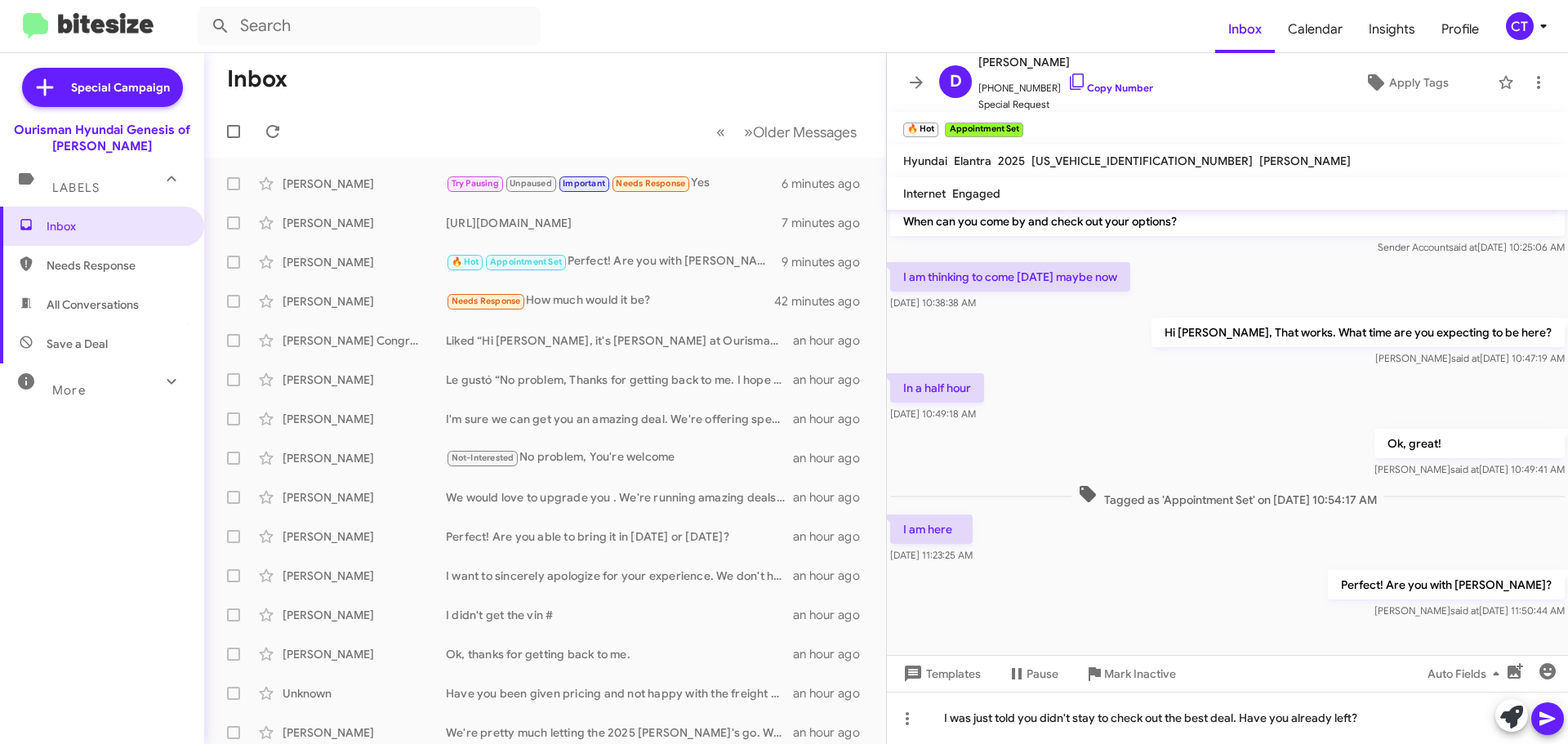
click at [1547, 727] on icon at bounding box center [1547, 719] width 20 height 20
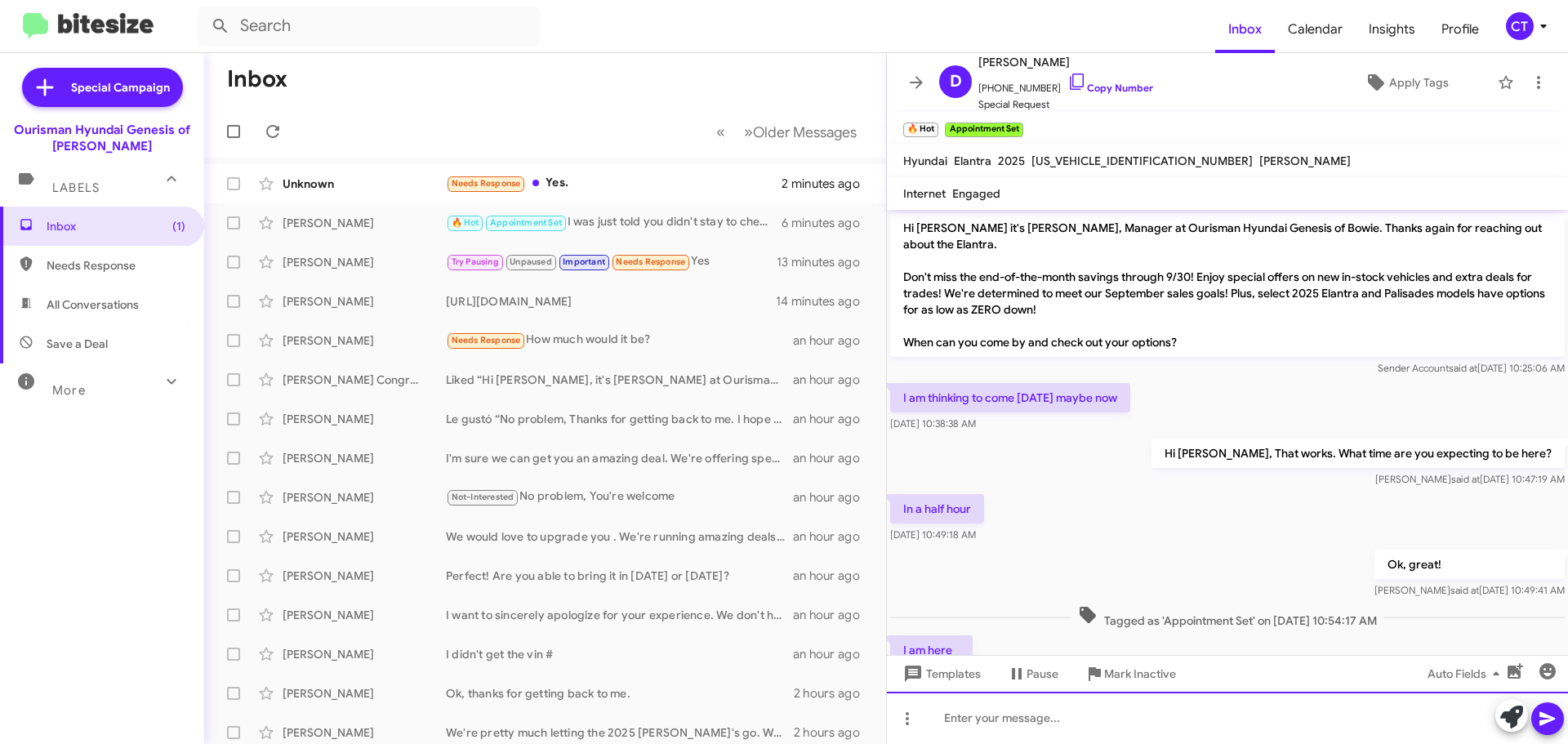
scroll to position [181, 0]
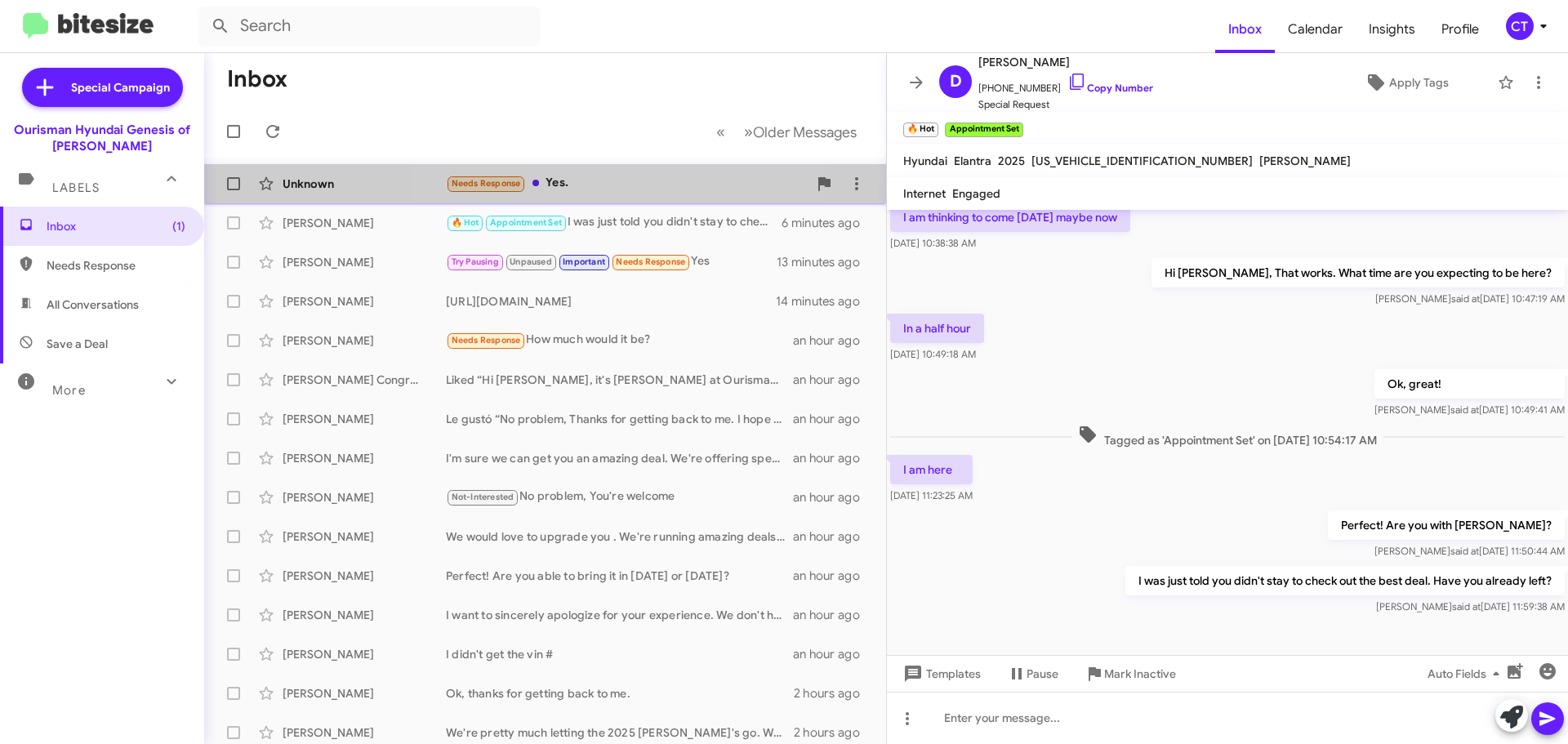
click at [615, 197] on div "Unknown Needs Response Yes. 2 minutes ago" at bounding box center [545, 184] width 656 height 33
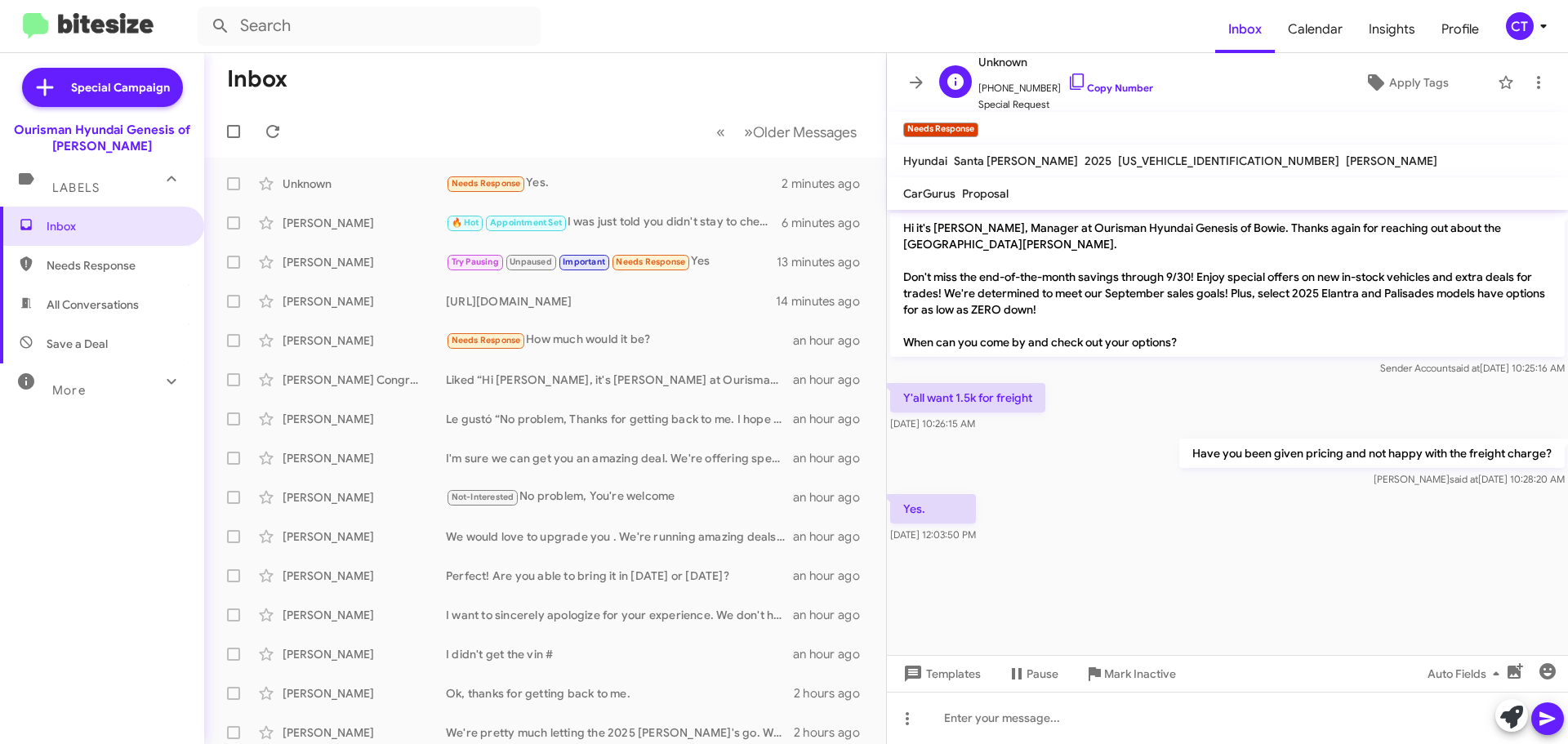
click at [1068, 76] on icon at bounding box center [1077, 81] width 20 height 20
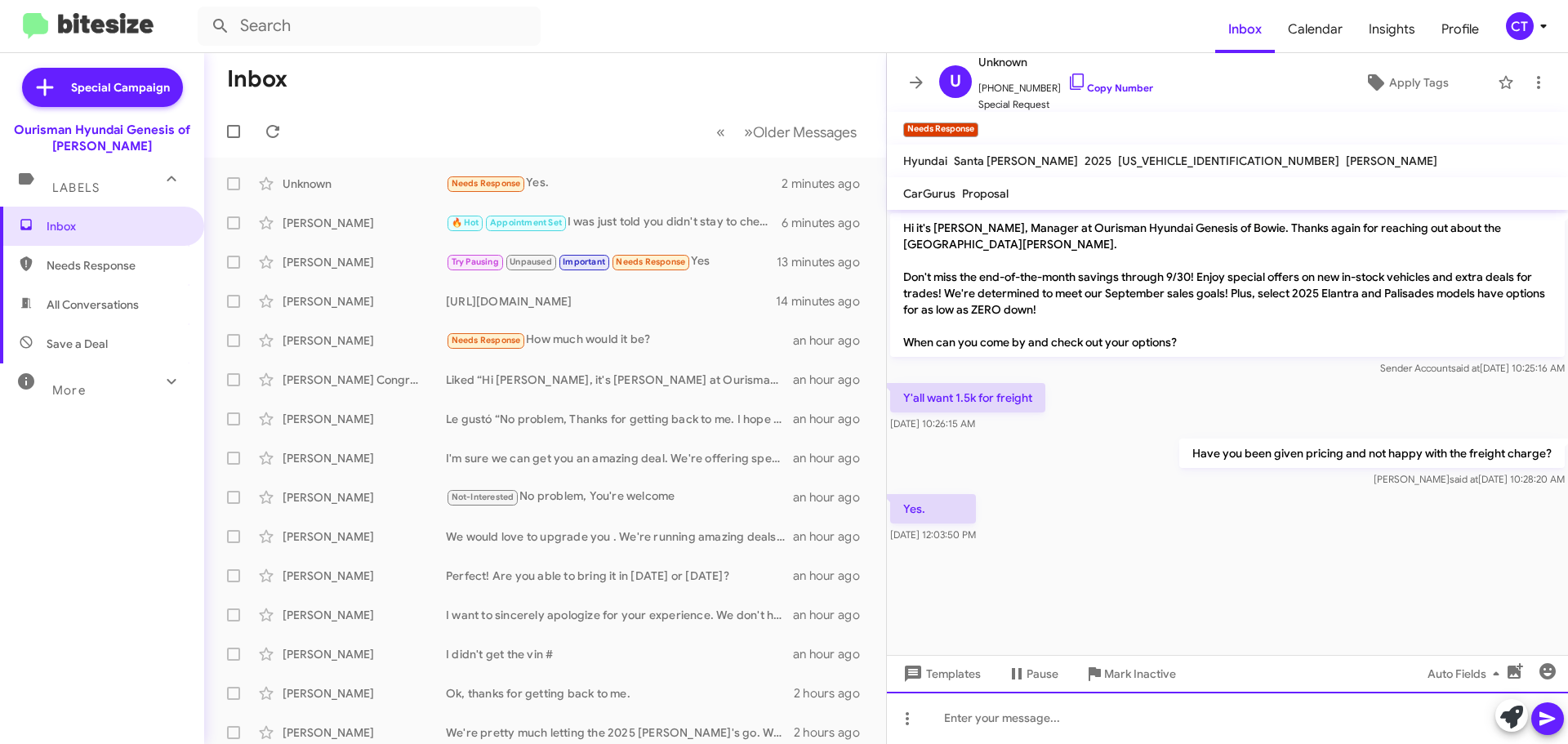
click at [1074, 740] on div at bounding box center [1227, 719] width 681 height 53
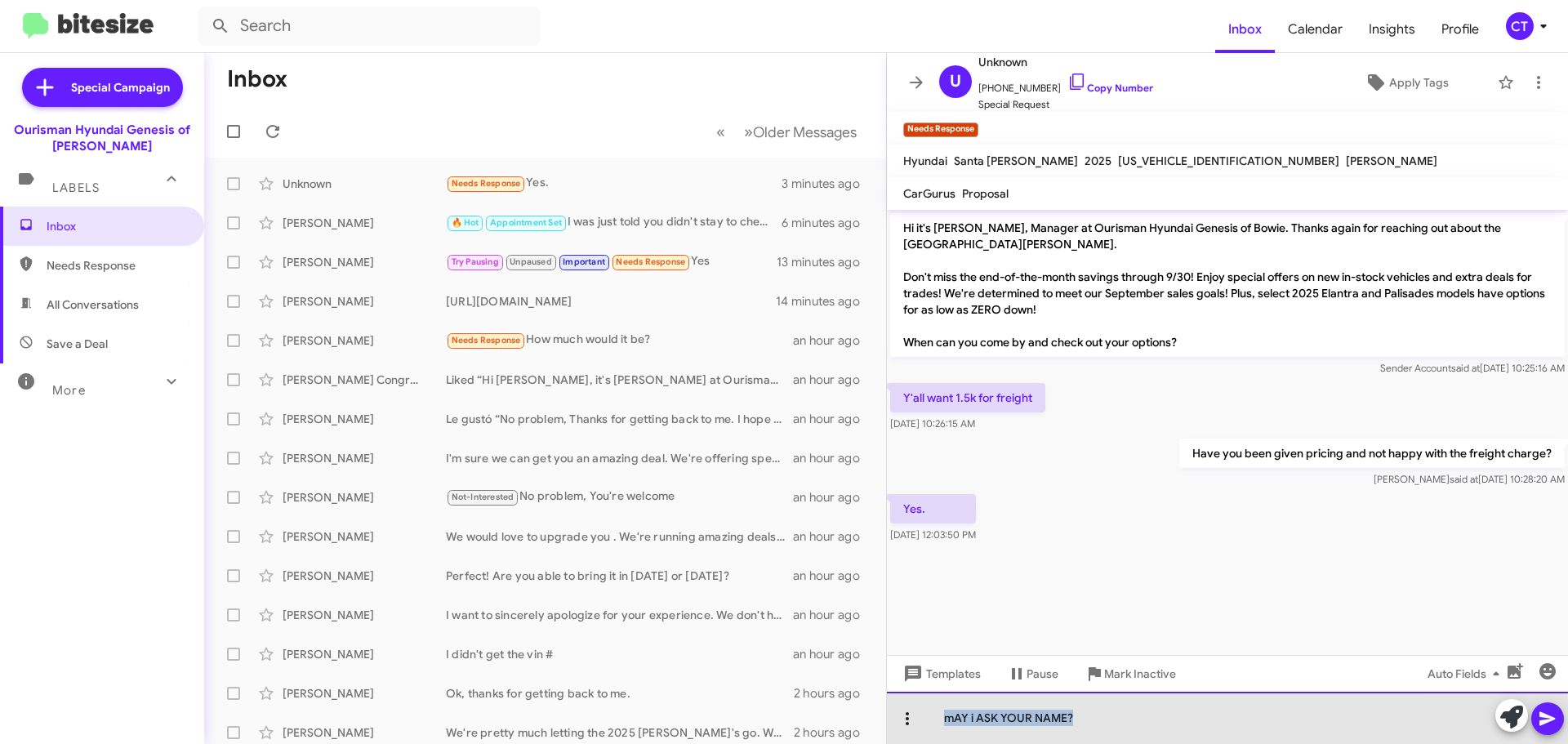
drag, startPoint x: 1082, startPoint y: 726, endPoint x: 923, endPoint y: 724, distance: 159.0
click at [923, 724] on div "mAY i ASK YOUR NAME?" at bounding box center [1227, 719] width 681 height 53
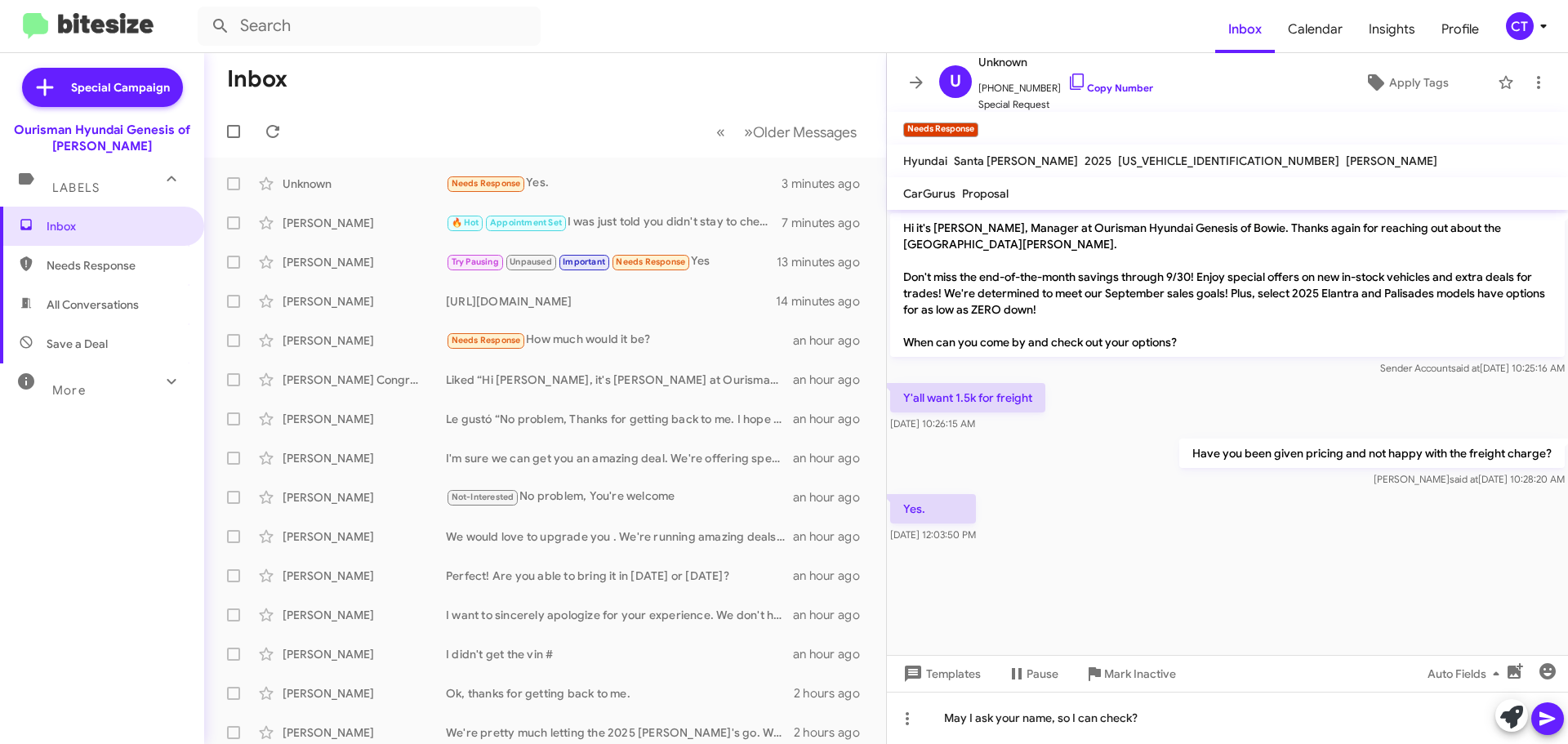
click at [1544, 714] on icon at bounding box center [1547, 719] width 20 height 20
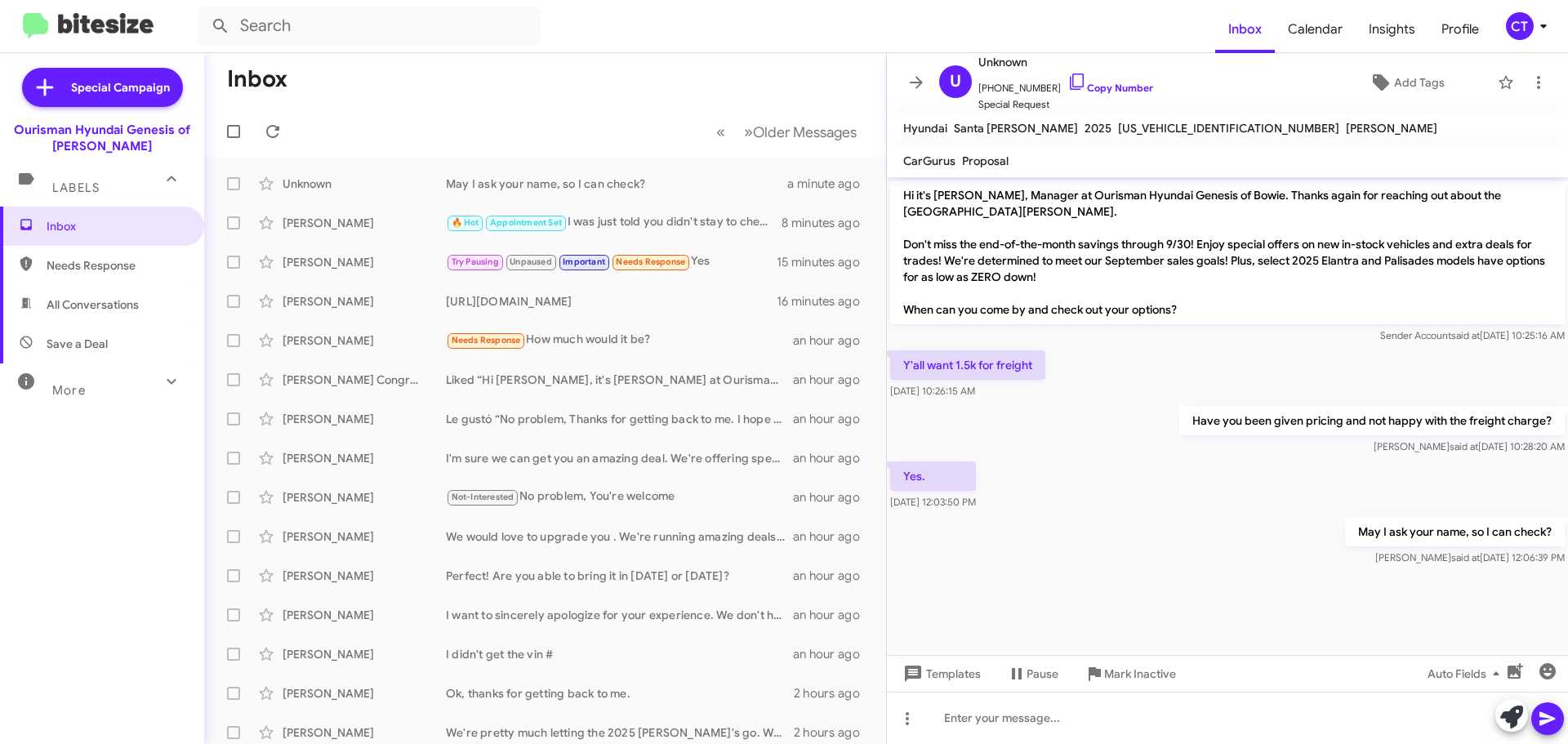
click at [1542, 24] on icon at bounding box center [1543, 26] width 20 height 20
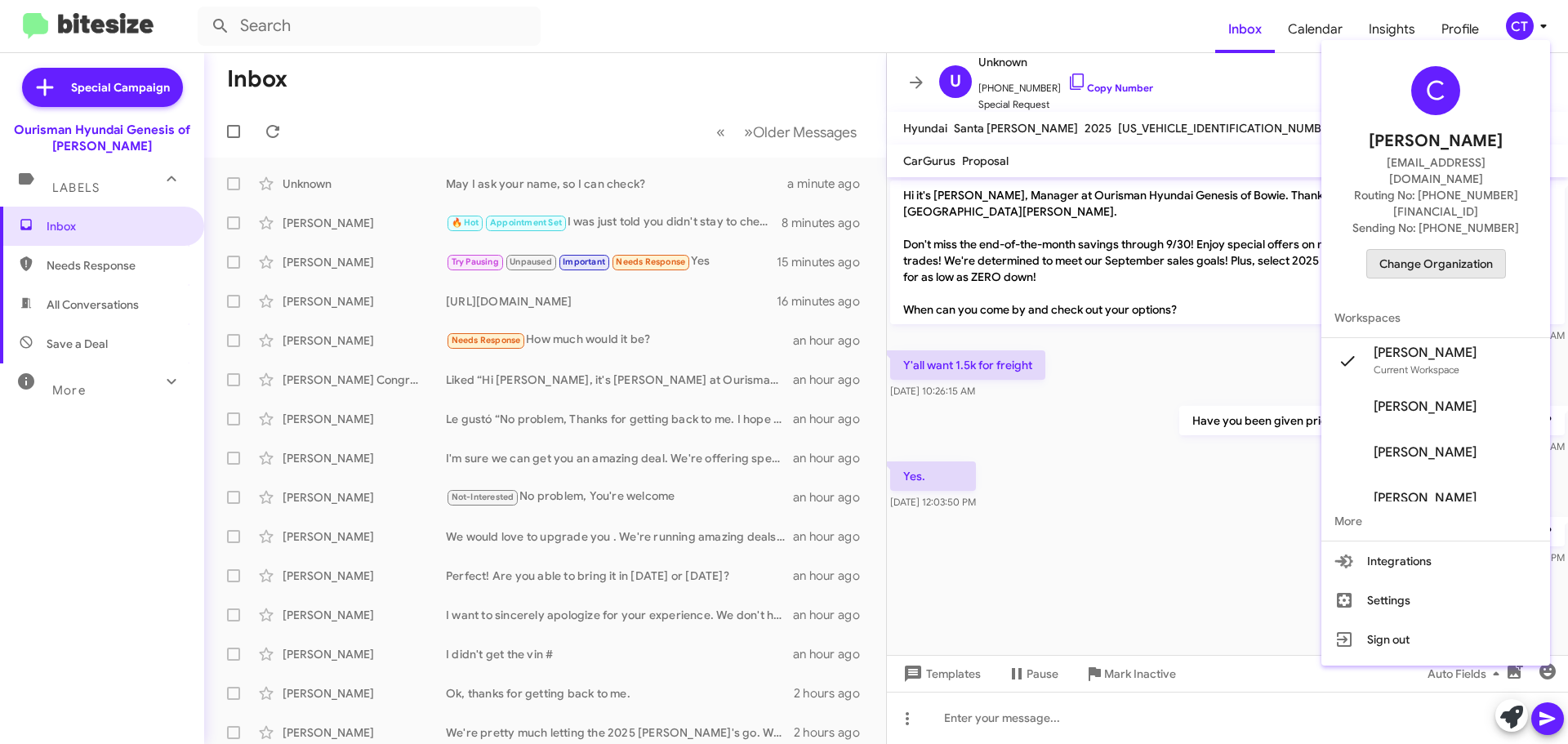
click at [1445, 250] on span "Change Organization" at bounding box center [1437, 264] width 113 height 28
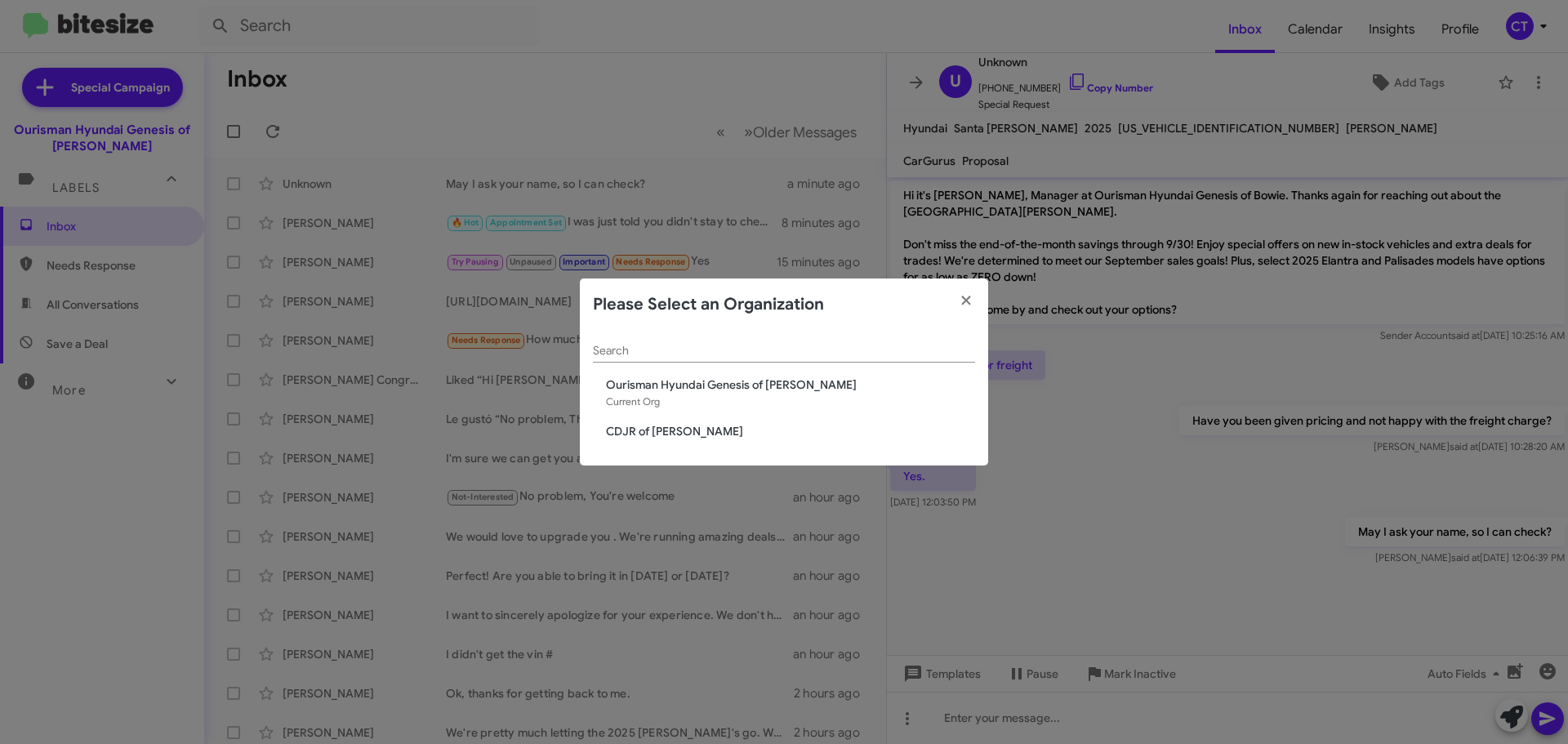
click at [647, 430] on span "CDJR of [PERSON_NAME]" at bounding box center [790, 432] width 369 height 16
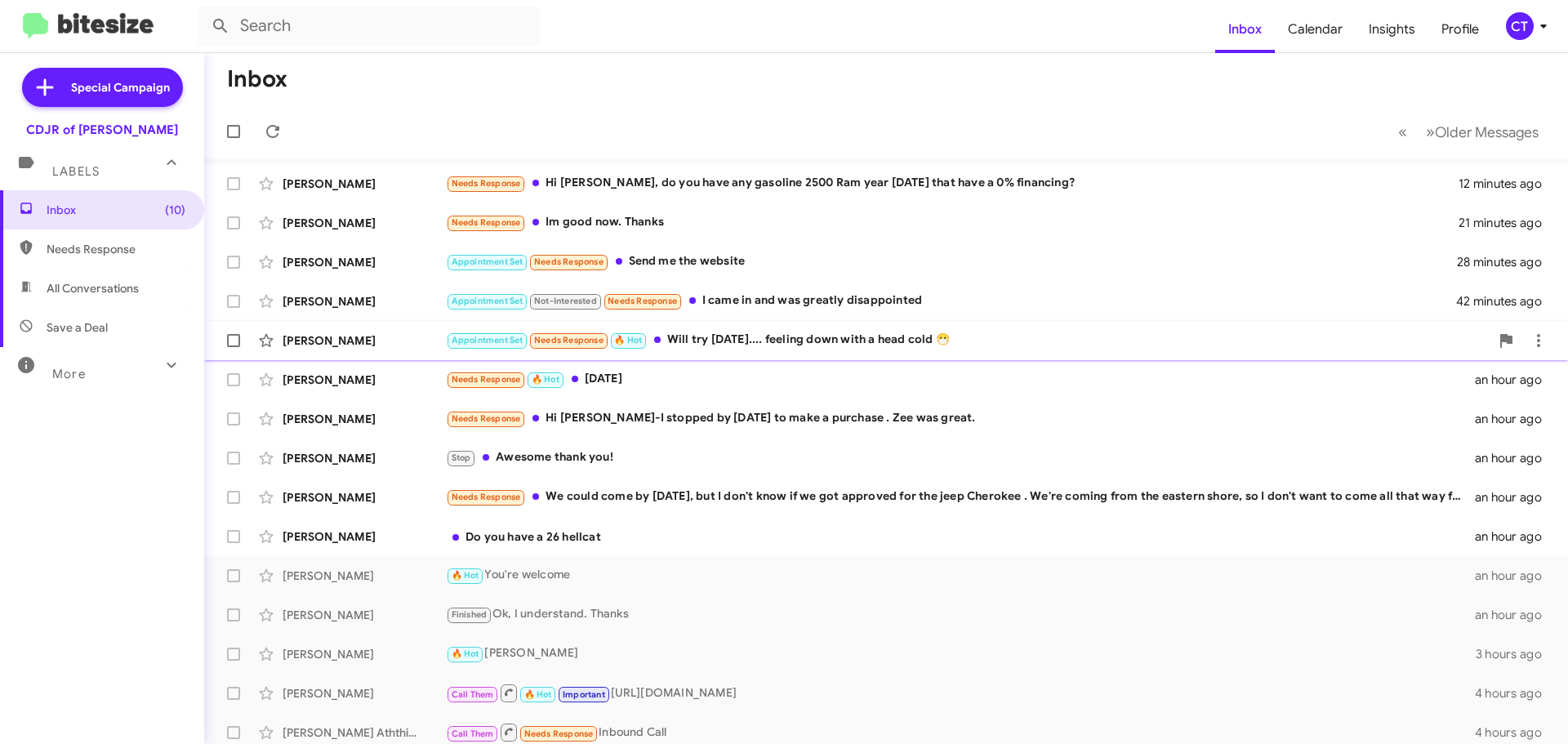
click at [723, 348] on div "Appointment Set Needs Response 🔥 Hot Will try [DATE].... feeling down with a he…" at bounding box center [968, 340] width 1044 height 19
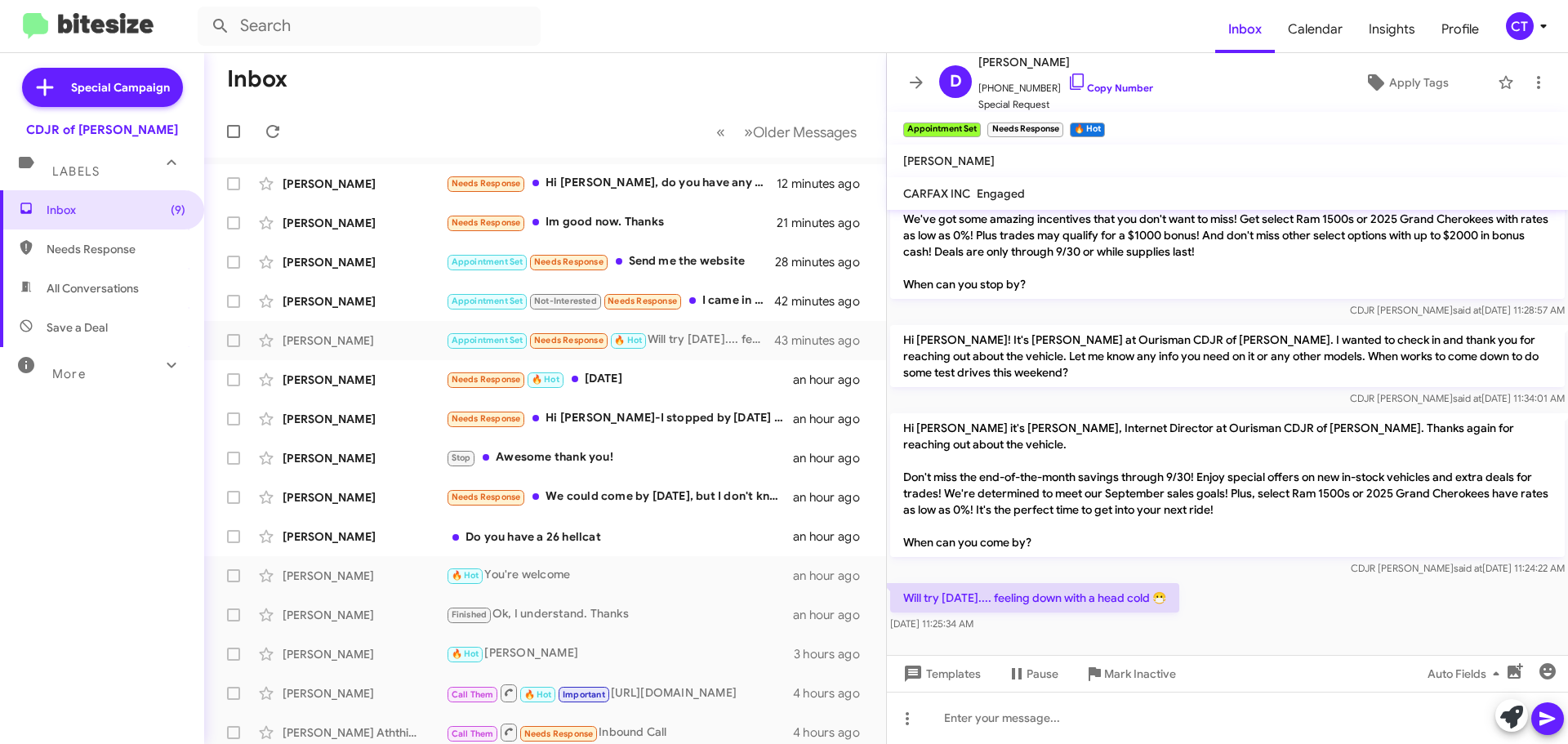
scroll to position [790, 0]
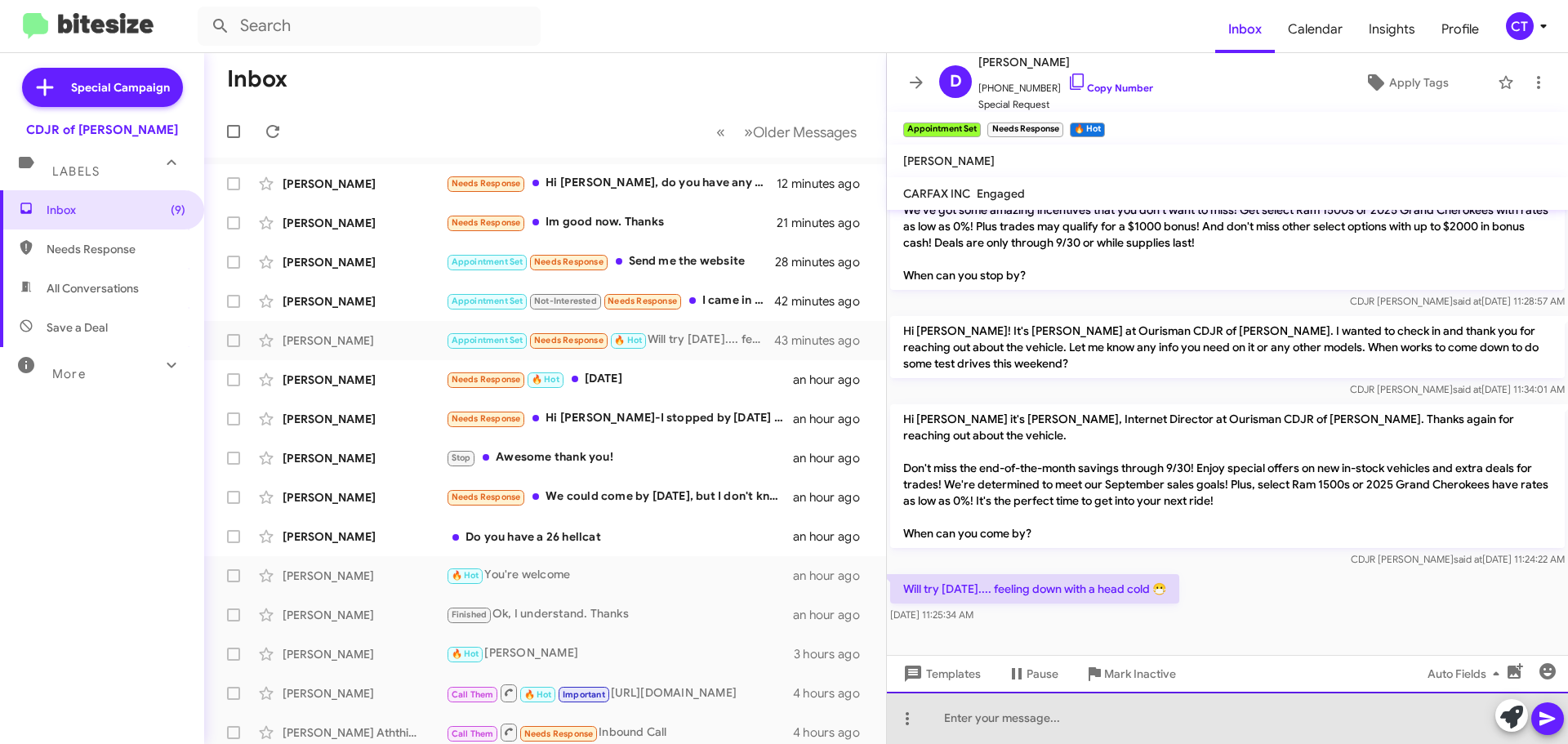
click at [1028, 724] on div at bounding box center [1227, 719] width 681 height 53
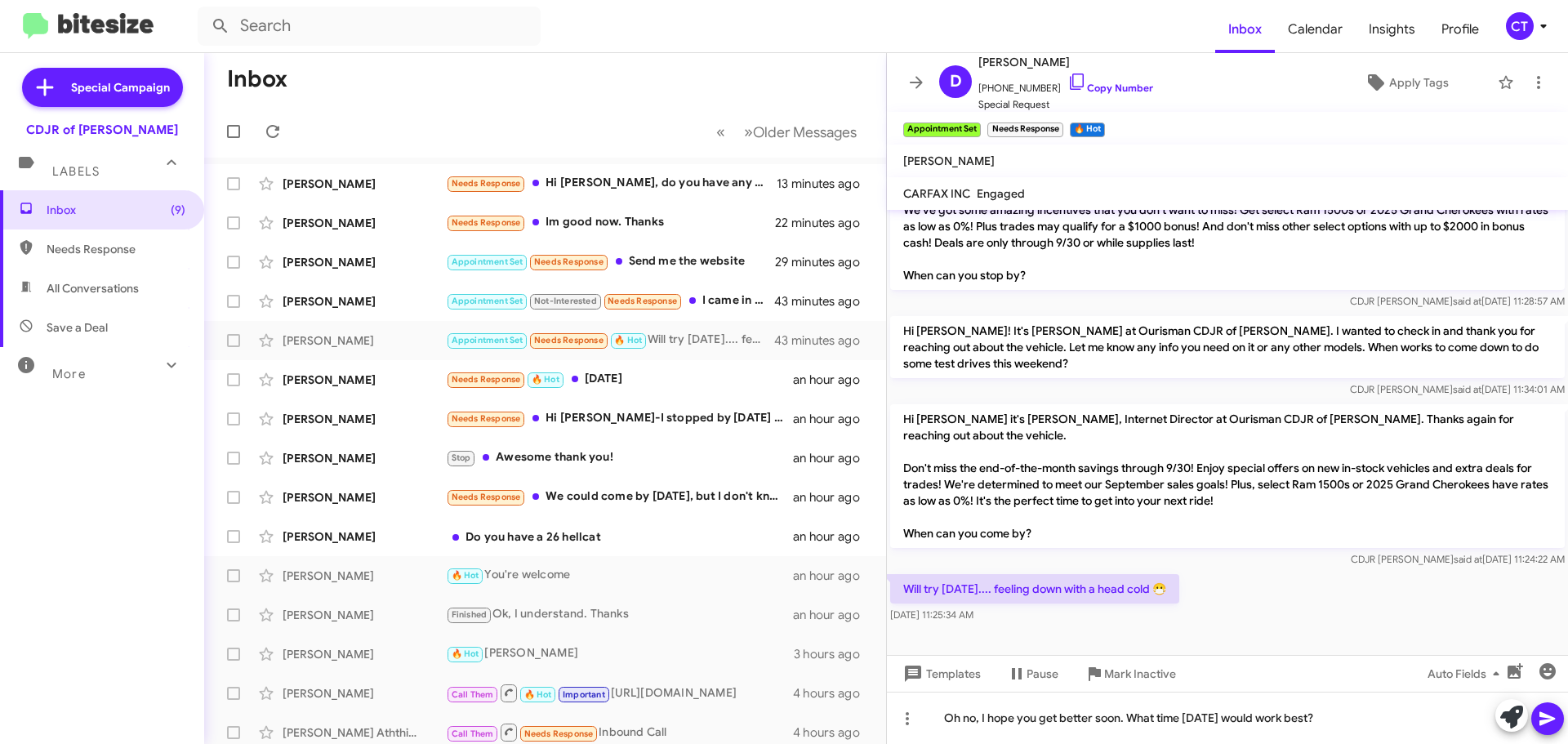
click at [1562, 719] on button at bounding box center [1547, 719] width 33 height 33
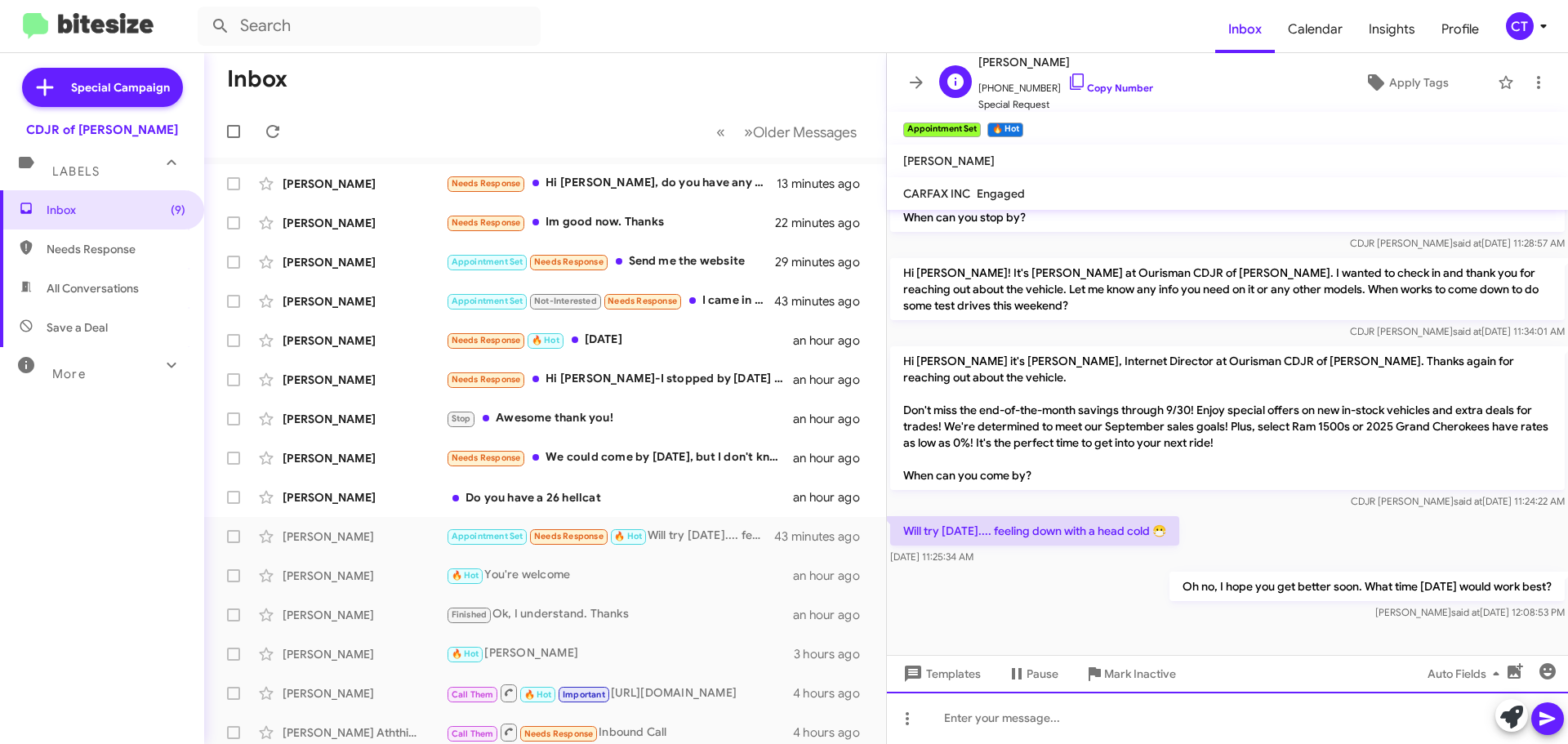
scroll to position [850, 0]
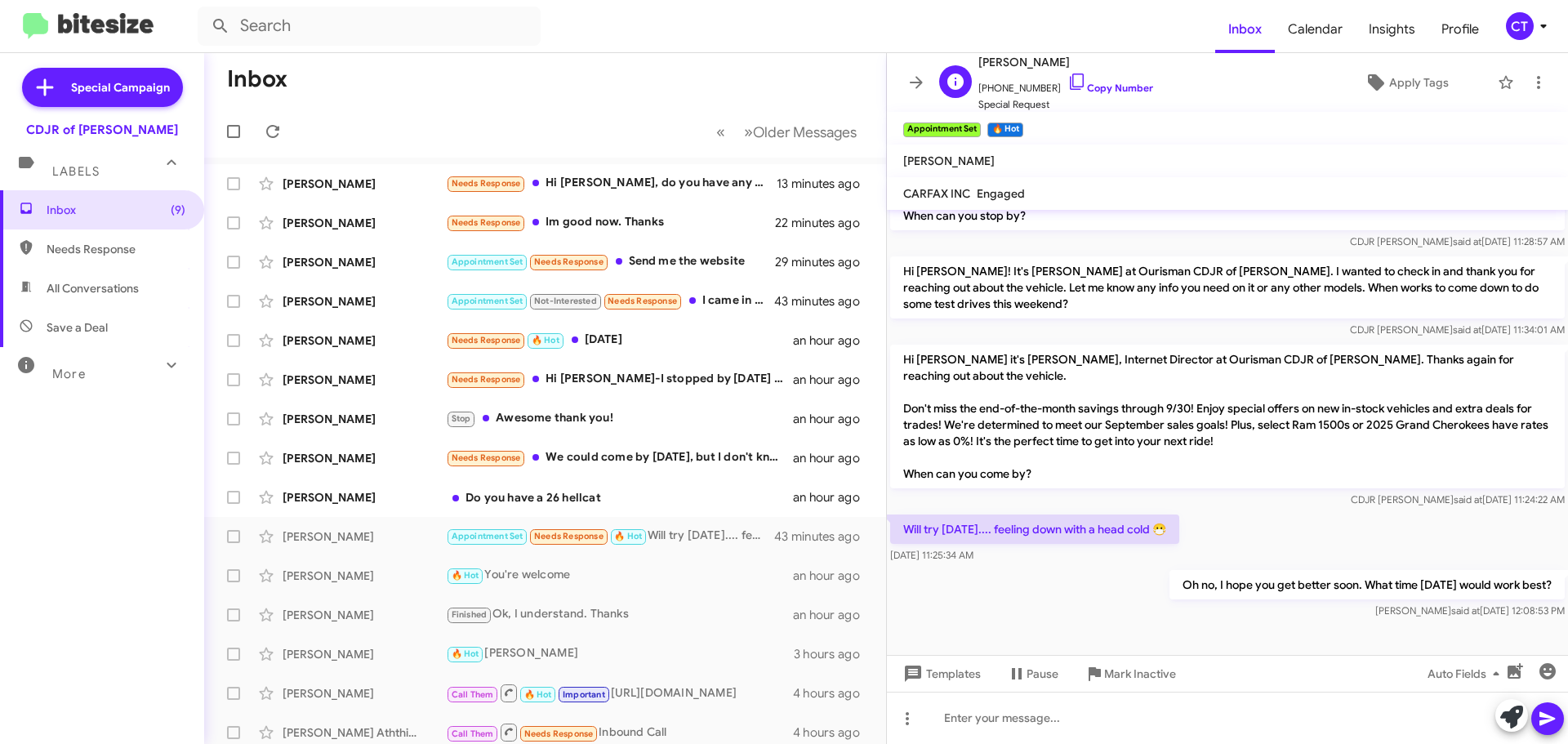
drag, startPoint x: 1058, startPoint y: 80, endPoint x: 964, endPoint y: 102, distance: 96.5
click at [1068, 80] on icon at bounding box center [1077, 81] width 20 height 20
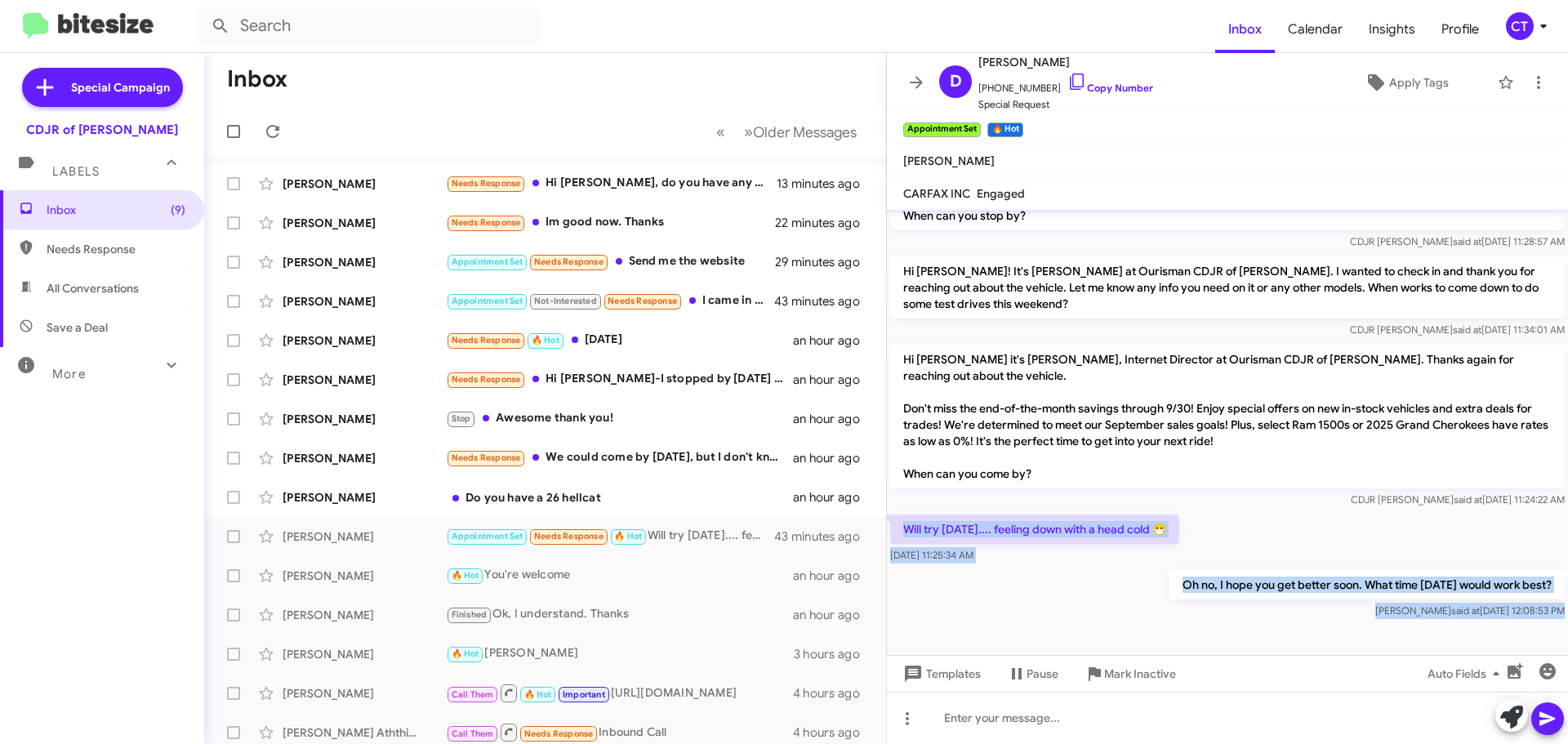
drag, startPoint x: 901, startPoint y: 508, endPoint x: 1469, endPoint y: 622, distance: 579.3
click at [1469, 622] on cdk-virtual-scroll-viewport "Hi Desiree this is Ciara Taylor, Internet Director at Ourisman CDJR of Bowie. I…" at bounding box center [1227, 432] width 681 height 446
copy div "Will try Saturday.... feeling down with a head cold 😷 Sep 24, 2025, 11:25:34 AM…"
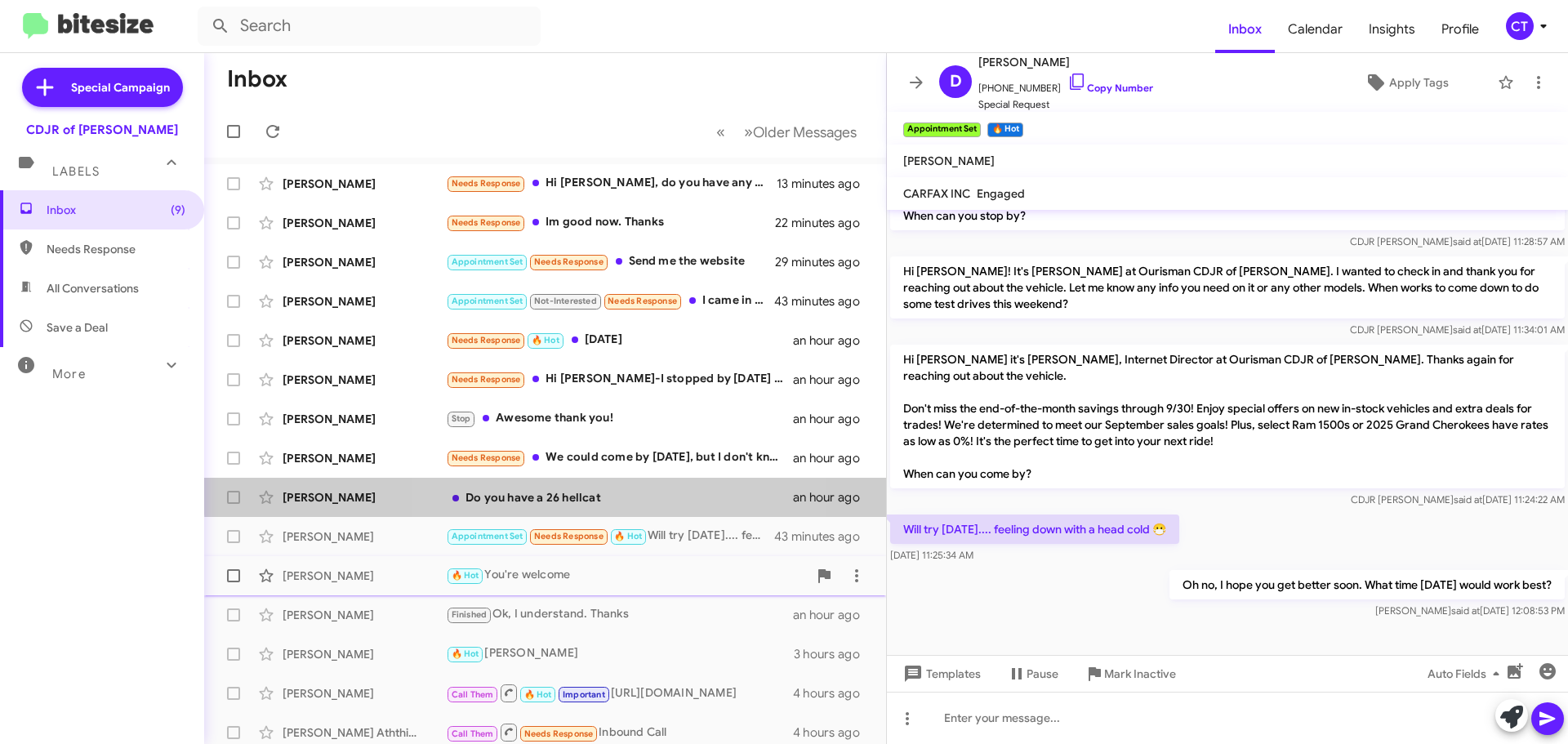
drag, startPoint x: 570, startPoint y: 492, endPoint x: 569, endPoint y: 571, distance: 79.0
click at [570, 492] on div "Do you have a 26 hellcat" at bounding box center [620, 497] width 347 height 16
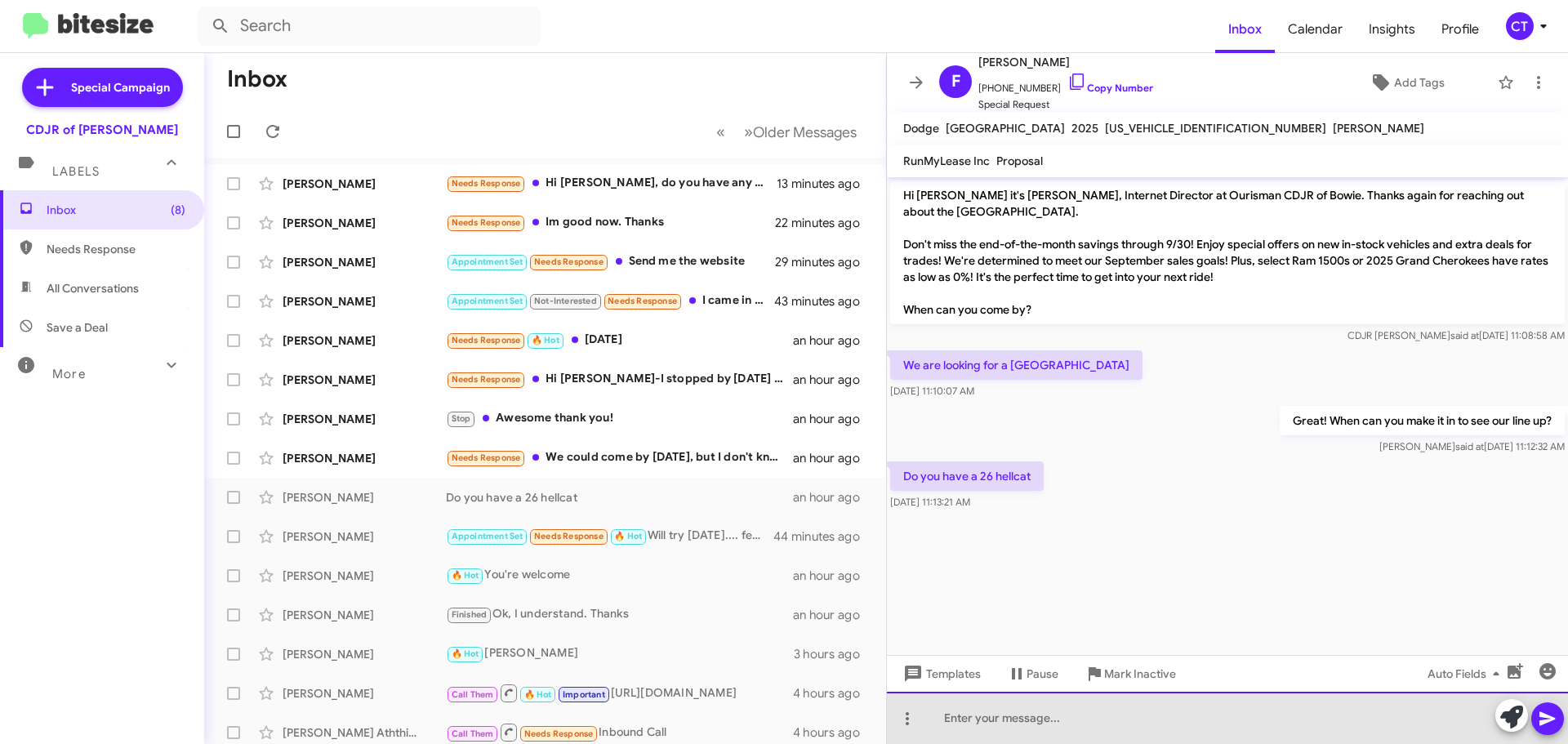
click at [998, 725] on div at bounding box center [1227, 719] width 681 height 53
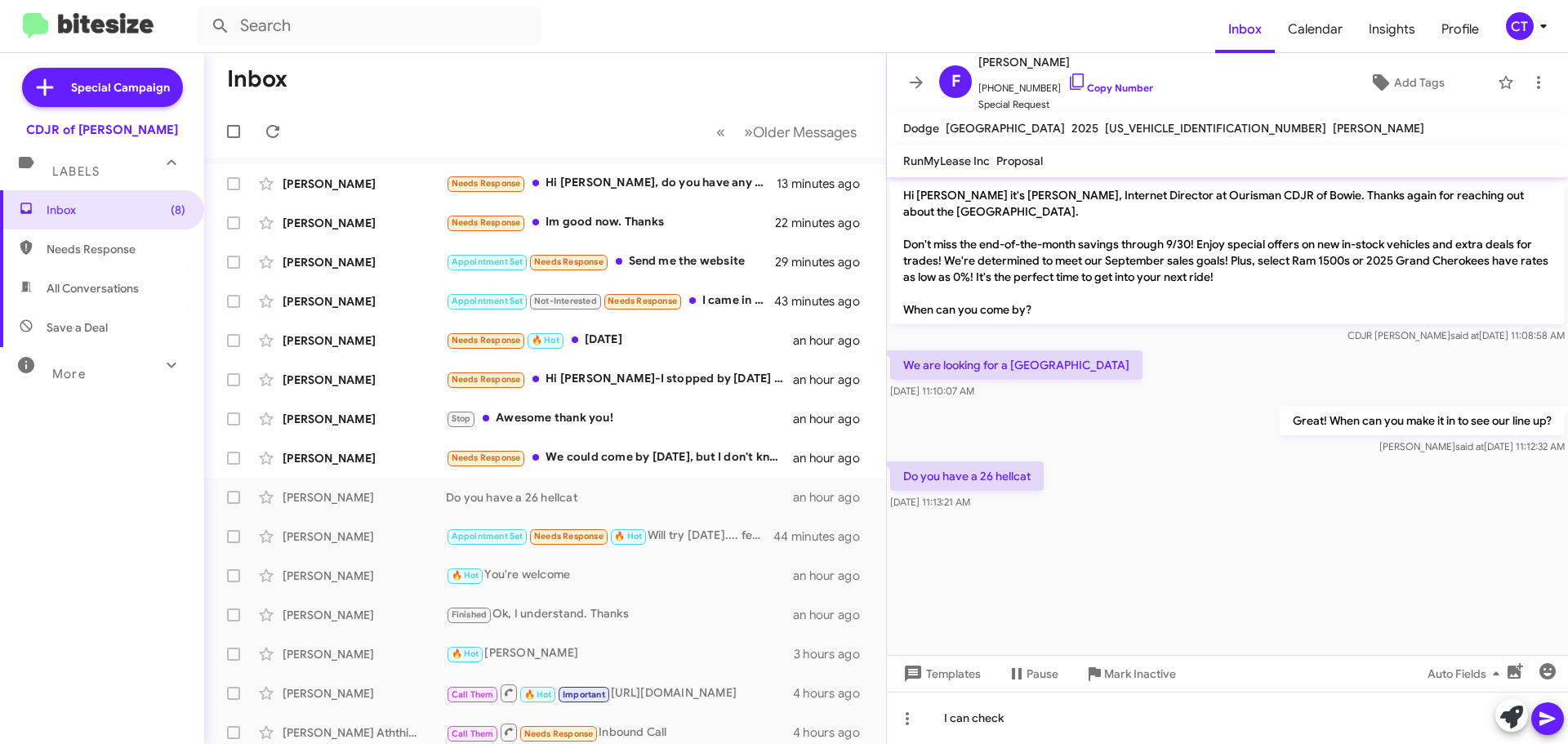
click at [1555, 723] on icon at bounding box center [1547, 719] width 20 height 20
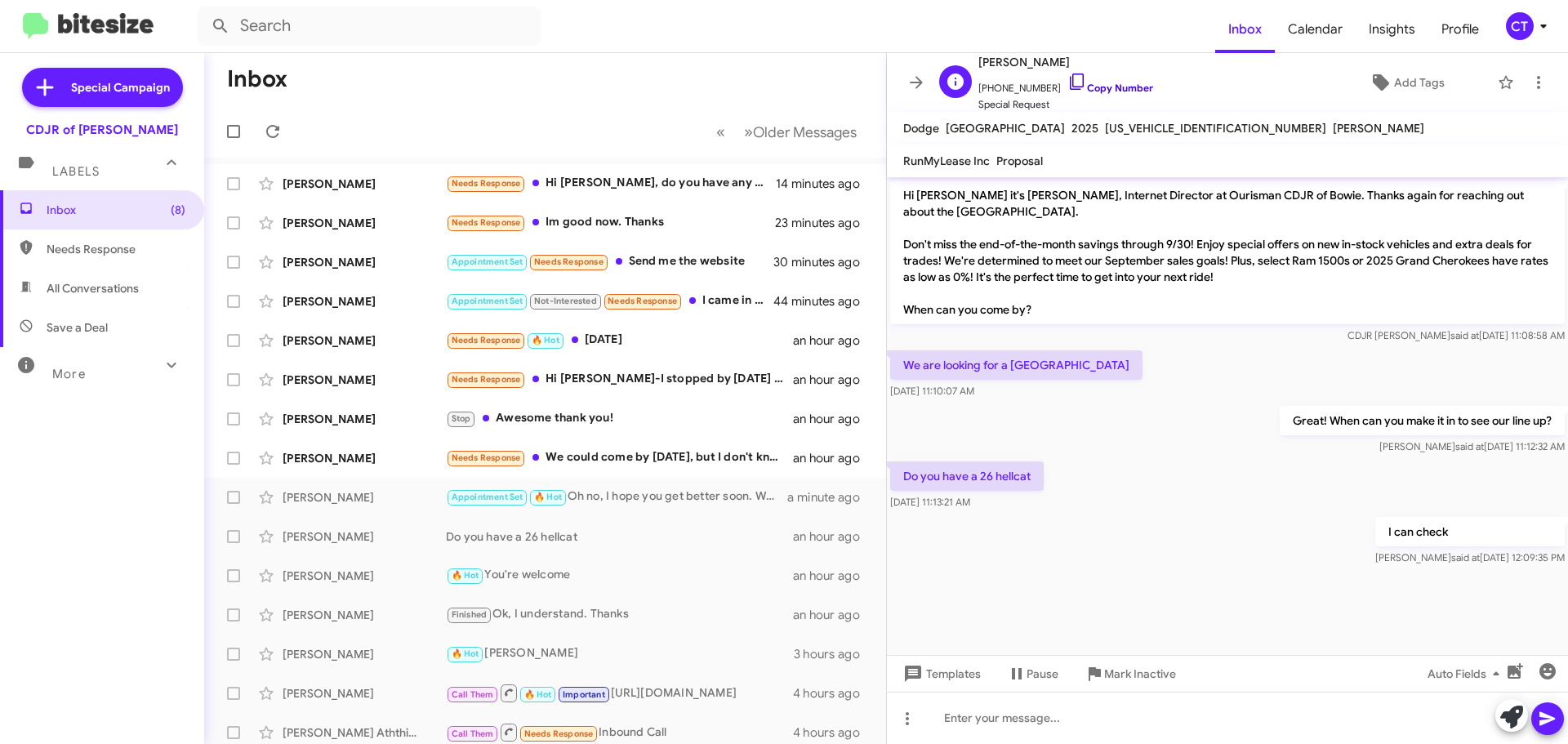
click at [1068, 77] on icon at bounding box center [1077, 81] width 20 height 20
drag, startPoint x: 1064, startPoint y: 77, endPoint x: 1066, endPoint y: 63, distance: 14.1
click at [1068, 75] on icon at bounding box center [1077, 81] width 20 height 20
click at [1547, 24] on icon at bounding box center [1543, 26] width 20 height 20
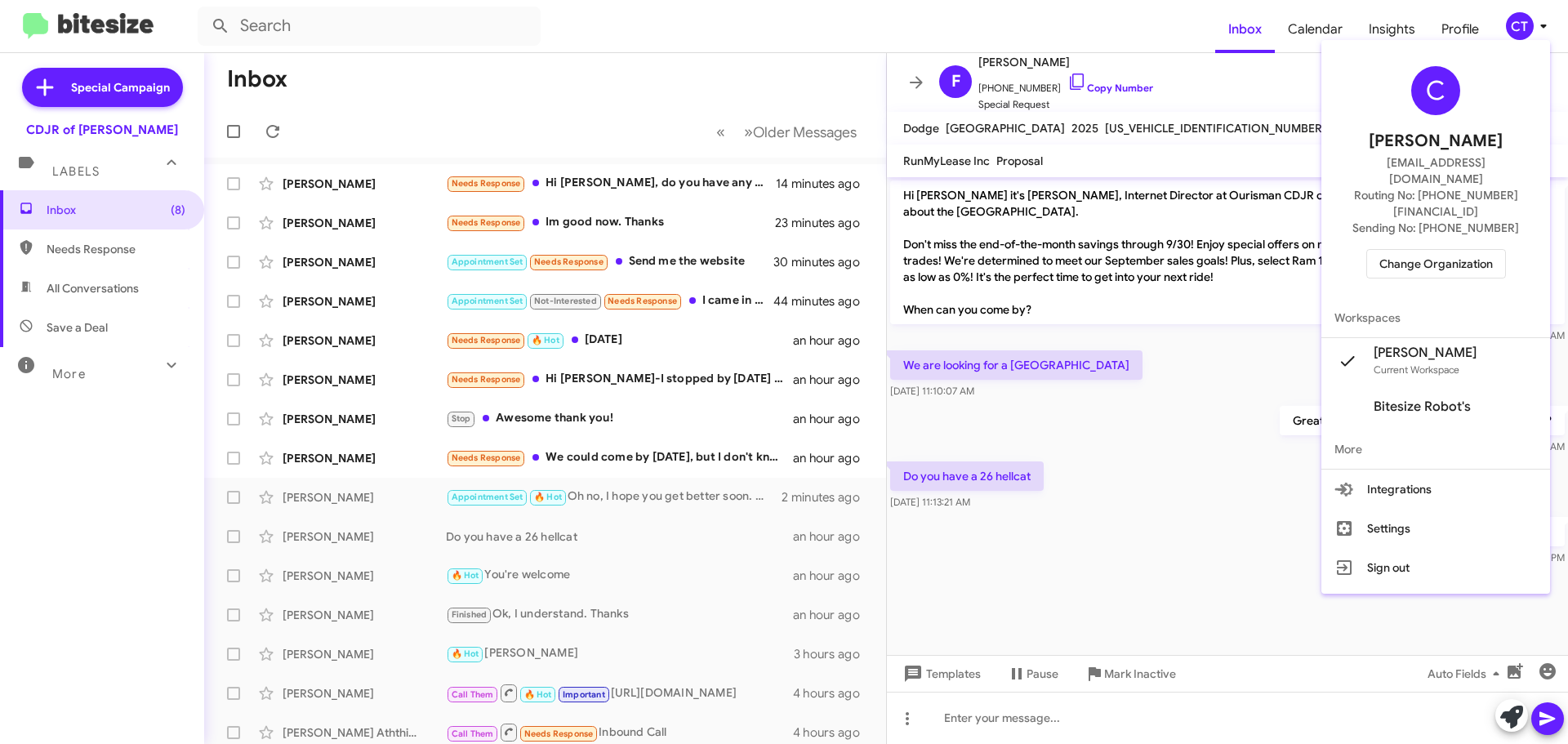
click at [1247, 153] on div at bounding box center [784, 372] width 1568 height 744
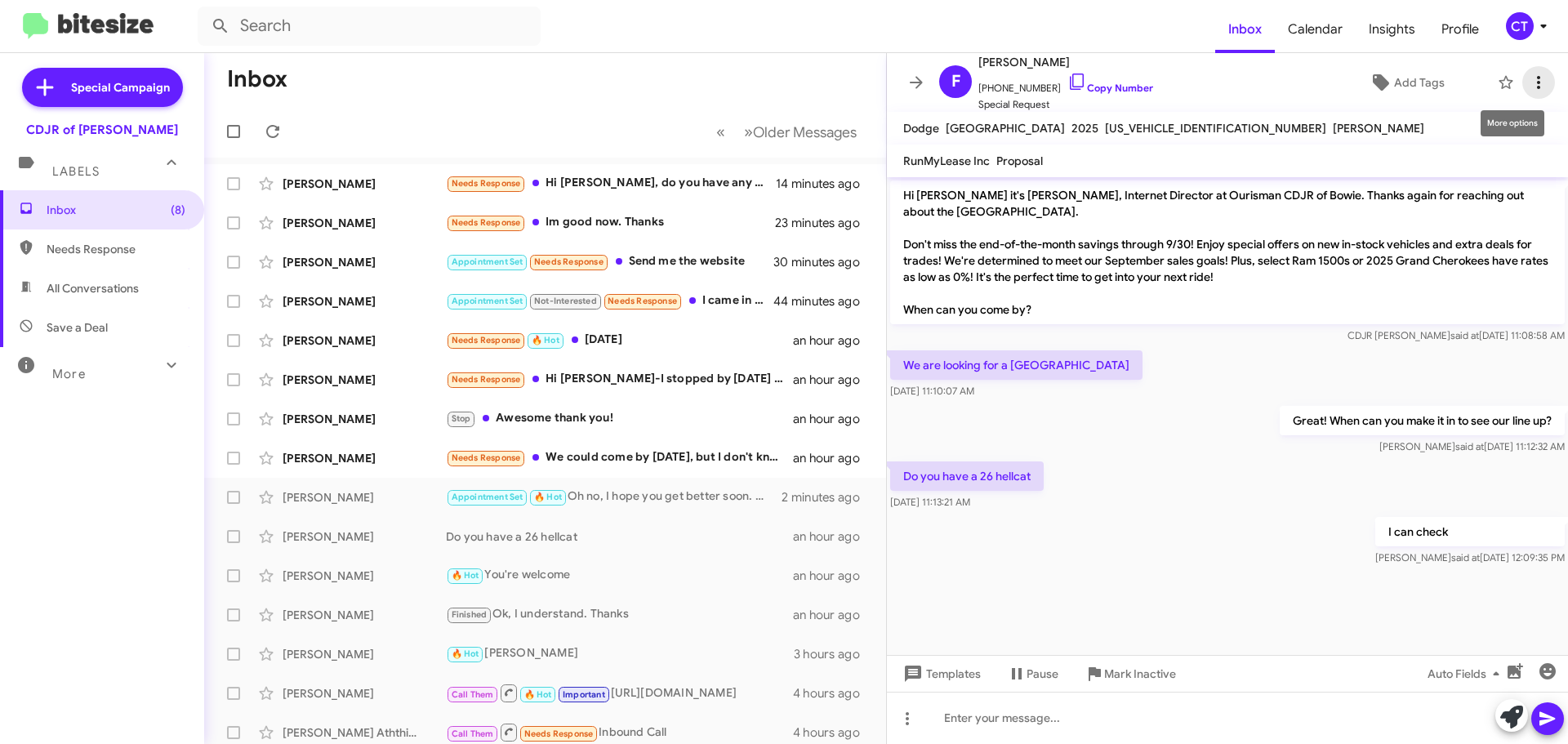
click at [1525, 94] on button at bounding box center [1539, 83] width 33 height 33
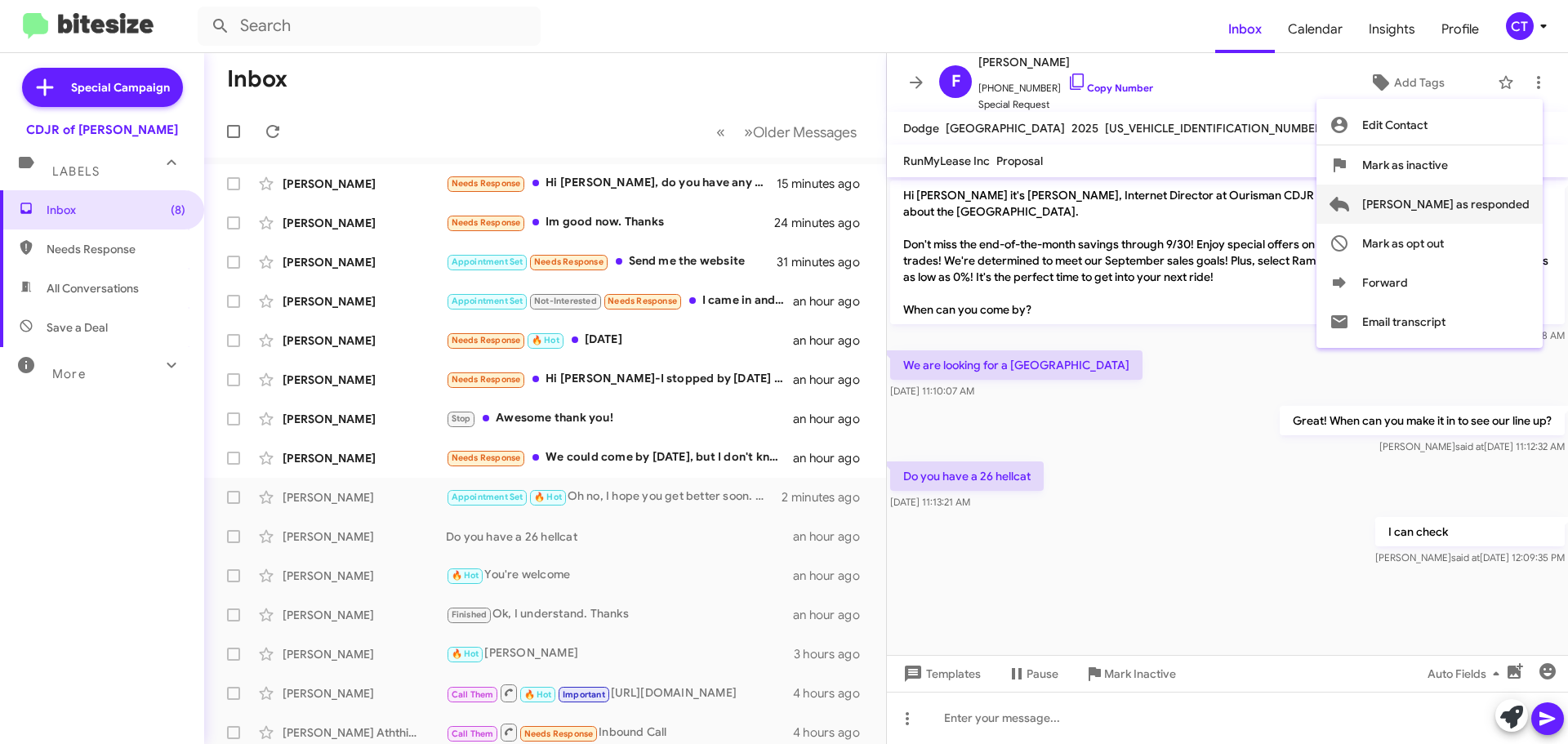
click at [1488, 199] on span "Mark as responded" at bounding box center [1446, 205] width 168 height 39
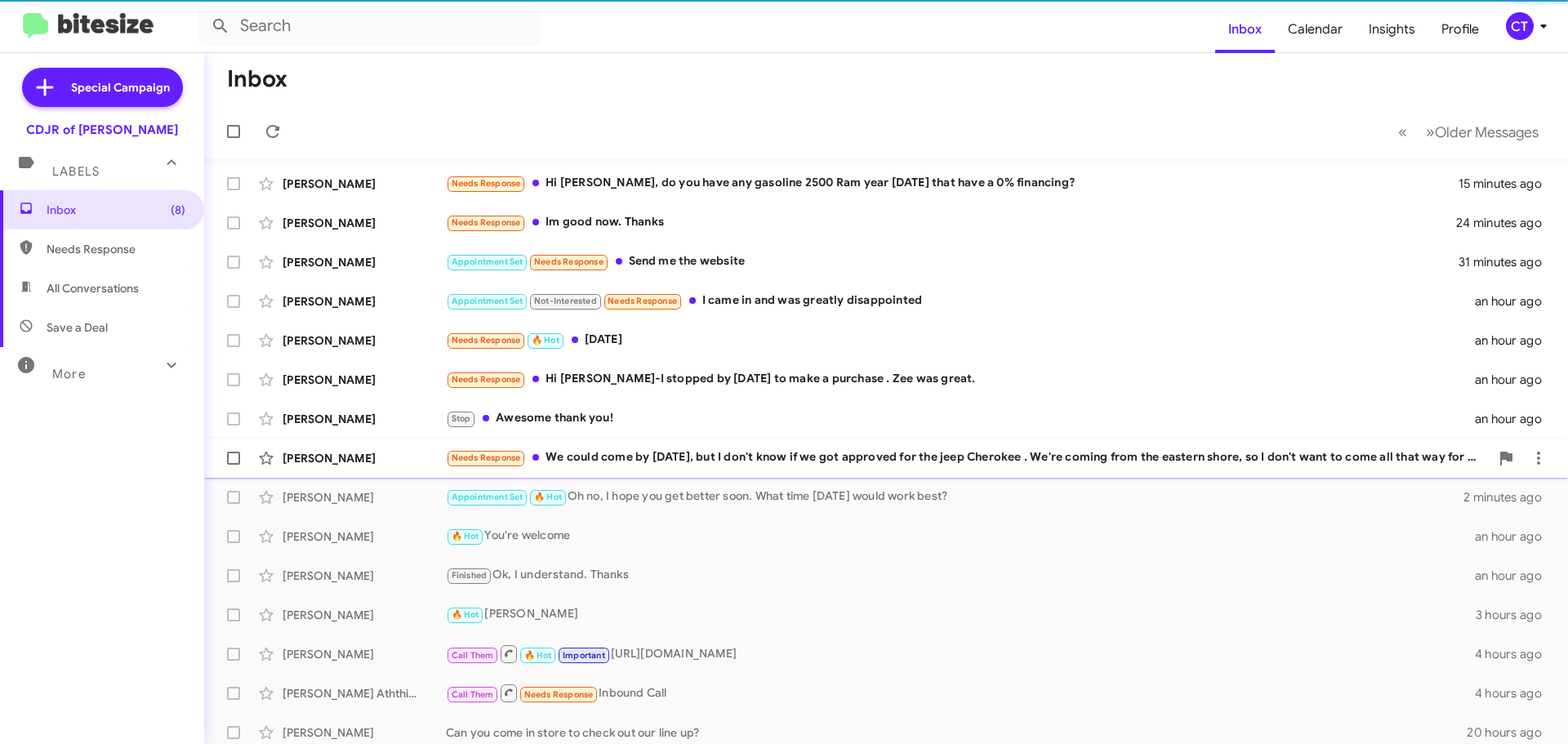
click at [586, 467] on div "Needs Response We could come by this Saturday, but I don't know if we got appro…" at bounding box center [968, 458] width 1044 height 19
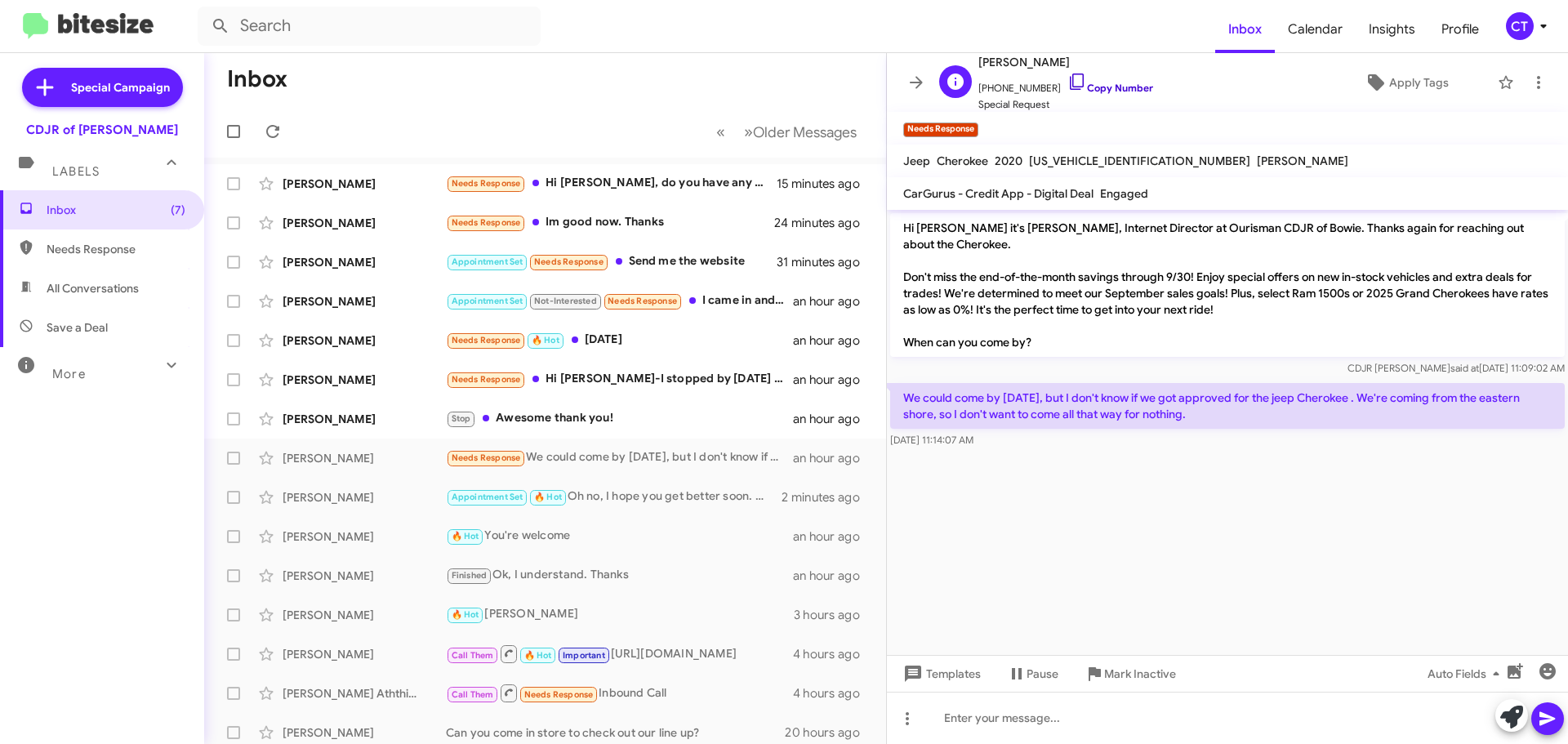
click at [1068, 79] on icon at bounding box center [1077, 81] width 20 height 20
drag, startPoint x: 893, startPoint y: 391, endPoint x: 1074, endPoint y: 387, distance: 181.0
click at [1054, 433] on div "We could come by this Saturday, but I don't know if we got approved for the jee…" at bounding box center [1227, 416] width 675 height 66
copy div "We could come by this Saturday, but I don't know if we got approved for the jee…"
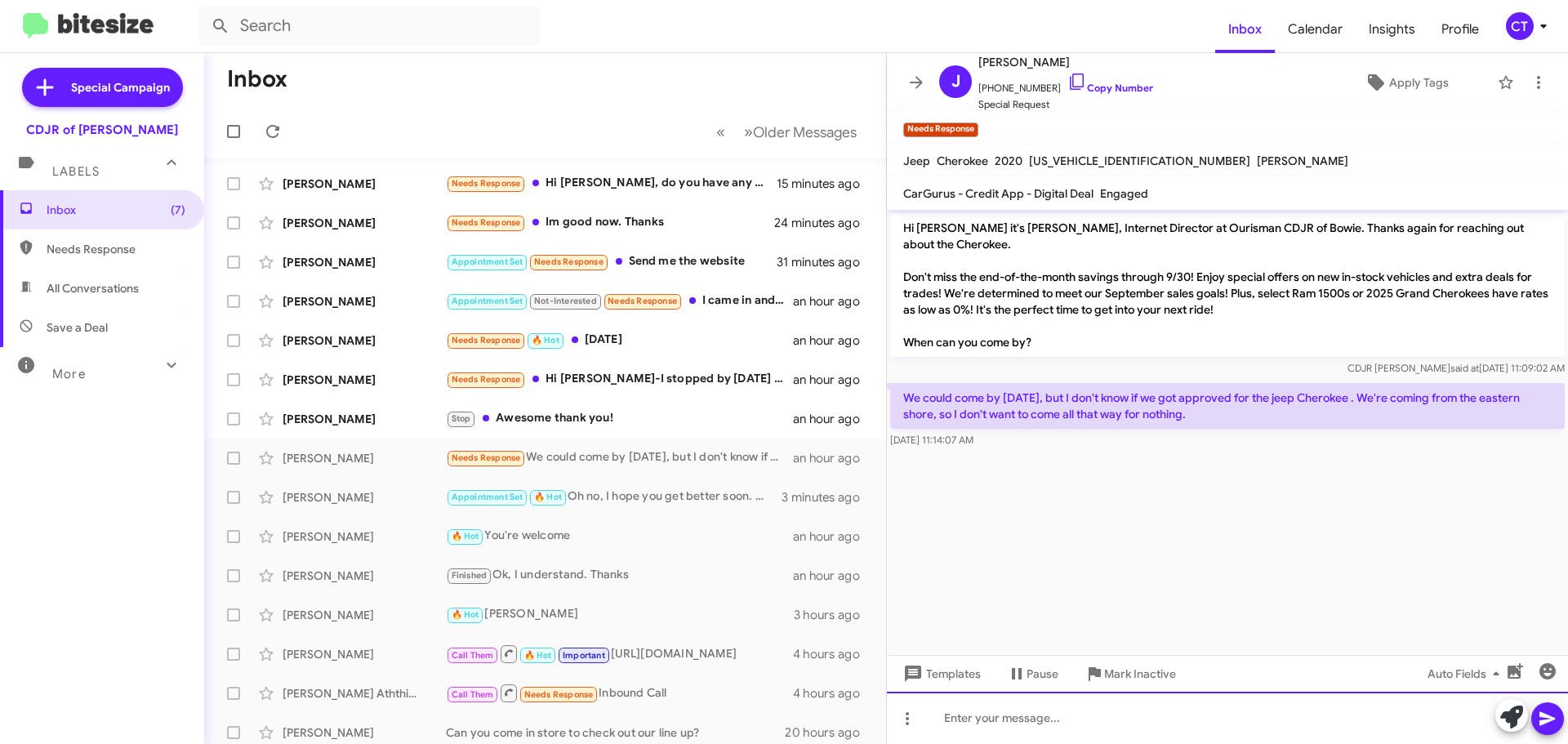
drag, startPoint x: 1091, startPoint y: 732, endPoint x: 1084, endPoint y: 742, distance: 12.2
click at [1092, 732] on div at bounding box center [1227, 719] width 681 height 53
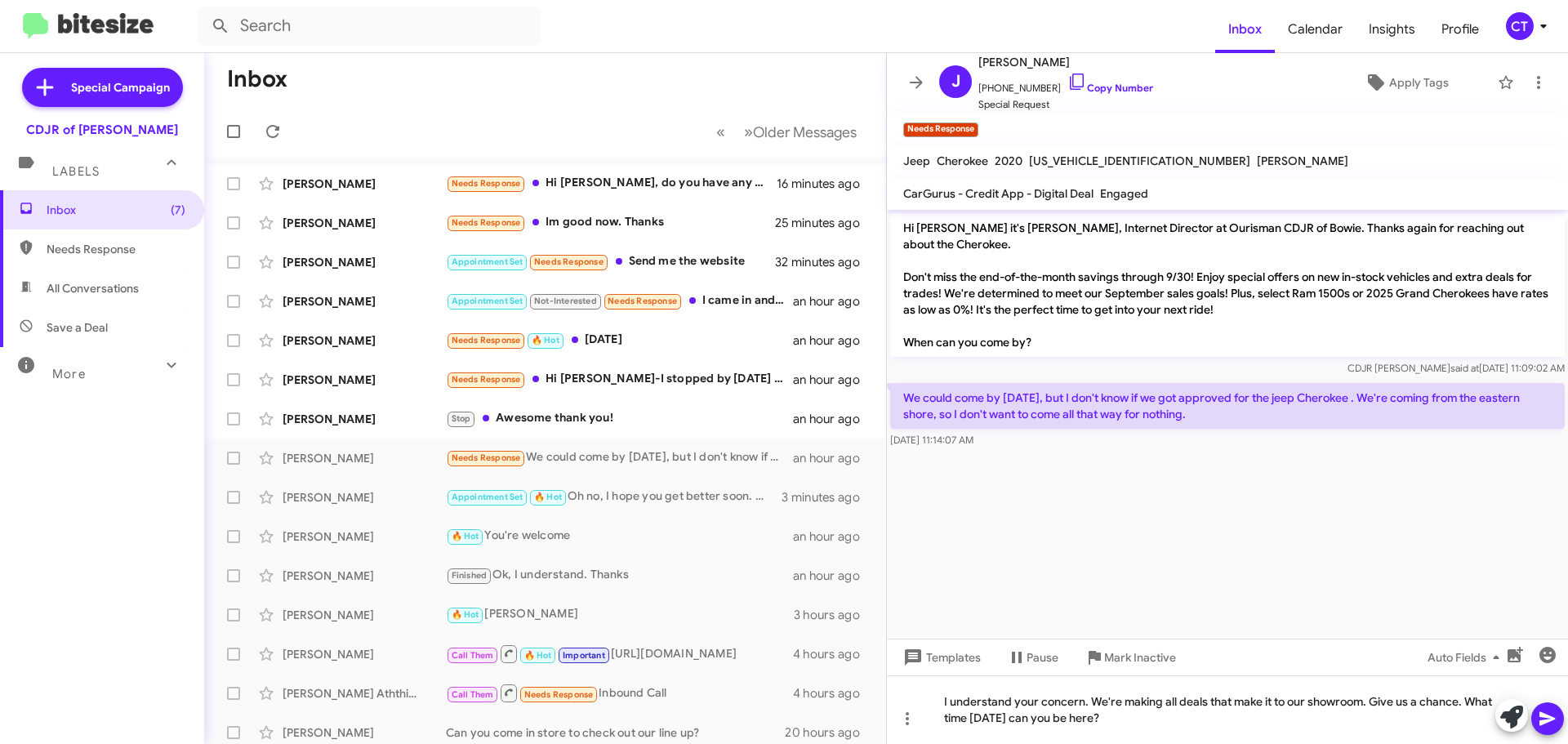
click at [1545, 727] on icon at bounding box center [1547, 719] width 20 height 20
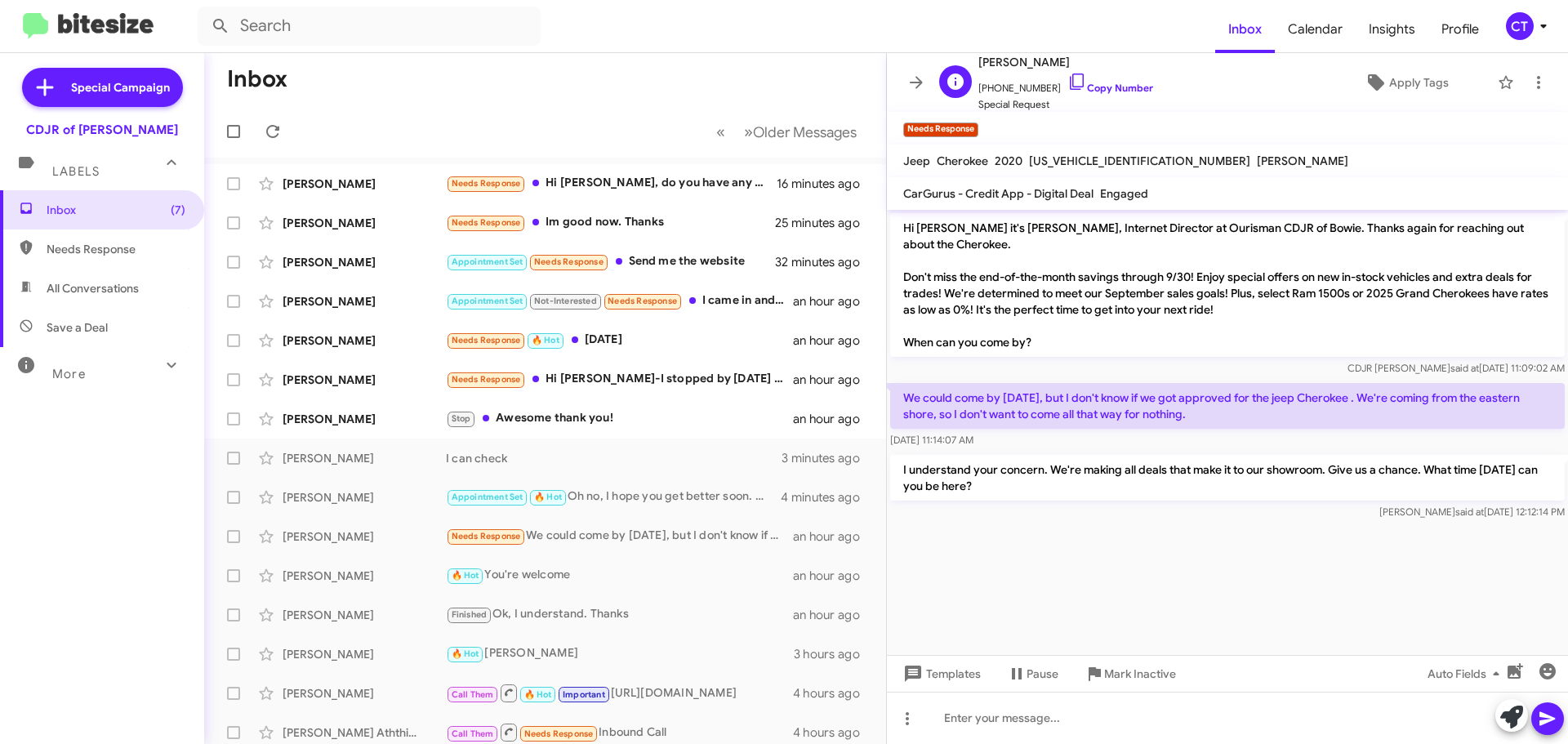
drag, startPoint x: 1058, startPoint y: 80, endPoint x: 1018, endPoint y: 85, distance: 40.3
click at [1068, 79] on icon at bounding box center [1077, 81] width 20 height 20
click at [1533, 84] on icon at bounding box center [1538, 82] width 20 height 20
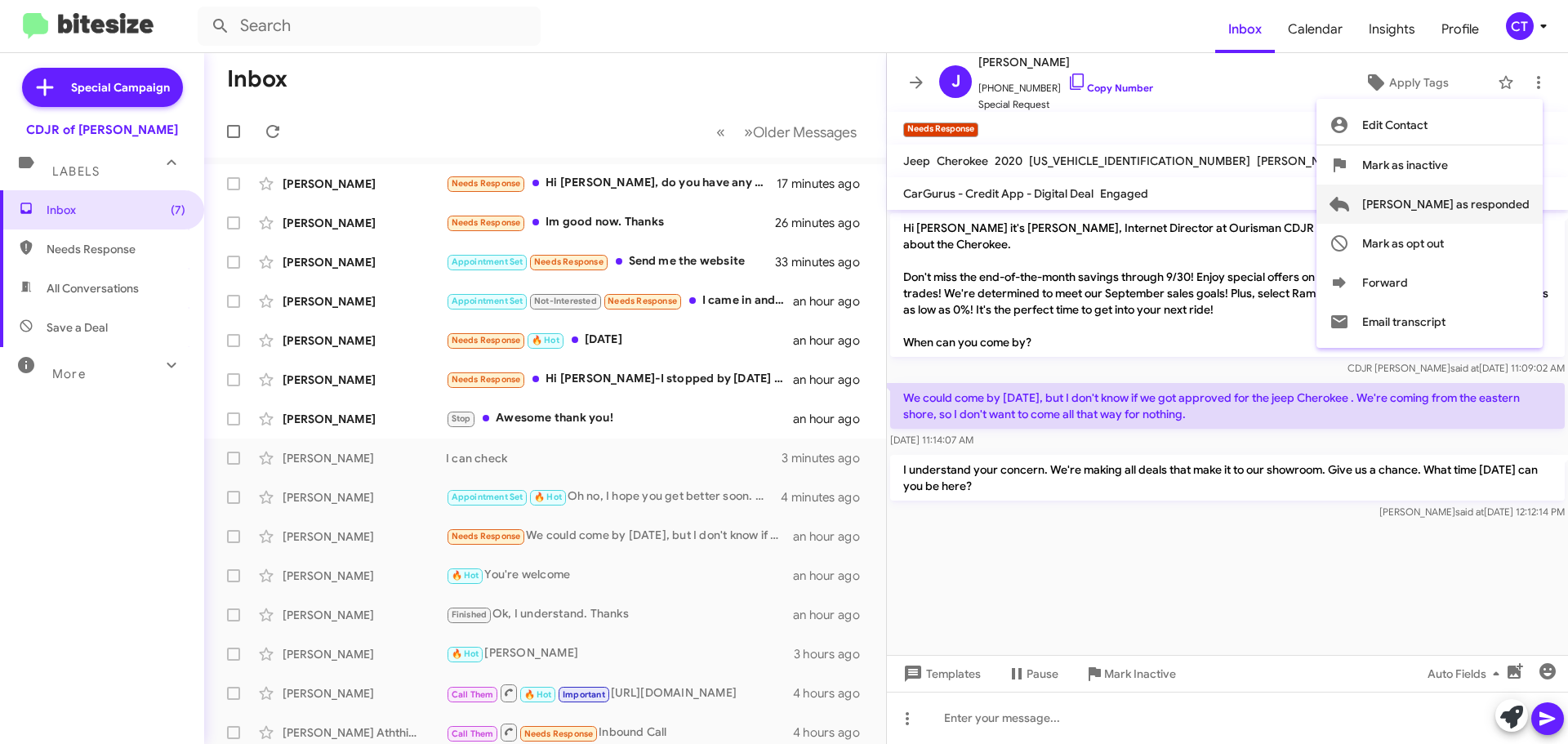
click at [1498, 210] on span "Mark as responded" at bounding box center [1446, 205] width 168 height 39
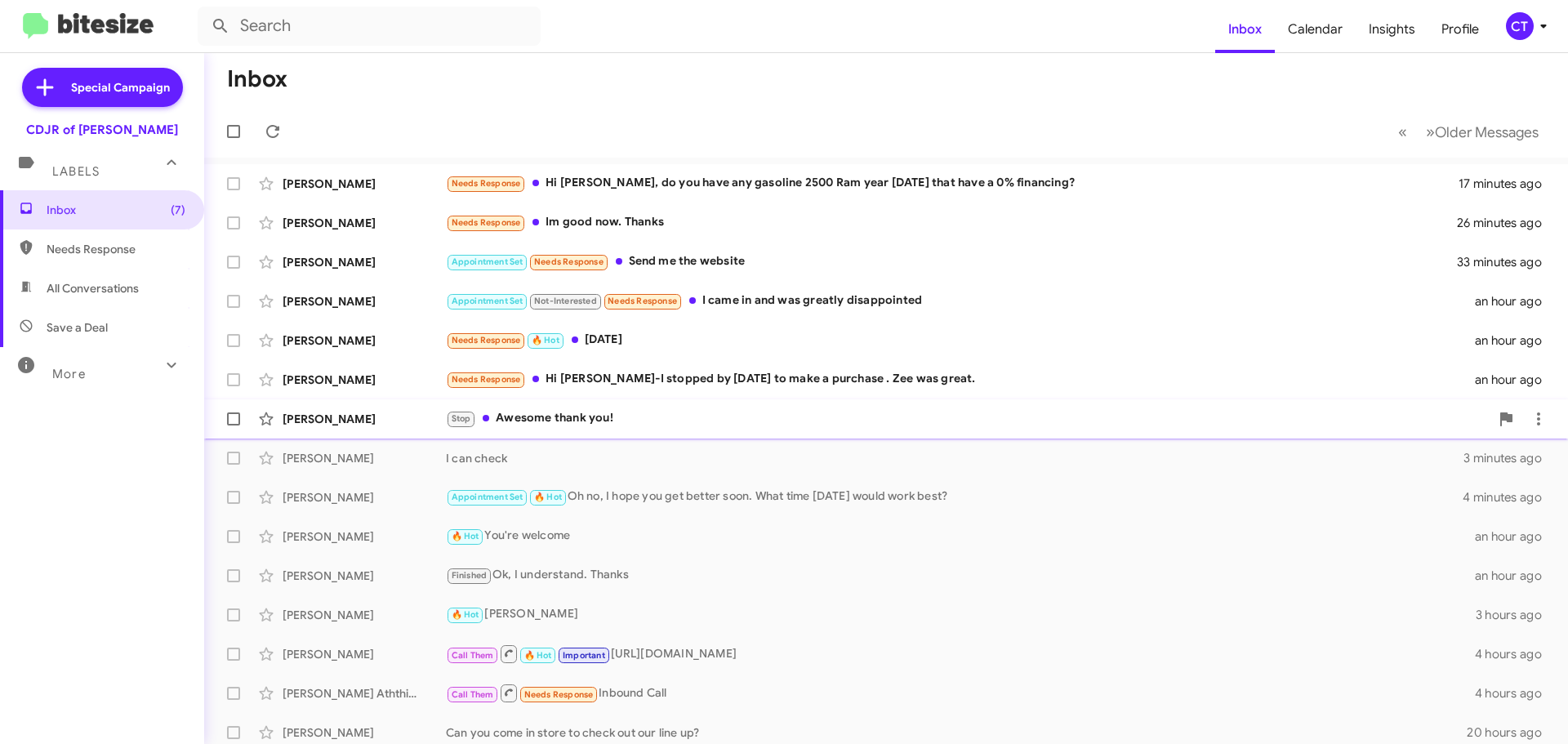
click at [634, 420] on div "Stop Awesome thank you!" at bounding box center [968, 418] width 1044 height 19
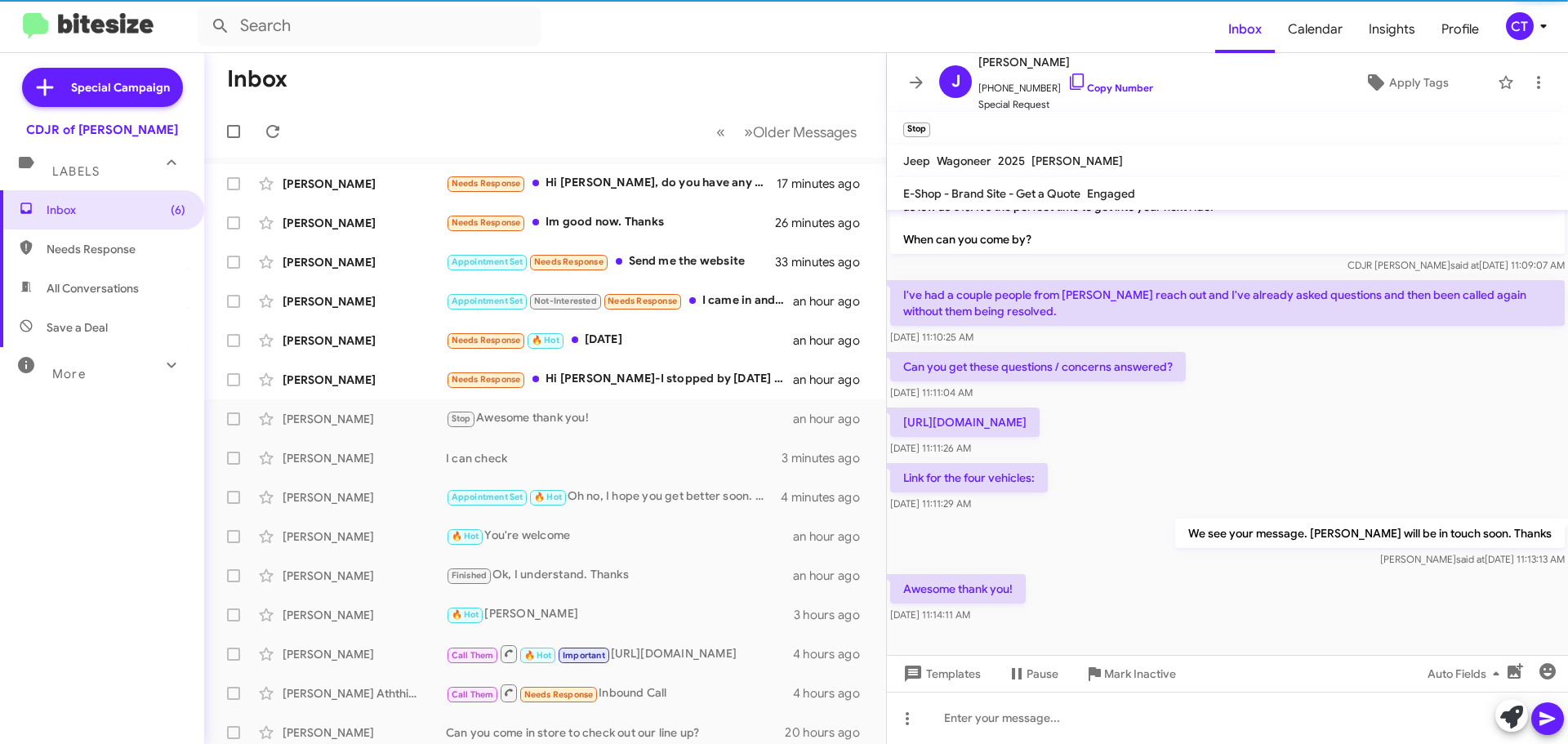
scroll to position [119, 0]
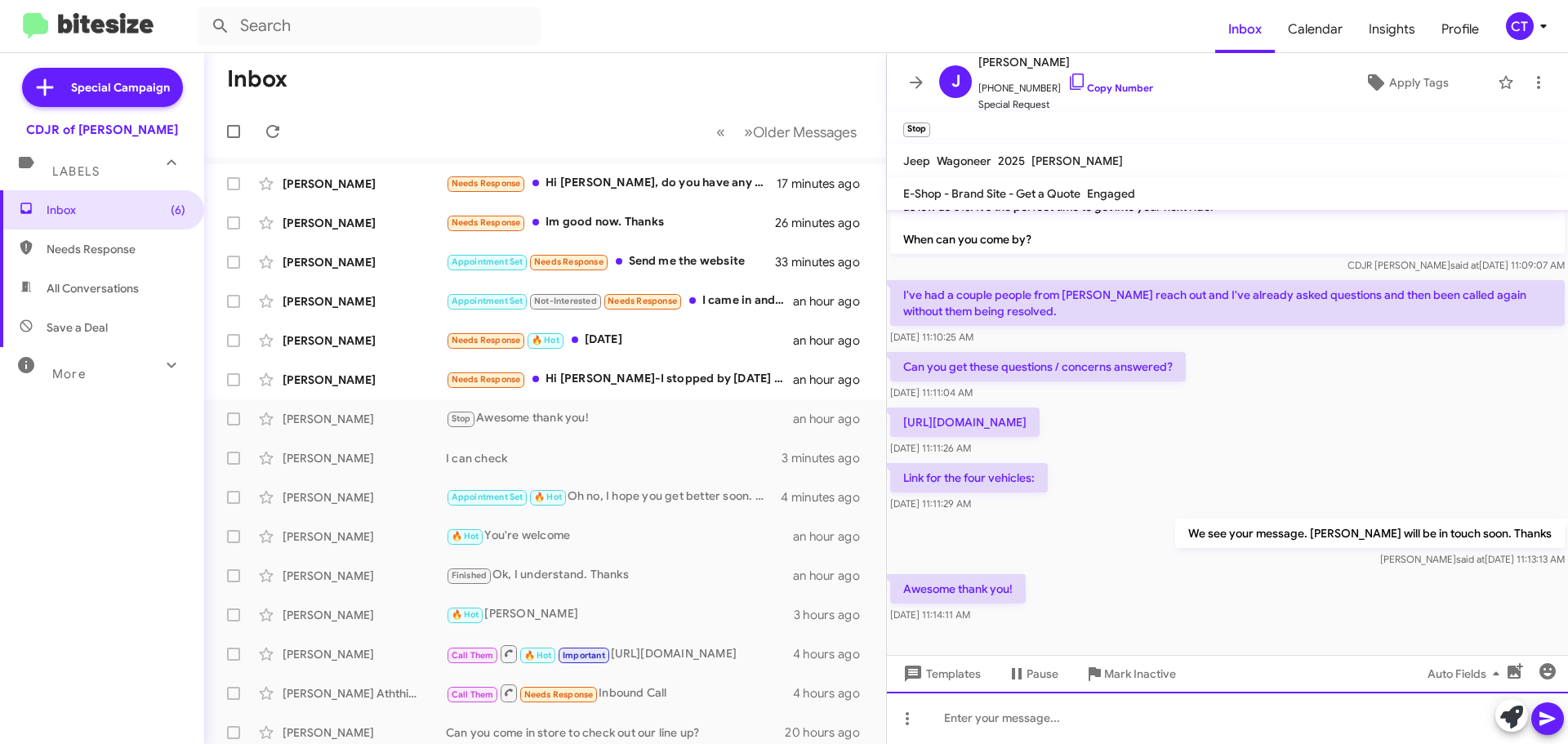
click at [1045, 720] on div at bounding box center [1227, 719] width 681 height 53
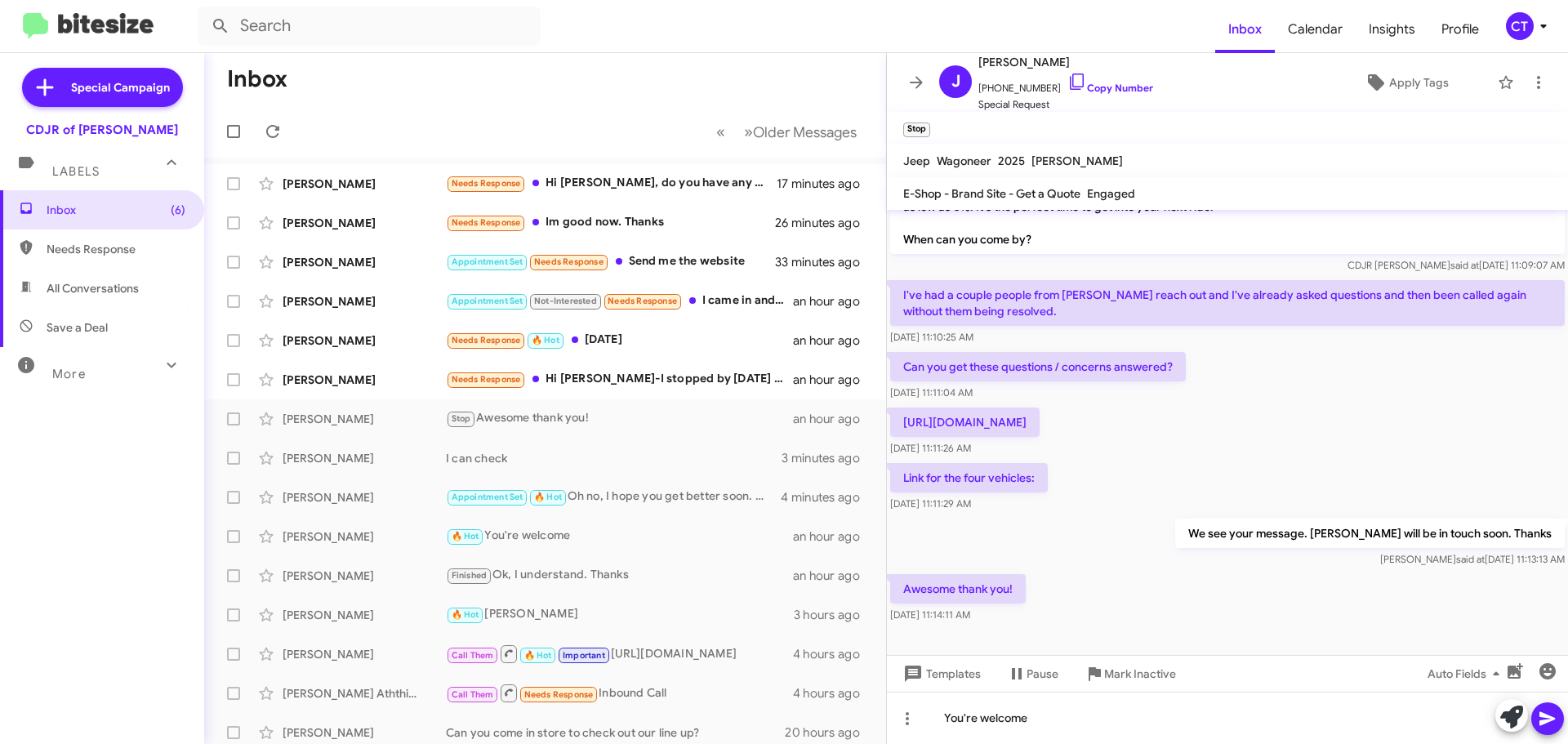
click at [1553, 718] on icon at bounding box center [1547, 719] width 20 height 20
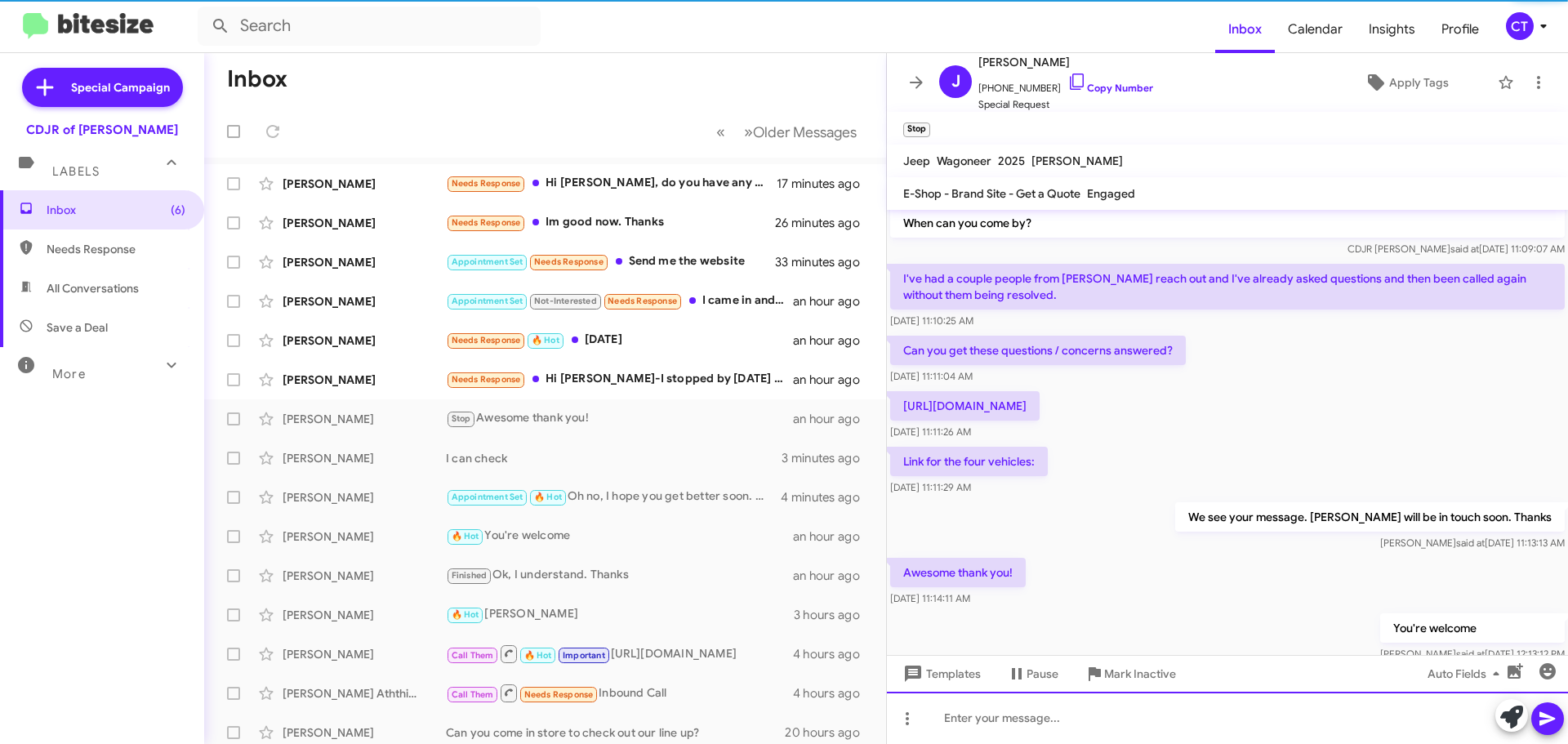
scroll to position [0, 0]
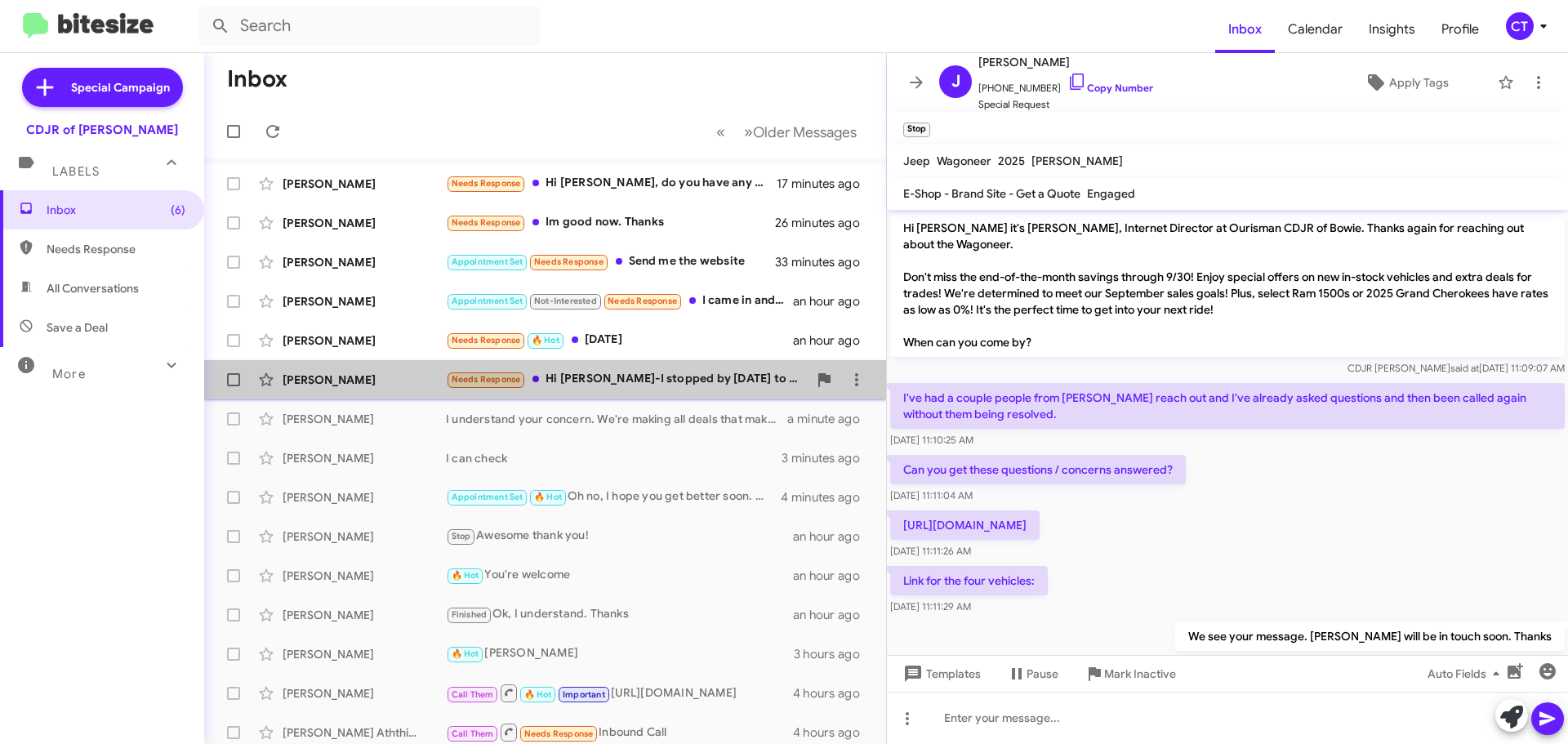
click at [594, 383] on div "Needs Response Hi Ciara-I stopped by yesterday to make a purchase . Zee was gre…" at bounding box center [627, 379] width 362 height 19
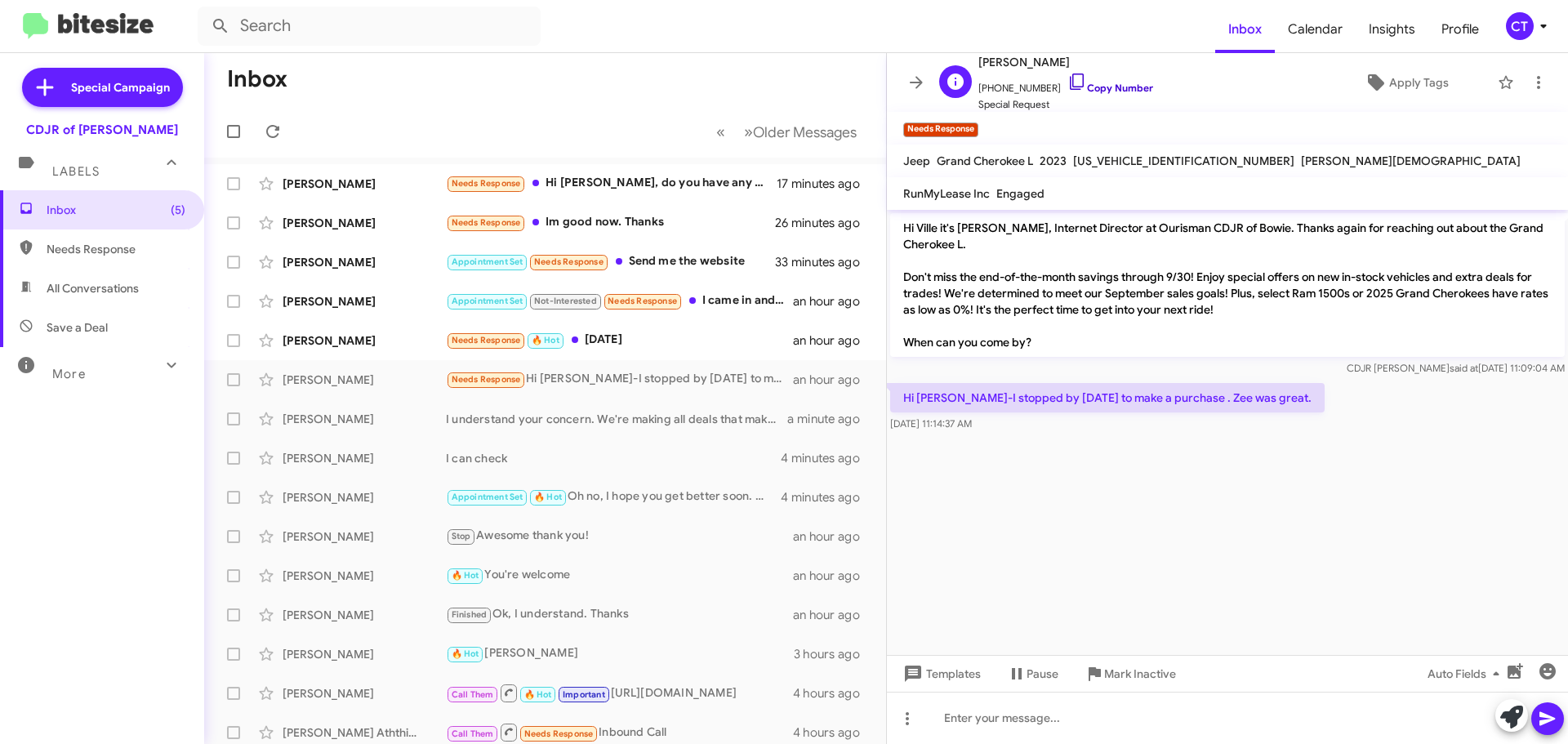
click at [1068, 77] on icon at bounding box center [1077, 81] width 20 height 20
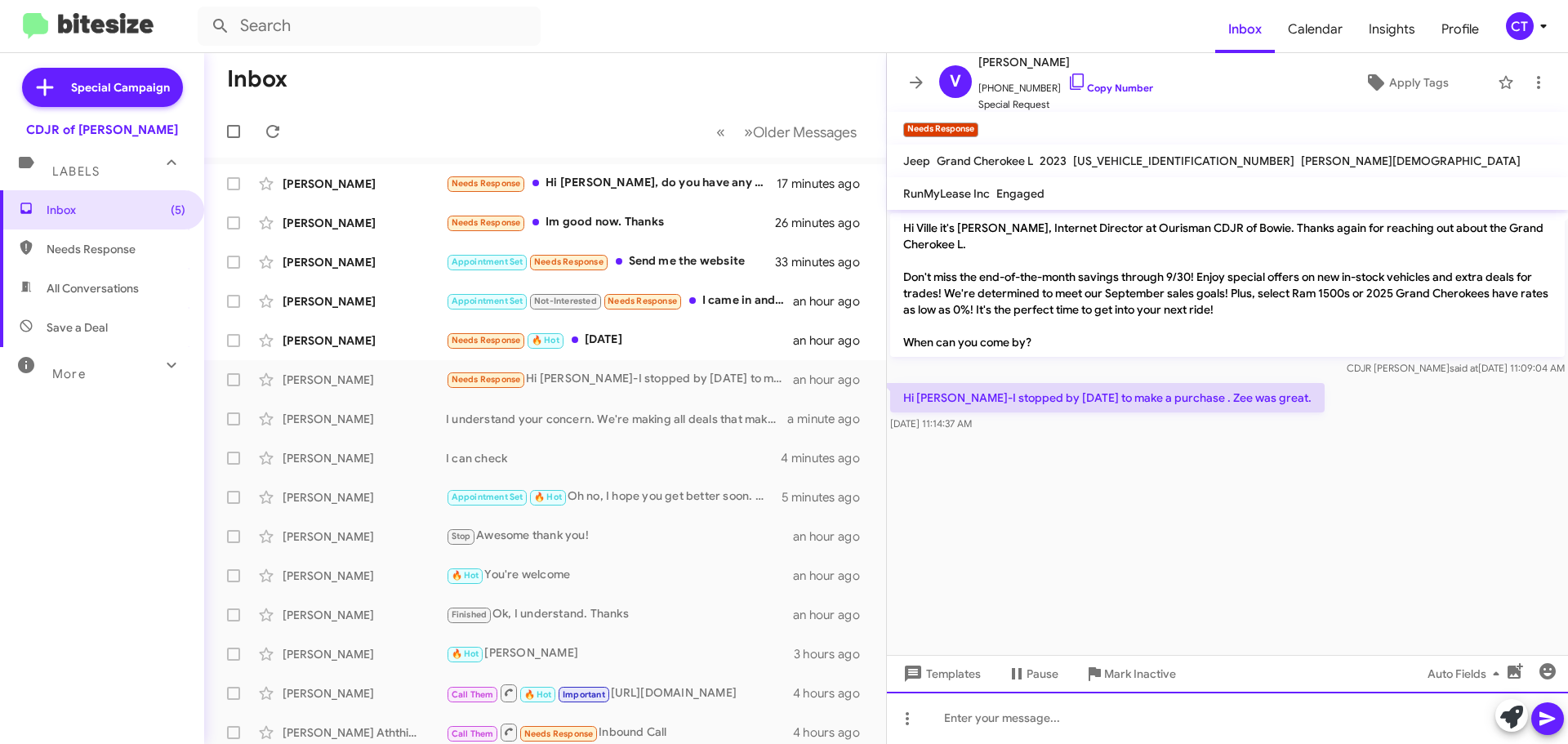
click at [1395, 728] on div at bounding box center [1227, 719] width 681 height 53
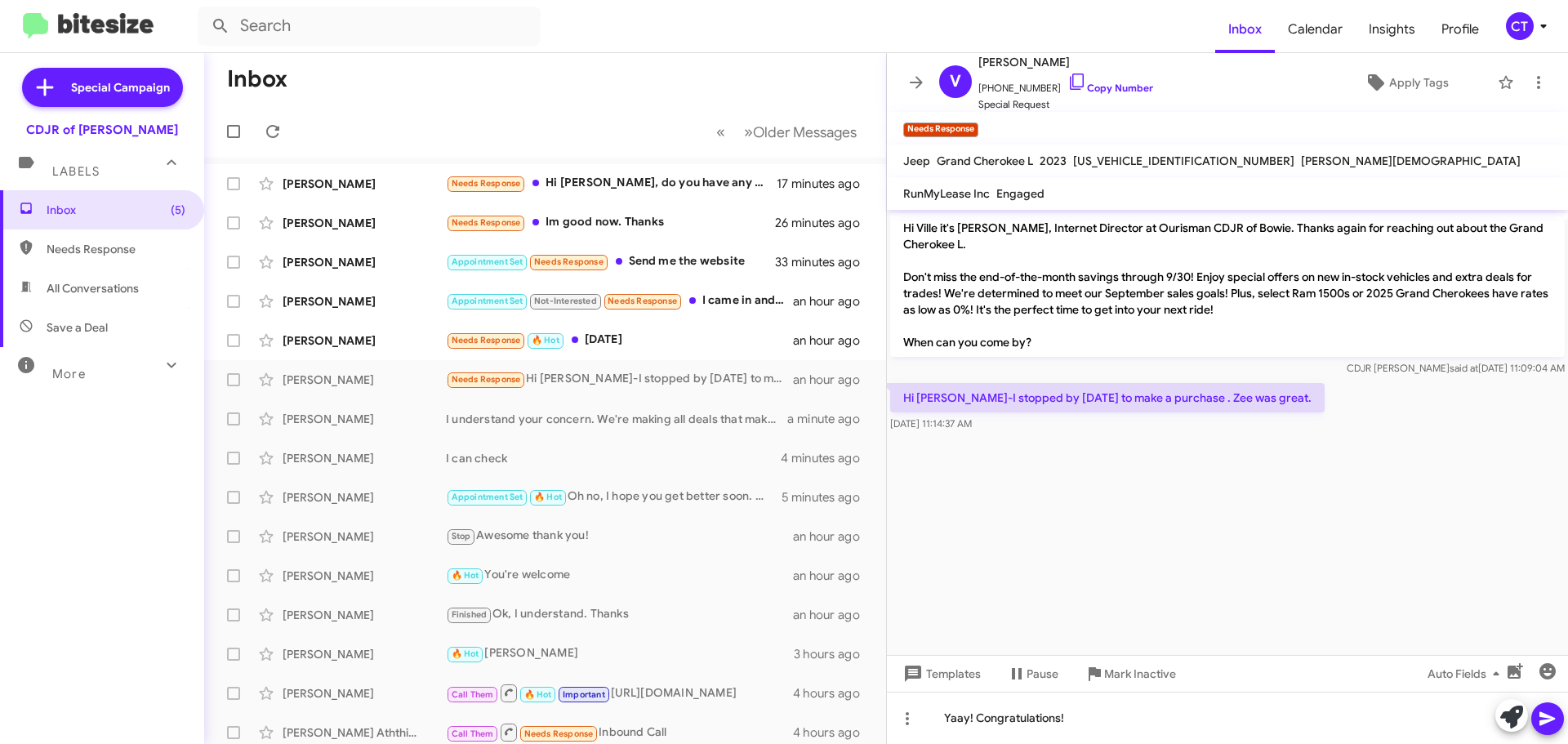
click at [1549, 720] on icon at bounding box center [1547, 719] width 16 height 14
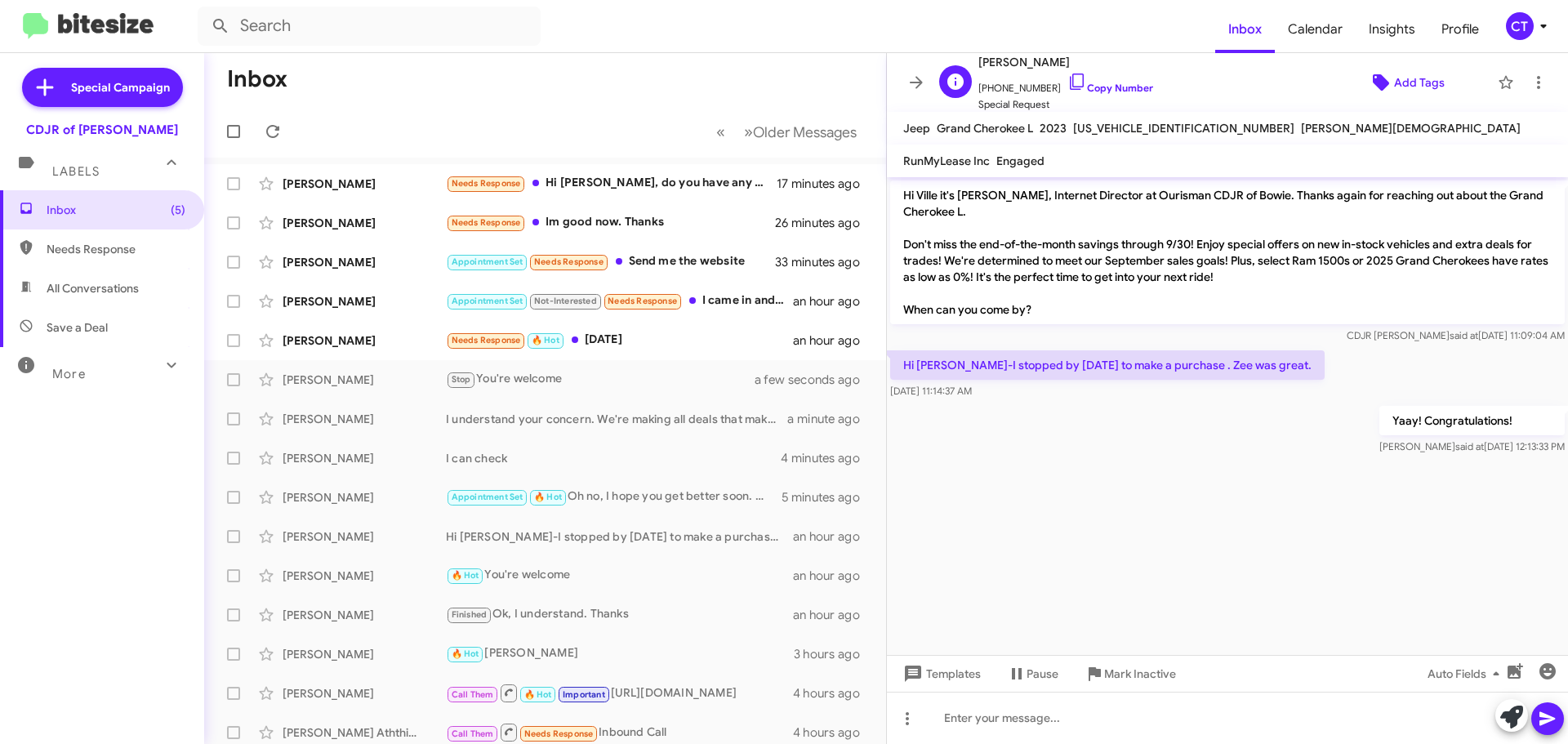
click at [1401, 79] on span "Add Tags" at bounding box center [1420, 82] width 51 height 30
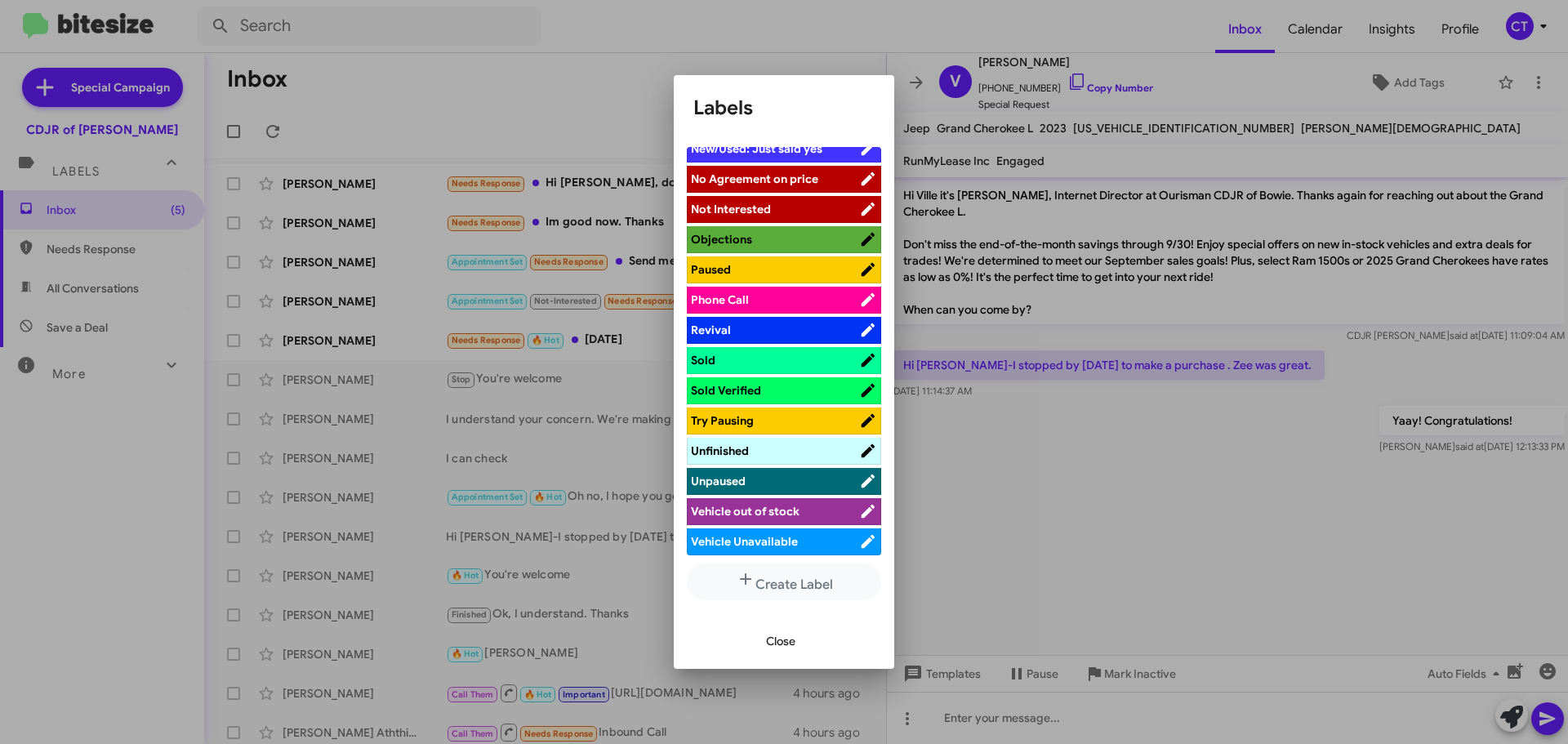
scroll to position [589, 0]
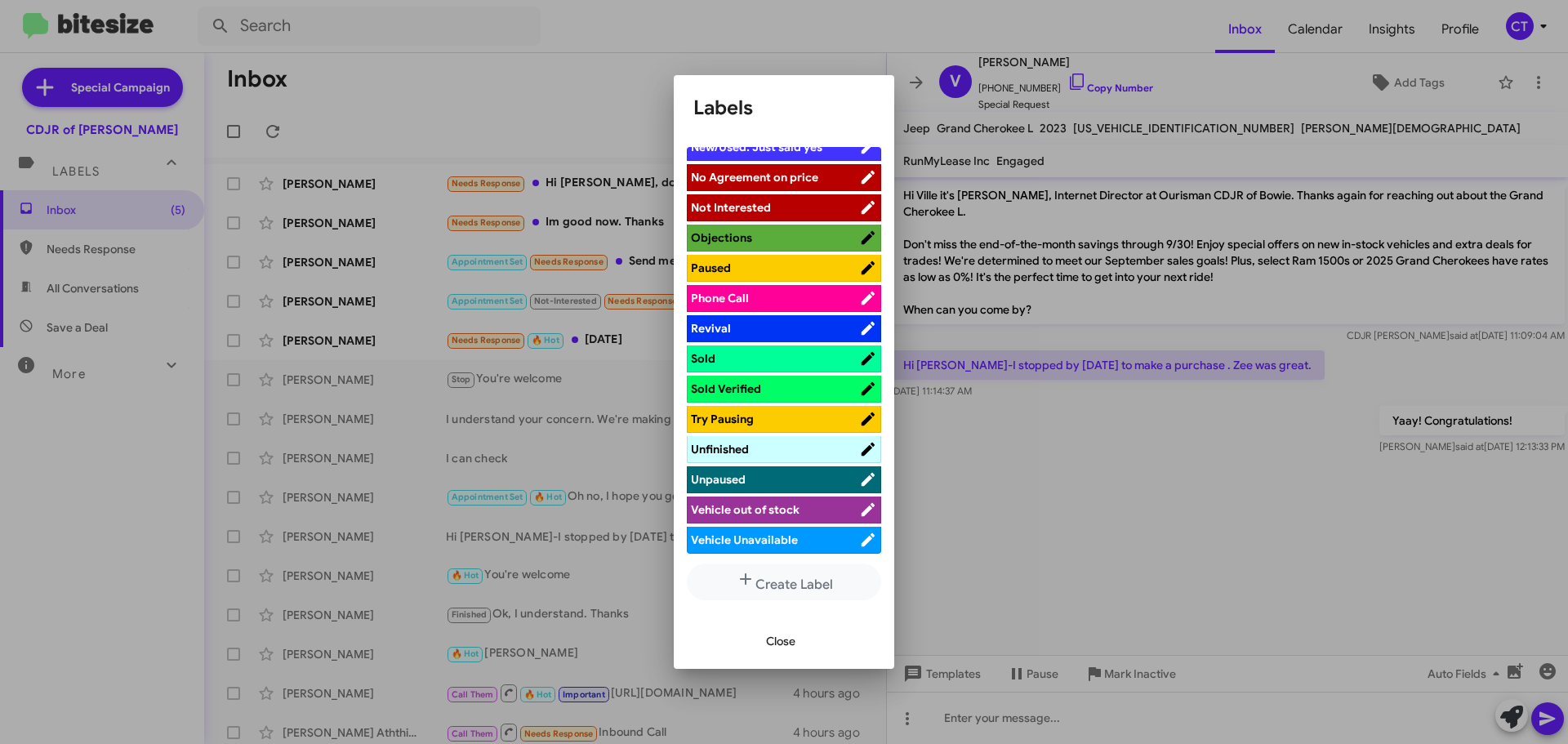
click at [704, 359] on span "Sold" at bounding box center [703, 358] width 25 height 15
click at [787, 639] on span "Close" at bounding box center [781, 641] width 30 height 30
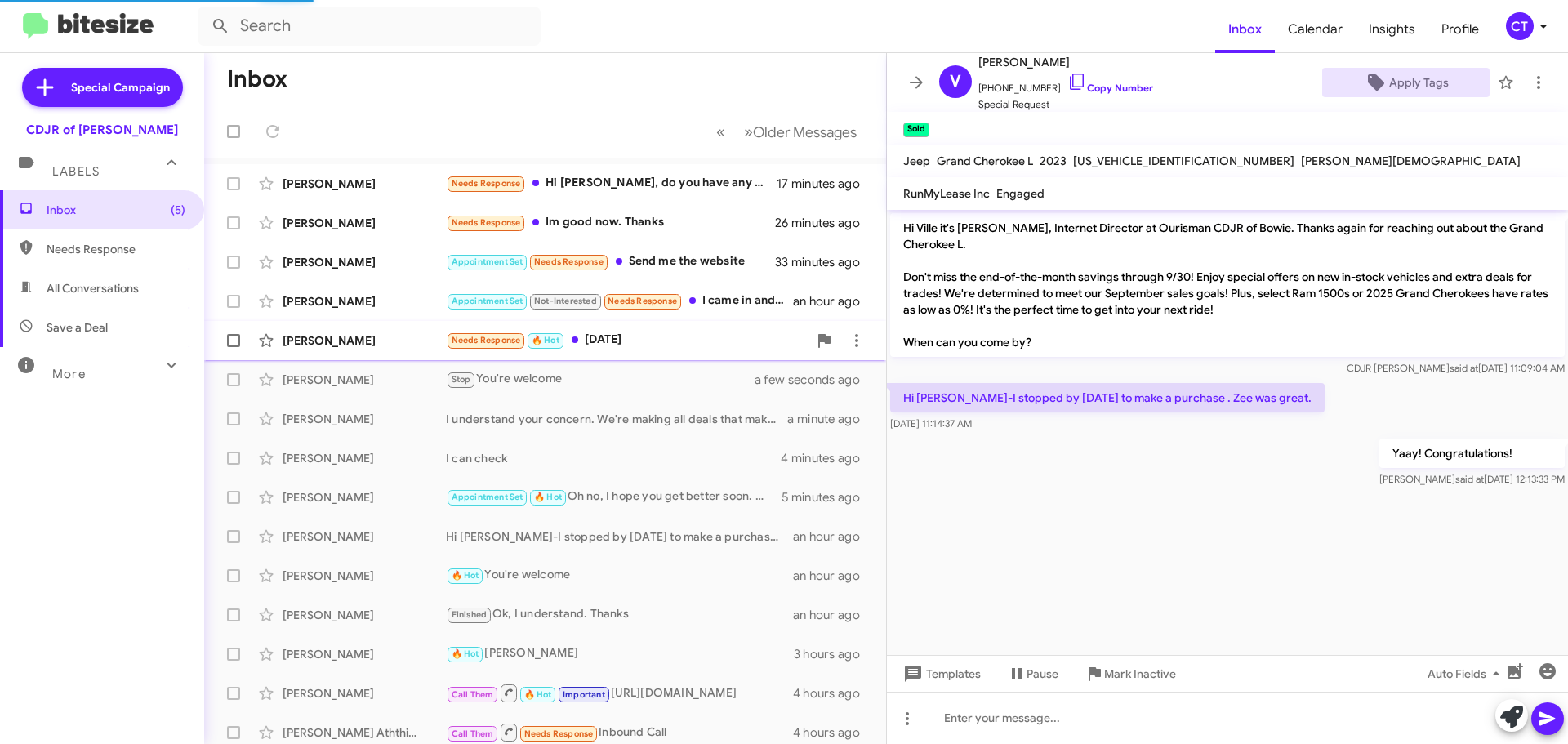
click at [671, 336] on div "Needs Response 🔥 Hot Saturday" at bounding box center [627, 340] width 362 height 19
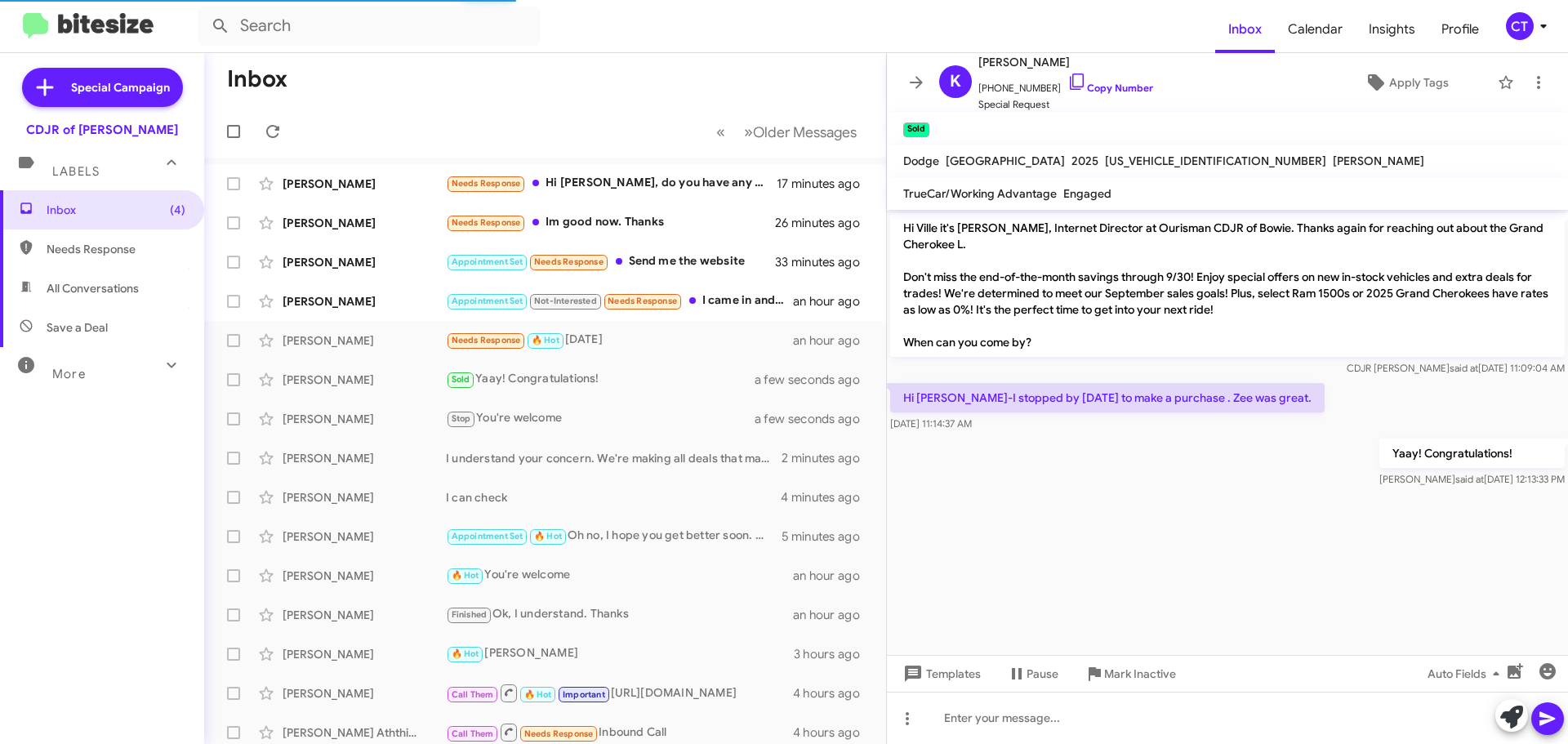
scroll to position [98, 0]
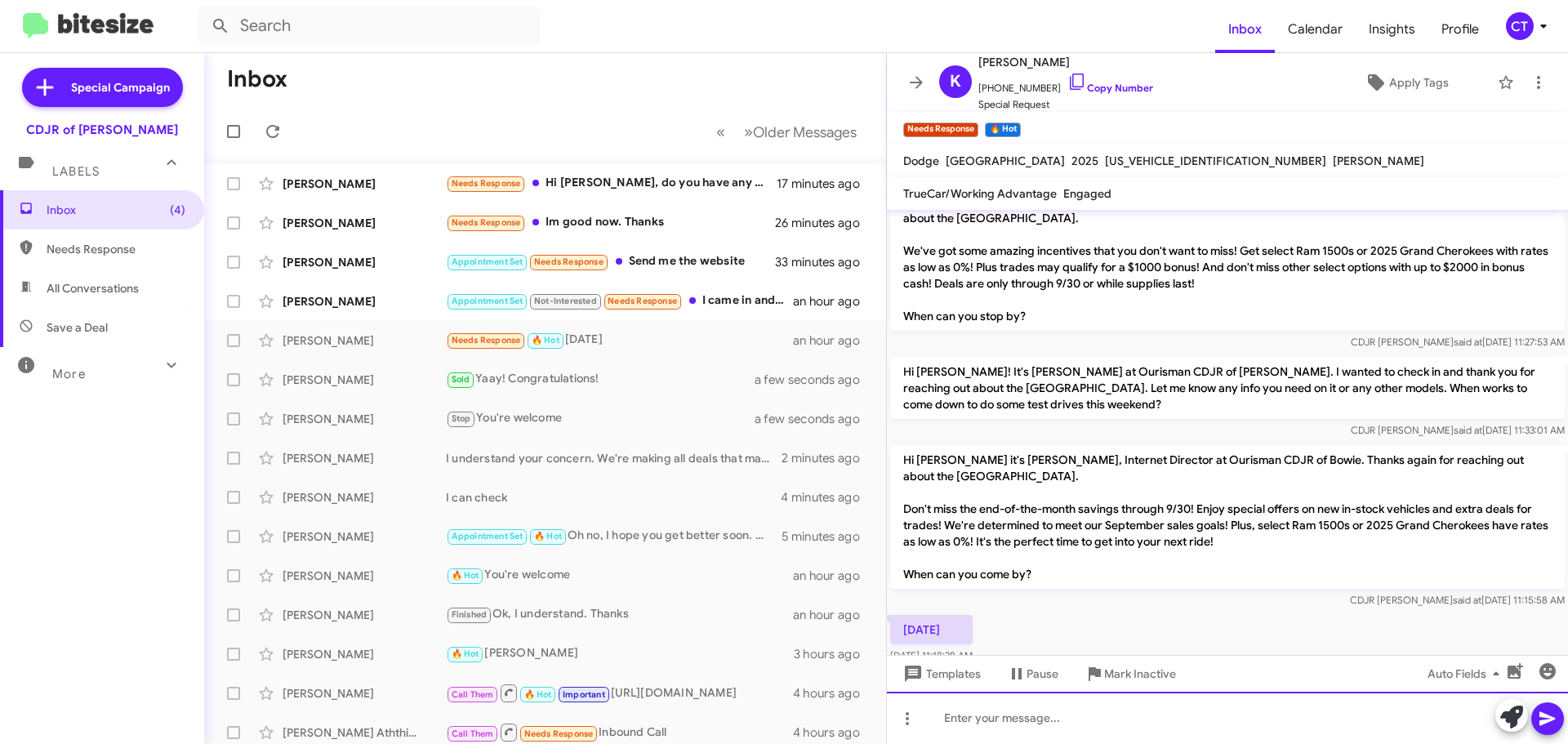
click at [1025, 728] on div at bounding box center [1227, 719] width 681 height 53
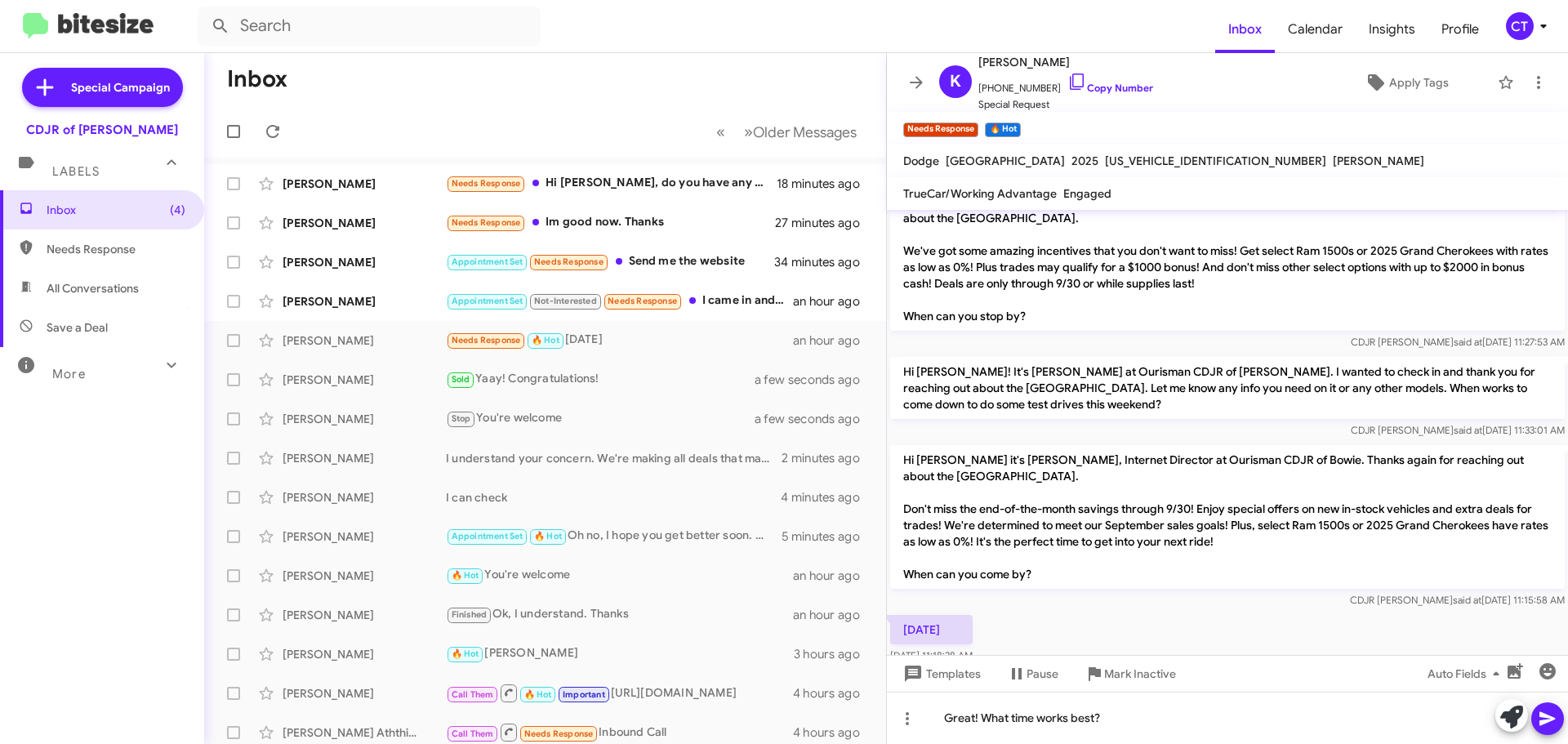
click at [1555, 724] on icon at bounding box center [1547, 719] width 20 height 20
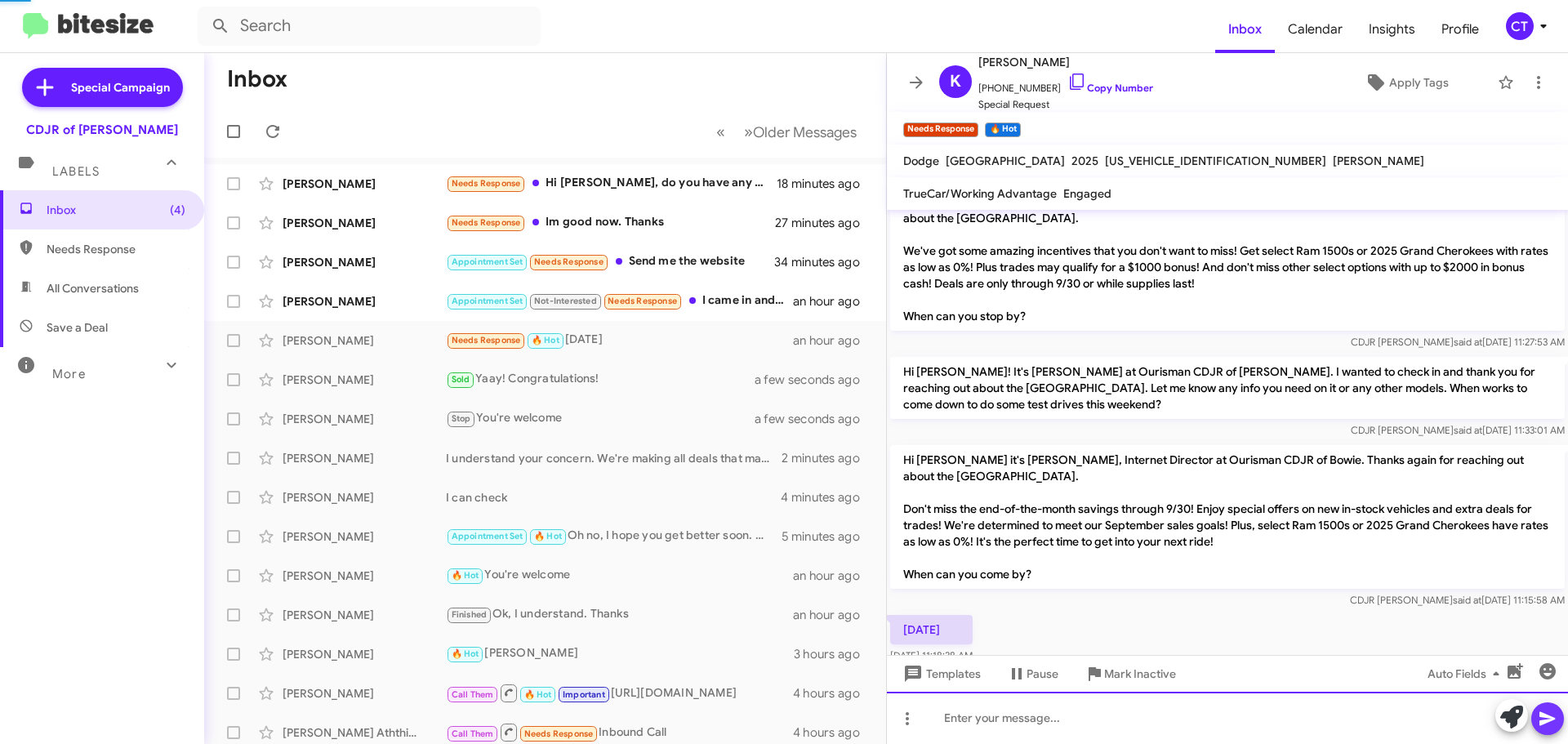
scroll to position [0, 0]
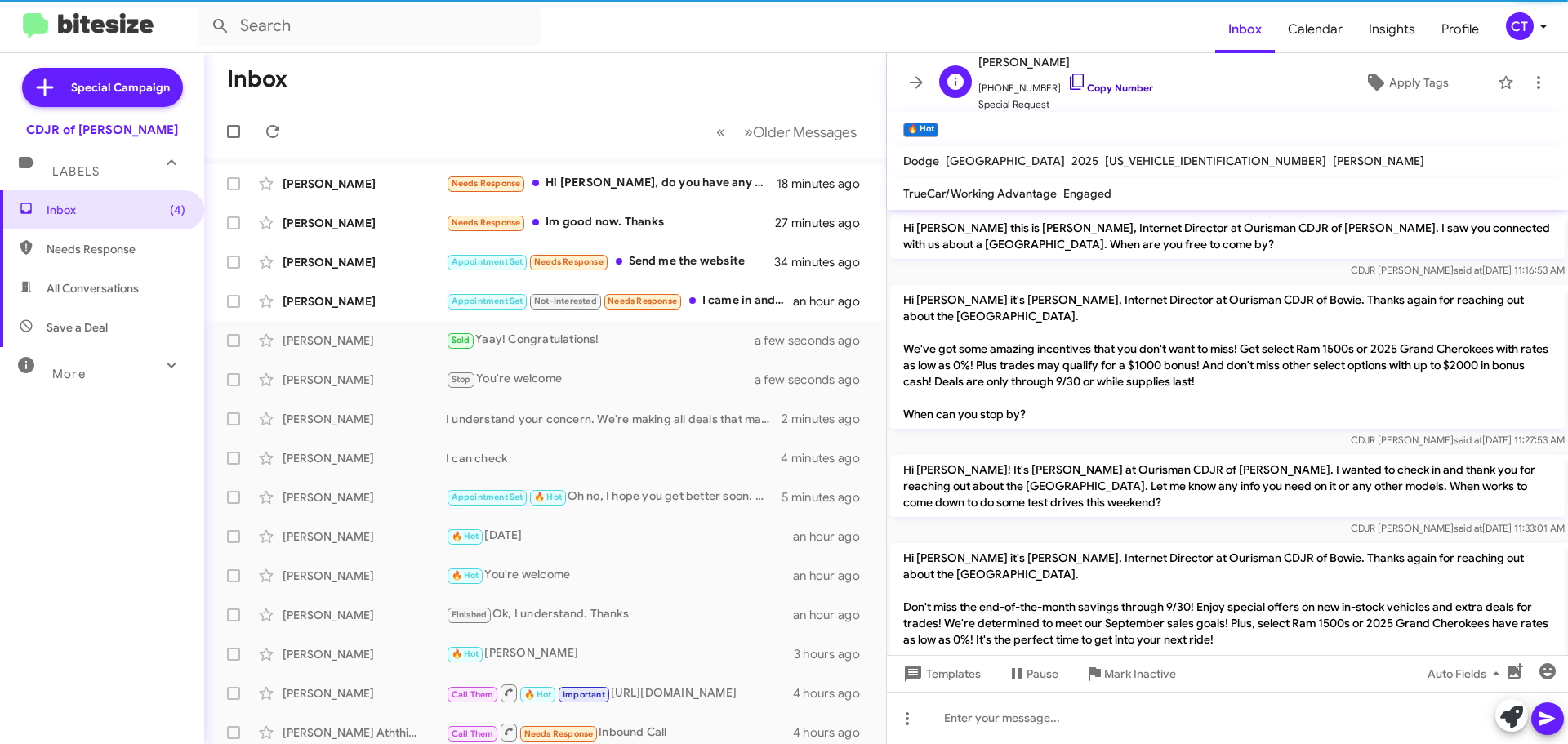
click at [1068, 82] on icon at bounding box center [1077, 81] width 20 height 20
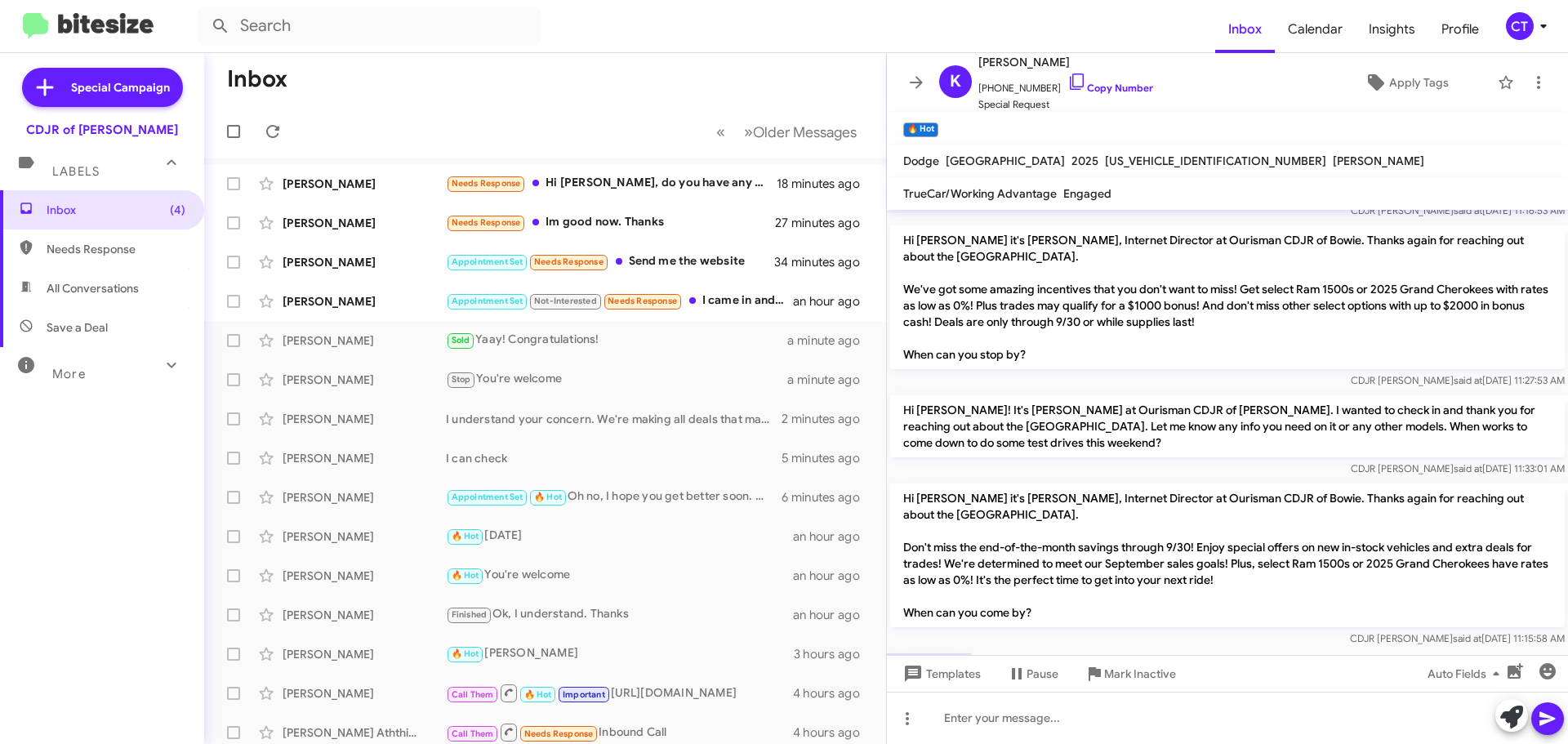
scroll to position [158, 0]
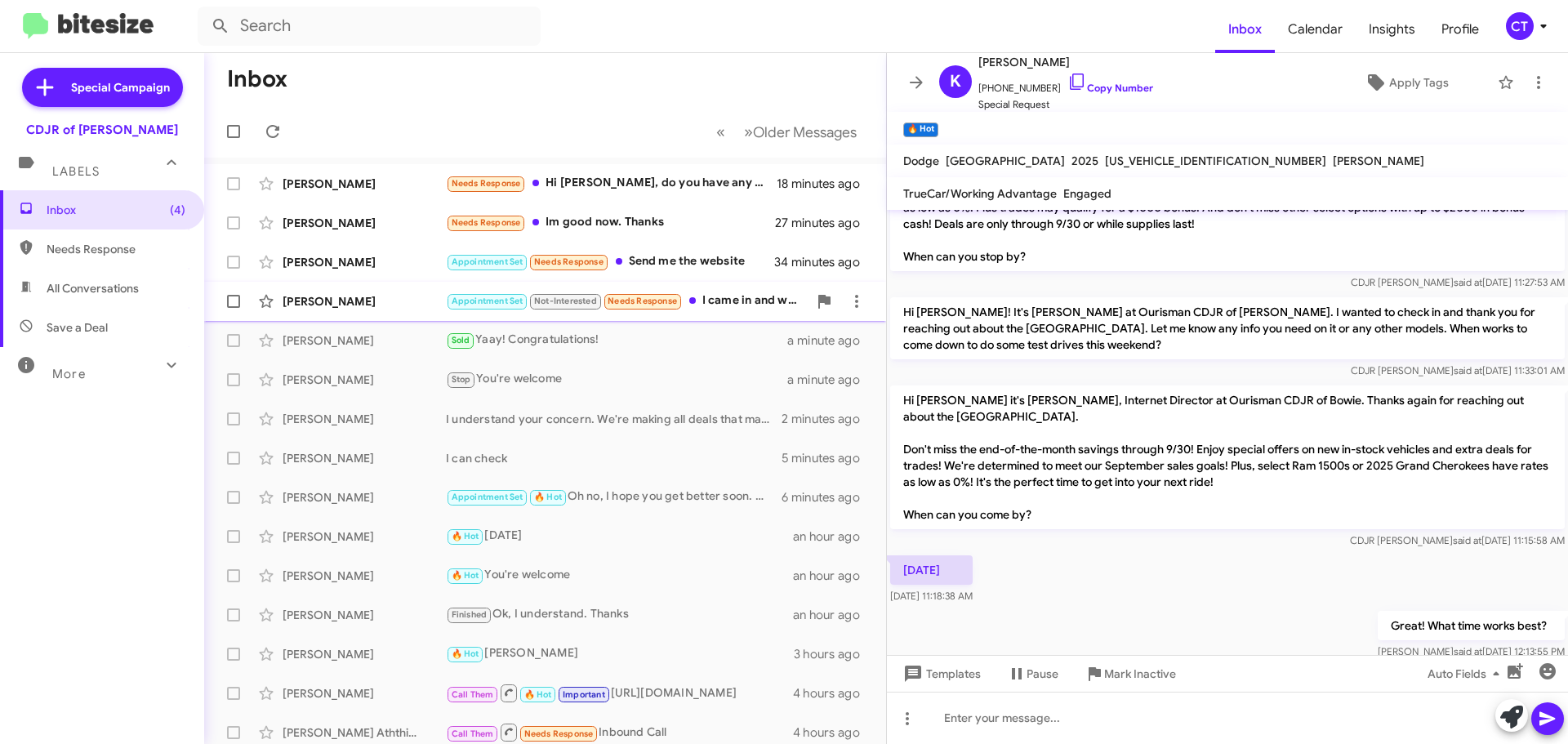
click at [732, 308] on div "Appointment Set Not-Interested Needs Response I came in and was greatly disappo…" at bounding box center [627, 301] width 362 height 19
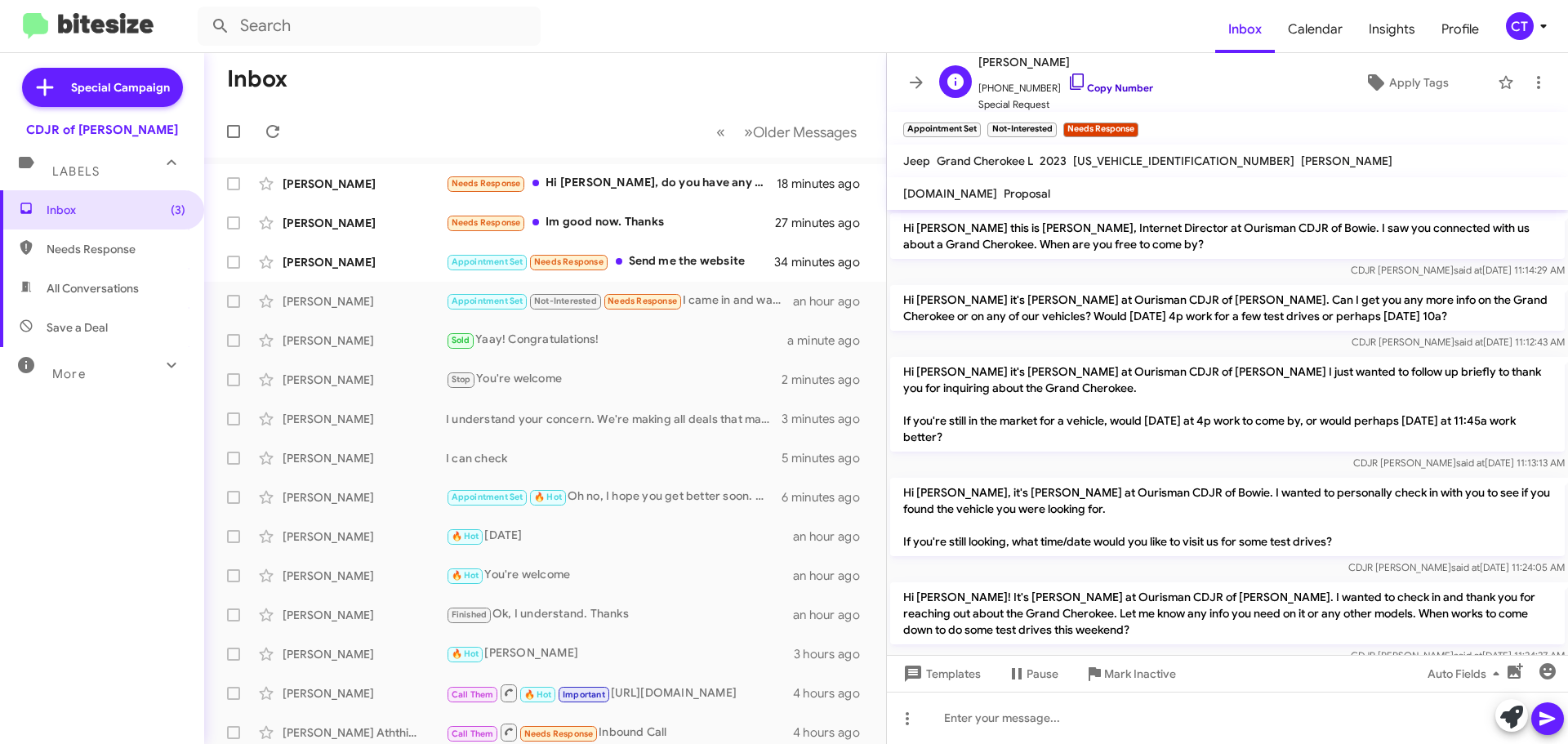
click at [1068, 79] on icon at bounding box center [1077, 81] width 20 height 20
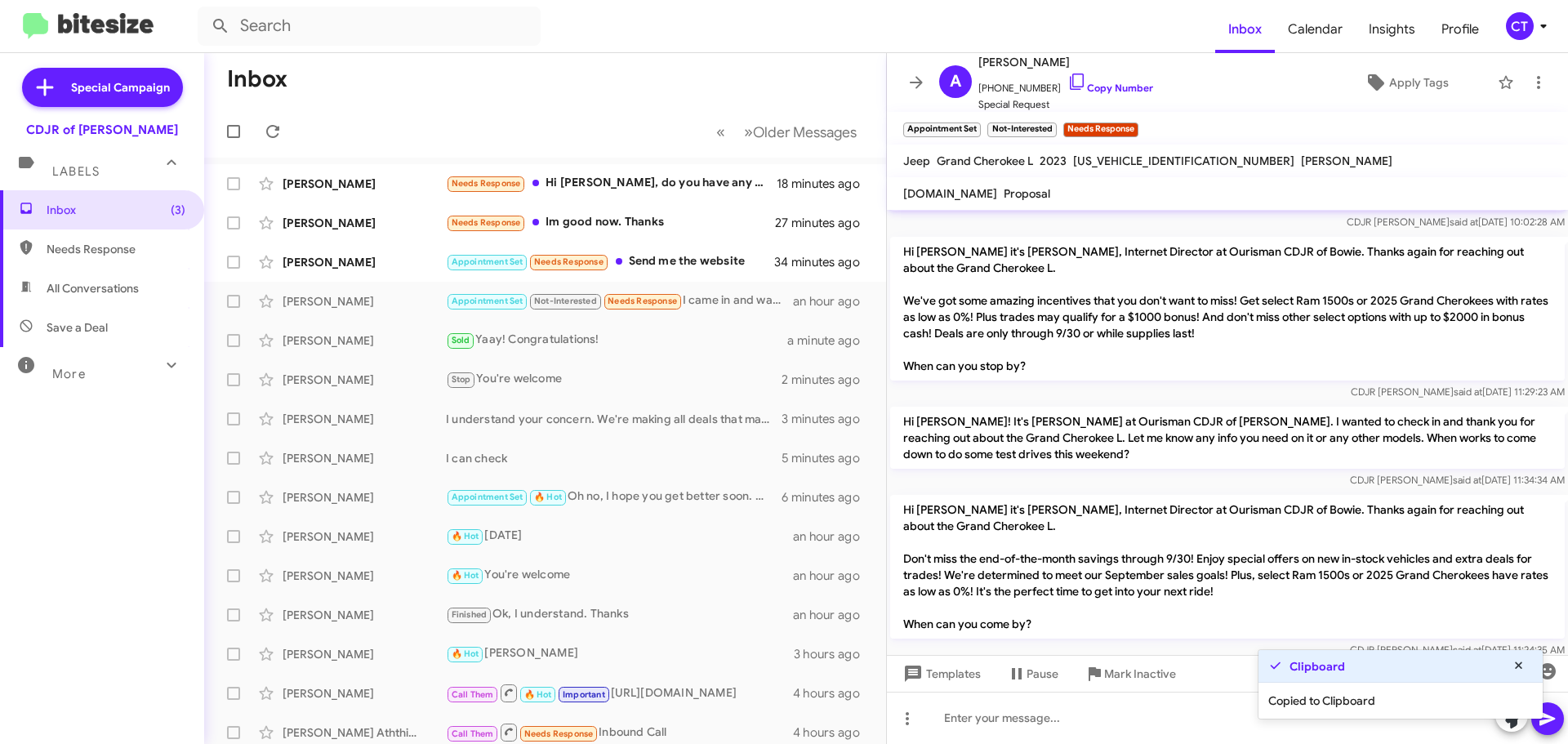
scroll to position [1194, 0]
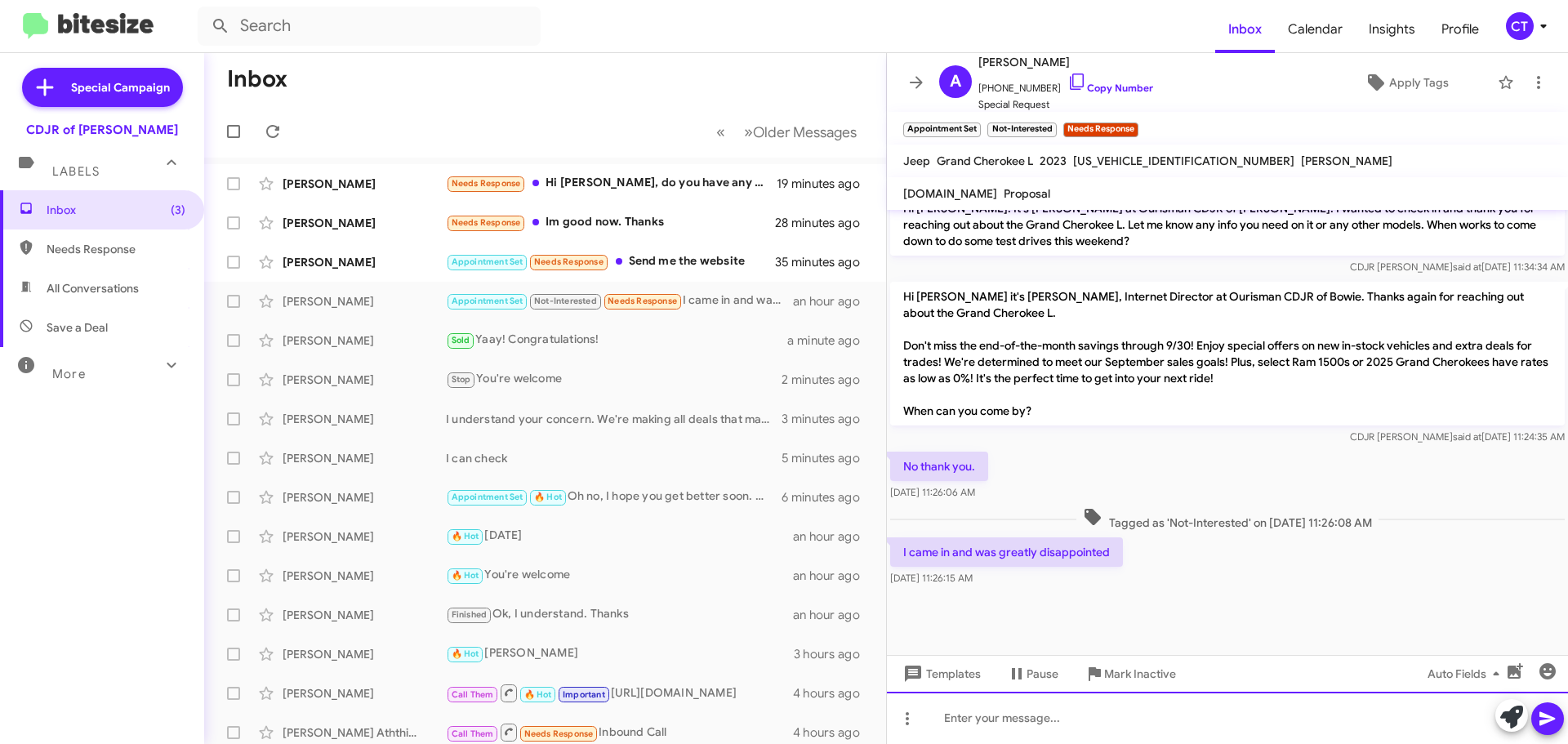
click at [1014, 723] on div at bounding box center [1227, 719] width 681 height 53
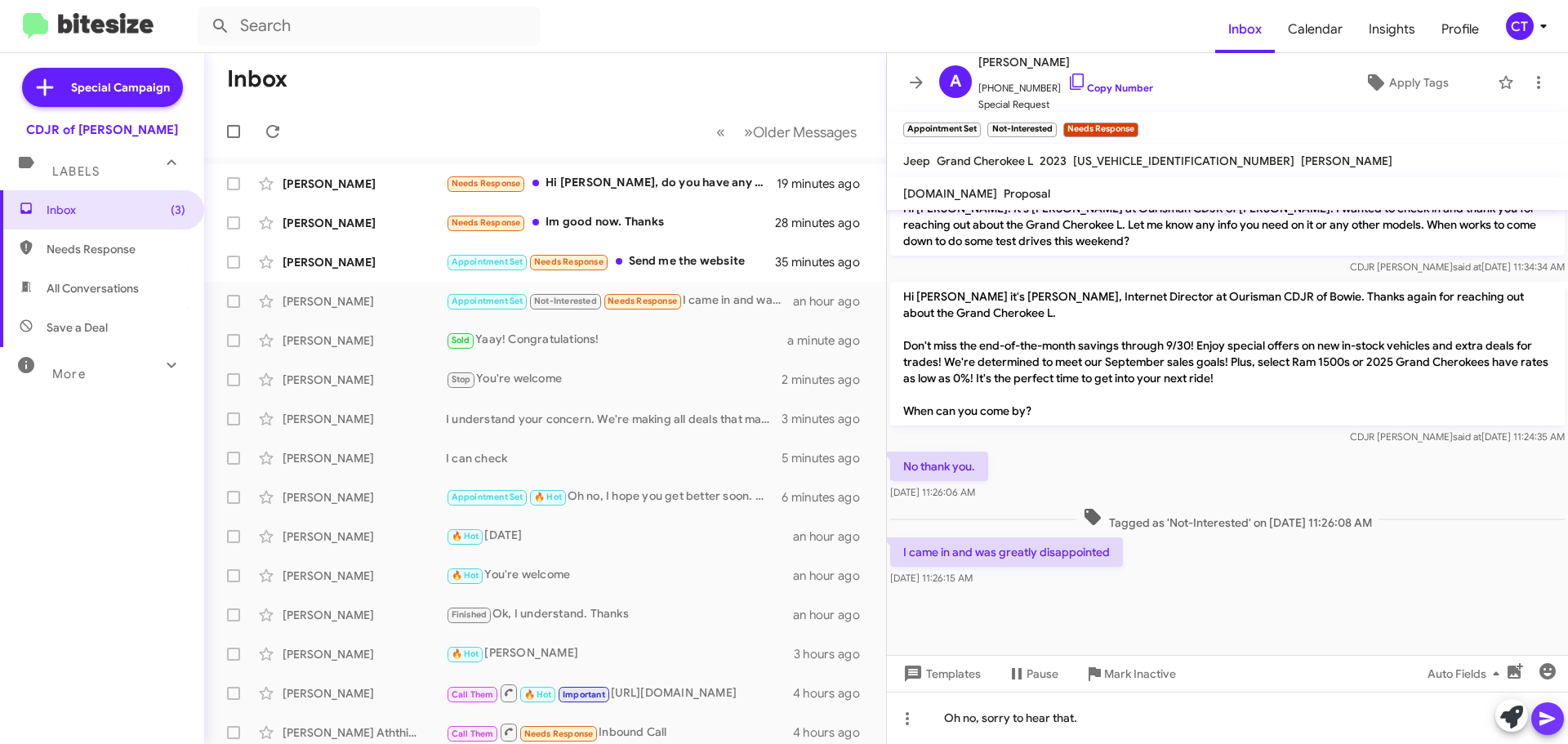
click at [1538, 728] on icon at bounding box center [1547, 719] width 20 height 20
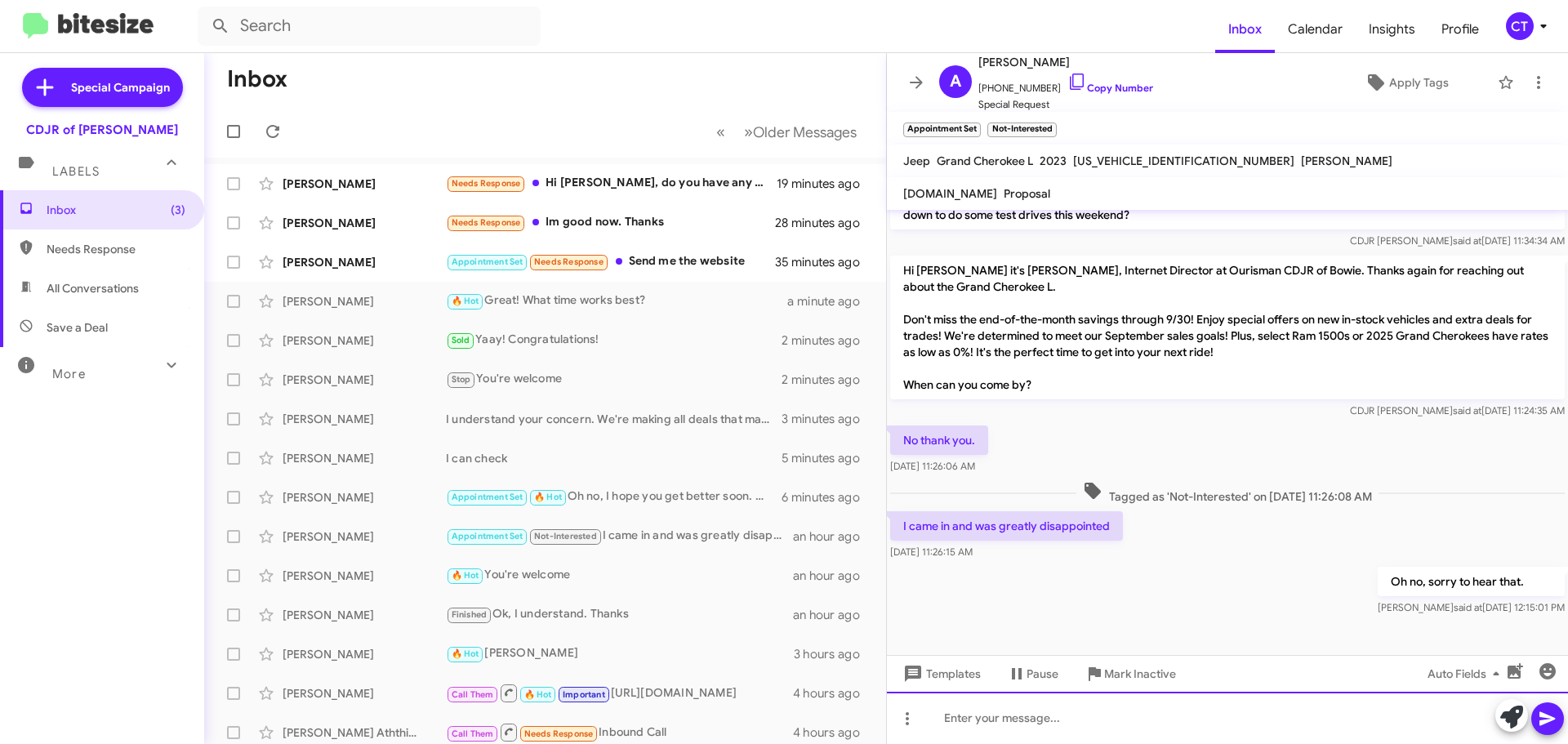
scroll to position [1254, 0]
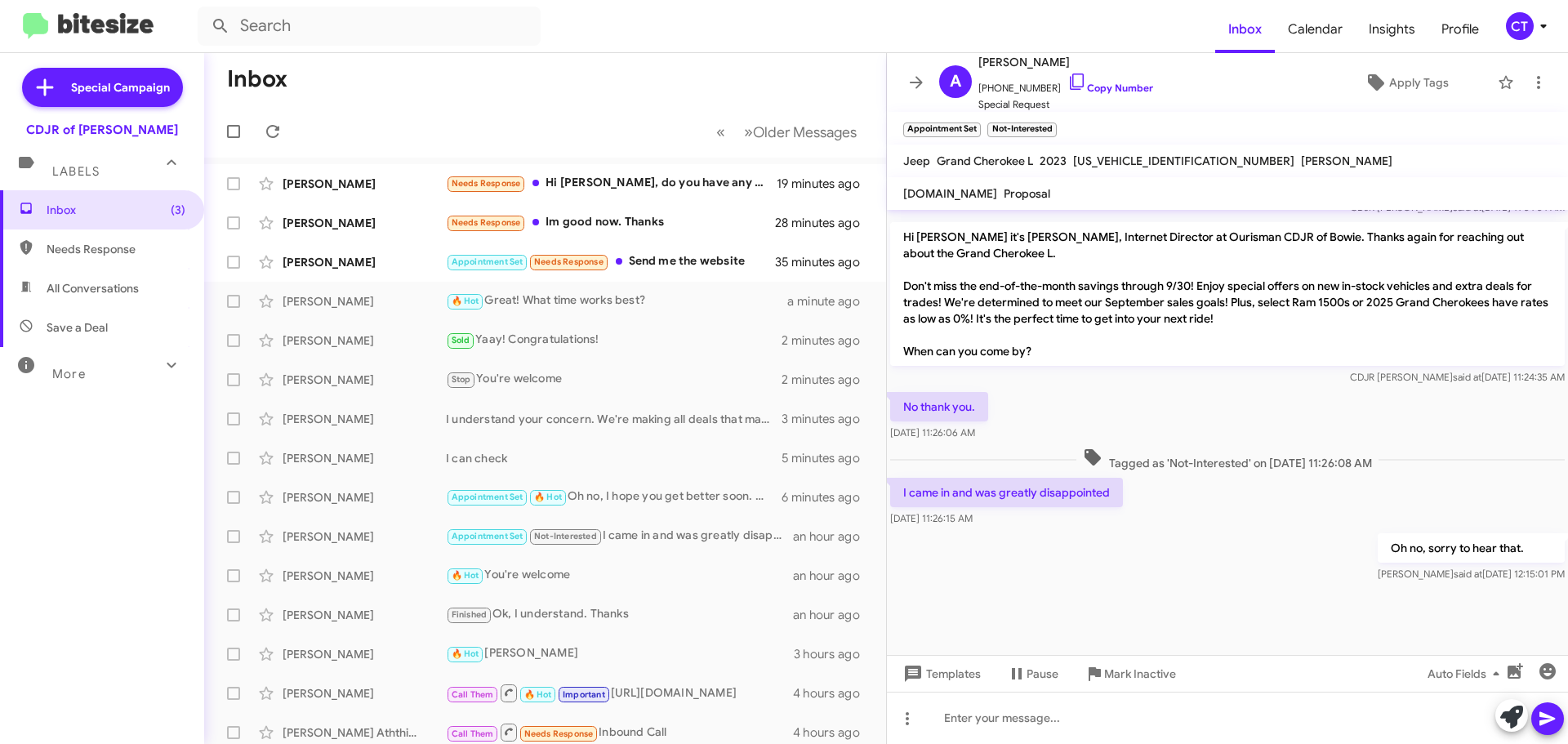
drag, startPoint x: 890, startPoint y: 488, endPoint x: 900, endPoint y: 484, distance: 10.8
copy body "I came in and was greatly disappointed Sep 24, 2025, 11:26:15 AM Oh no, sorry t…"
click at [696, 269] on div "Appointment Set Needs Response Send me the website" at bounding box center [627, 261] width 362 height 19
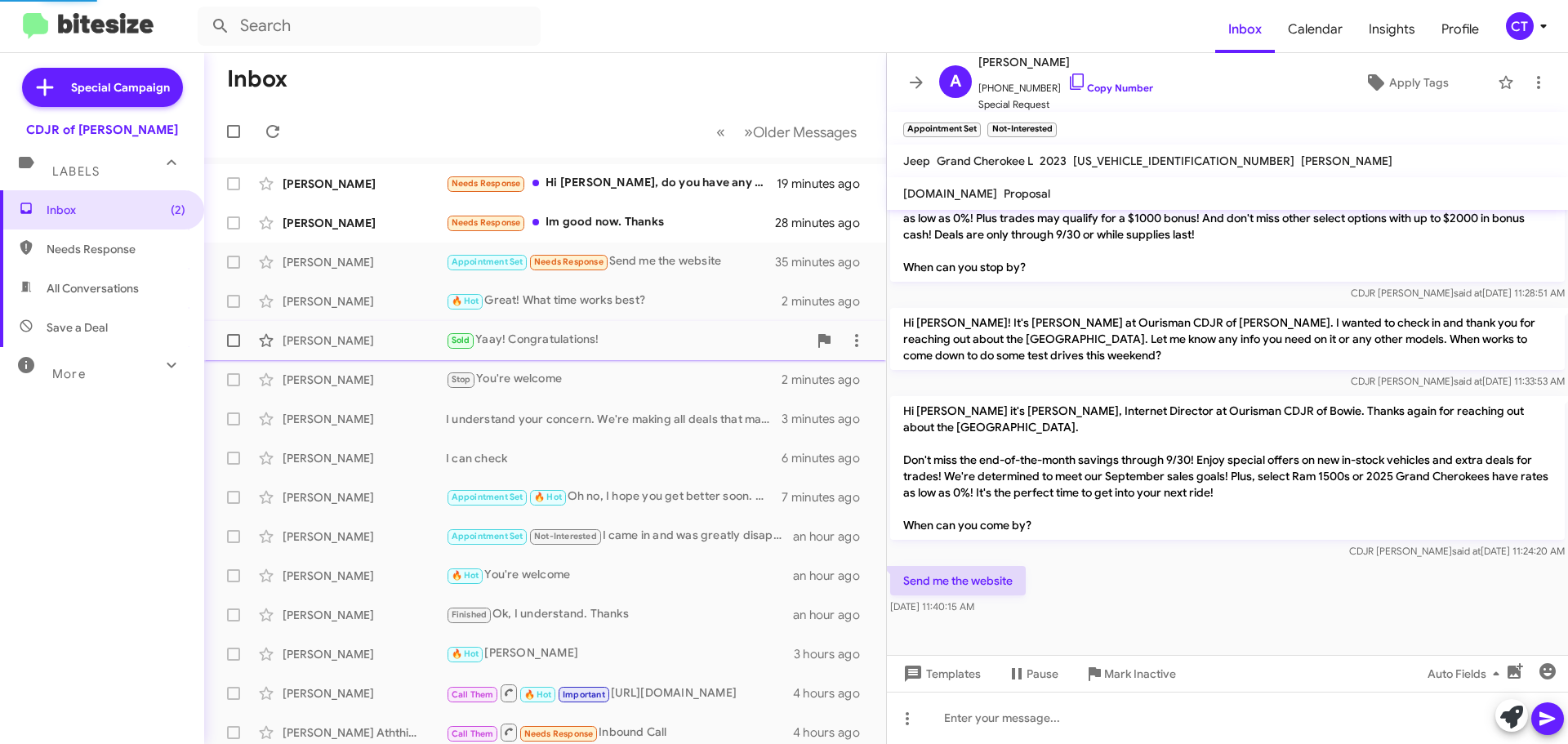
scroll to position [393, 0]
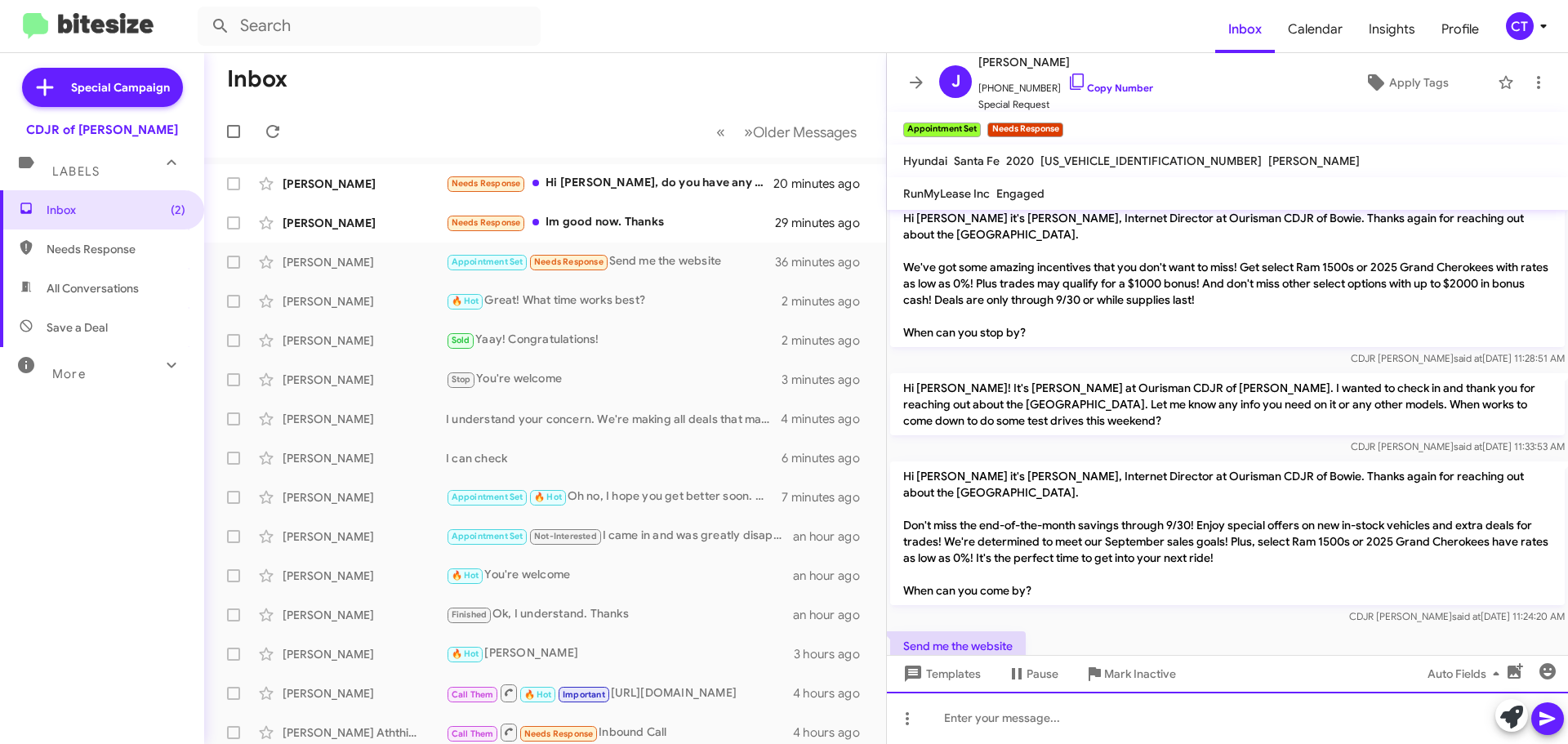
click at [1035, 726] on div at bounding box center [1227, 719] width 681 height 53
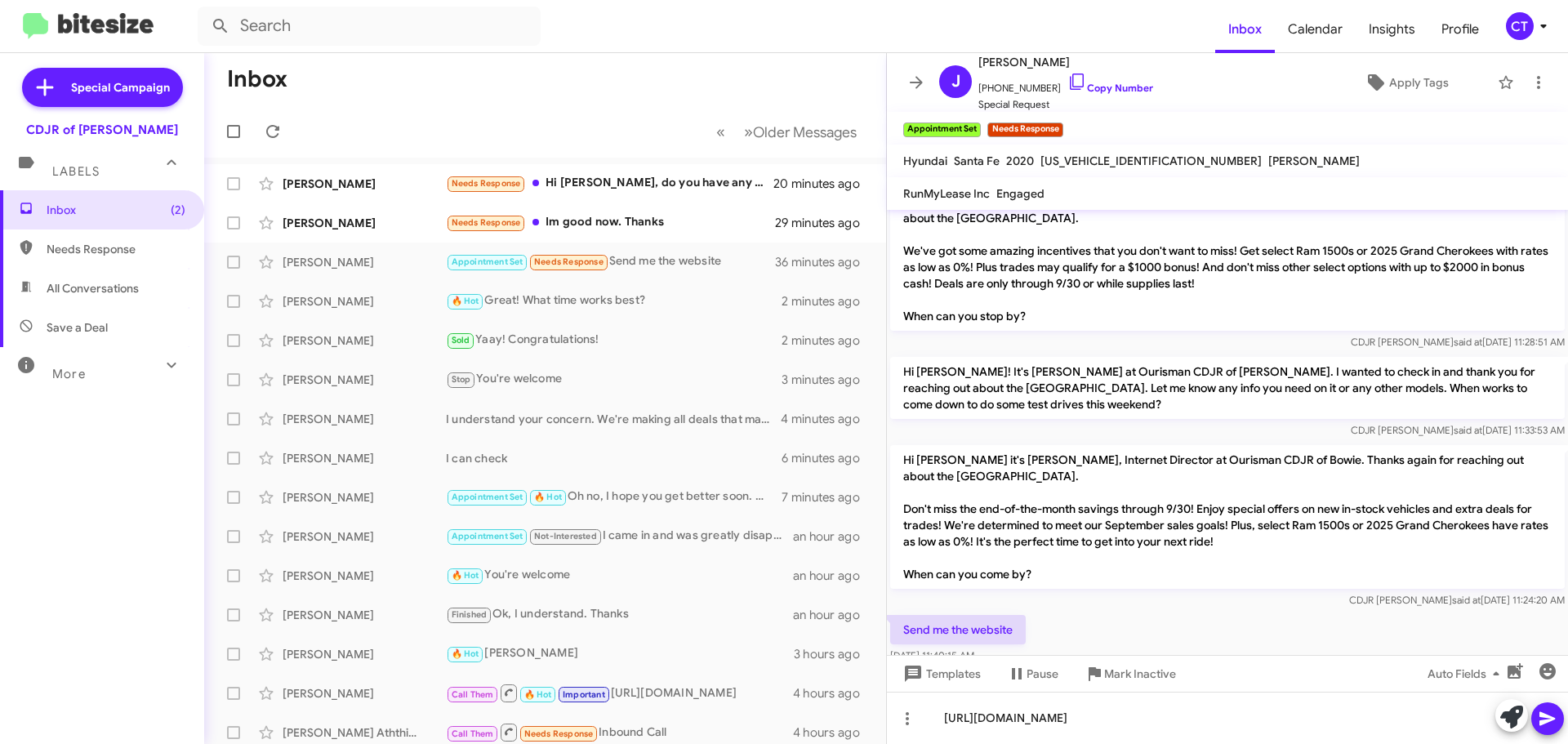
click at [1545, 716] on icon at bounding box center [1547, 719] width 16 height 14
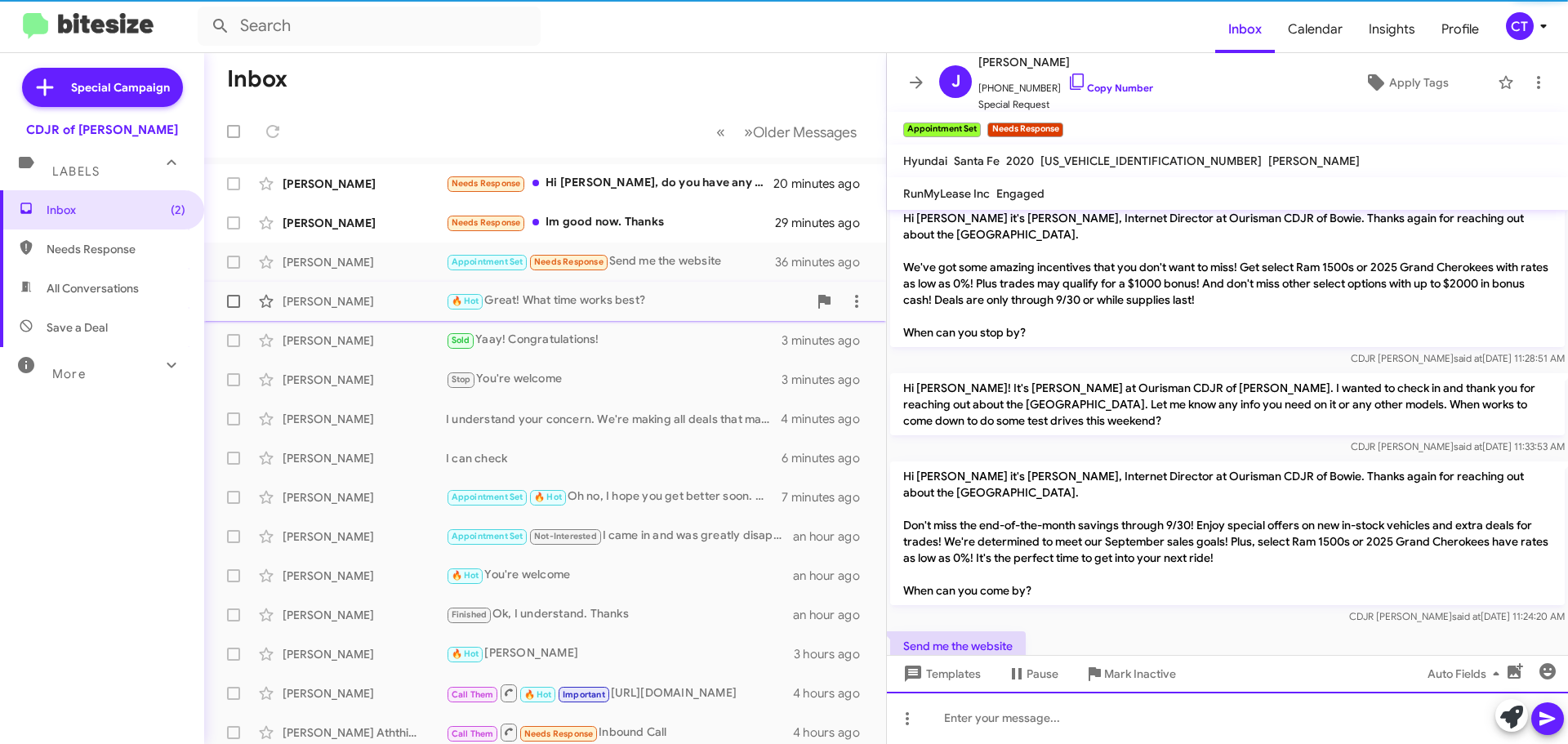
scroll to position [0, 0]
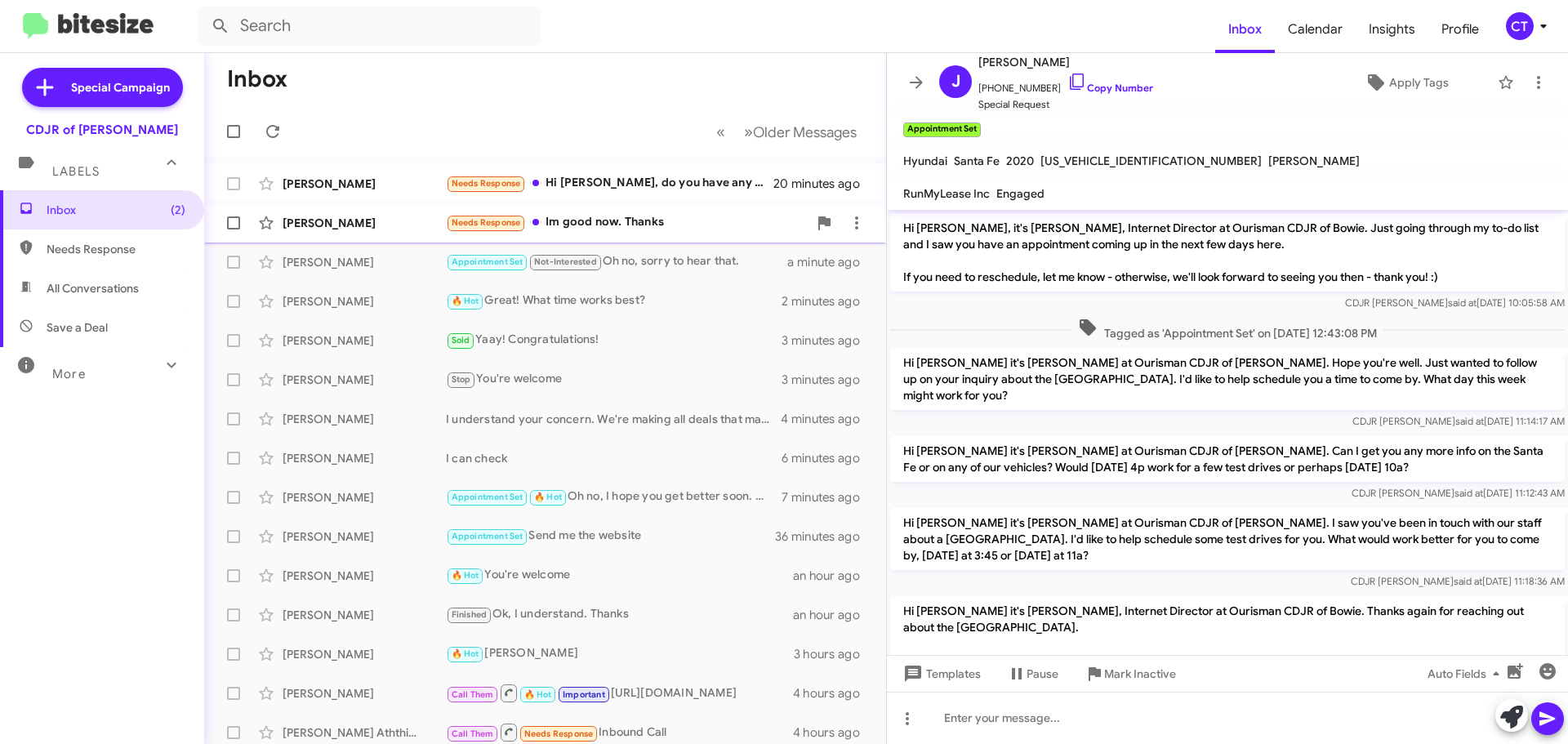
click at [611, 229] on div "Needs Response Im good now. Thanks" at bounding box center [627, 222] width 362 height 19
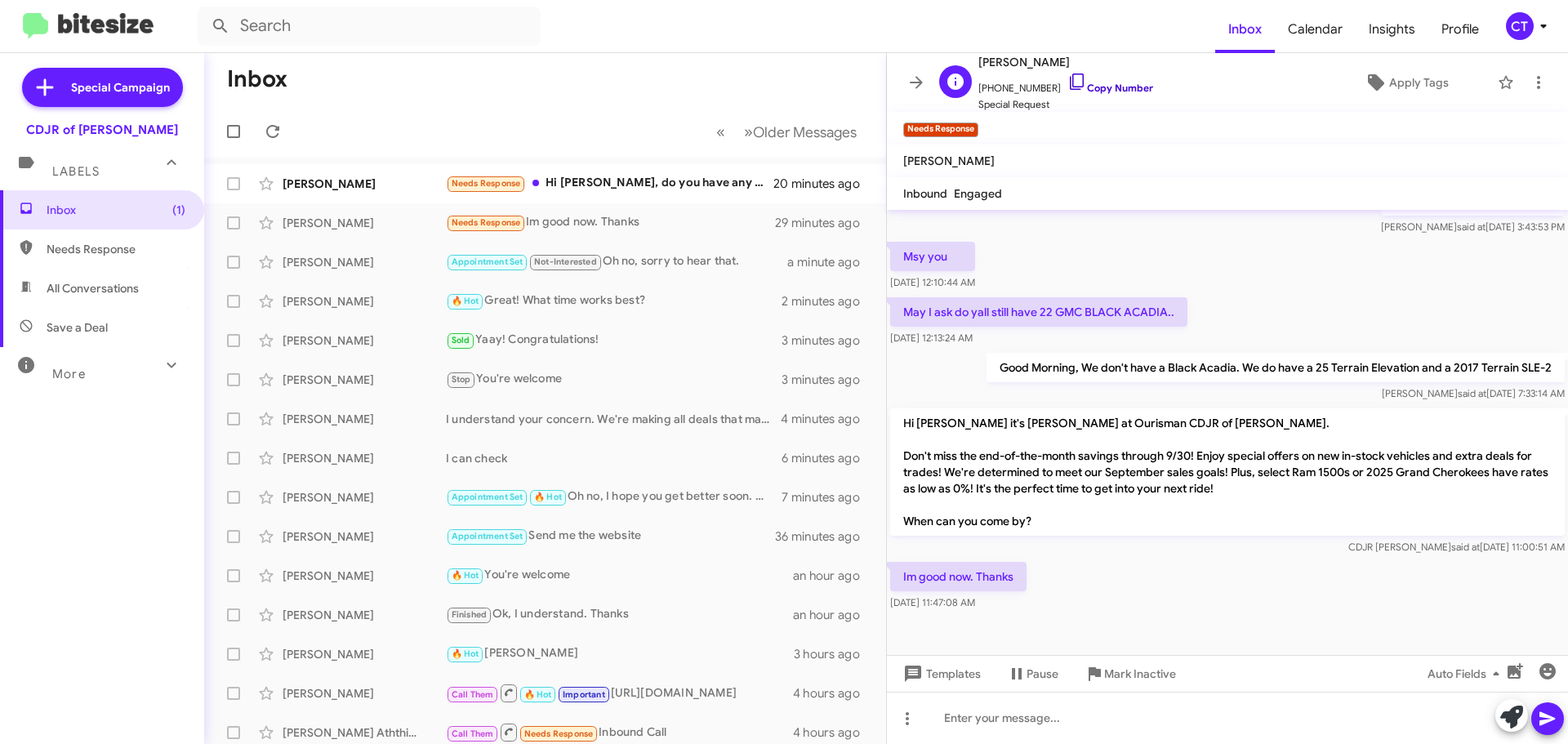
click at [1068, 80] on icon at bounding box center [1077, 81] width 20 height 20
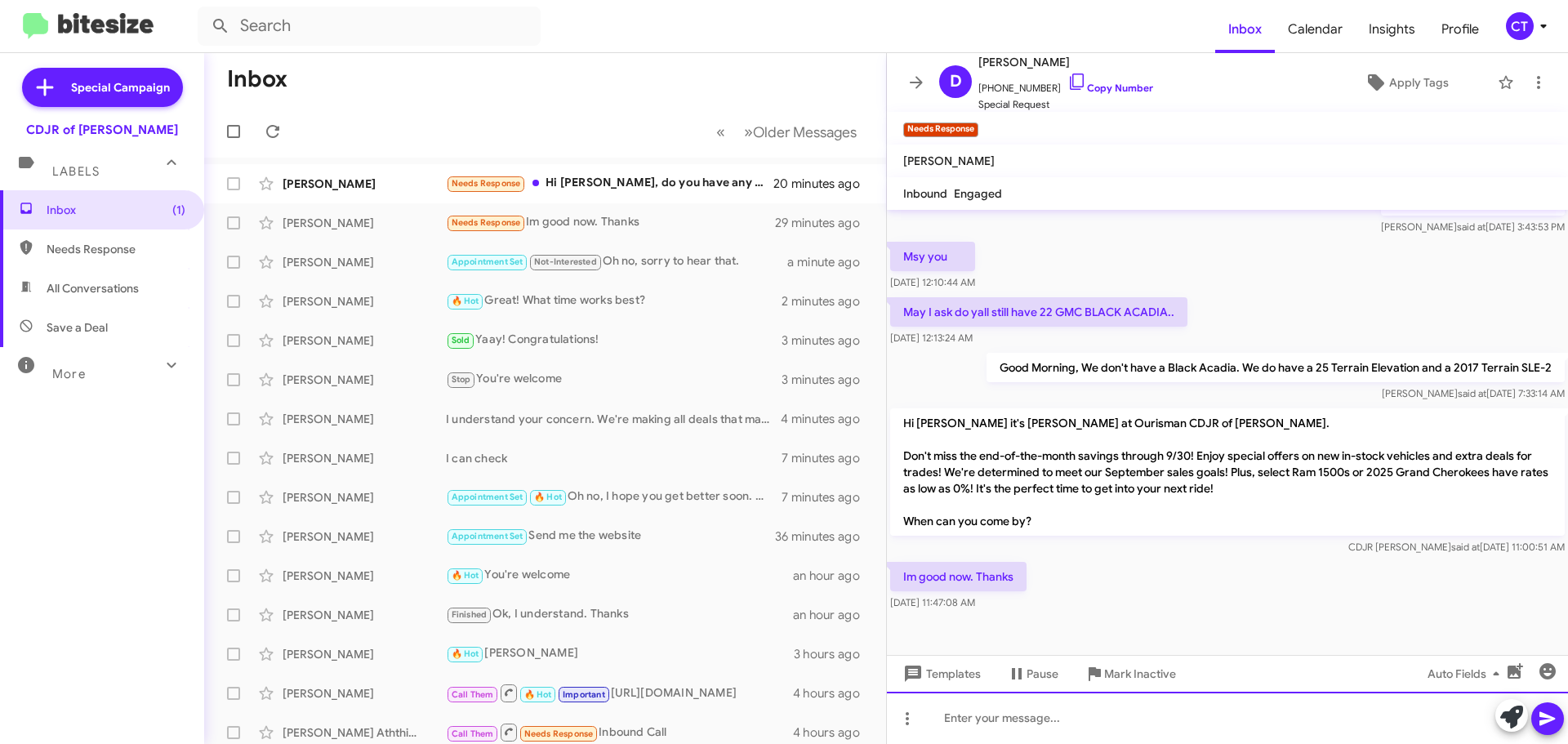
click at [976, 732] on div at bounding box center [1227, 719] width 681 height 53
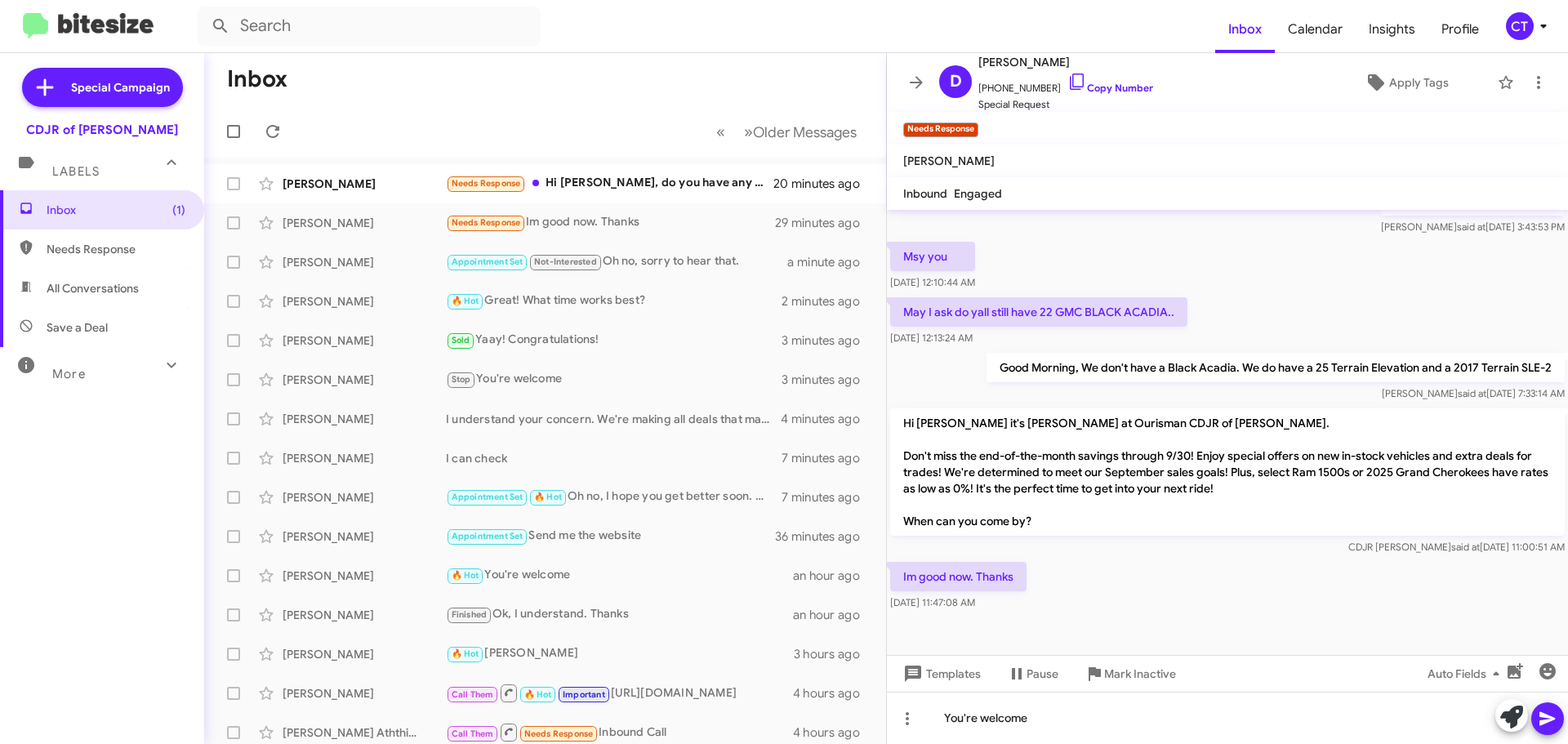
click at [1556, 720] on icon at bounding box center [1547, 719] width 20 height 20
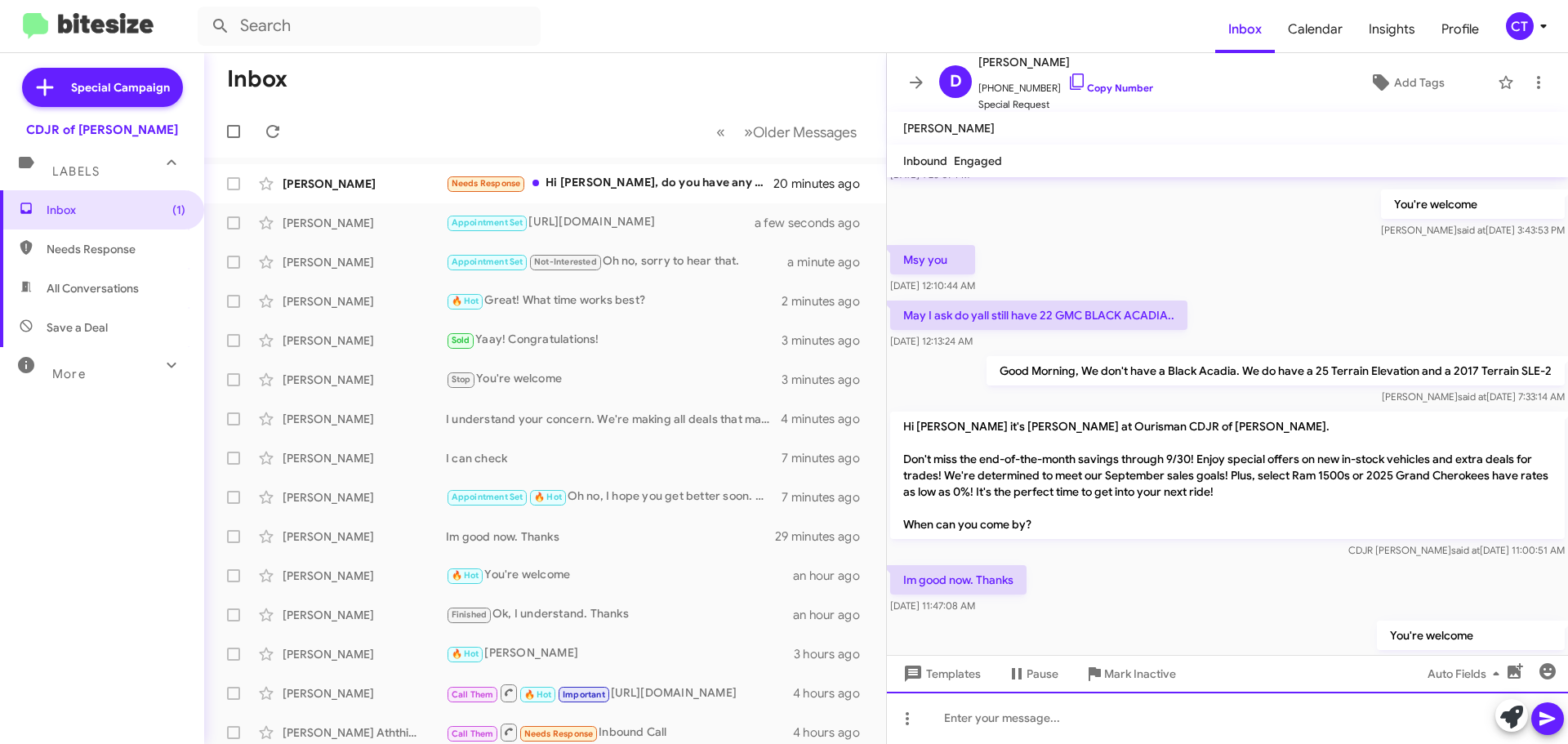
scroll to position [293, 0]
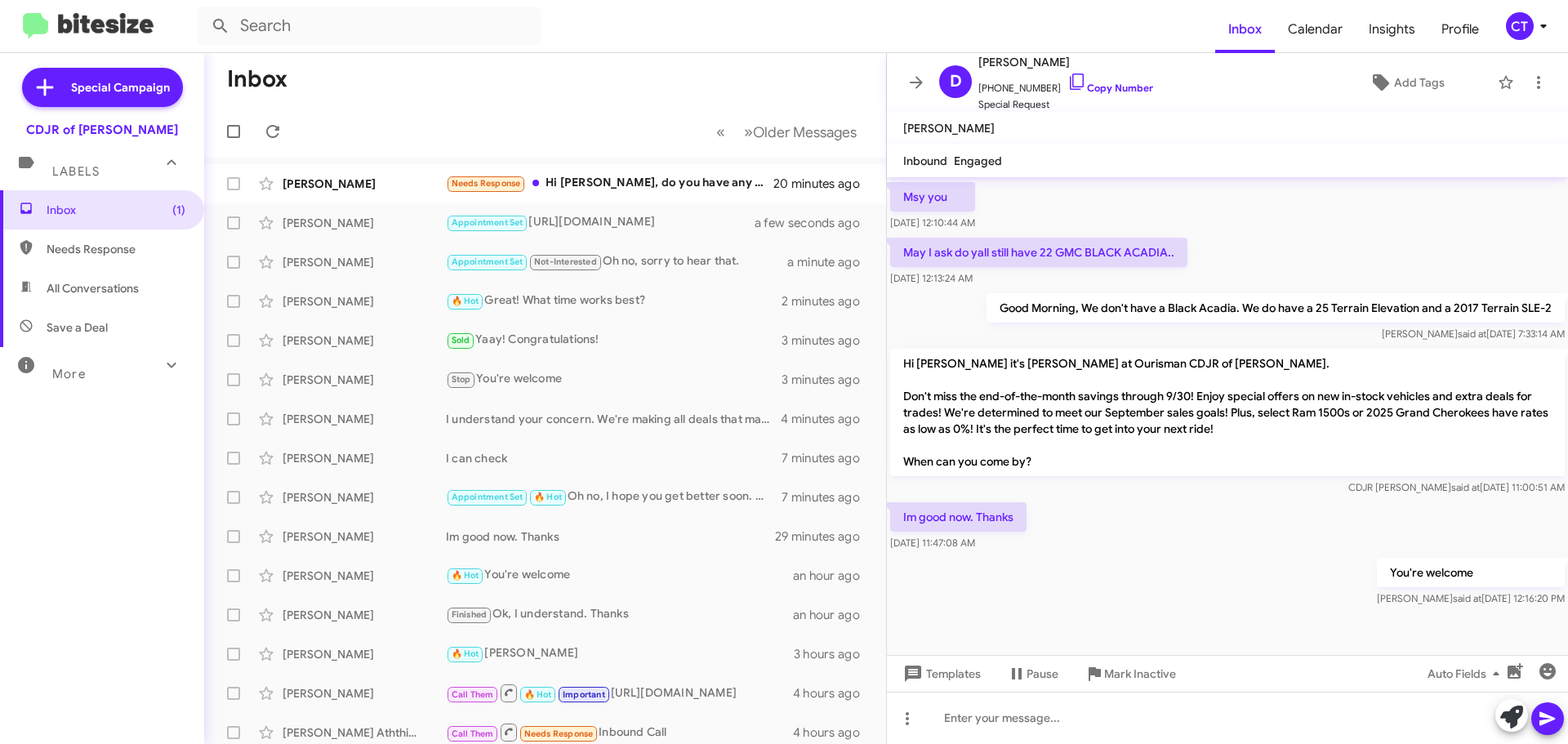
drag, startPoint x: 898, startPoint y: 515, endPoint x: 1024, endPoint y: 552, distance: 131.3
click at [1024, 552] on div "Im good now. Thanks Sep 24, 2025, 11:47:08 AM" at bounding box center [1227, 527] width 681 height 56
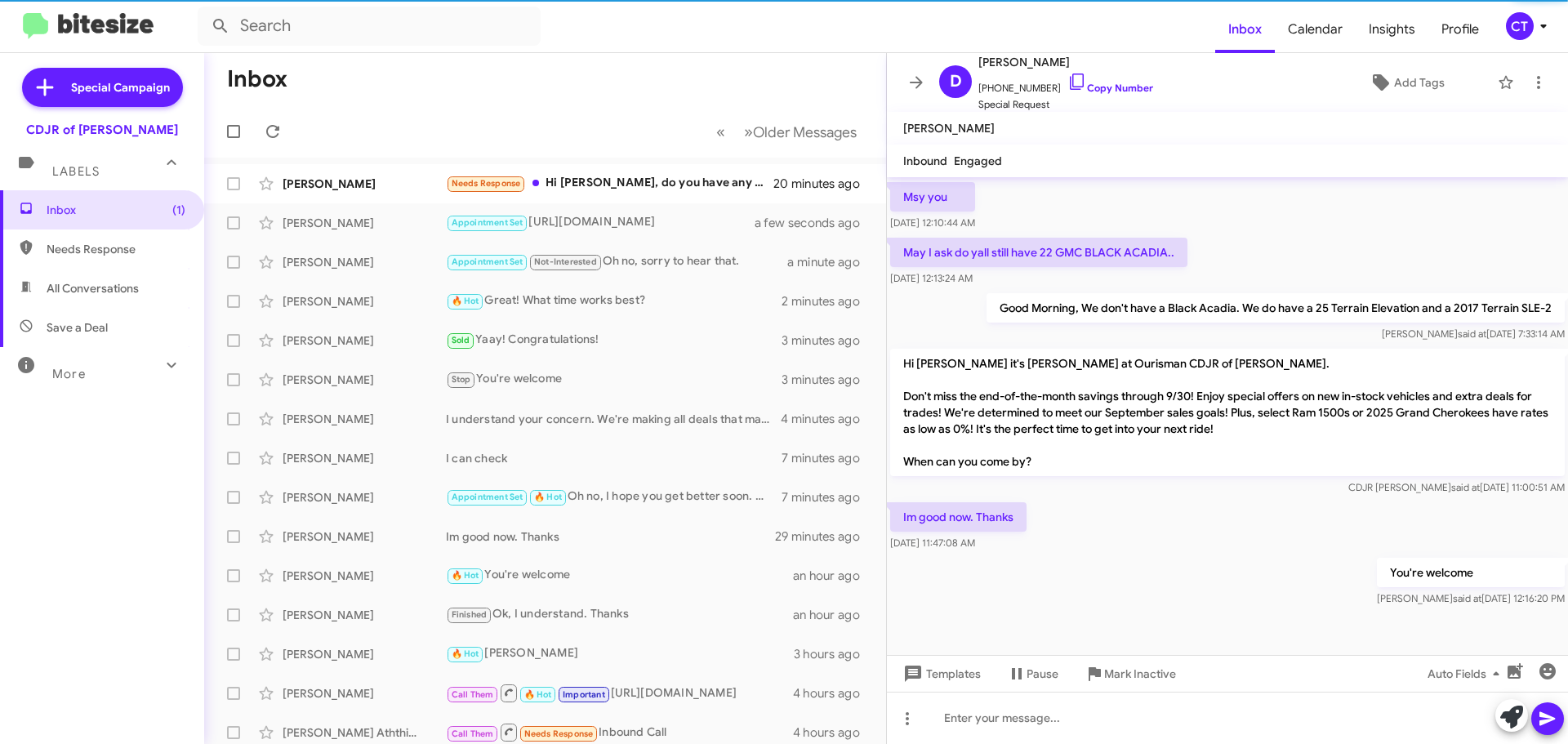
copy div "Im good now. Thanks Sep 24, 2025, 11:47:08 AM"
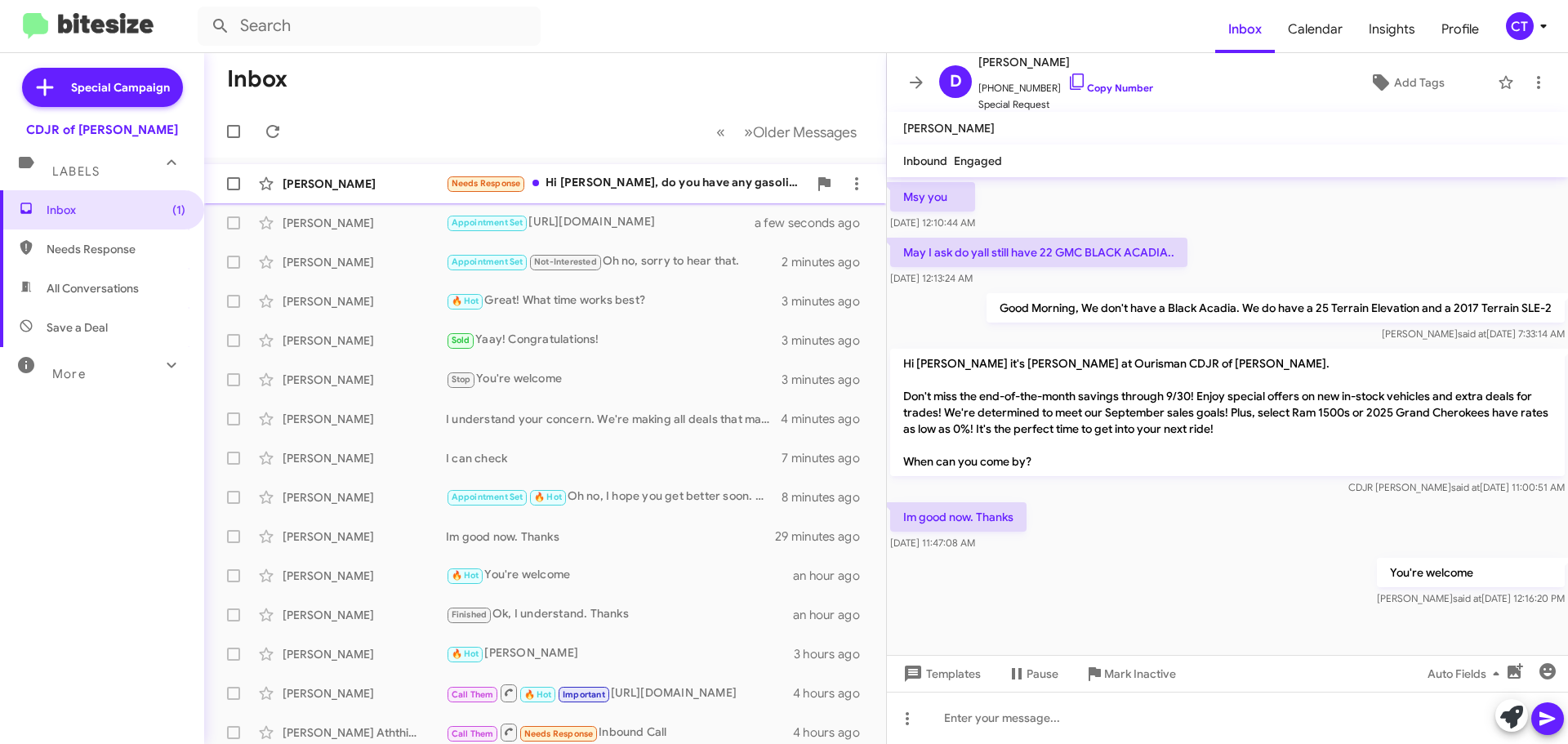
click at [597, 196] on div "David Zeek Needs Response Hi Ciara, do you have any gasoline 2500 Ram year 2025…" at bounding box center [545, 184] width 656 height 33
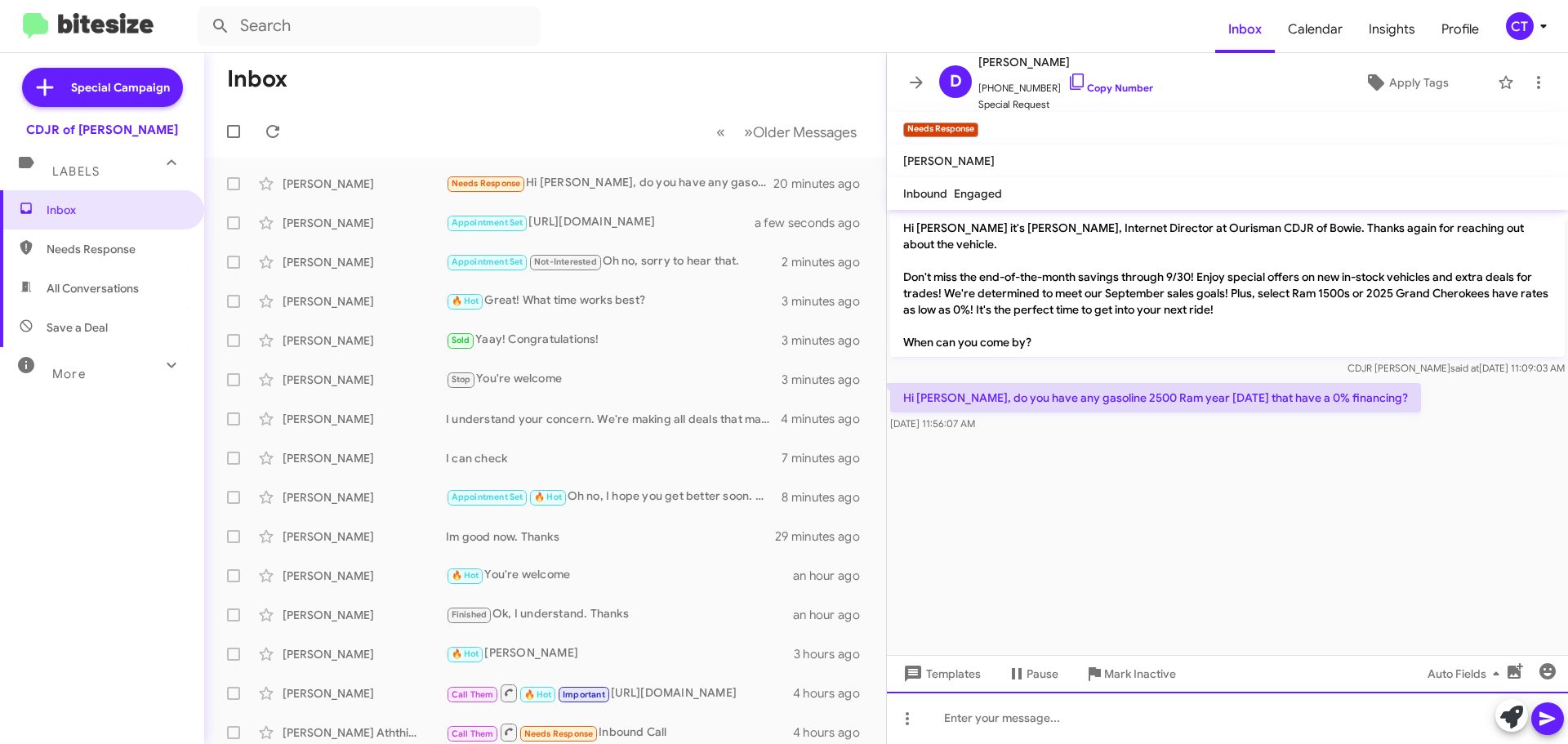
click at [1047, 731] on div at bounding box center [1227, 719] width 681 height 53
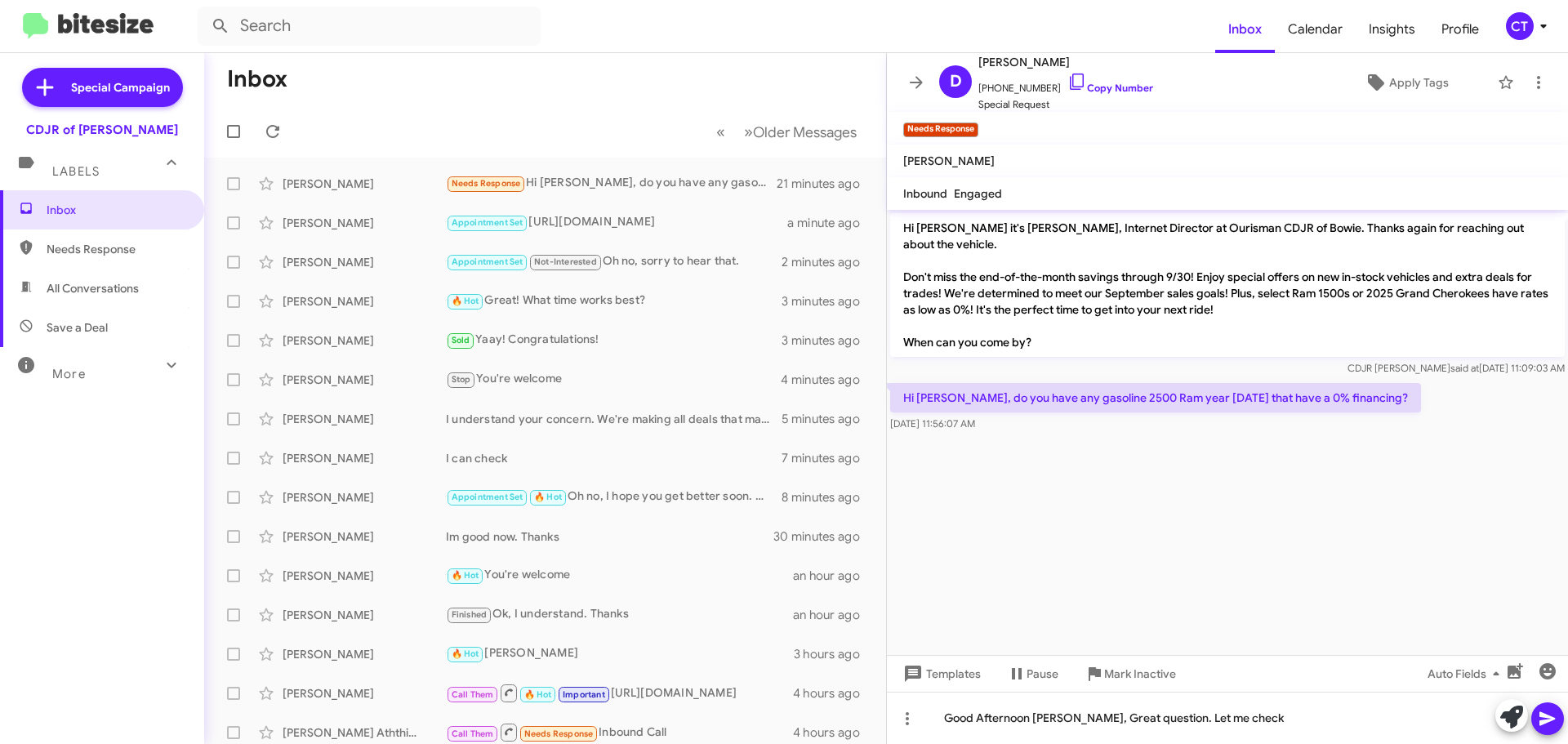
drag, startPoint x: 1547, startPoint y: 715, endPoint x: 1524, endPoint y: 686, distance: 37.0
click at [1547, 715] on icon at bounding box center [1547, 719] width 20 height 20
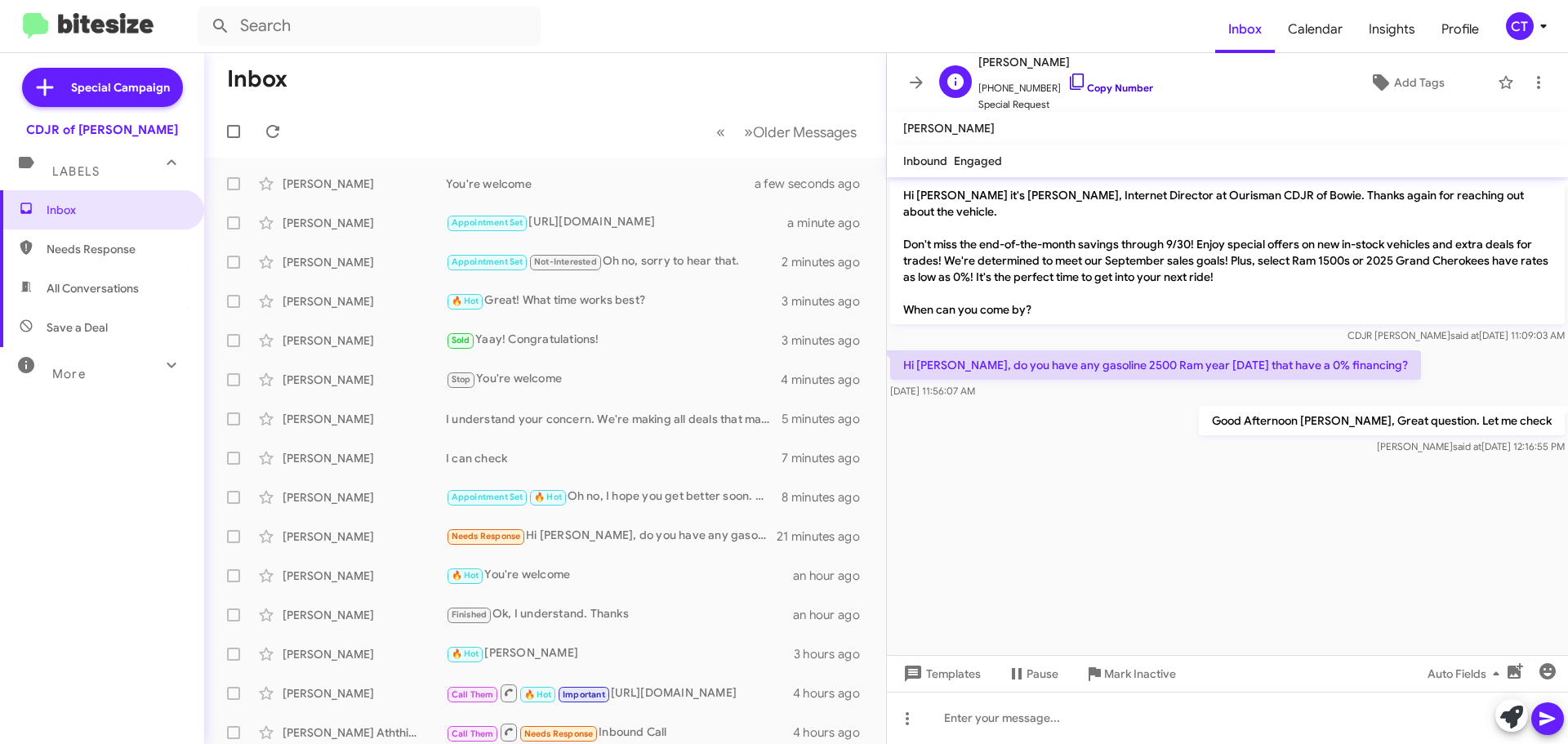
click at [1068, 78] on icon at bounding box center [1077, 81] width 20 height 20
drag, startPoint x: 900, startPoint y: 339, endPoint x: 1211, endPoint y: 466, distance: 335.9
click at [1211, 466] on cdk-virtual-scroll-viewport "Hi David it's Ciara Taylor, Internet Director at Ourisman CDJR of Bowie. Thanks…" at bounding box center [1227, 416] width 681 height 478
copy div "Hi Ciara, do you have any gasoline 2500 Ram year 2025 that have a 0% financing?…"
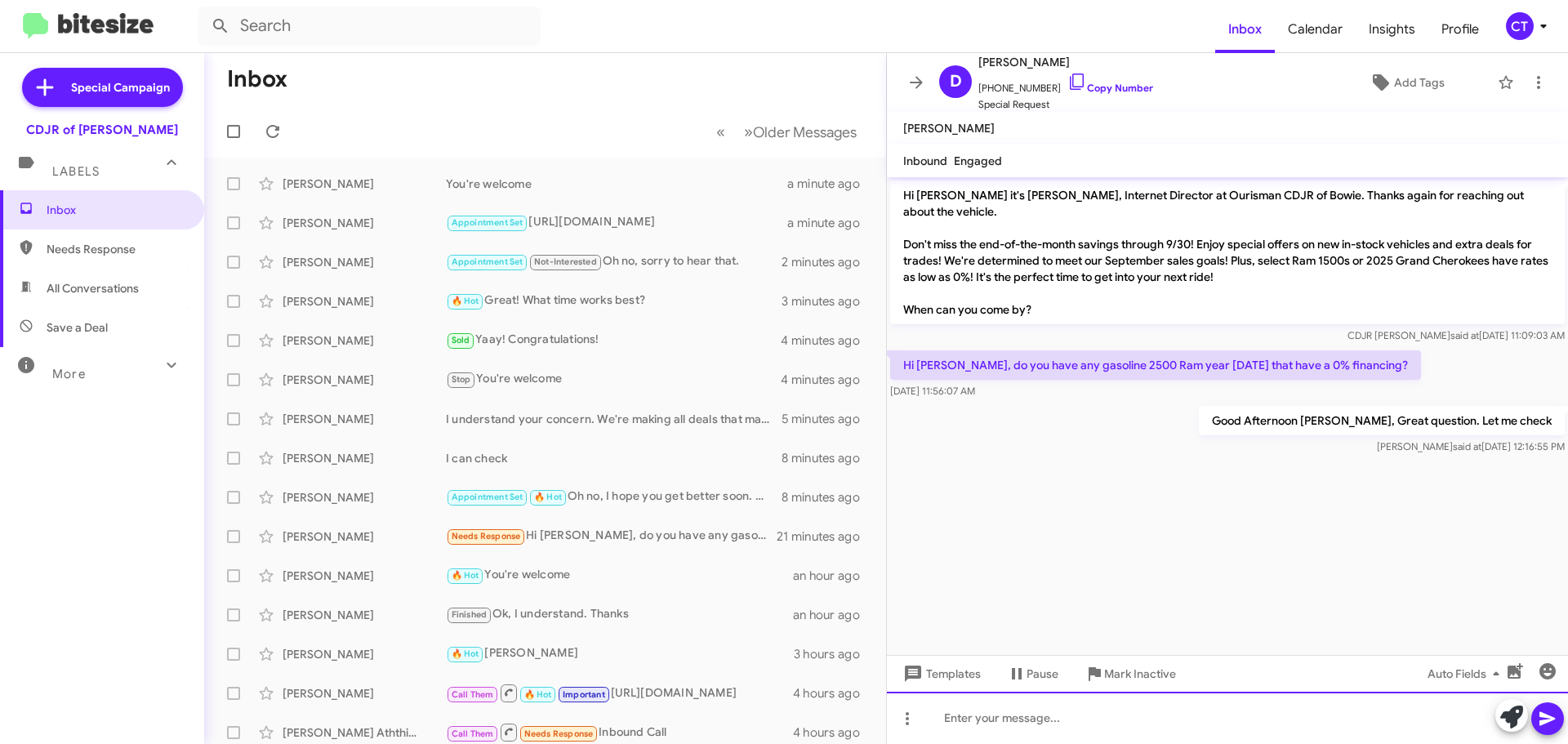
click at [1201, 726] on div at bounding box center [1227, 719] width 681 height 53
click at [1198, 715] on div "I just asked Aaron the sale sprofessional to follwo up" at bounding box center [1227, 719] width 681 height 53
click at [1084, 719] on div "I just asked Aaron the sale sprofessional to follow up" at bounding box center [1227, 719] width 681 height 53
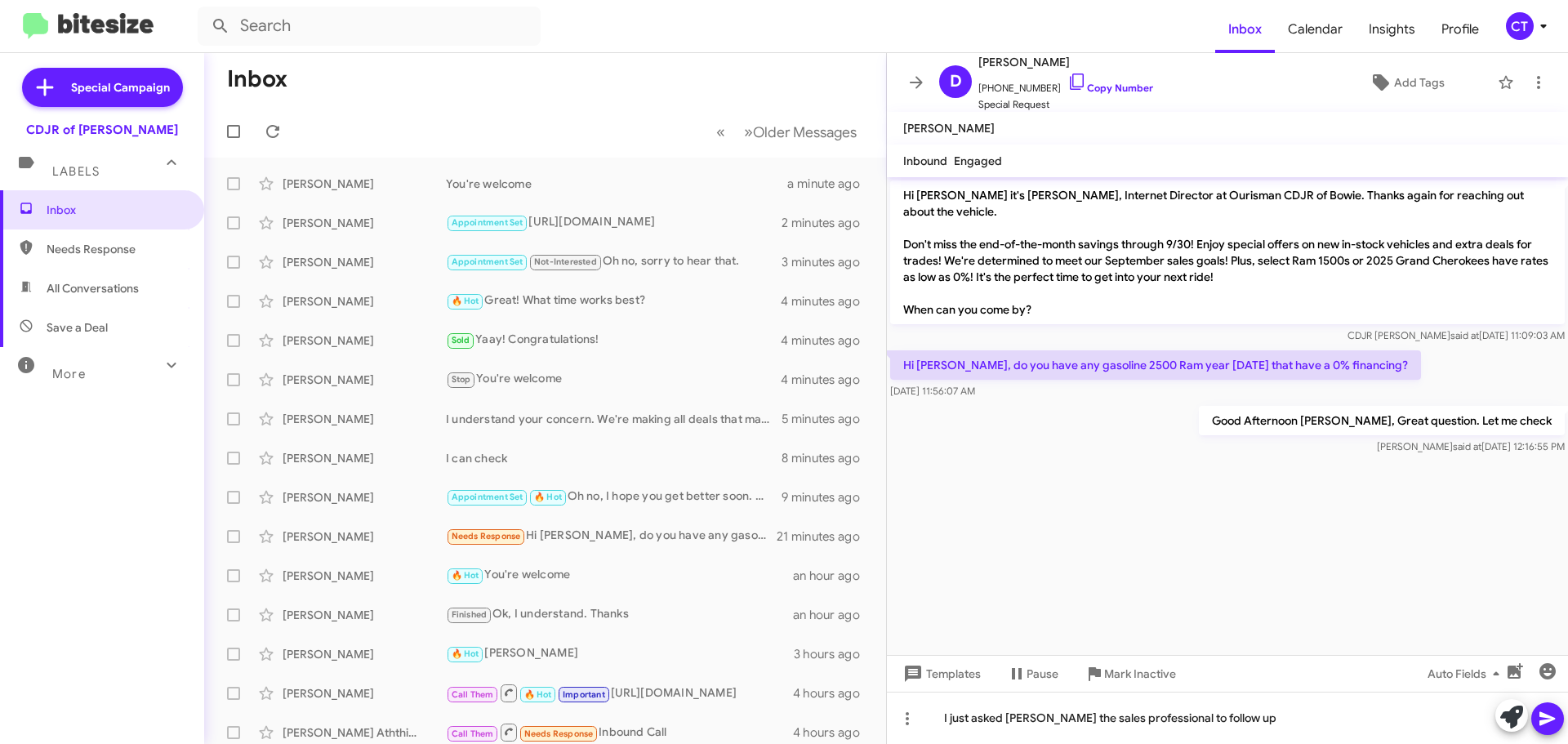
click at [1552, 714] on icon at bounding box center [1547, 719] width 20 height 20
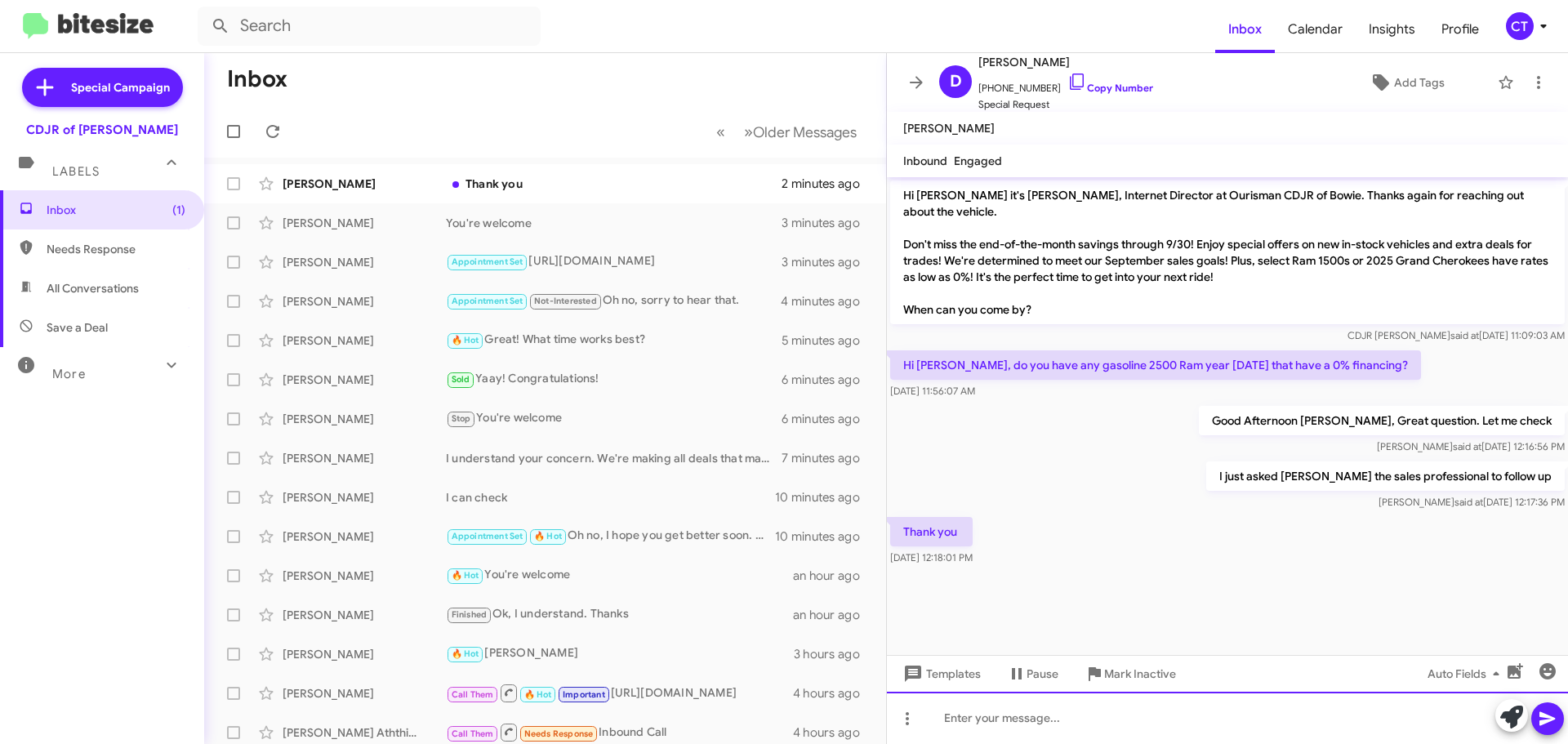
drag, startPoint x: 1031, startPoint y: 736, endPoint x: 1040, endPoint y: 737, distance: 9.1
click at [1031, 736] on div at bounding box center [1227, 719] width 681 height 53
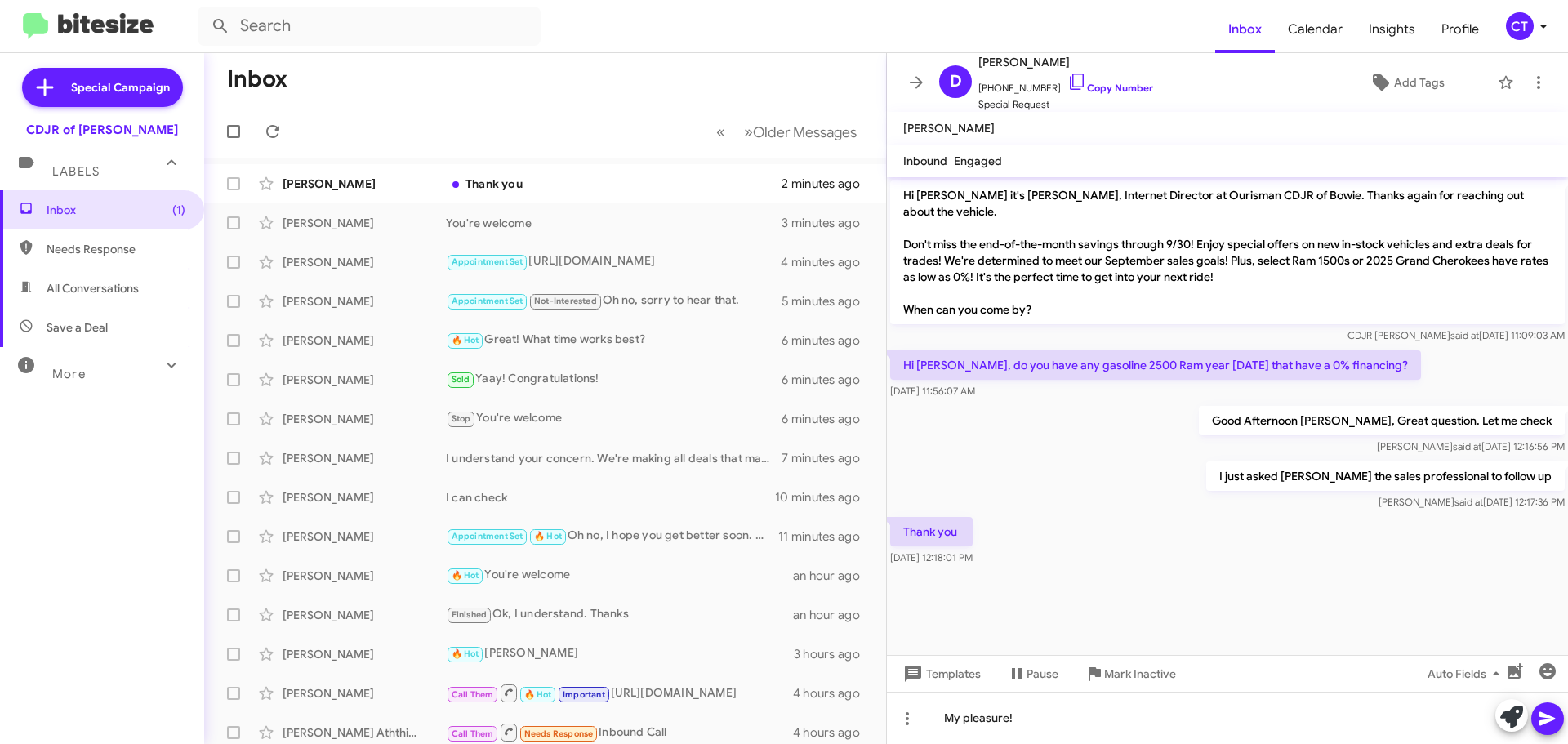
click icon
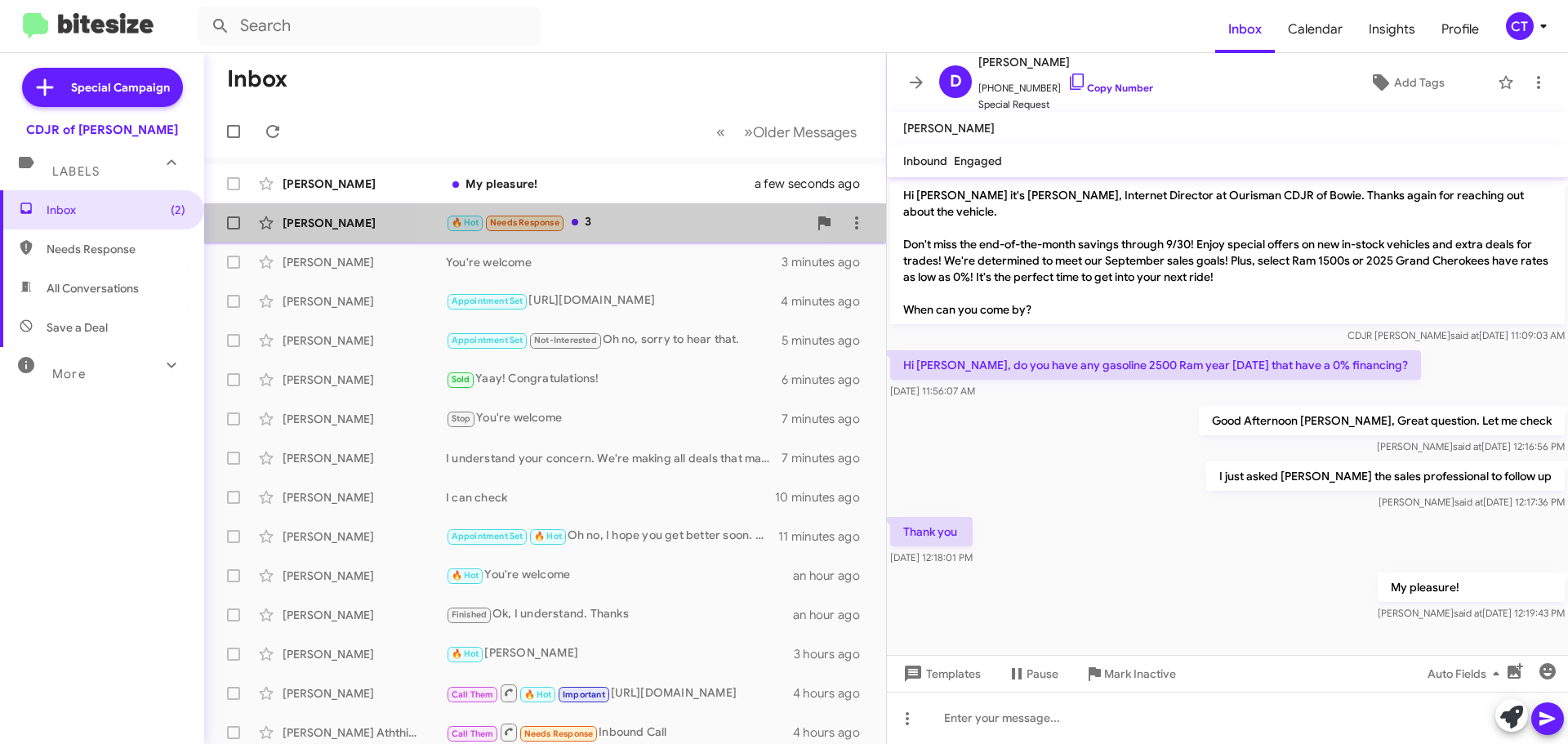
click at [612, 219] on div "🔥 Hot Needs Response 3" at bounding box center [627, 222] width 362 height 19
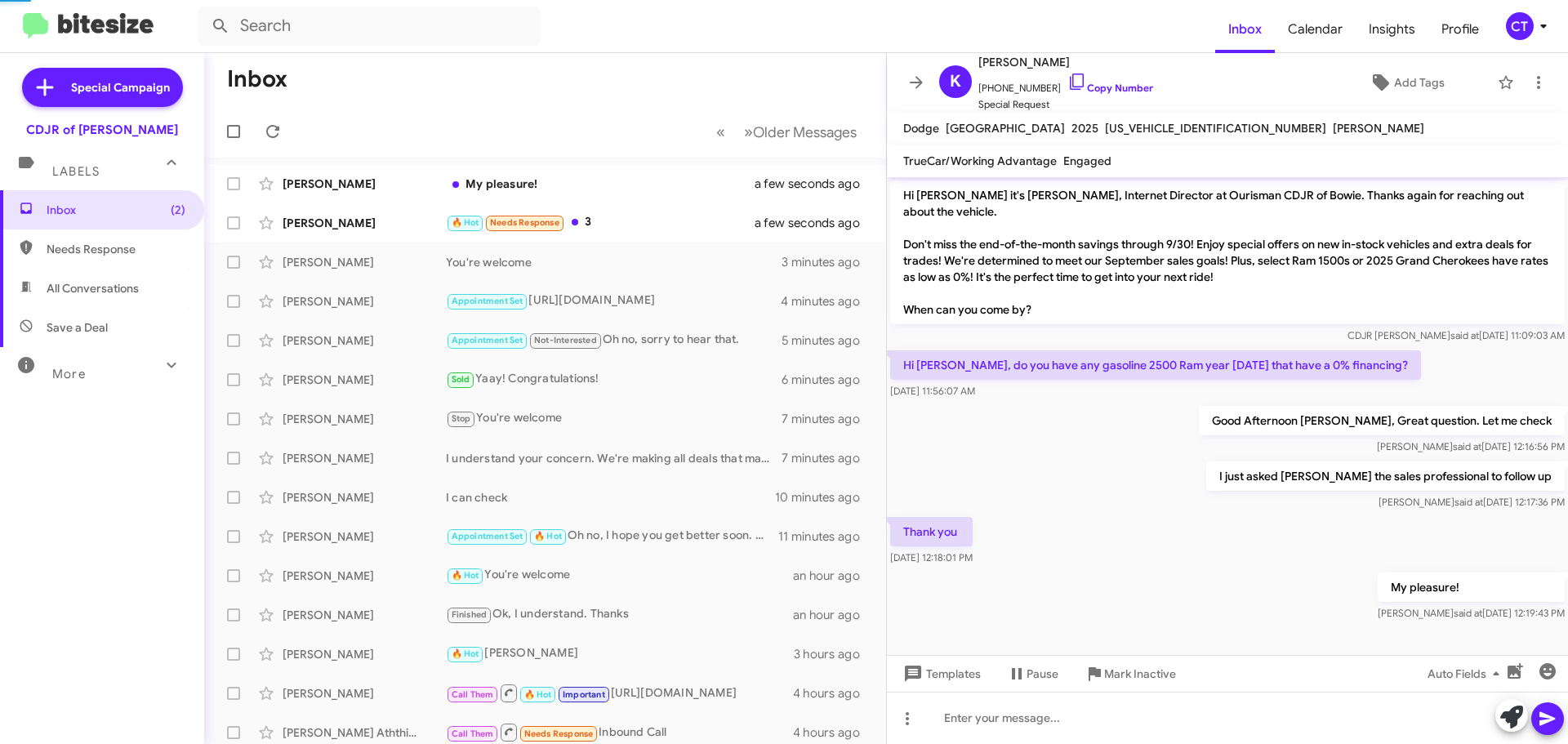
scroll to position [185, 0]
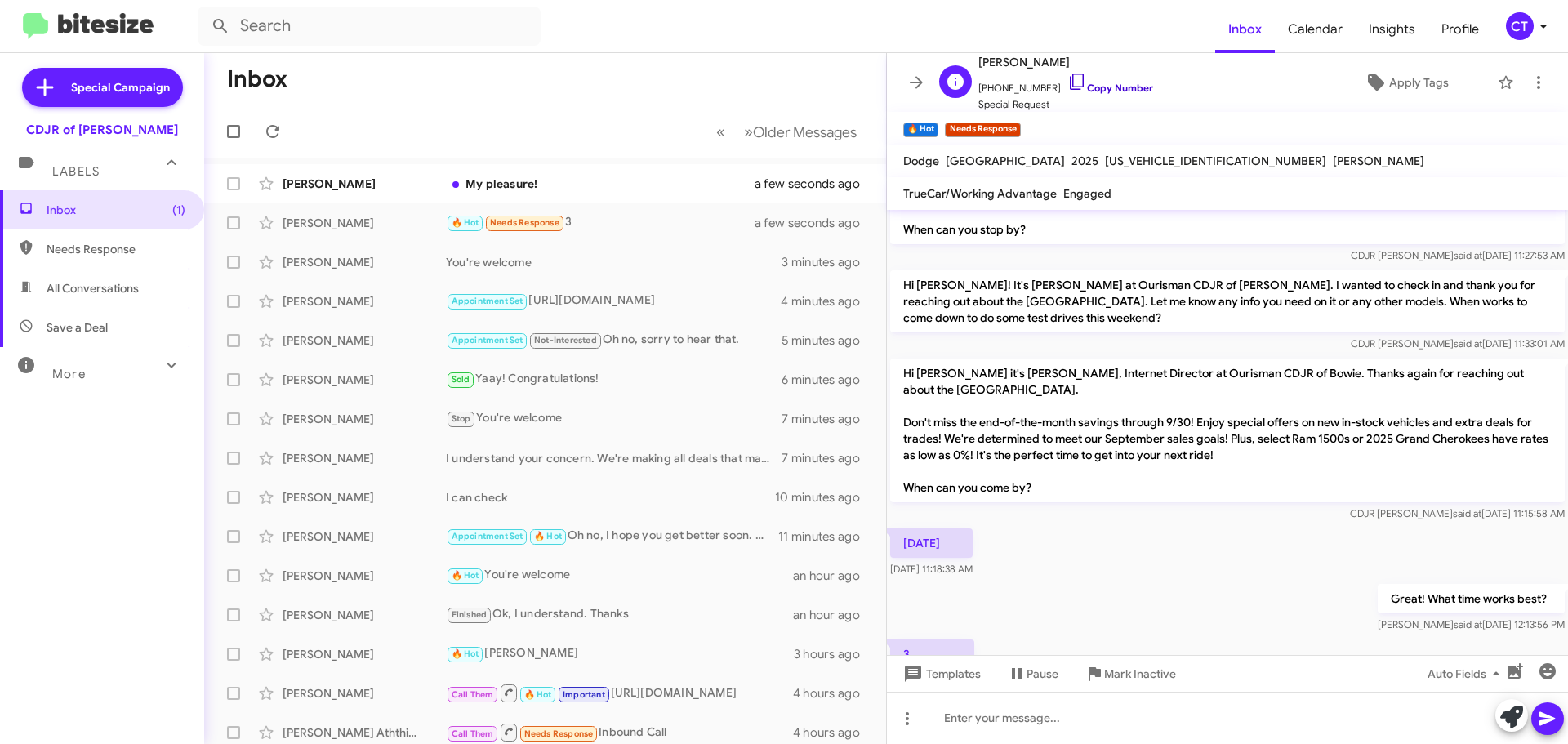
click at [1070, 79] on icon at bounding box center [1077, 81] width 14 height 16
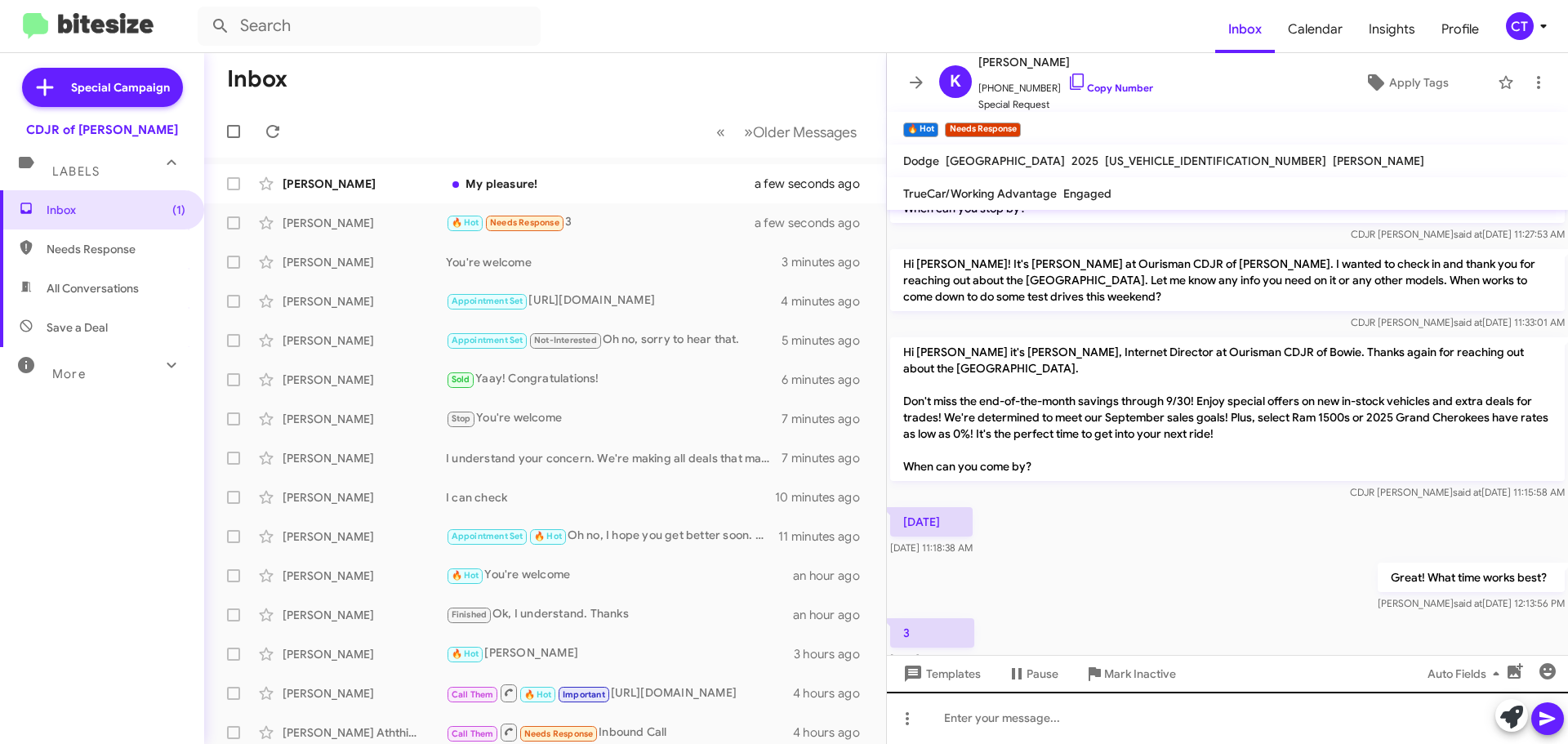
scroll to position [217, 0]
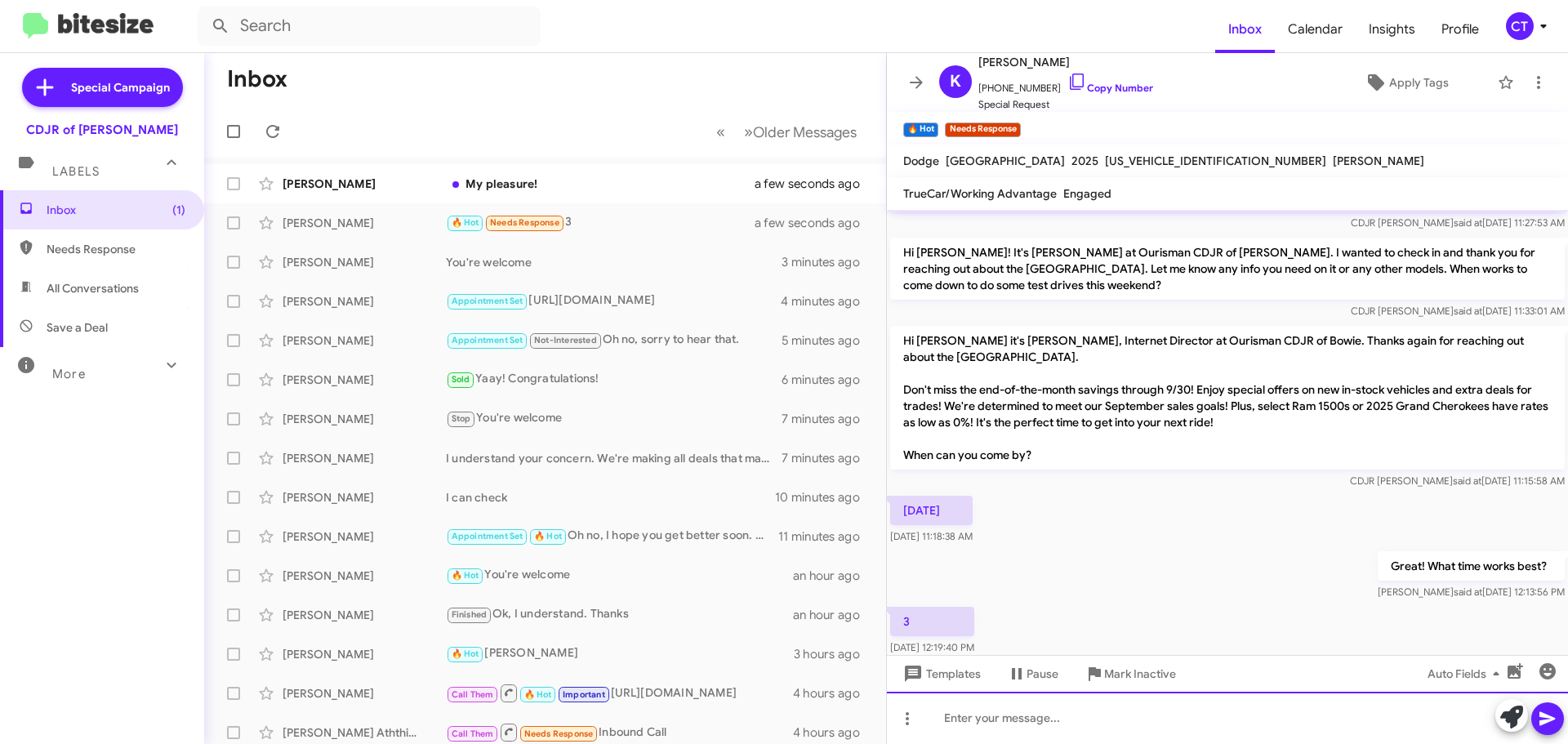
click at [1000, 723] on div at bounding box center [1227, 719] width 681 height 53
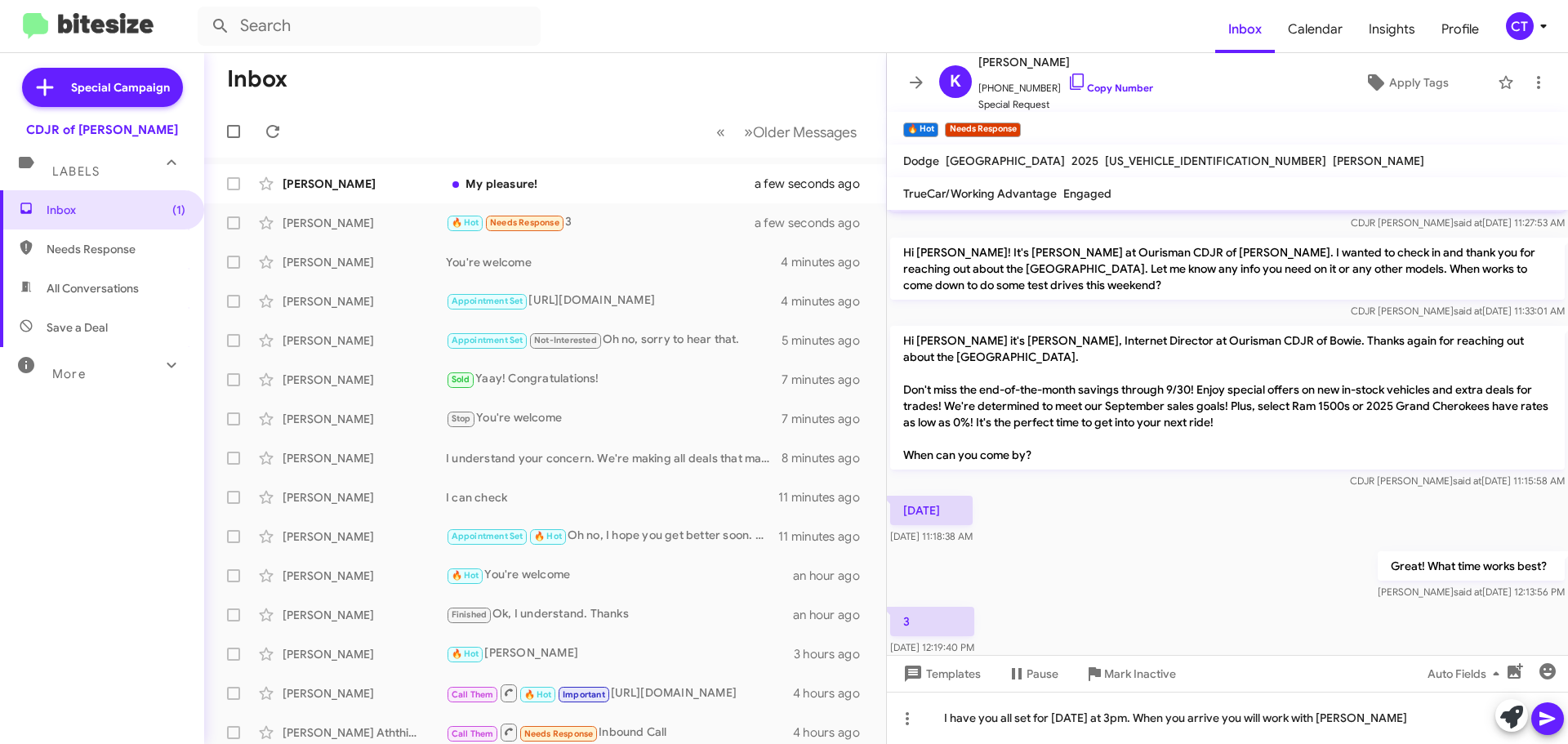
click at [1545, 728] on icon at bounding box center [1547, 719] width 20 height 20
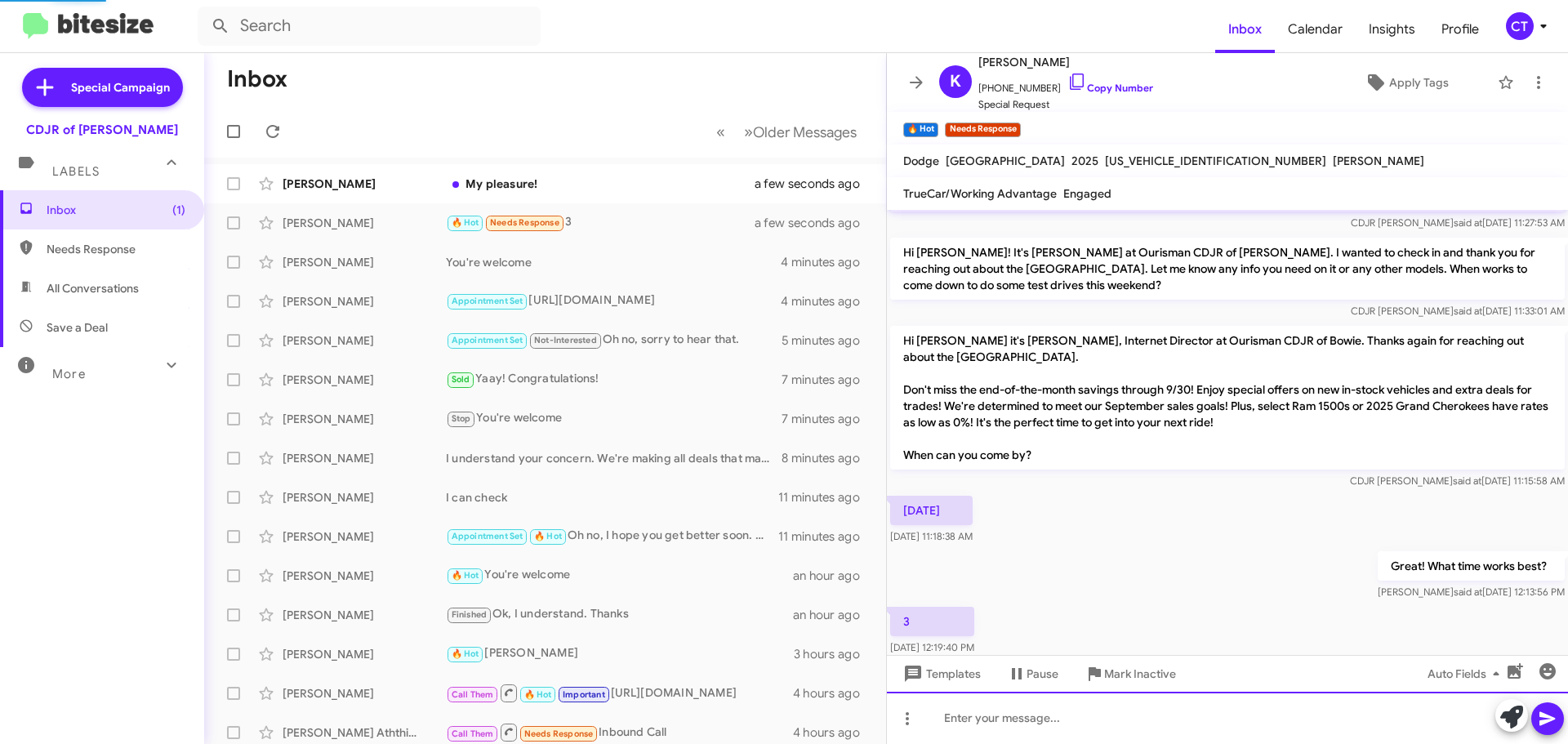
scroll to position [0, 0]
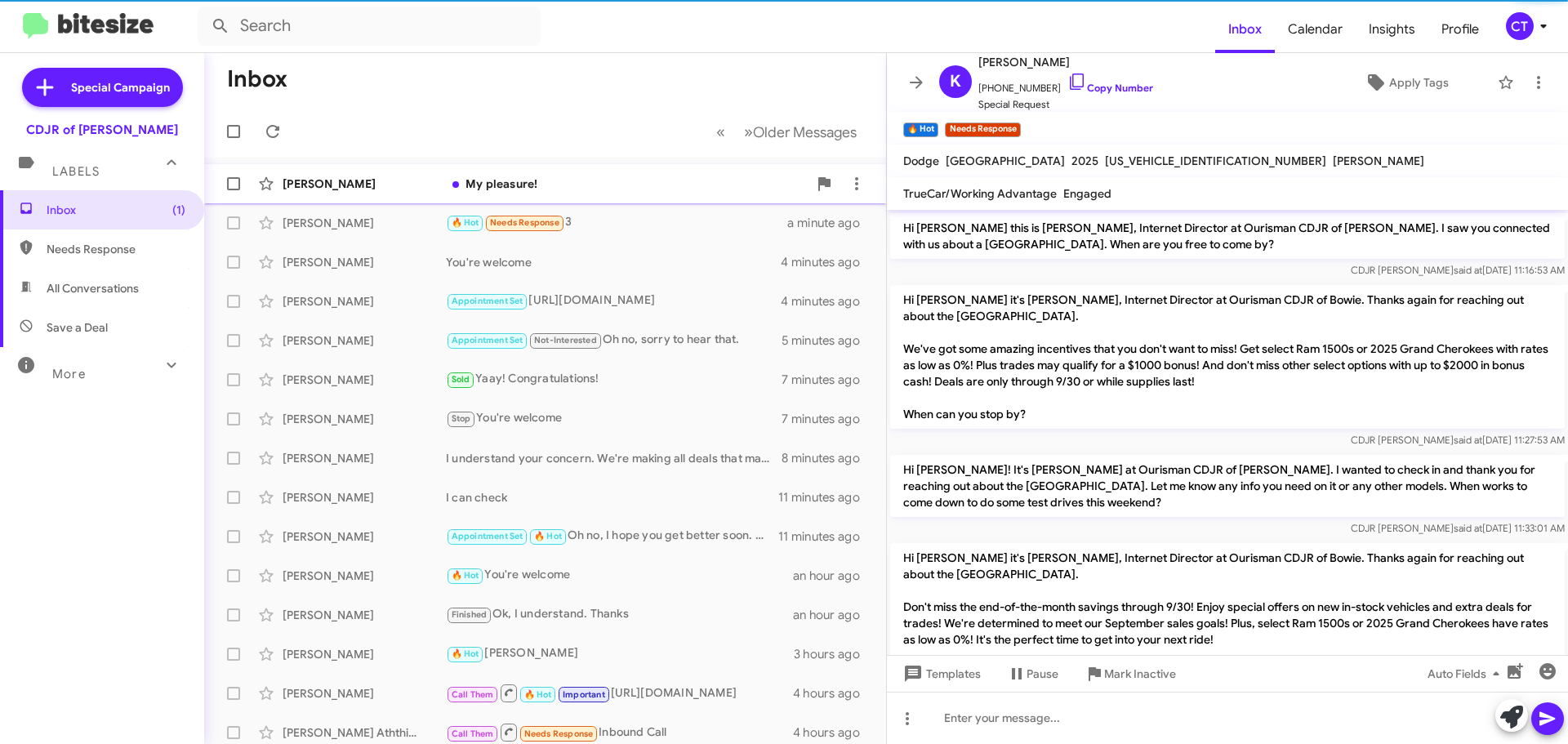
click at [455, 183] on span at bounding box center [456, 185] width 7 height 7
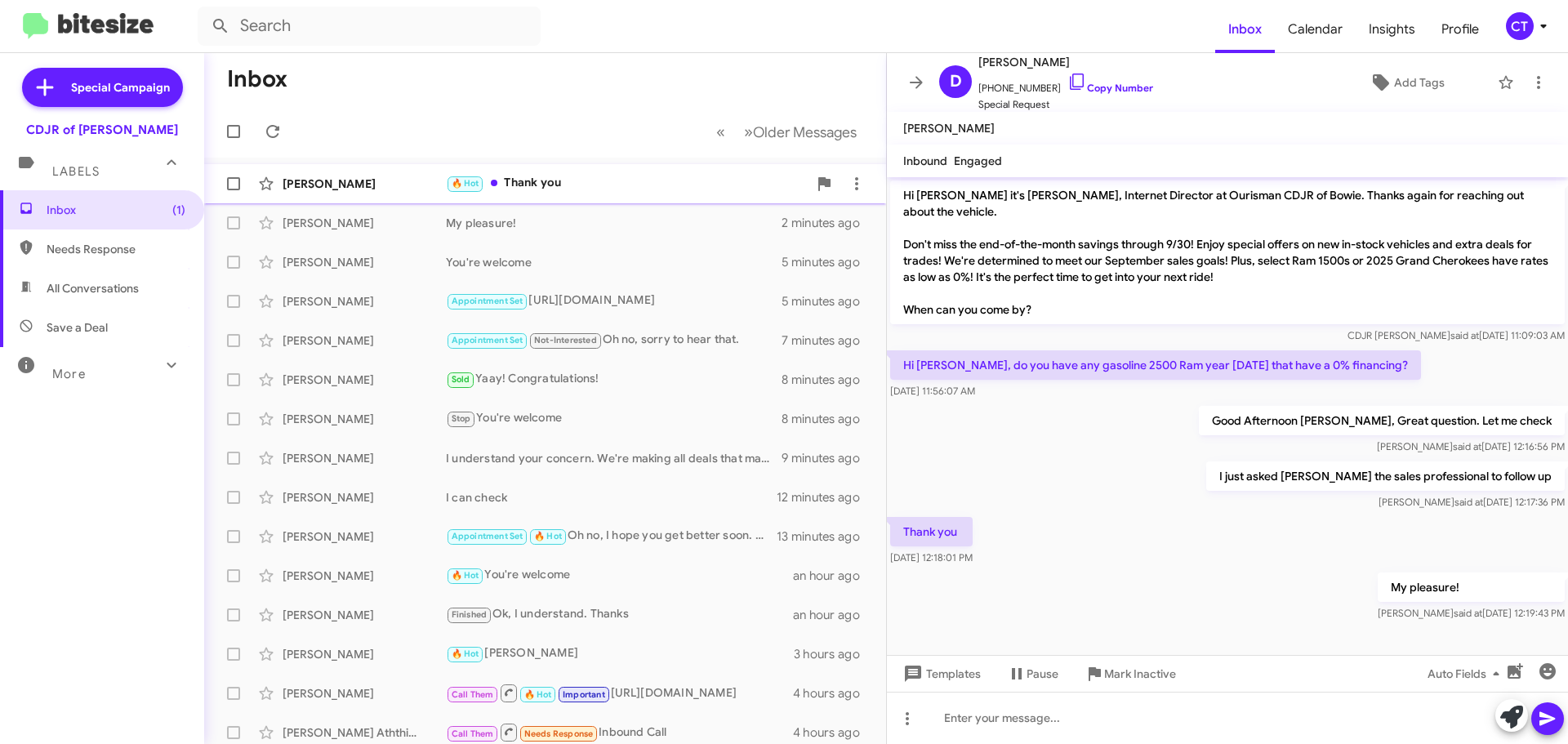
click at [579, 179] on div "🔥 Hot Thank you" at bounding box center [627, 183] width 362 height 19
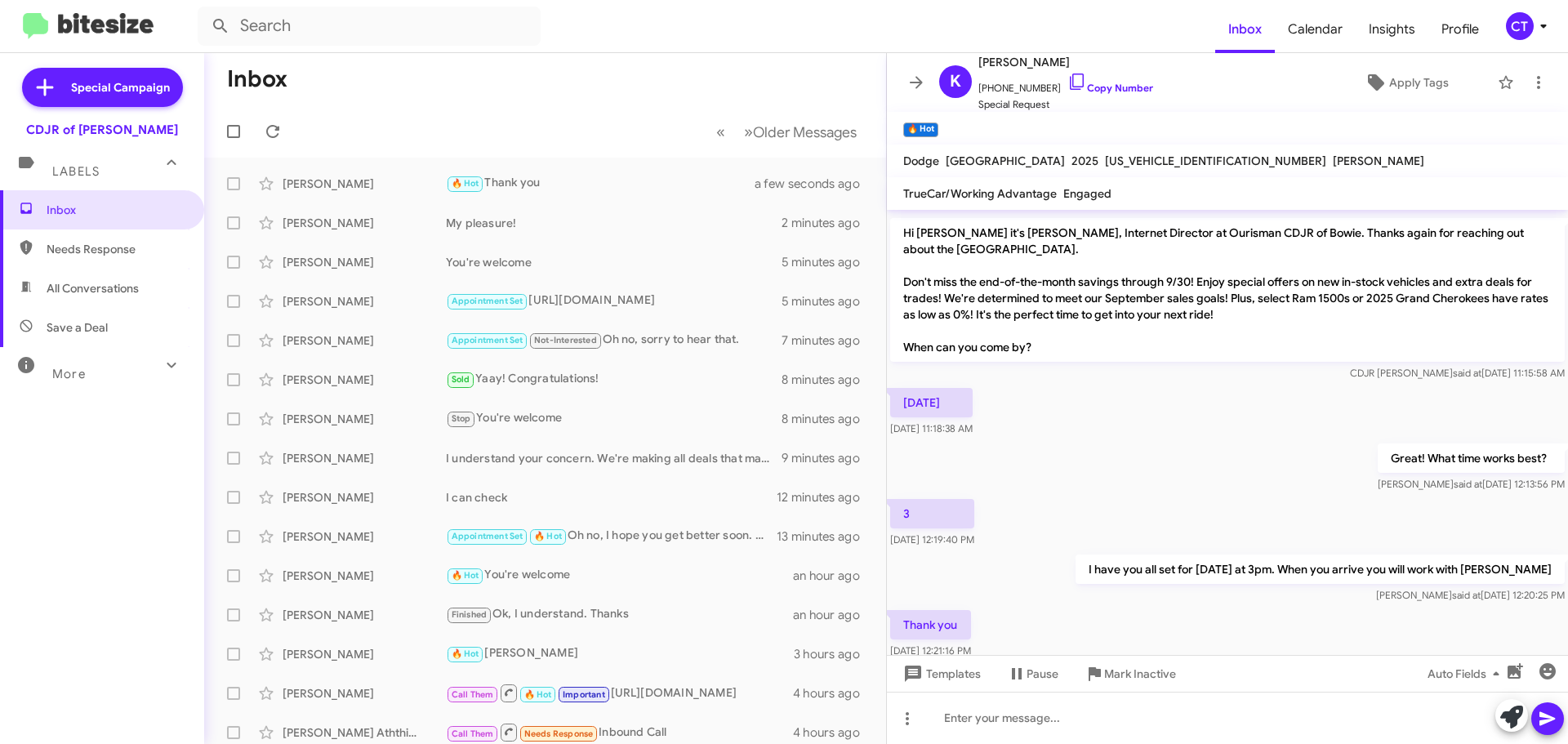
scroll to position [336, 0]
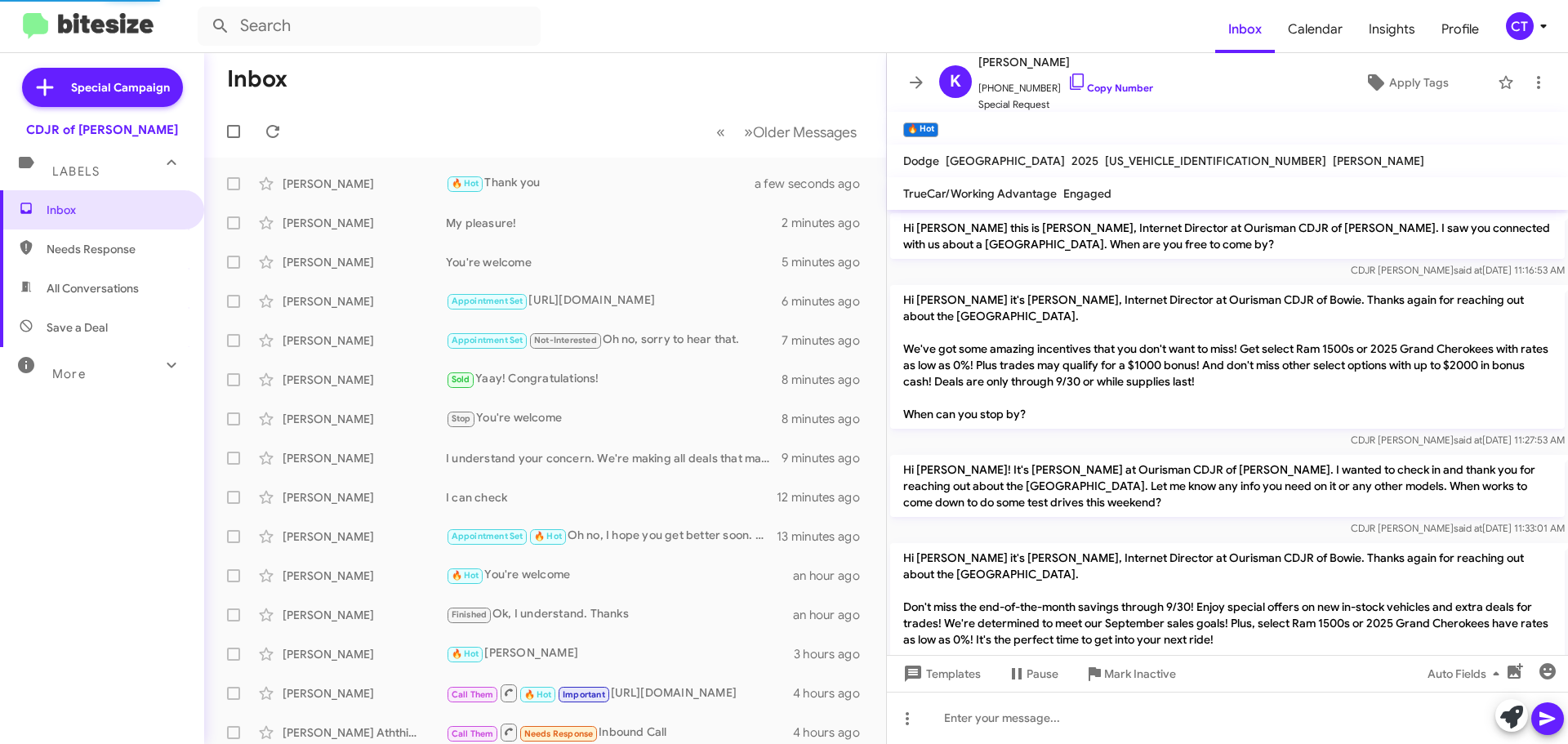
scroll to position [336, 0]
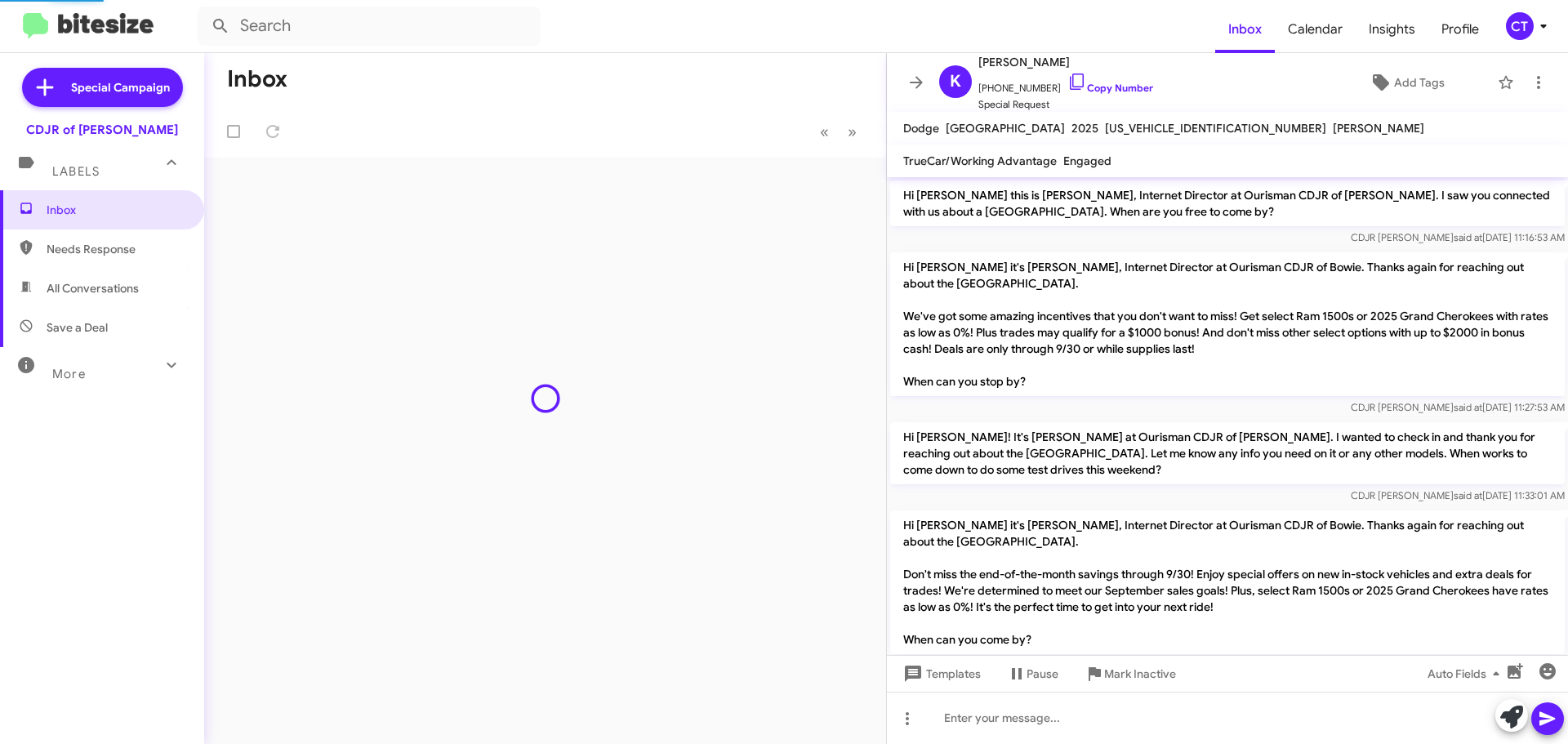
scroll to position [304, 0]
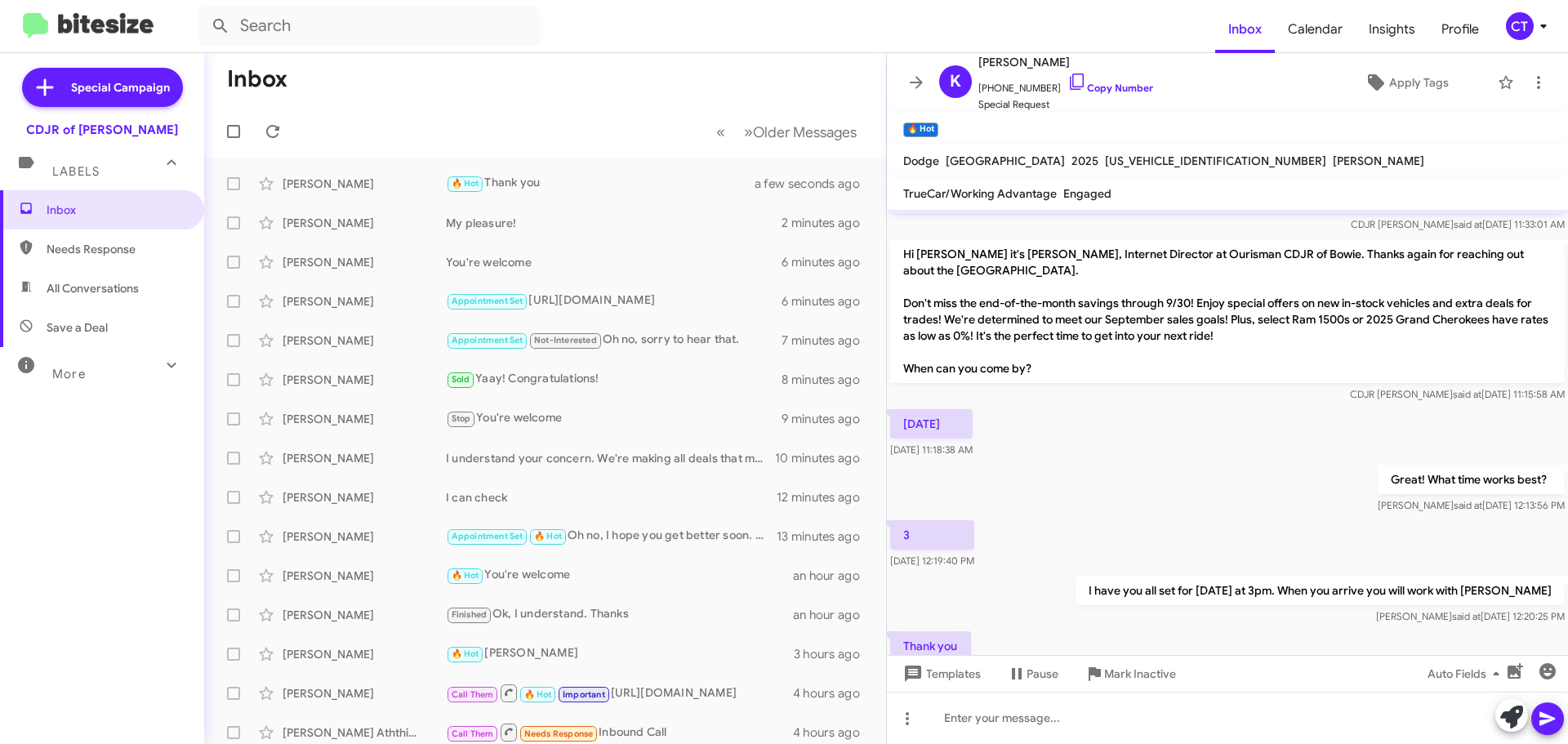
click at [1547, 35] on icon at bounding box center [1543, 26] width 20 height 20
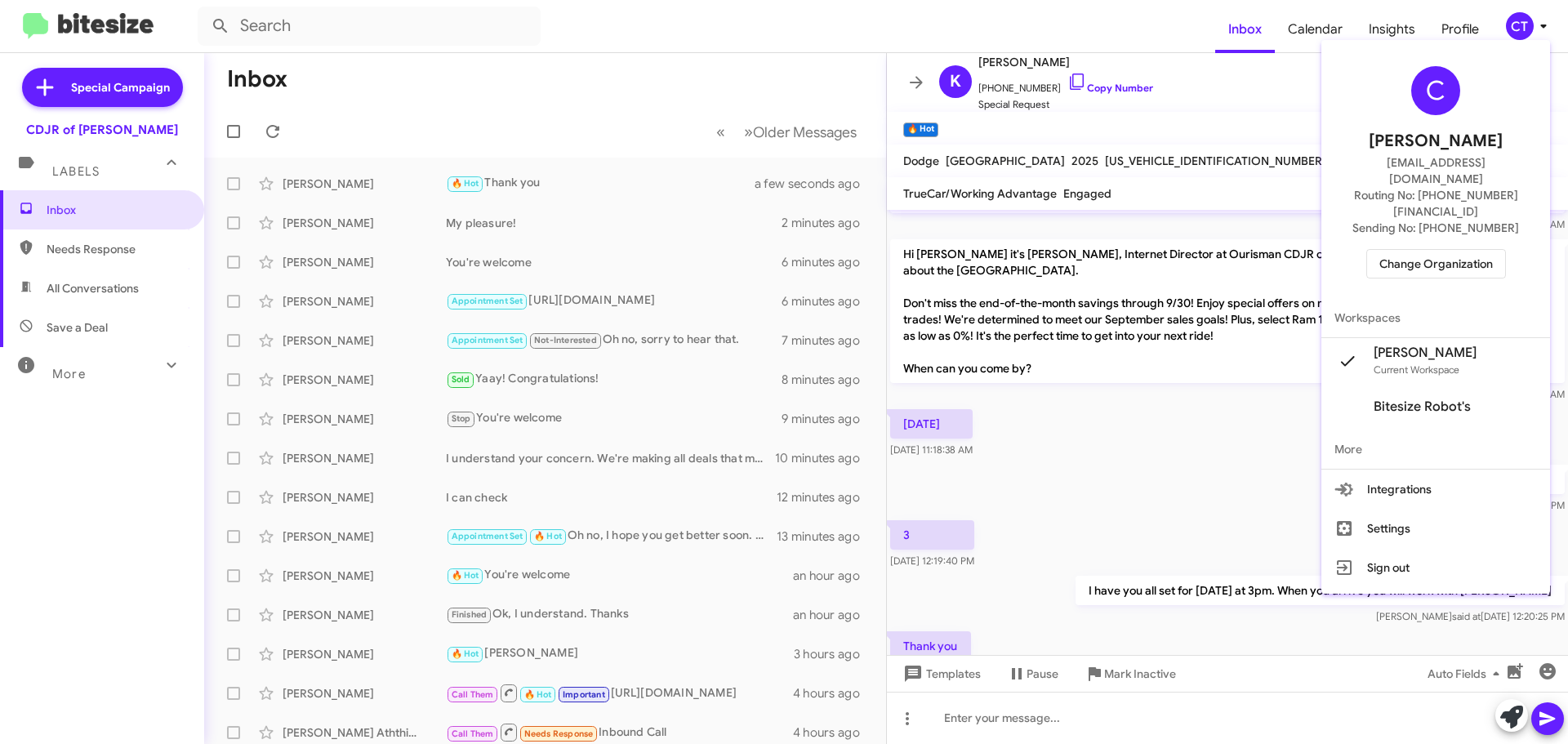
click at [1420, 250] on span "Change Organization" at bounding box center [1437, 264] width 113 height 28
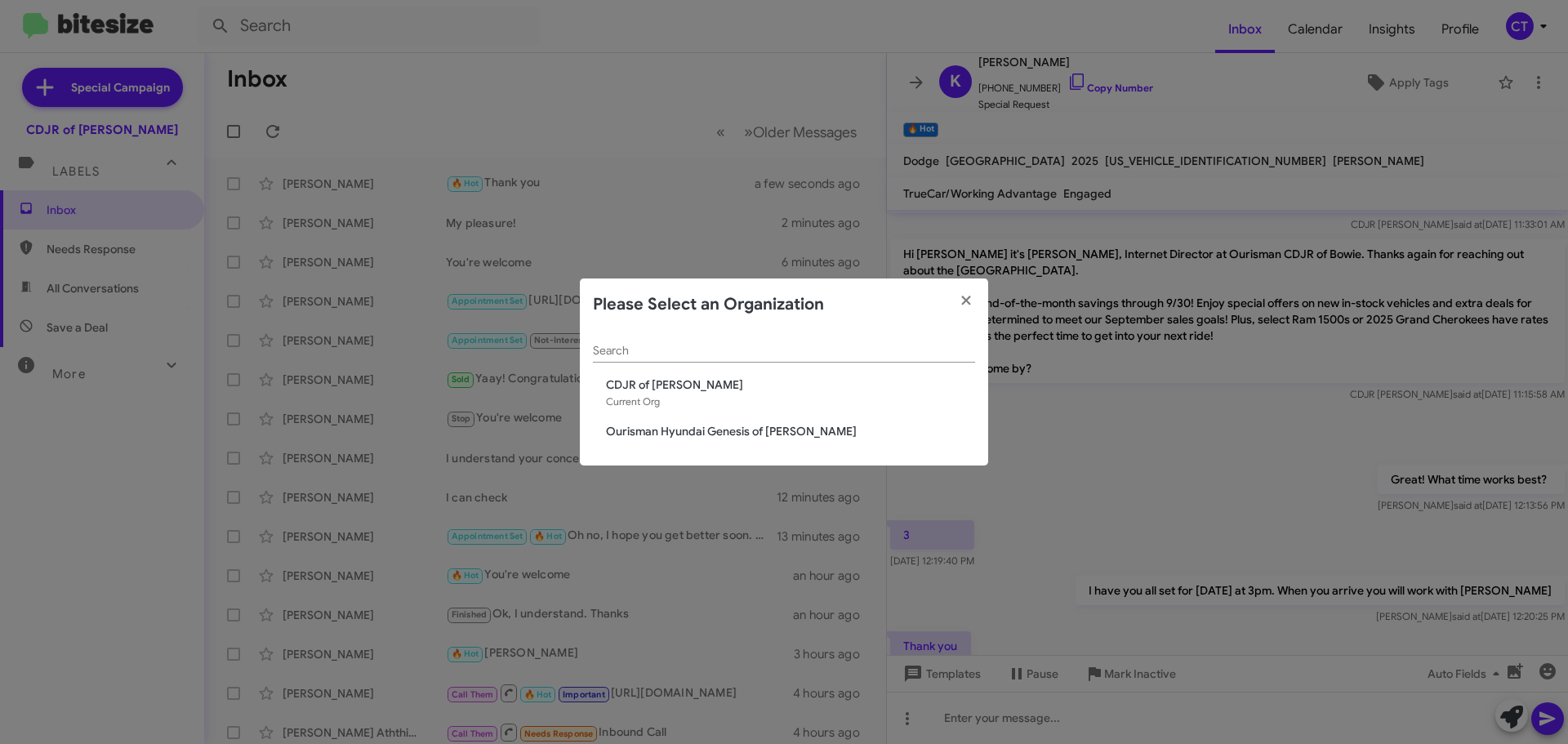
click at [766, 429] on span "Ourisman Hyundai Genesis of [PERSON_NAME]" at bounding box center [790, 432] width 369 height 16
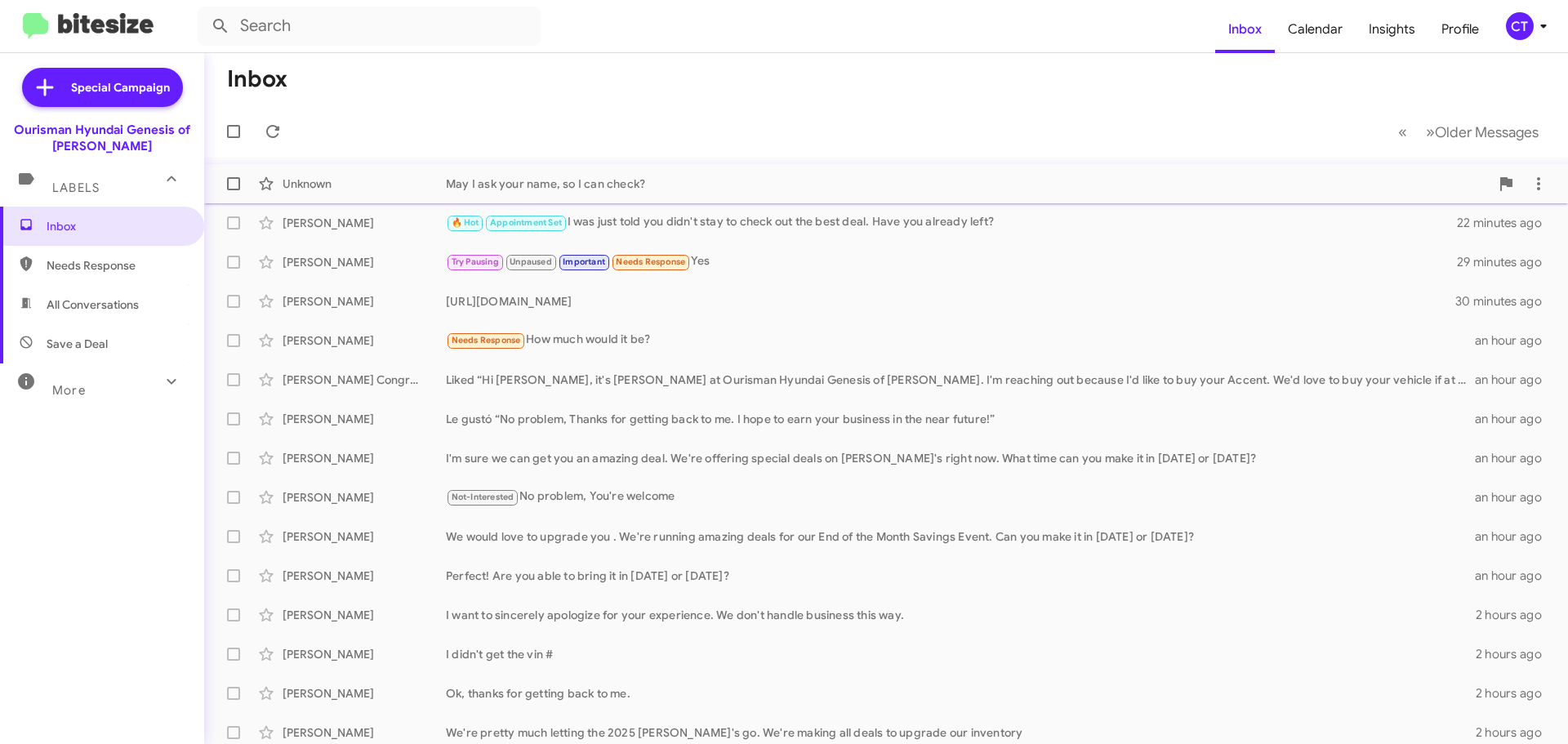
click at [505, 178] on div "May I ask your name, so I can check?" at bounding box center [968, 184] width 1044 height 16
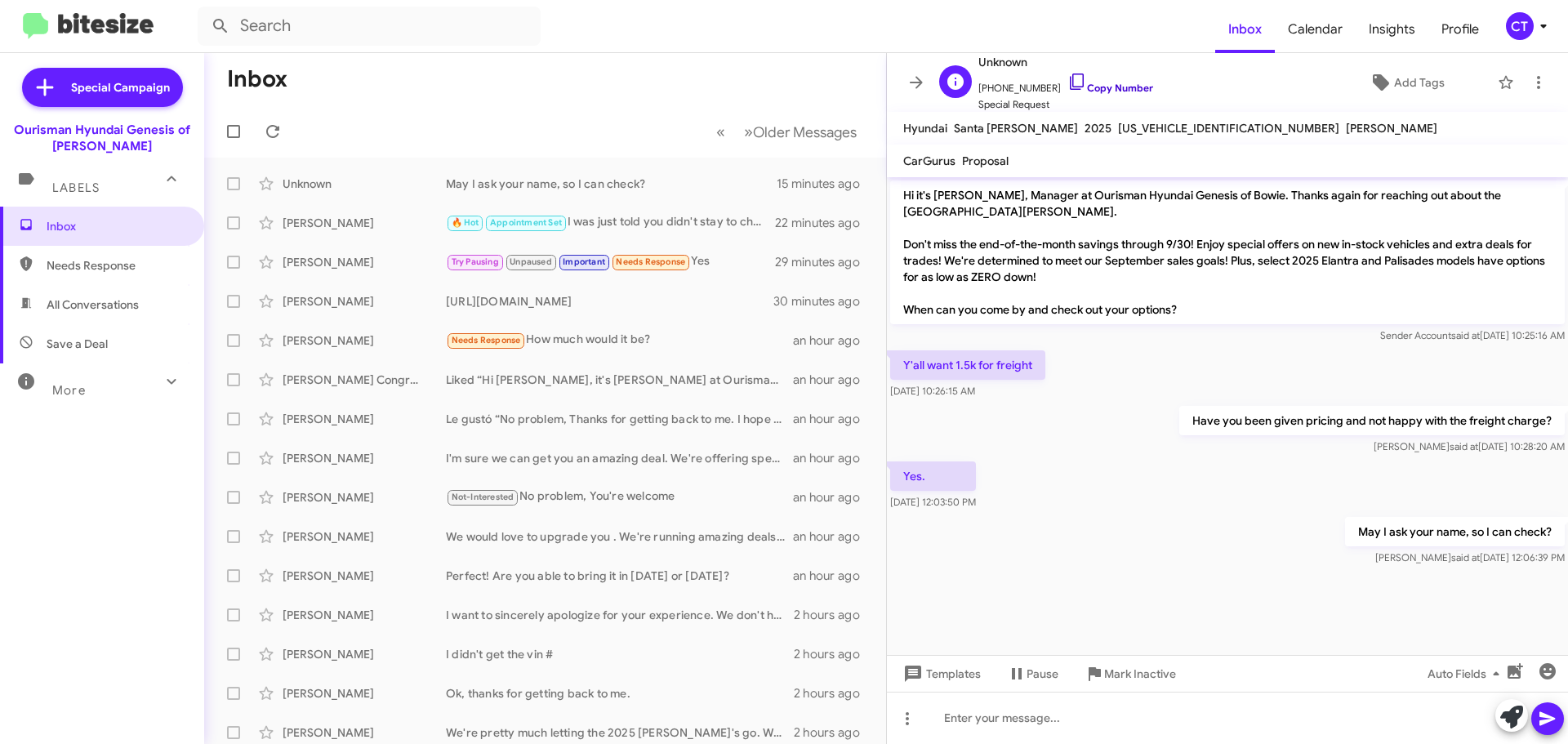
click at [1068, 74] on icon at bounding box center [1077, 81] width 20 height 20
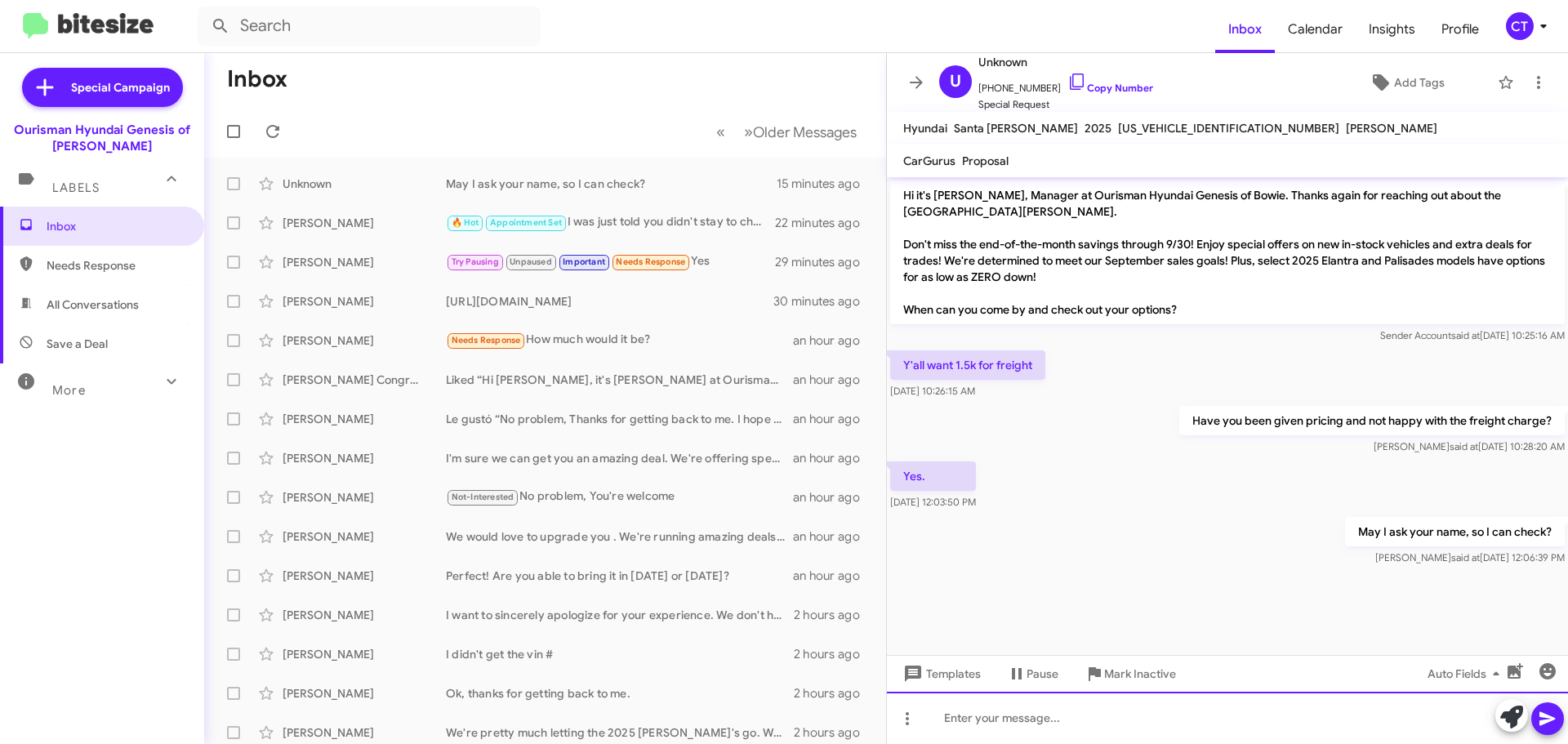
click at [1352, 728] on div at bounding box center [1227, 719] width 681 height 53
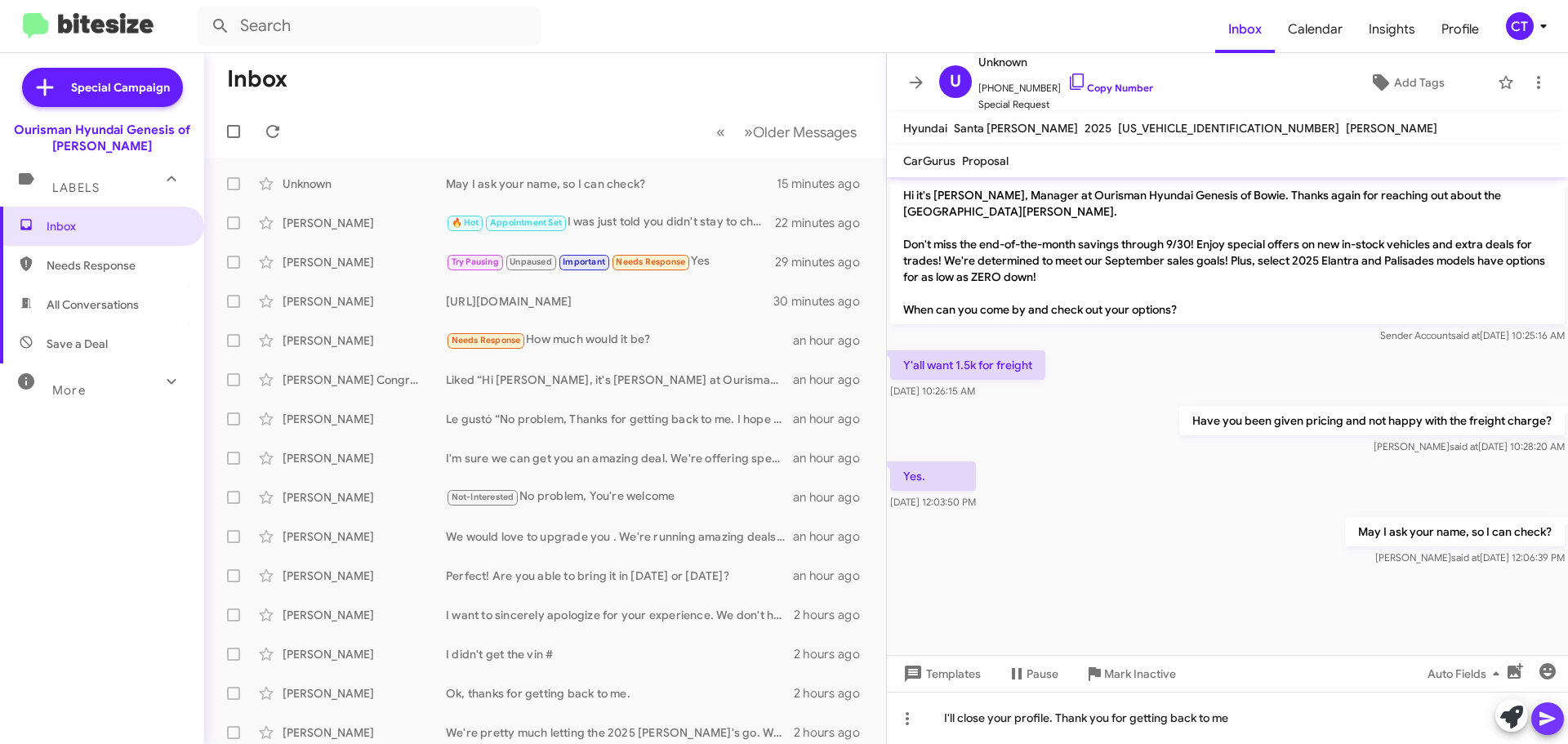
click at [1541, 709] on icon at bounding box center [1547, 719] width 20 height 20
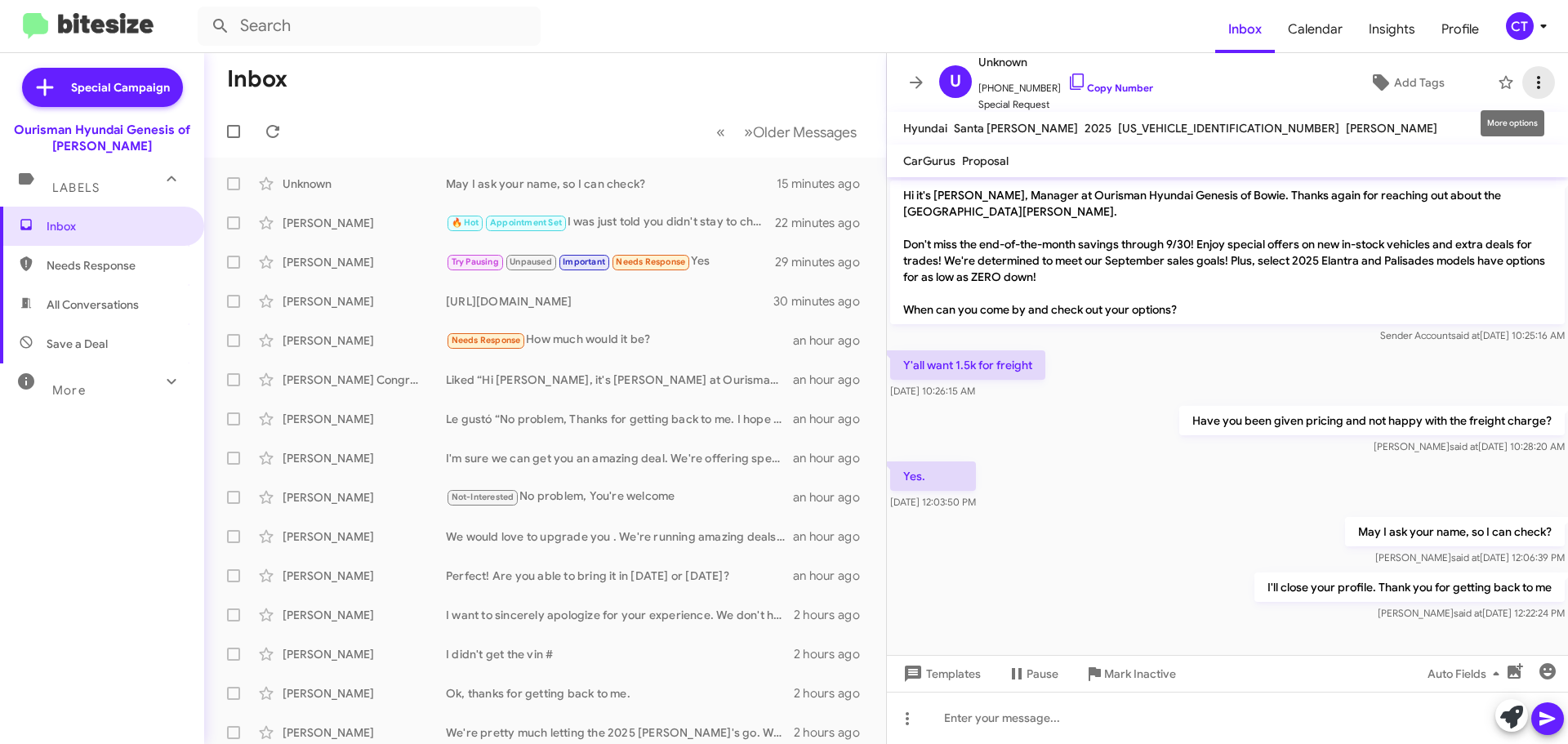
click at [1529, 81] on icon at bounding box center [1538, 82] width 20 height 20
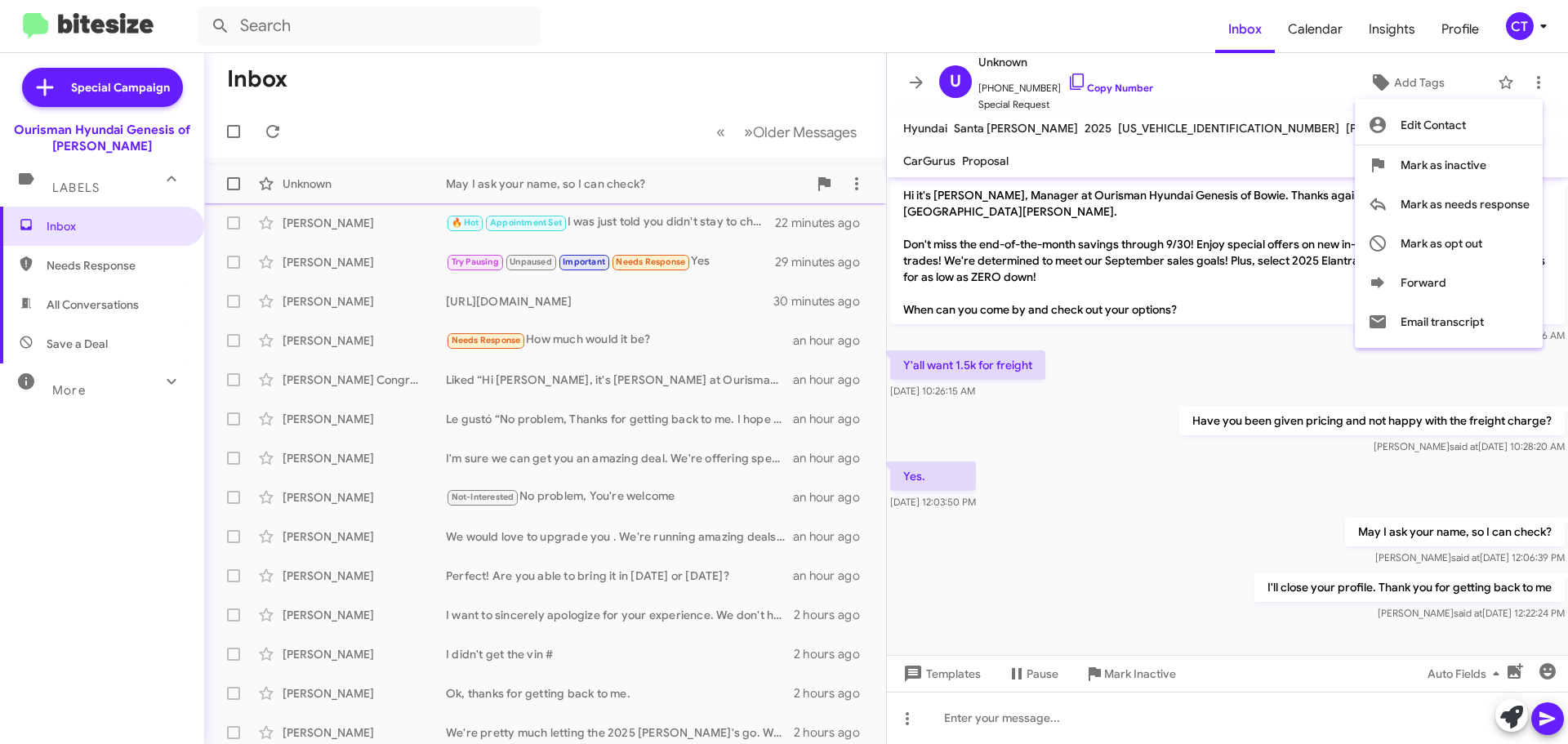
drag, startPoint x: 1421, startPoint y: 171, endPoint x: 1428, endPoint y: 166, distance: 8.6
click at [1428, 166] on span "Mark as inactive" at bounding box center [1443, 165] width 85 height 39
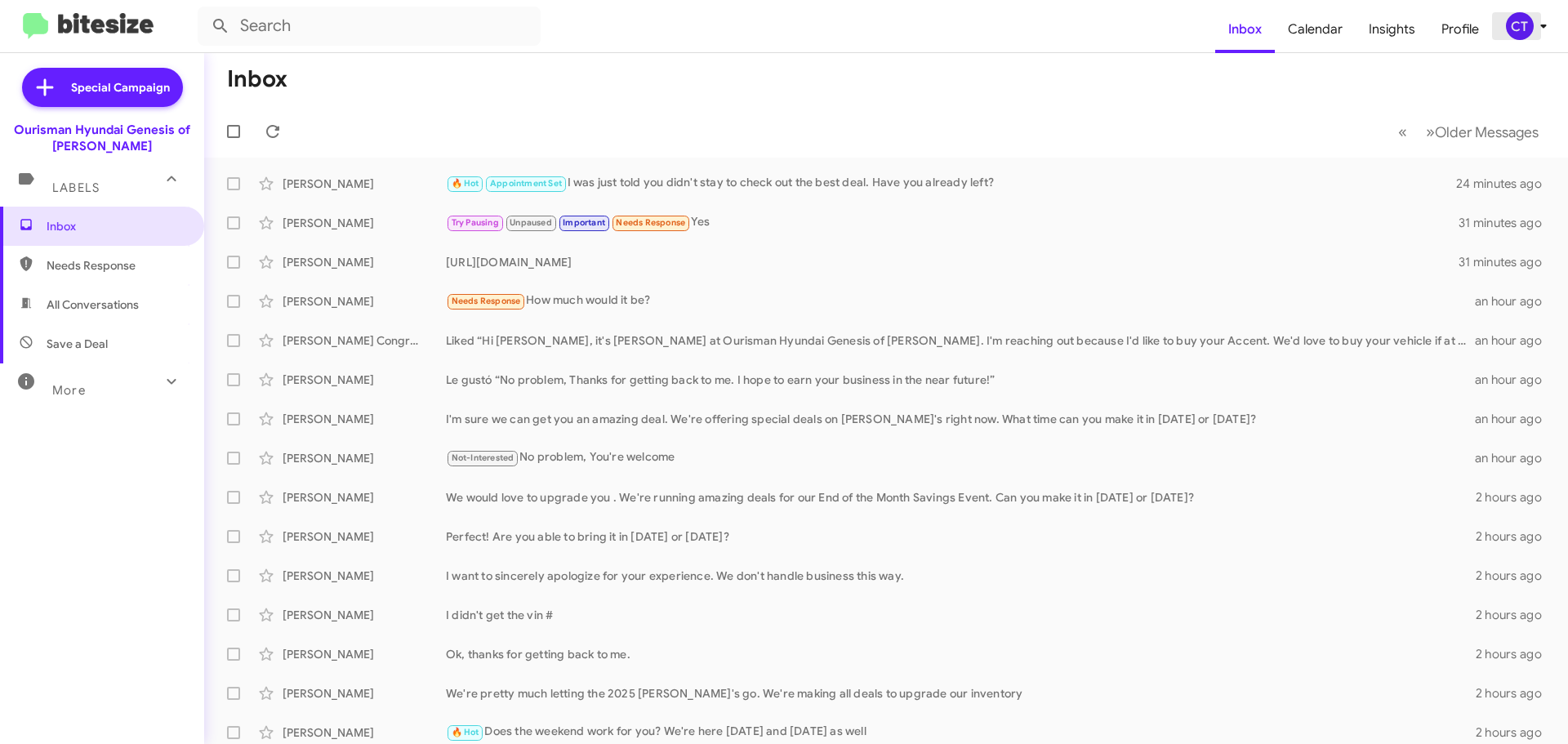
click at [1527, 39] on div "CT" at bounding box center [1520, 26] width 28 height 28
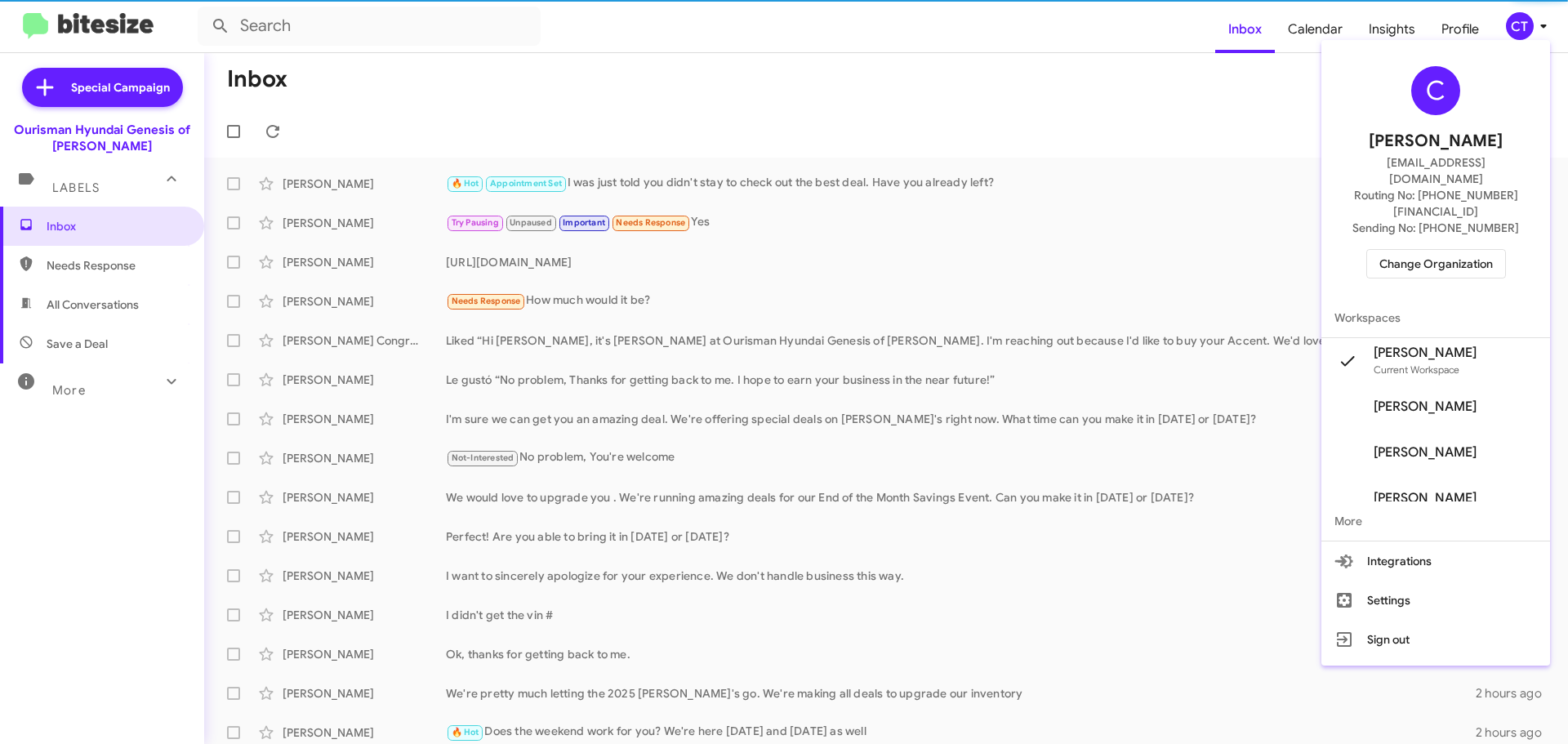
click at [1477, 214] on div "C [PERSON_NAME] [EMAIL_ADDRESS][DOMAIN_NAME] Routing No: [PHONE_NUMBER][FINANCI…" at bounding box center [1436, 173] width 228 height 252
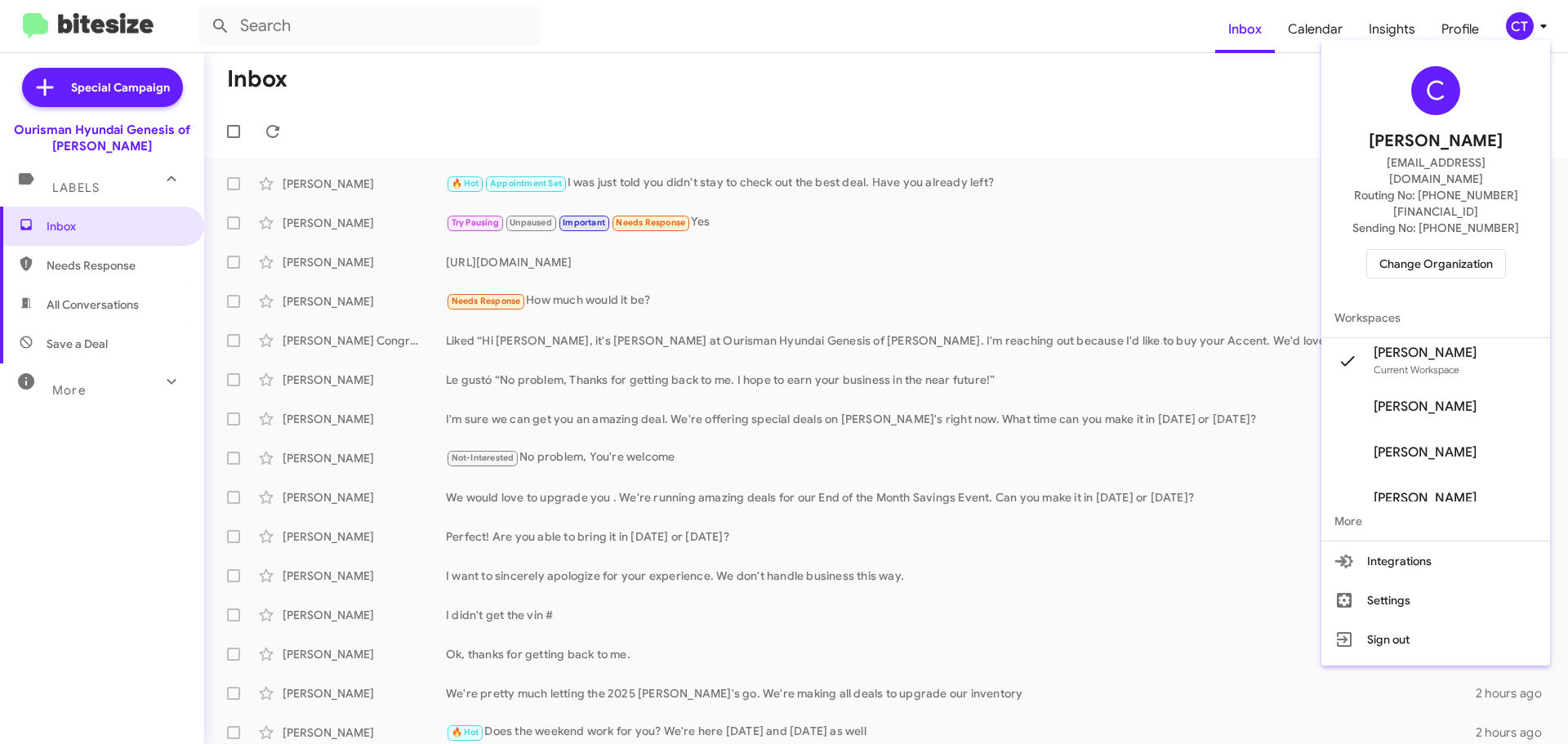
click at [1469, 250] on span "Change Organization" at bounding box center [1437, 264] width 113 height 28
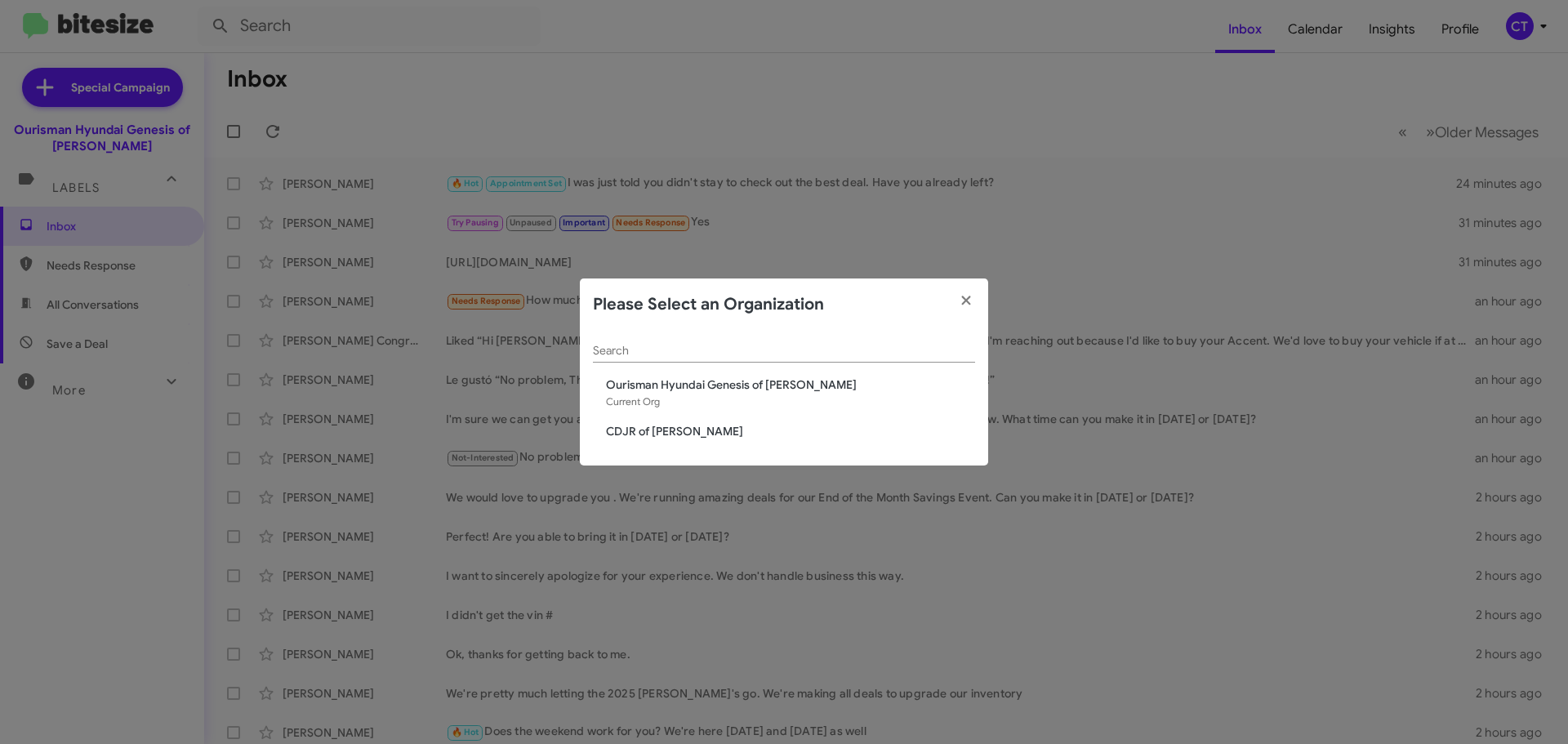
click at [655, 422] on div "Search Ourisman Hyundai Genesis of Bowie Current Org CDJR of [PERSON_NAME]" at bounding box center [784, 399] width 408 height 136
click at [652, 434] on span "CDJR of [PERSON_NAME]" at bounding box center [790, 432] width 369 height 16
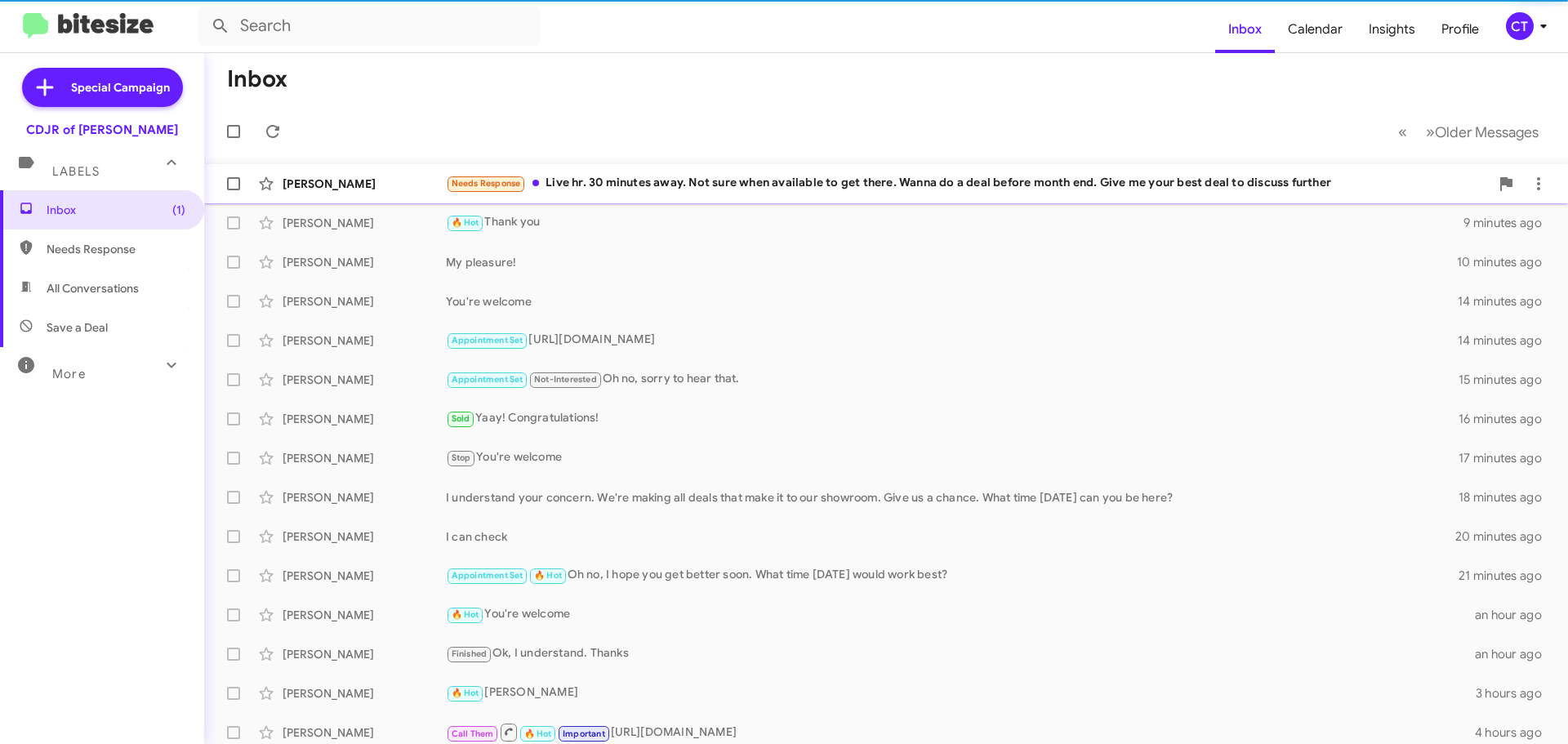
click at [636, 182] on div "Needs Response Live hr. 30 minutes away. Not sure when available to get there. …" at bounding box center [968, 183] width 1044 height 19
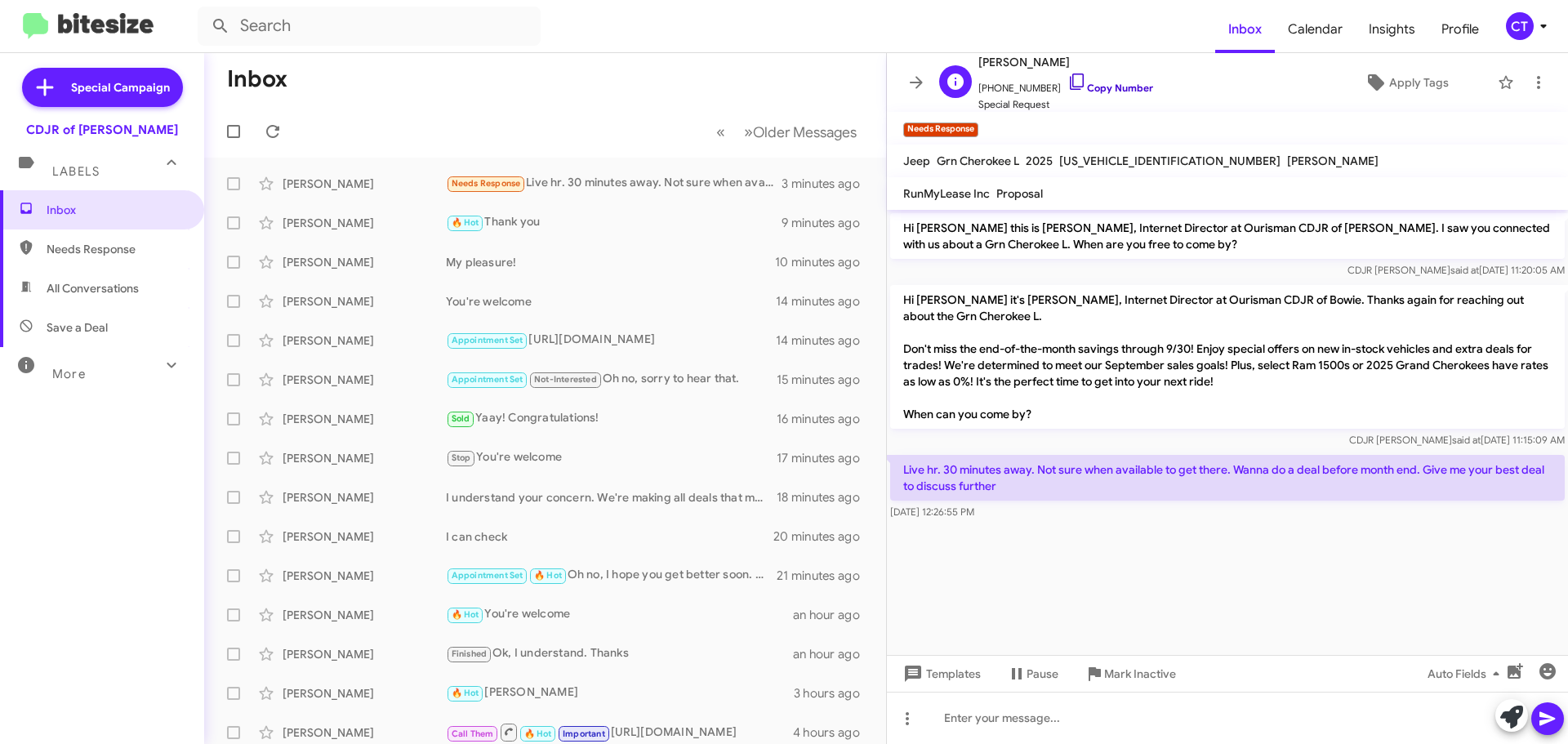
click at [1068, 76] on icon at bounding box center [1077, 81] width 20 height 20
drag, startPoint x: 897, startPoint y: 464, endPoint x: 1029, endPoint y: 520, distance: 143.4
click at [1029, 520] on div "Live hr. 30 minutes away. Not sure when available to get there. Wanna do a deal…" at bounding box center [1227, 488] width 675 height 66
copy div "Live hr. 30 minutes away. Not sure when available to get there. Wanna do a deal…"
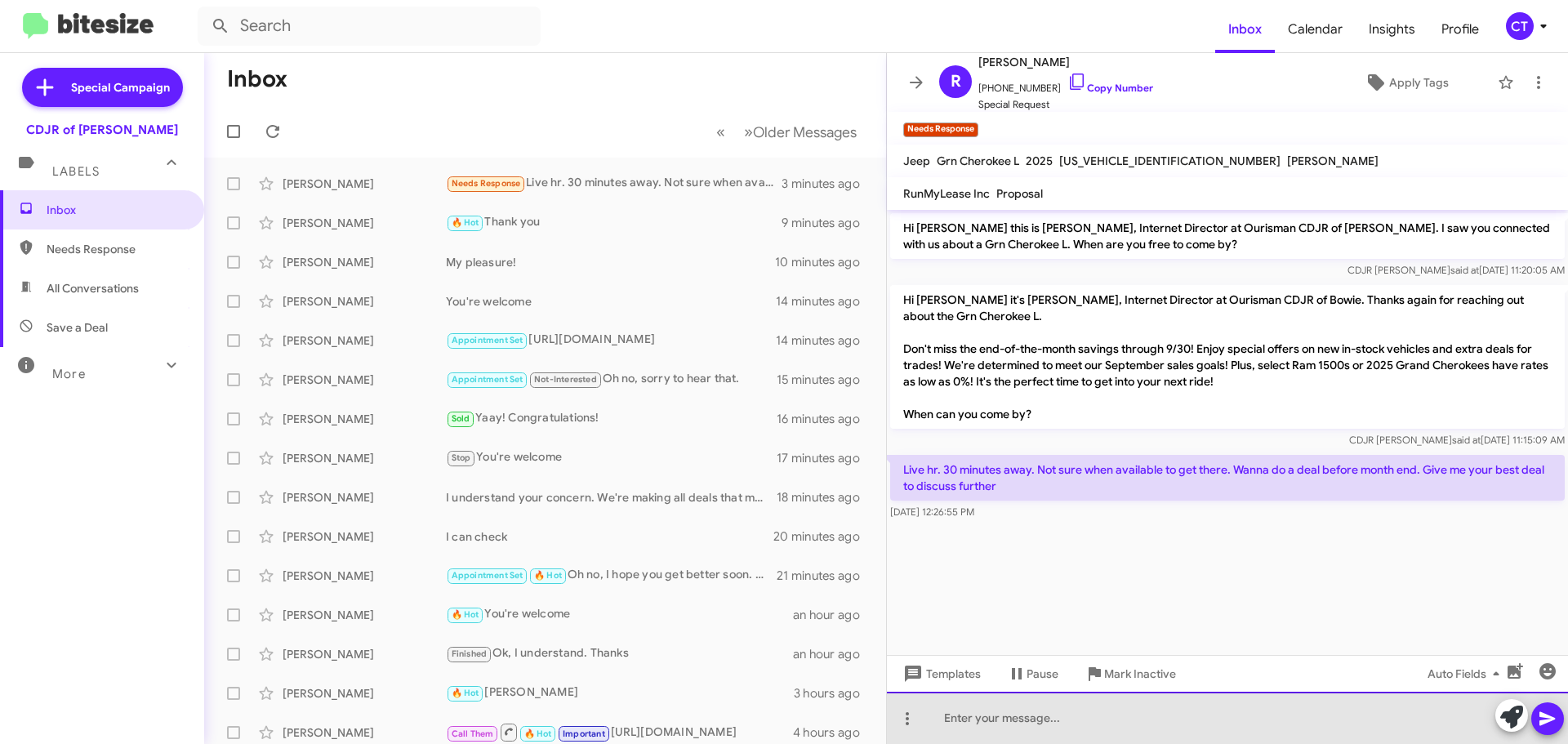
click at [986, 717] on div at bounding box center [1227, 719] width 681 height 53
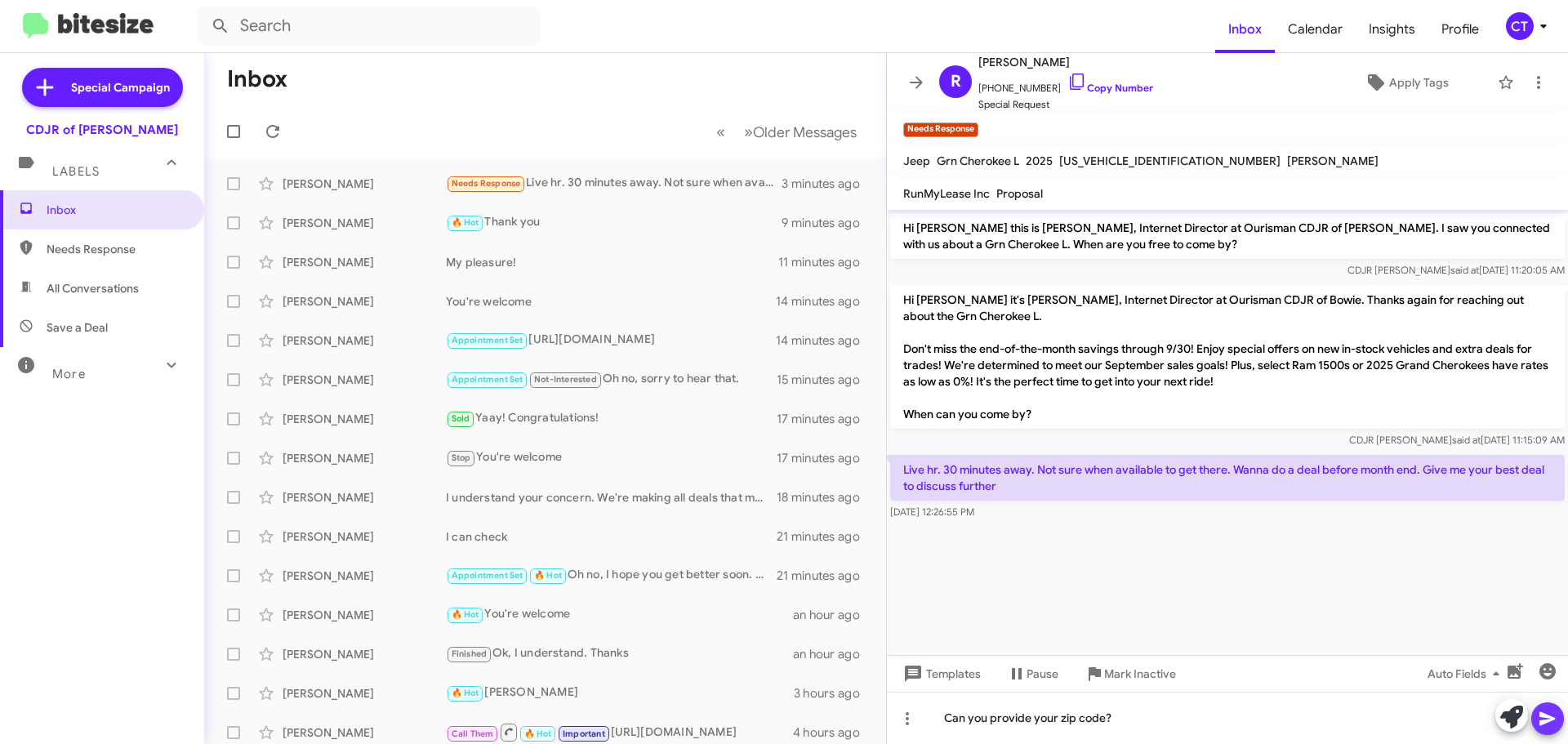
click at [1555, 706] on span at bounding box center [1547, 719] width 20 height 33
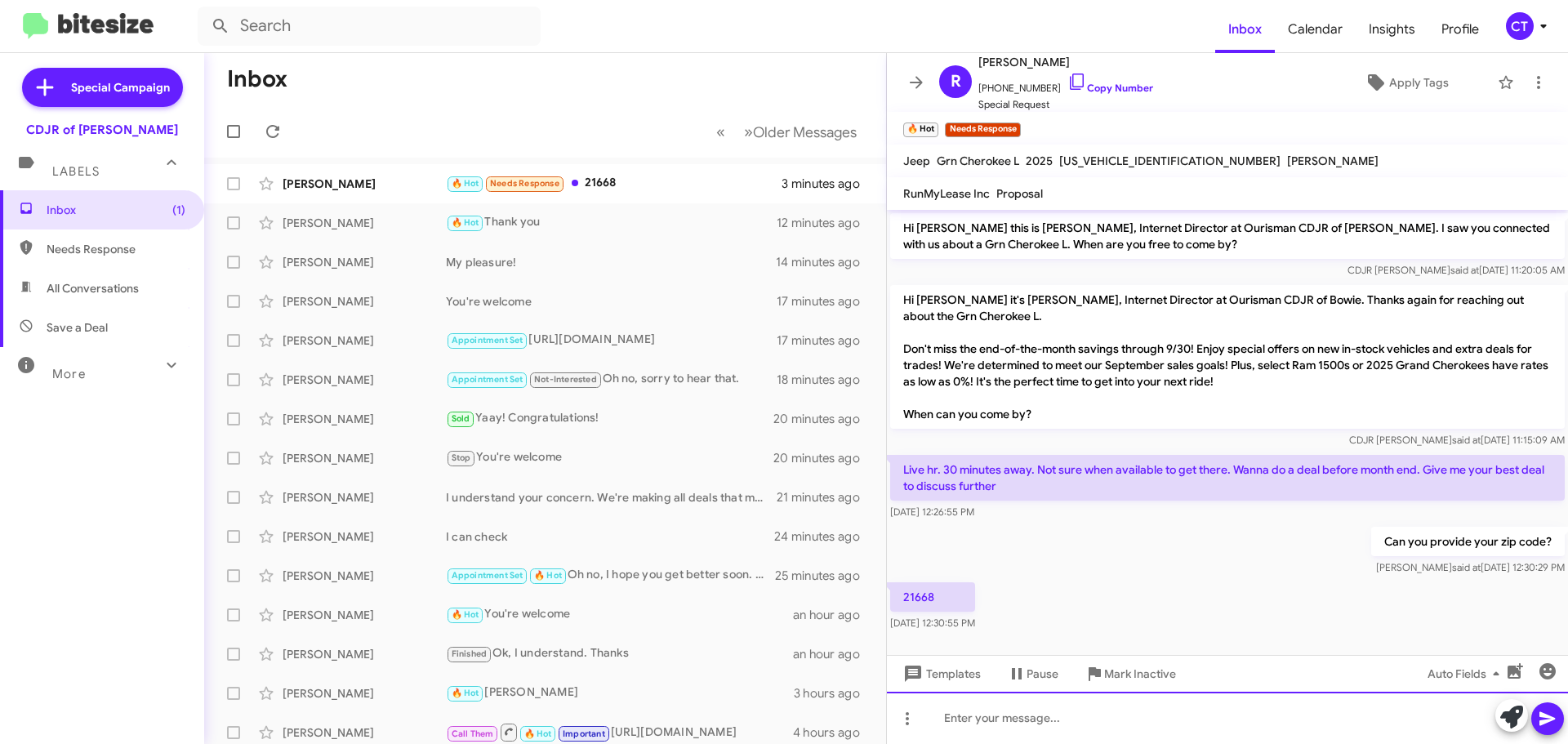
click at [988, 708] on div at bounding box center [1227, 719] width 681 height 53
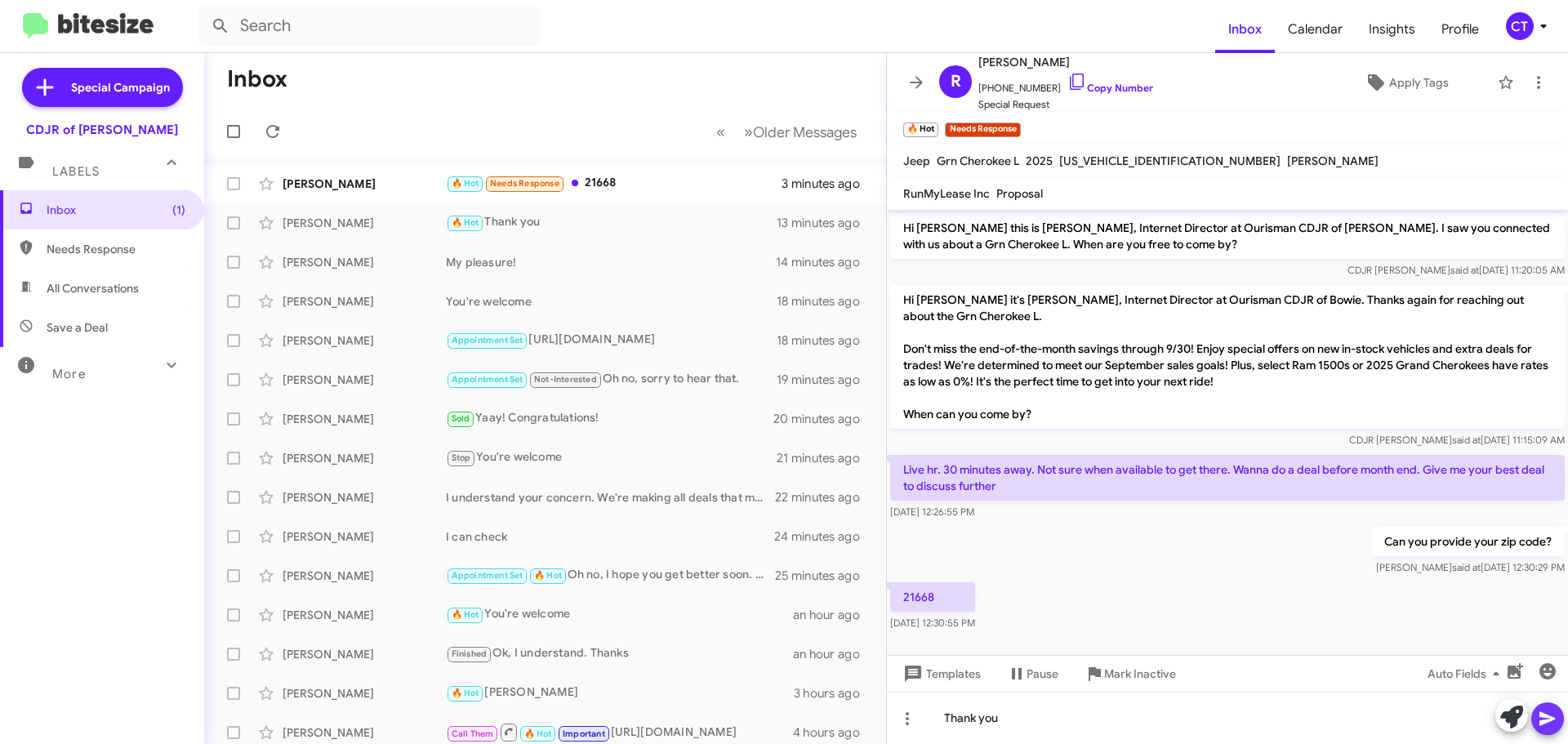
drag, startPoint x: 1553, startPoint y: 720, endPoint x: 1512, endPoint y: 541, distance: 183.6
click at [1552, 719] on icon at bounding box center [1547, 719] width 16 height 14
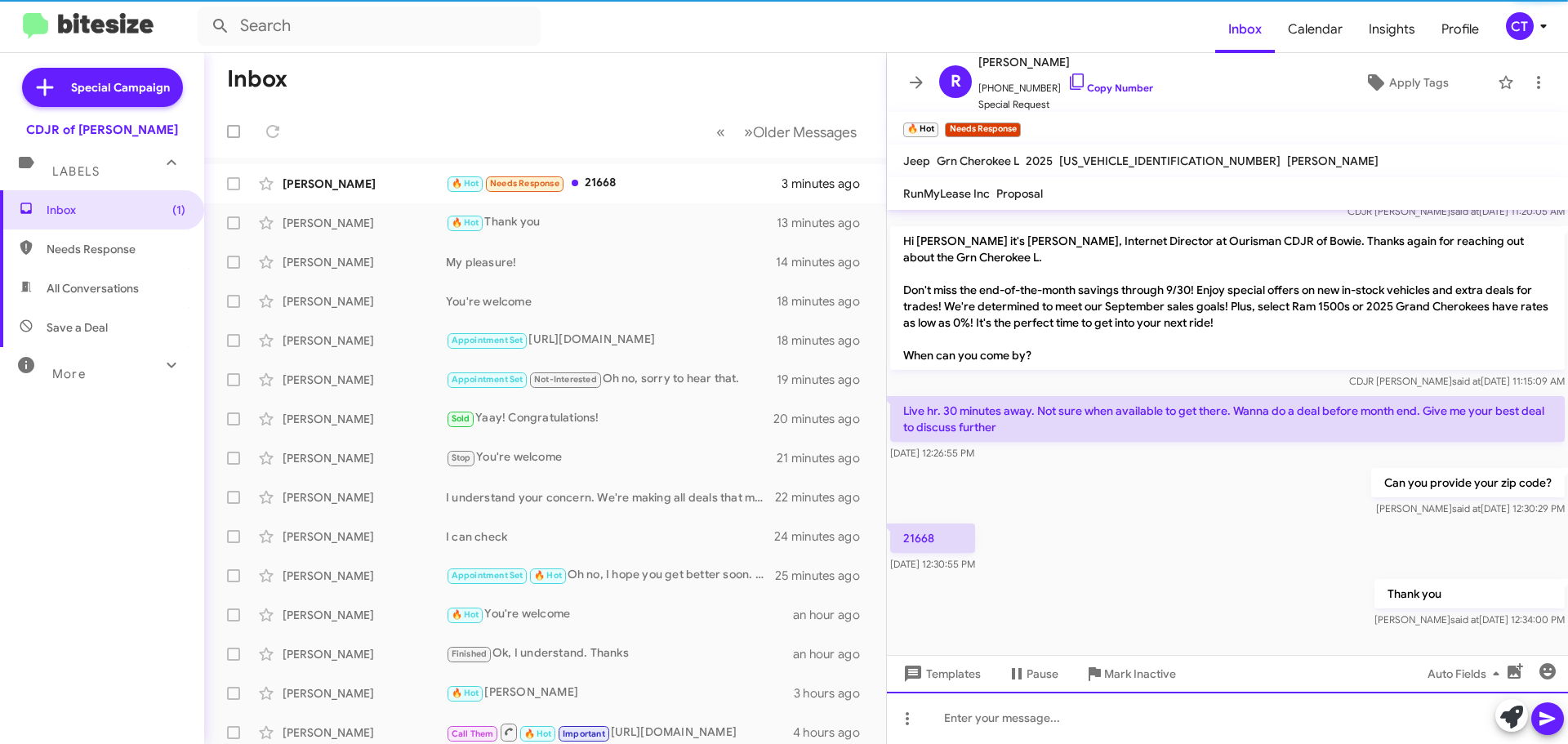
scroll to position [60, 0]
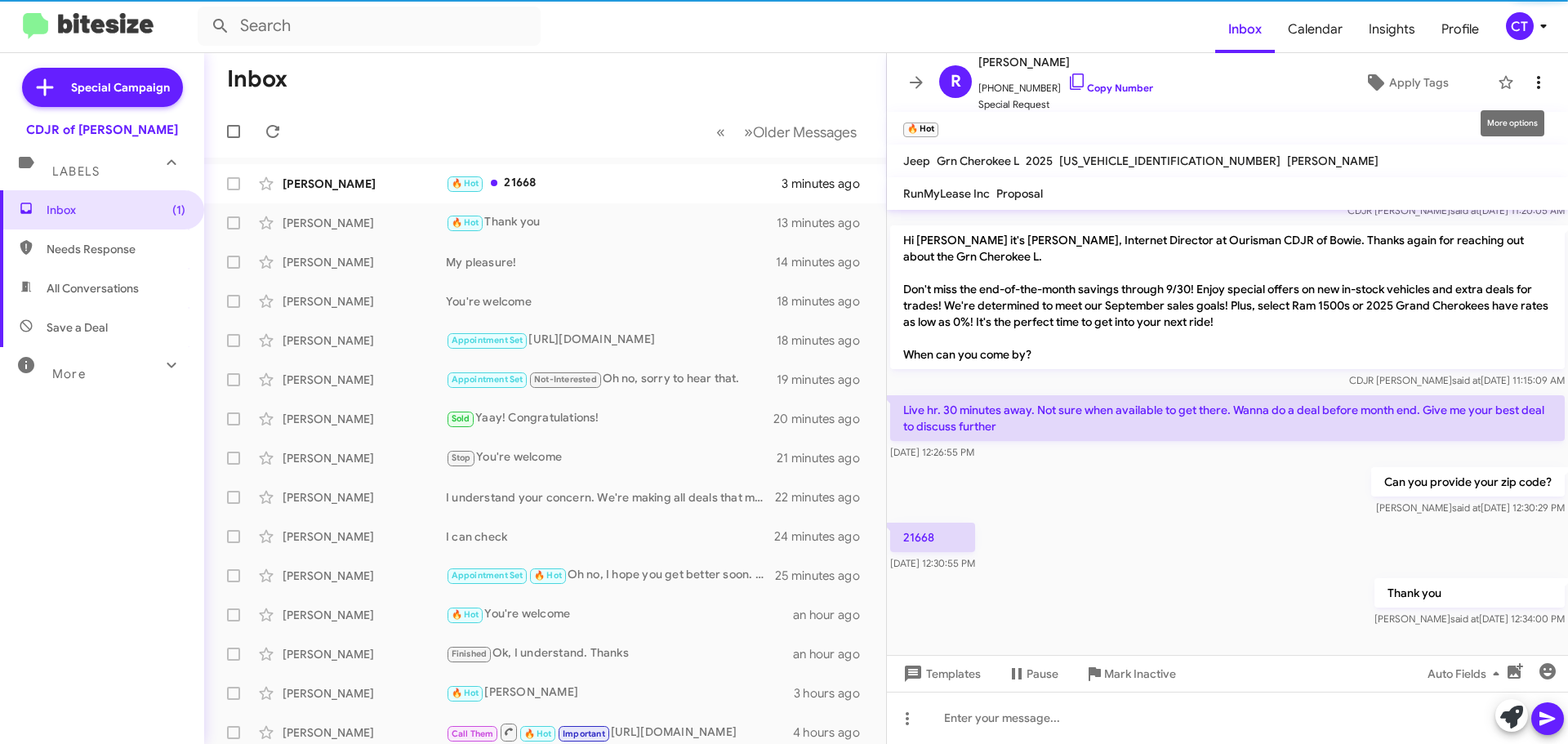
click at [1529, 88] on icon at bounding box center [1538, 82] width 20 height 20
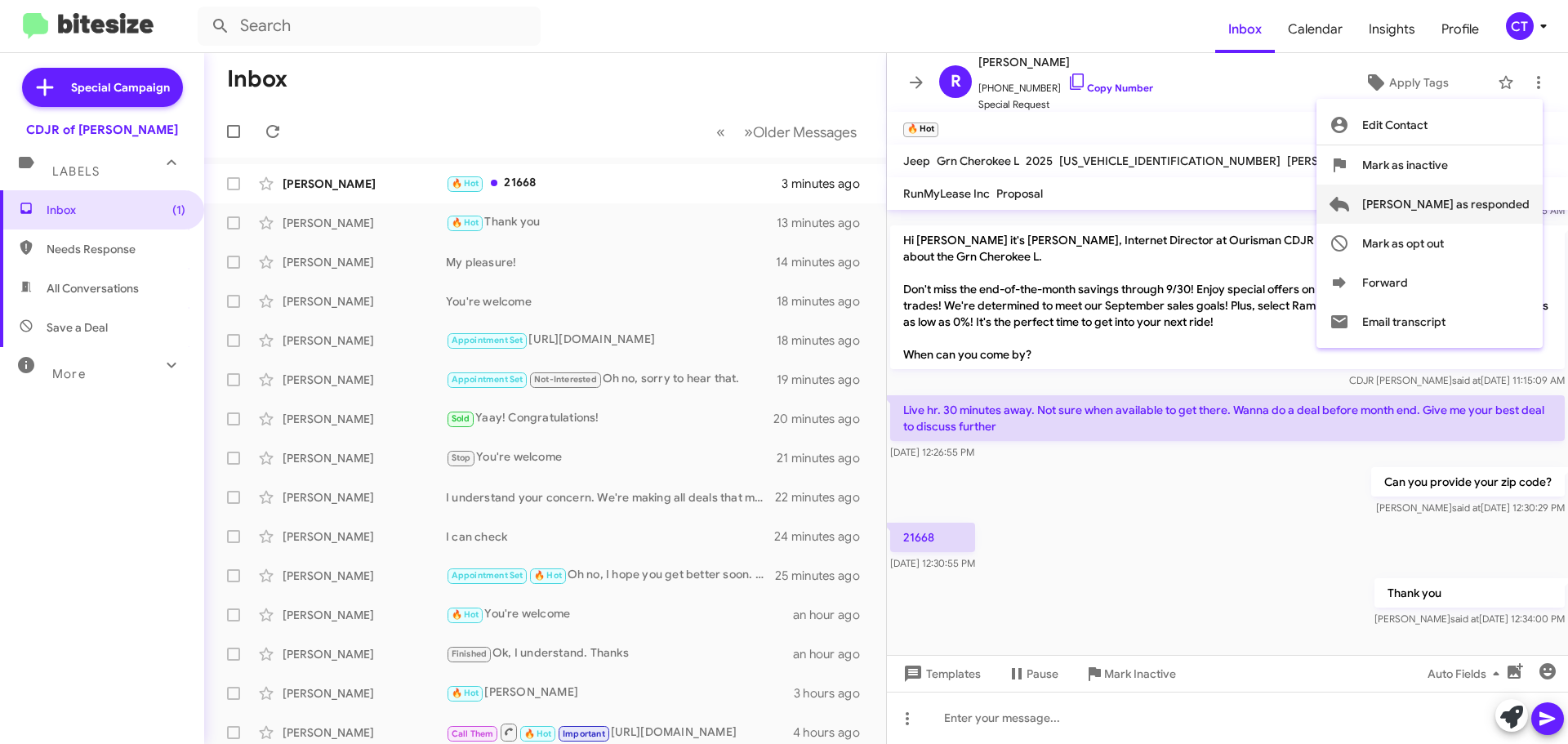
drag, startPoint x: 1442, startPoint y: 207, endPoint x: 1433, endPoint y: 209, distance: 9.2
click at [1443, 207] on span "[PERSON_NAME] as responded" at bounding box center [1446, 205] width 168 height 39
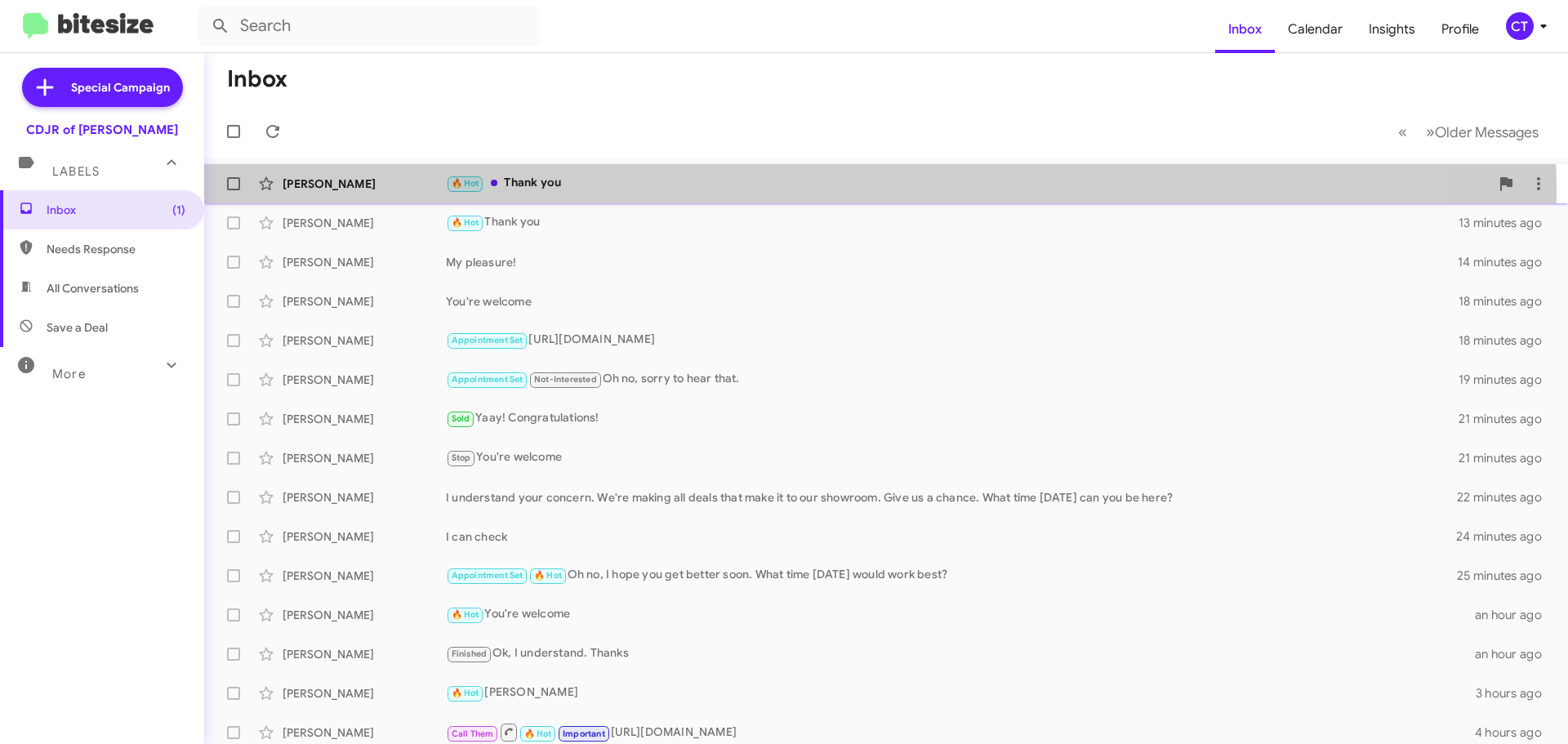
click at [570, 195] on div "[PERSON_NAME] 🔥 Hot Thank you a few seconds ago" at bounding box center [886, 184] width 1338 height 33
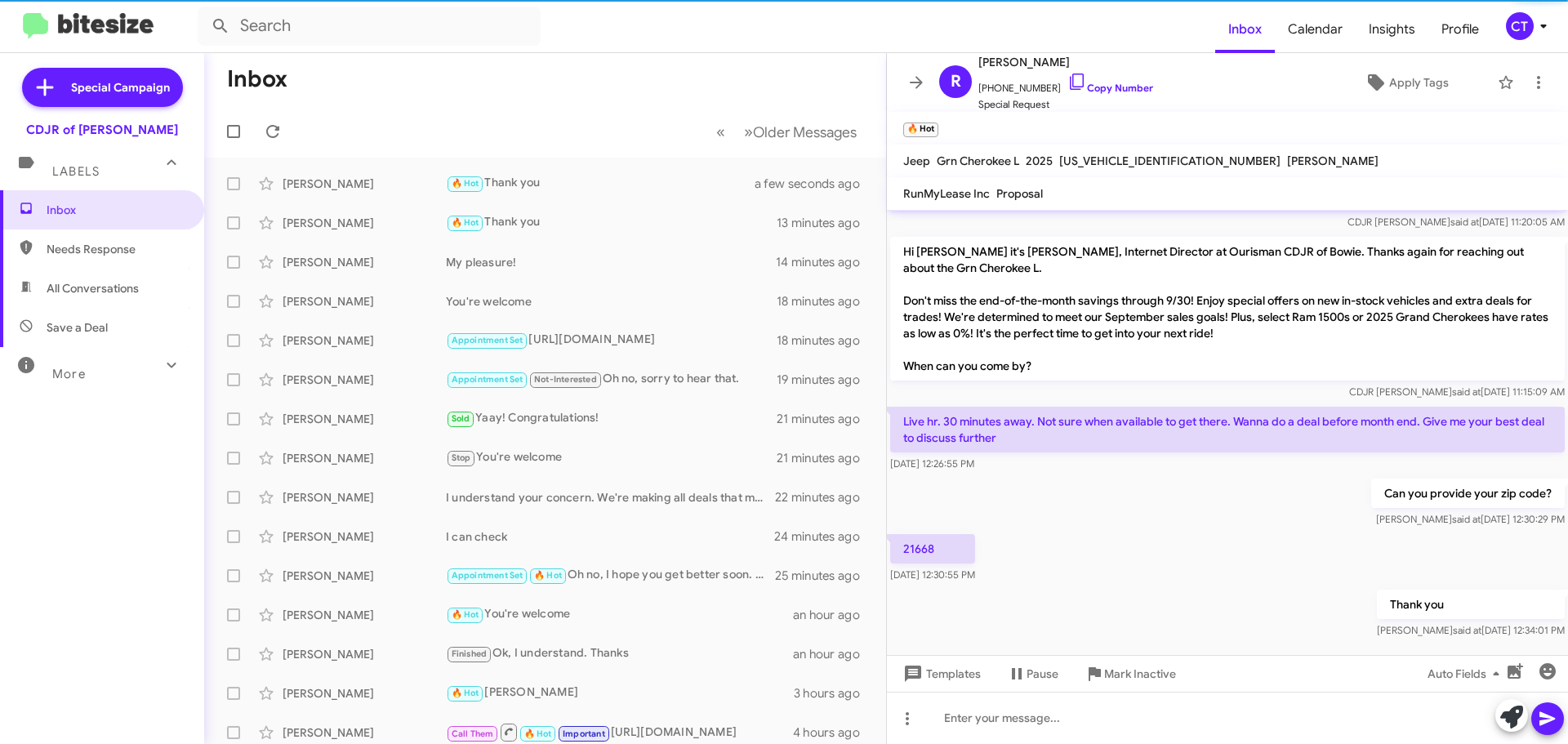
scroll to position [60, 0]
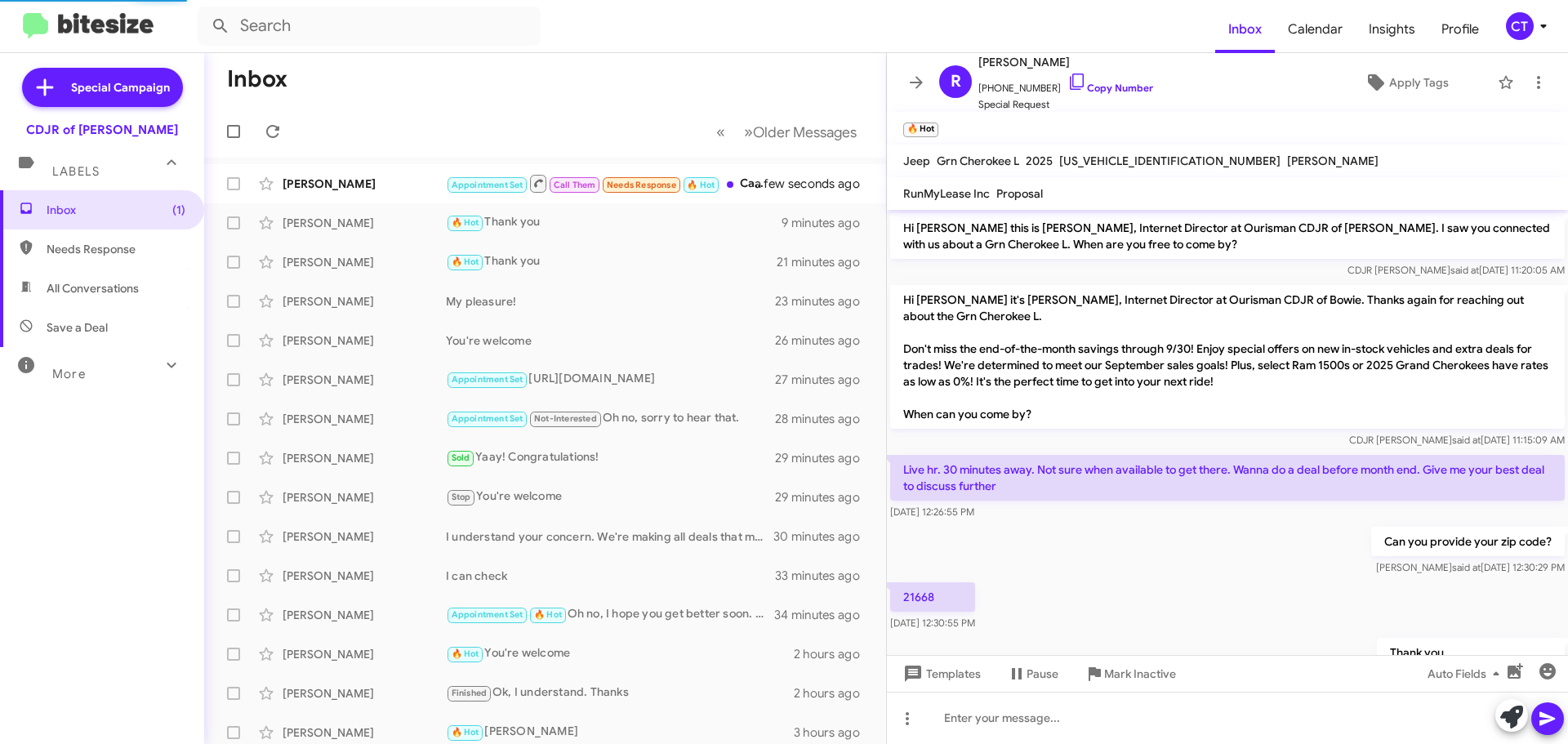
scroll to position [27, 0]
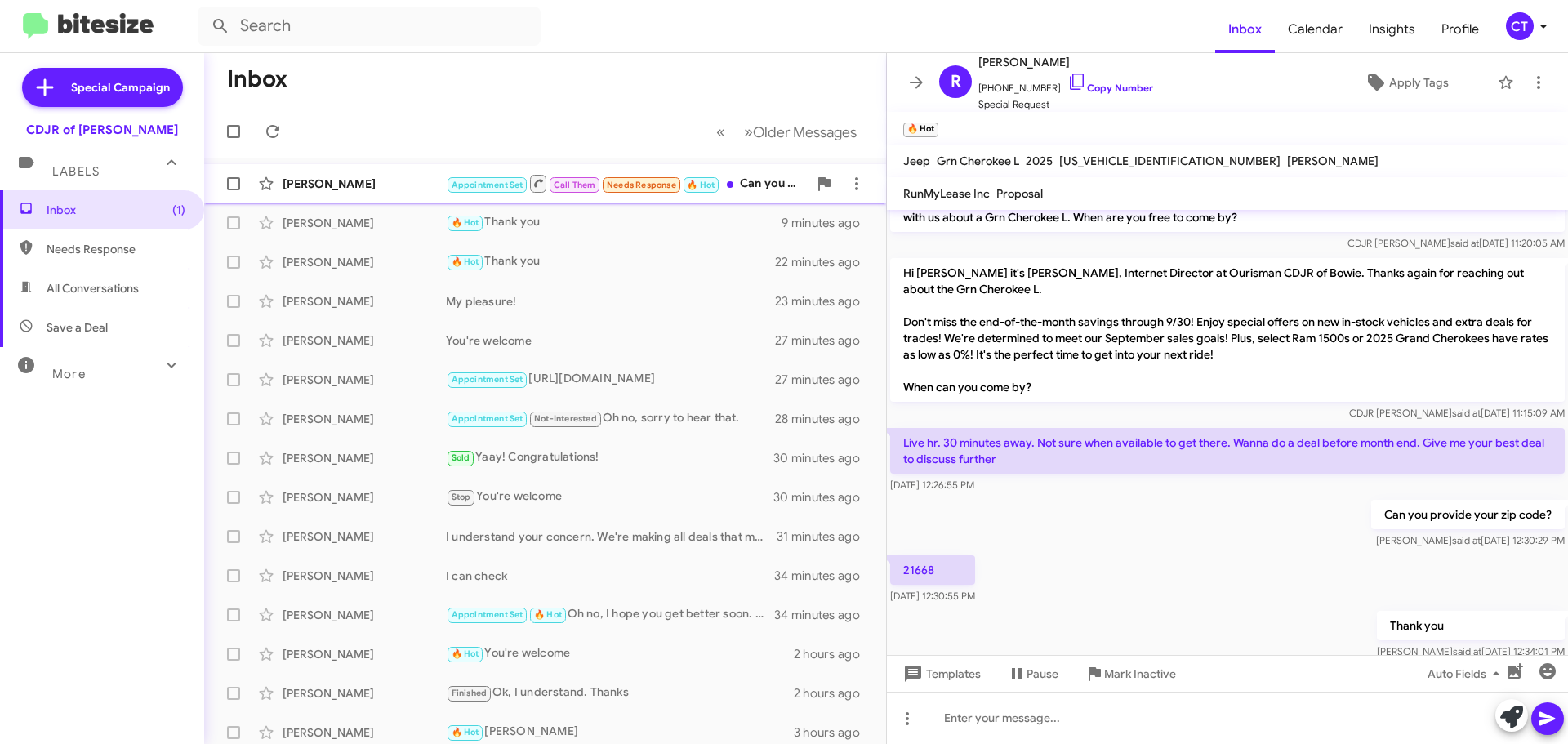
click at [340, 187] on div "[PERSON_NAME]" at bounding box center [364, 184] width 164 height 16
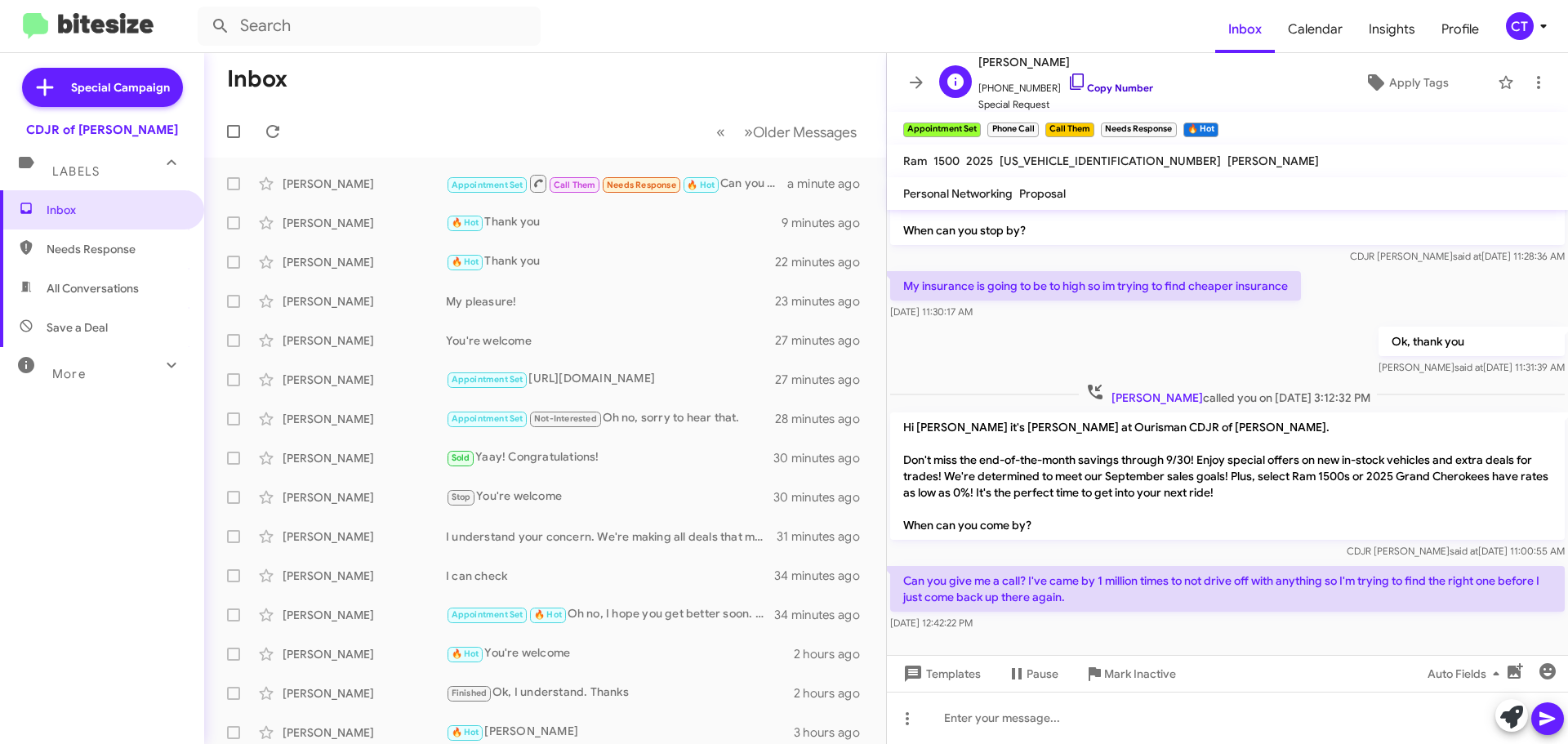
click at [1070, 73] on icon at bounding box center [1077, 81] width 14 height 16
drag, startPoint x: 901, startPoint y: 558, endPoint x: 1163, endPoint y: 610, distance: 267.1
click at [1166, 612] on div "Can you give me a call? I've came by 1 million times to not drive off with anyt…" at bounding box center [1227, 599] width 675 height 66
copy div "Can you give me a call? I've came by 1 million times to not drive off with anyt…"
drag, startPoint x: 615, startPoint y: 99, endPoint x: 579, endPoint y: 69, distance: 46.9
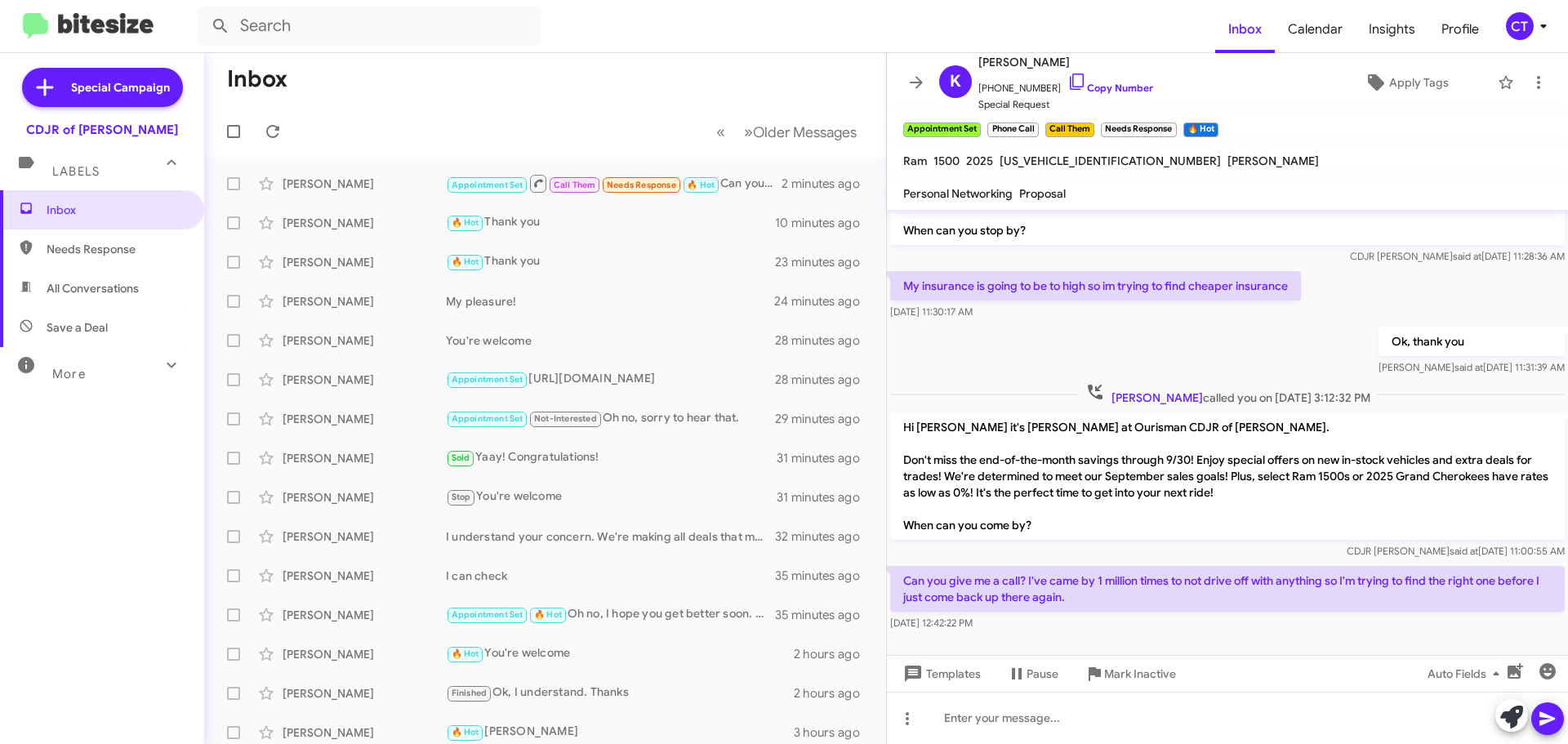
click at [615, 99] on mat-toolbar-row "Inbox" at bounding box center [545, 80] width 682 height 53
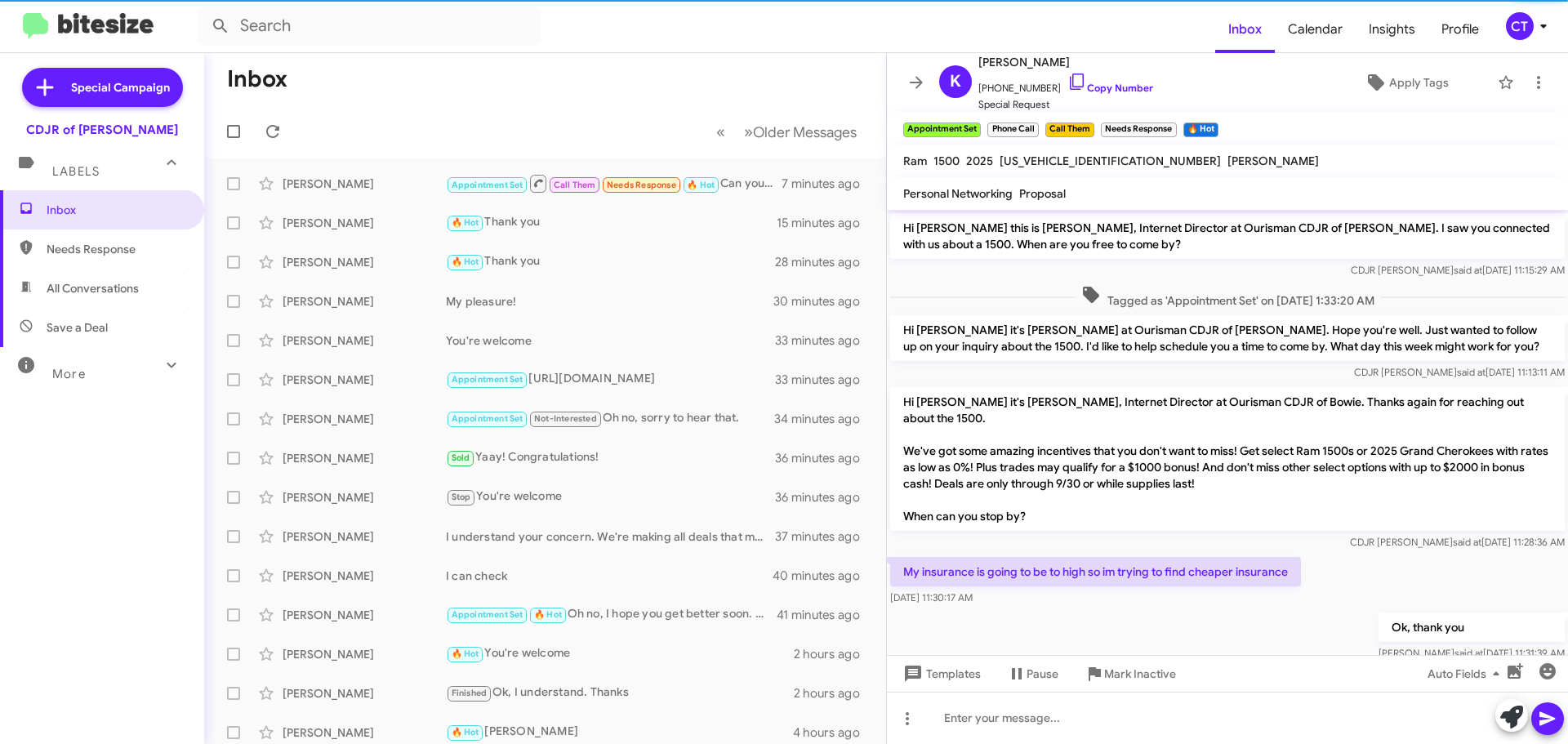
scroll to position [253, 0]
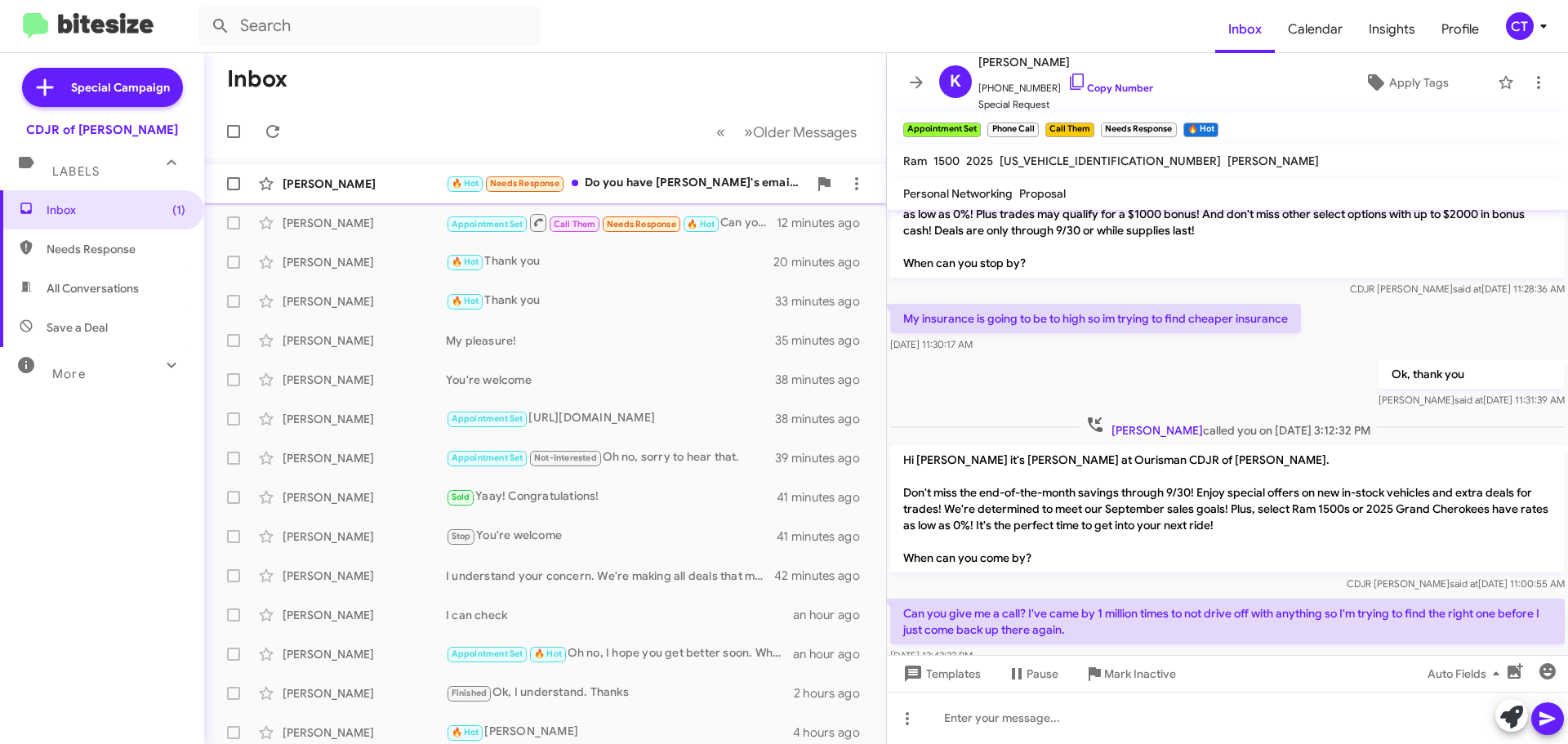
click at [676, 184] on div "🔥 Hot Needs Response Do you have [PERSON_NAME]'s email address & direct line/ce…" at bounding box center [627, 183] width 362 height 19
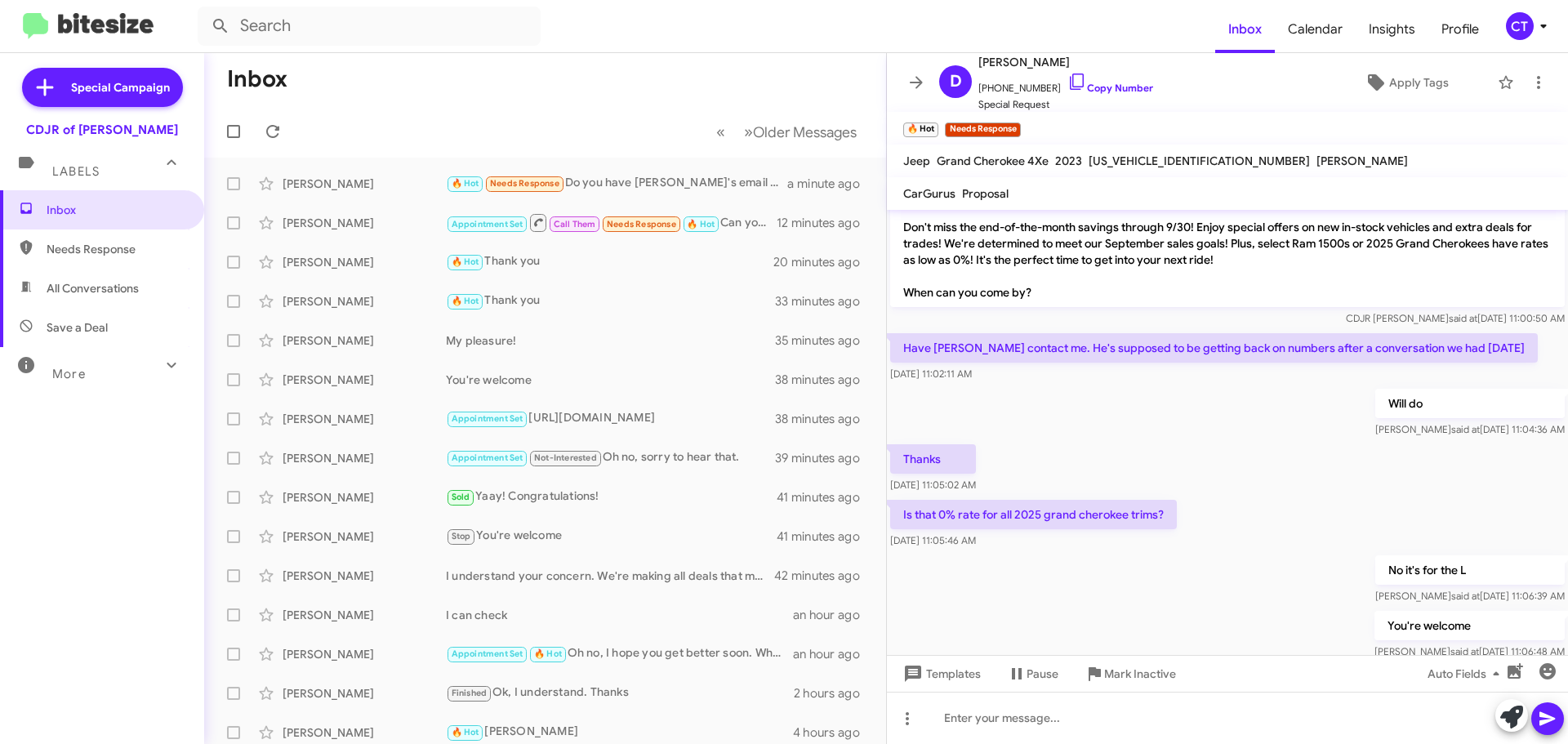
scroll to position [879, 0]
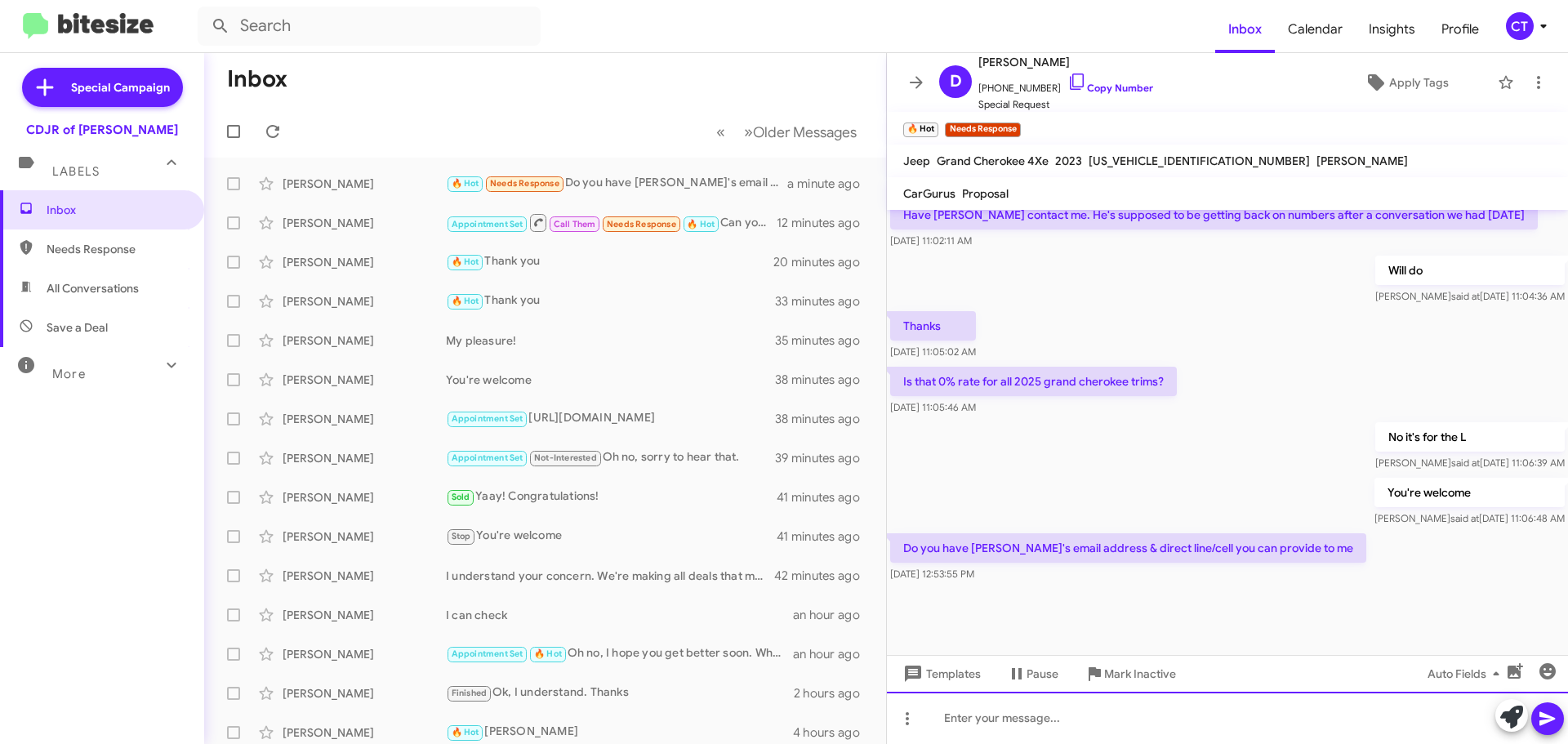
click at [1053, 731] on div at bounding box center [1227, 719] width 681 height 53
click at [957, 723] on div at bounding box center [1227, 719] width 681 height 53
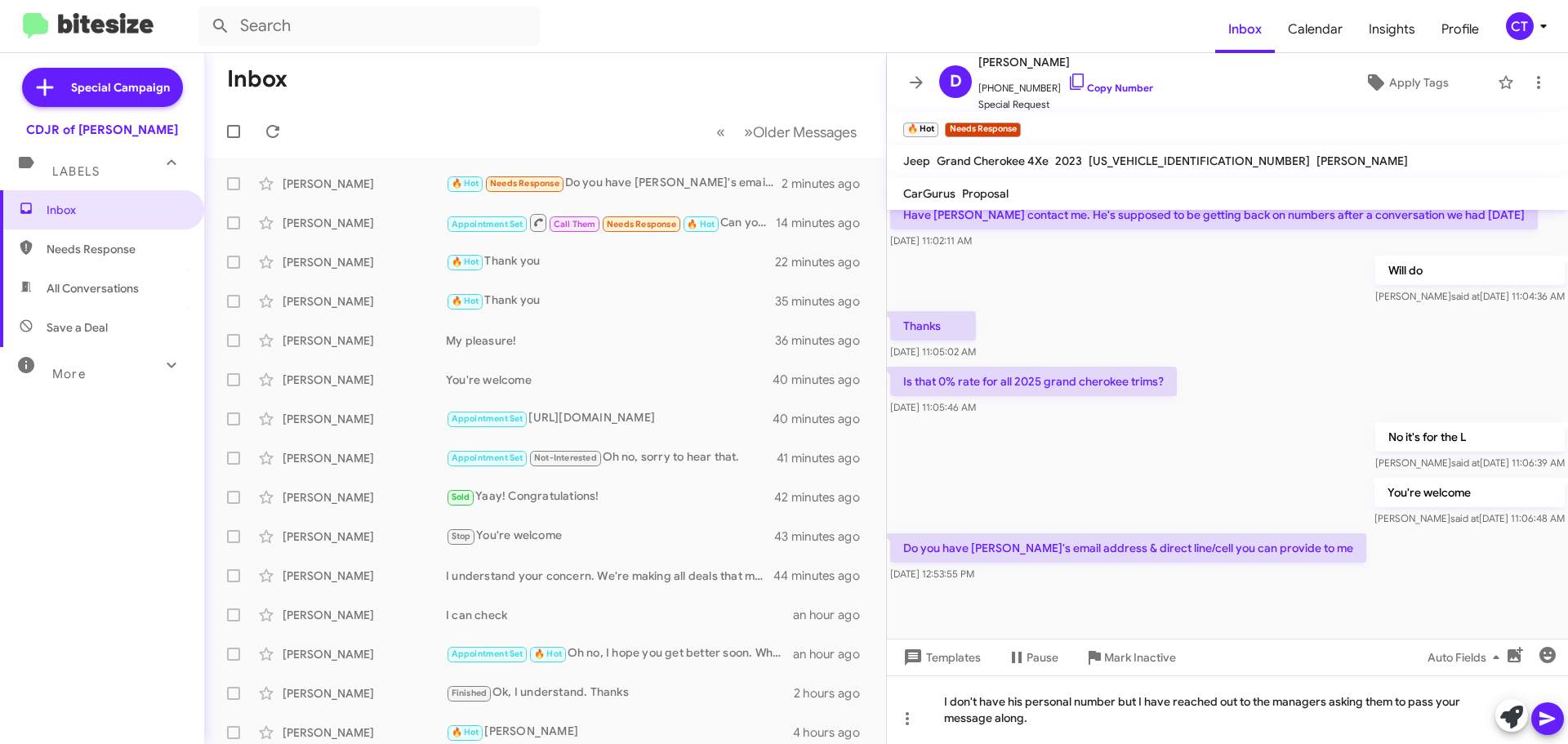
click at [1544, 711] on icon at bounding box center [1547, 719] width 20 height 20
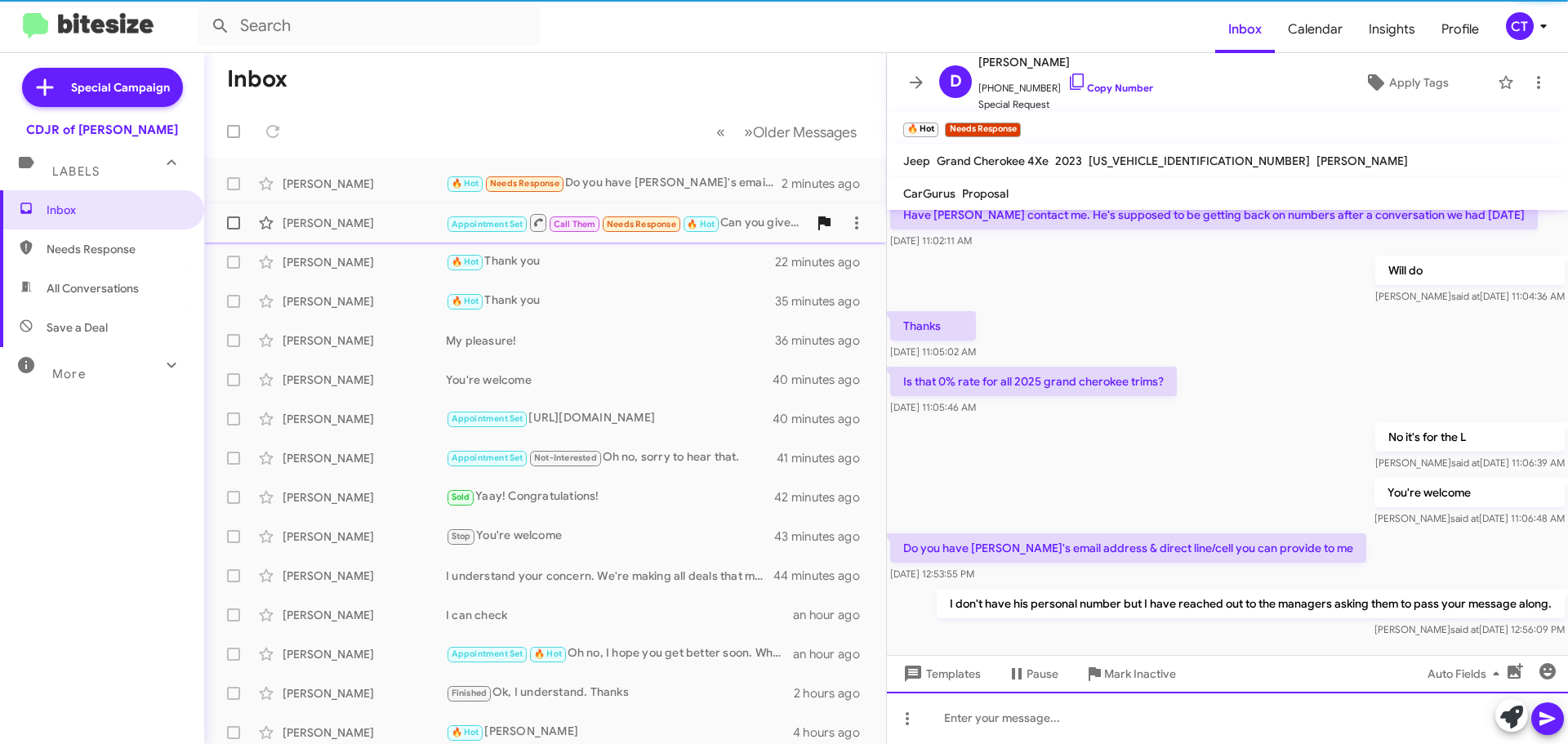
scroll to position [0, 0]
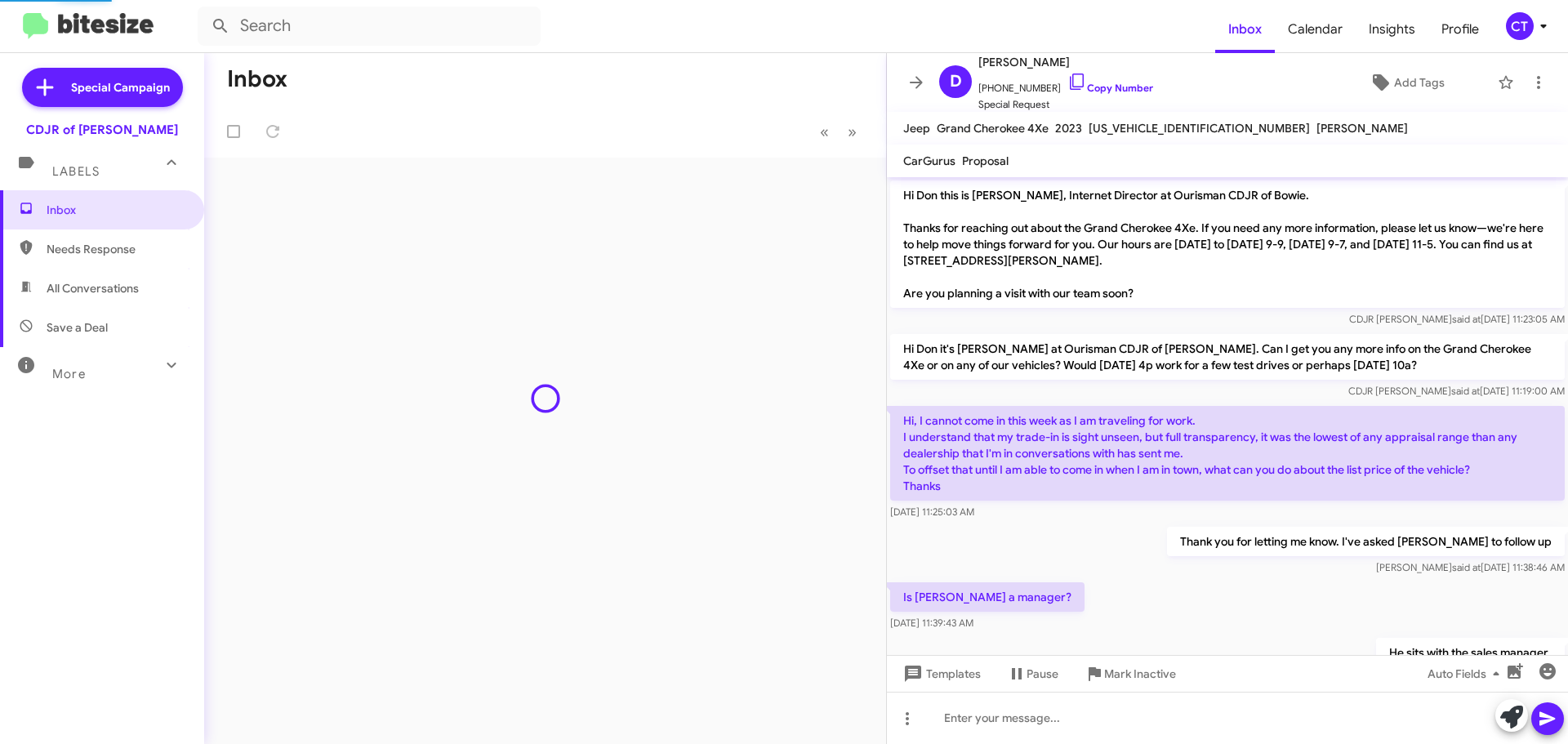
scroll to position [906, 0]
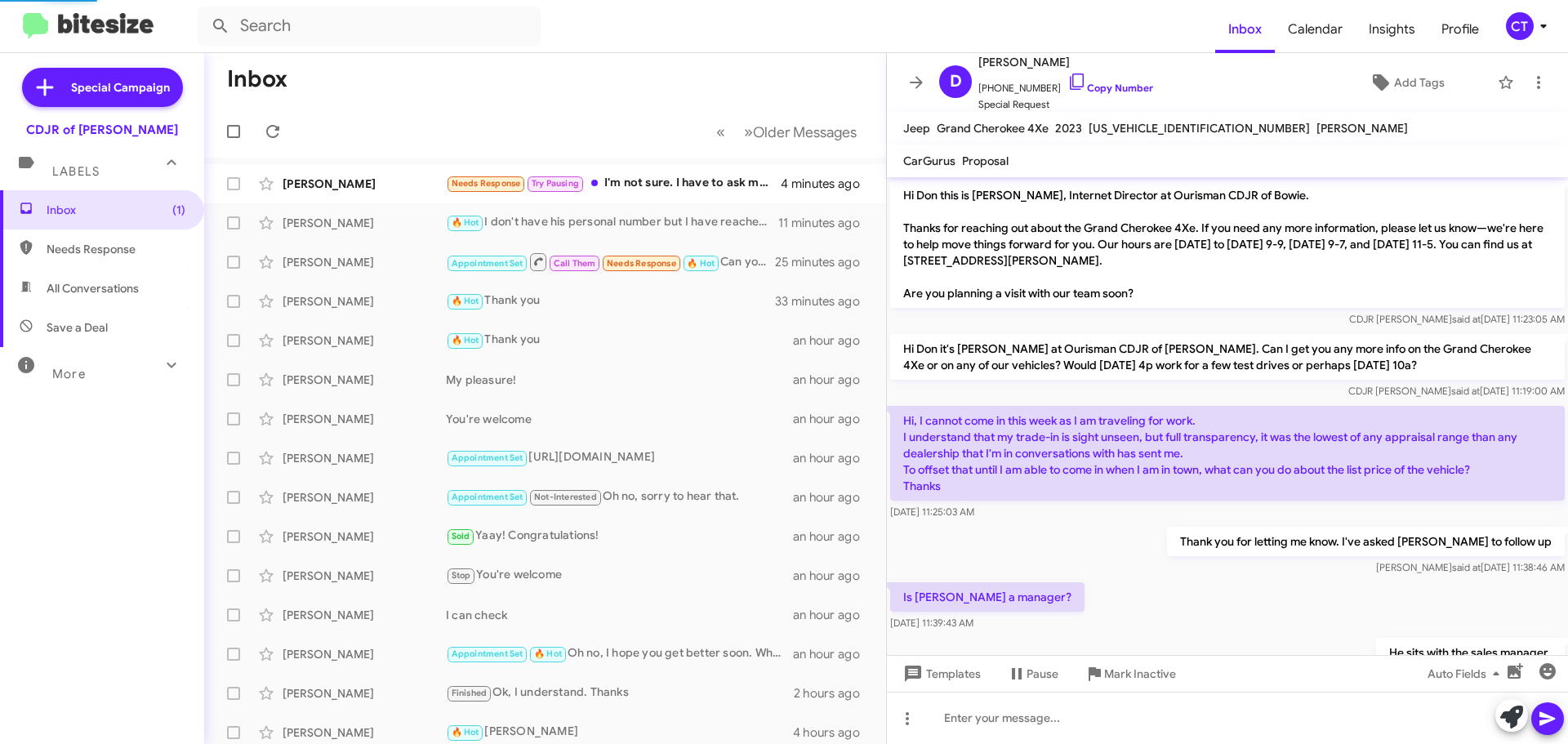
scroll to position [841, 0]
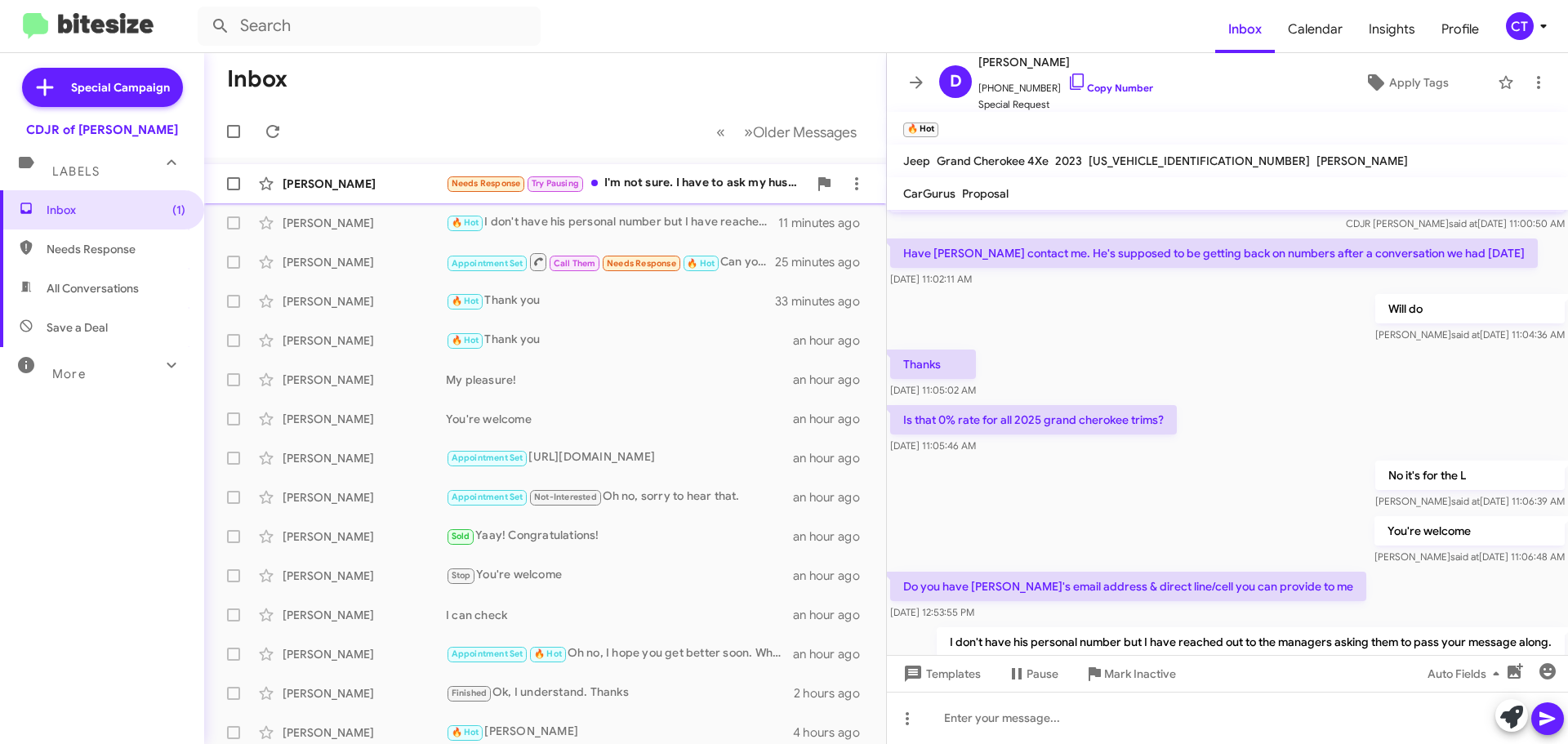
click at [653, 189] on div "Needs Response Try Pausing I'm not sure. I have to ask my husband to see when h…" at bounding box center [627, 183] width 362 height 19
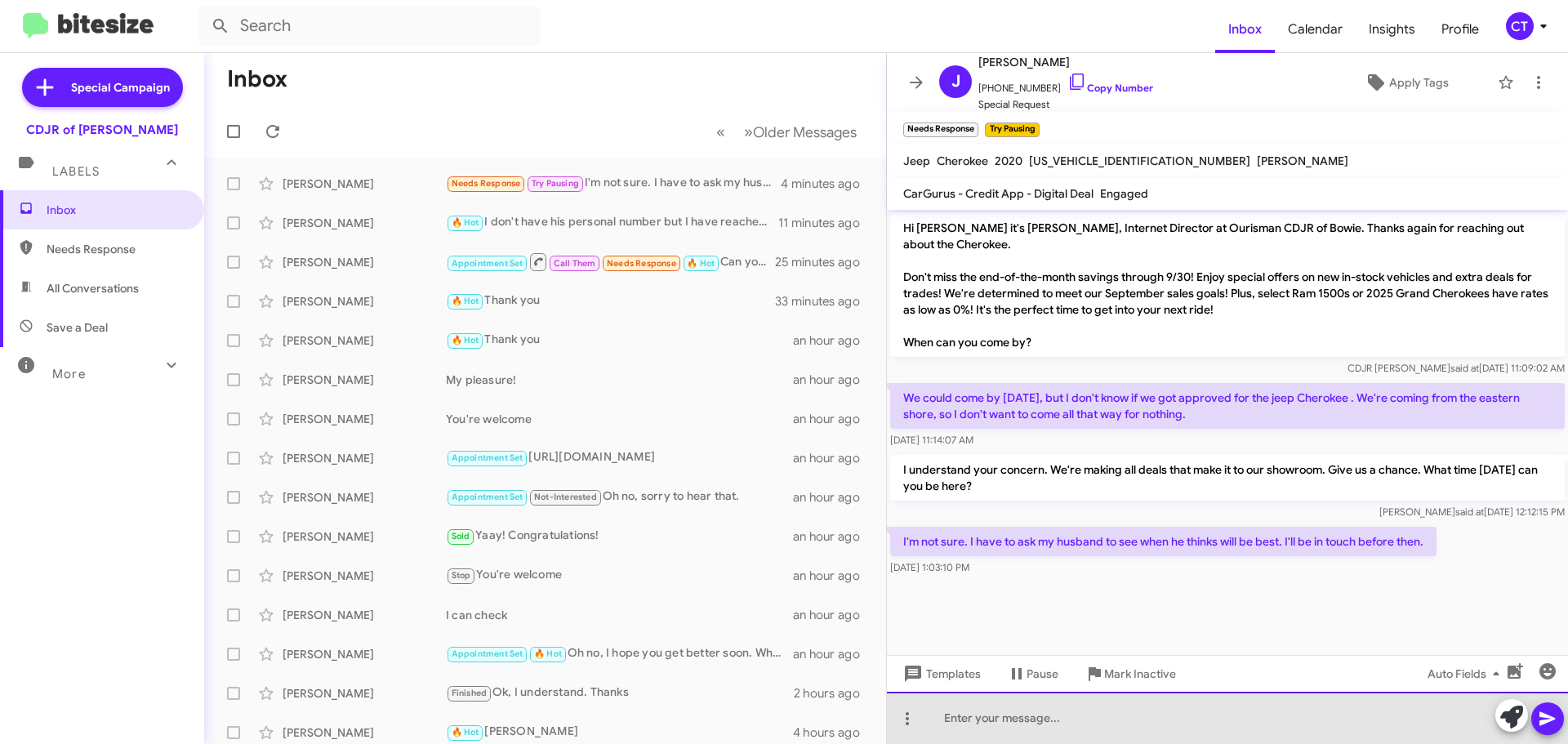
click at [1115, 730] on div at bounding box center [1227, 719] width 681 height 53
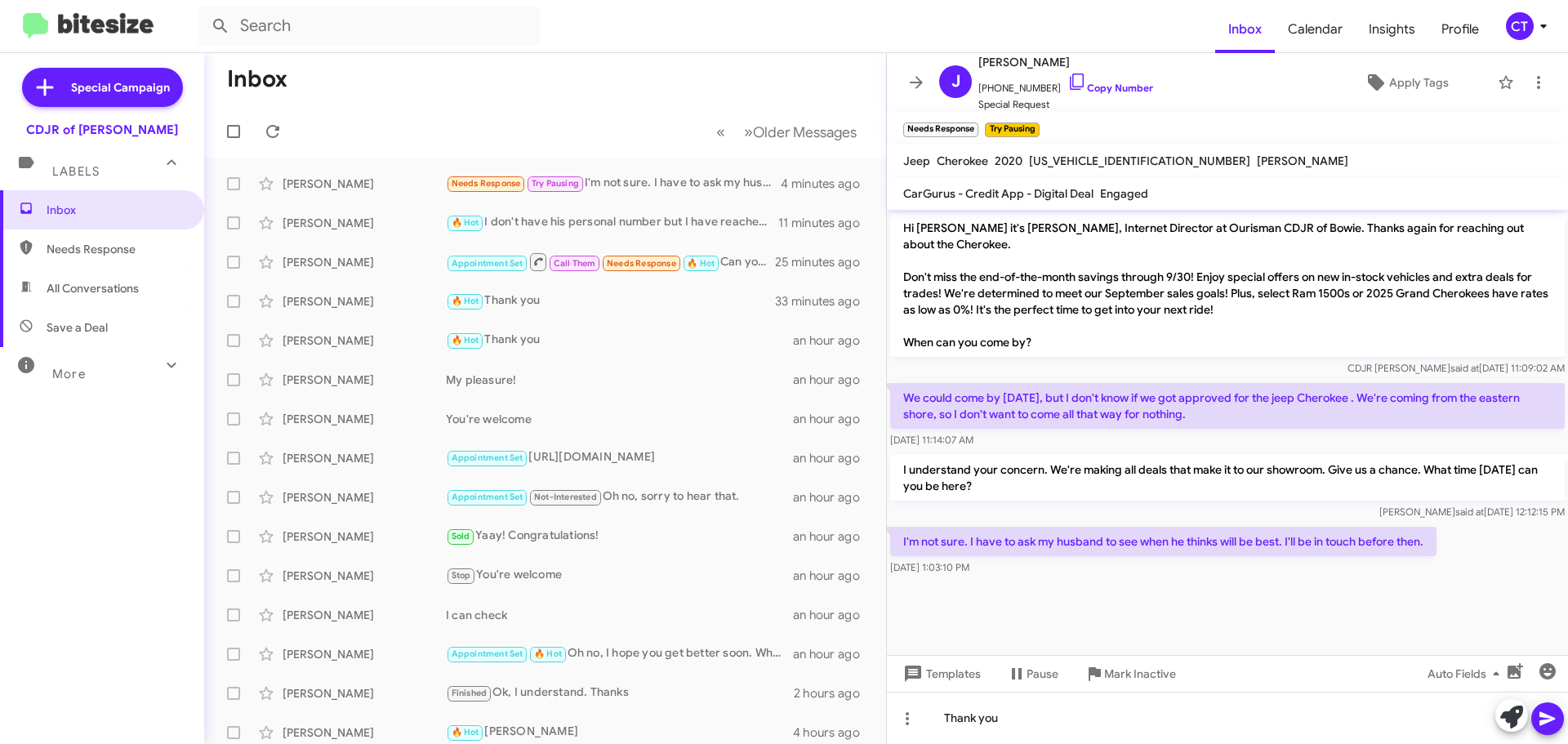
click at [1560, 722] on button at bounding box center [1547, 719] width 33 height 33
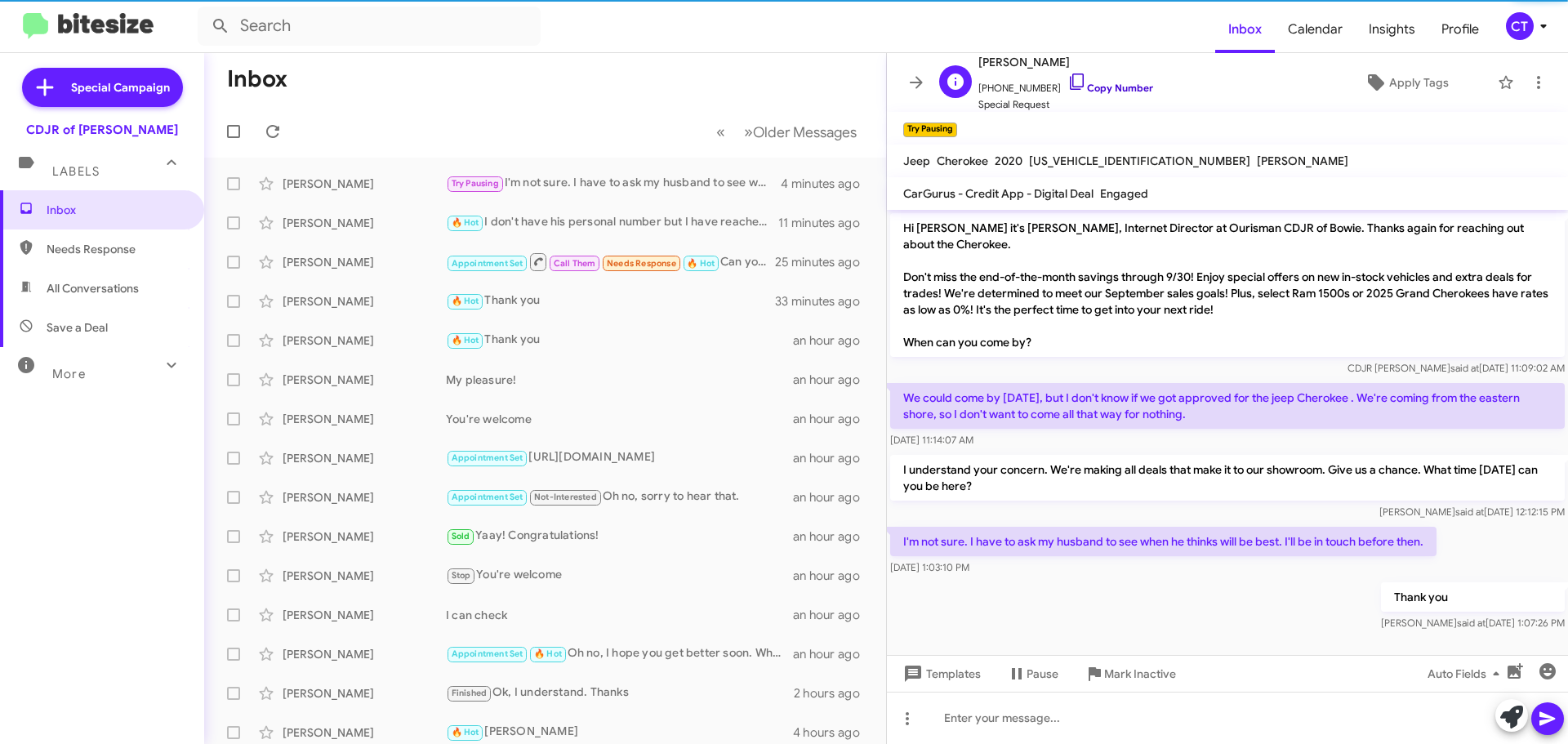
click at [1068, 77] on icon at bounding box center [1077, 81] width 20 height 20
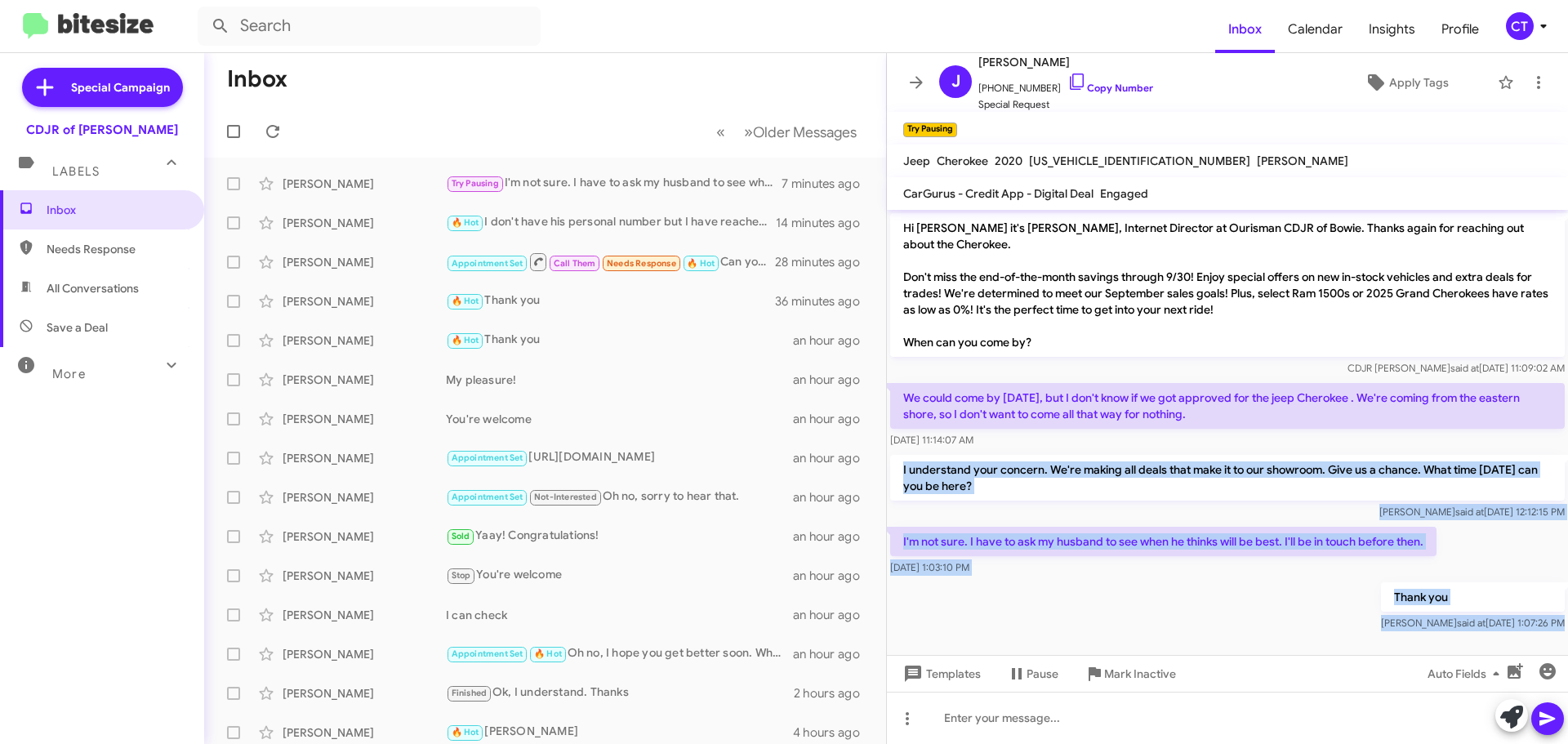
drag, startPoint x: 901, startPoint y: 468, endPoint x: 1196, endPoint y: 637, distance: 340.0
click at [1196, 637] on cdk-virtual-scroll-viewport "Hi Jeffrey it's Ciara Taylor, Internet Director at Ourisman CDJR of Bowie. Than…" at bounding box center [1227, 432] width 681 height 446
copy div "I understand your concern. We're making all deals that make it to our showroom.…"
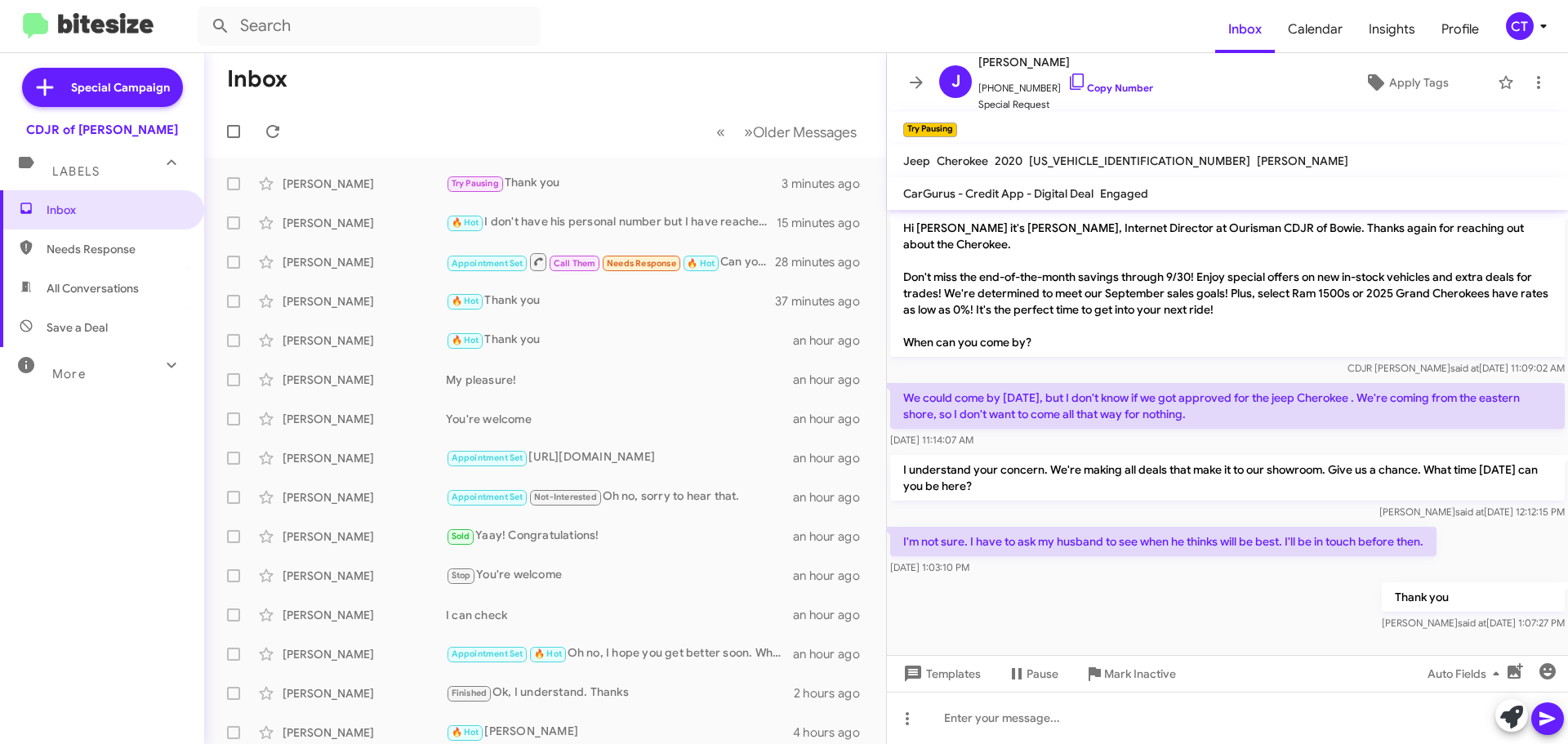
click at [1538, 28] on icon at bounding box center [1543, 26] width 20 height 20
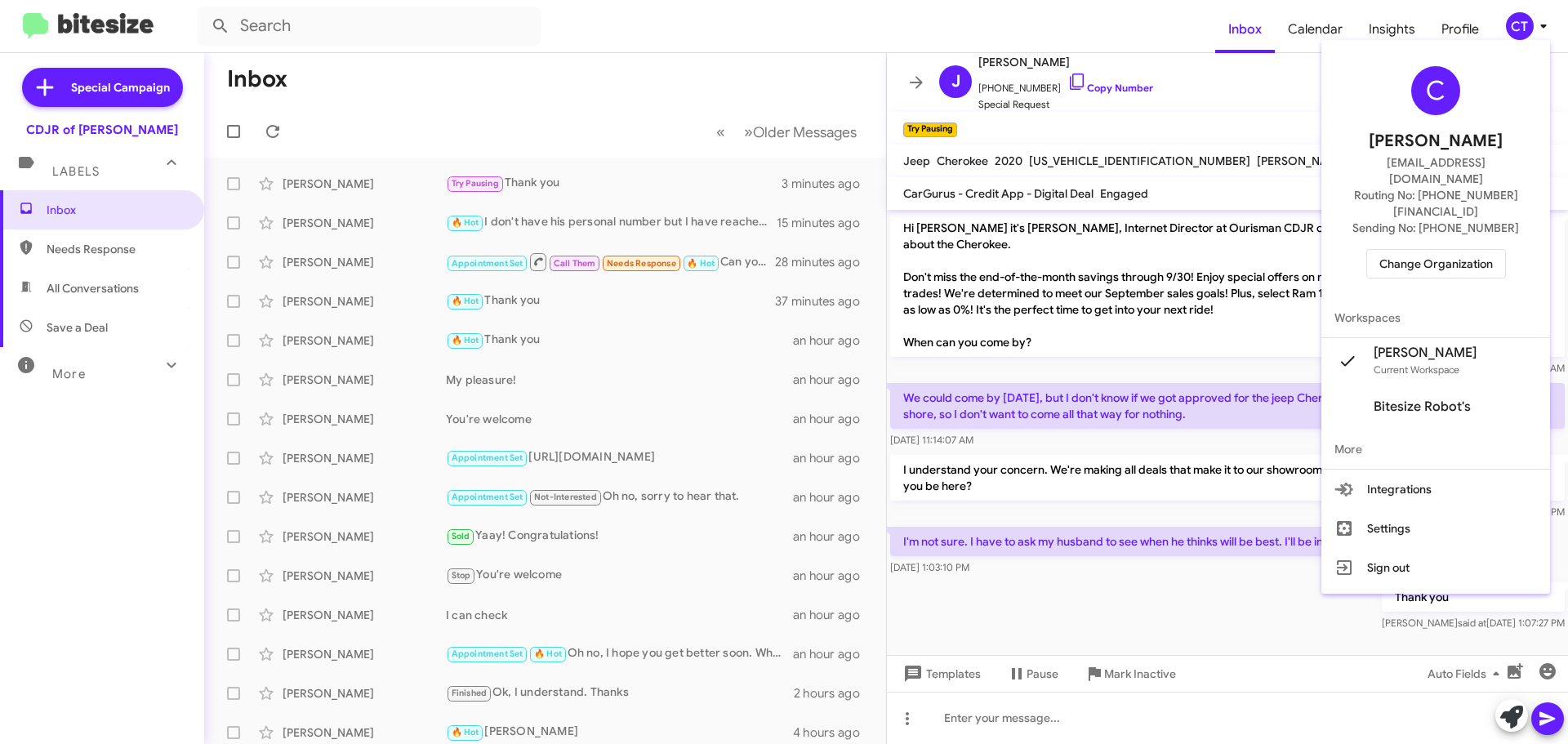
click at [1464, 250] on span "Change Organization" at bounding box center [1437, 264] width 113 height 28
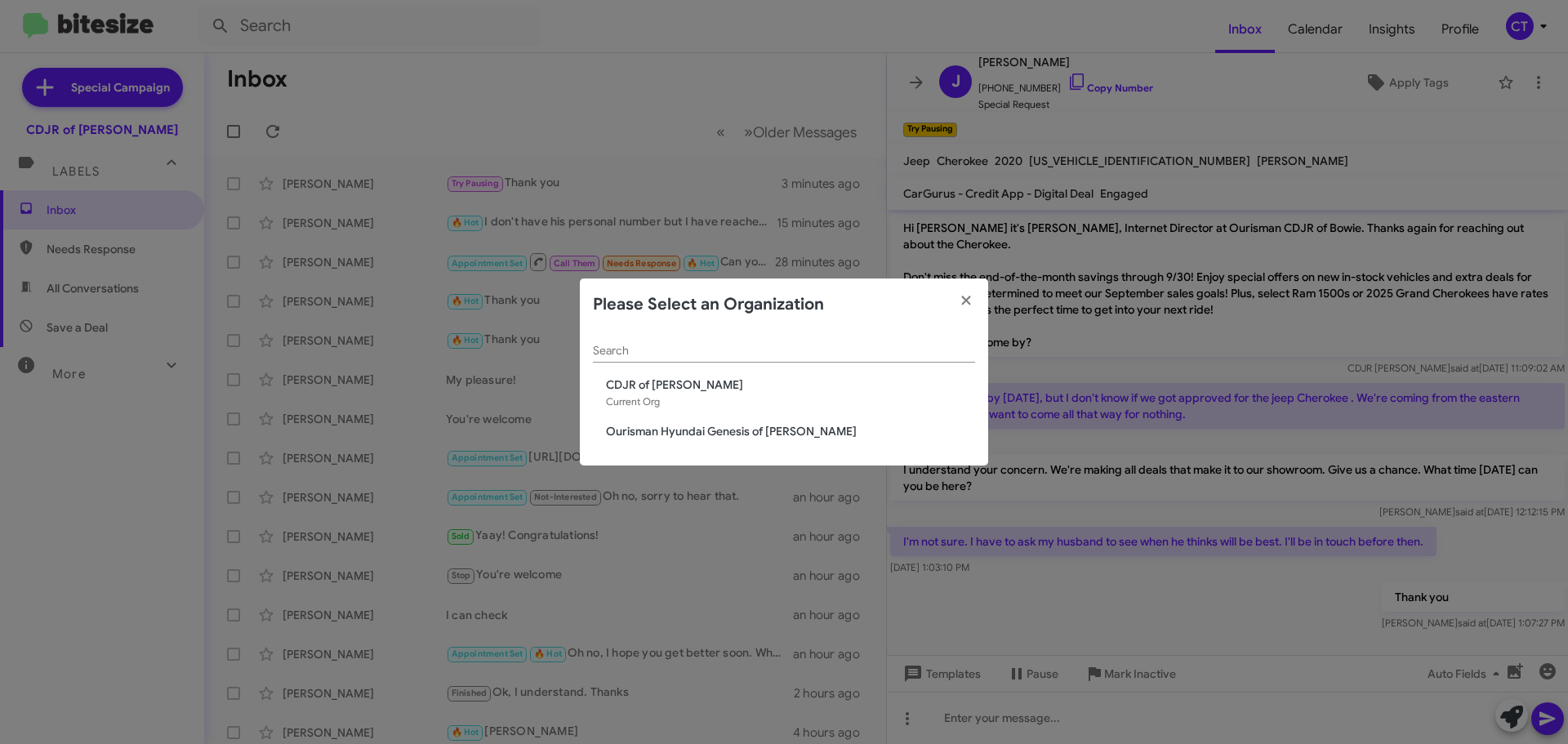
click at [722, 435] on span "Ourisman Hyundai Genesis of [PERSON_NAME]" at bounding box center [790, 432] width 369 height 16
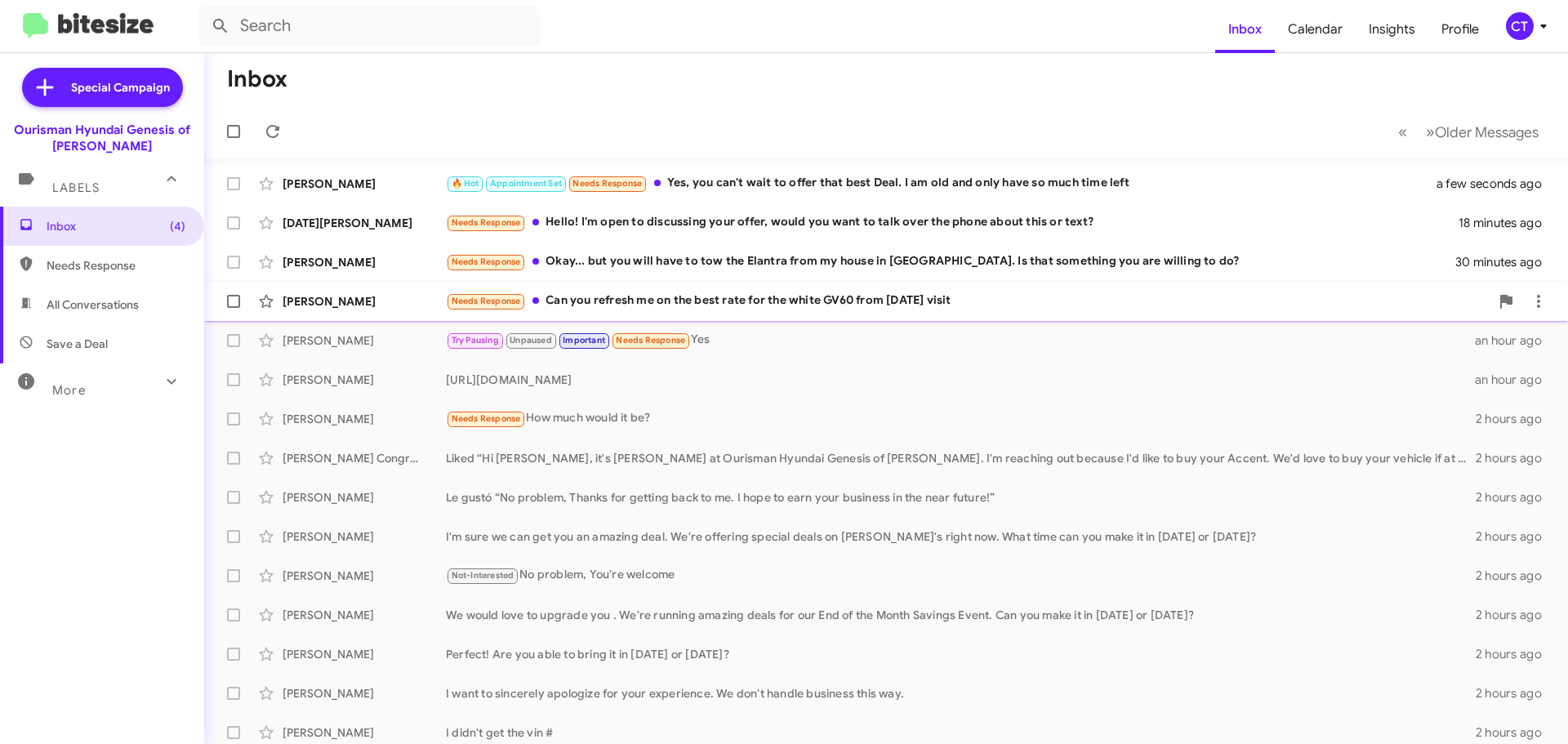
click at [749, 312] on div "[PERSON_NAME] Needs Response Can you refresh me on the best rate for the white …" at bounding box center [886, 302] width 1338 height 33
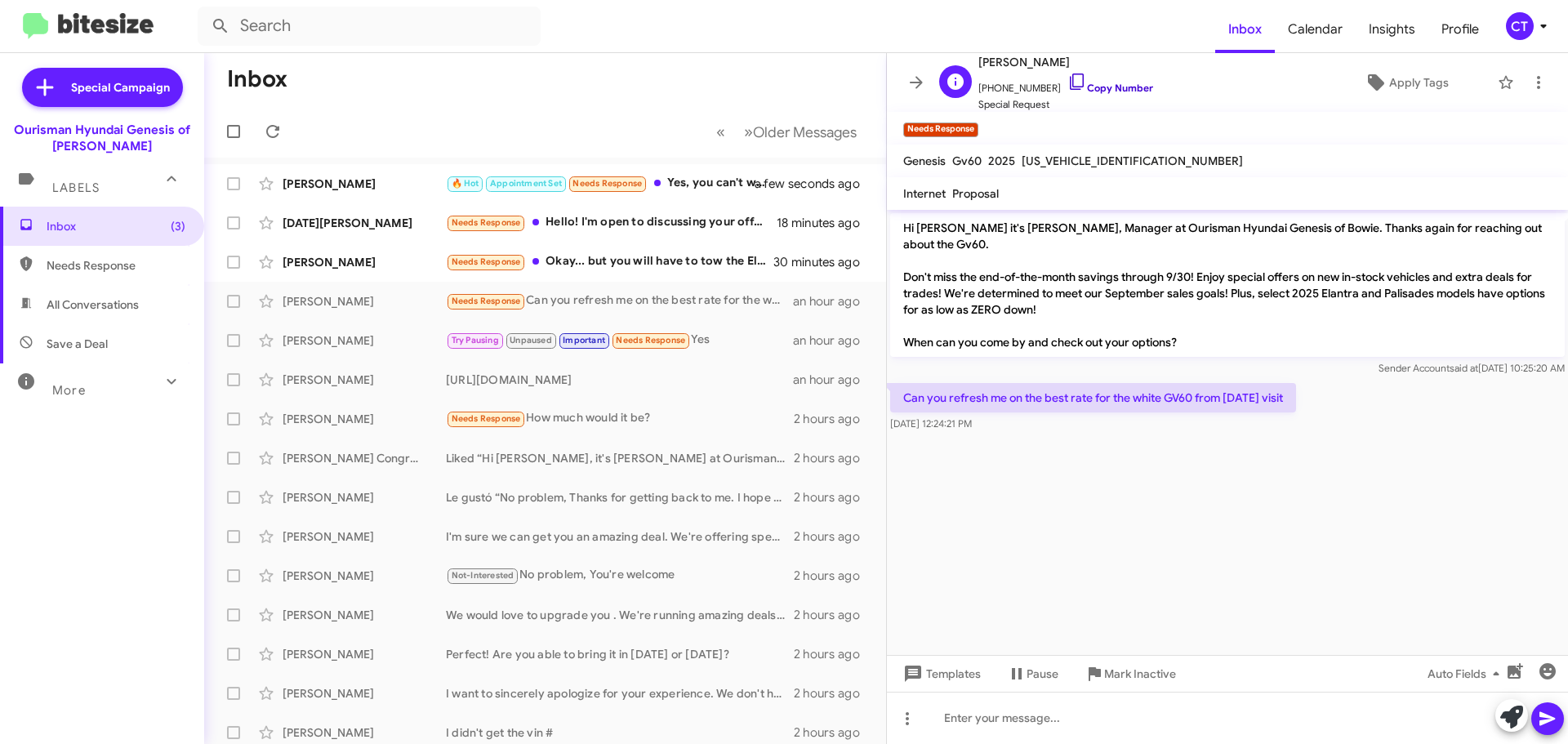
click at [1068, 83] on icon at bounding box center [1077, 81] width 20 height 20
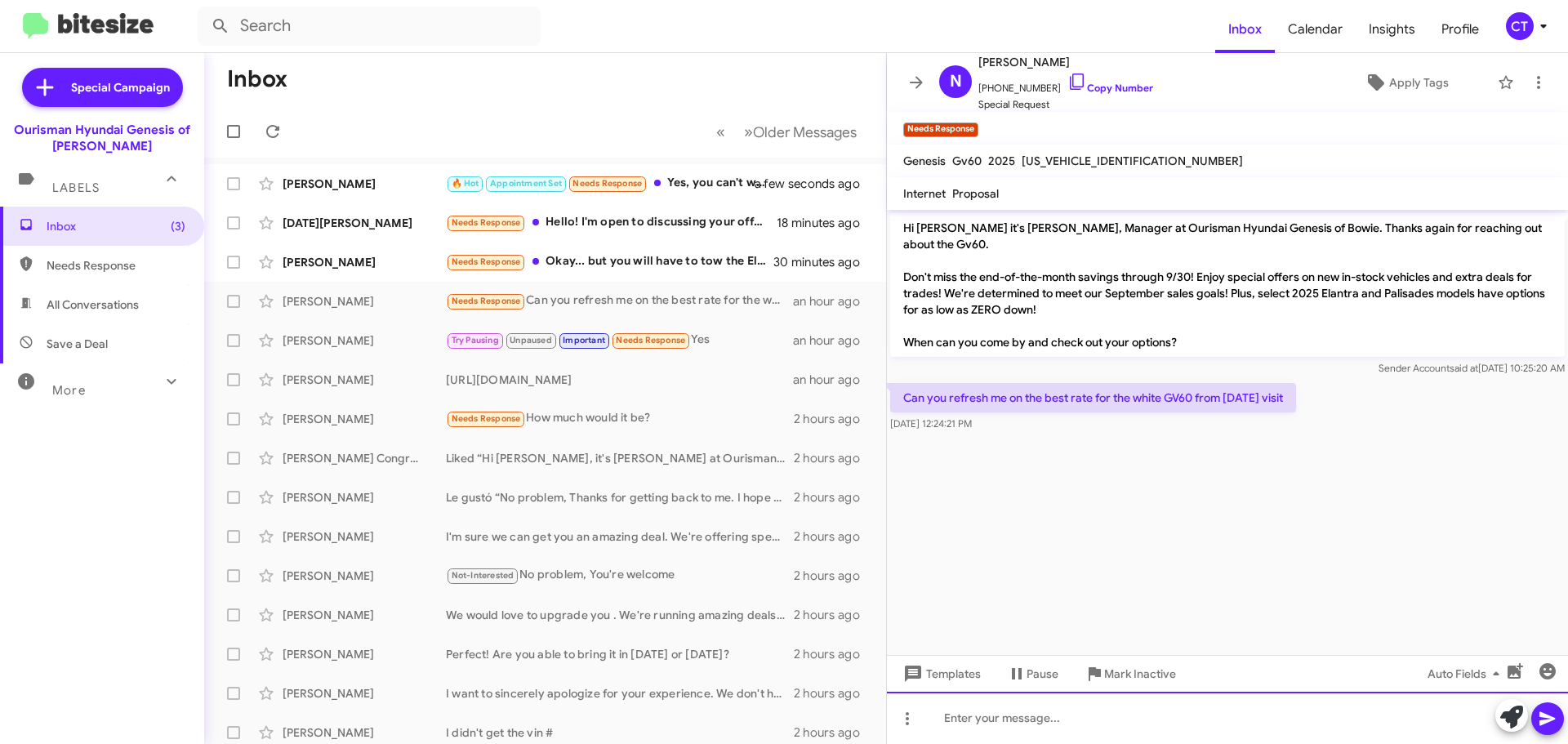
click at [992, 732] on div at bounding box center [1227, 719] width 681 height 53
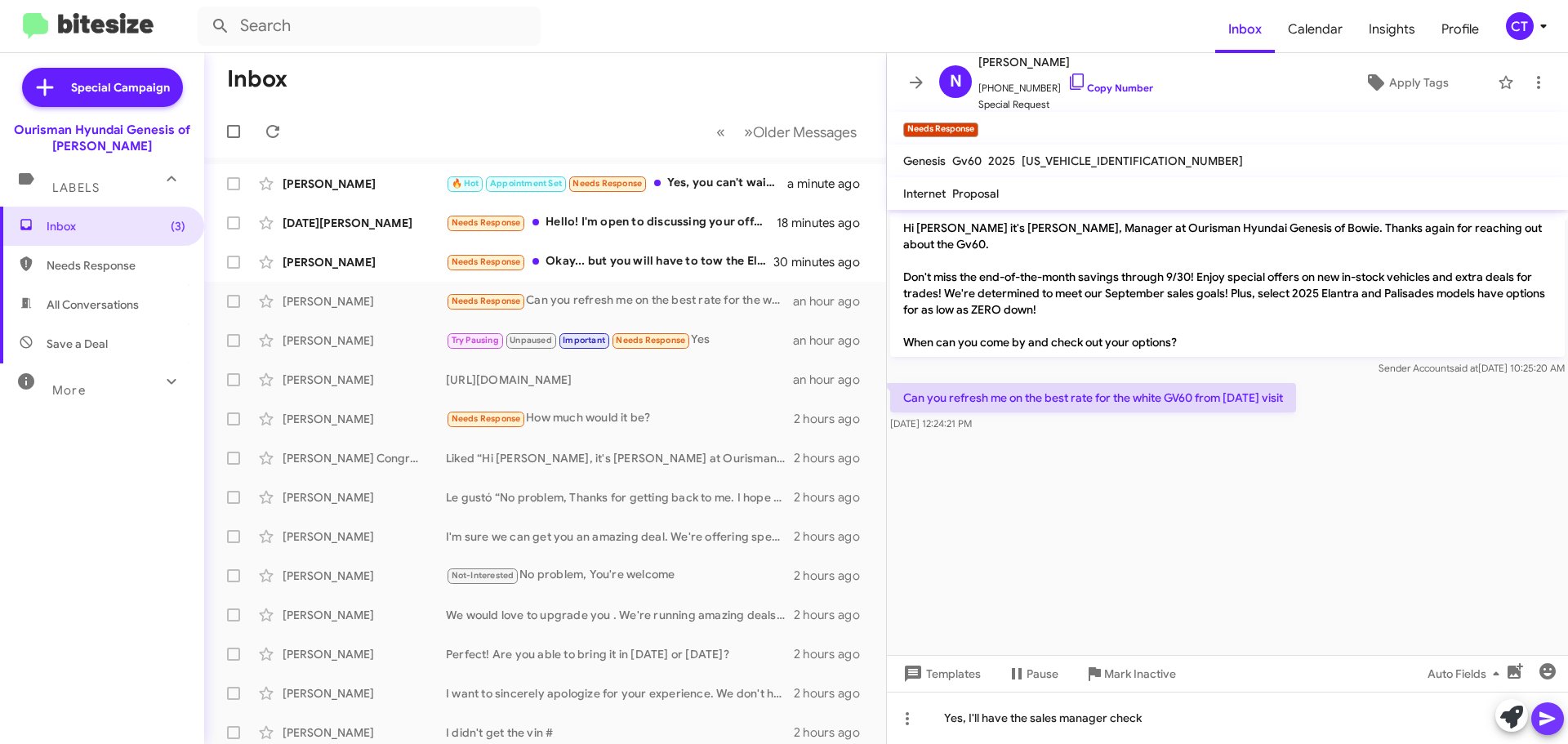
click at [1538, 712] on icon at bounding box center [1547, 719] width 20 height 20
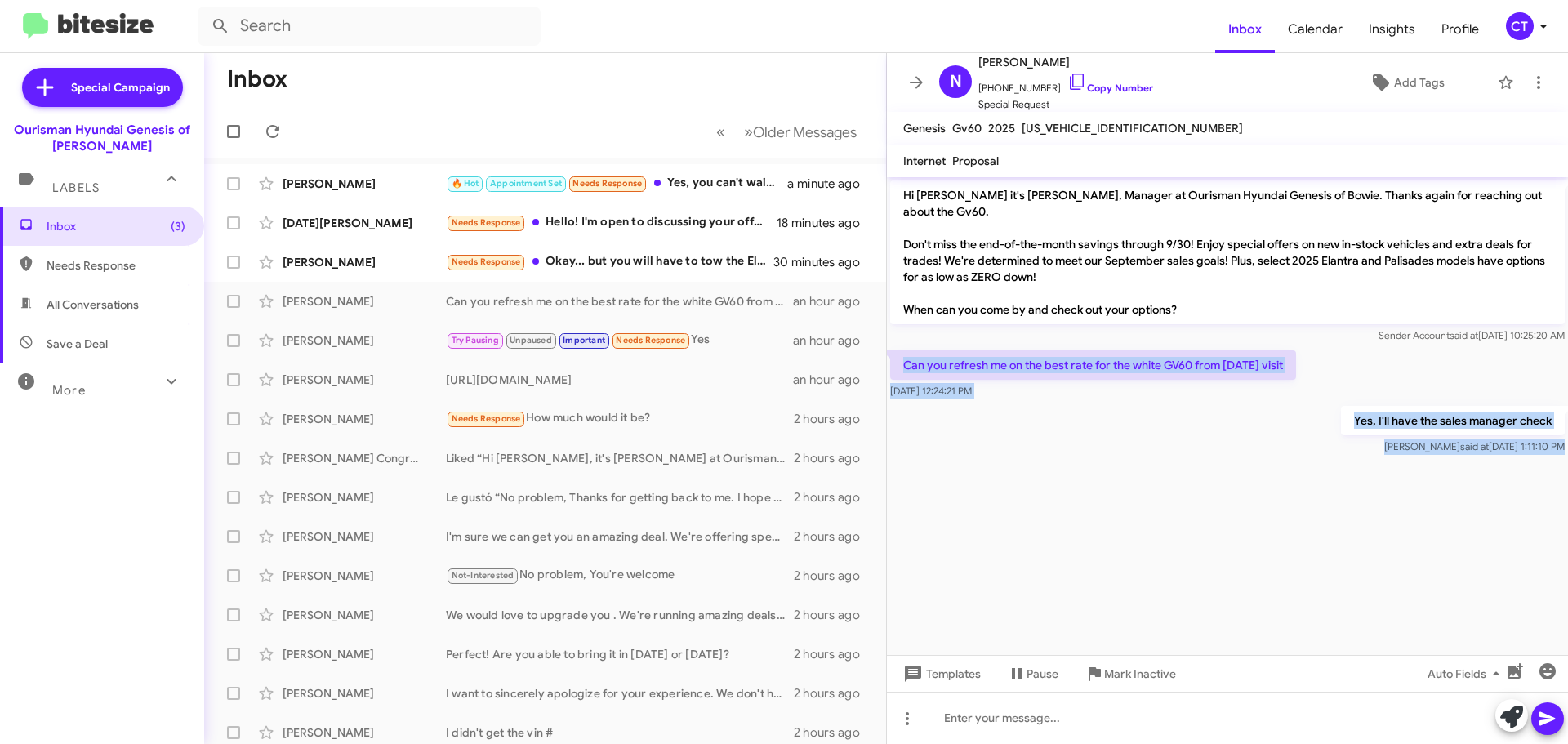
drag, startPoint x: 903, startPoint y: 344, endPoint x: 1337, endPoint y: 460, distance: 449.2
click at [1337, 460] on cdk-virtual-scroll-viewport "Hi [PERSON_NAME] it's [PERSON_NAME], Manager at Ourisman Hyundai Genesis of Bow…" at bounding box center [1227, 416] width 681 height 478
copy div "Can you refresh me on the best rate for the white GV60 from [DATE] visit [DATE]…"
click at [1537, 85] on icon at bounding box center [1538, 82] width 3 height 13
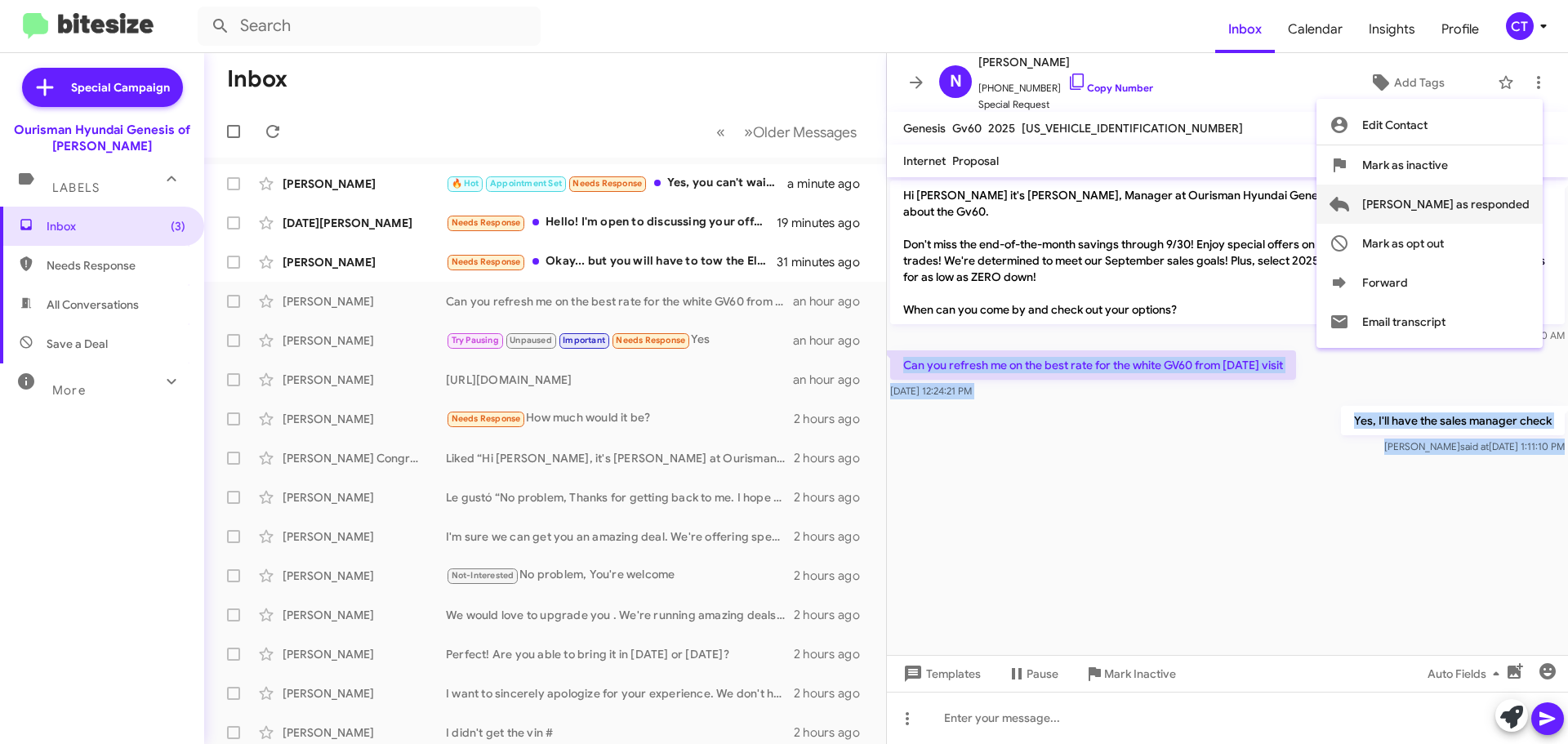
click at [1473, 210] on span "[PERSON_NAME] as responded" at bounding box center [1446, 205] width 168 height 39
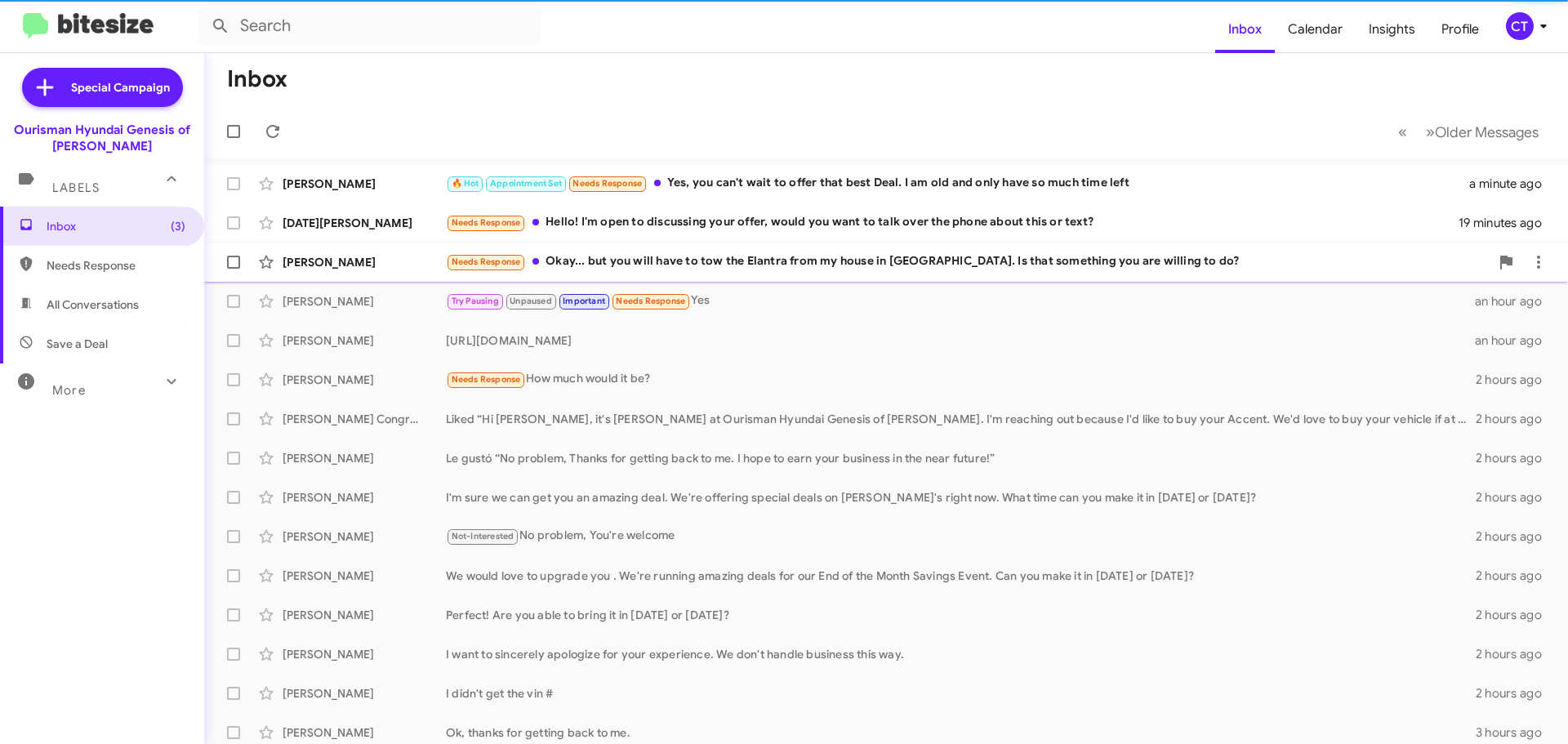
click at [746, 267] on div "Needs Response Okay... but you will have to tow the Elantra from my house in Pa…" at bounding box center [968, 261] width 1044 height 19
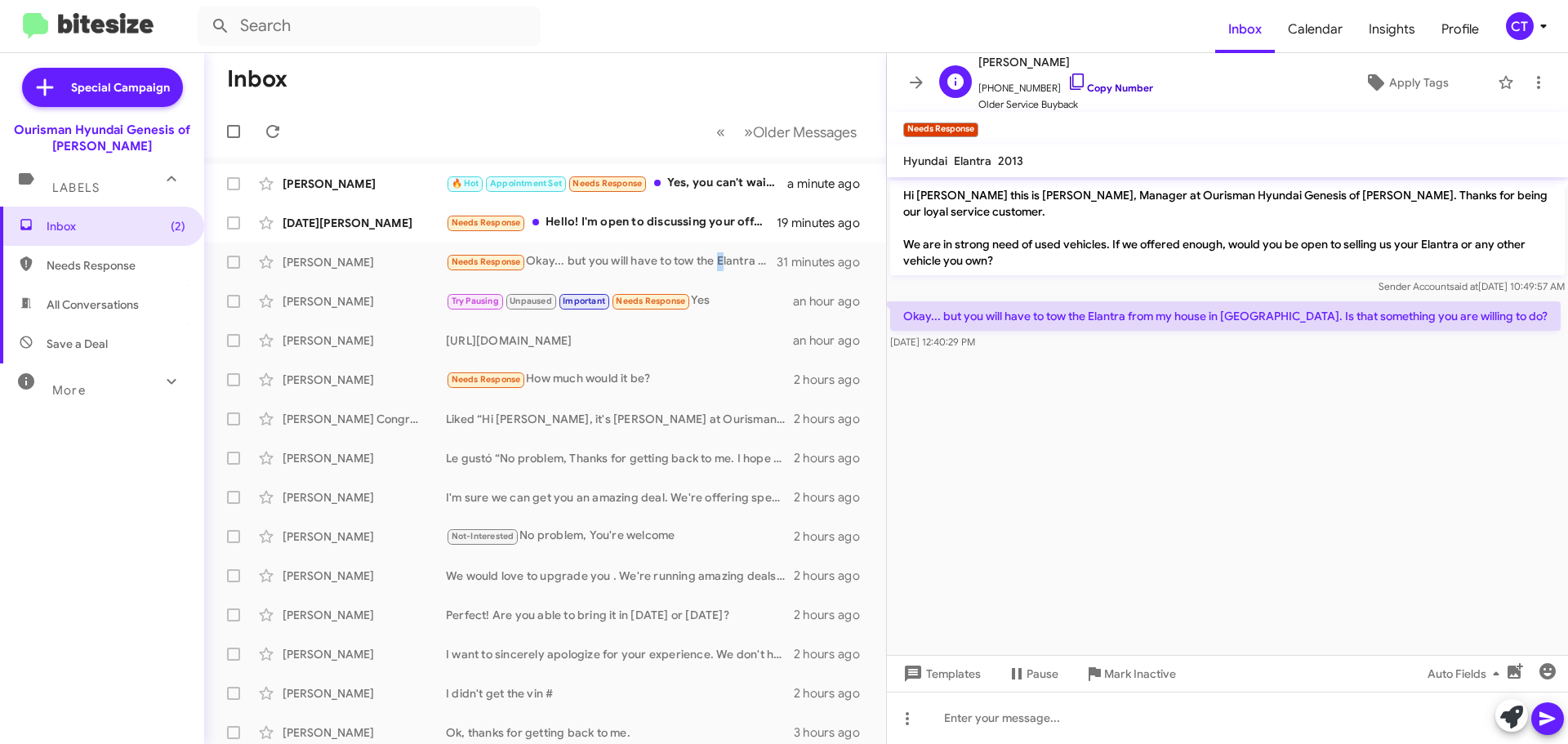
click at [1068, 75] on icon at bounding box center [1077, 81] width 20 height 20
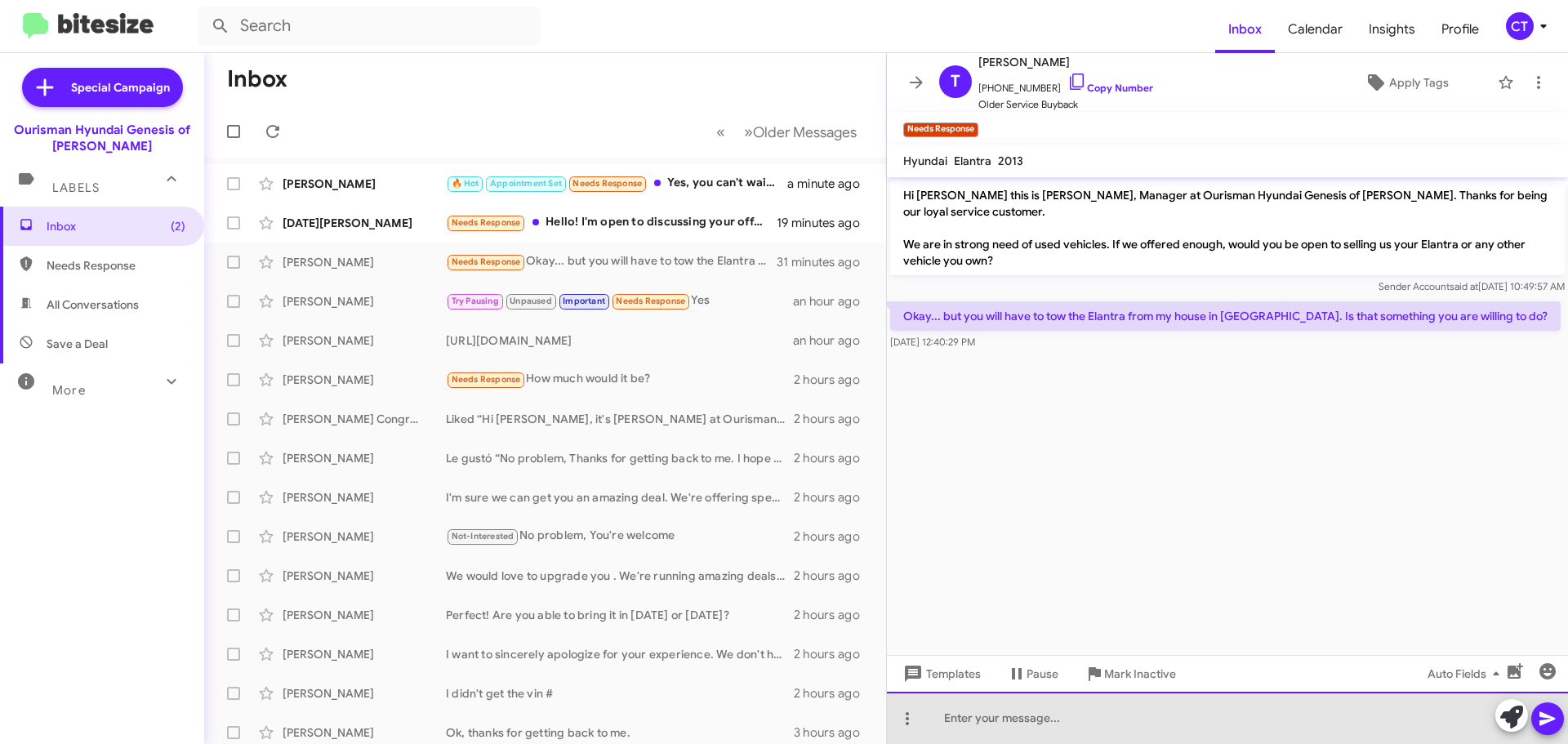
click at [1119, 727] on div at bounding box center [1227, 719] width 681 height 53
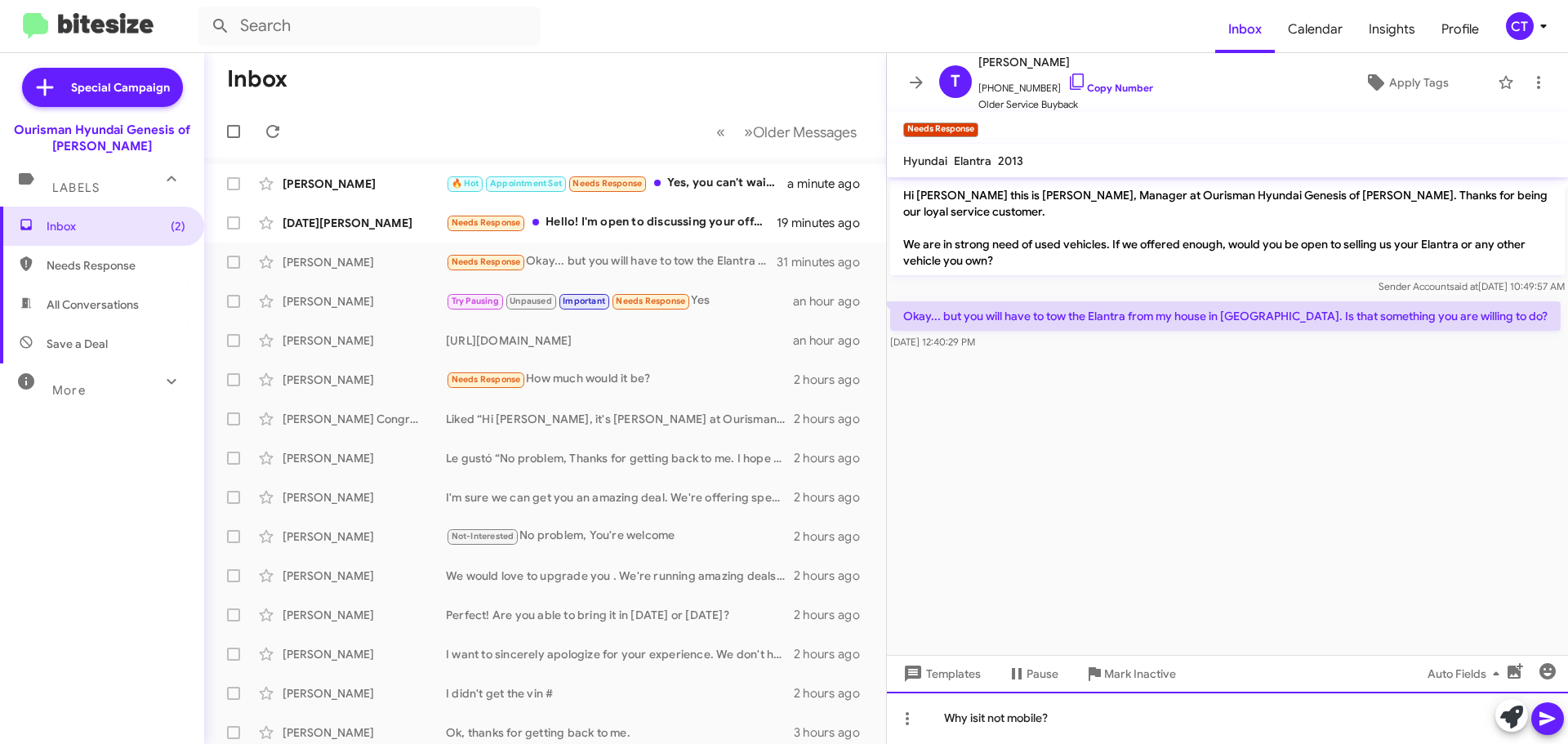
click at [980, 721] on div "Why isit not mobile?" at bounding box center [1227, 719] width 681 height 53
drag, startPoint x: 1065, startPoint y: 728, endPoint x: 1425, endPoint y: 724, distance: 360.0
click at [1065, 724] on div "Why is it not mobile?" at bounding box center [1227, 719] width 681 height 53
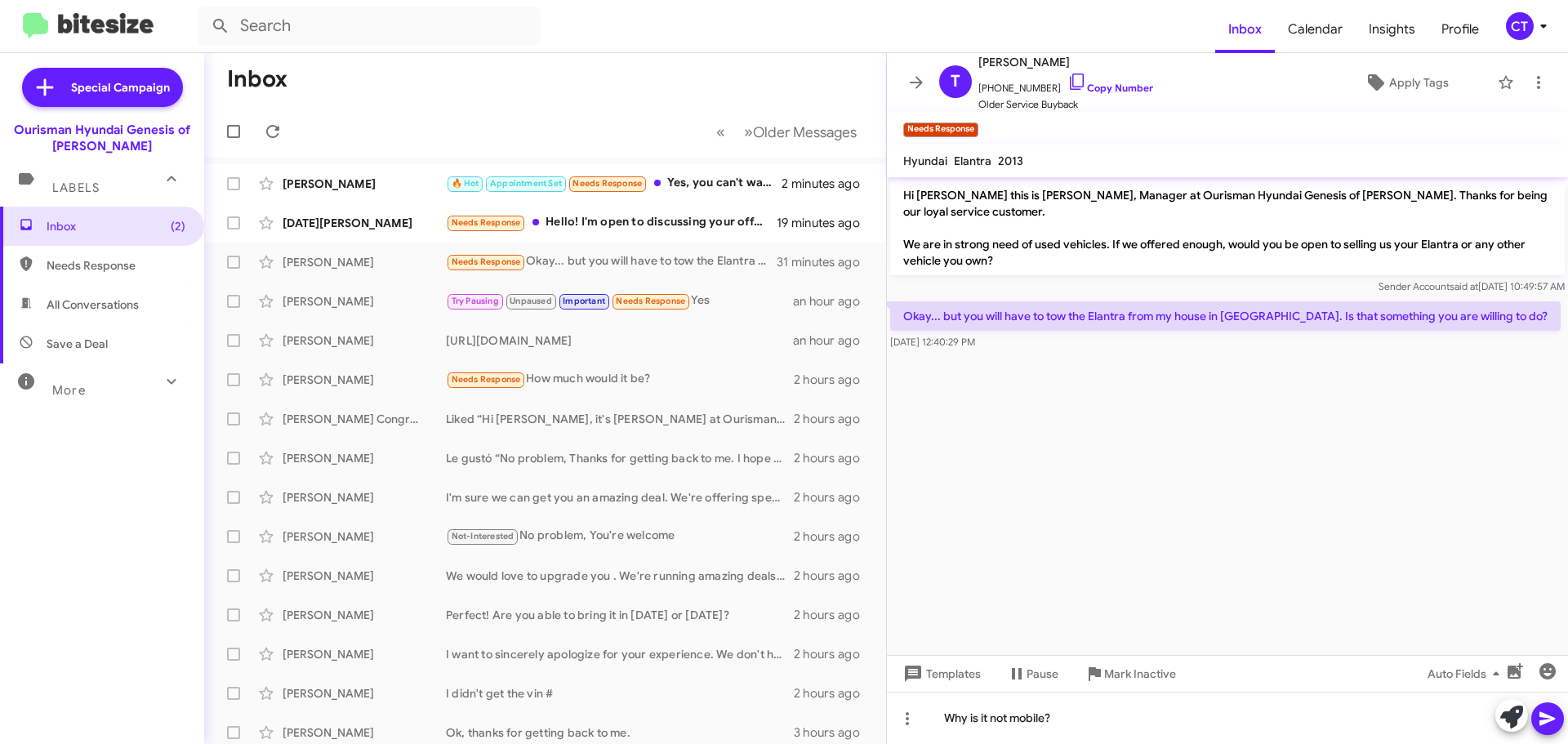
click at [1555, 728] on icon at bounding box center [1547, 719] width 20 height 20
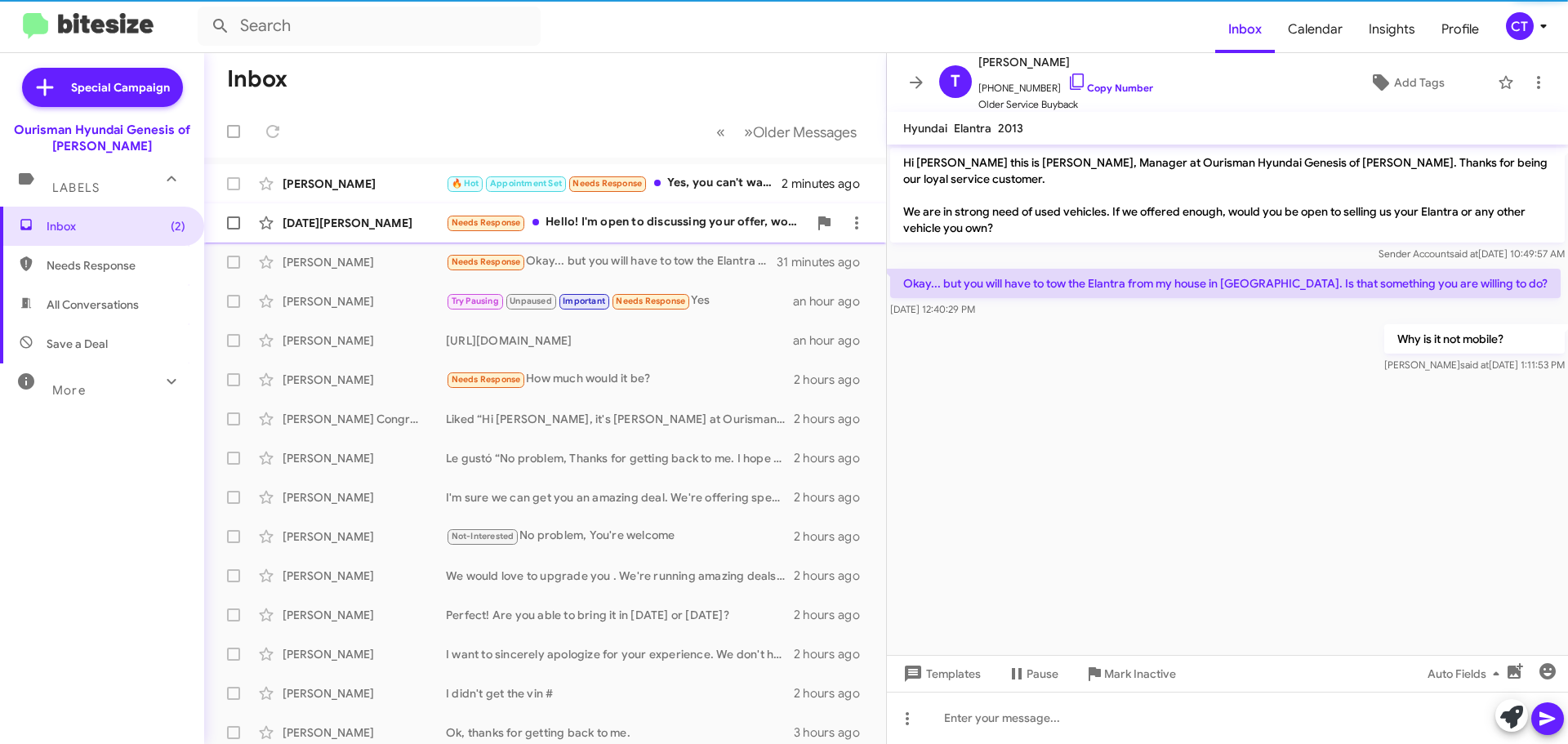
click at [645, 227] on div "Needs Response Hello! I'm open to discussing your offer, would you want to talk…" at bounding box center [627, 222] width 362 height 19
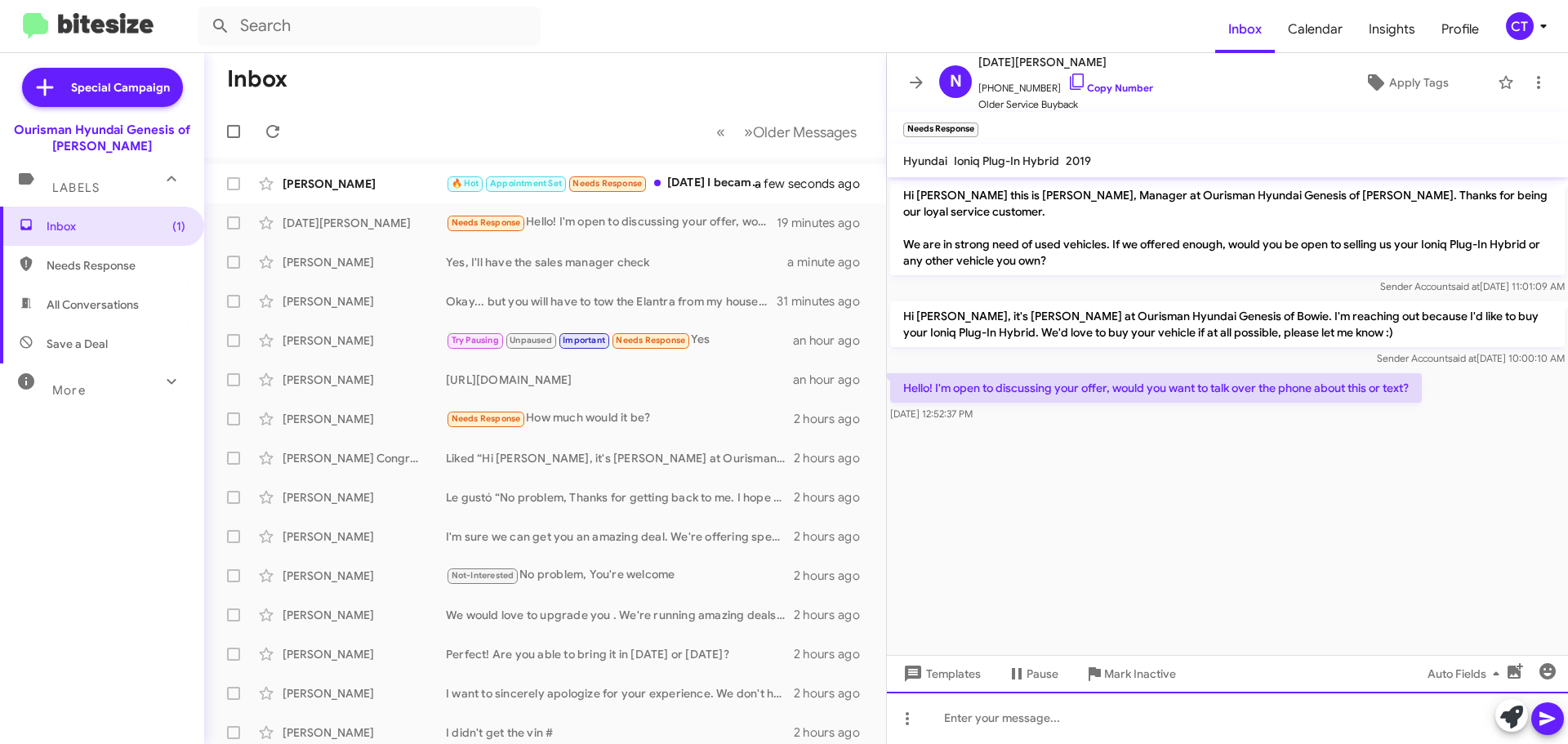
click at [1044, 724] on div at bounding box center [1227, 719] width 681 height 53
click at [1105, 719] on div "We would like to see the car in erson to be sure we're placing our highest offer" at bounding box center [1227, 719] width 681 height 53
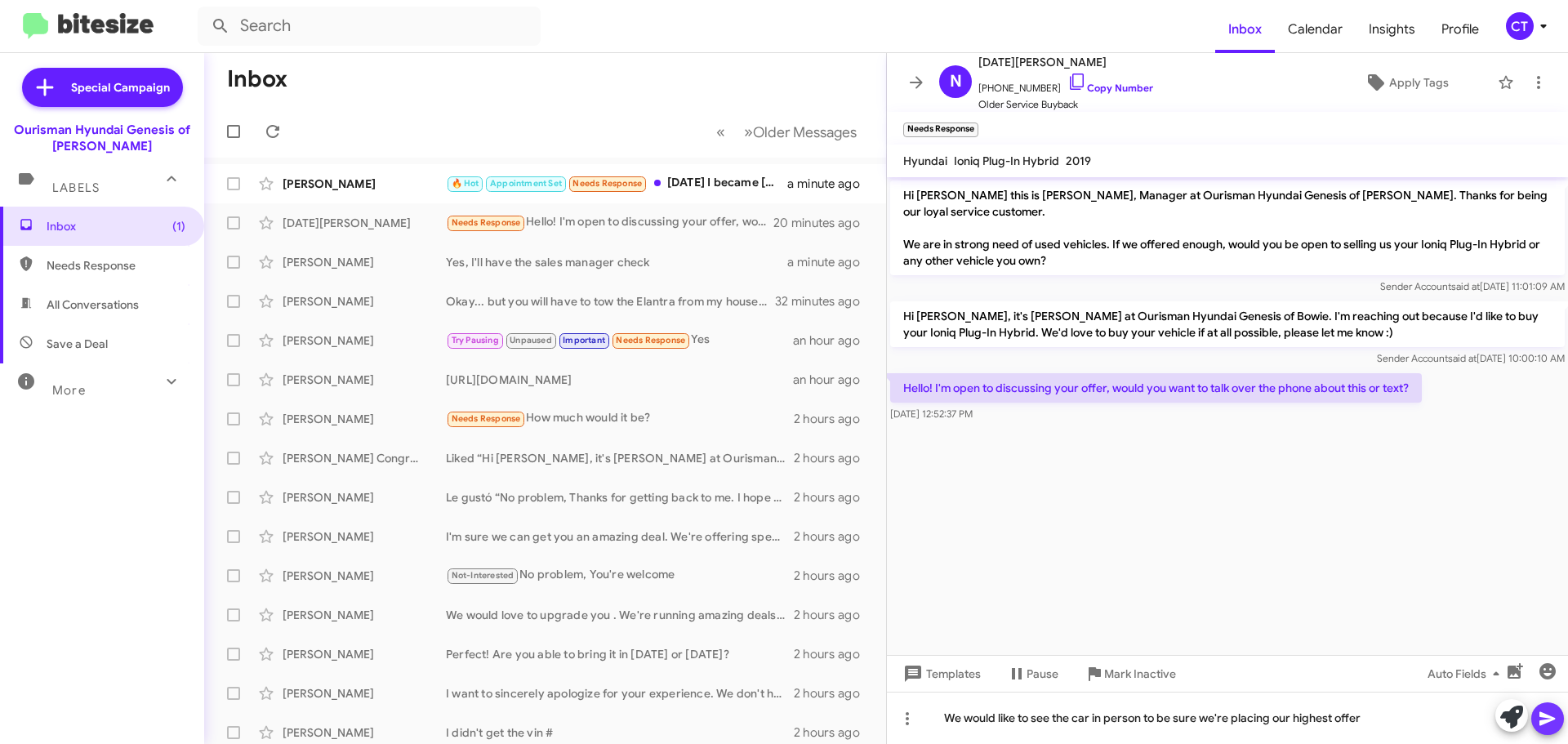
click at [1550, 732] on span at bounding box center [1547, 719] width 20 height 33
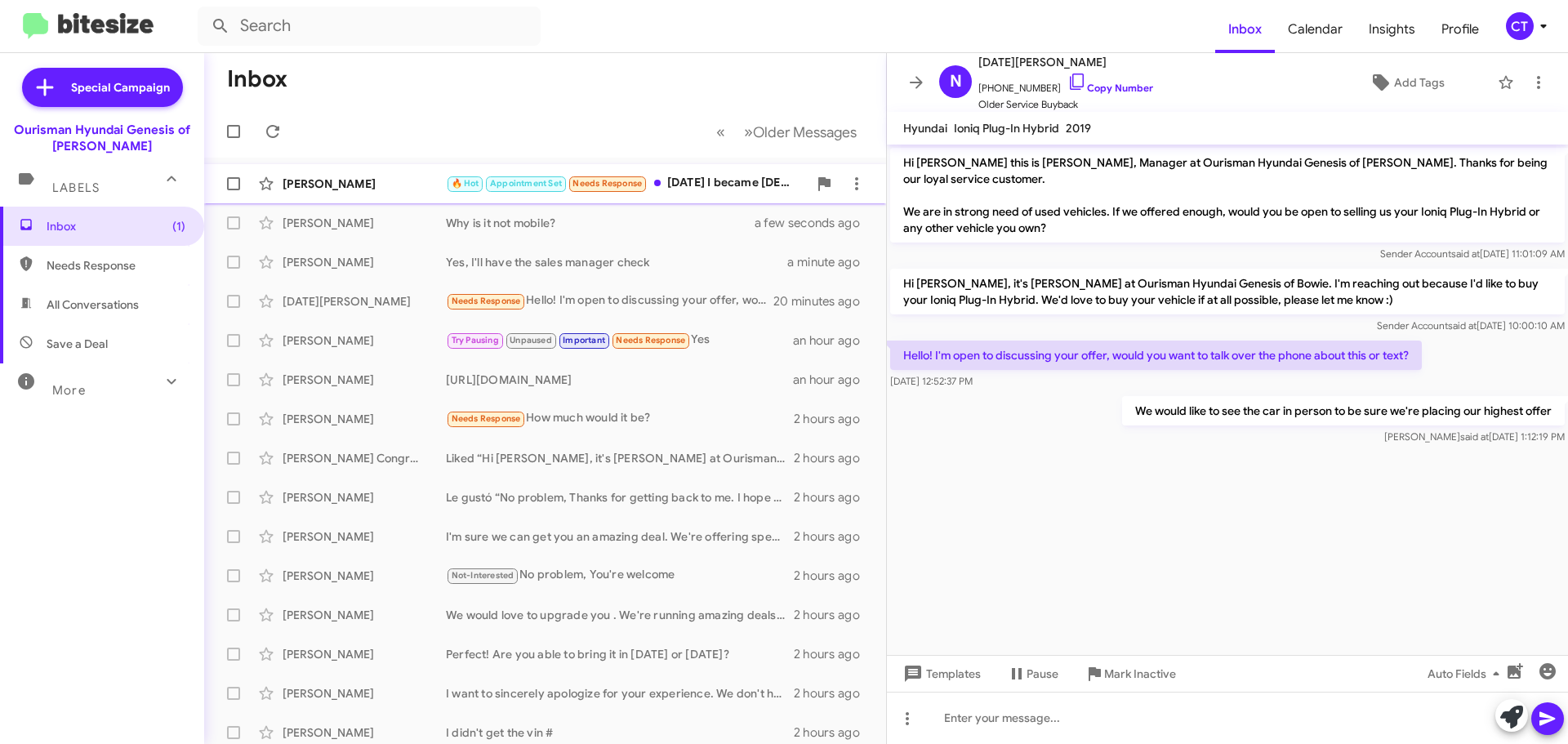
click at [704, 189] on div "🔥 Hot Appointment Set Needs Response Yesterday I became 80 years old" at bounding box center [627, 183] width 362 height 19
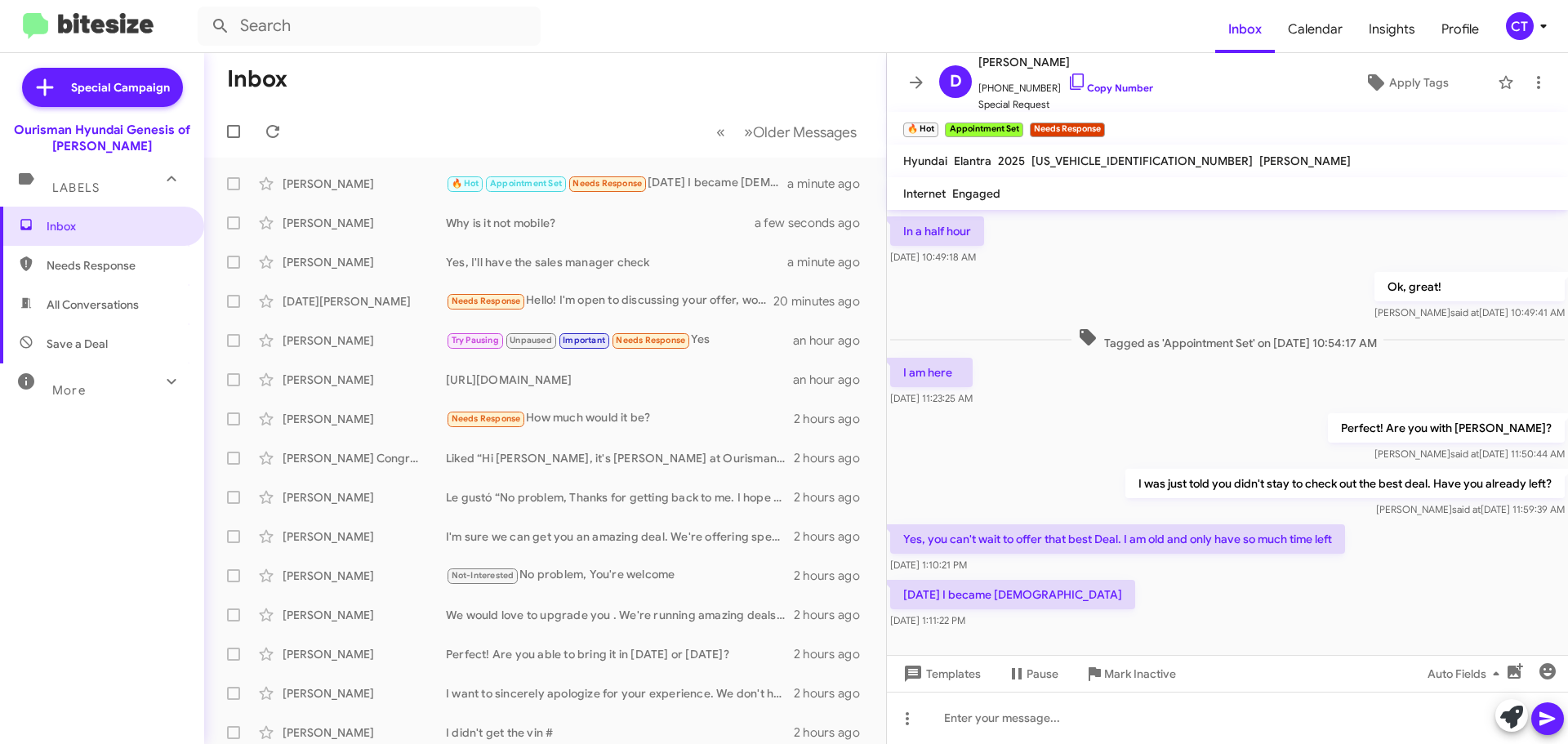
scroll to position [300, 0]
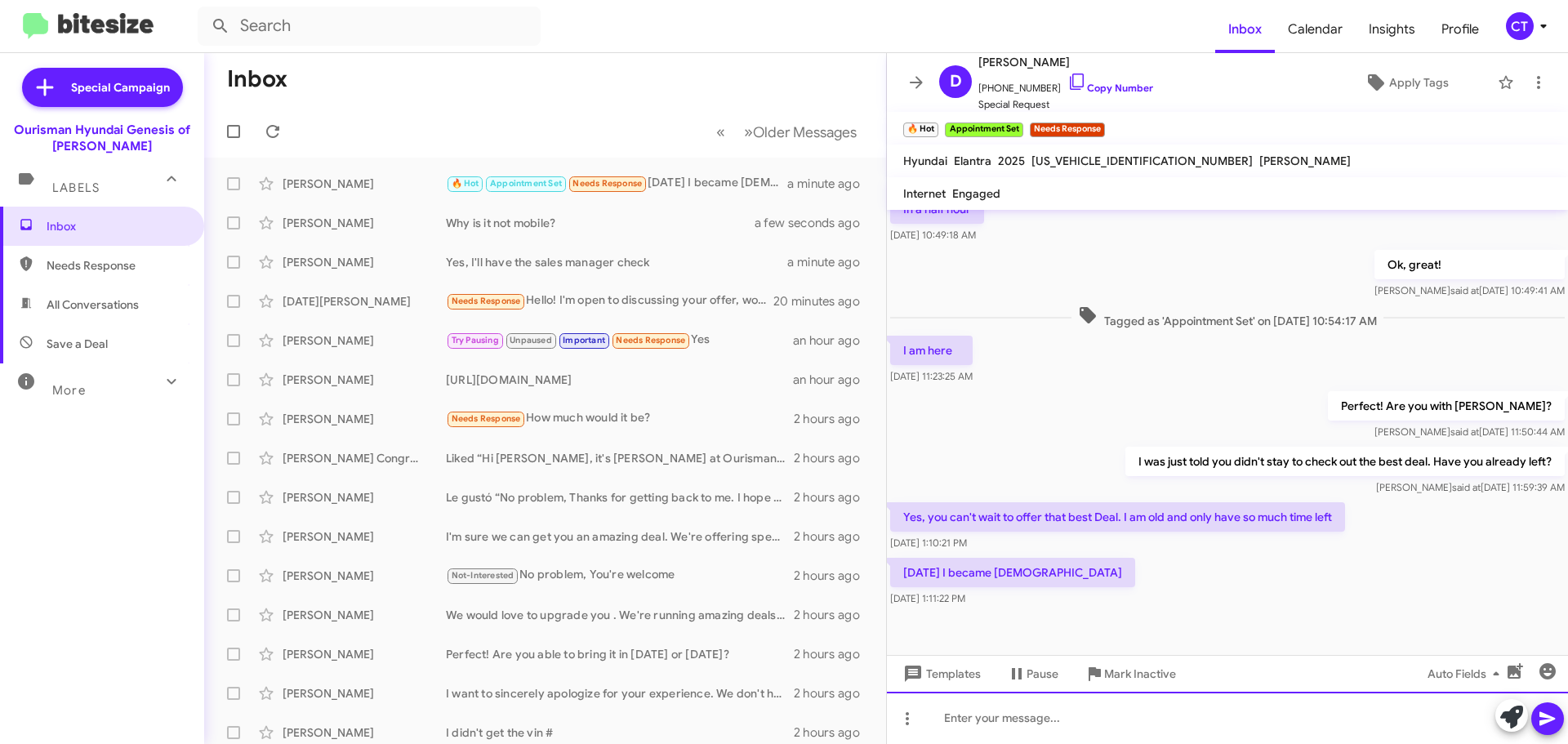
click at [1033, 721] on div at bounding box center [1227, 719] width 681 height 53
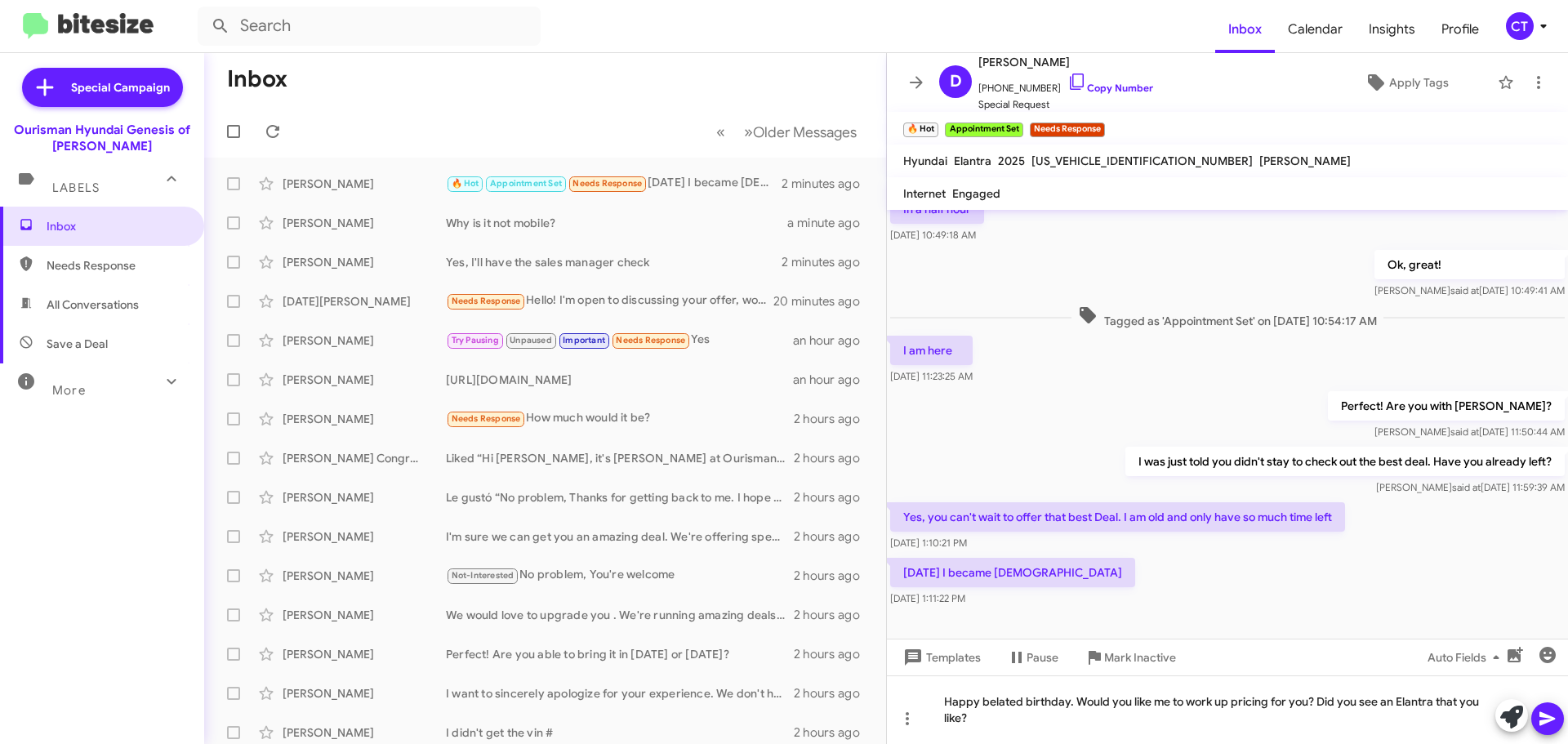
click at [1549, 717] on icon at bounding box center [1547, 719] width 16 height 14
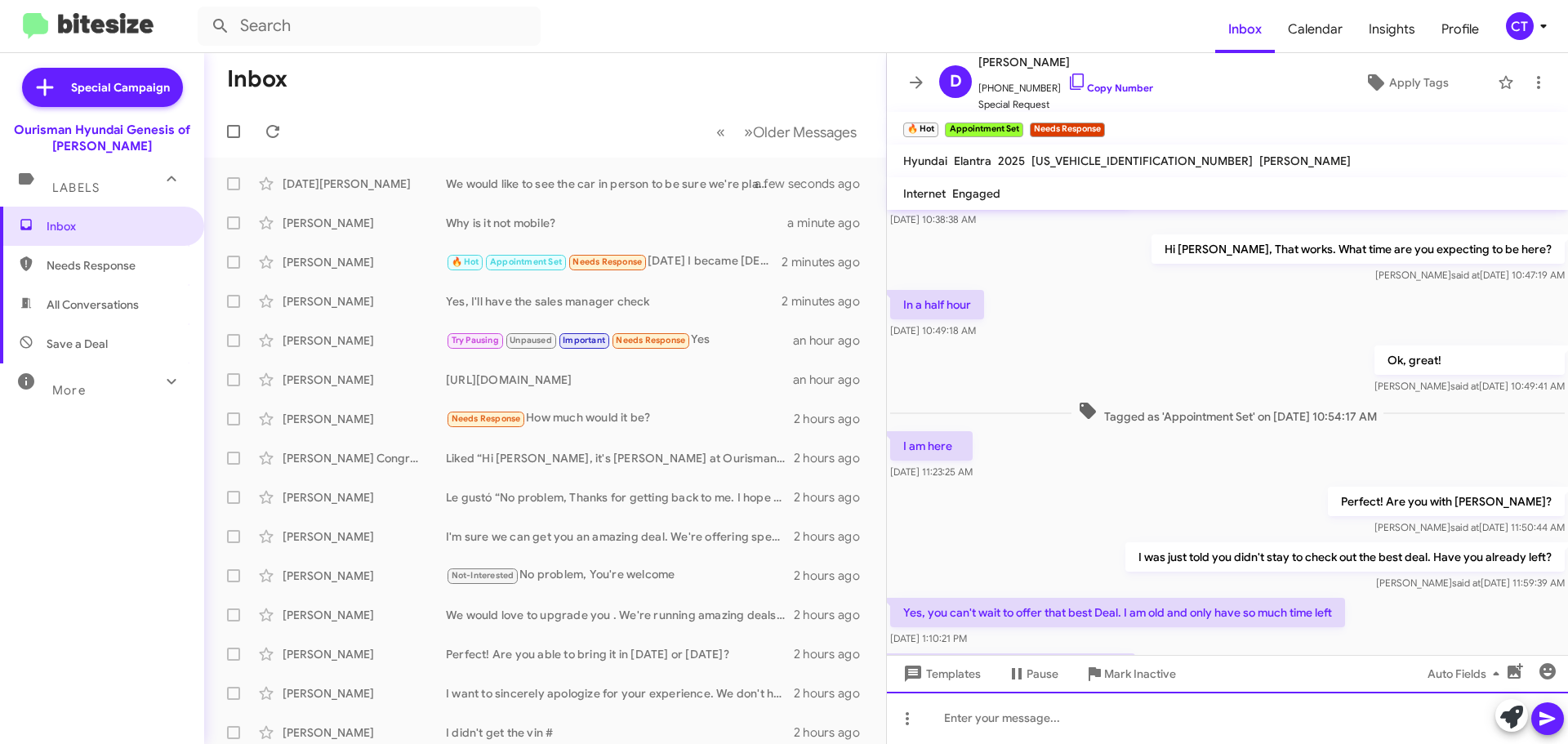
scroll to position [359, 0]
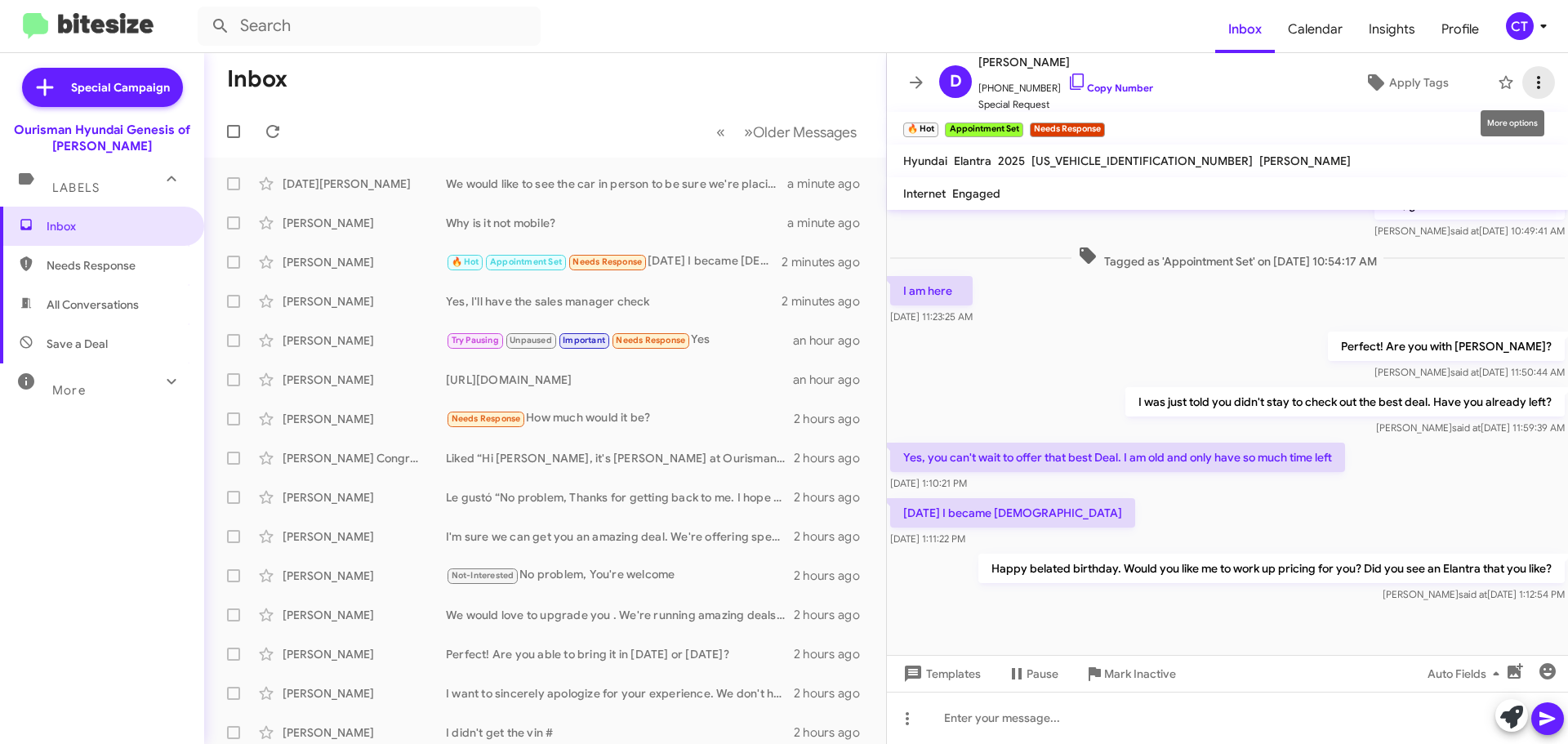
click at [1529, 82] on icon at bounding box center [1538, 82] width 20 height 20
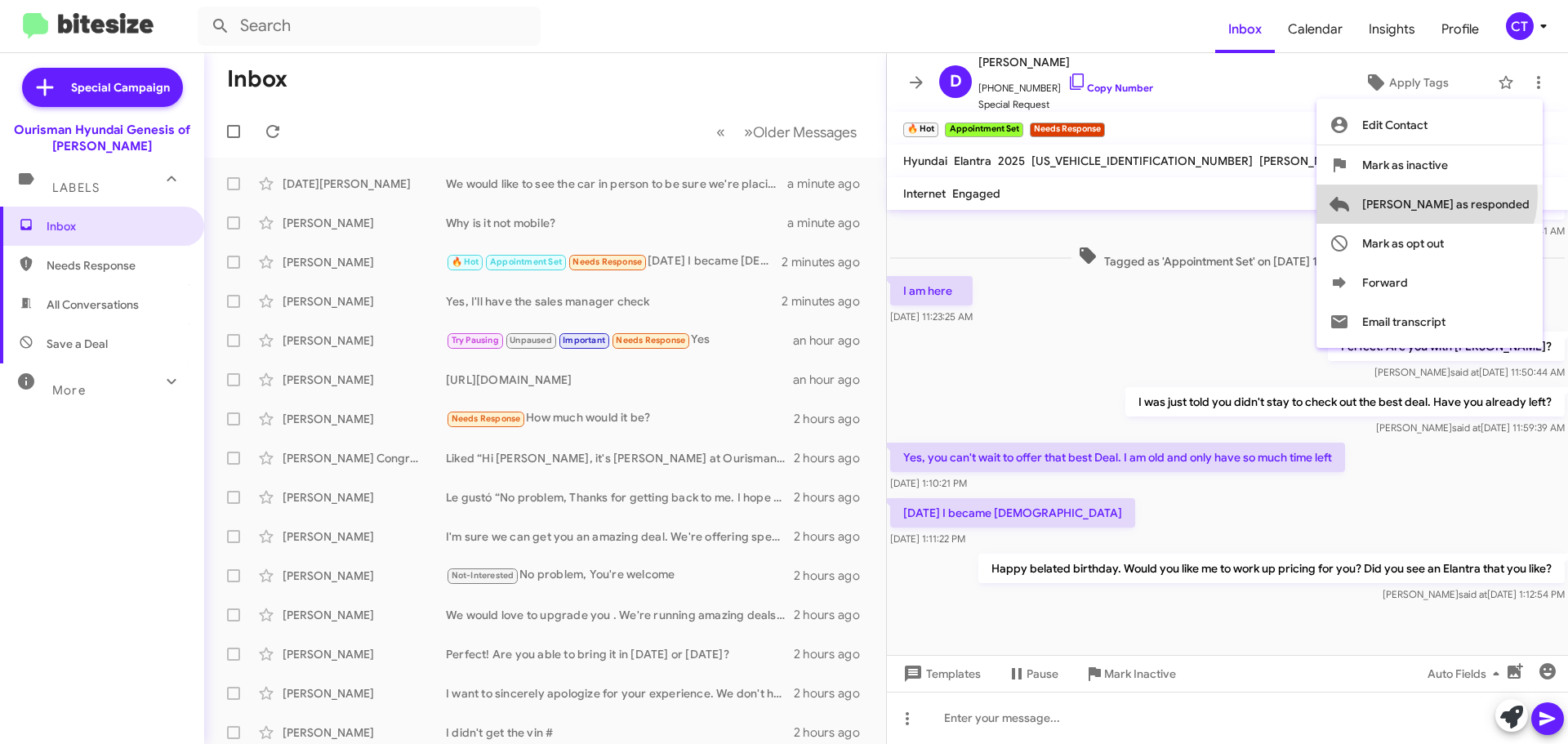
click at [1492, 195] on span "[PERSON_NAME] as responded" at bounding box center [1446, 205] width 168 height 39
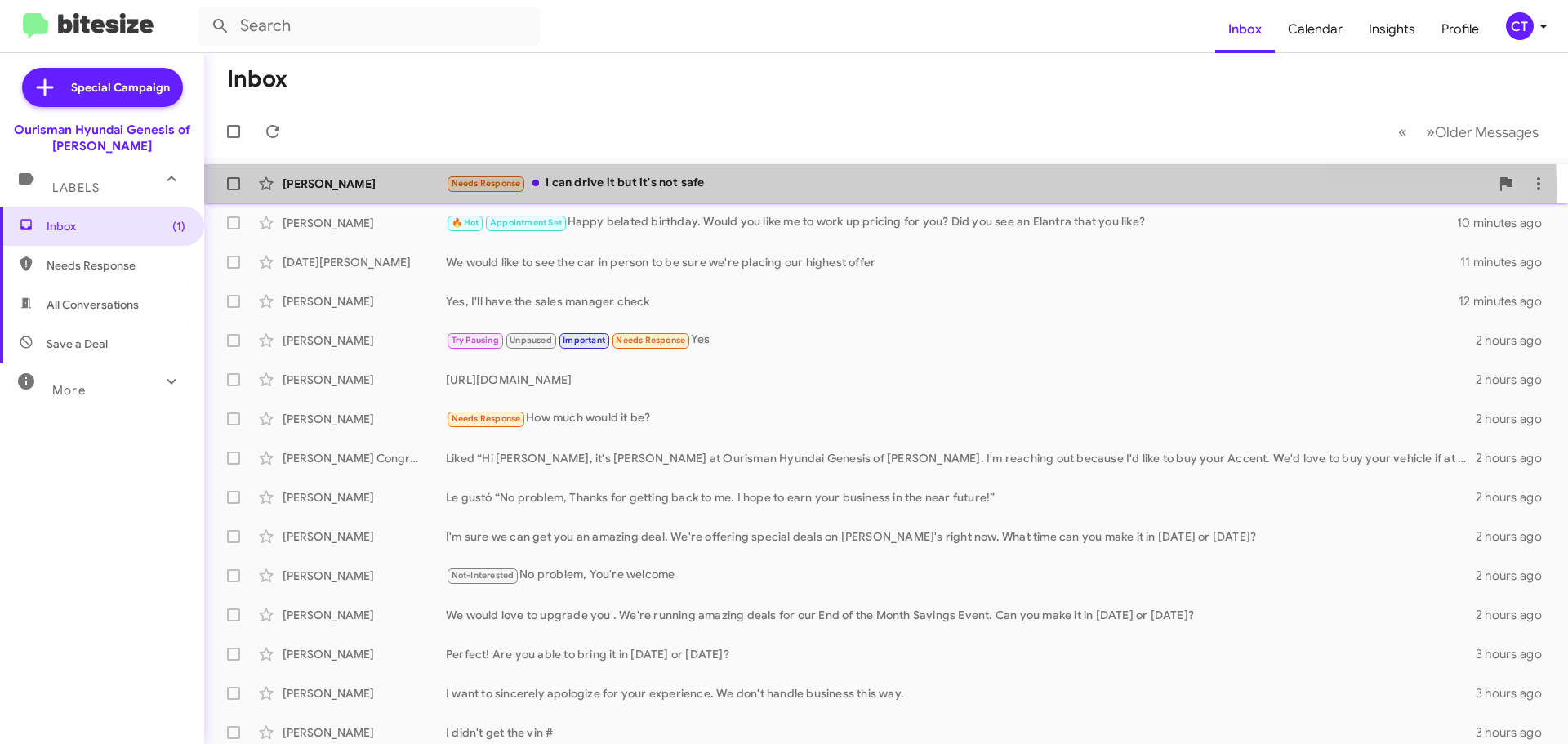
click at [714, 192] on div "Needs Response I can drive it but it's not safe" at bounding box center [968, 183] width 1044 height 19
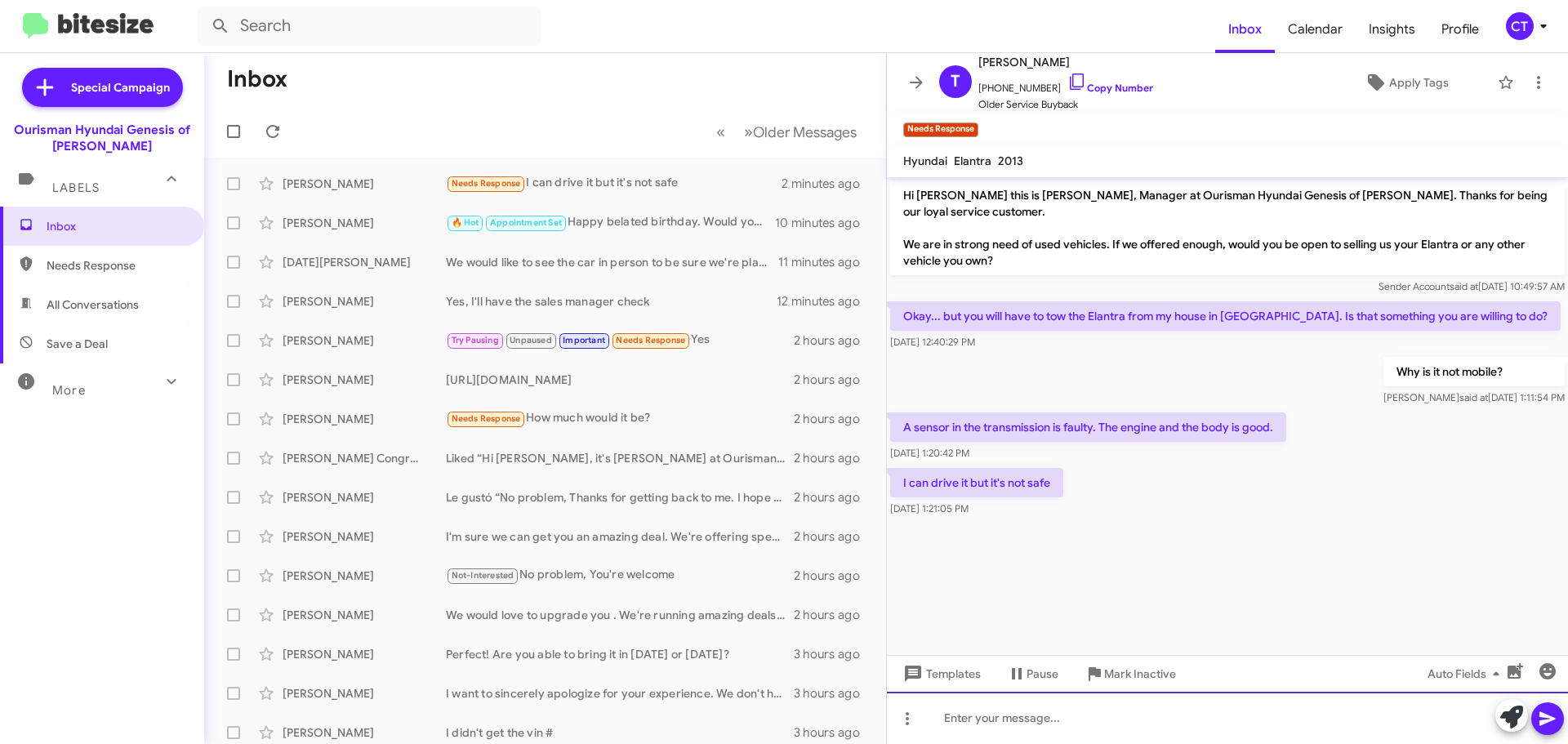
click at [1010, 729] on div at bounding box center [1227, 719] width 681 height 53
click at [961, 716] on div "Wewon't tow it in" at bounding box center [1227, 719] width 681 height 53
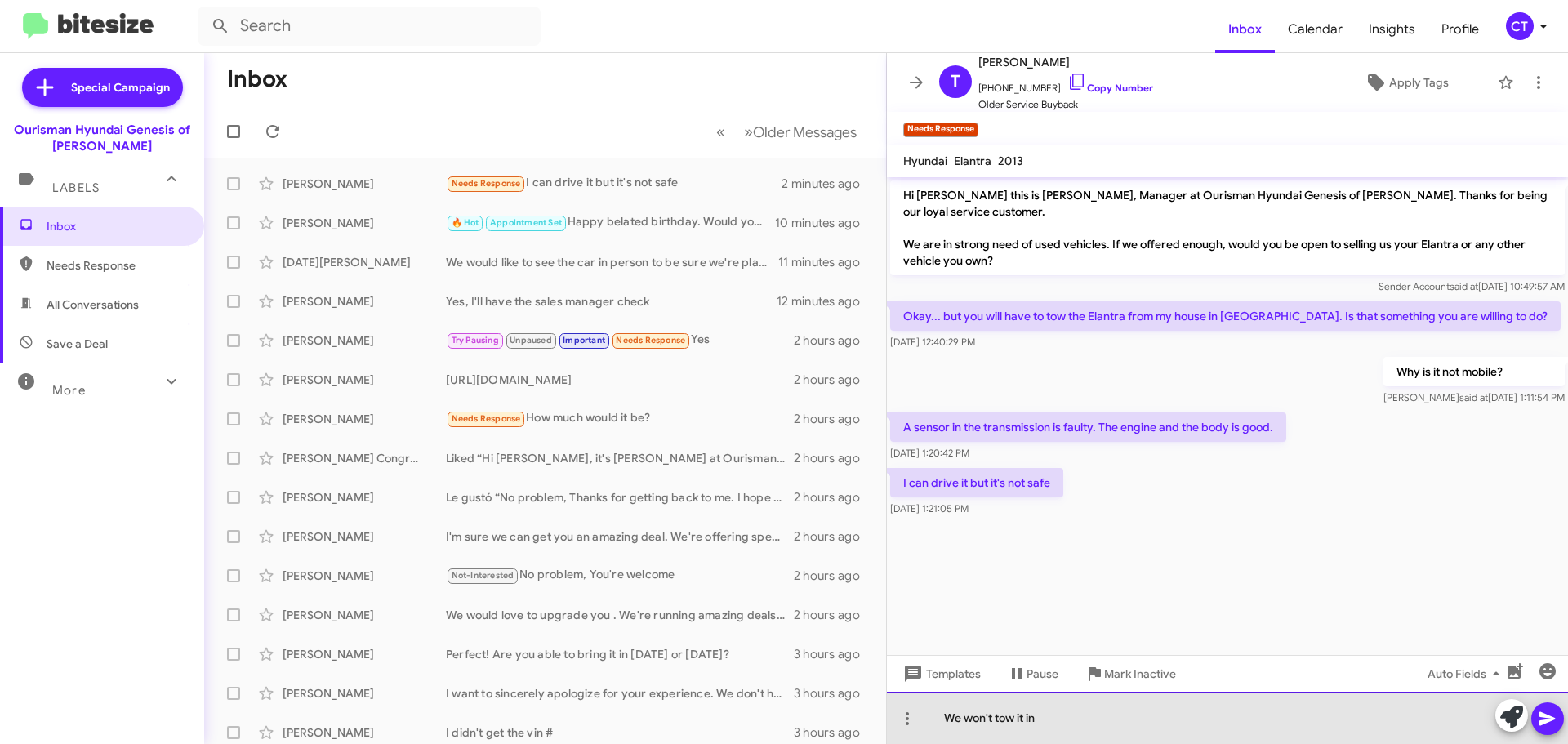
click at [1160, 728] on div "We won't tow it in" at bounding box center [1227, 719] width 681 height 53
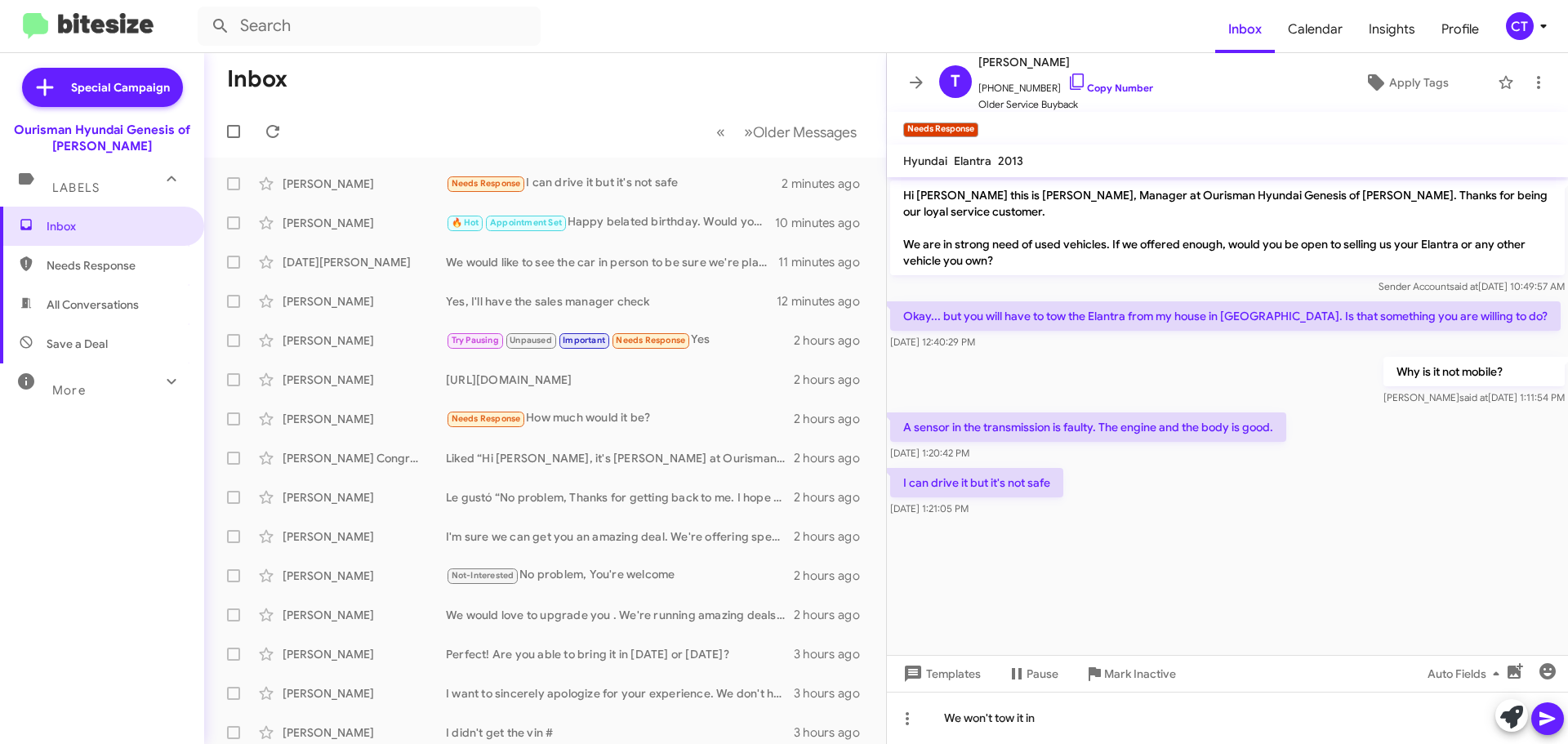
click at [1539, 719] on icon at bounding box center [1547, 719] width 20 height 20
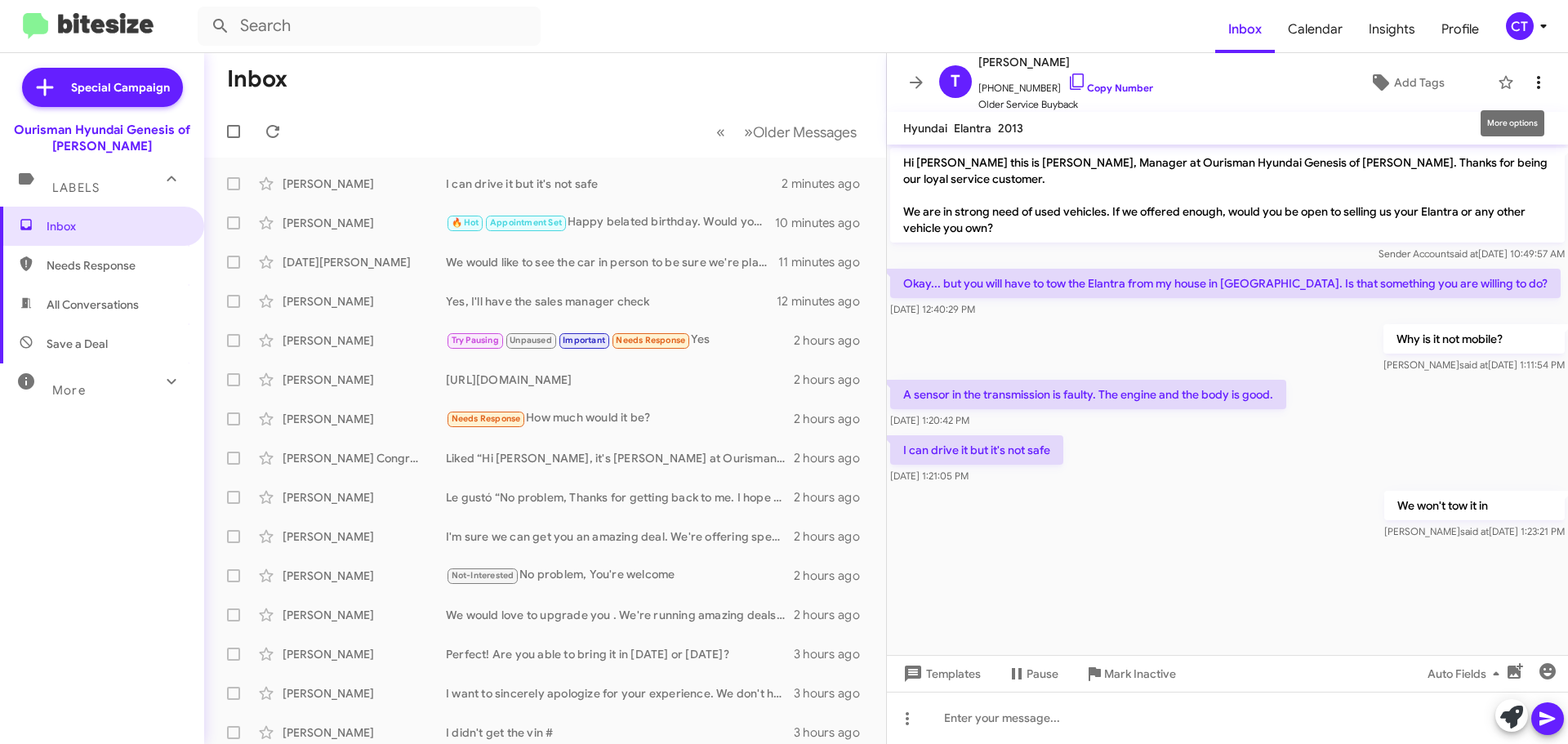
click at [1529, 80] on icon at bounding box center [1538, 82] width 20 height 20
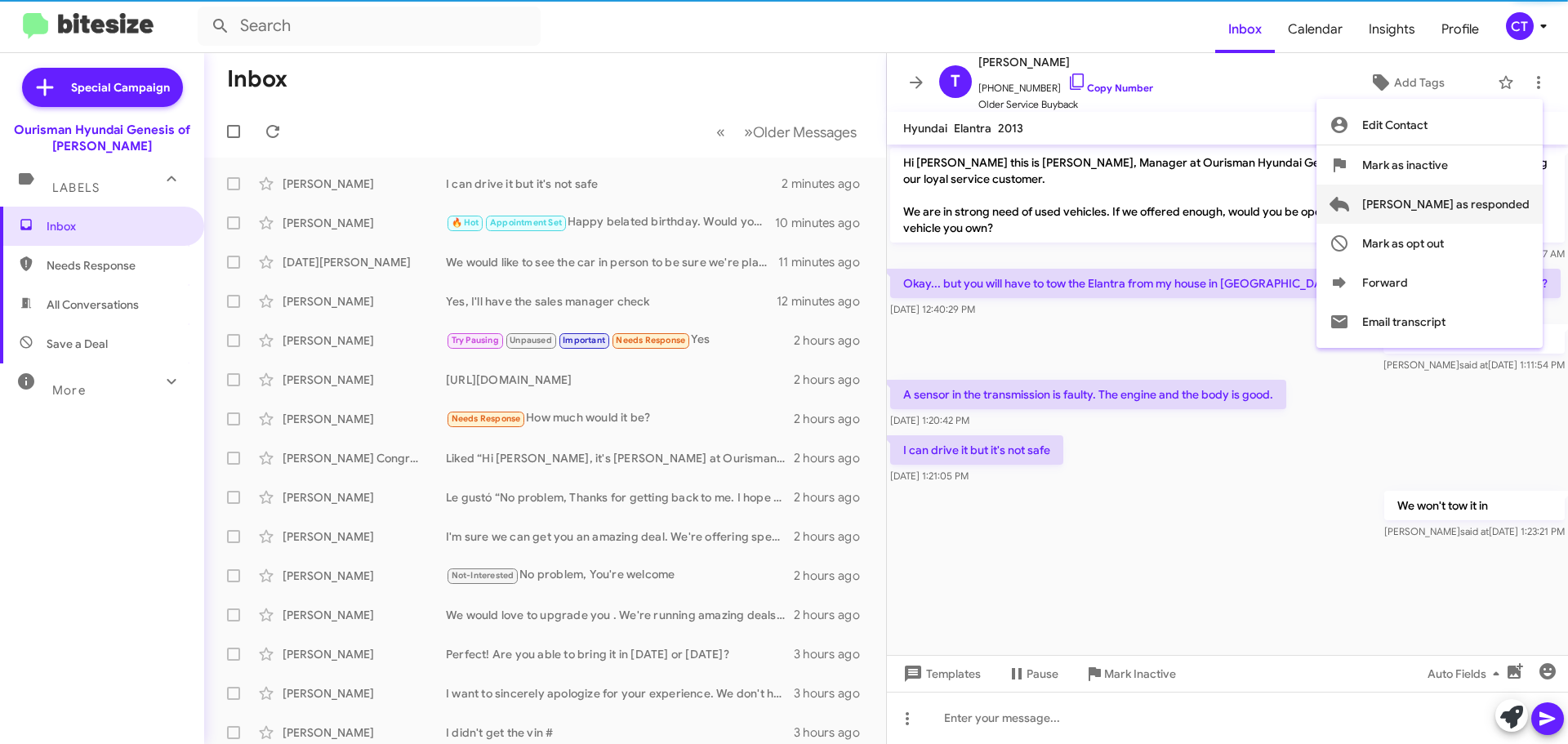
click at [1474, 210] on span "[PERSON_NAME] as responded" at bounding box center [1446, 205] width 168 height 39
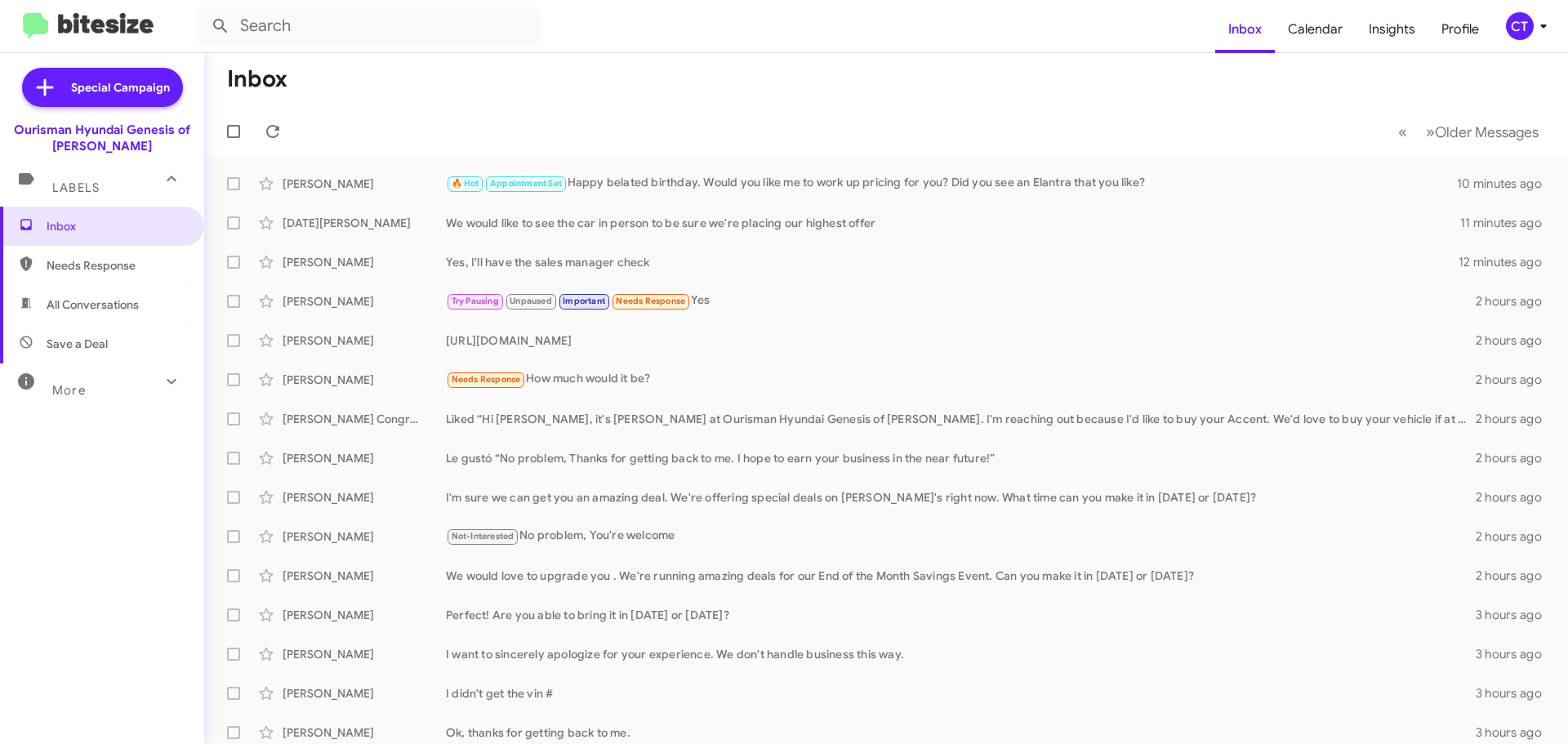
click at [1539, 24] on icon at bounding box center [1543, 26] width 20 height 20
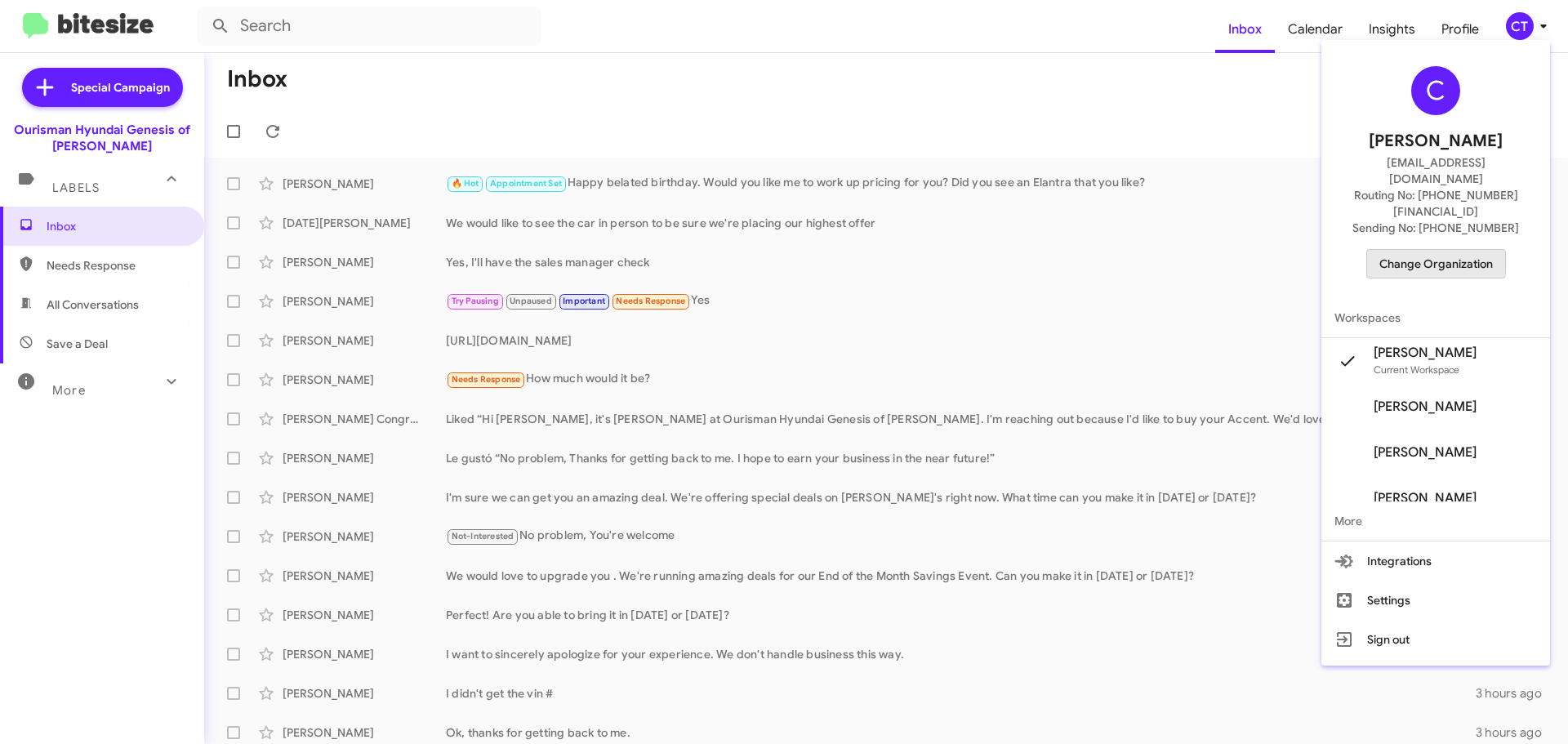
click at [1438, 250] on span "Change Organization" at bounding box center [1437, 264] width 113 height 28
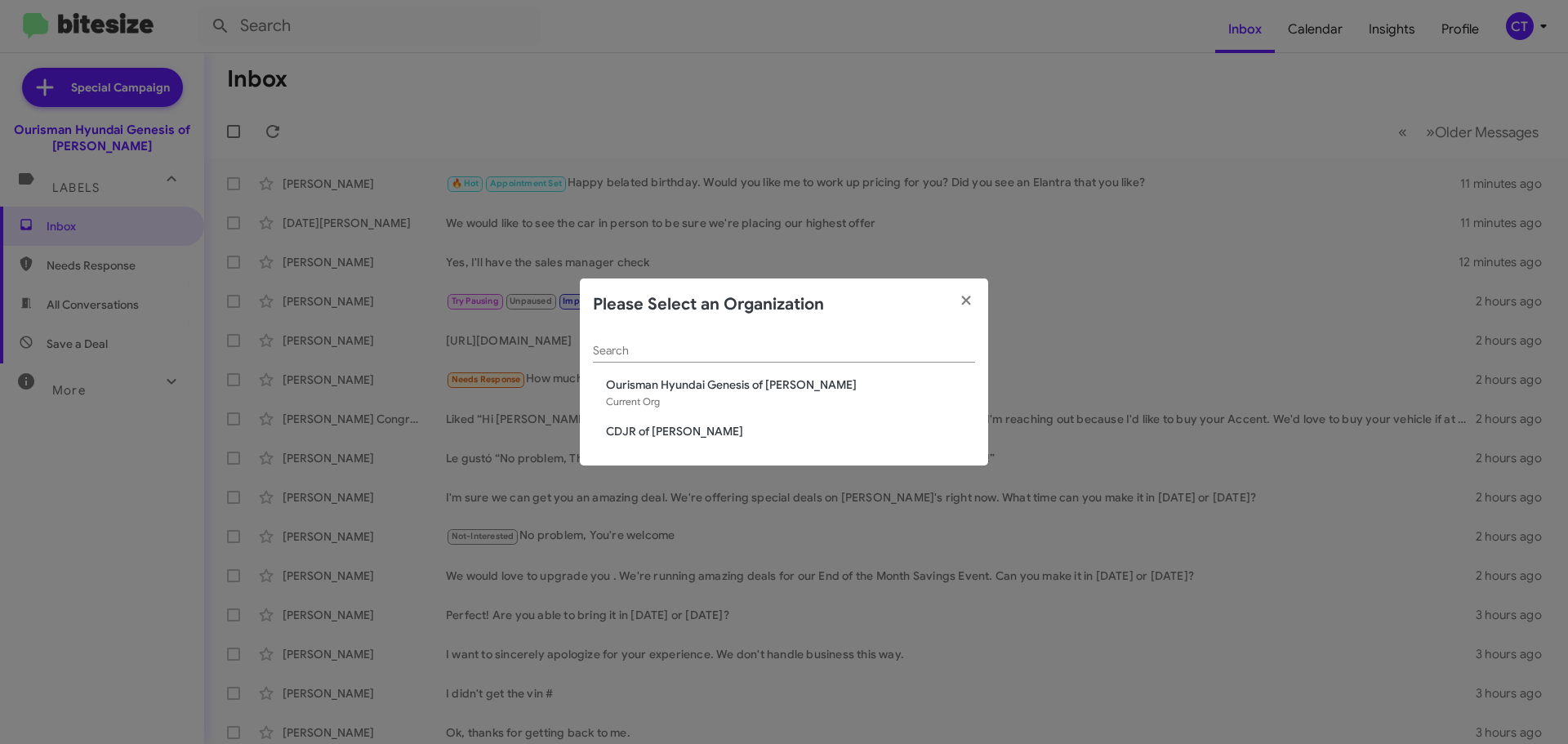
click at [654, 437] on span "CDJR of [PERSON_NAME]" at bounding box center [790, 432] width 369 height 16
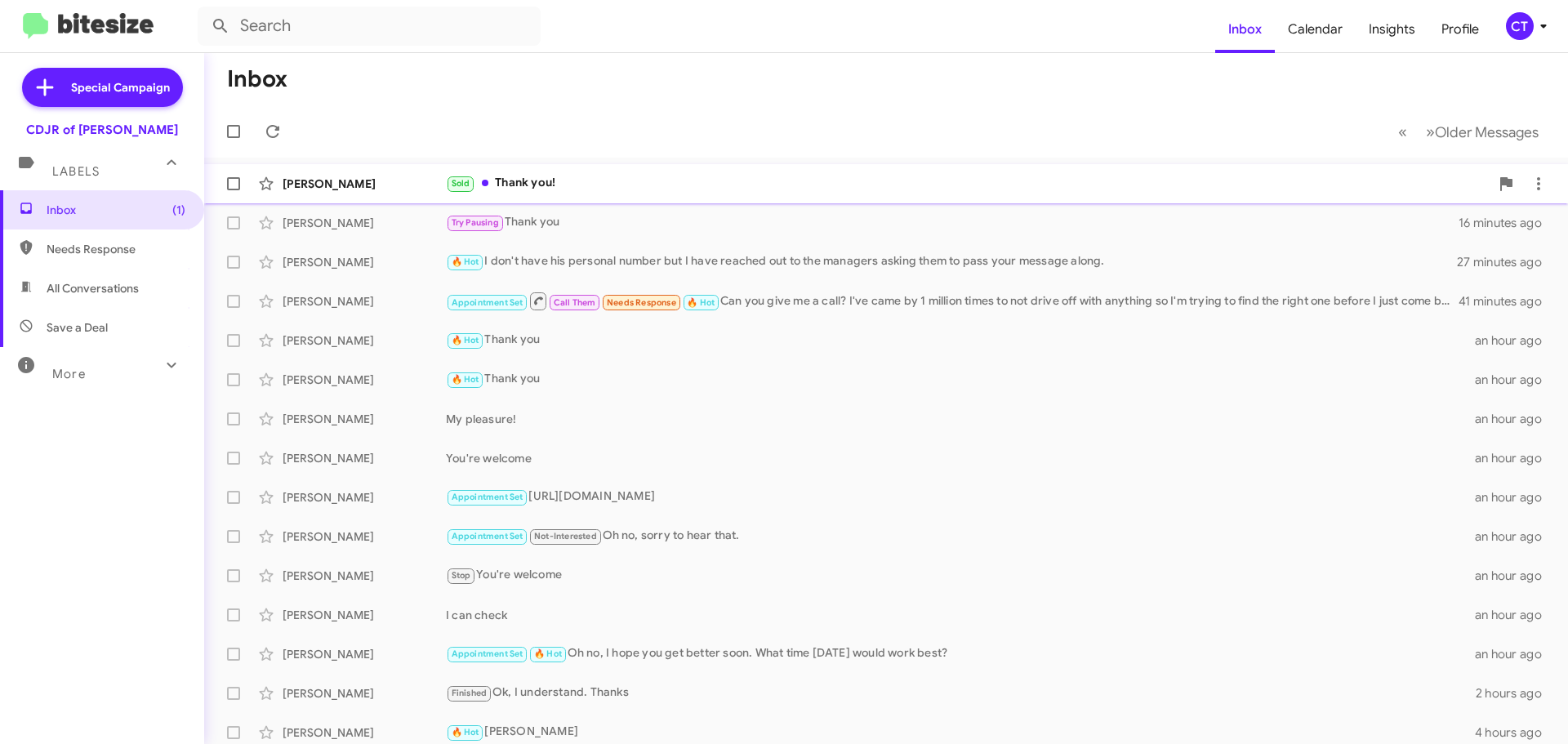
click at [589, 194] on div "[PERSON_NAME] Sold Thank you! a minute ago" at bounding box center [886, 184] width 1338 height 33
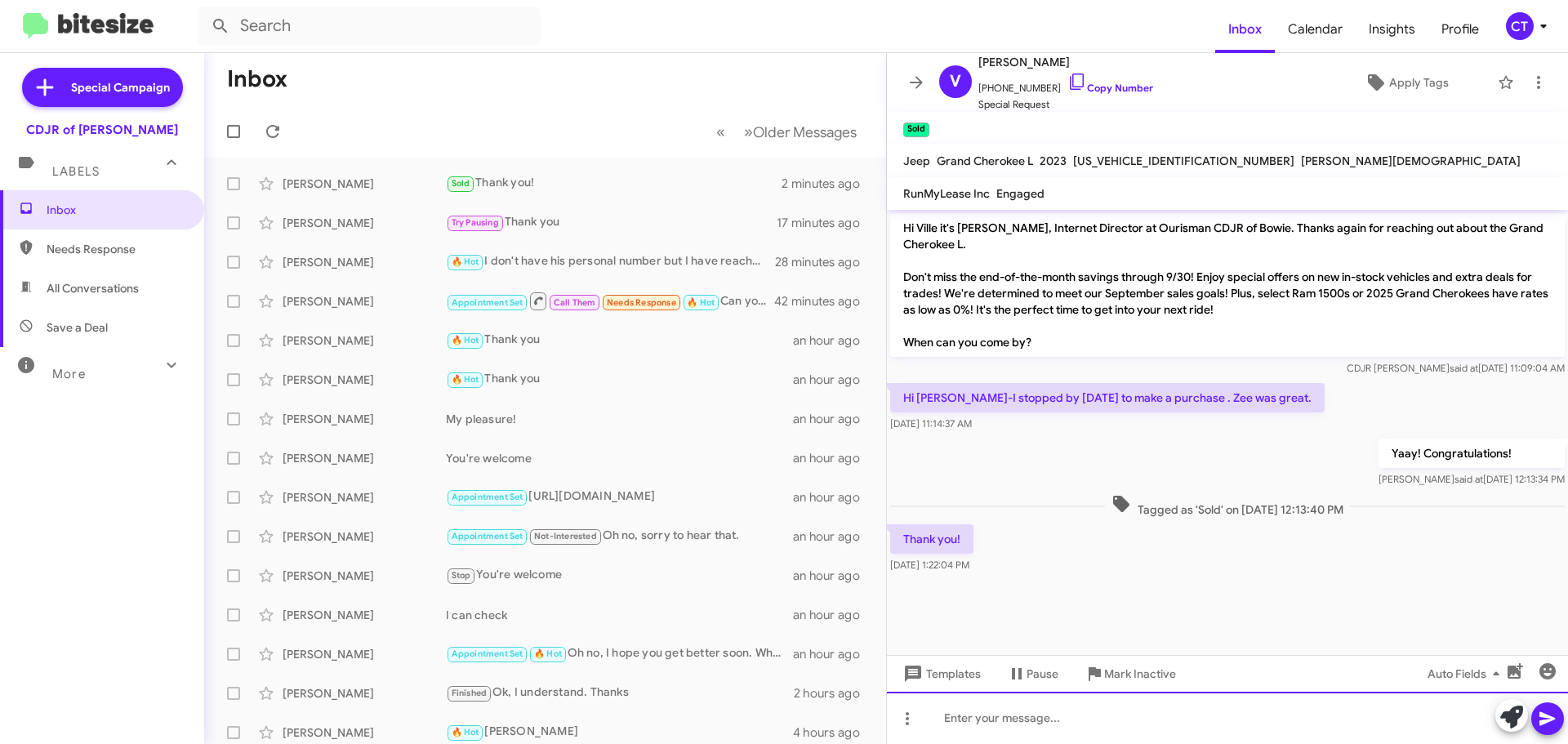
drag, startPoint x: 1077, startPoint y: 723, endPoint x: 1084, endPoint y: 697, distance: 26.9
click at [1080, 714] on div at bounding box center [1227, 719] width 681 height 53
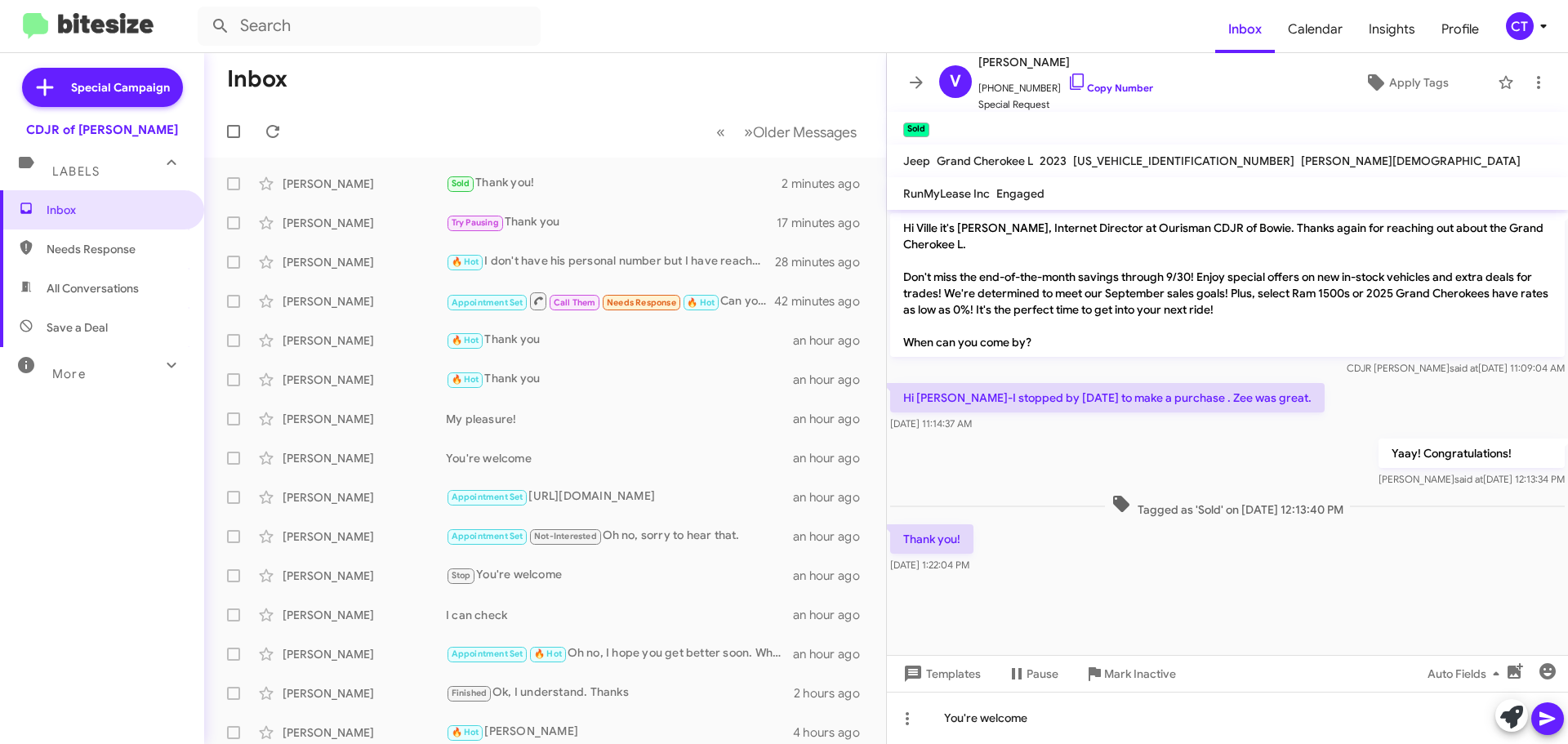
click at [1552, 722] on icon at bounding box center [1547, 719] width 20 height 20
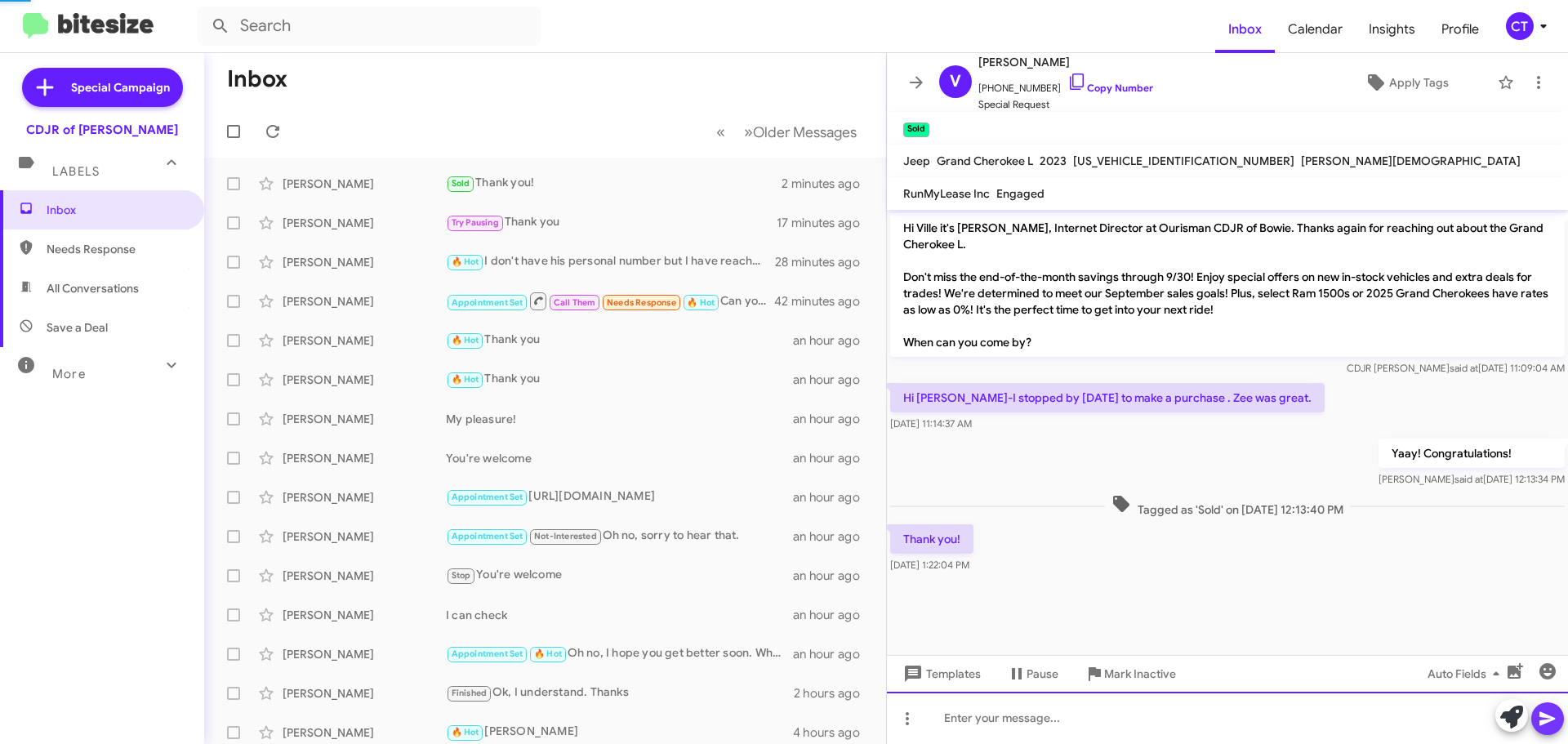
scroll to position [2, 0]
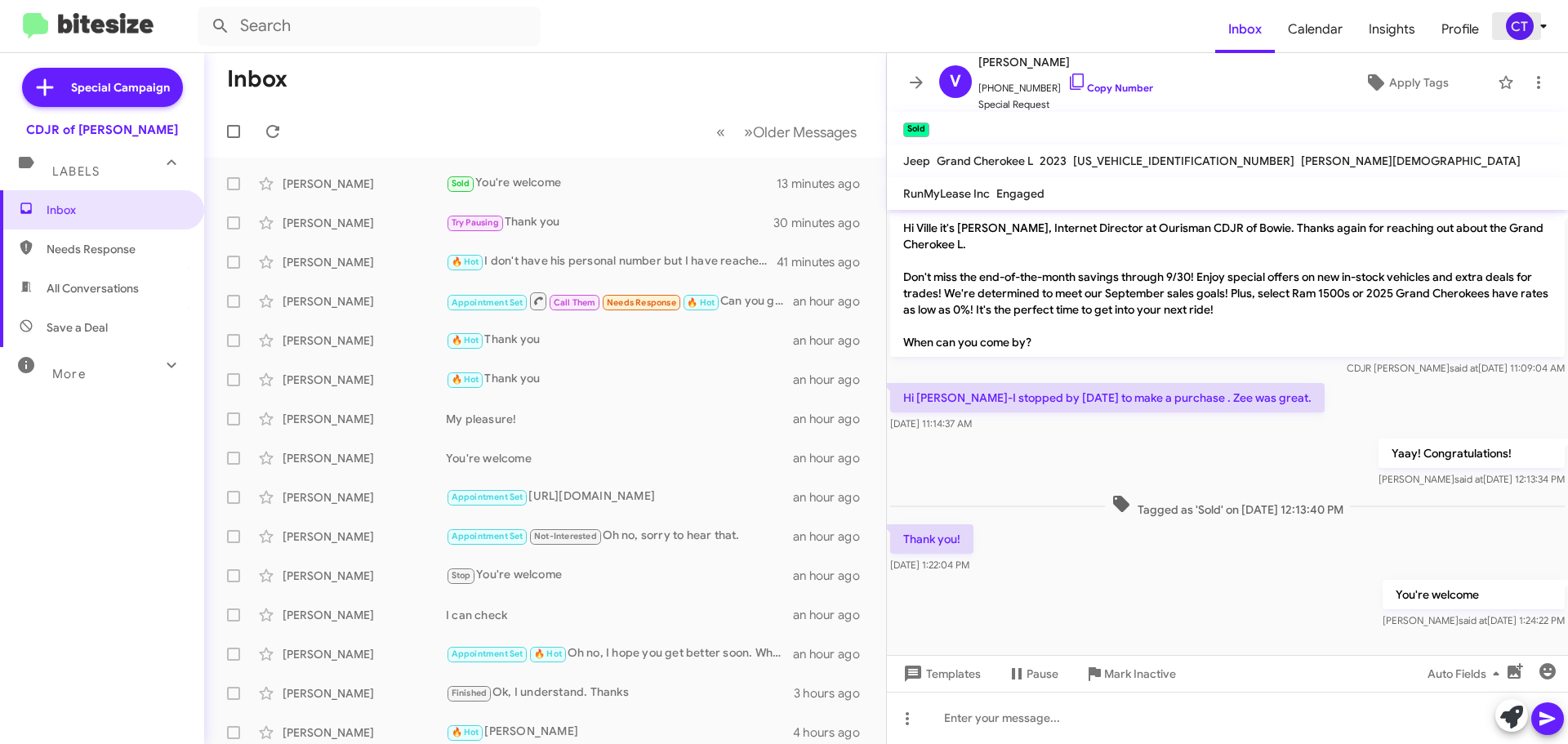
click at [1543, 30] on icon at bounding box center [1543, 26] width 20 height 20
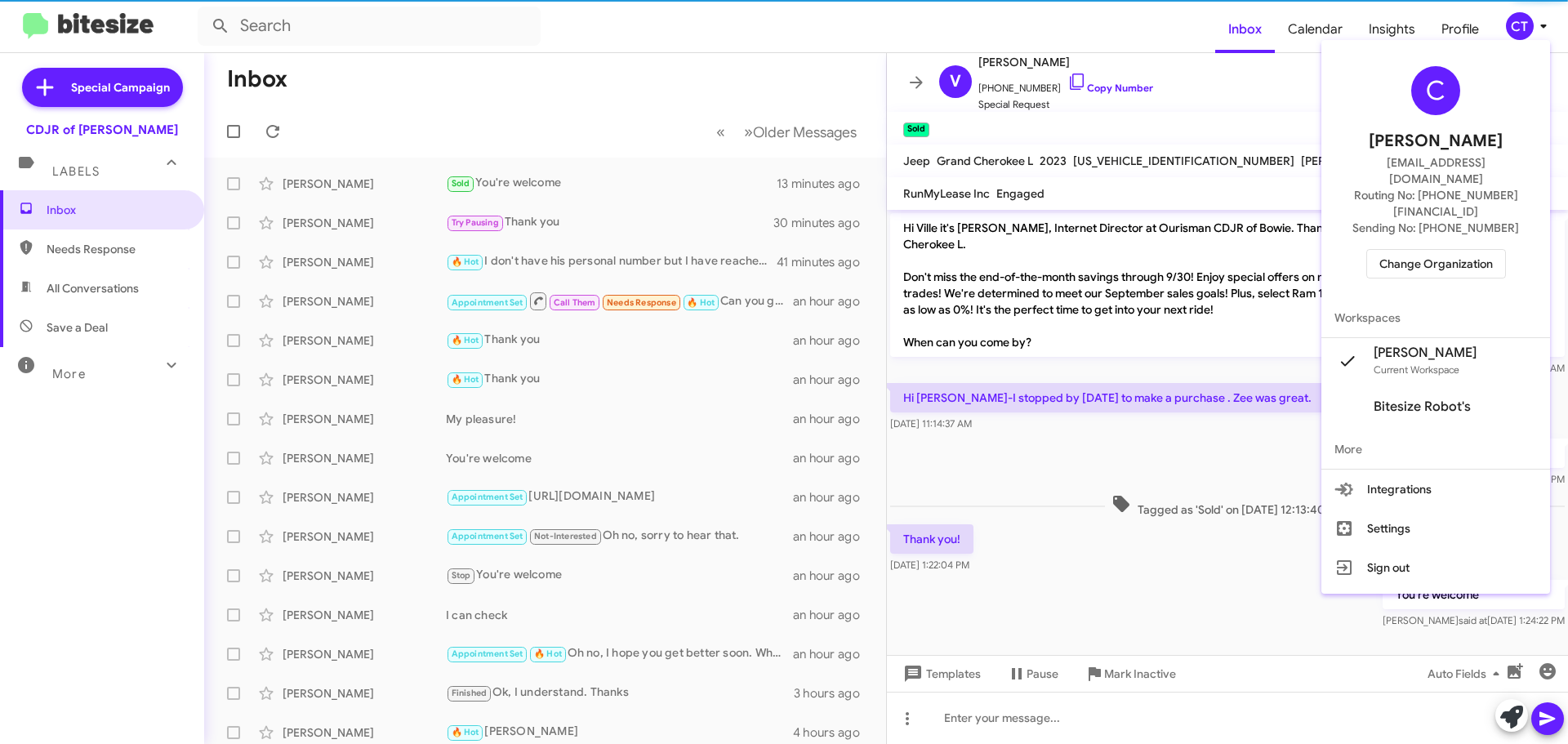
click at [1427, 250] on span "Change Organization" at bounding box center [1437, 264] width 113 height 28
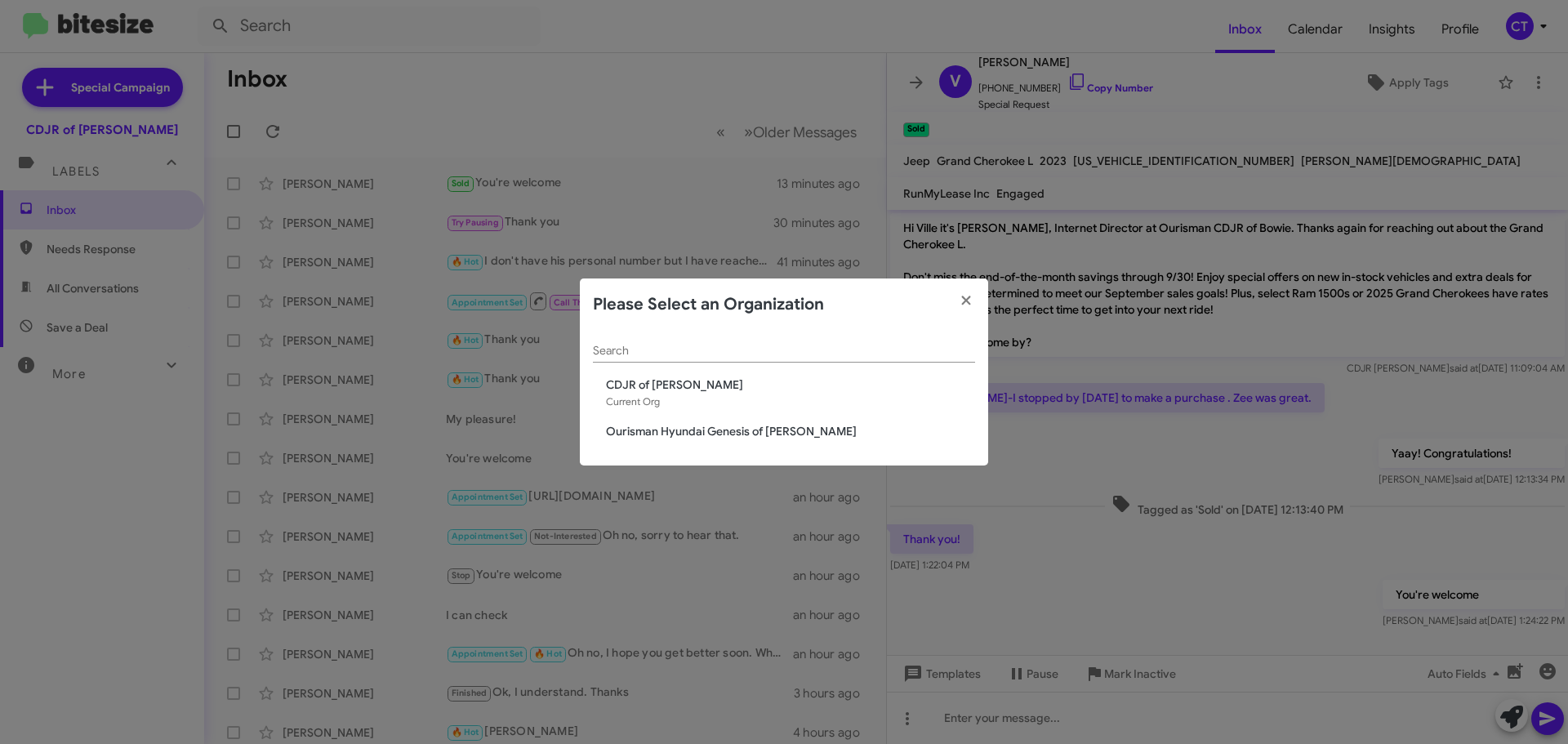
click at [666, 428] on span "Ourisman Hyundai Genesis of [PERSON_NAME]" at bounding box center [790, 432] width 369 height 16
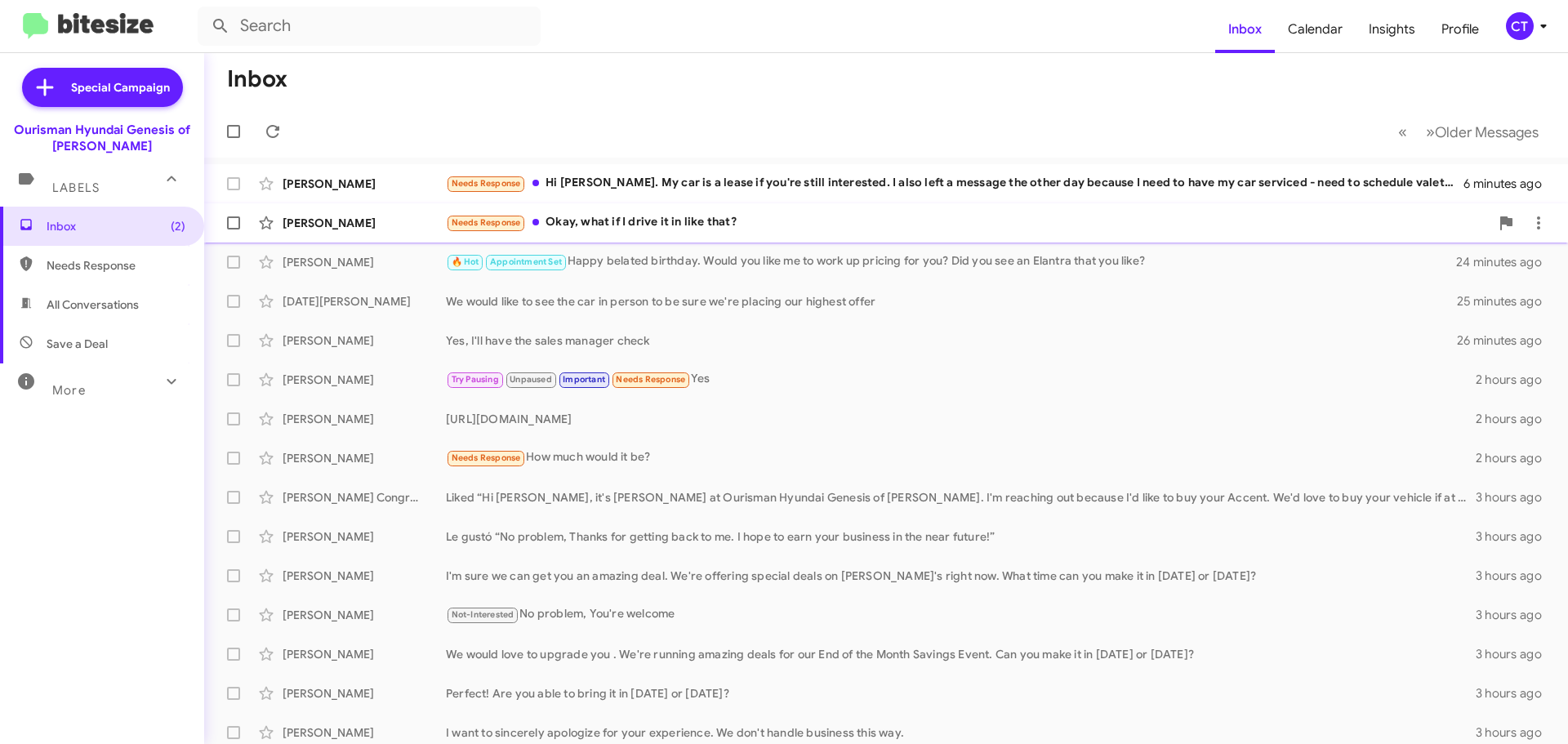
click at [703, 228] on div "Needs Response Okay, what if I drive it in like that?" at bounding box center [968, 222] width 1044 height 19
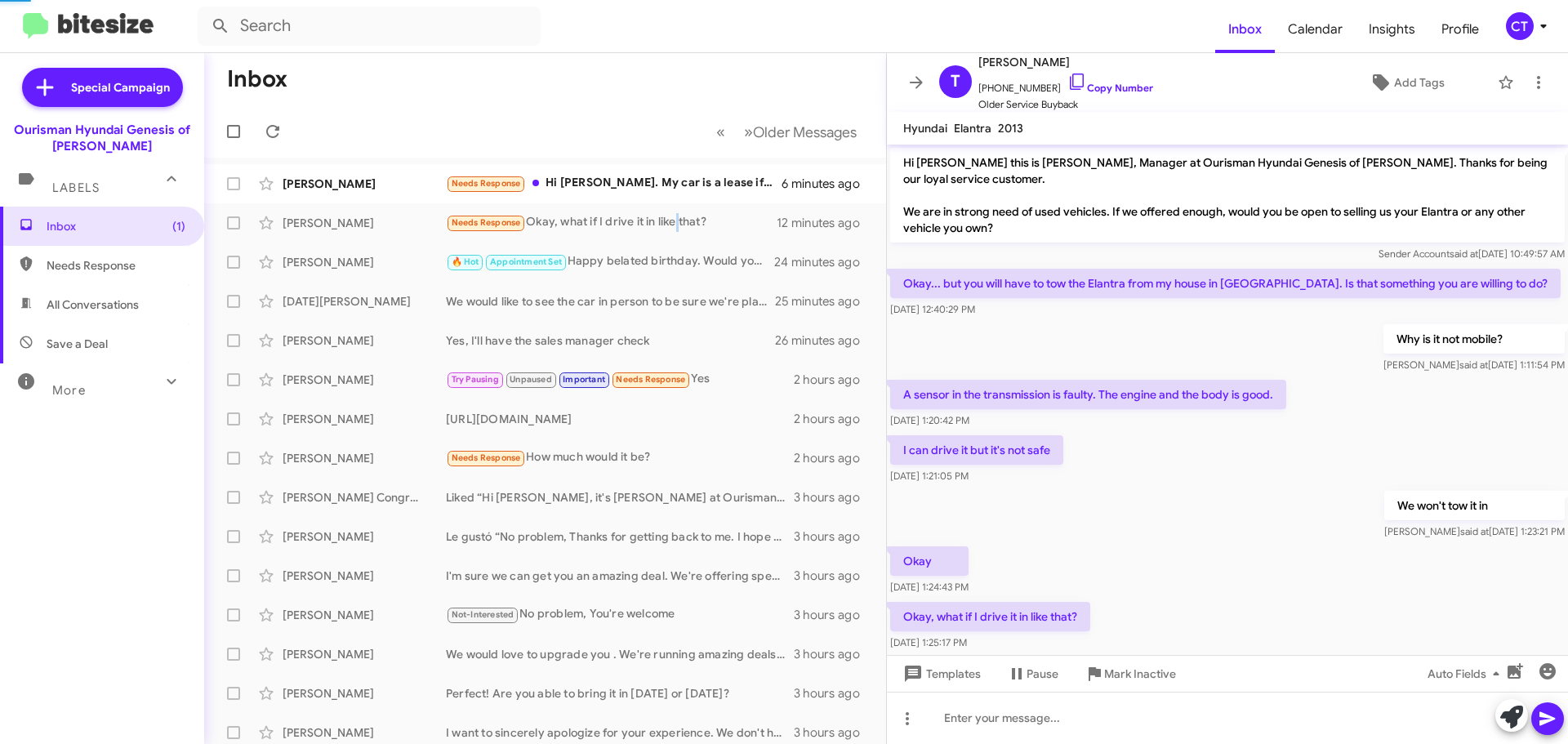
scroll to position [32, 0]
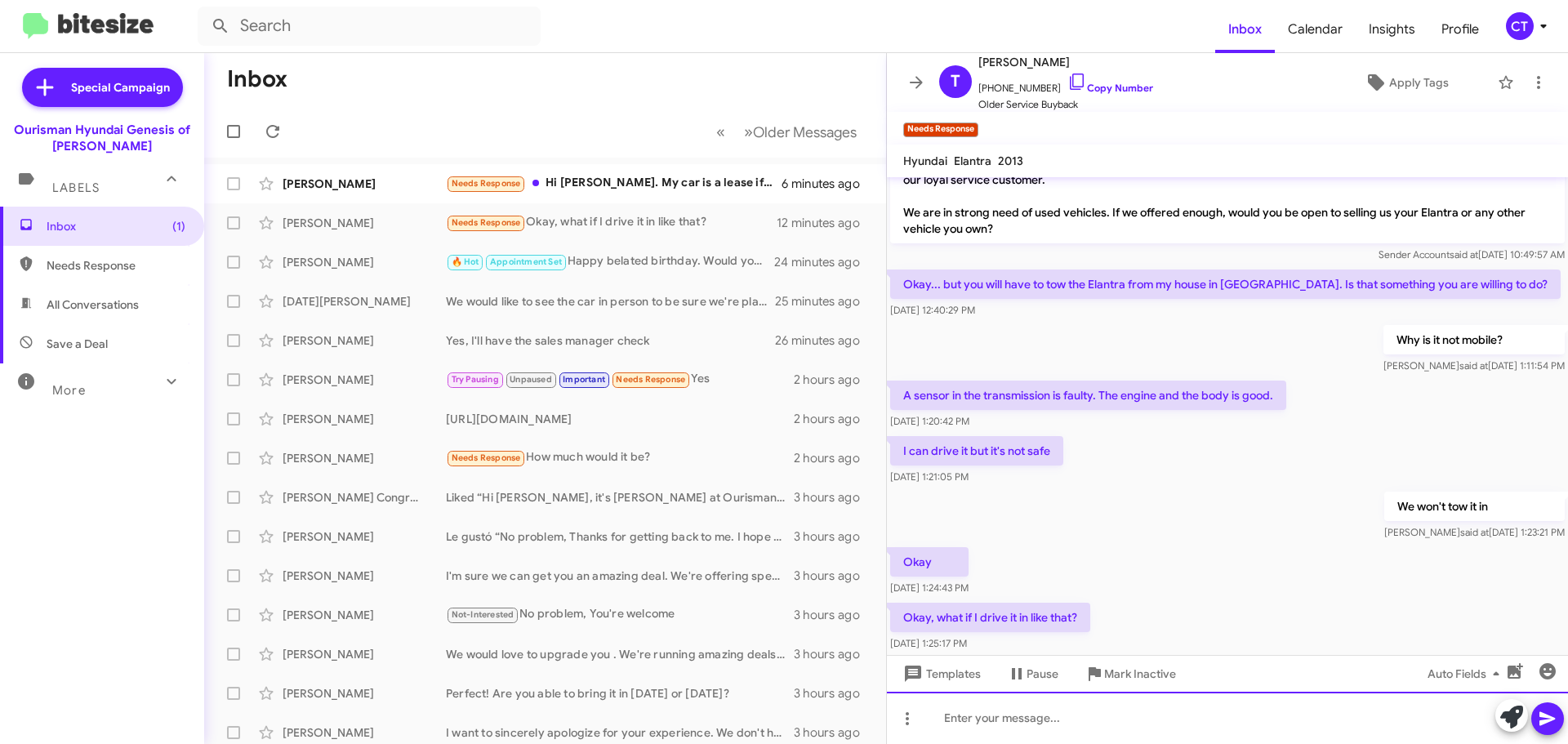
click at [1011, 725] on div at bounding box center [1227, 719] width 681 height 53
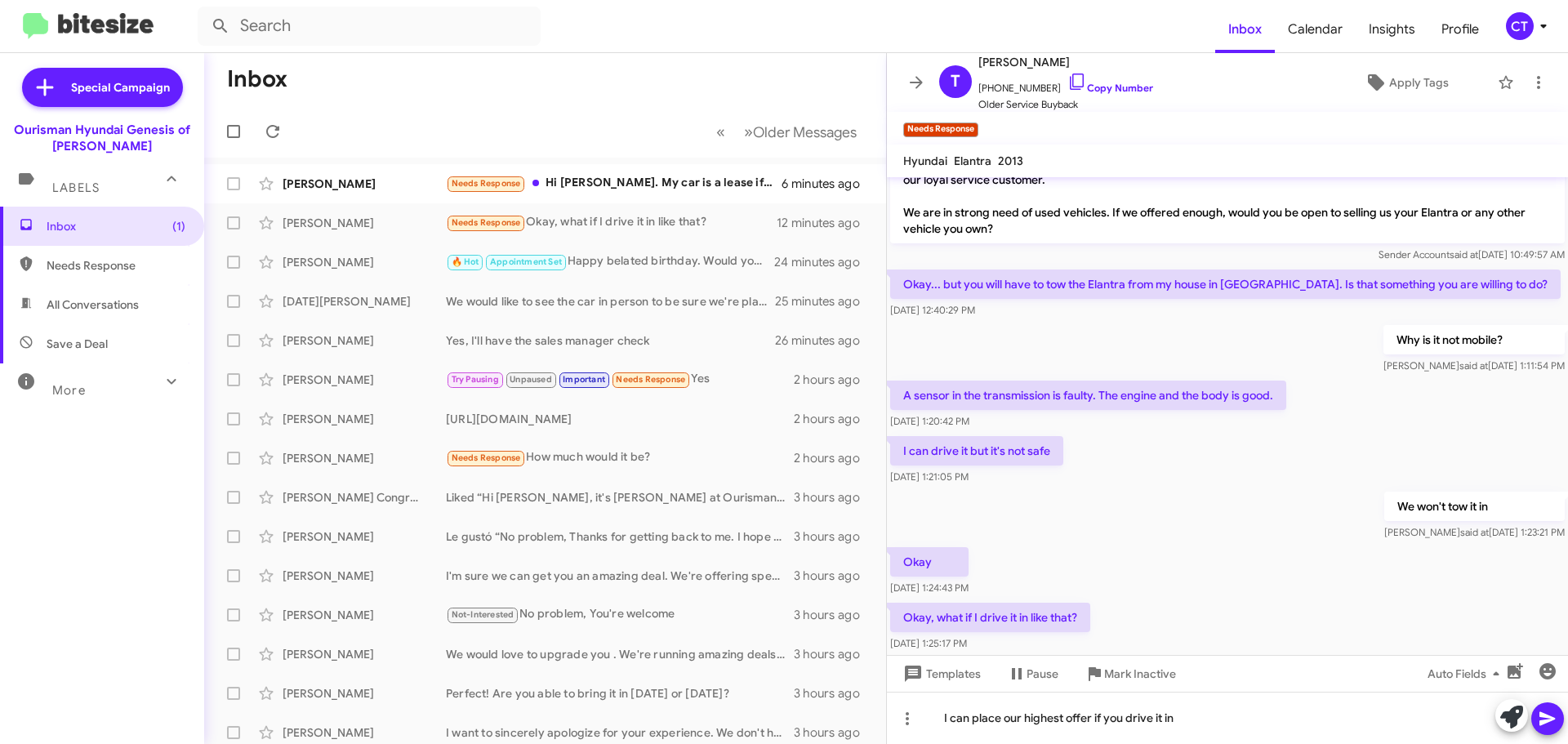
click at [1543, 724] on icon at bounding box center [1547, 719] width 16 height 14
click at [677, 194] on div "[PERSON_NAME] Needs Response Hi [PERSON_NAME]. My car is a lease if you're stil…" at bounding box center [545, 184] width 656 height 33
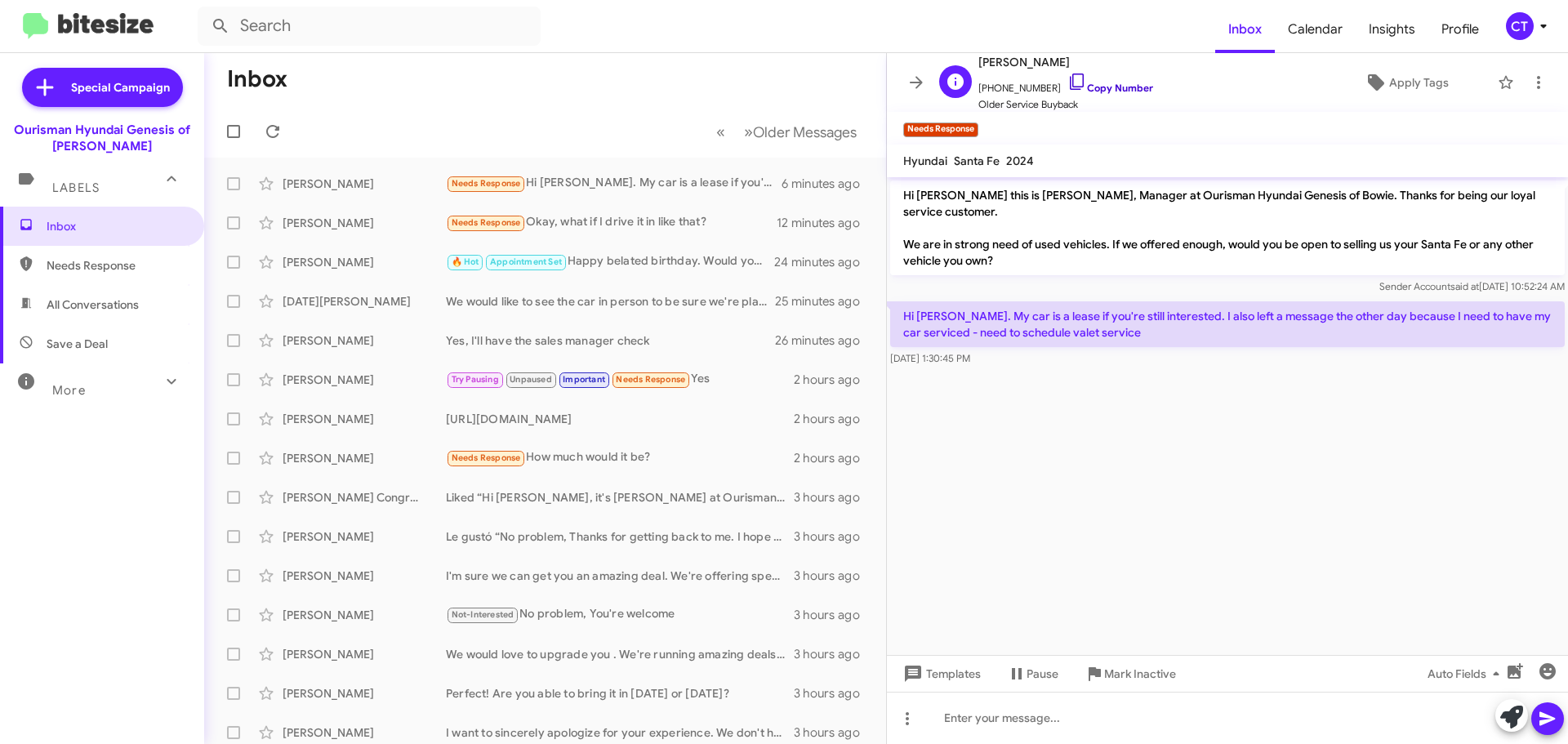
click at [1068, 80] on icon at bounding box center [1077, 81] width 20 height 20
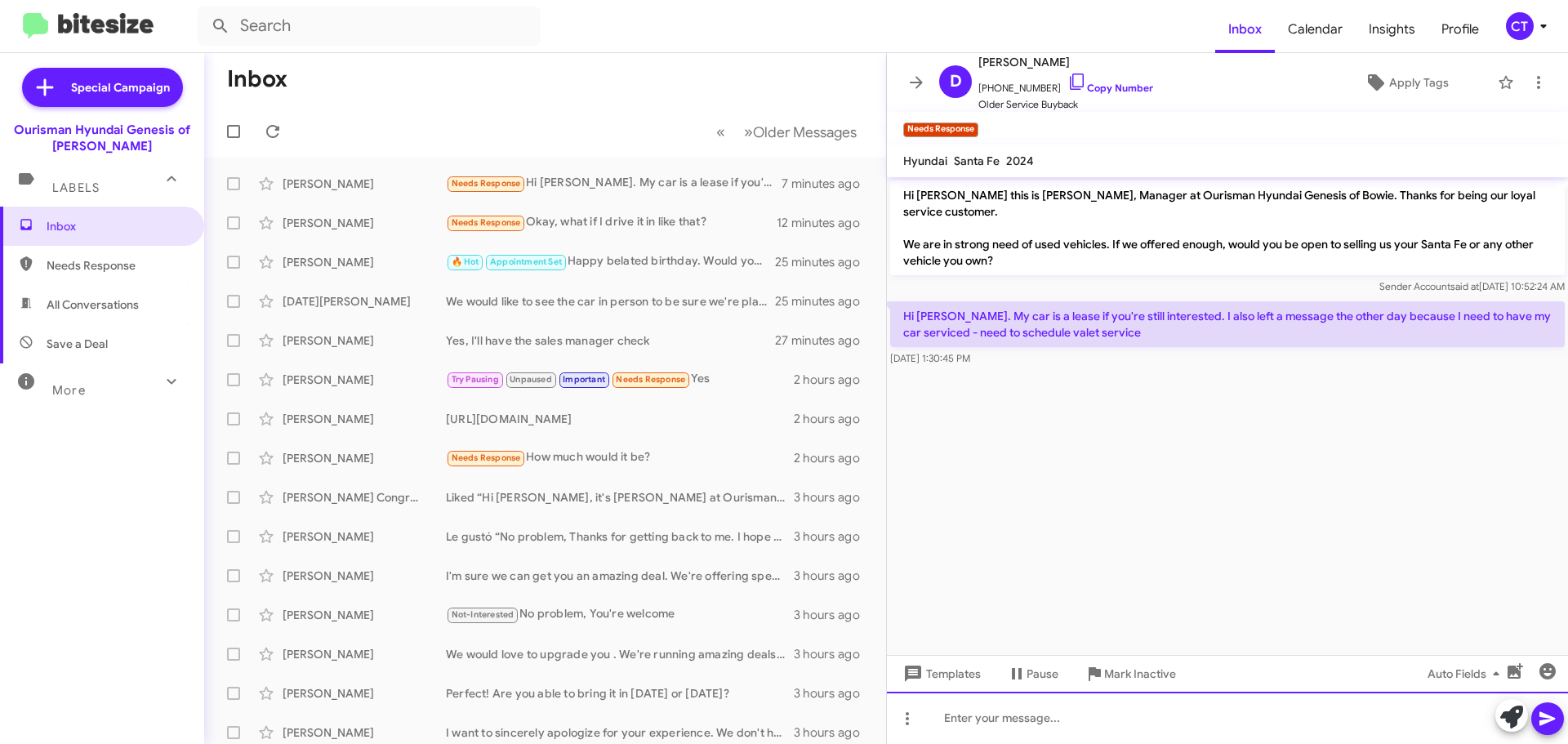
drag, startPoint x: 978, startPoint y: 714, endPoint x: 975, endPoint y: 723, distance: 9.5
click at [978, 714] on div at bounding box center [1227, 719] width 681 height 53
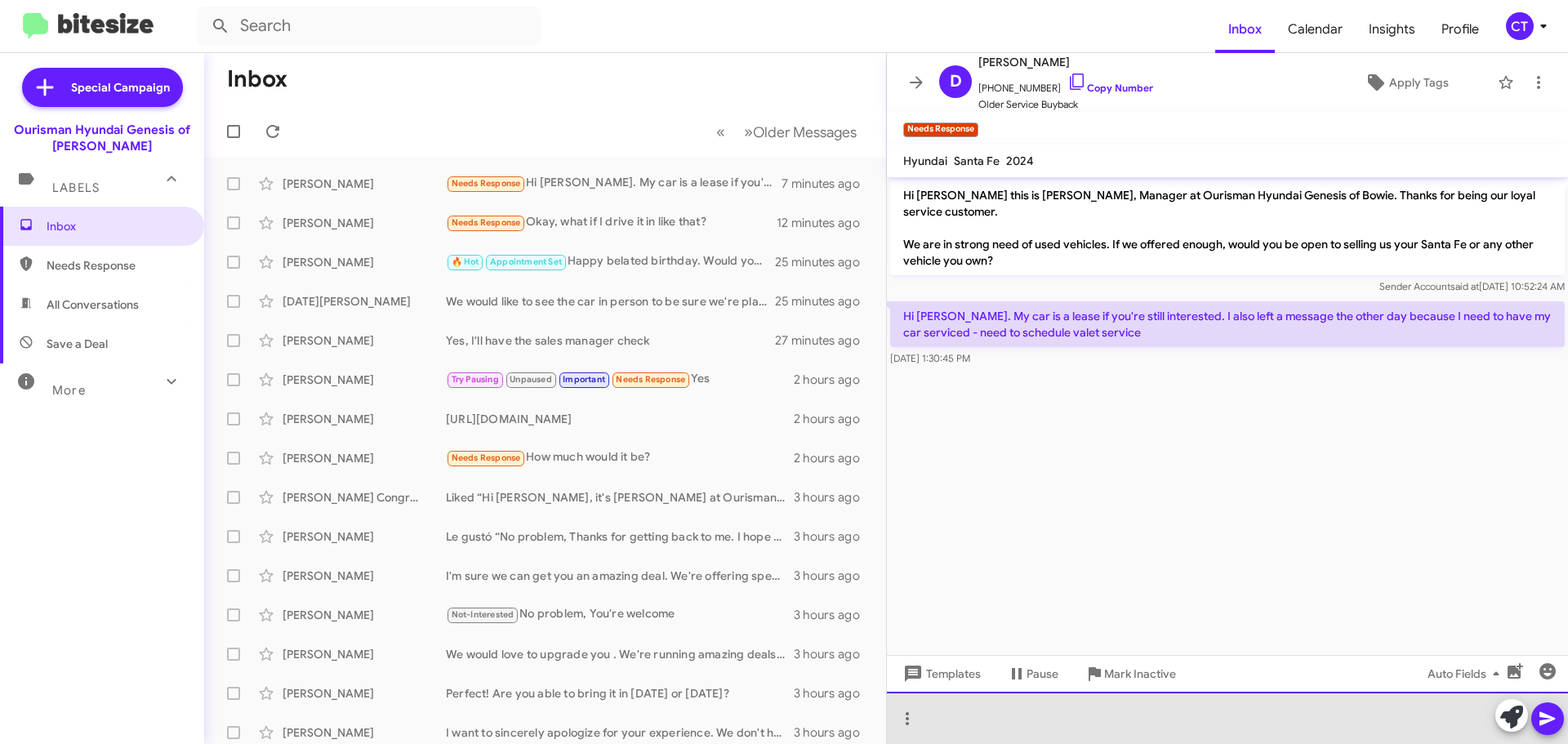
click at [1078, 725] on div at bounding box center [1227, 719] width 681 height 53
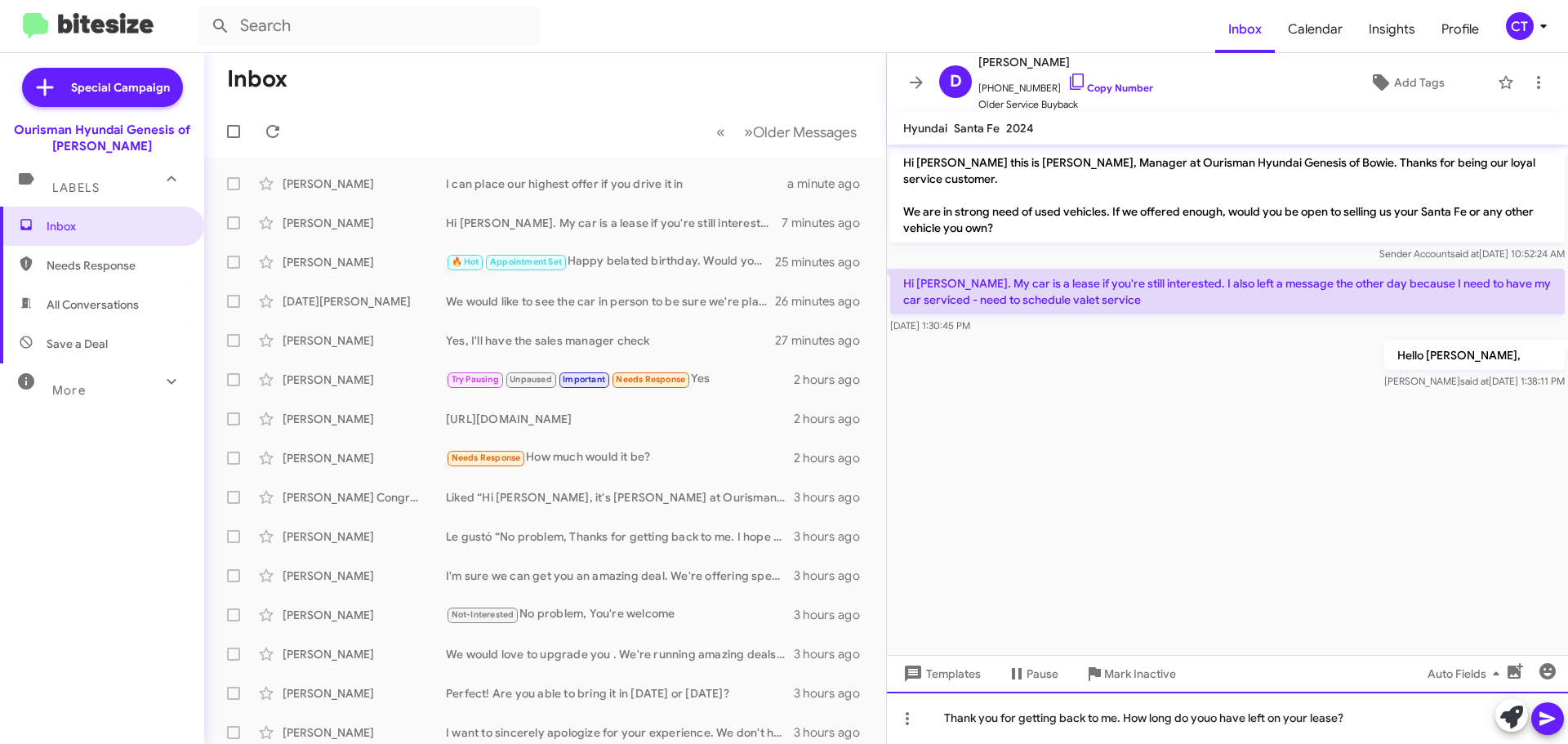
click at [1219, 719] on div "Thank you for getting back to me. How long do youo have left on your lease?" at bounding box center [1227, 719] width 681 height 53
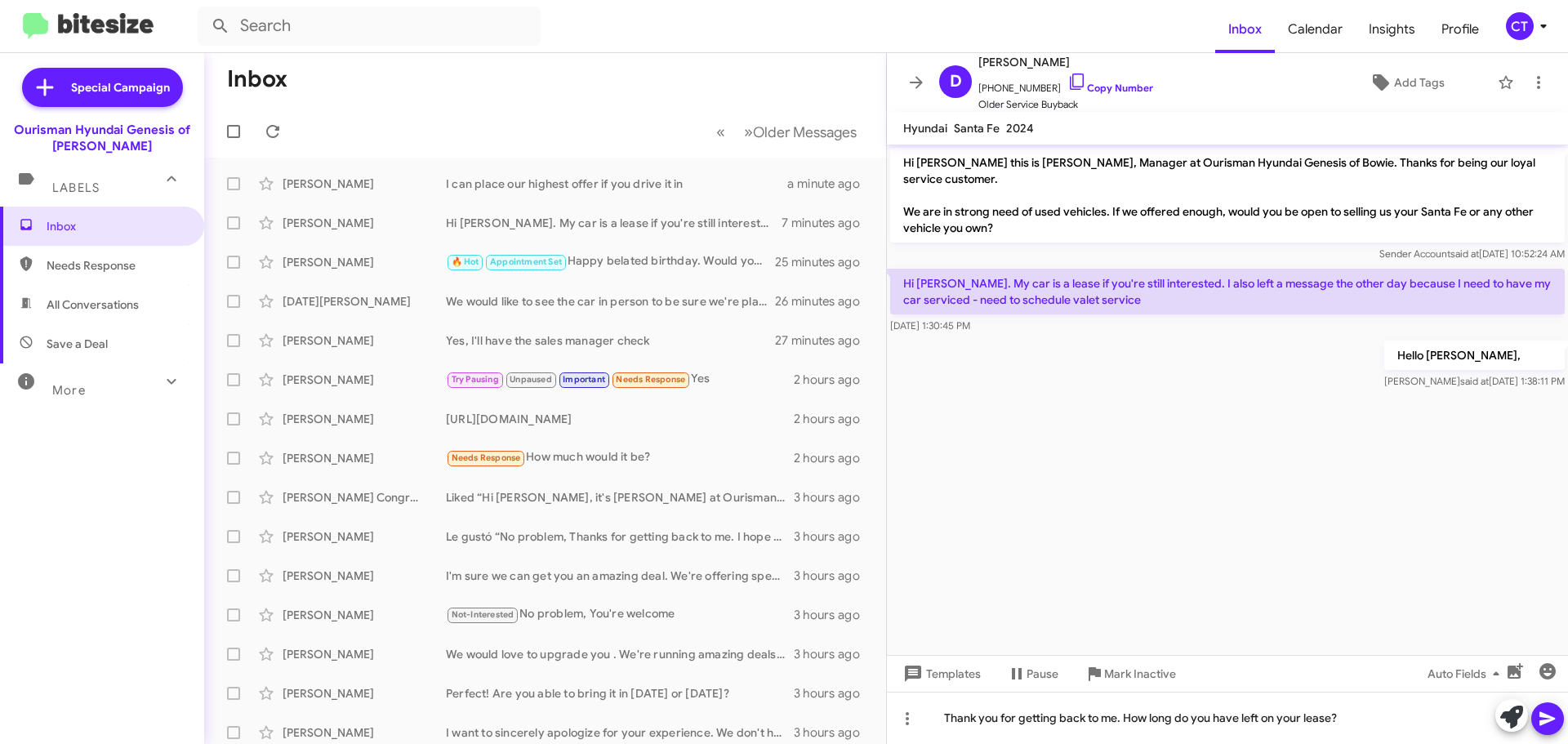
click at [1552, 711] on icon at bounding box center [1547, 719] width 20 height 20
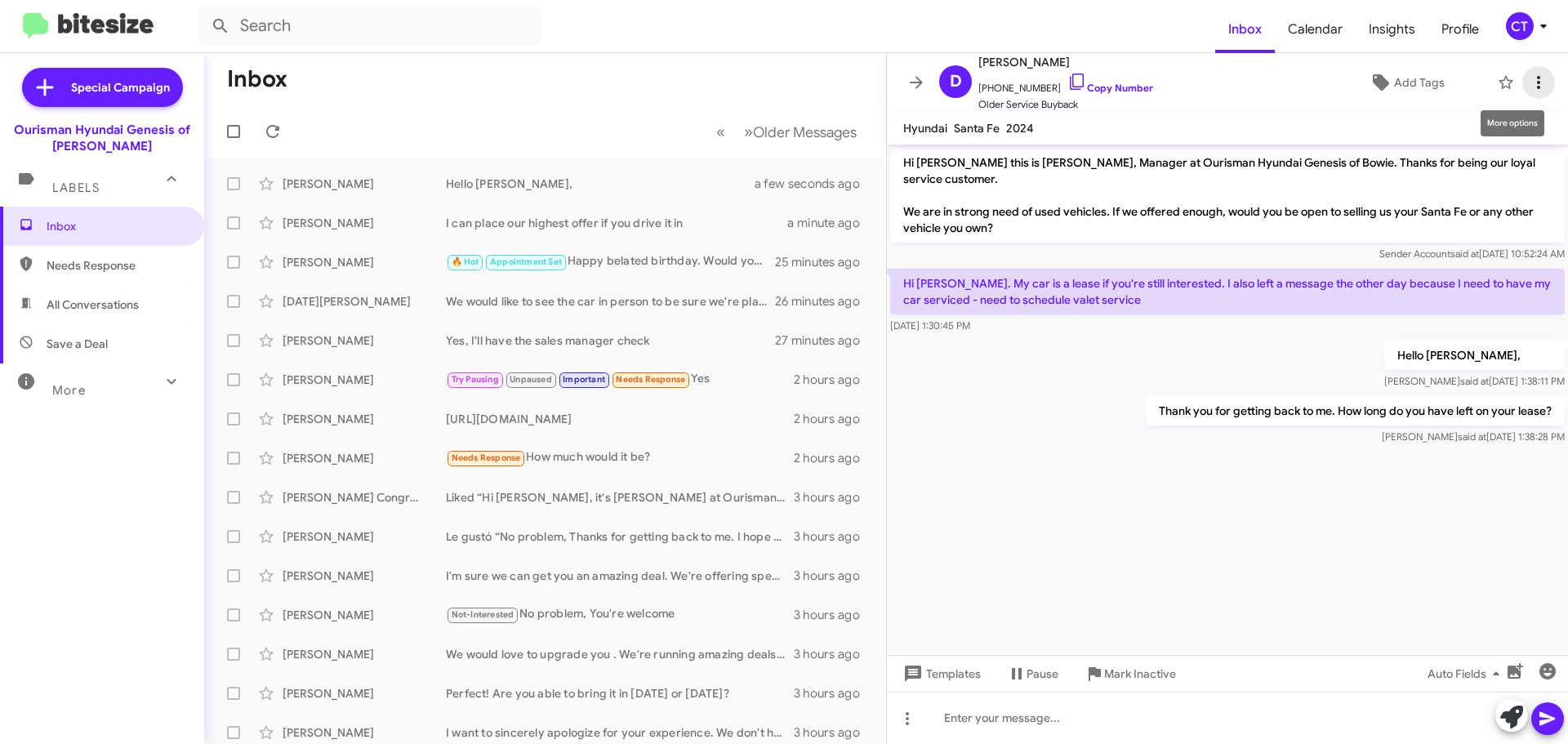
click at [1529, 85] on icon at bounding box center [1538, 82] width 20 height 20
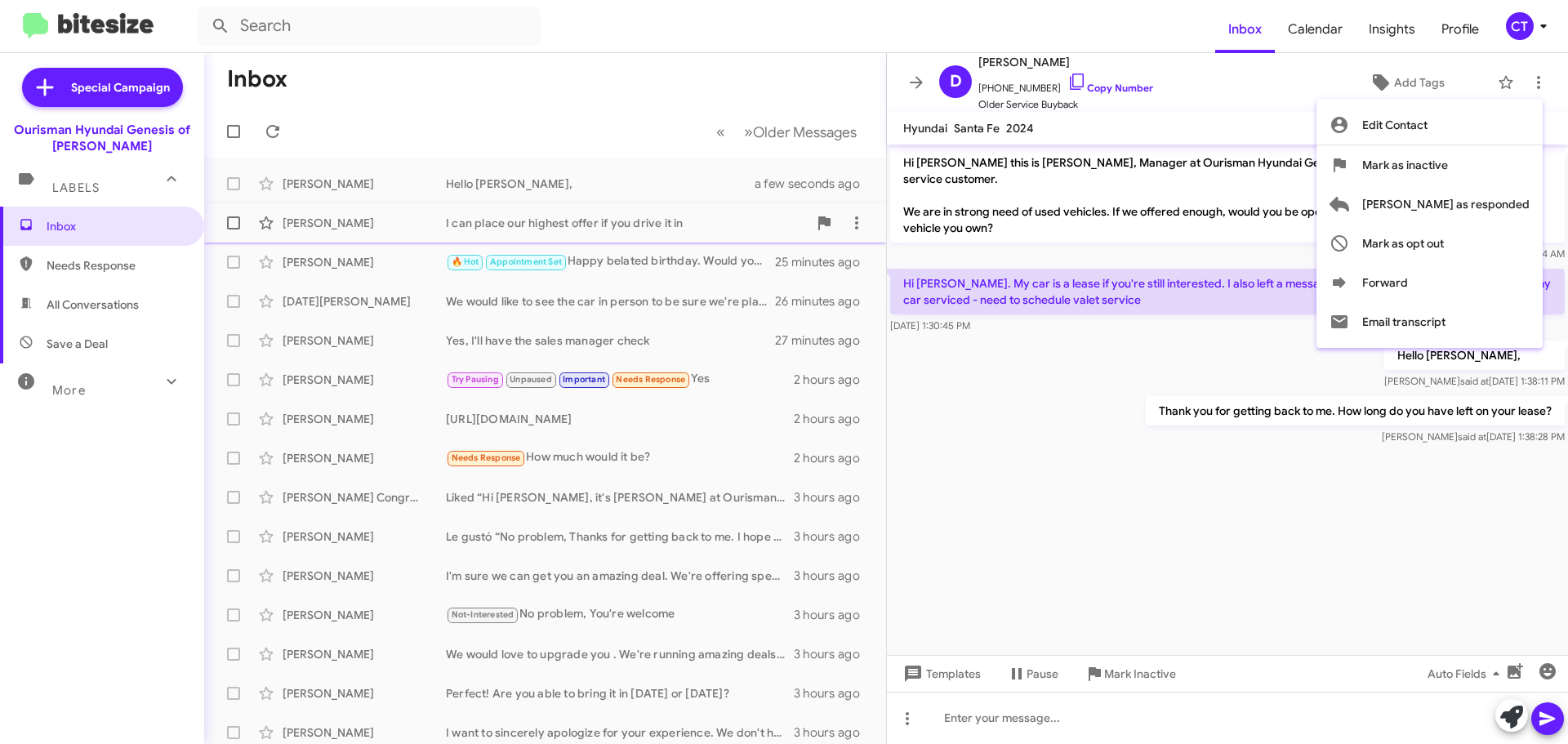
click at [1452, 209] on span "Mark as responded" at bounding box center [1446, 205] width 168 height 39
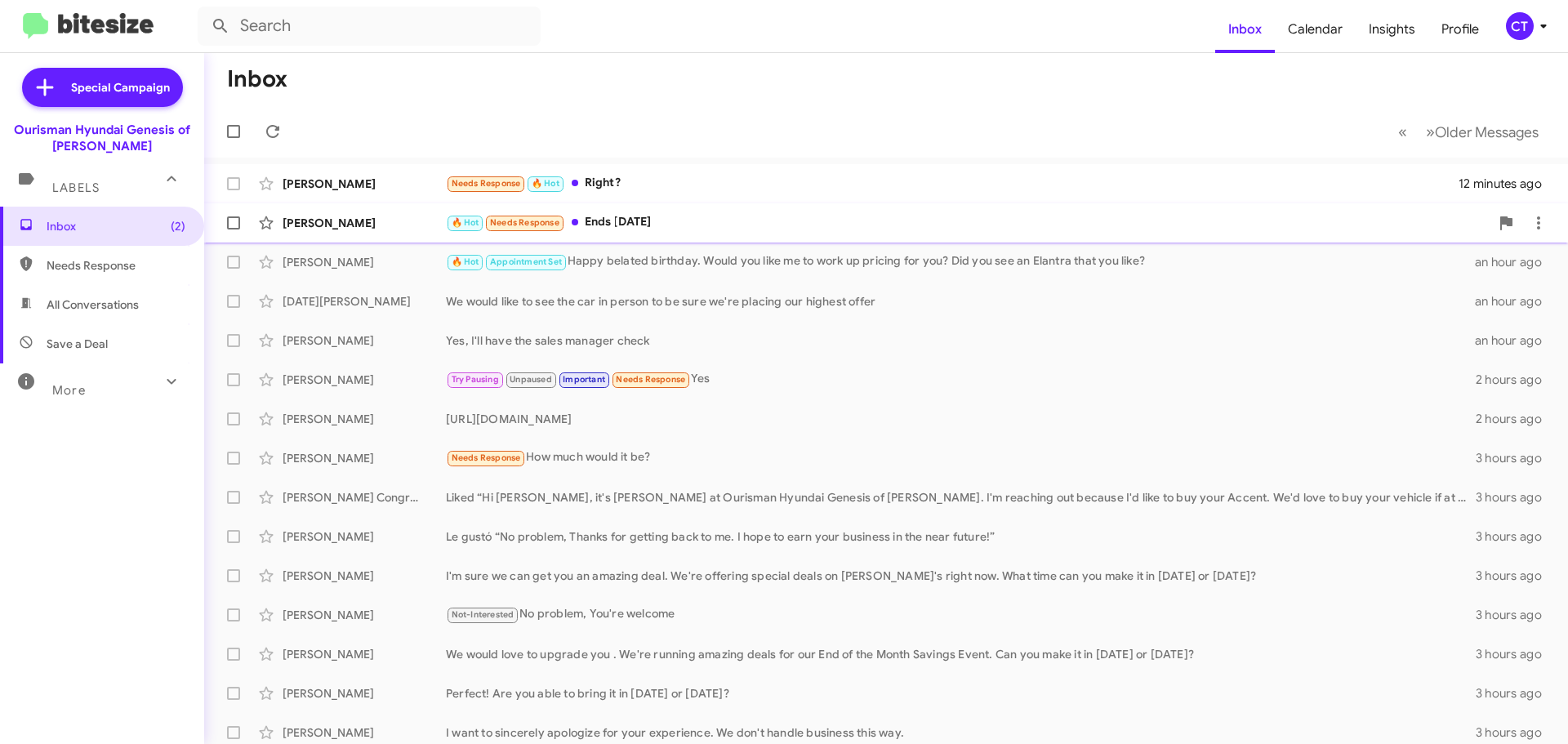
click at [657, 229] on div "🔥 Hot Needs Response Ends [DATE]" at bounding box center [968, 222] width 1044 height 19
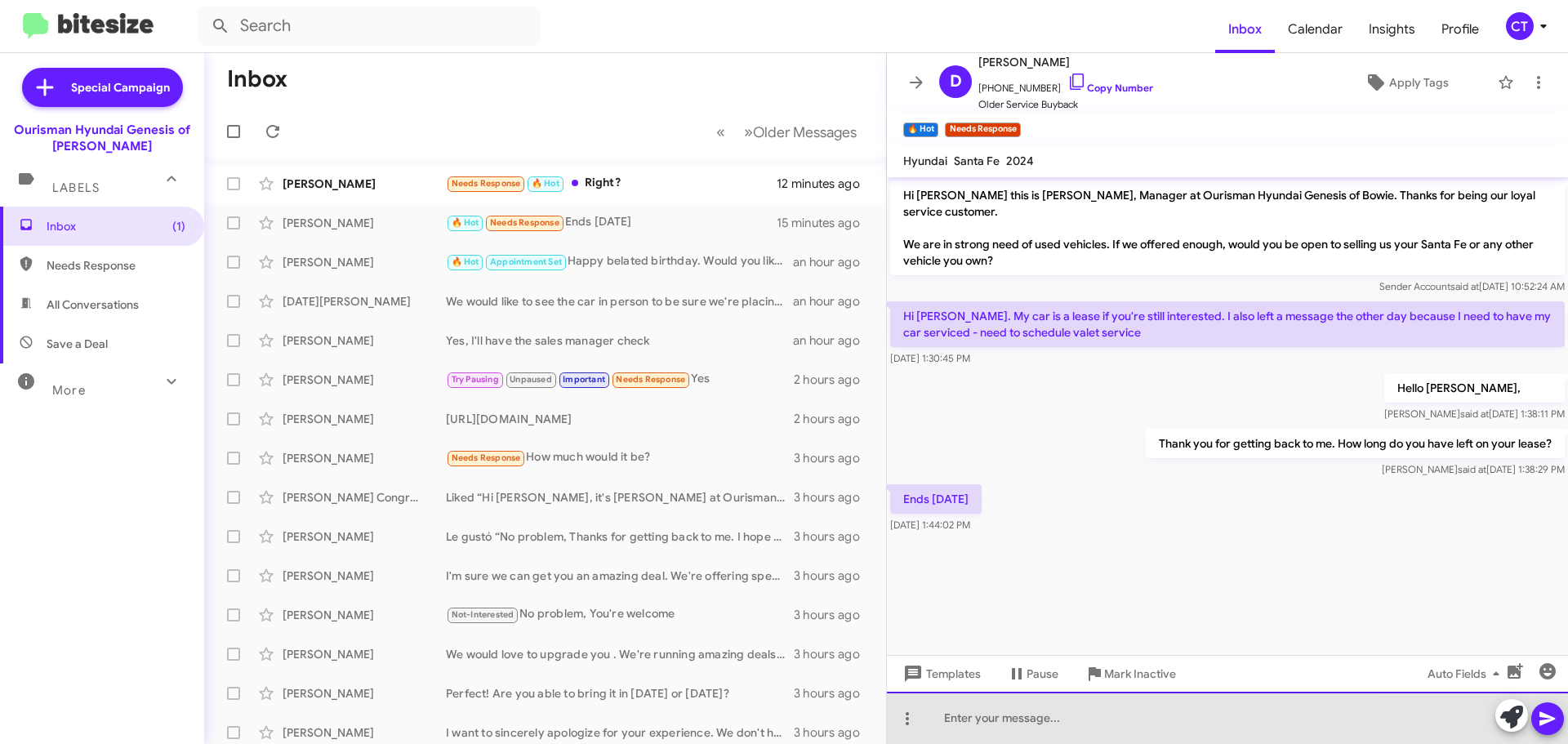
click at [1058, 730] on div at bounding box center [1227, 719] width 681 height 53
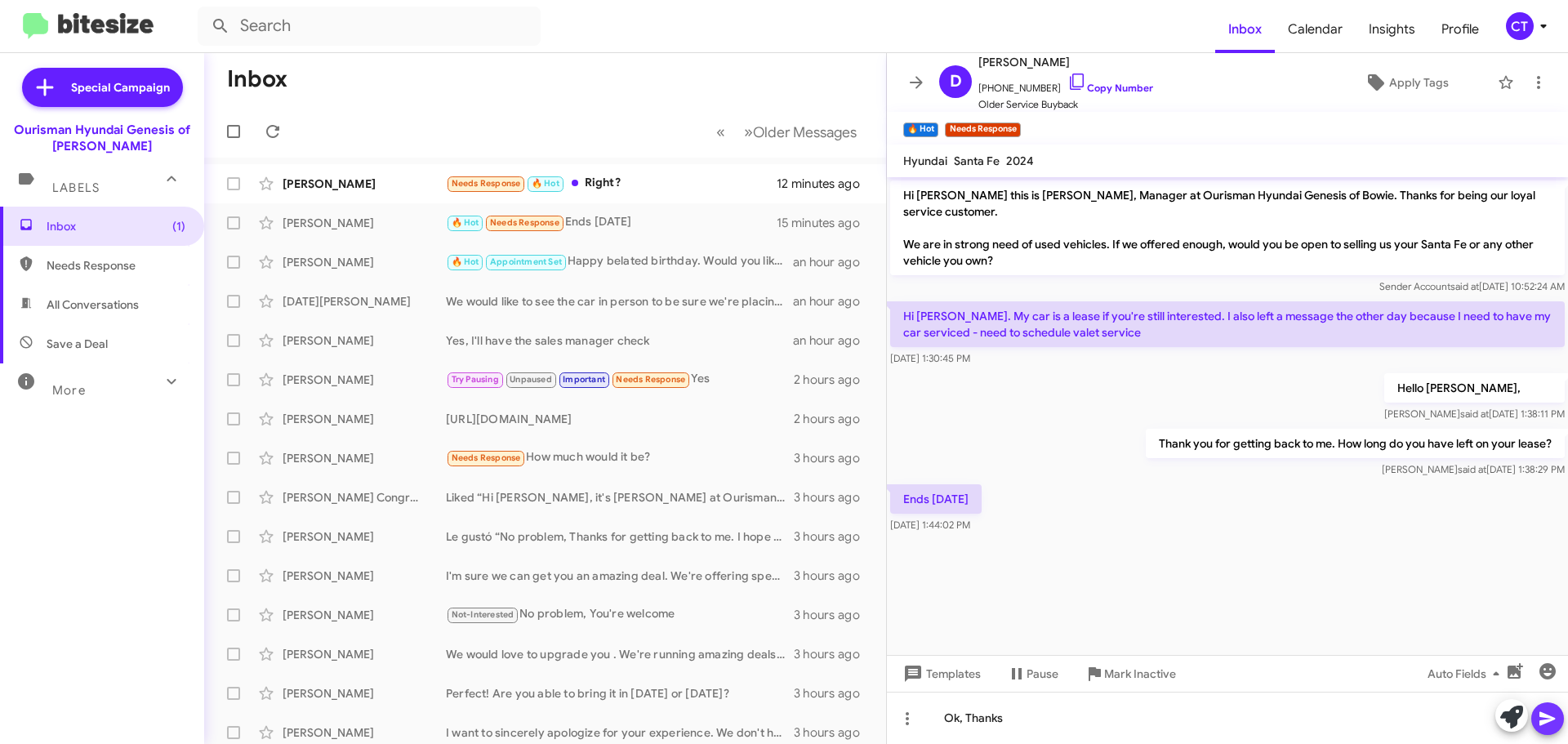
click at [1552, 720] on icon at bounding box center [1547, 719] width 16 height 14
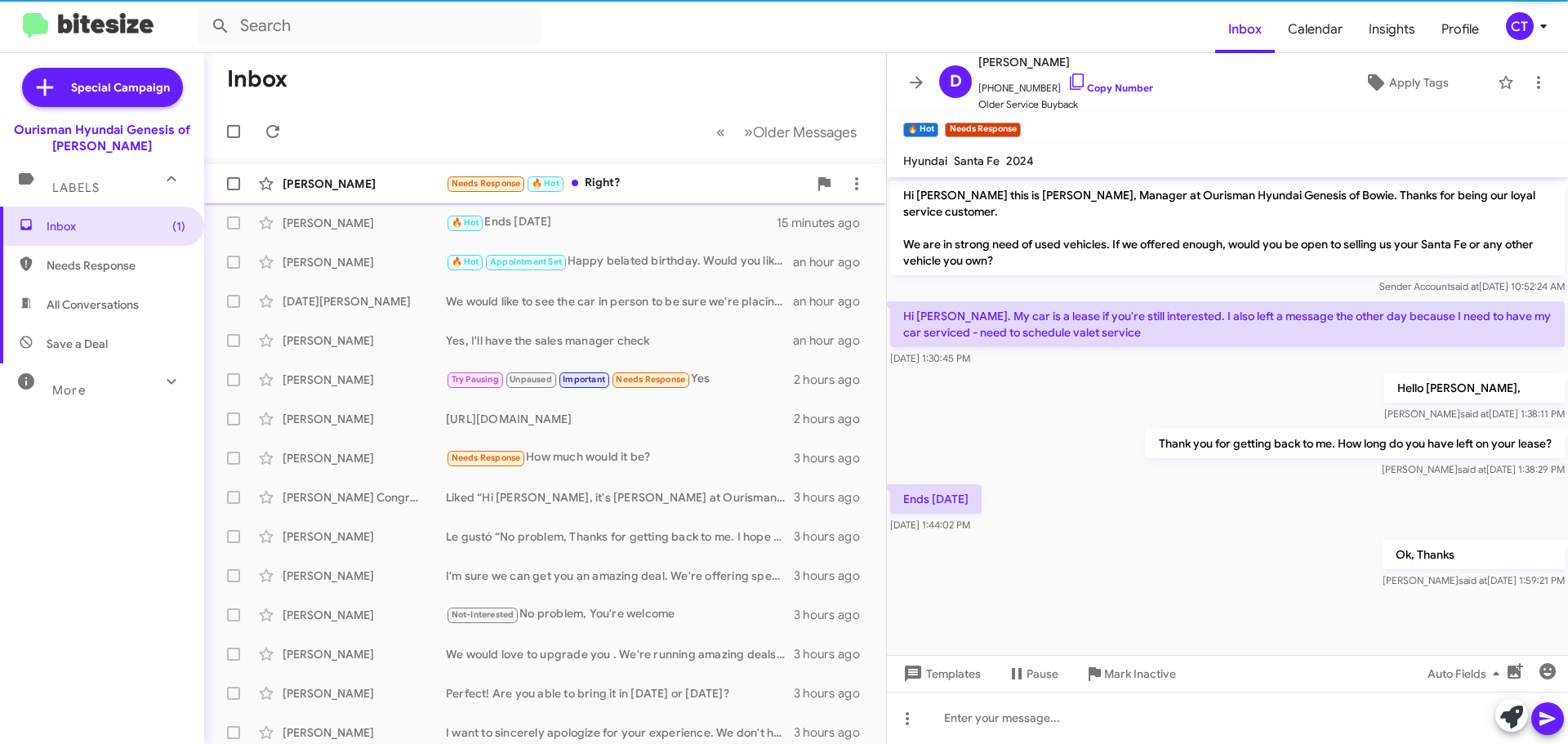
click at [640, 172] on div "[PERSON_NAME] Needs Response 🔥 Hot Right? 12 minutes ago" at bounding box center [545, 184] width 656 height 33
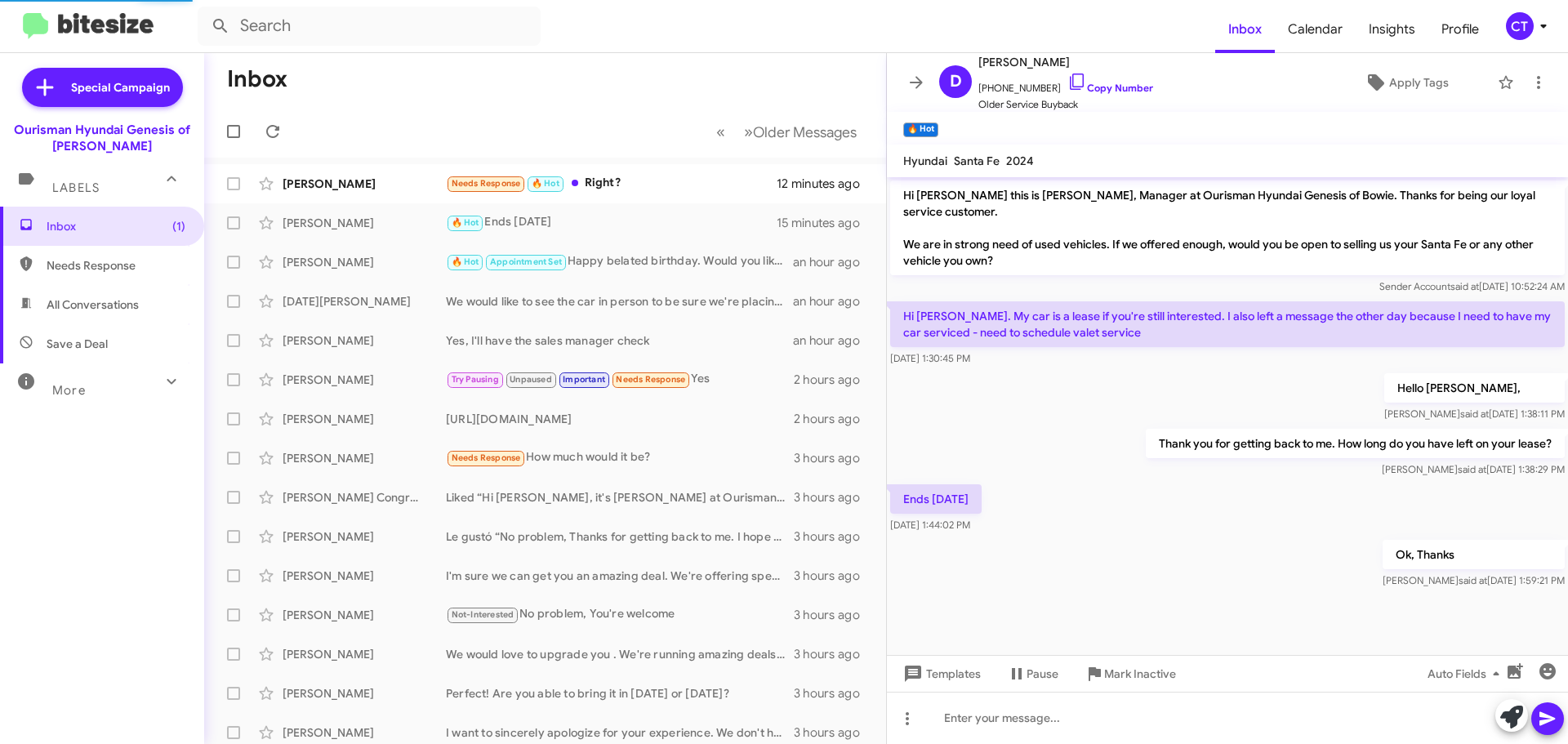
scroll to position [303, 0]
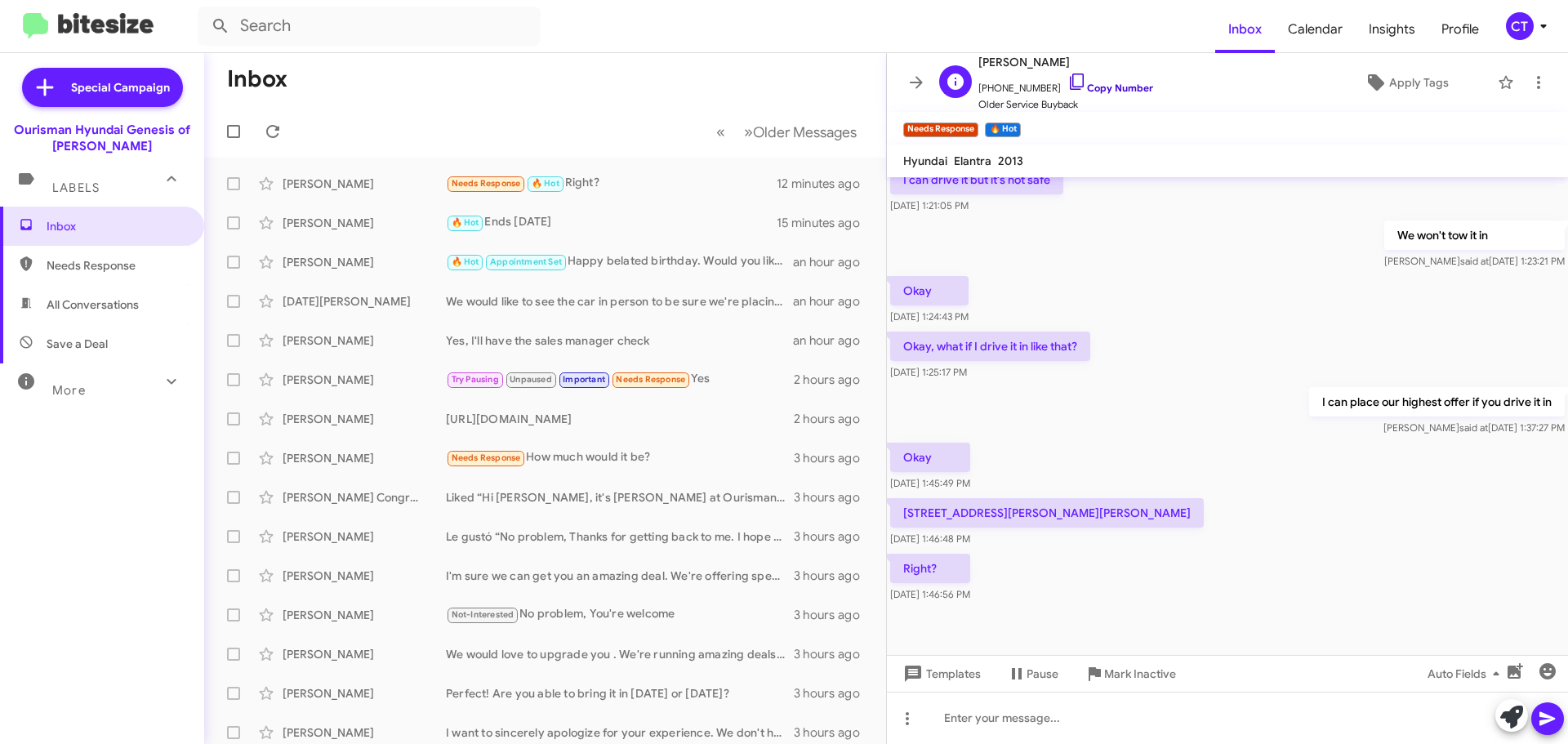
click at [1068, 78] on icon at bounding box center [1077, 81] width 20 height 20
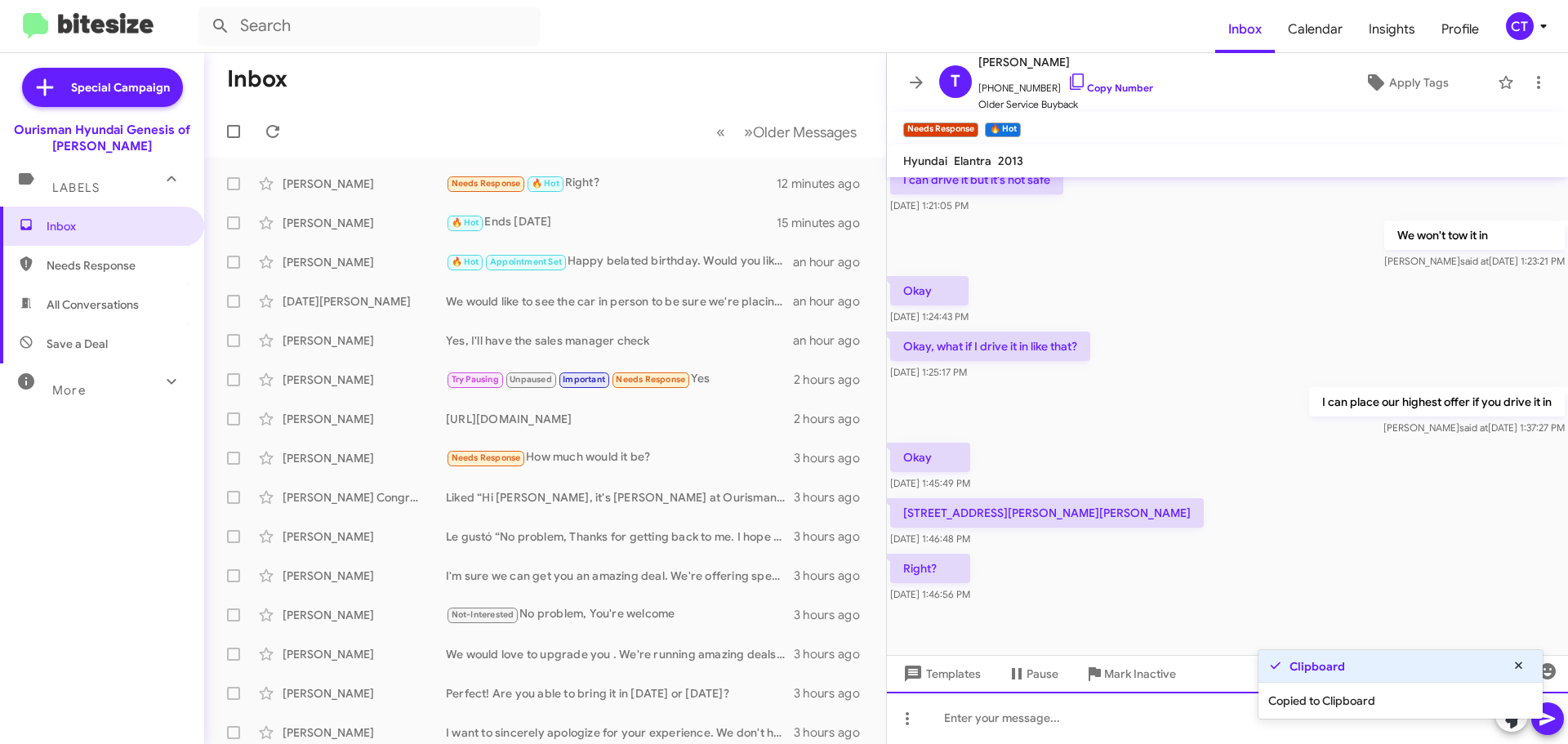
click at [1012, 711] on div at bounding box center [1227, 719] width 681 height 53
drag, startPoint x: 1330, startPoint y: 525, endPoint x: 1408, endPoint y: 614, distance: 118.3
click at [1330, 524] on div "[STREET_ADDRESS][PERSON_NAME][PERSON_NAME] [DATE] 1:46:48 PM" at bounding box center [1227, 523] width 681 height 56
click at [1551, 724] on icon at bounding box center [1547, 719] width 20 height 20
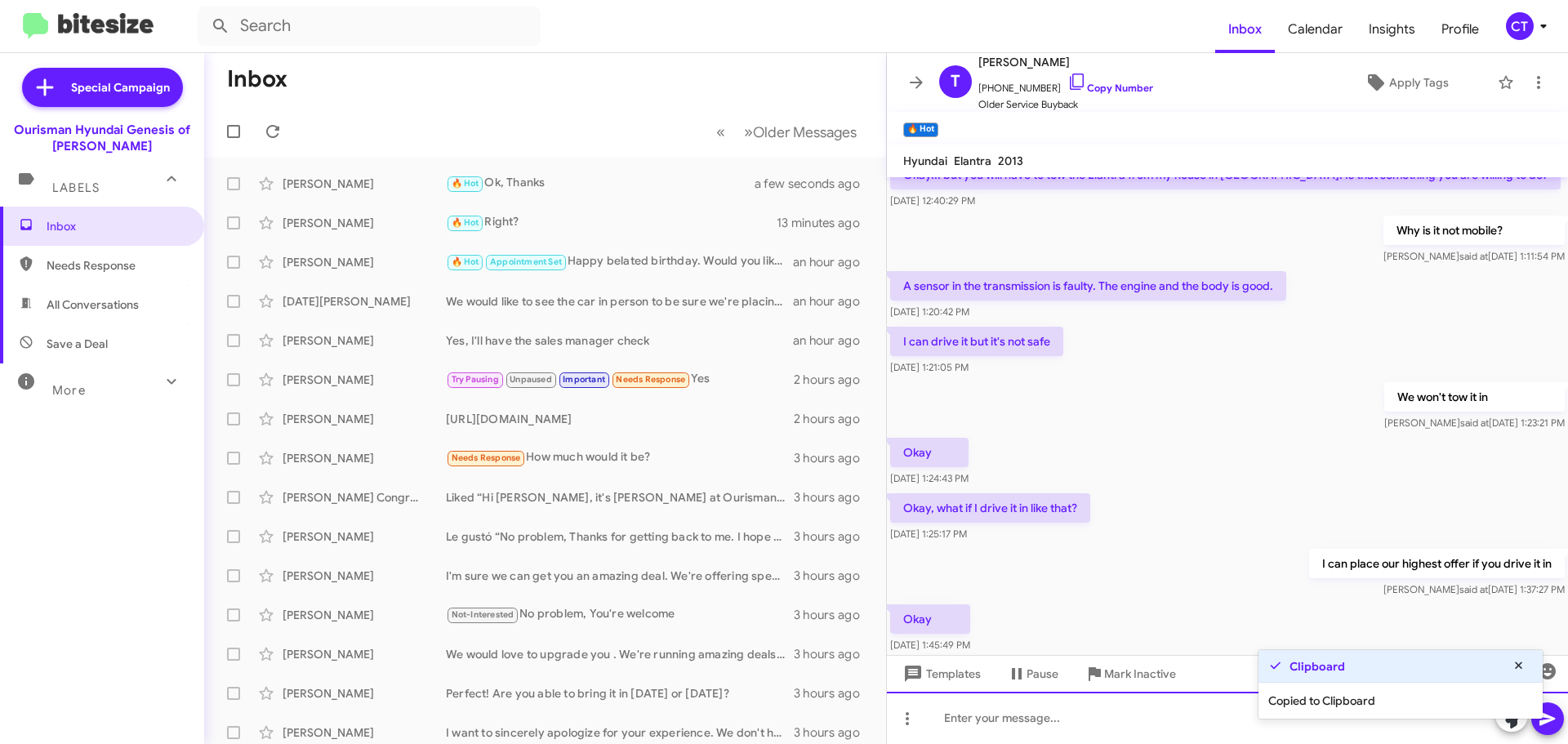
scroll to position [363, 0]
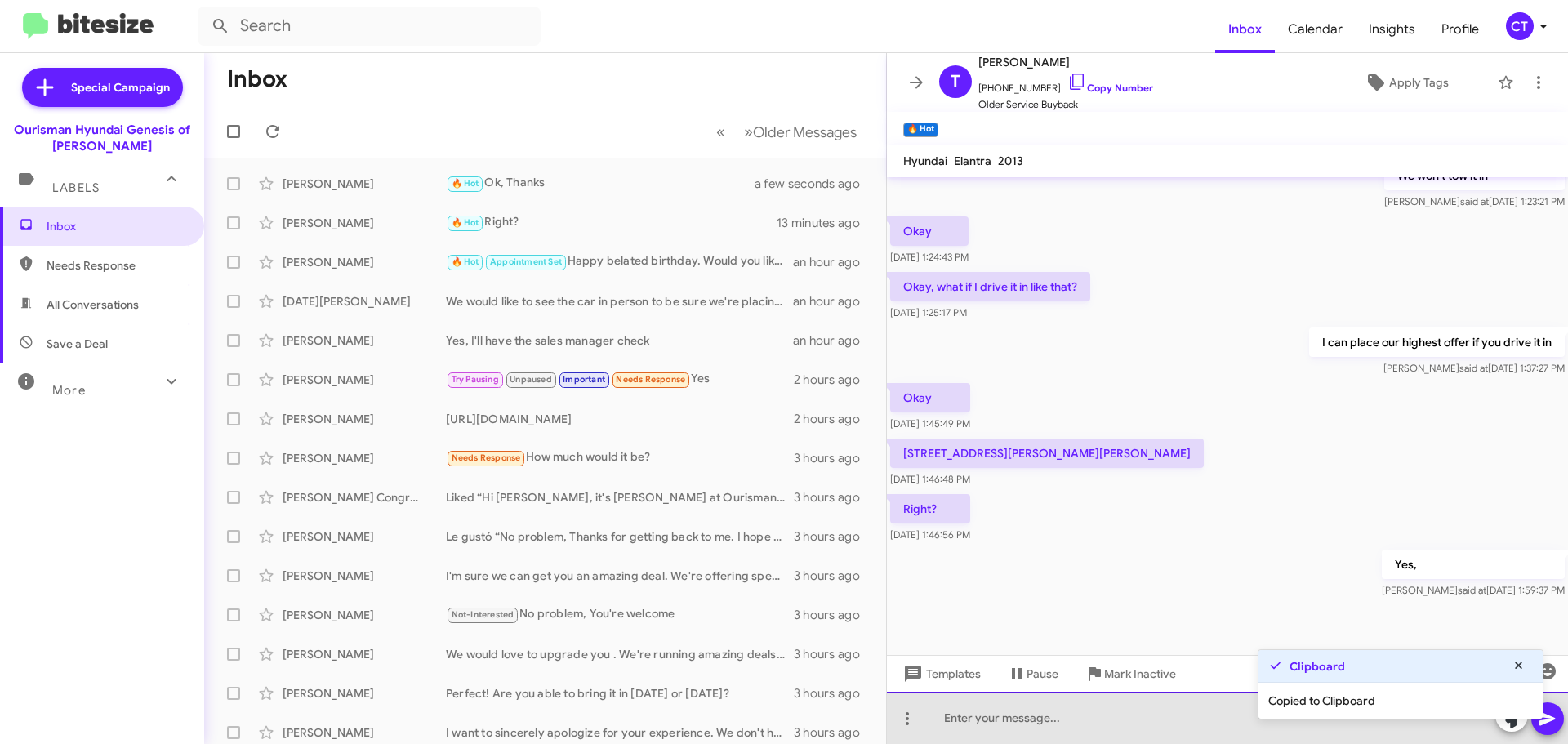
click at [992, 724] on div at bounding box center [1227, 719] width 681 height 53
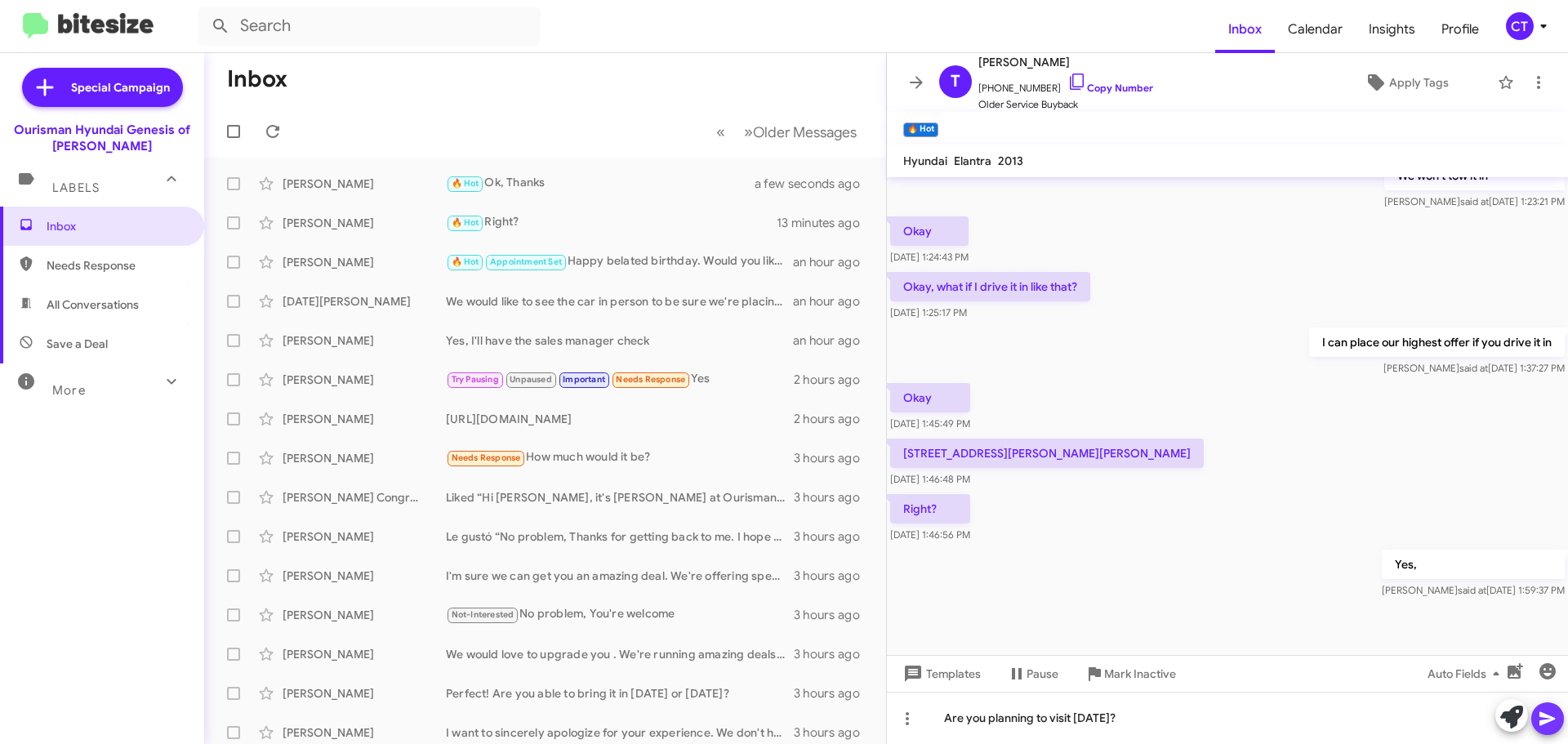
click at [1552, 725] on icon at bounding box center [1547, 719] width 20 height 20
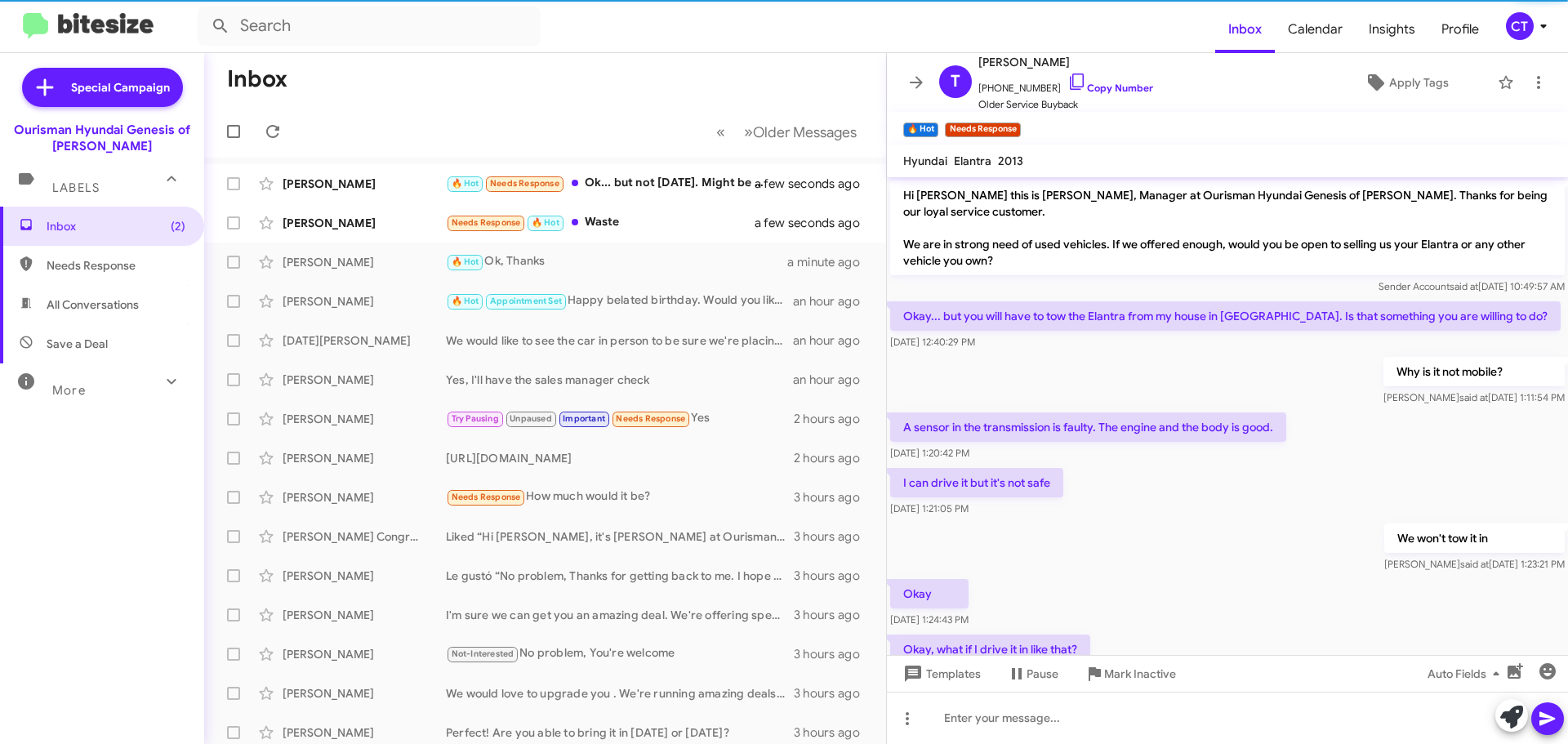
scroll to position [482, 0]
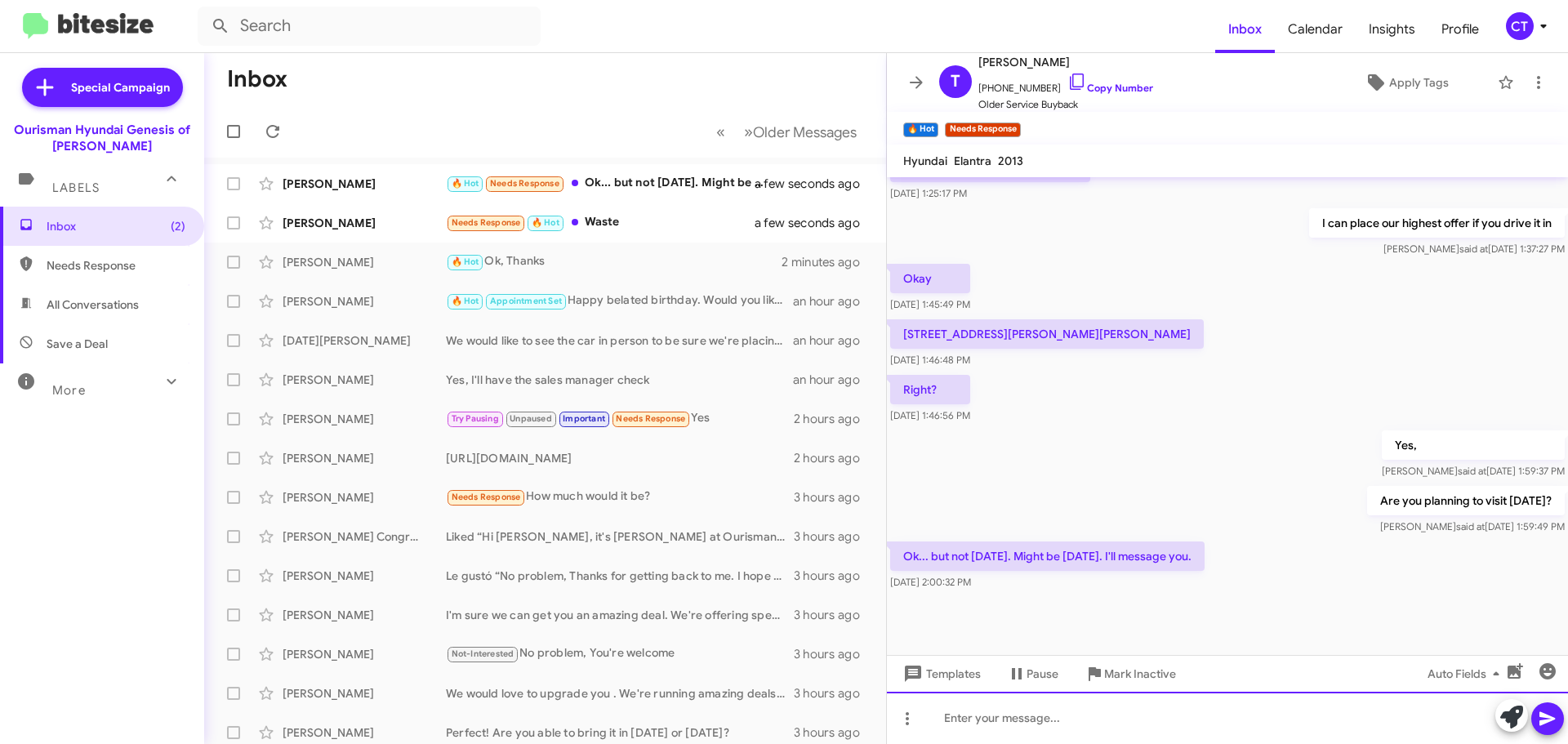
click at [1054, 742] on div at bounding box center [1227, 719] width 681 height 53
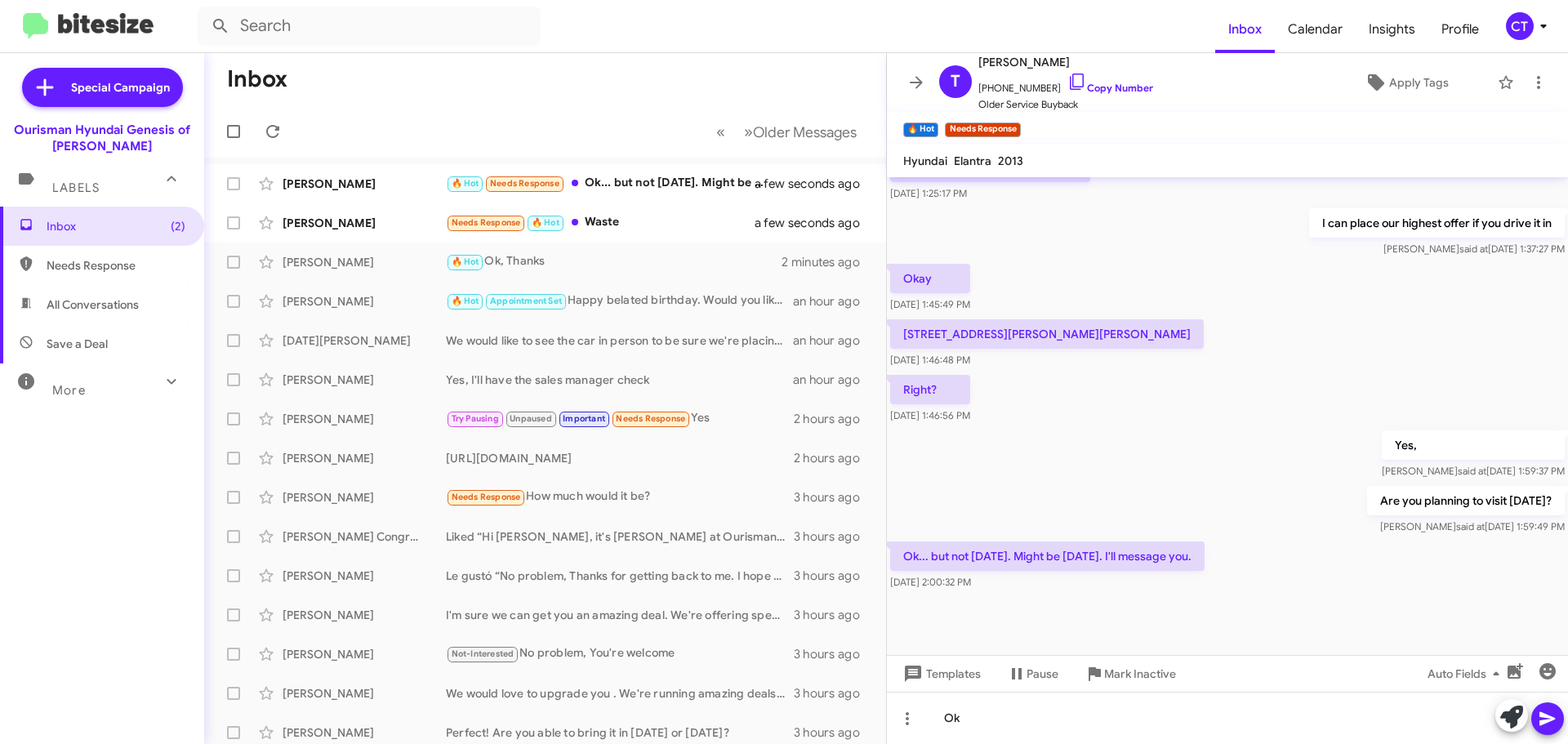
click at [1539, 717] on icon at bounding box center [1547, 719] width 20 height 20
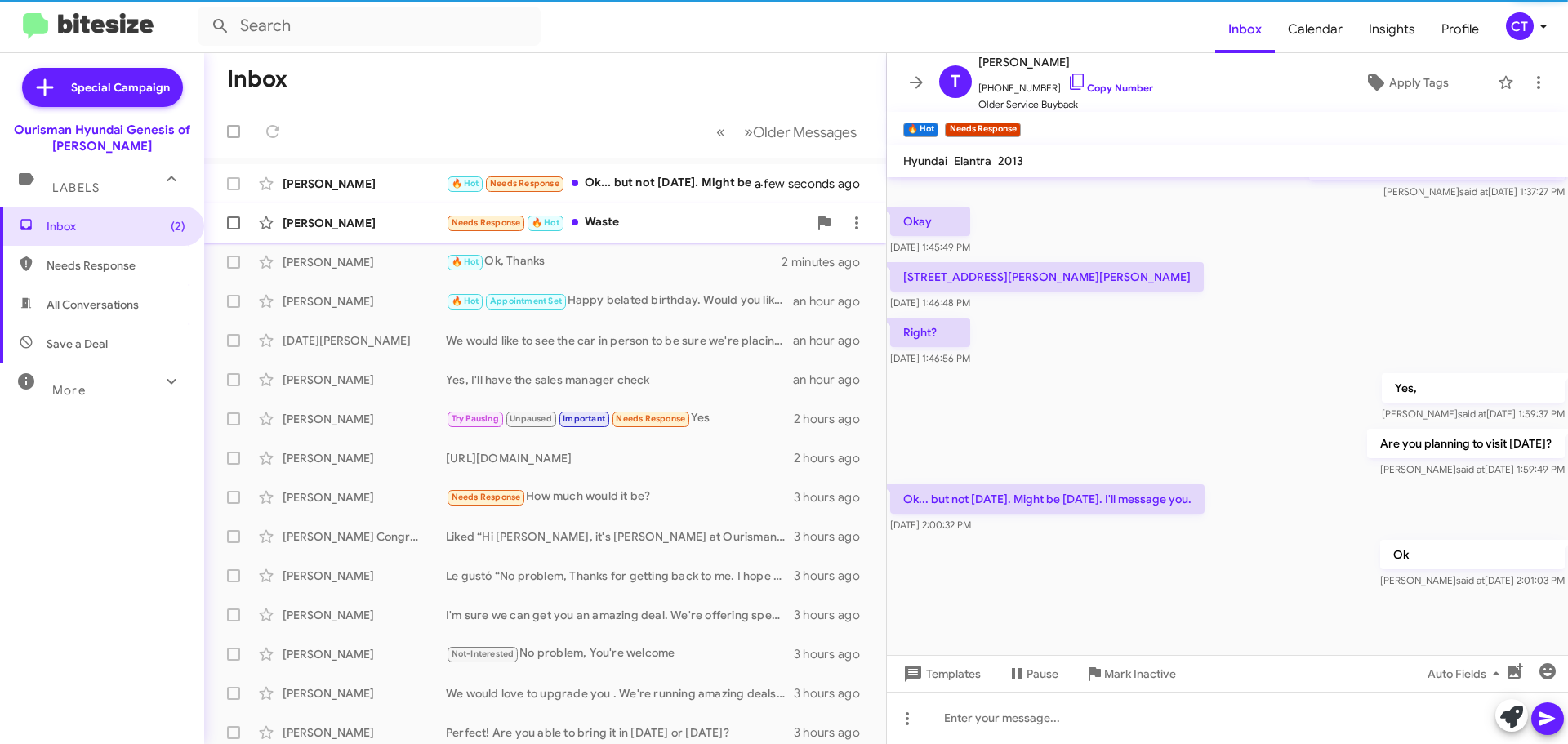
click at [647, 229] on div "Needs Response 🔥 Hot Waste" at bounding box center [627, 222] width 362 height 19
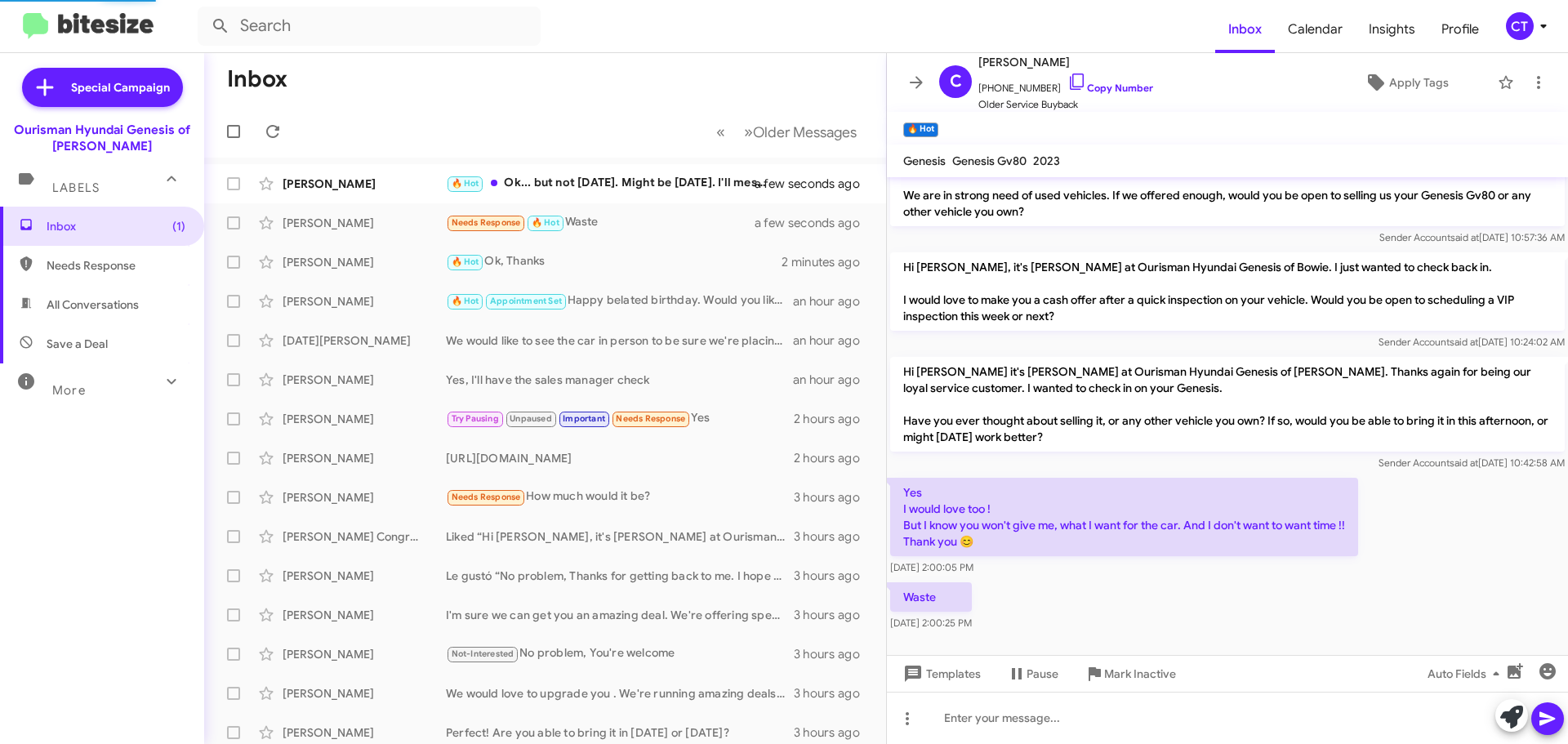
scroll to position [49, 0]
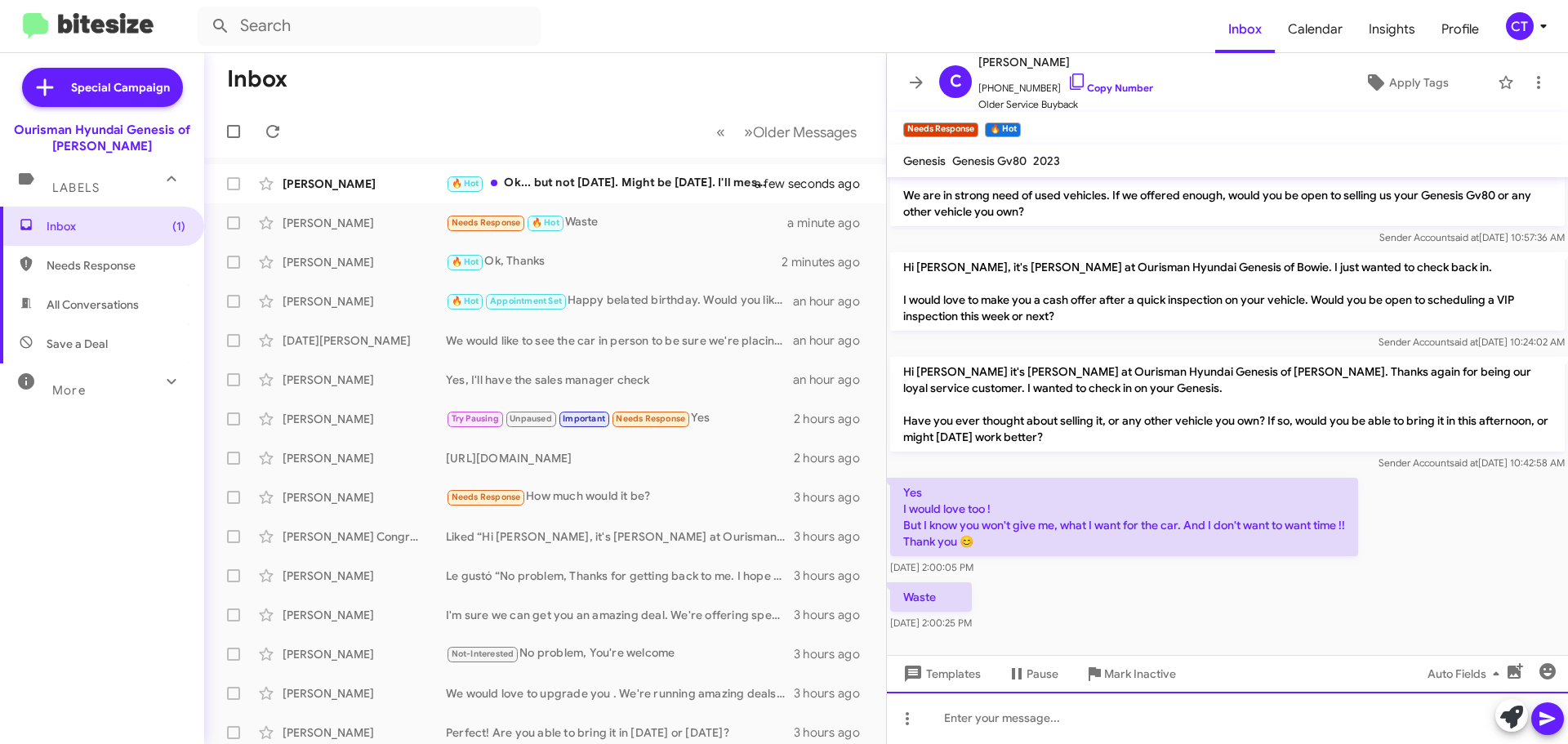
click at [1271, 720] on div at bounding box center [1227, 719] width 681 height 53
drag, startPoint x: 1071, startPoint y: 723, endPoint x: 1077, endPoint y: 729, distance: 8.5
click at [1071, 723] on div "Our appraisals are top knotch" at bounding box center [1227, 719] width 681 height 53
click at [1114, 726] on div "Our appraisals are top notch" at bounding box center [1227, 719] width 681 height 53
click at [1099, 722] on div "Our appraisals are top notch,you should allow us a chance to show you" at bounding box center [1227, 719] width 681 height 53
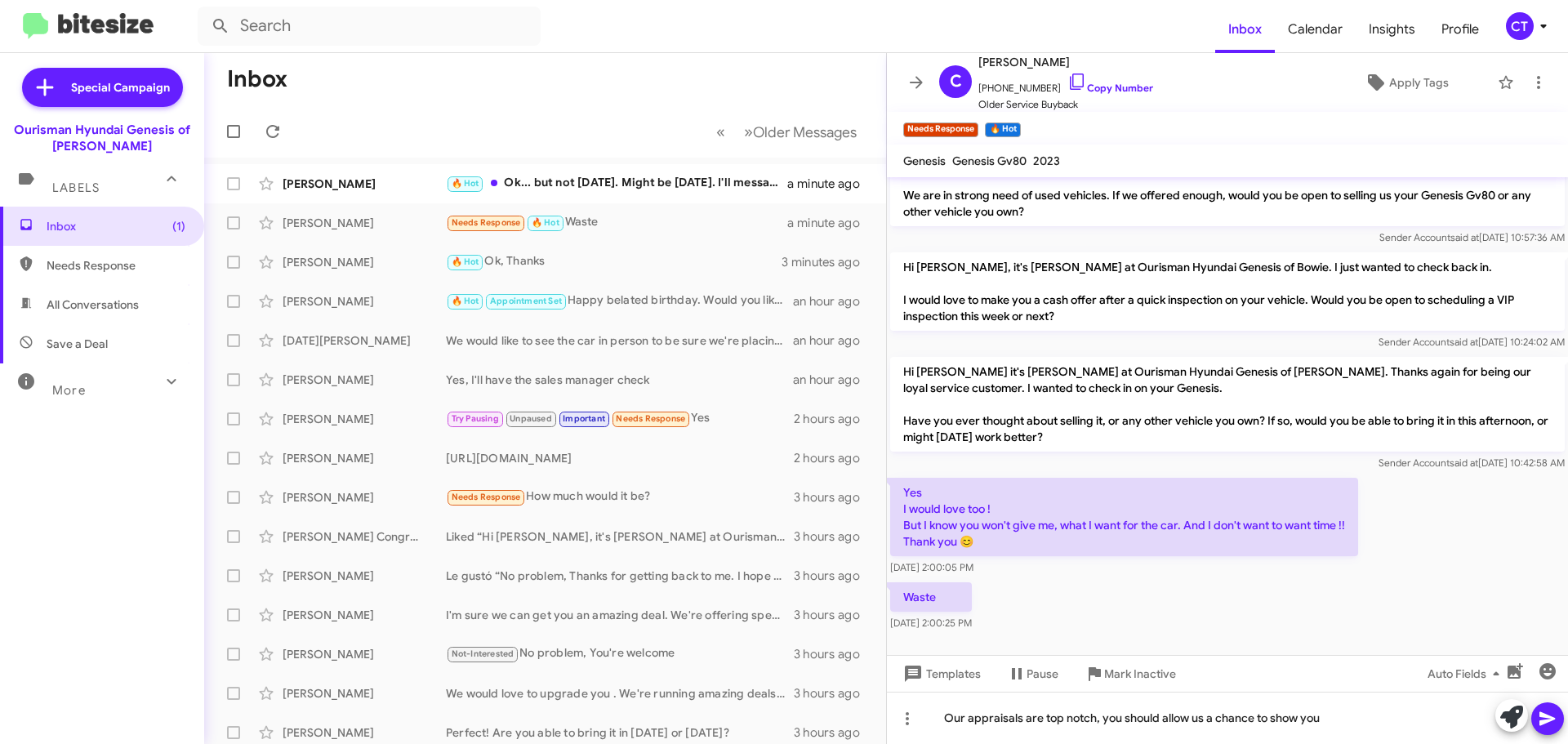
click at [1541, 729] on span at bounding box center [1547, 719] width 20 height 33
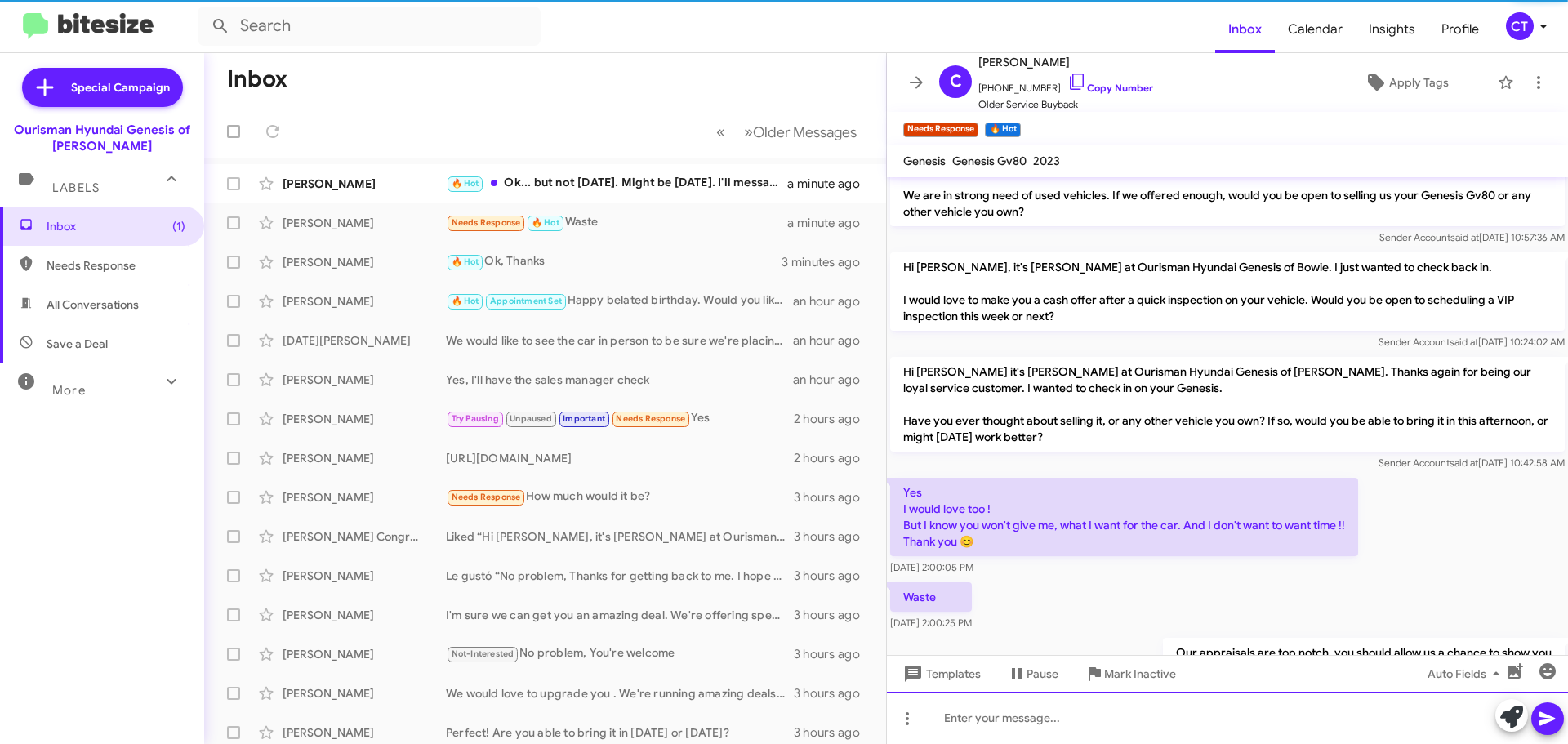
scroll to position [109, 0]
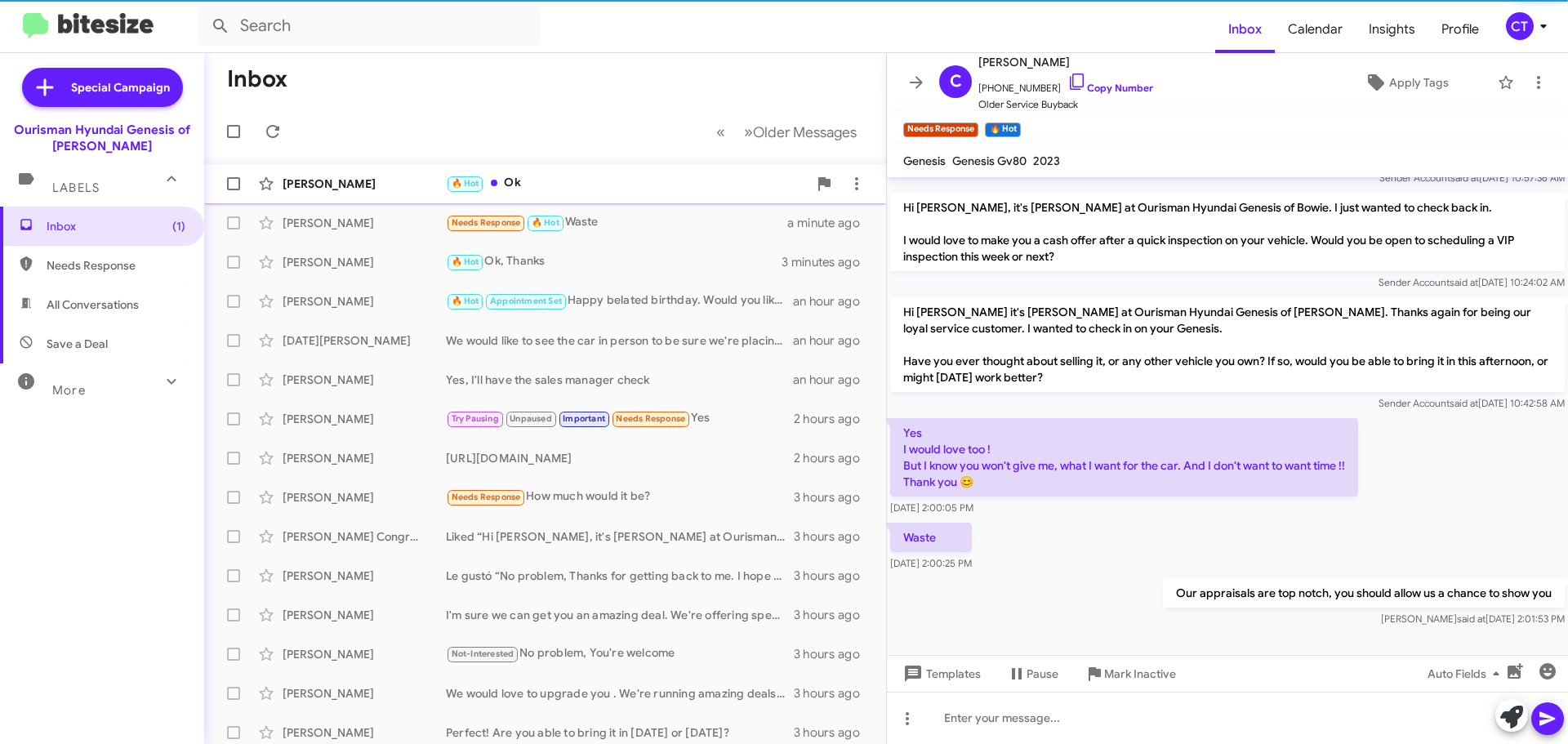
click at [577, 191] on div "🔥 Hot Ok" at bounding box center [627, 183] width 362 height 19
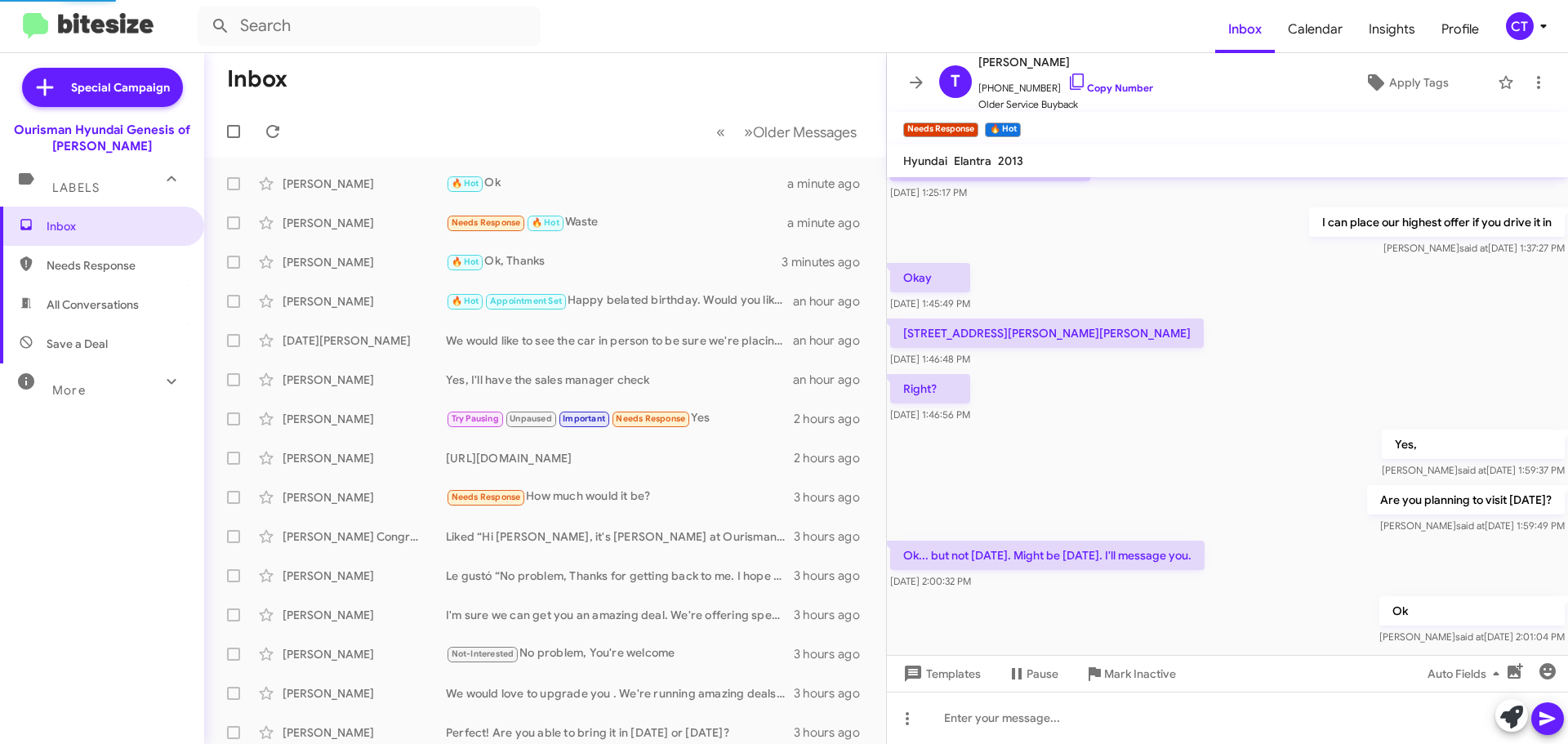
scroll to position [143, 0]
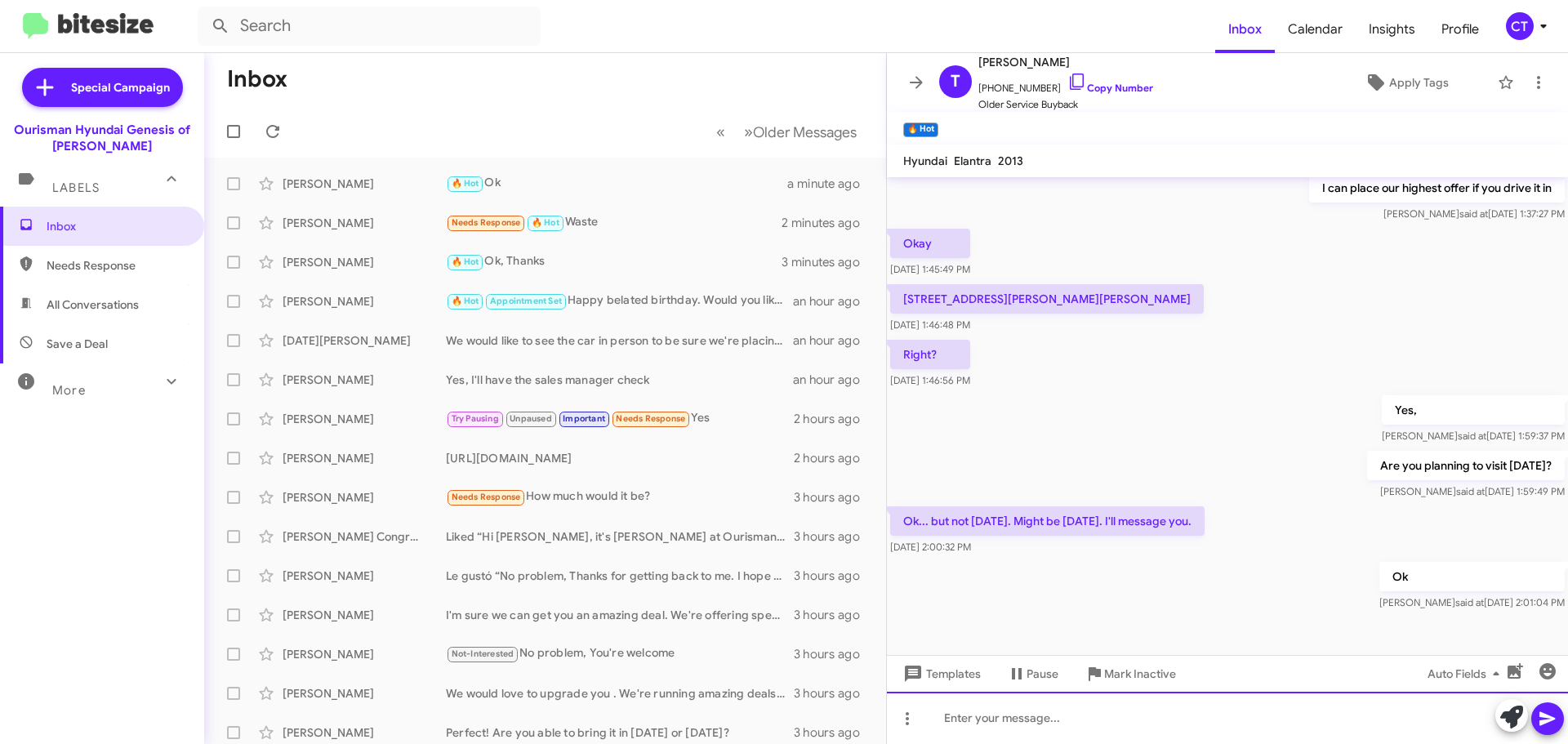
click at [1061, 716] on div at bounding box center [1227, 719] width 681 height 53
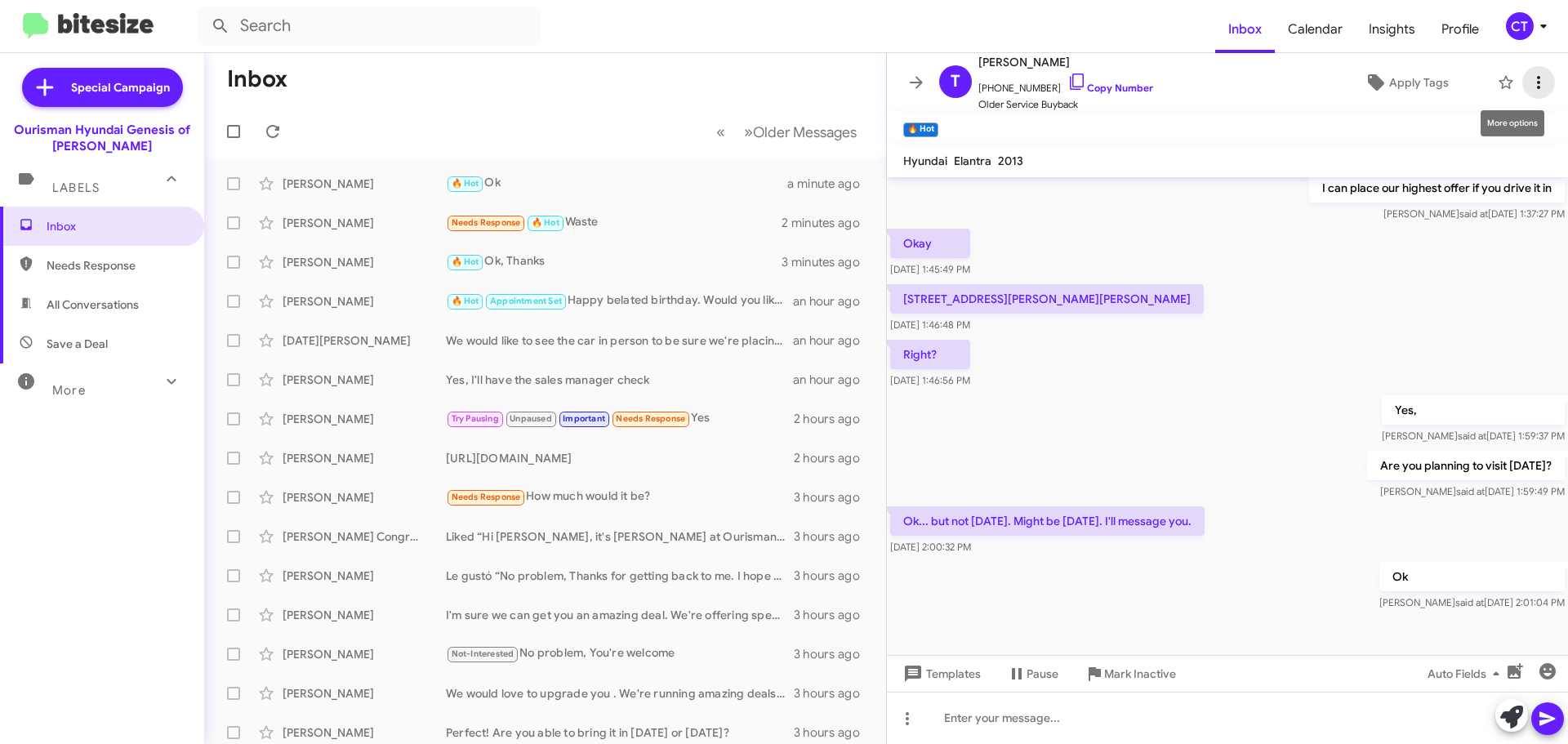
click at [1533, 81] on icon at bounding box center [1538, 82] width 20 height 20
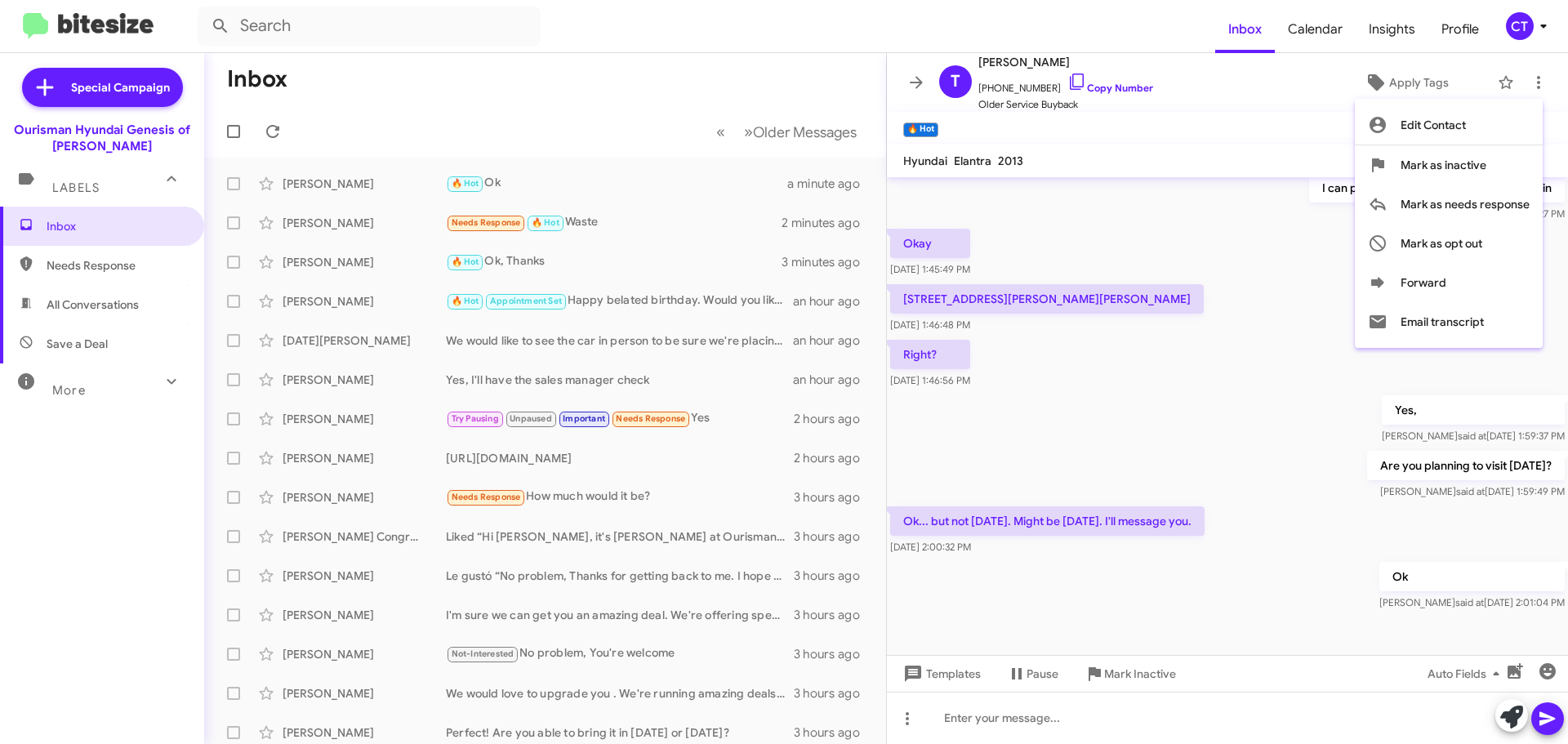
click at [664, 224] on div at bounding box center [784, 372] width 1568 height 744
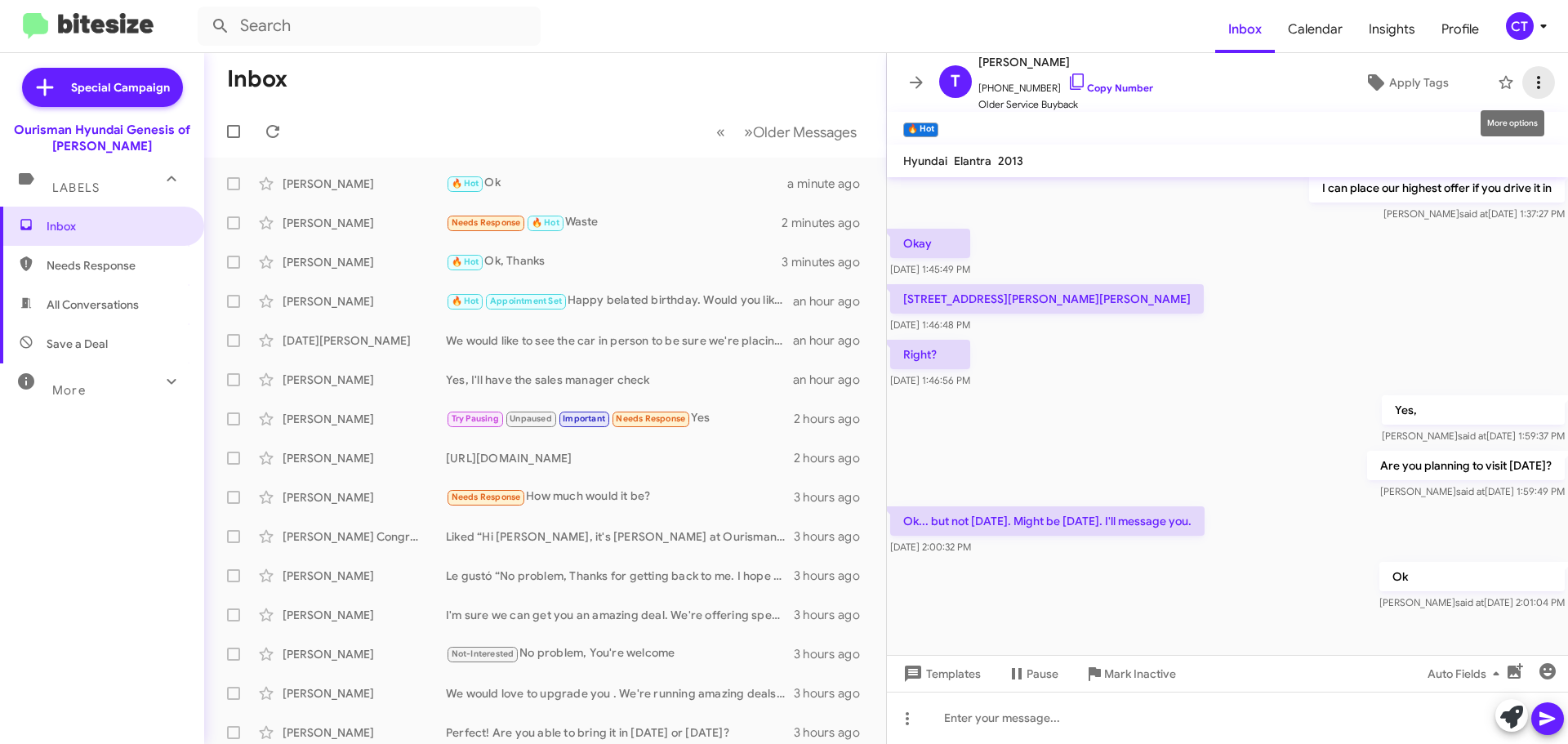
click at [1538, 76] on span at bounding box center [1539, 82] width 33 height 20
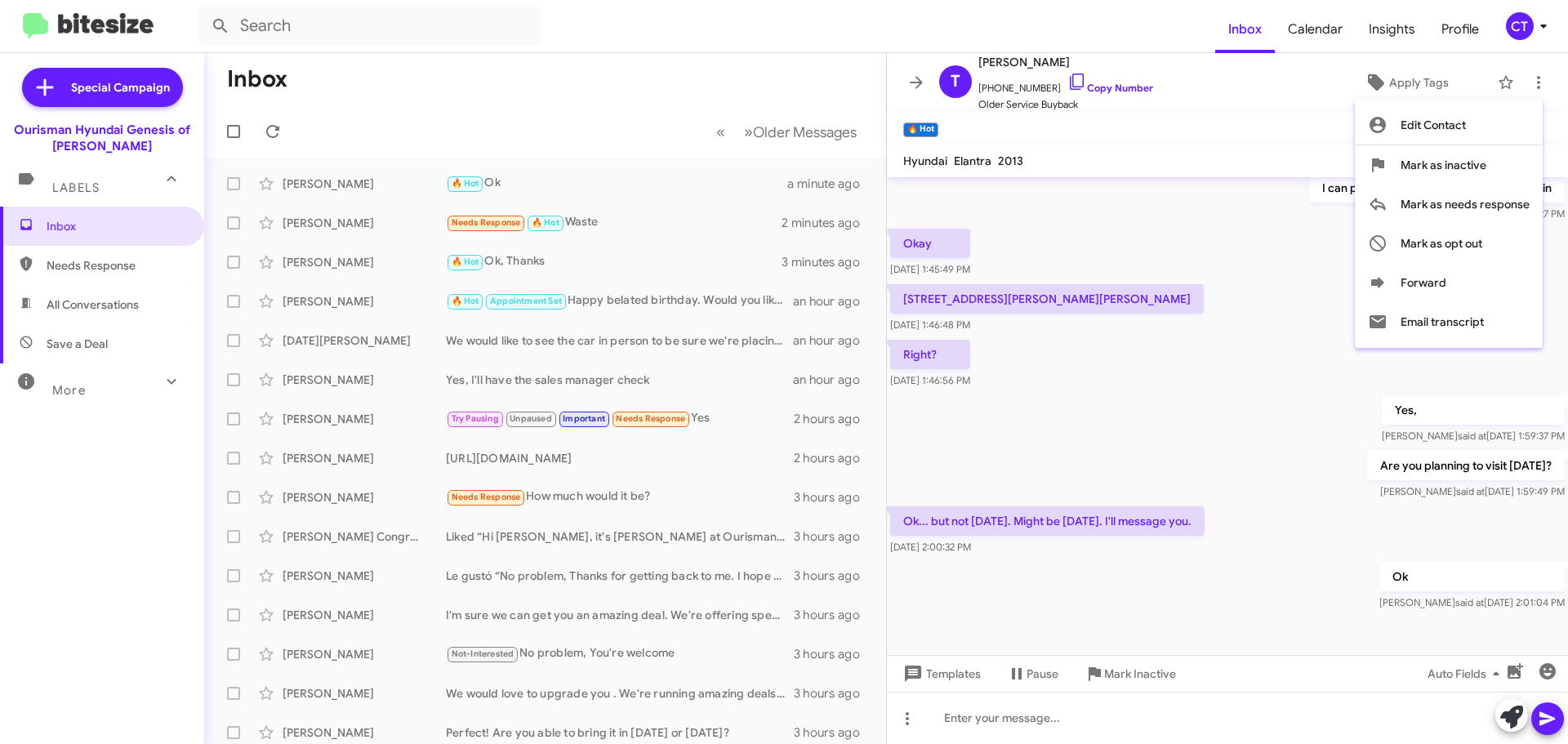
click at [1213, 364] on div at bounding box center [784, 372] width 1568 height 744
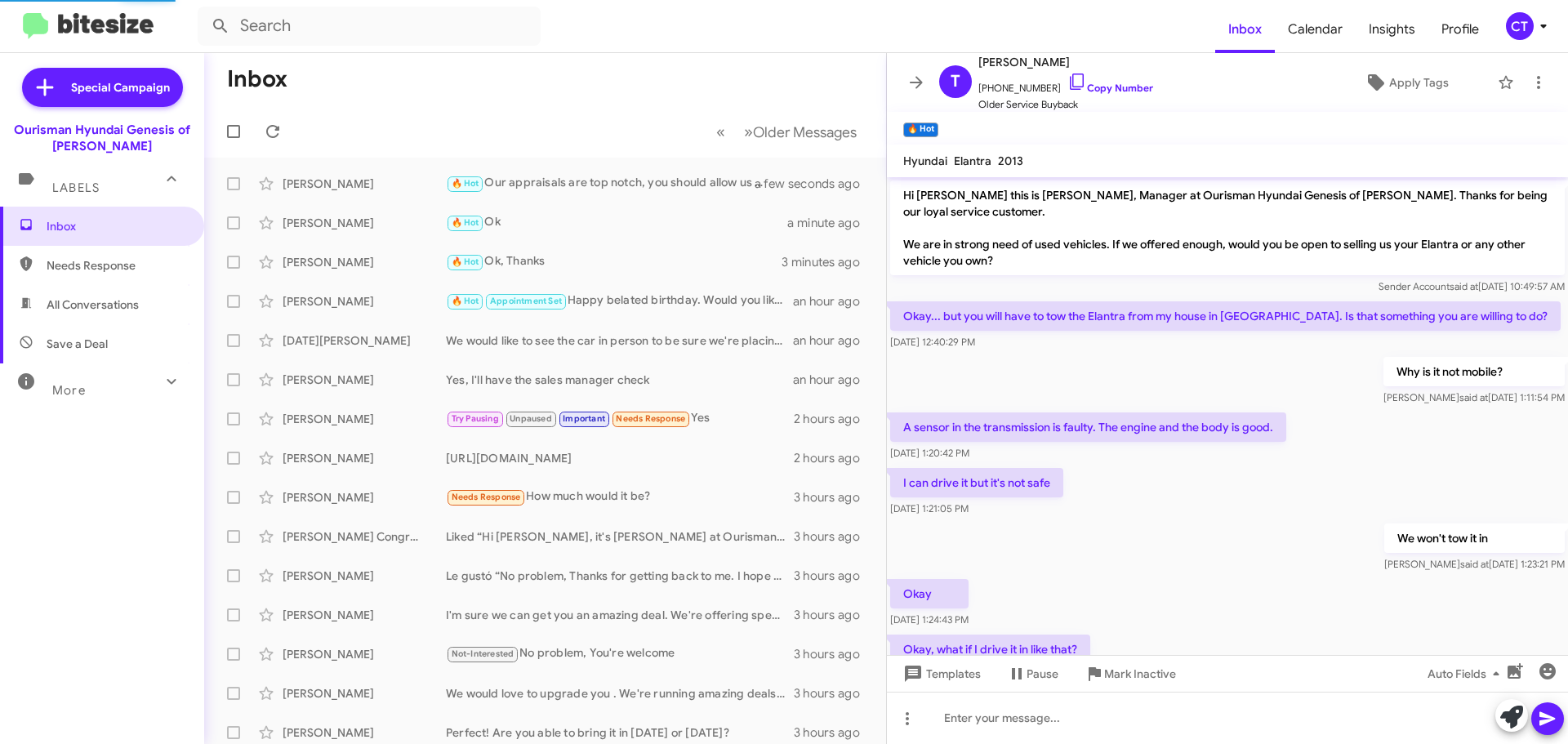
scroll to position [509, 0]
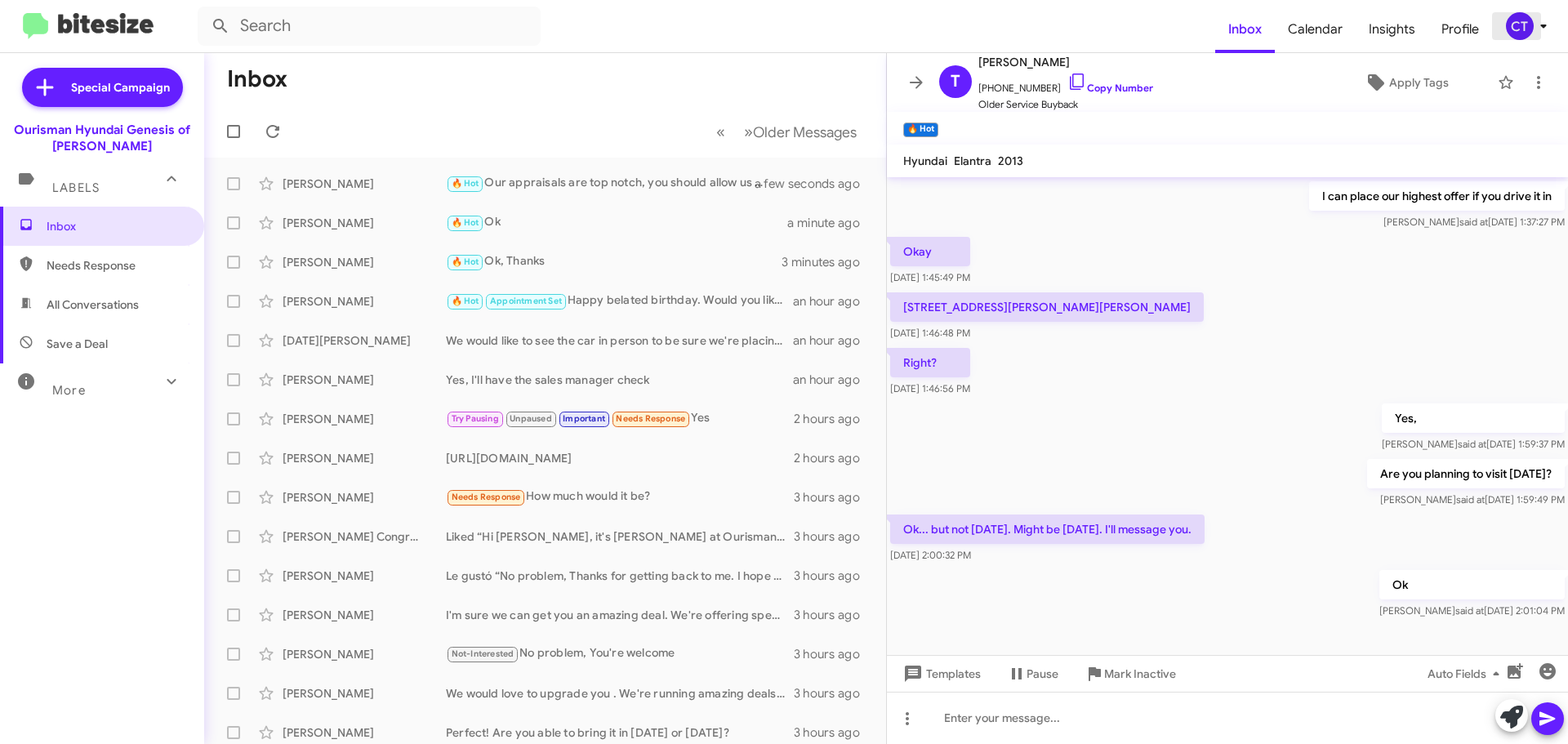
click at [1541, 29] on icon at bounding box center [1543, 26] width 20 height 20
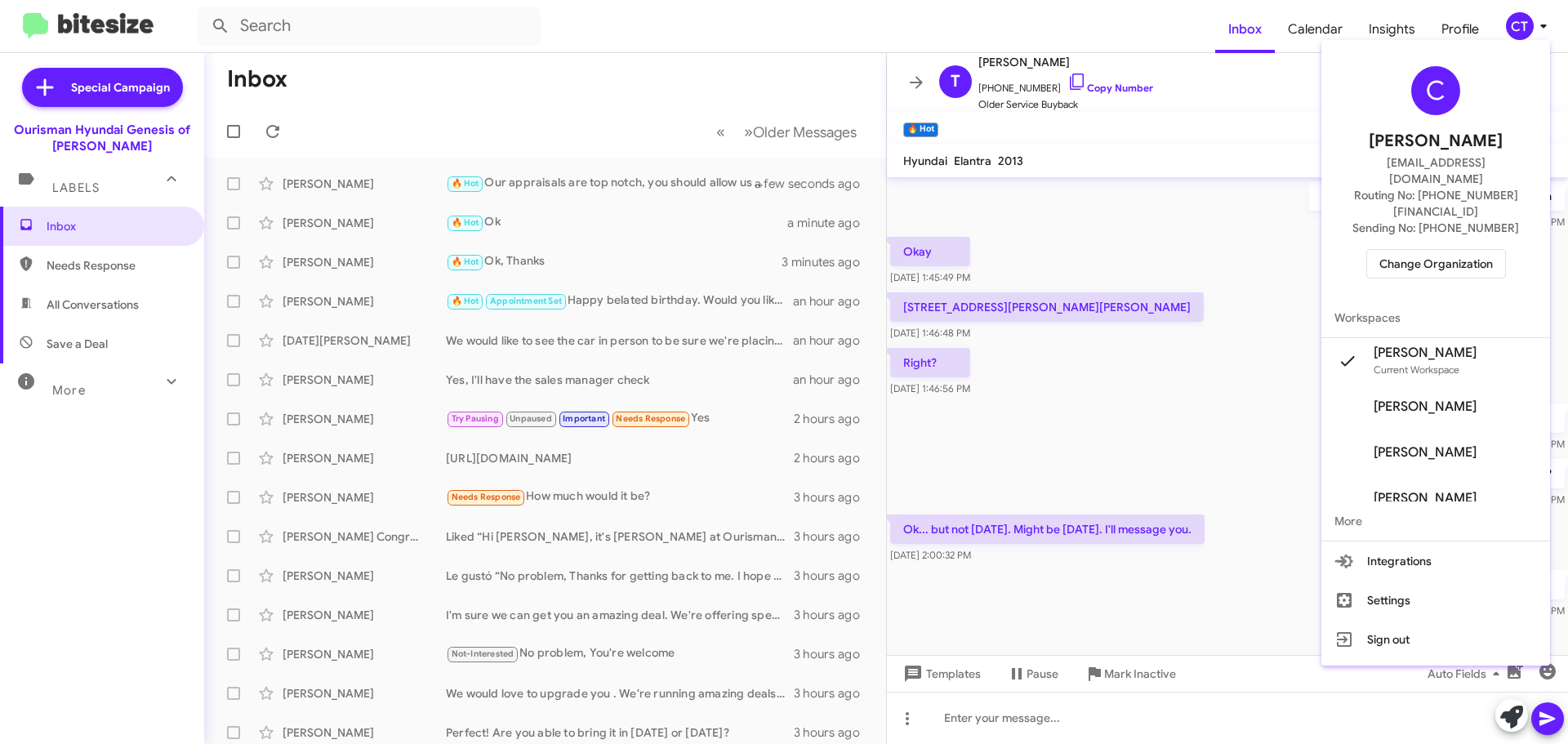
click at [1448, 250] on span "Change Organization" at bounding box center [1437, 264] width 113 height 28
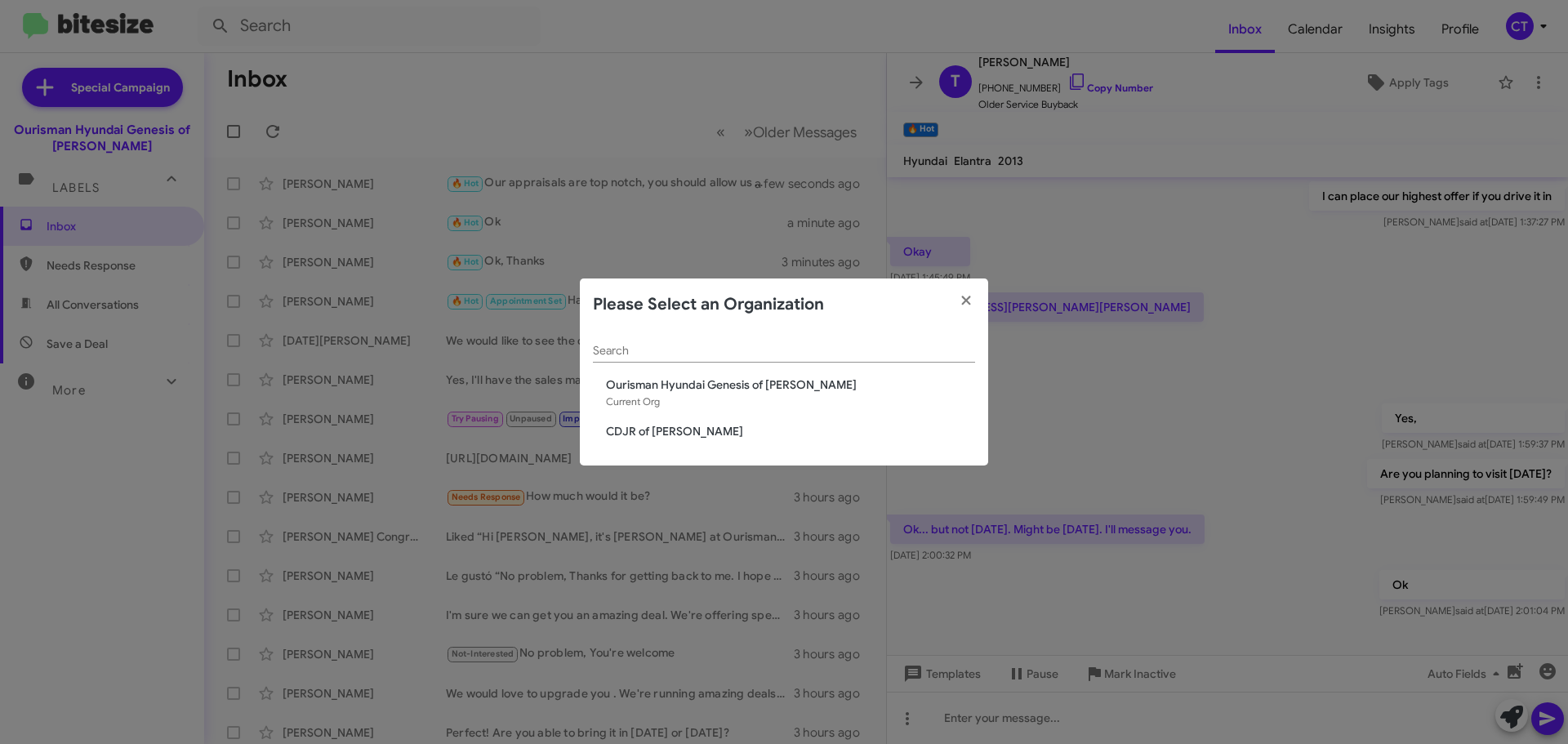
click at [639, 425] on span "CDJR of [PERSON_NAME]" at bounding box center [790, 432] width 369 height 16
